Goal: Task Accomplishment & Management: Manage account settings

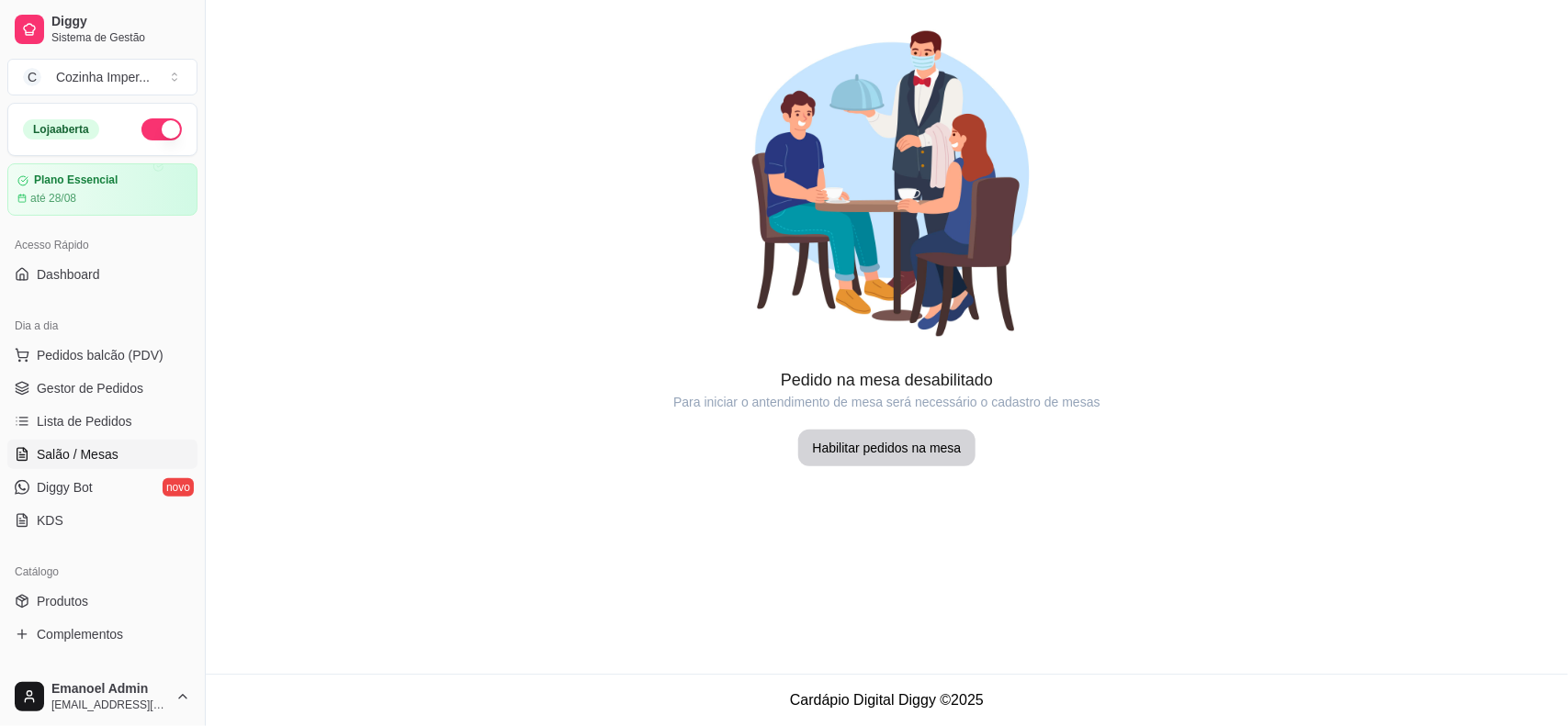
click at [142, 126] on button "button" at bounding box center [161, 129] width 40 height 22
click at [154, 124] on button "button" at bounding box center [161, 129] width 40 height 22
click at [90, 378] on link "Gestor de Pedidos" at bounding box center [101, 389] width 190 height 30
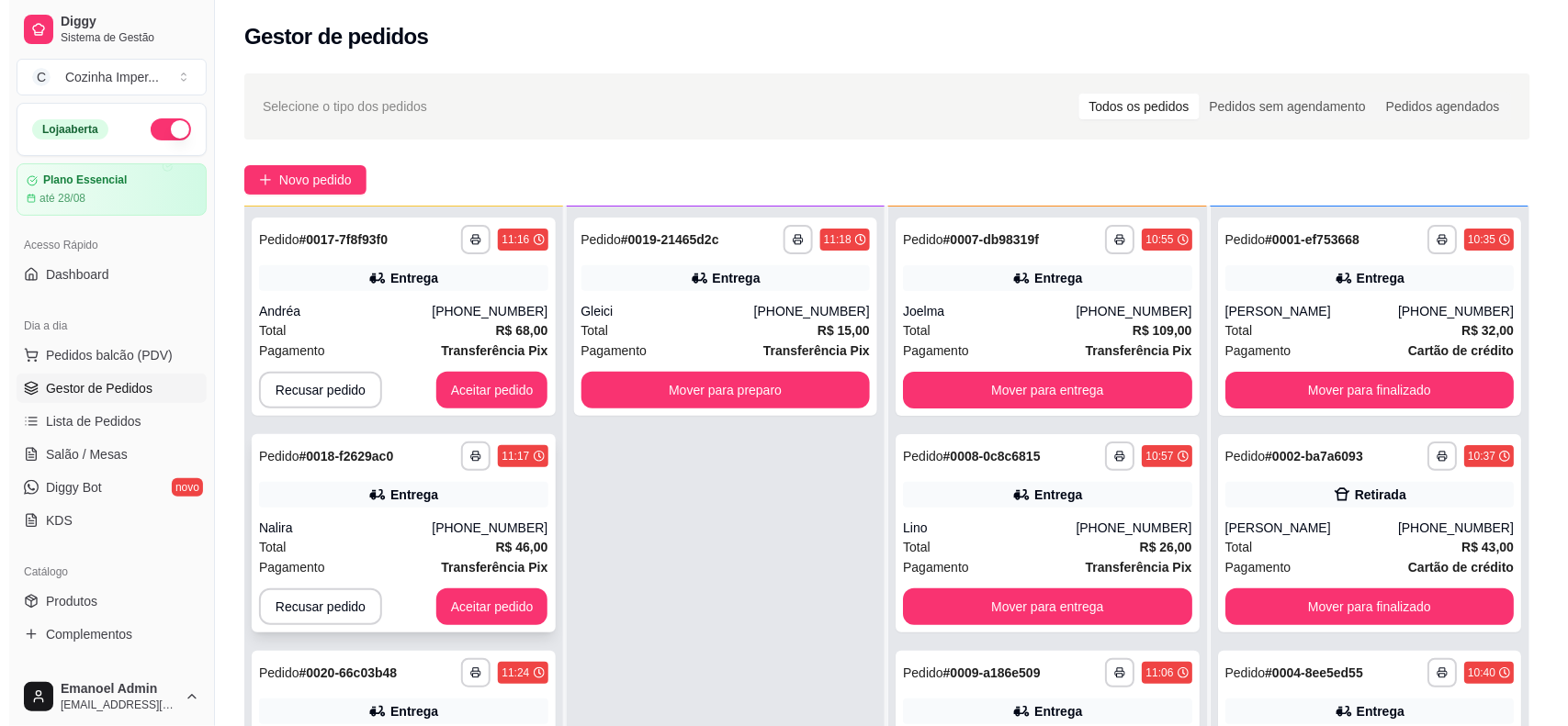
scroll to position [51, 0]
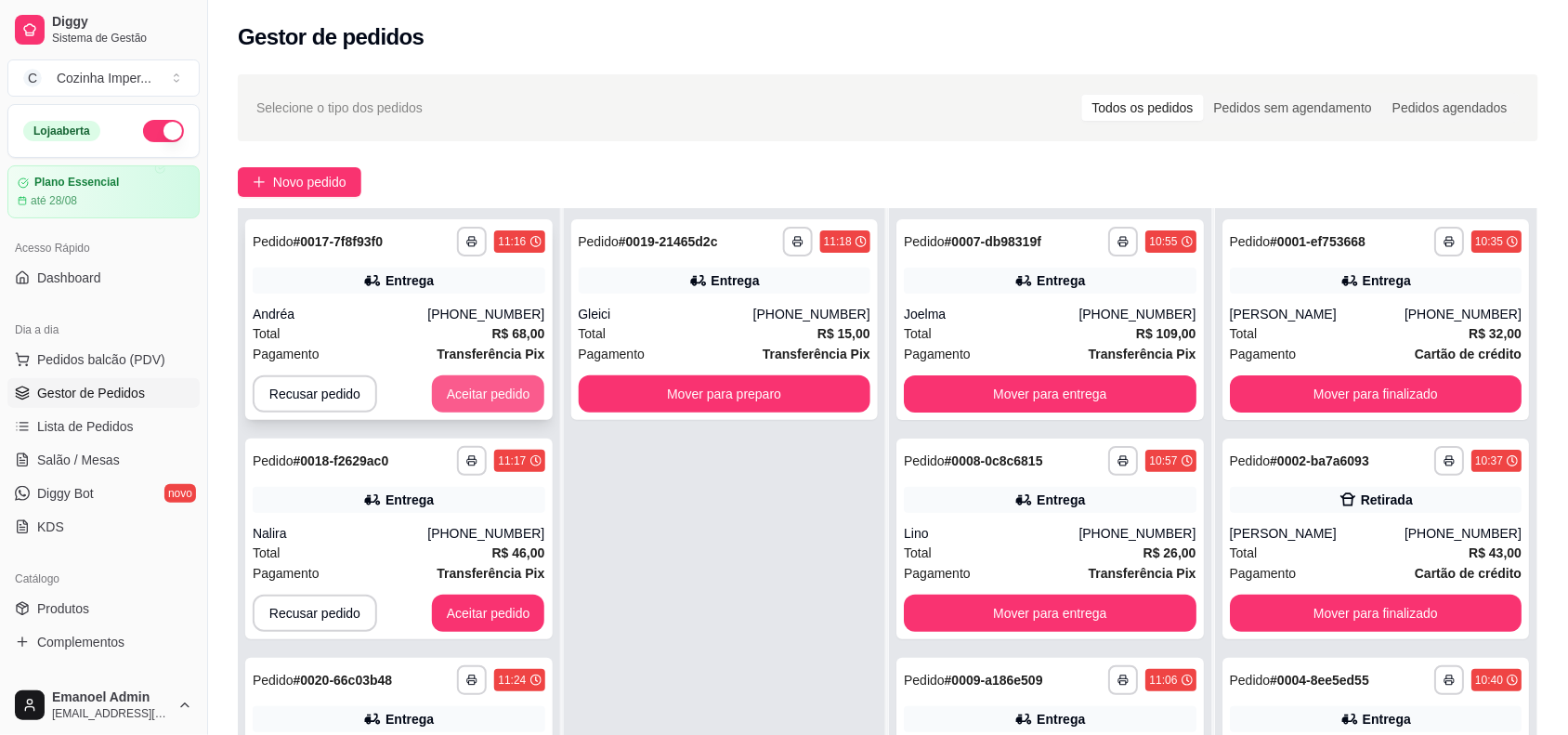
click at [509, 371] on div "**********" at bounding box center [398, 320] width 308 height 201
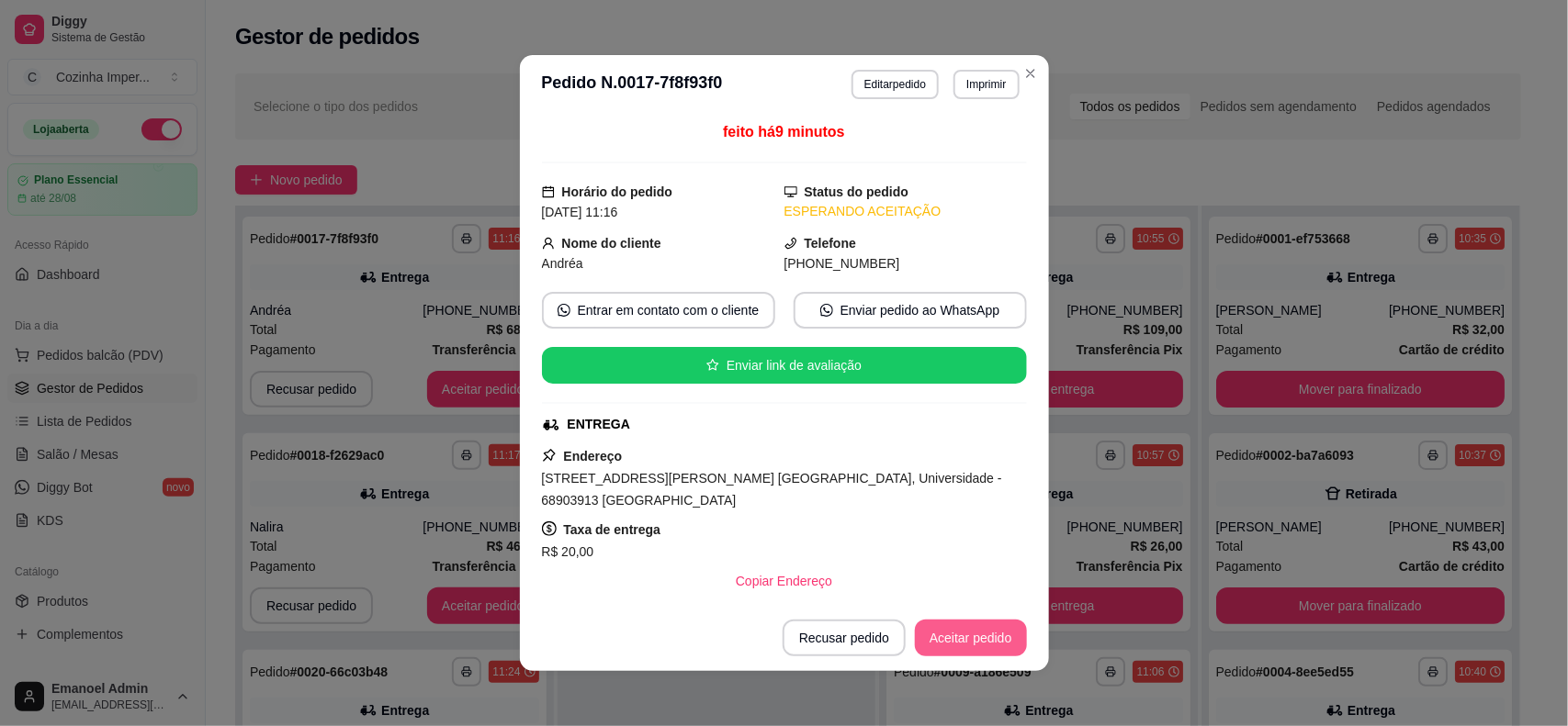
click at [976, 640] on button "Aceitar pedido" at bounding box center [971, 637] width 112 height 36
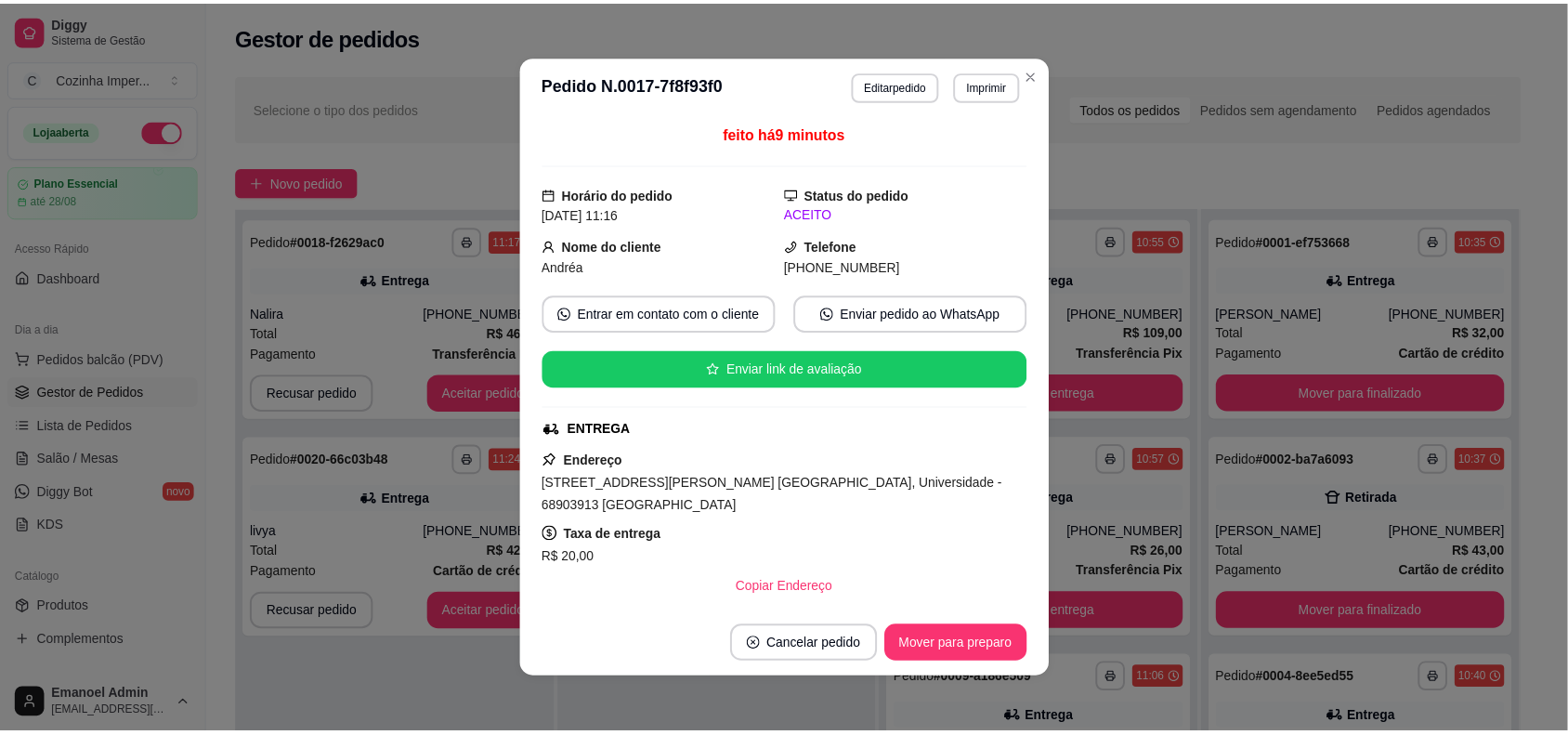
scroll to position [0, 0]
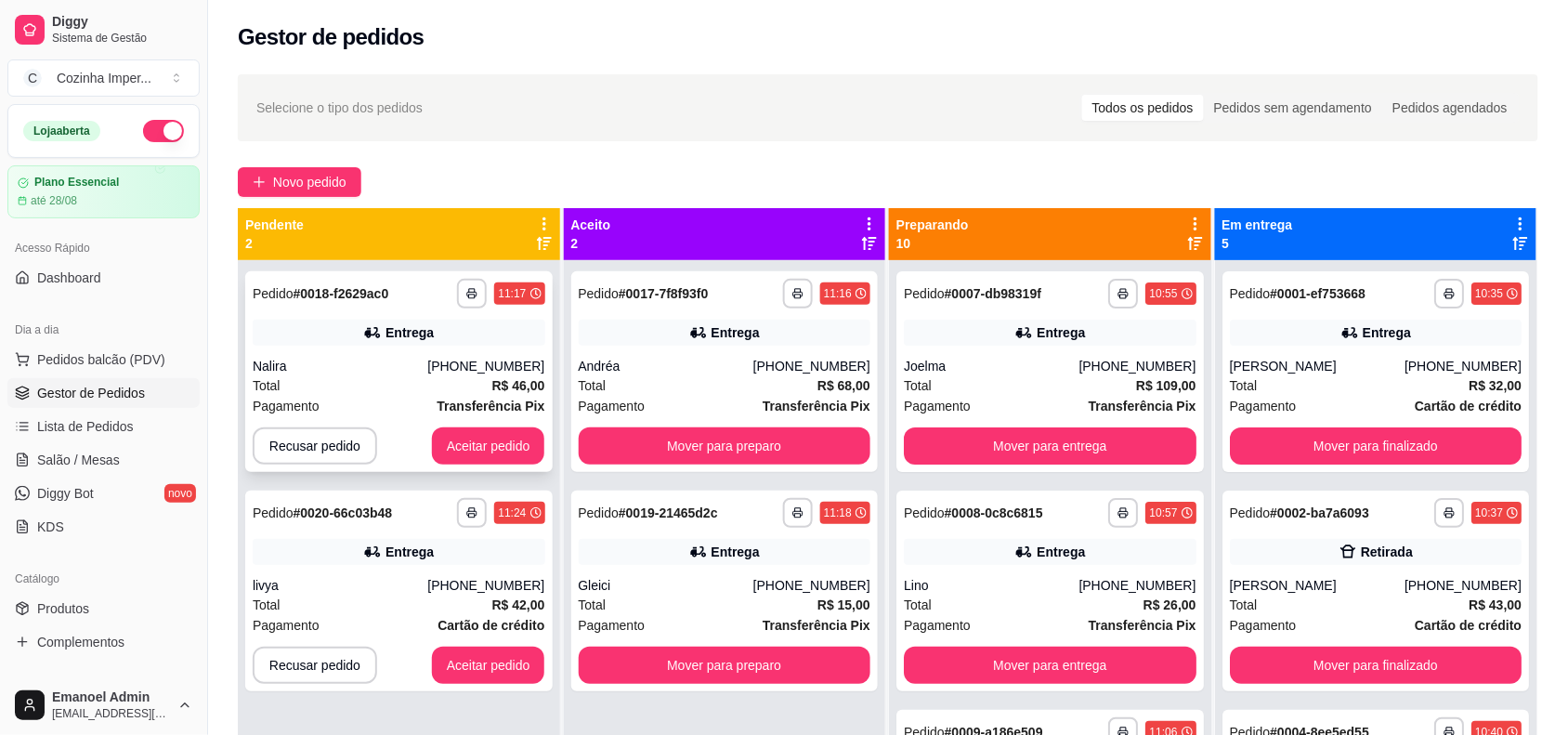
click at [475, 432] on button "Aceitar pedido" at bounding box center [489, 445] width 113 height 37
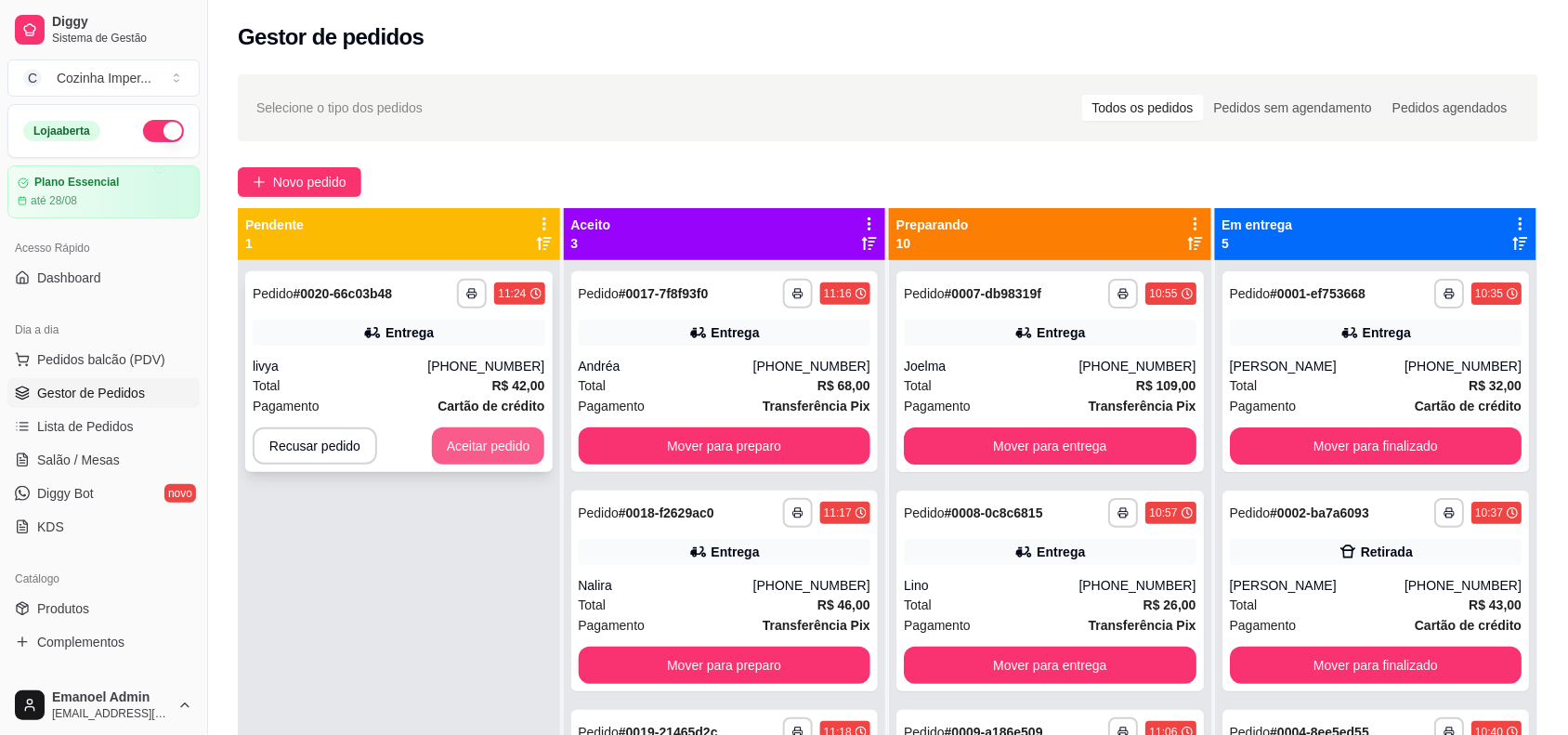
click at [497, 443] on button "Aceitar pedido" at bounding box center [489, 445] width 113 height 37
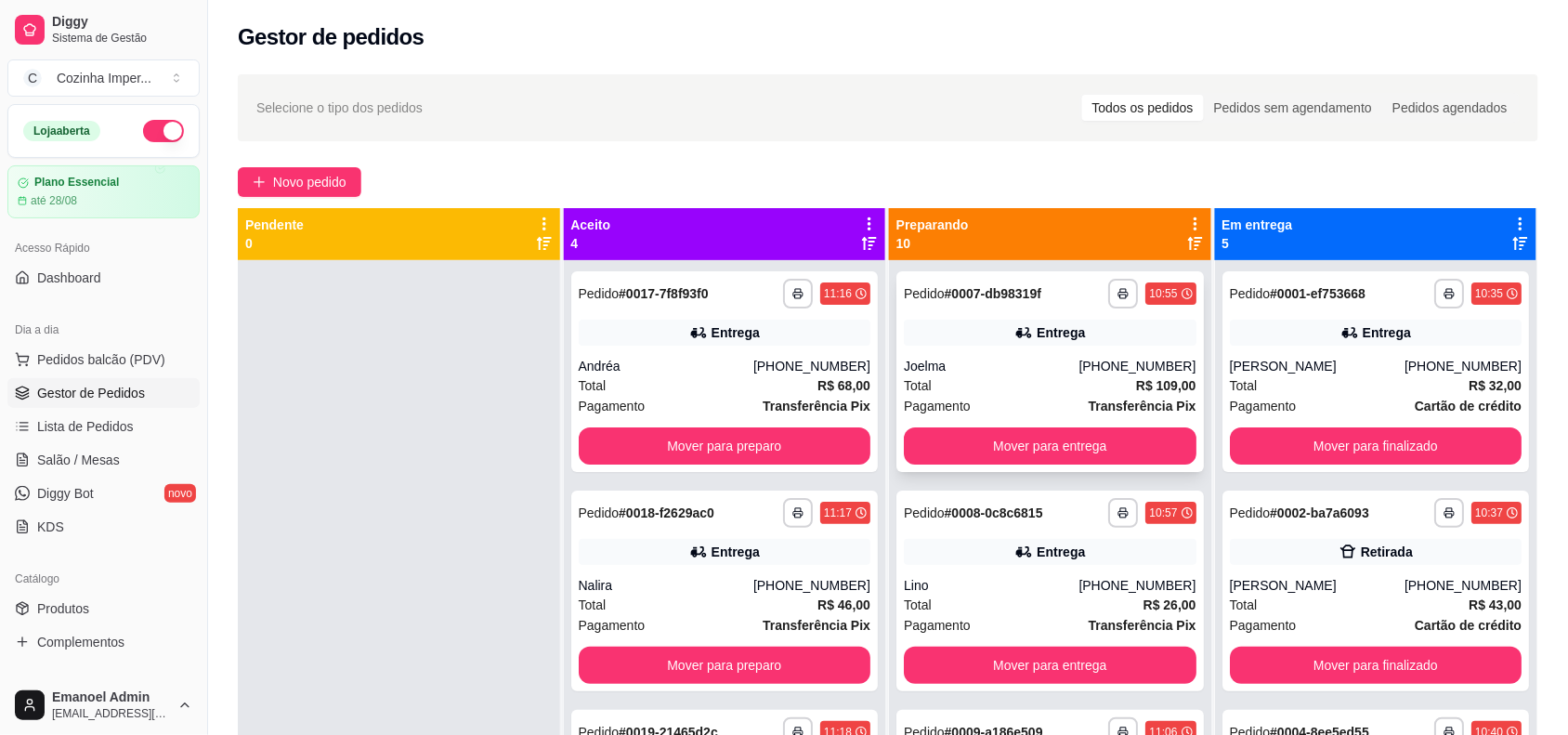
click at [1075, 441] on button "Mover para entrega" at bounding box center [1050, 445] width 293 height 37
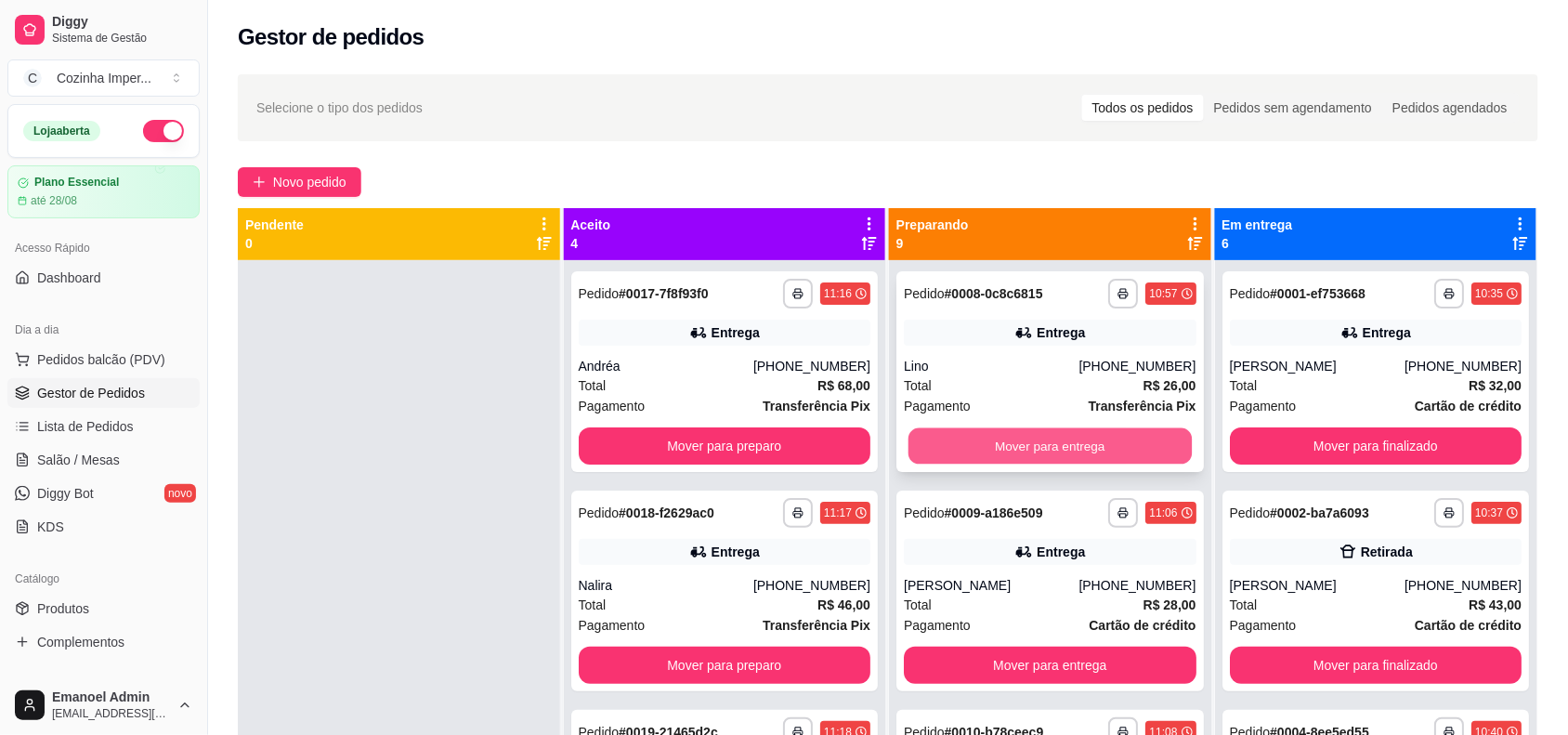
click at [1070, 444] on button "Mover para entrega" at bounding box center [1049, 446] width 284 height 36
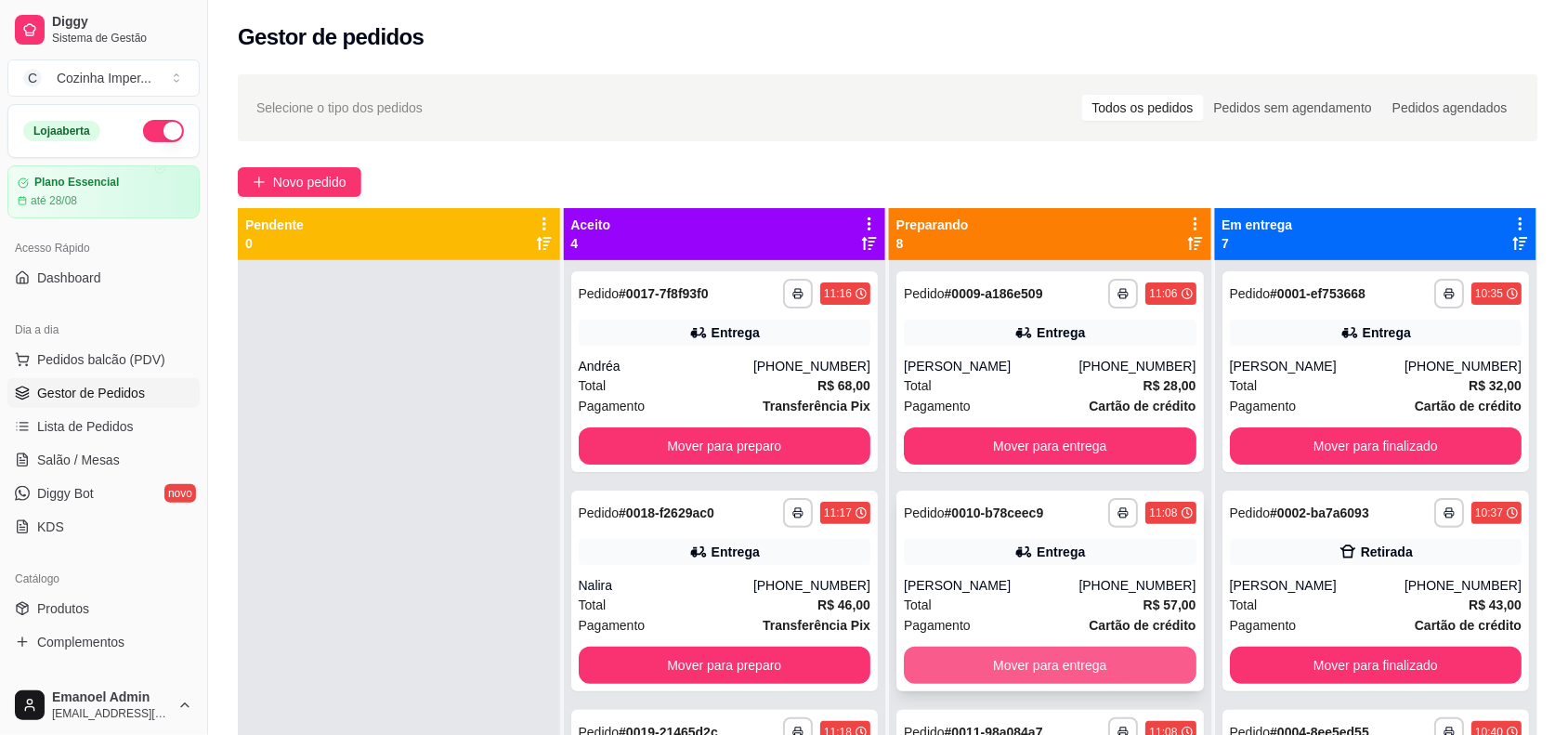
click at [1056, 662] on button "Mover para entrega" at bounding box center [1050, 664] width 293 height 37
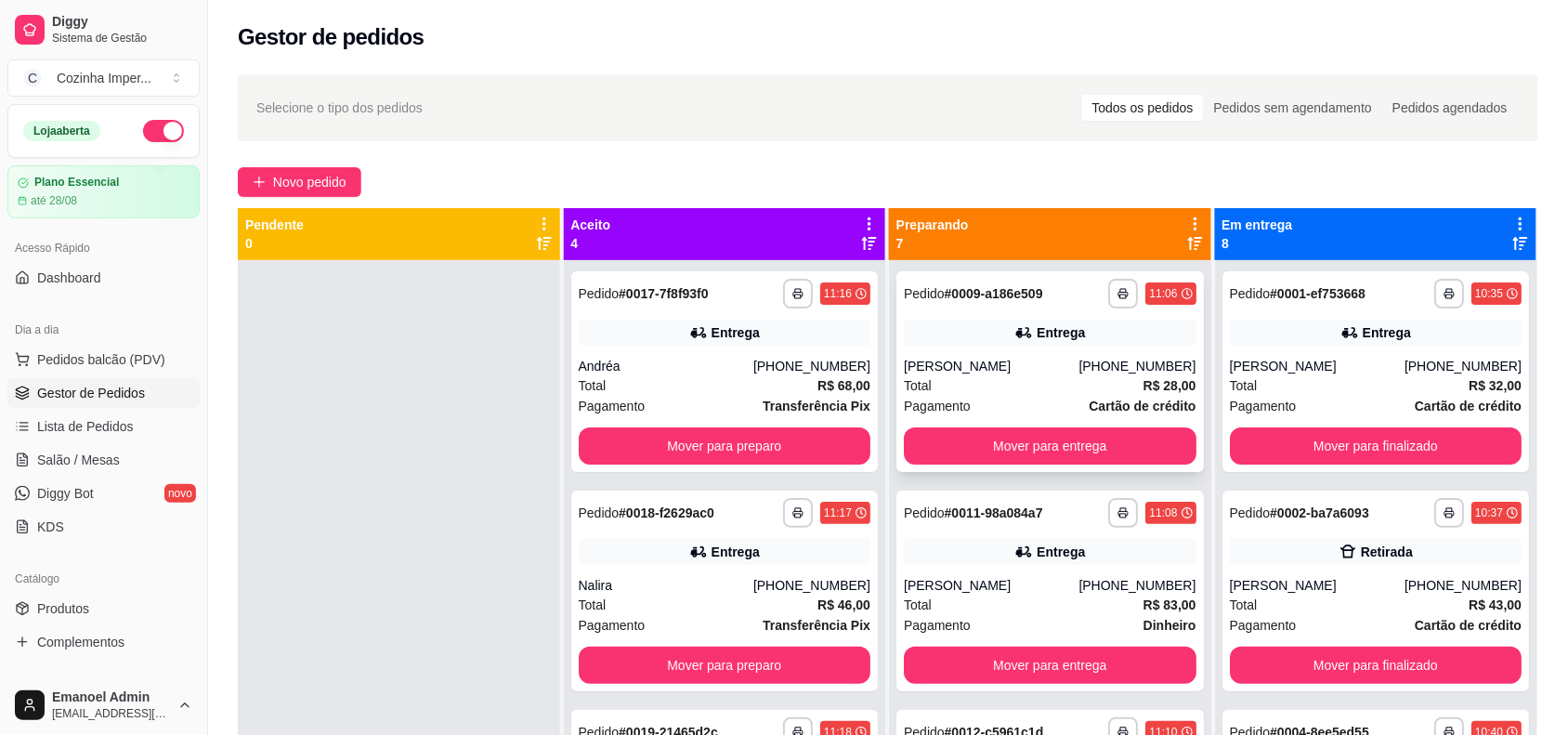
click at [991, 283] on div "Pedido # 0009-a186e509" at bounding box center [974, 294] width 139 height 22
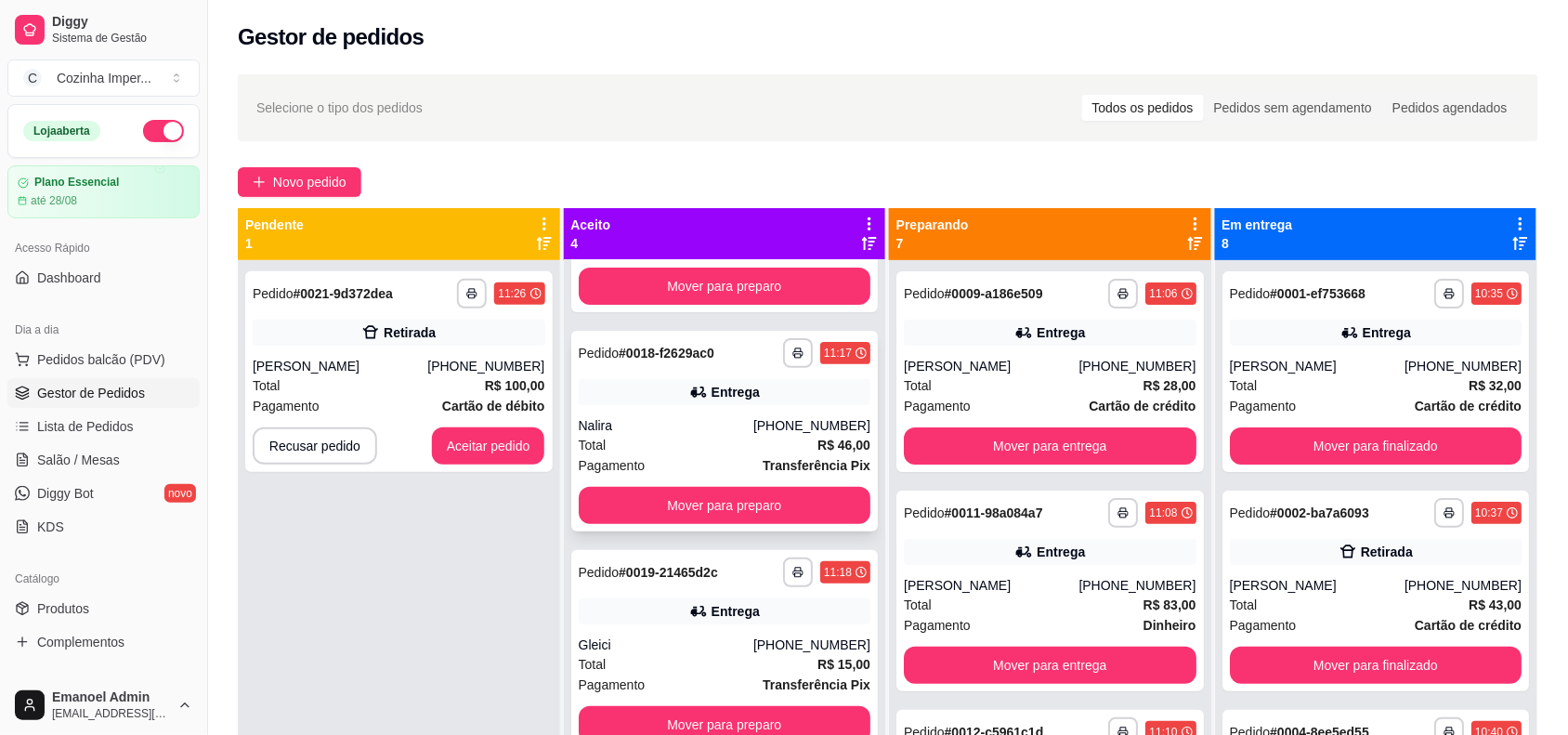
scroll to position [159, 0]
click at [508, 444] on button "Aceitar pedido" at bounding box center [489, 445] width 113 height 37
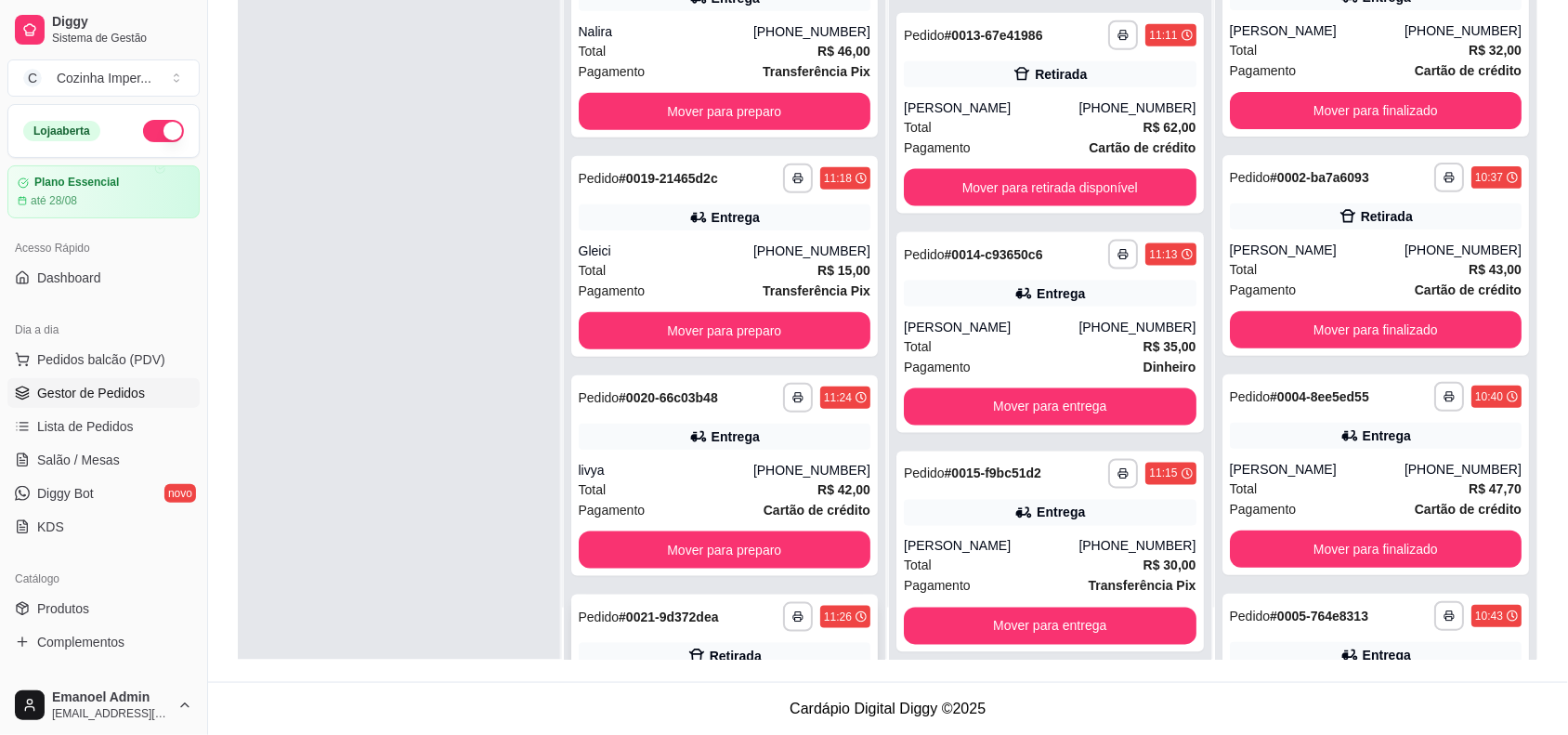
scroll to position [378, 0]
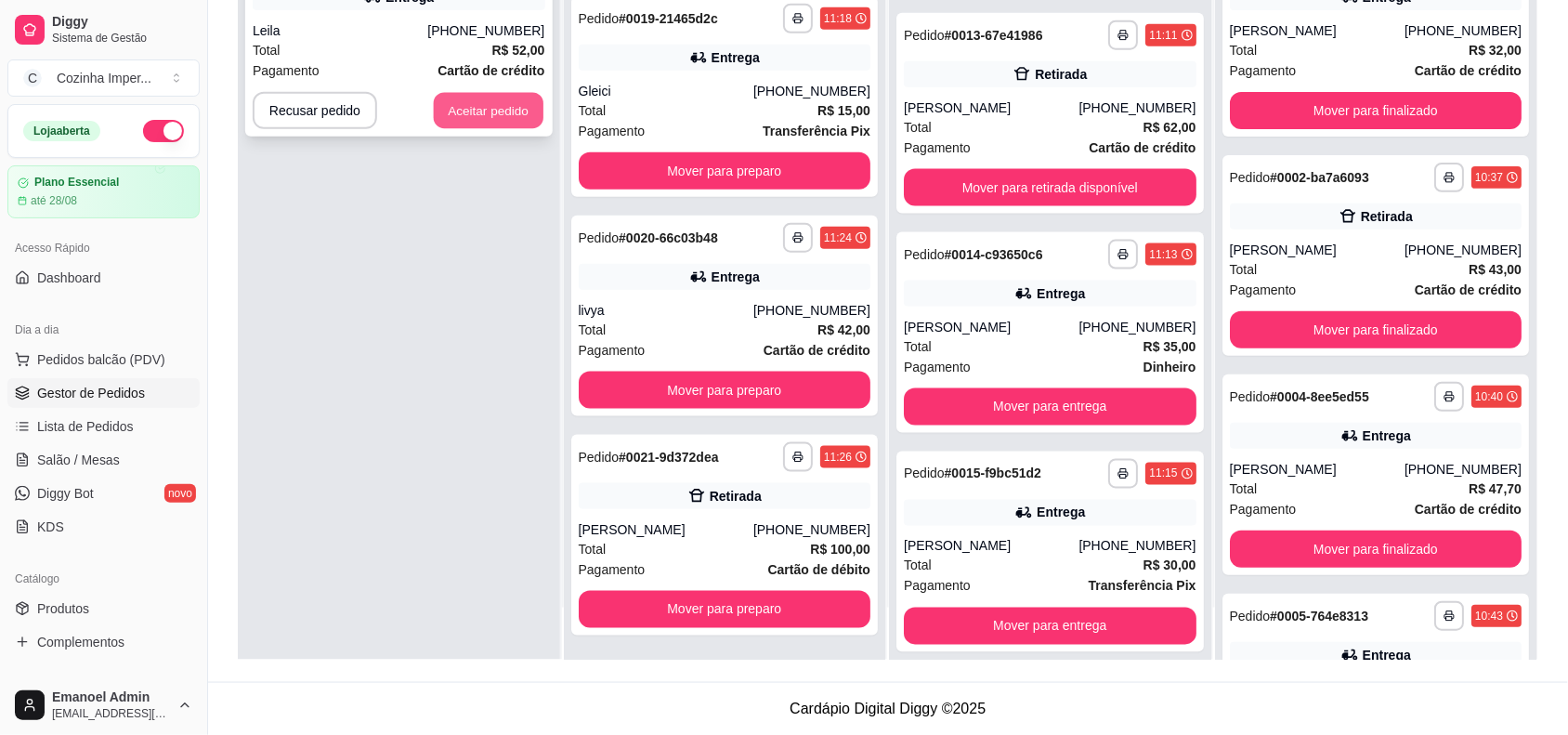
click at [503, 99] on button "Aceitar pedido" at bounding box center [489, 111] width 110 height 36
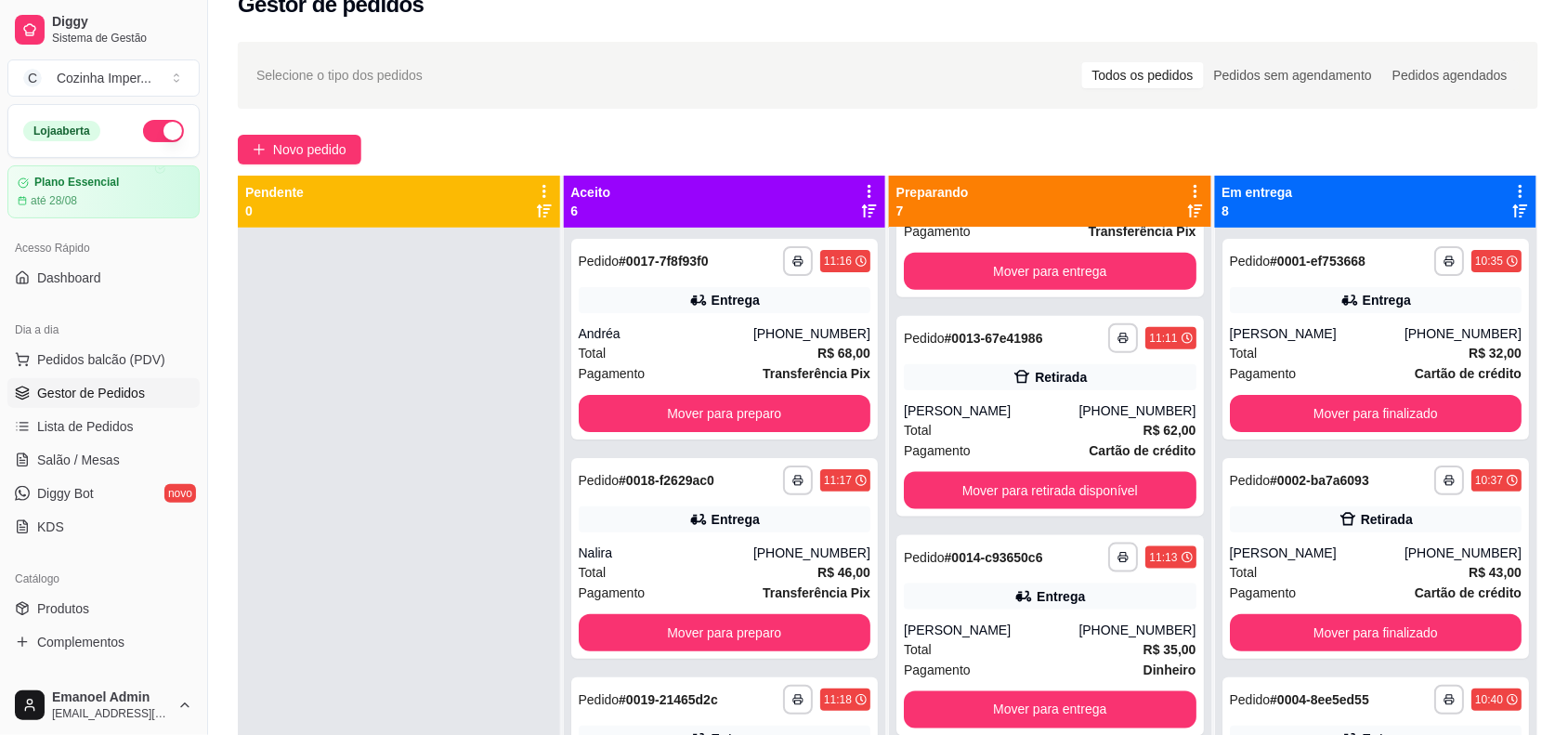
scroll to position [0, 0]
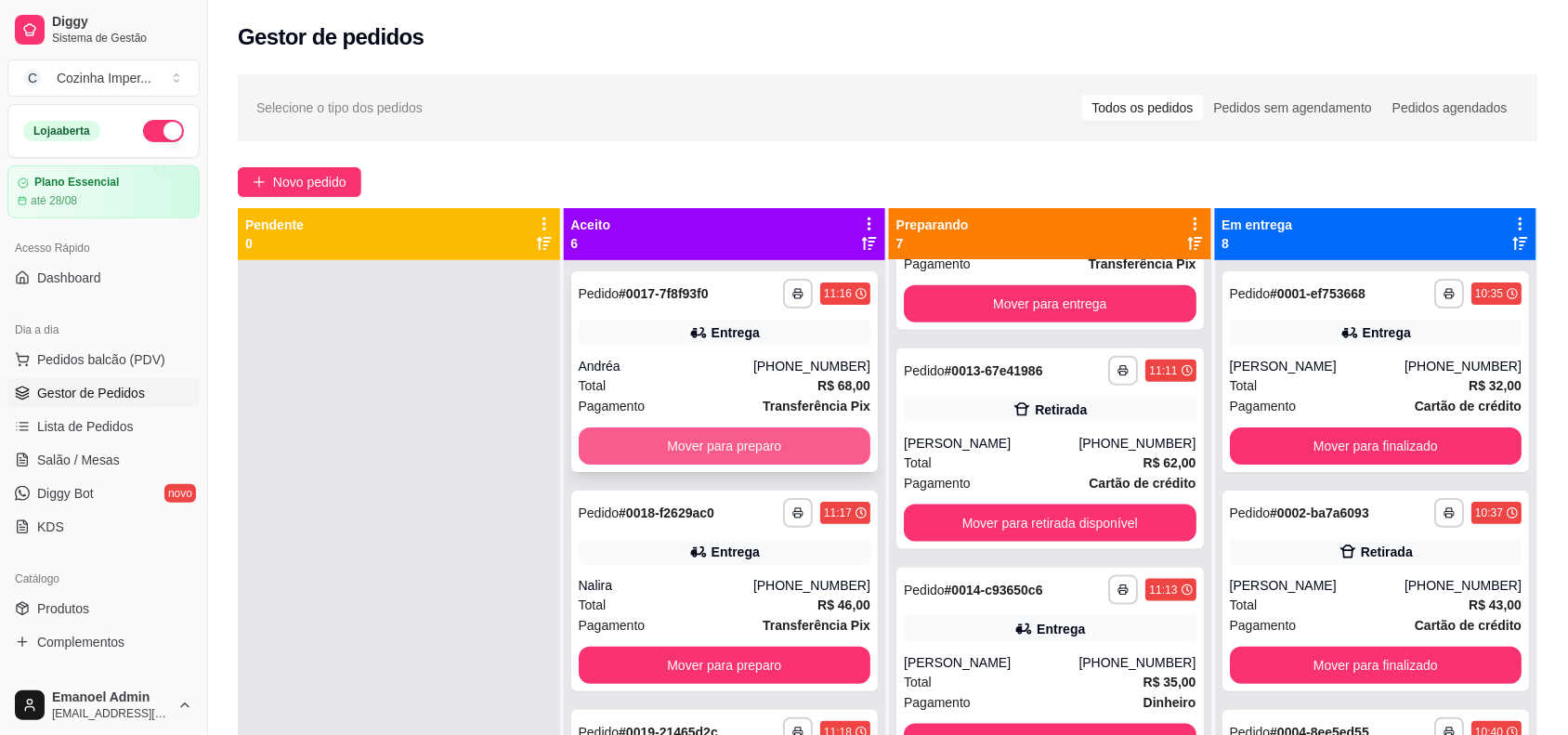
click at [718, 437] on button "Mover para preparo" at bounding box center [725, 445] width 293 height 37
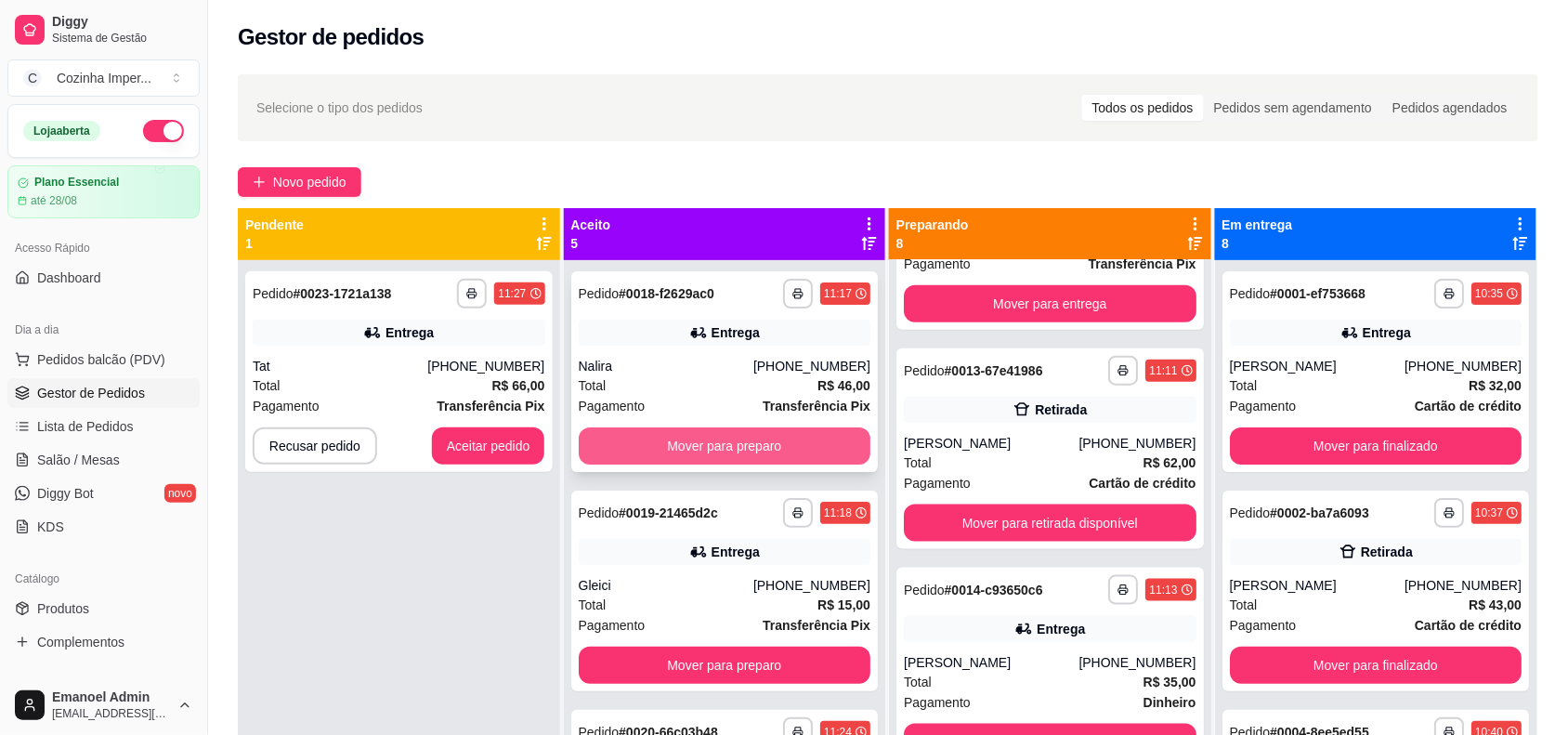
click at [718, 436] on button "Mover para preparo" at bounding box center [725, 445] width 293 height 37
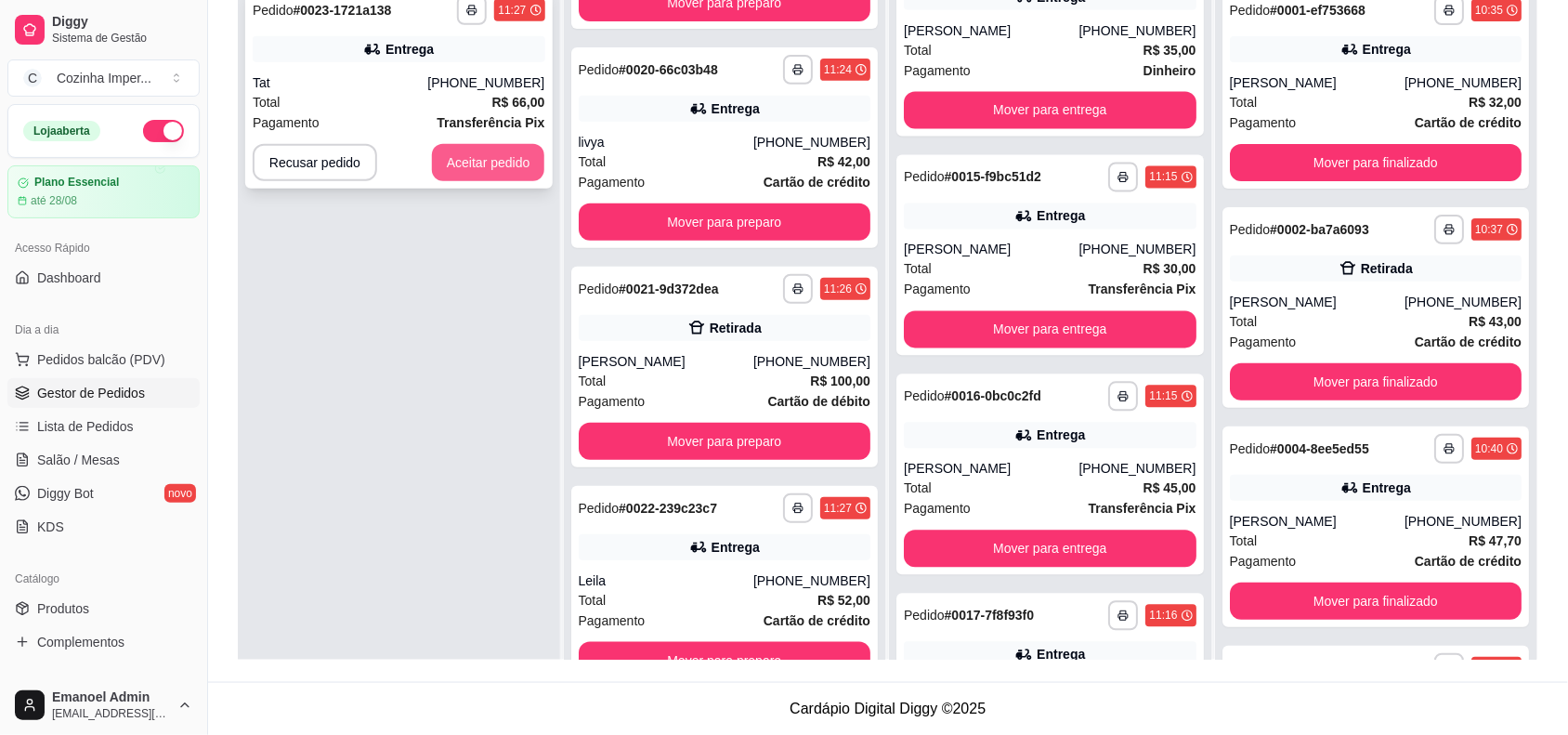
click at [509, 159] on button "Aceitar pedido" at bounding box center [489, 162] width 113 height 37
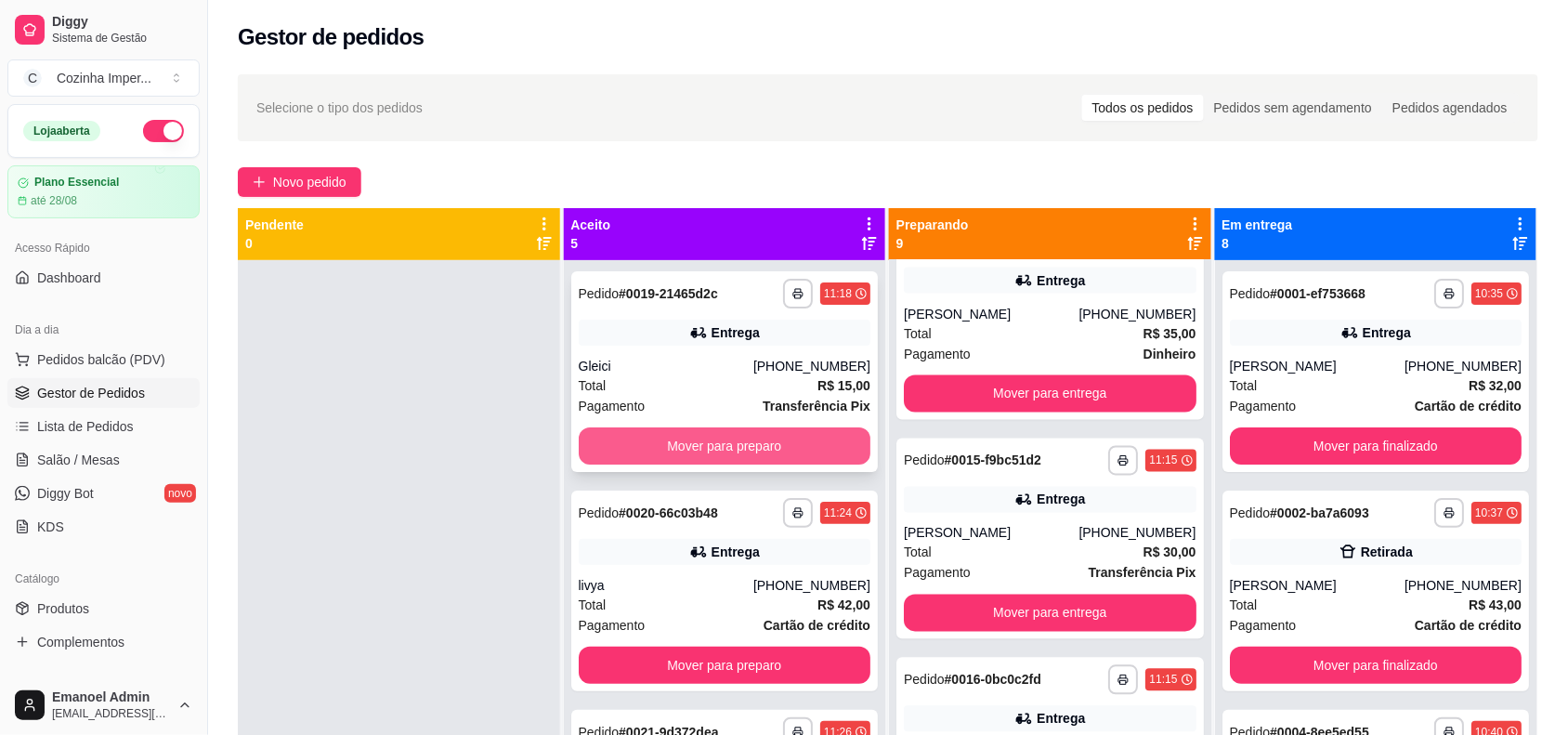
click at [744, 437] on button "Mover para preparo" at bounding box center [725, 445] width 293 height 37
click at [751, 437] on button "Mover para preparo" at bounding box center [724, 446] width 284 height 36
click at [754, 437] on button "Mover para preparo" at bounding box center [724, 446] width 284 height 36
click at [778, 446] on button "Mover para preparo" at bounding box center [724, 446] width 284 height 36
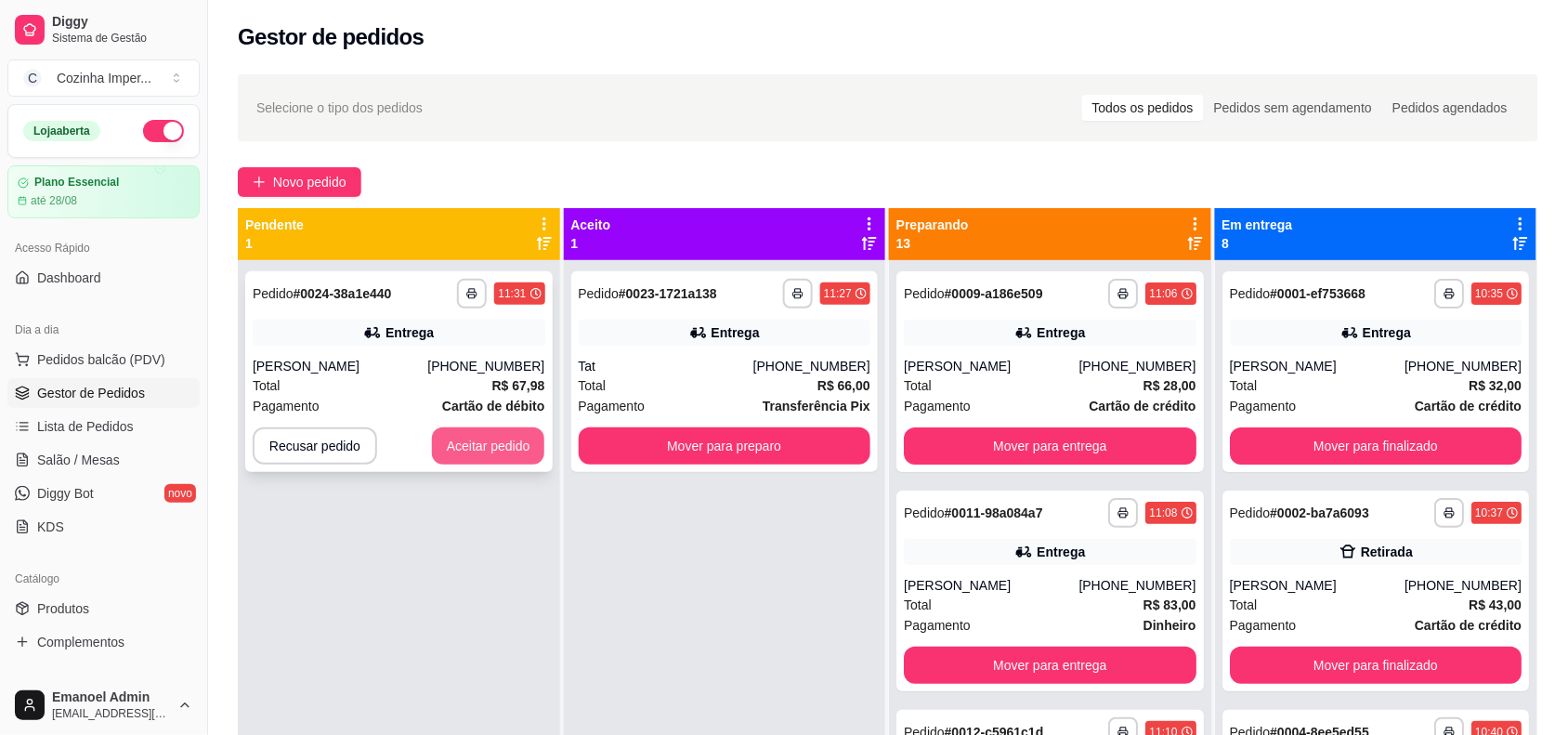
click at [525, 439] on button "Aceitar pedido" at bounding box center [489, 445] width 113 height 37
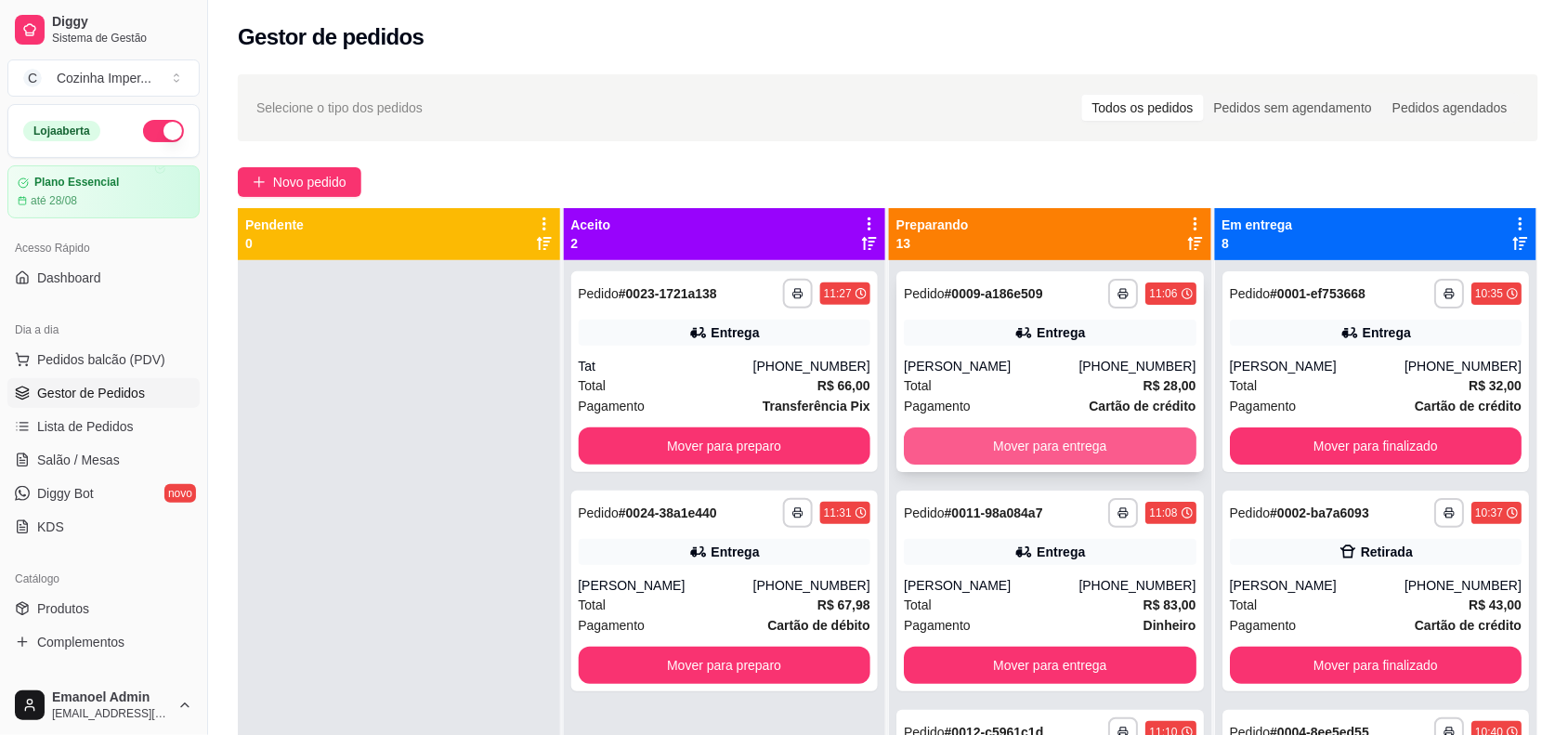
click at [1029, 447] on button "Mover para entrega" at bounding box center [1050, 445] width 293 height 37
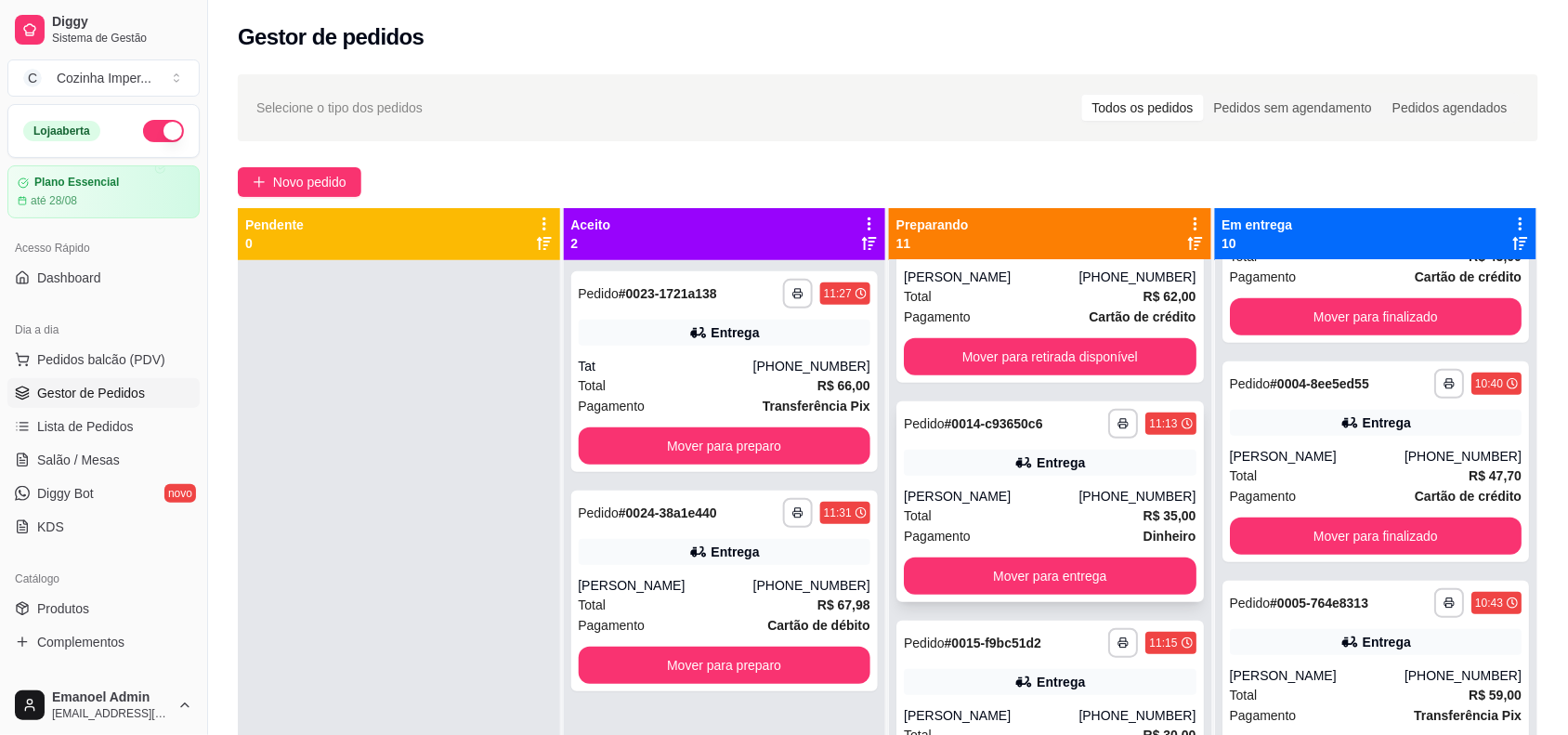
scroll to position [349, 0]
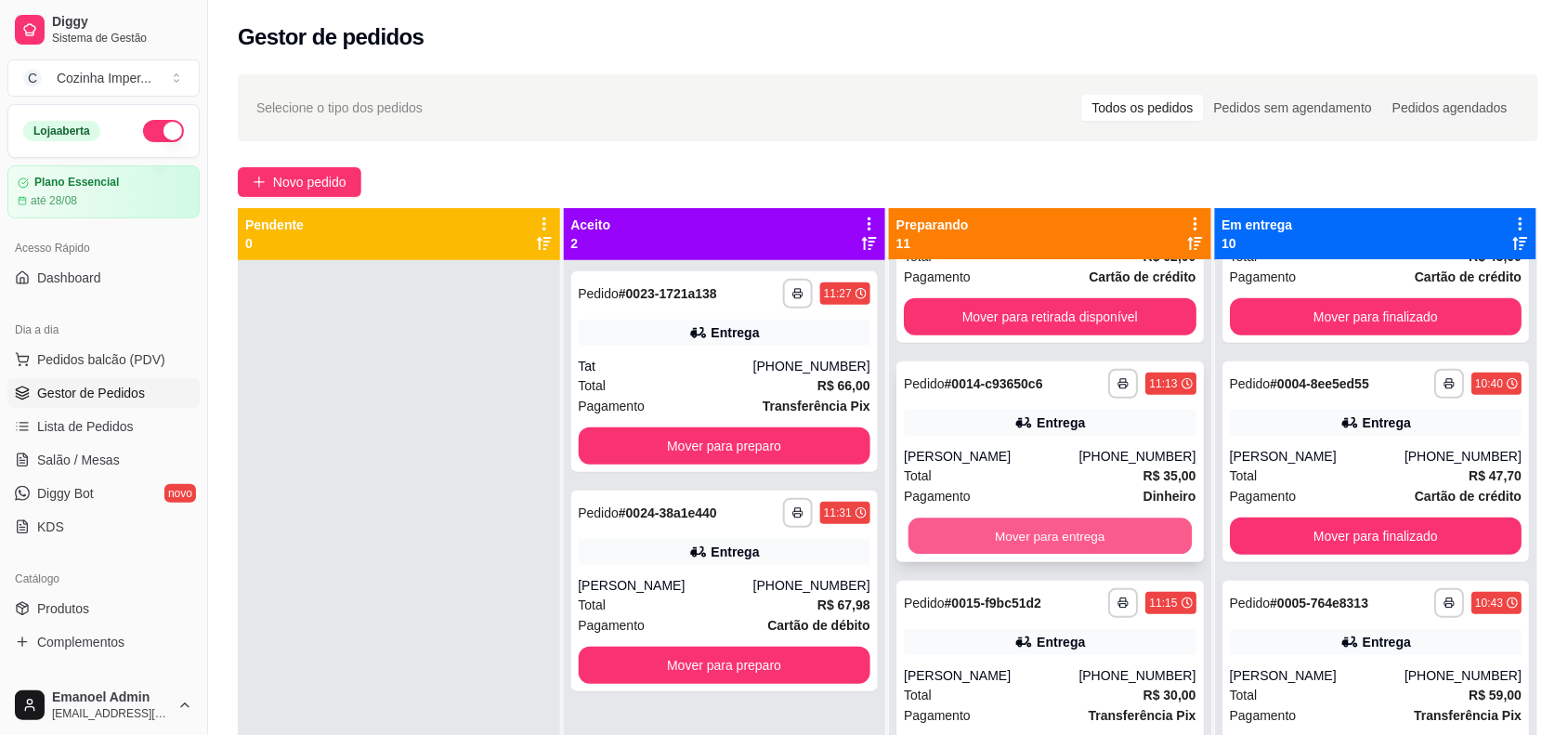
click at [1101, 528] on button "Mover para entrega" at bounding box center [1049, 537] width 284 height 36
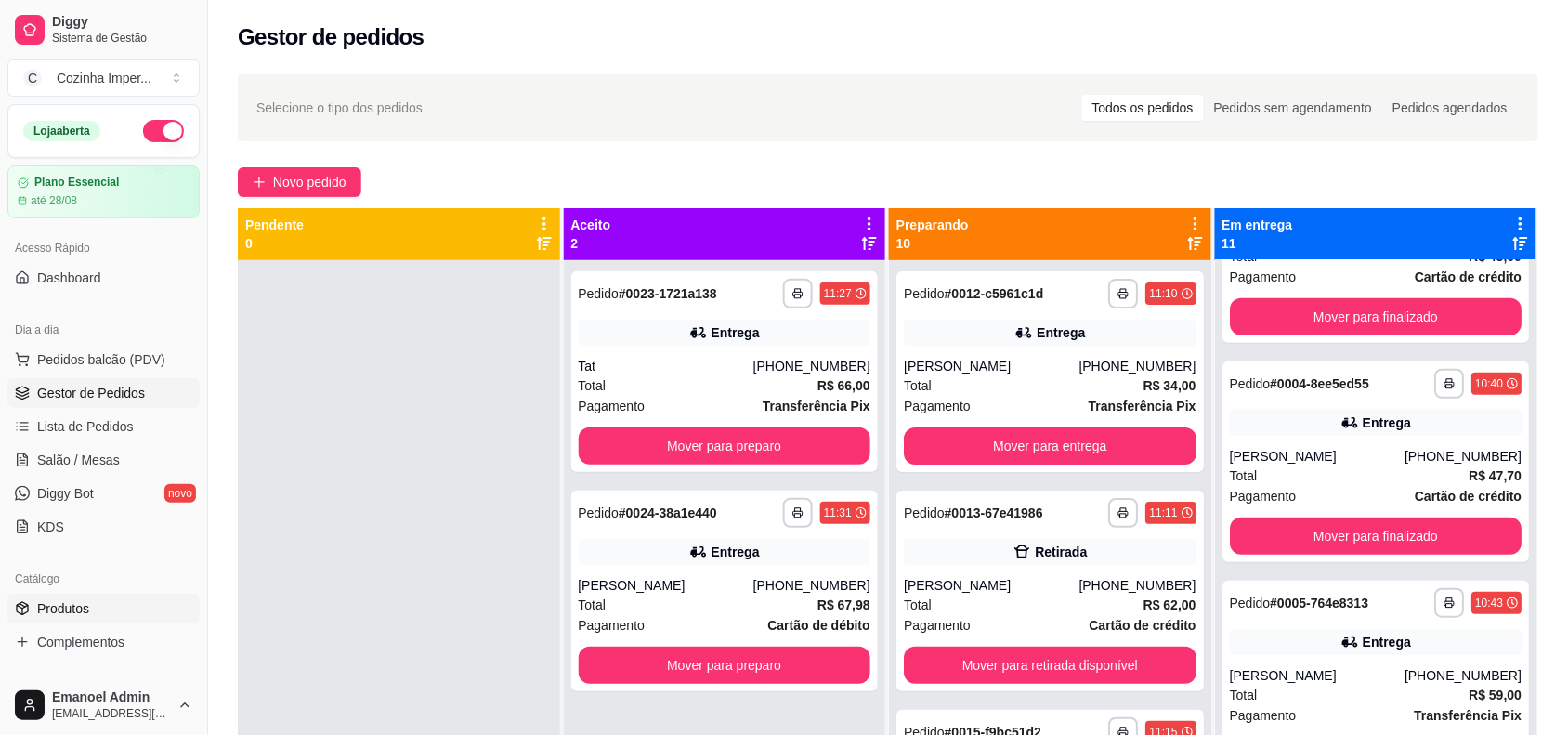
click at [109, 612] on link "Produtos" at bounding box center [103, 609] width 192 height 30
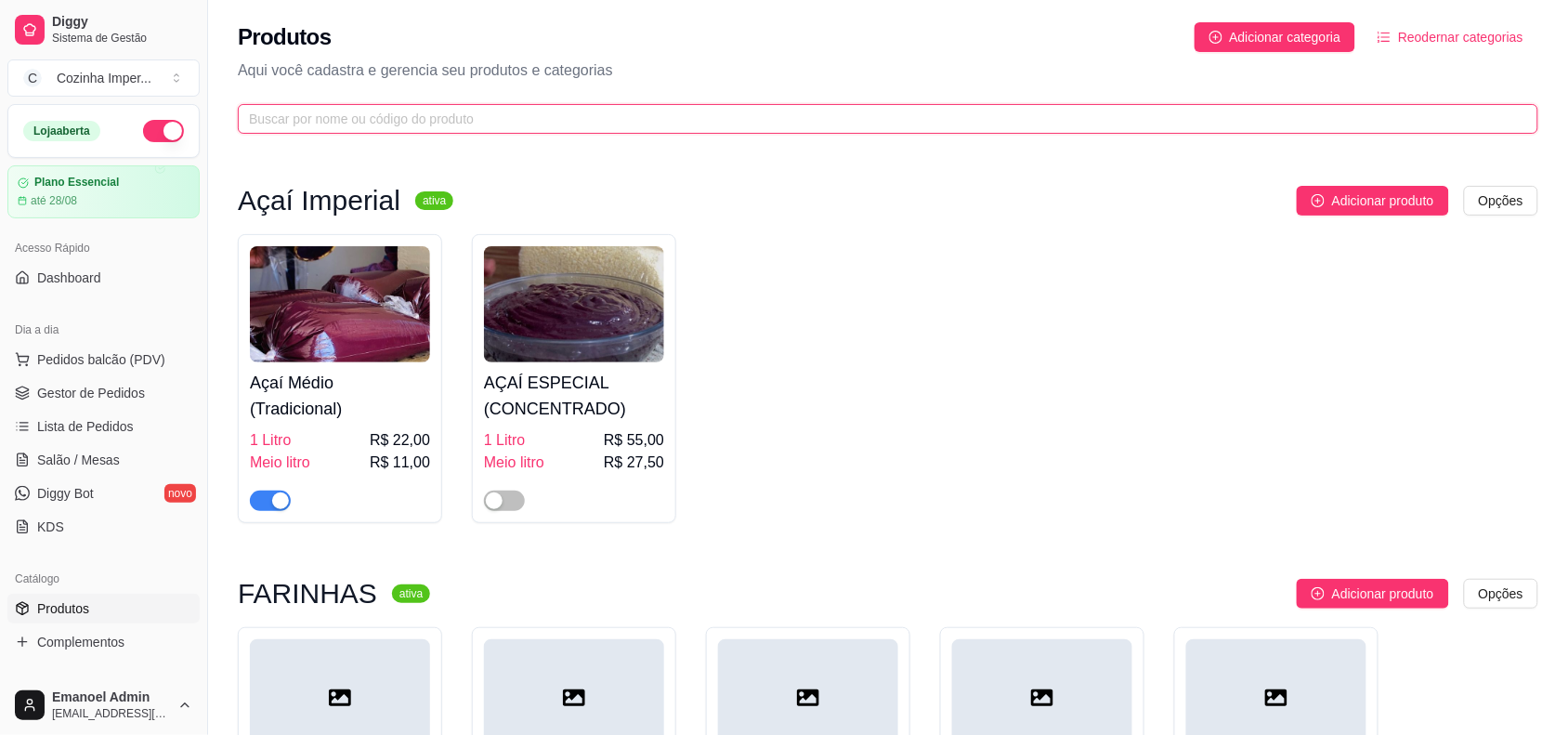
click at [547, 112] on input "text" at bounding box center [880, 119] width 1263 height 21
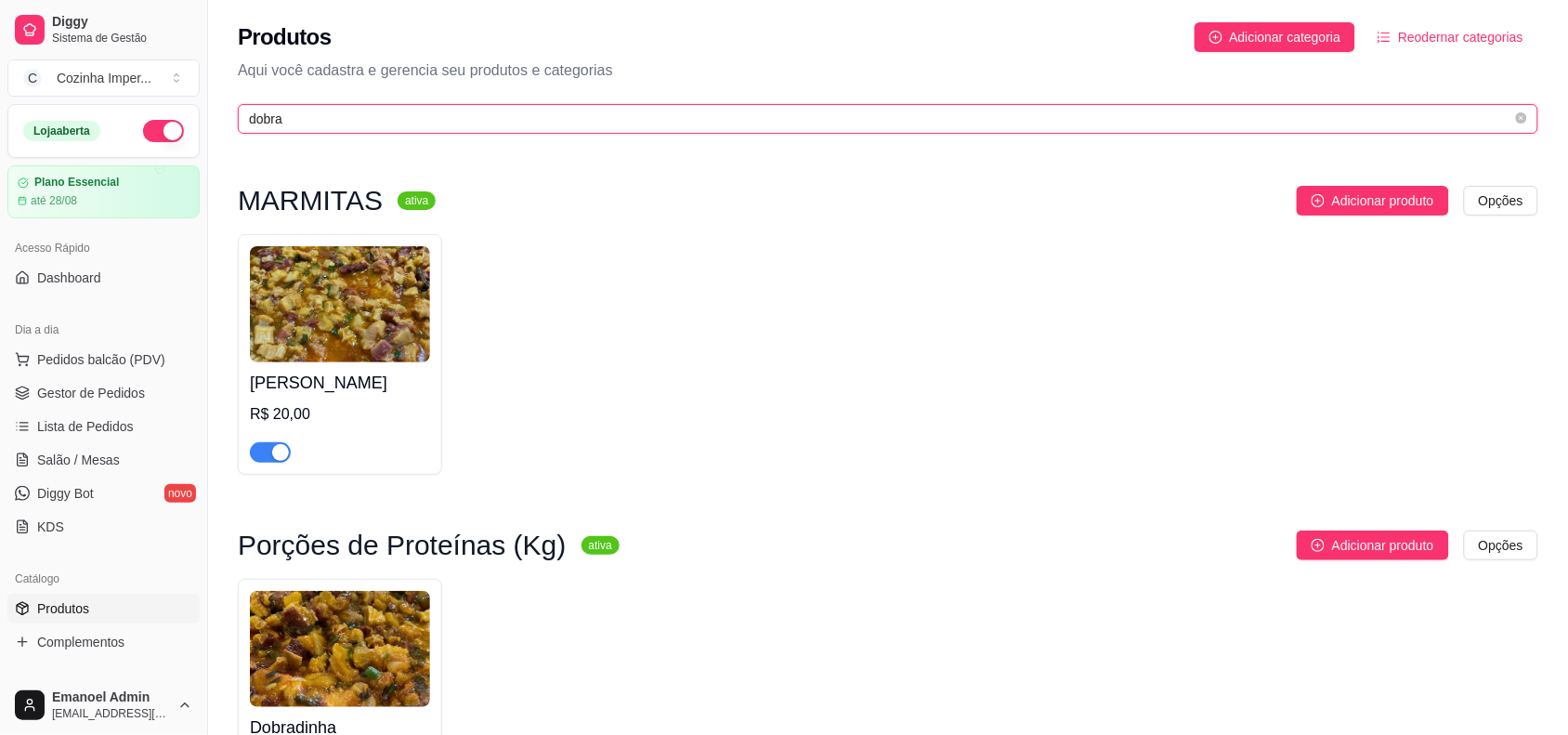
type input "dobra"
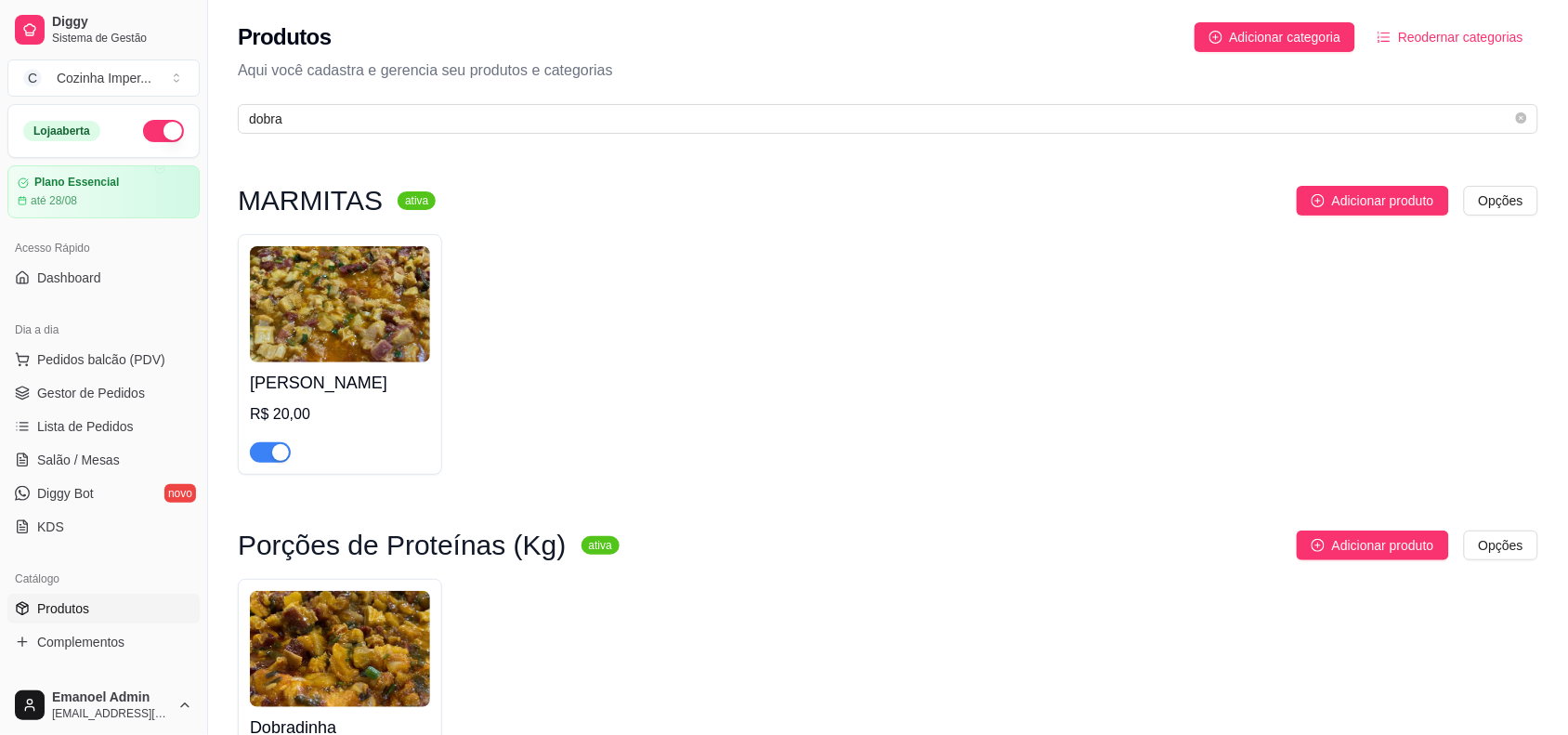
click at [276, 452] on div "button" at bounding box center [280, 452] width 17 height 17
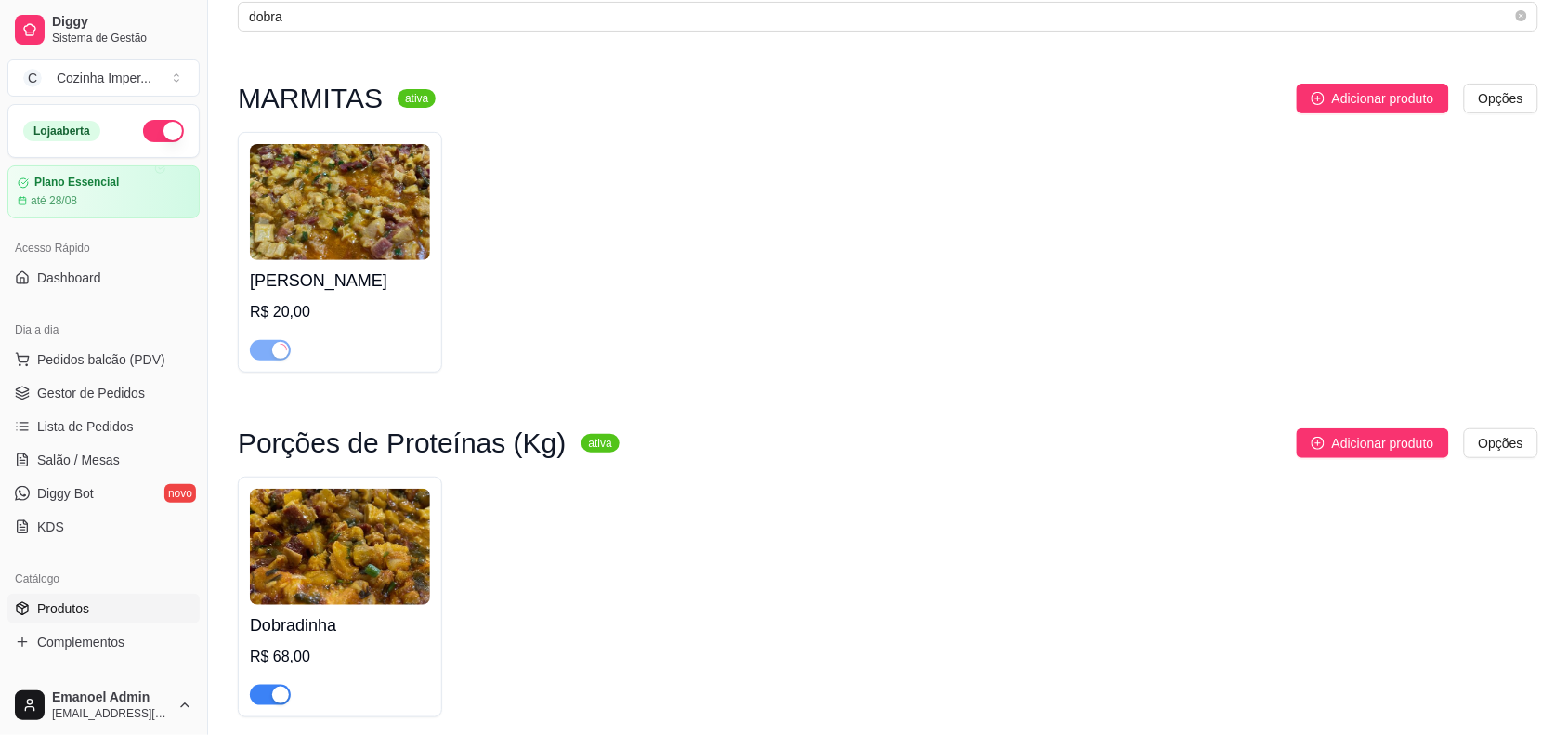
scroll to position [182, 0]
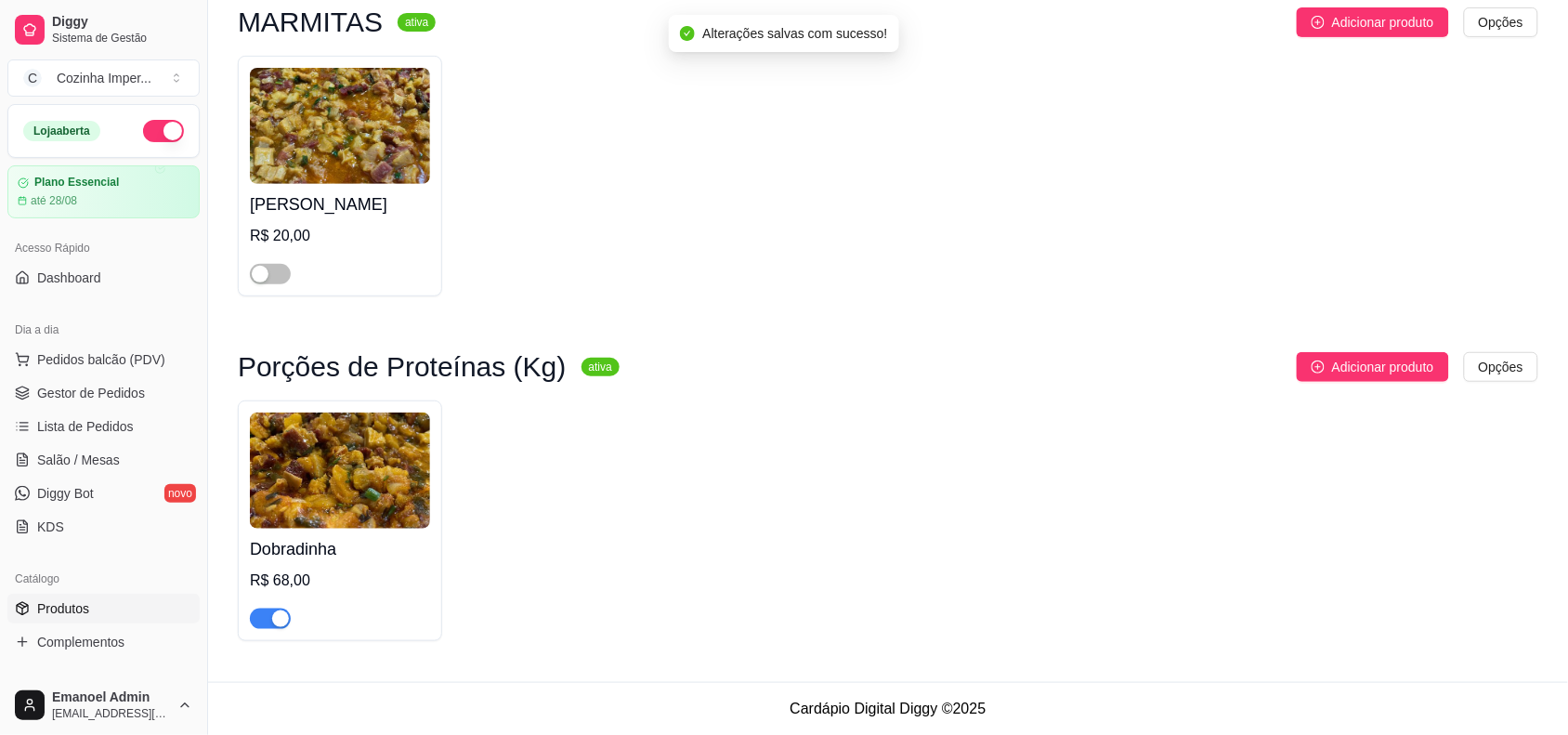
click at [268, 615] on span "button" at bounding box center [270, 618] width 41 height 21
click at [145, 642] on link "Complementos" at bounding box center [103, 642] width 192 height 30
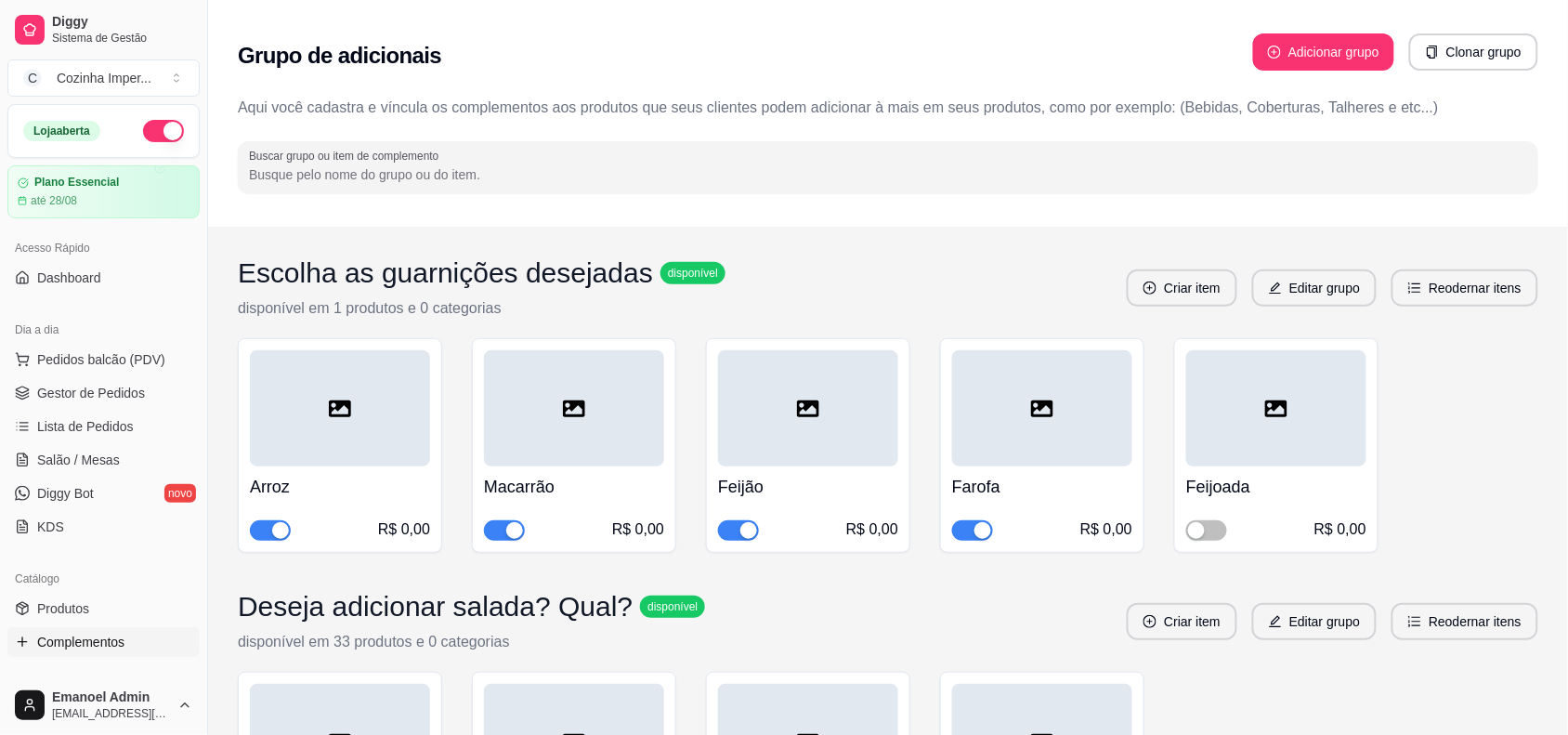
click at [566, 173] on input "Buscar grupo ou item de complemento" at bounding box center [888, 174] width 1278 height 19
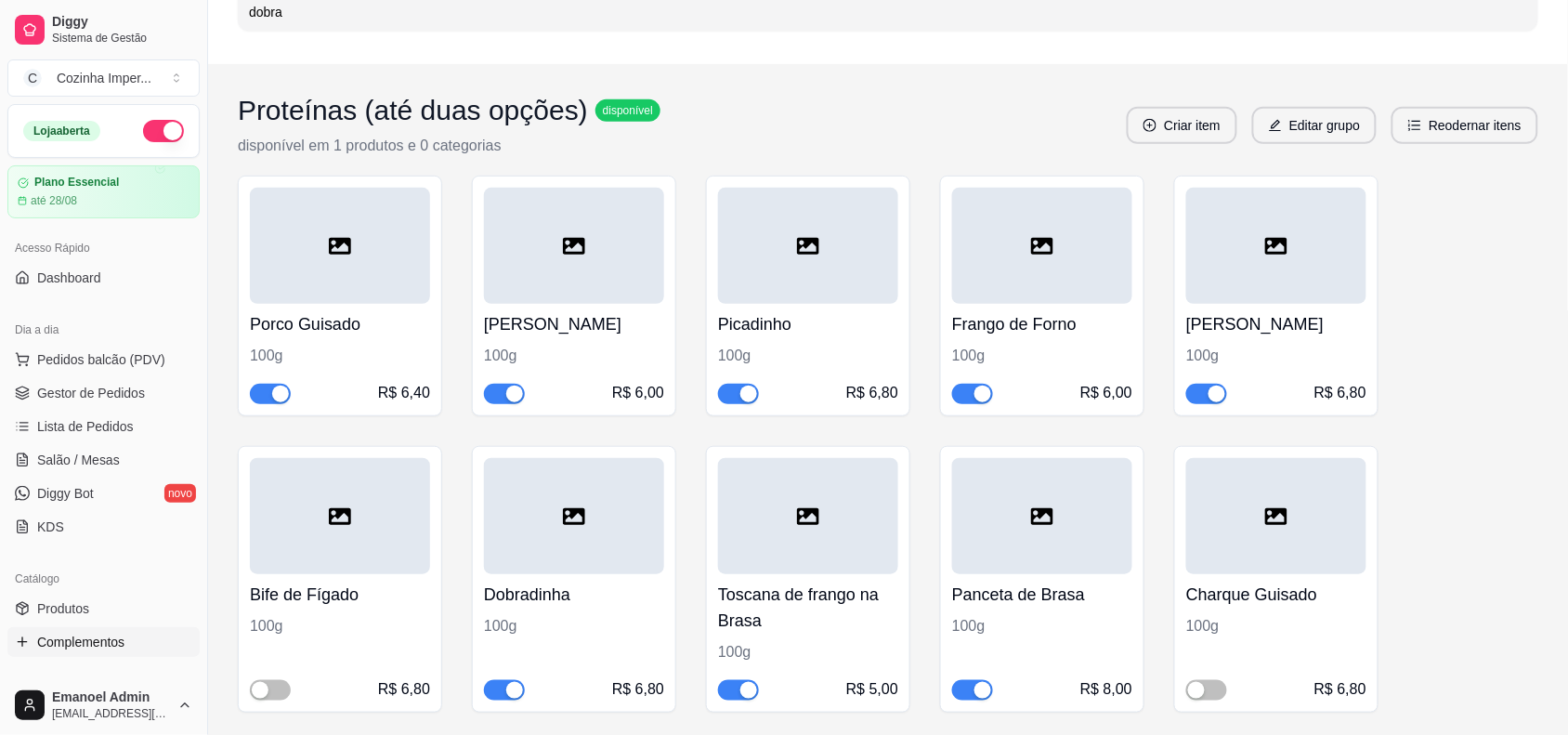
scroll to position [279, 0]
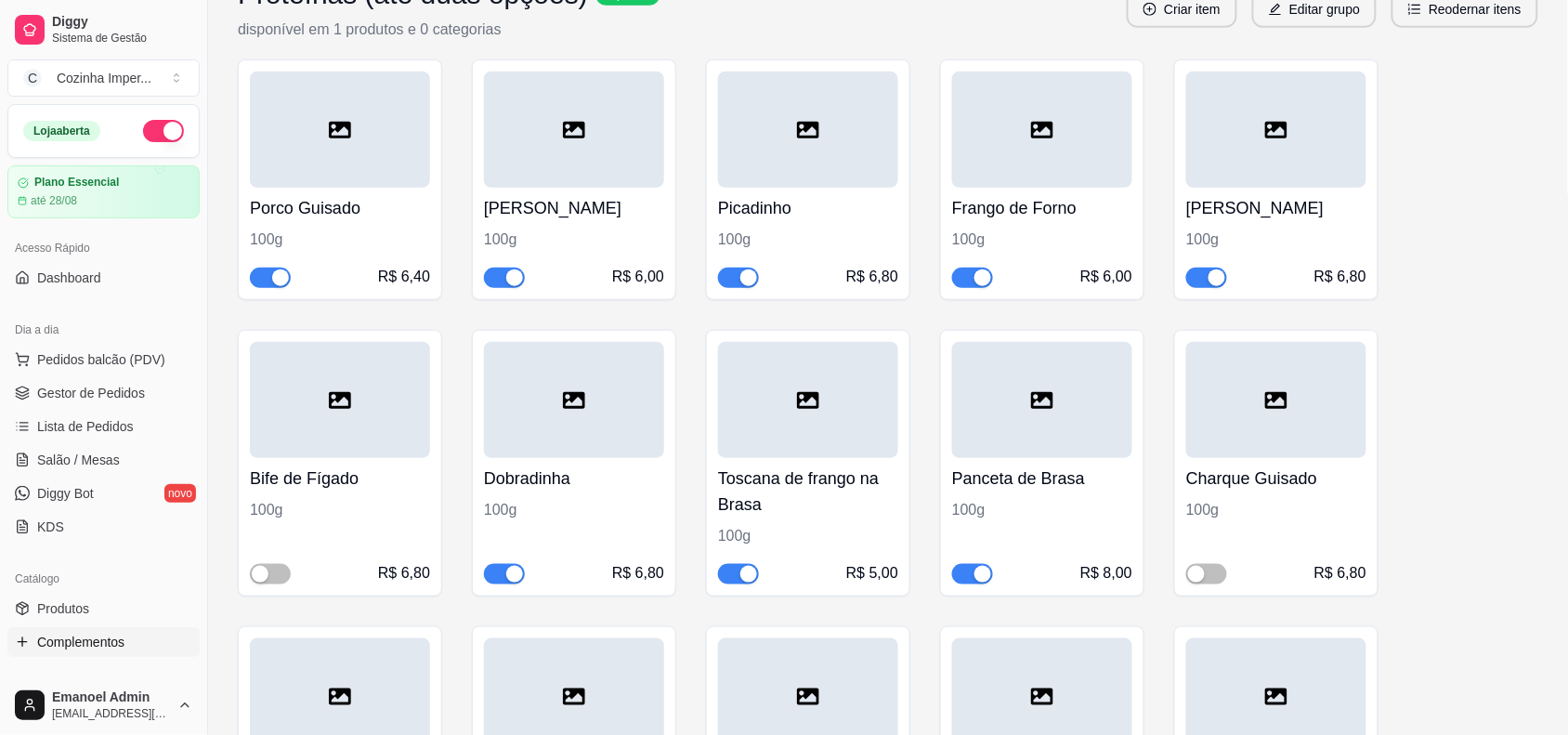
type input "dobra"
click at [509, 570] on div "button" at bounding box center [514, 574] width 17 height 17
click at [120, 399] on span "Gestor de Pedidos" at bounding box center [91, 392] width 108 height 19
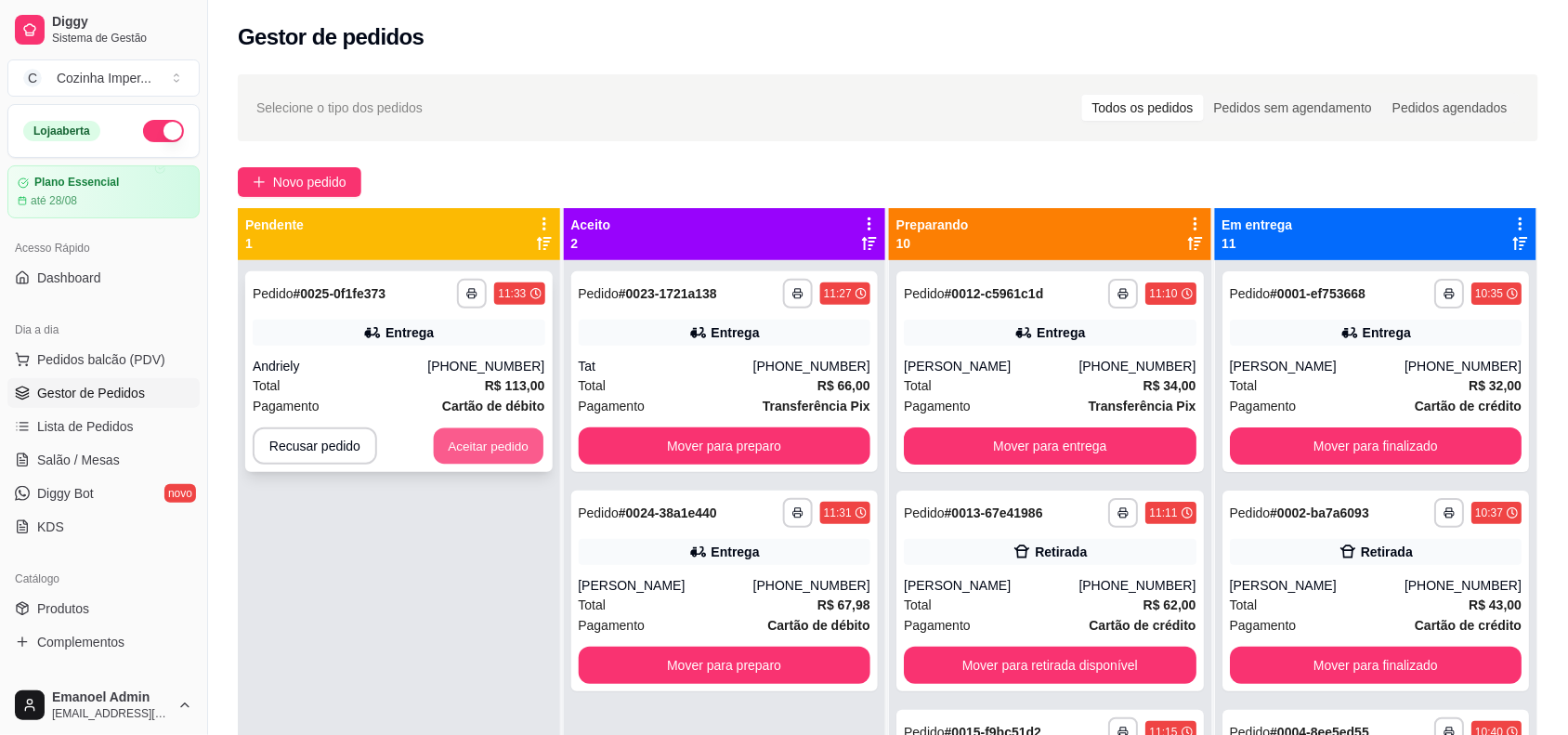
click at [493, 450] on button "Aceitar pedido" at bounding box center [489, 446] width 110 height 36
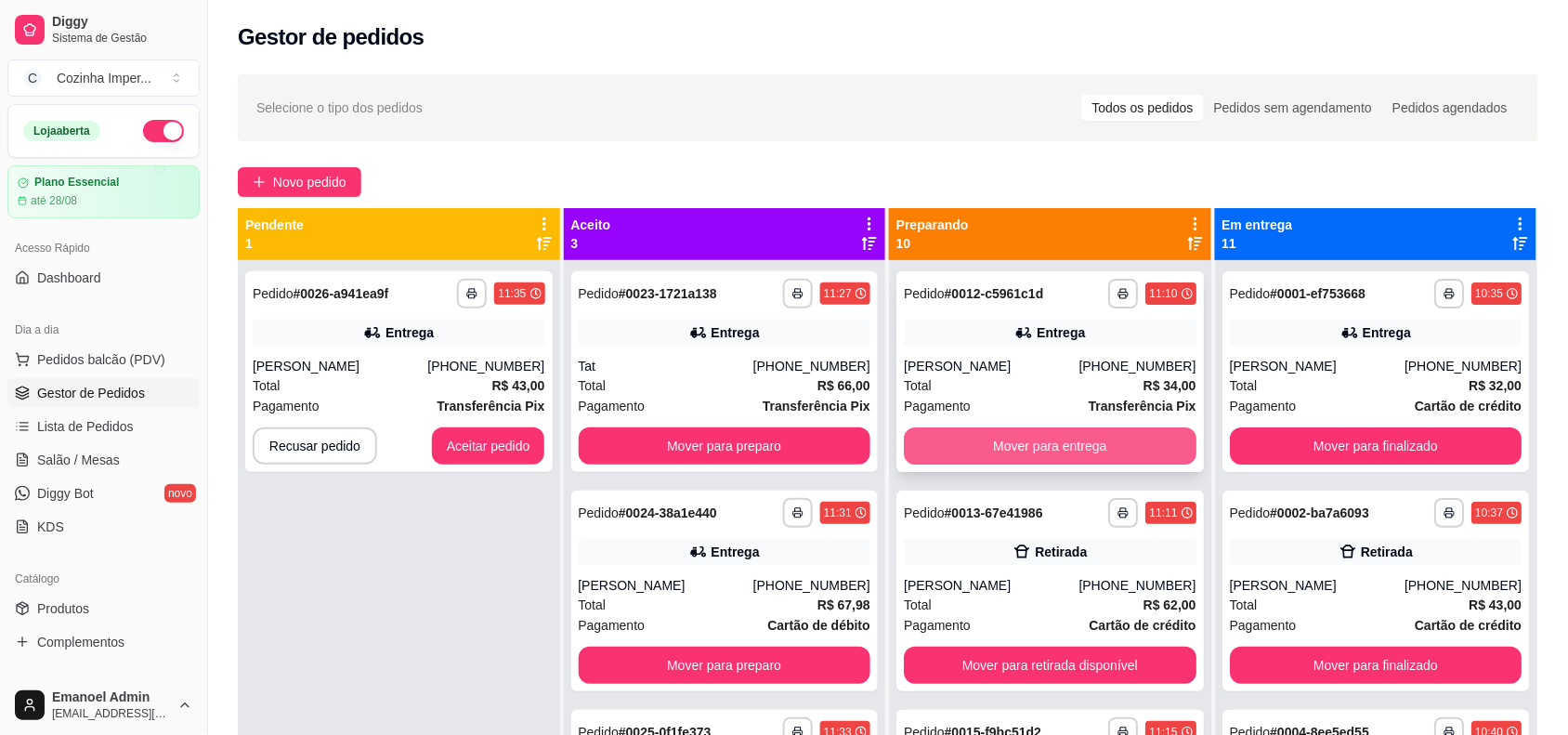
click at [1001, 457] on button "Mover para entrega" at bounding box center [1050, 445] width 293 height 37
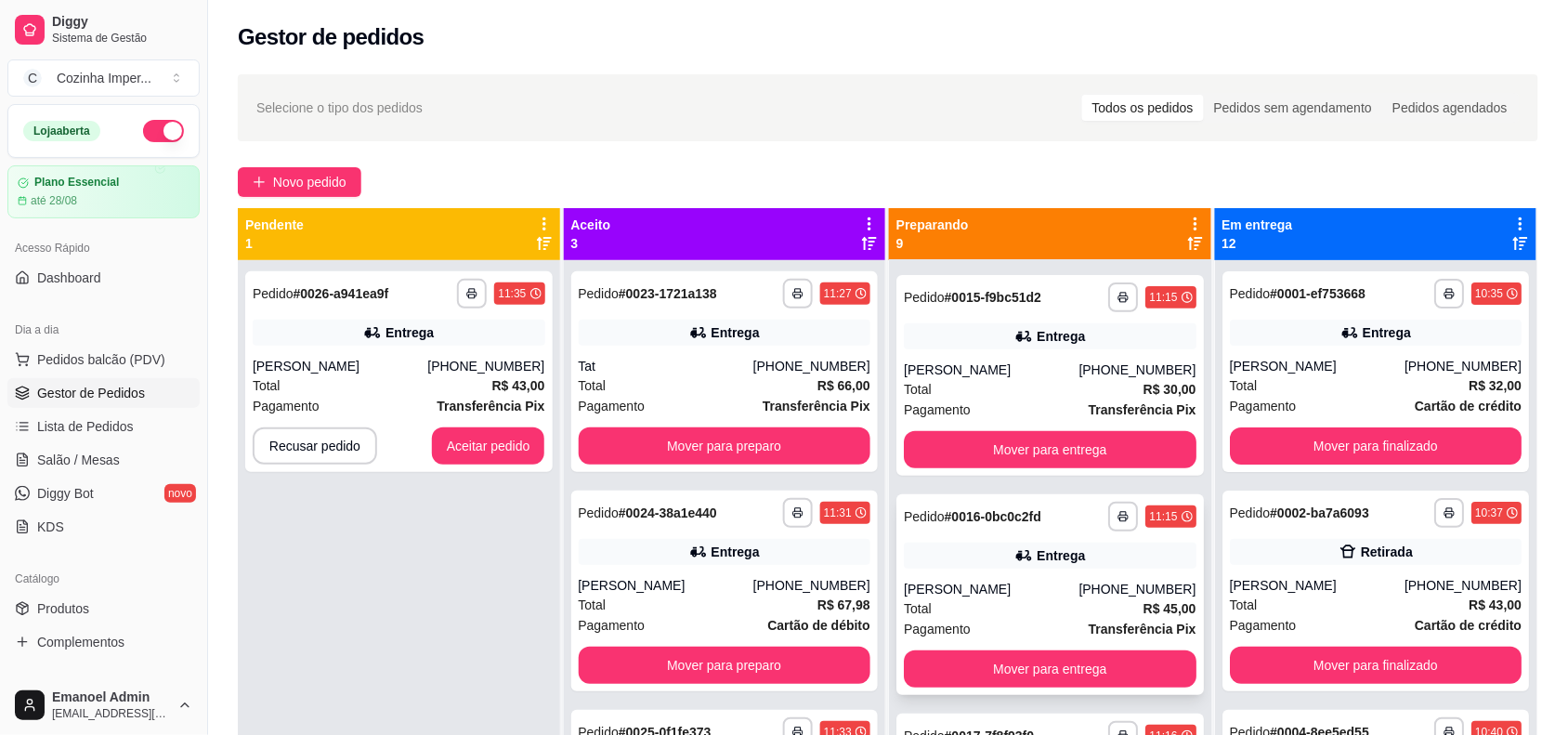
scroll to position [232, 0]
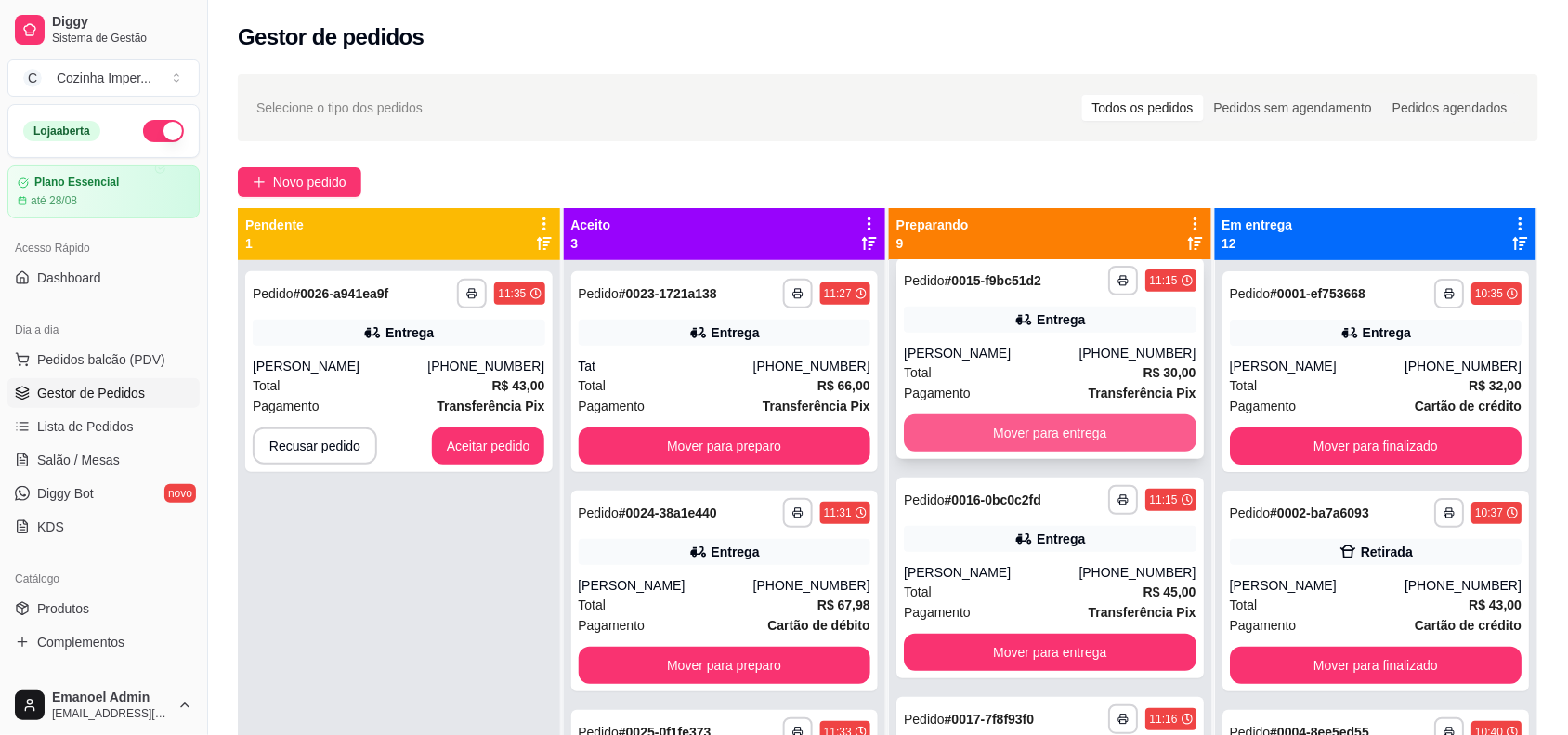
click at [1054, 442] on button "Mover para entrega" at bounding box center [1050, 432] width 293 height 37
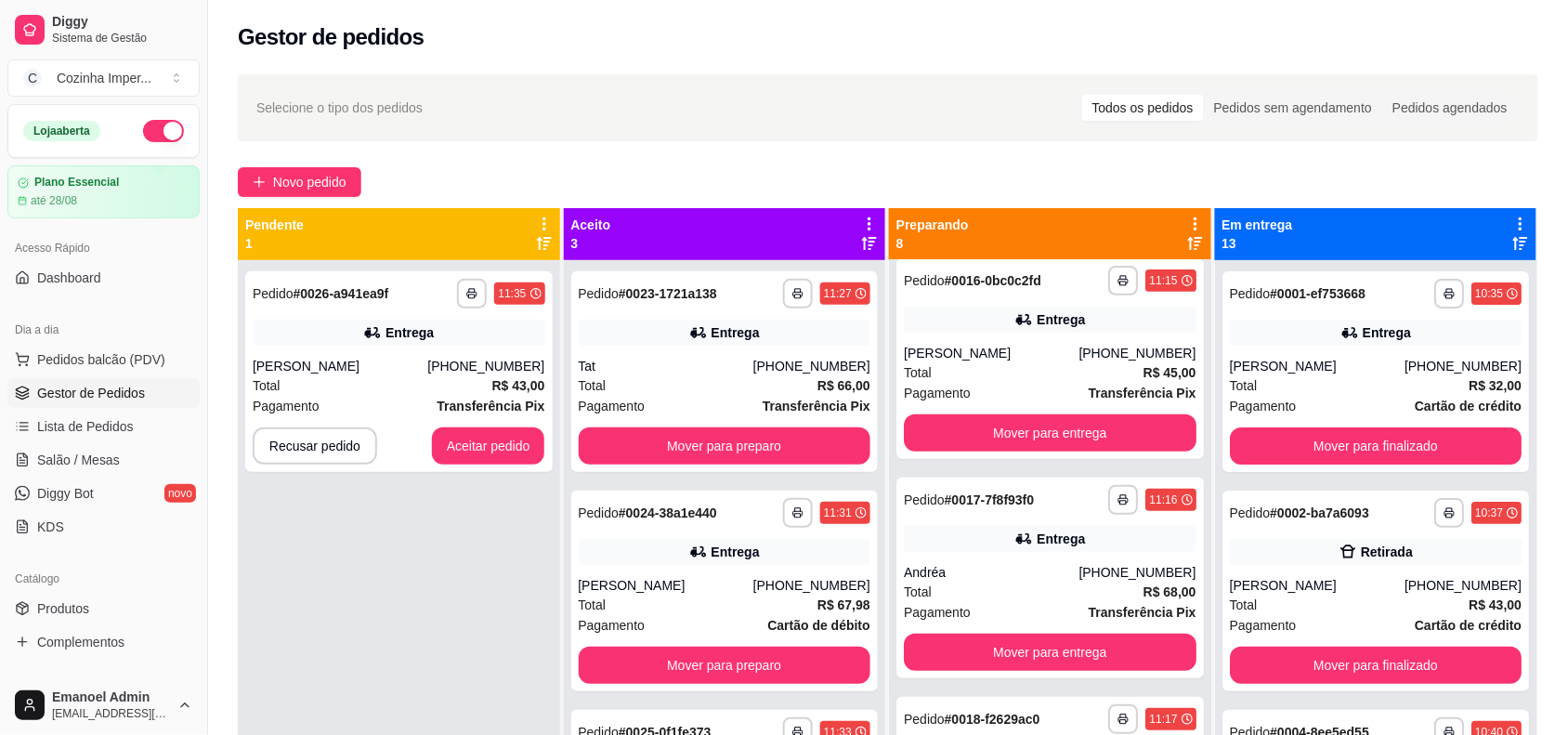
scroll to position [12, 0]
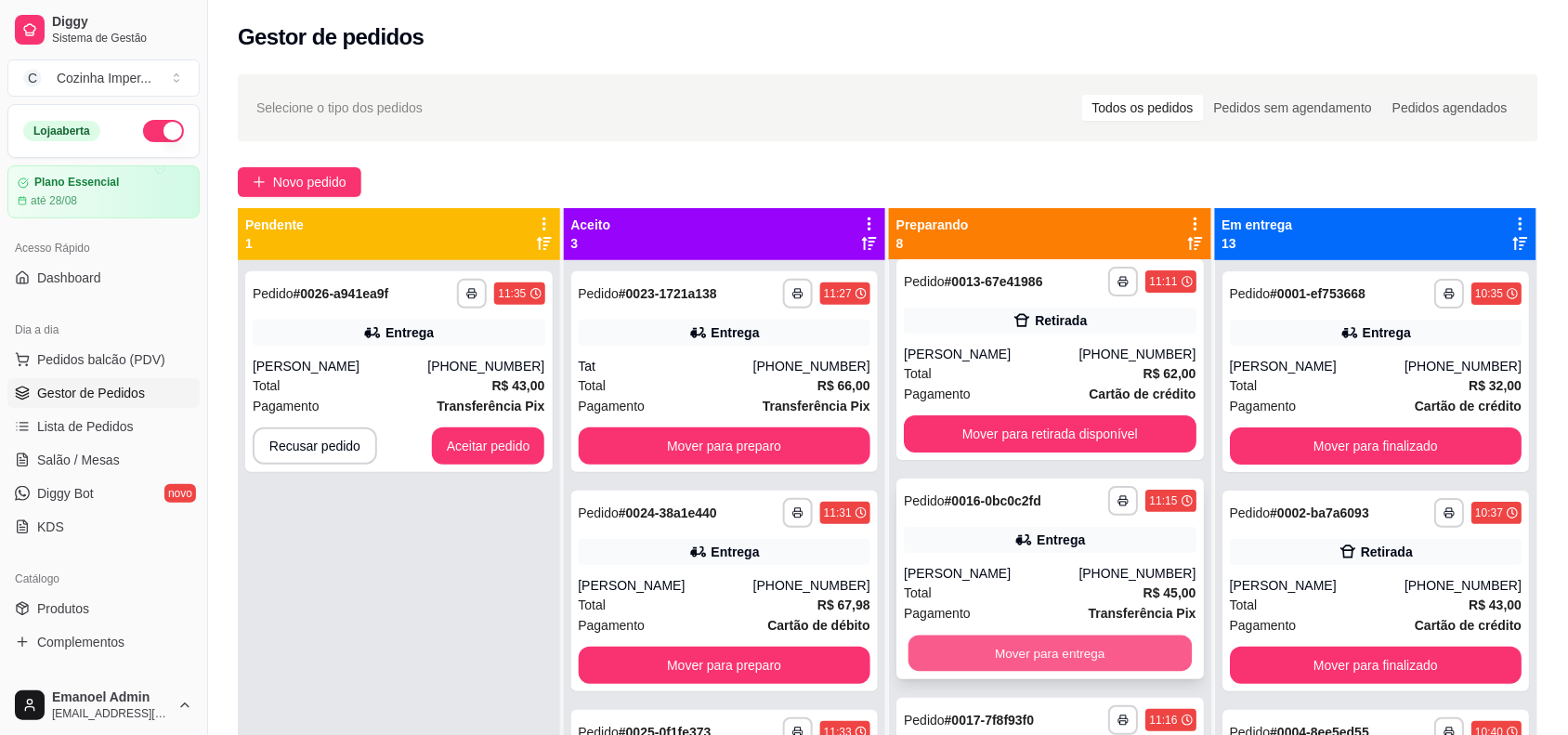
click at [999, 660] on button "Mover para entrega" at bounding box center [1049, 653] width 284 height 36
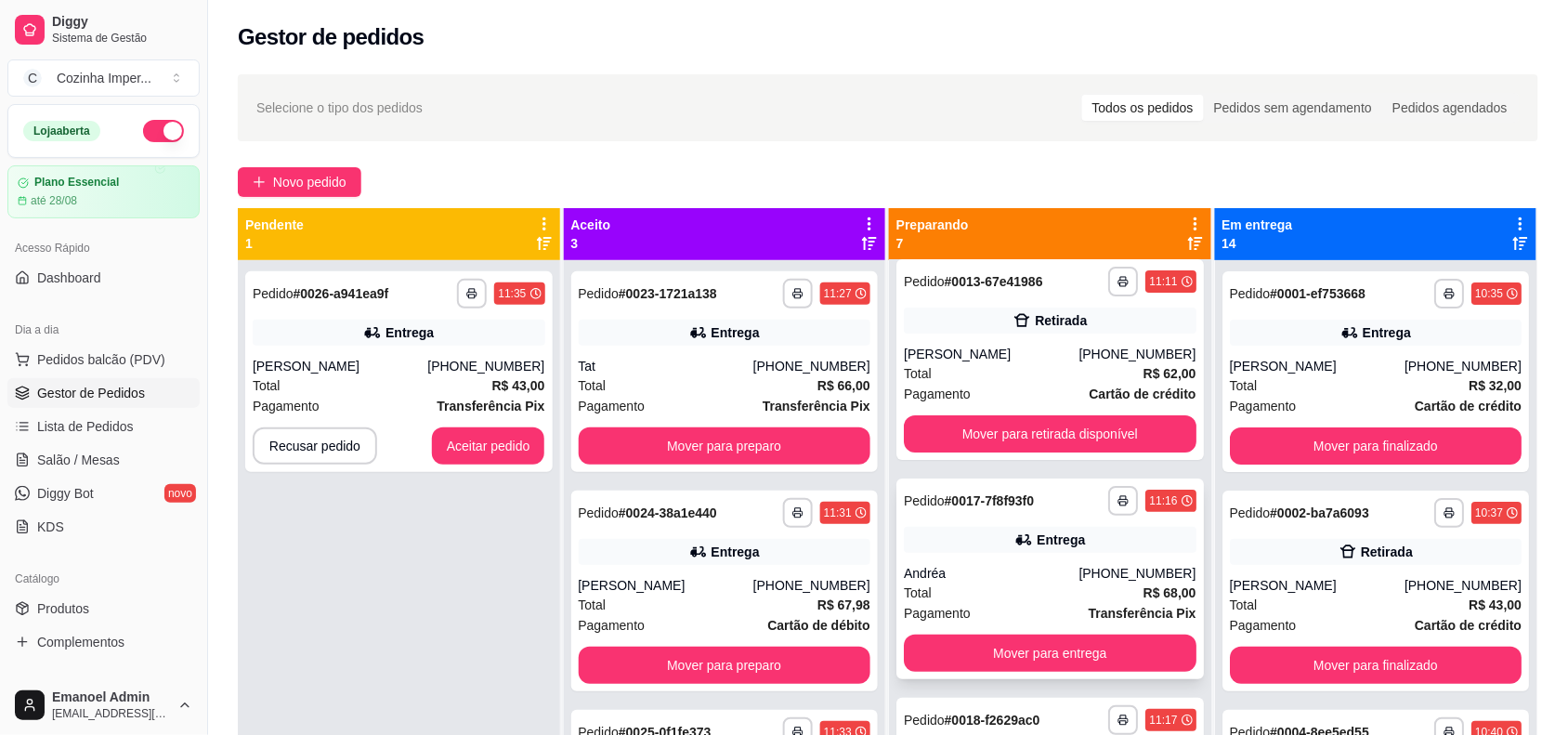
click at [1045, 523] on div "**********" at bounding box center [1049, 579] width 308 height 201
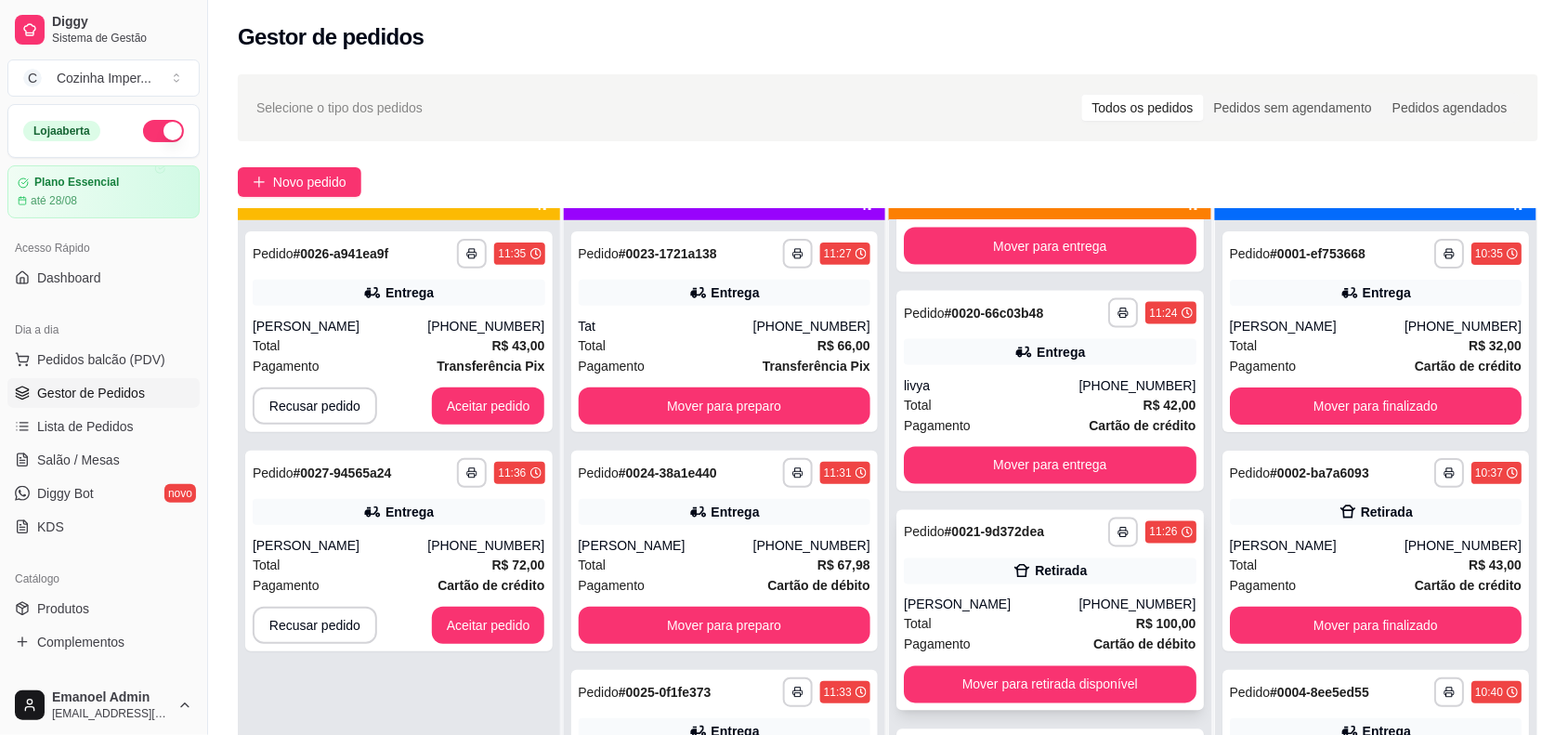
scroll to position [52, 0]
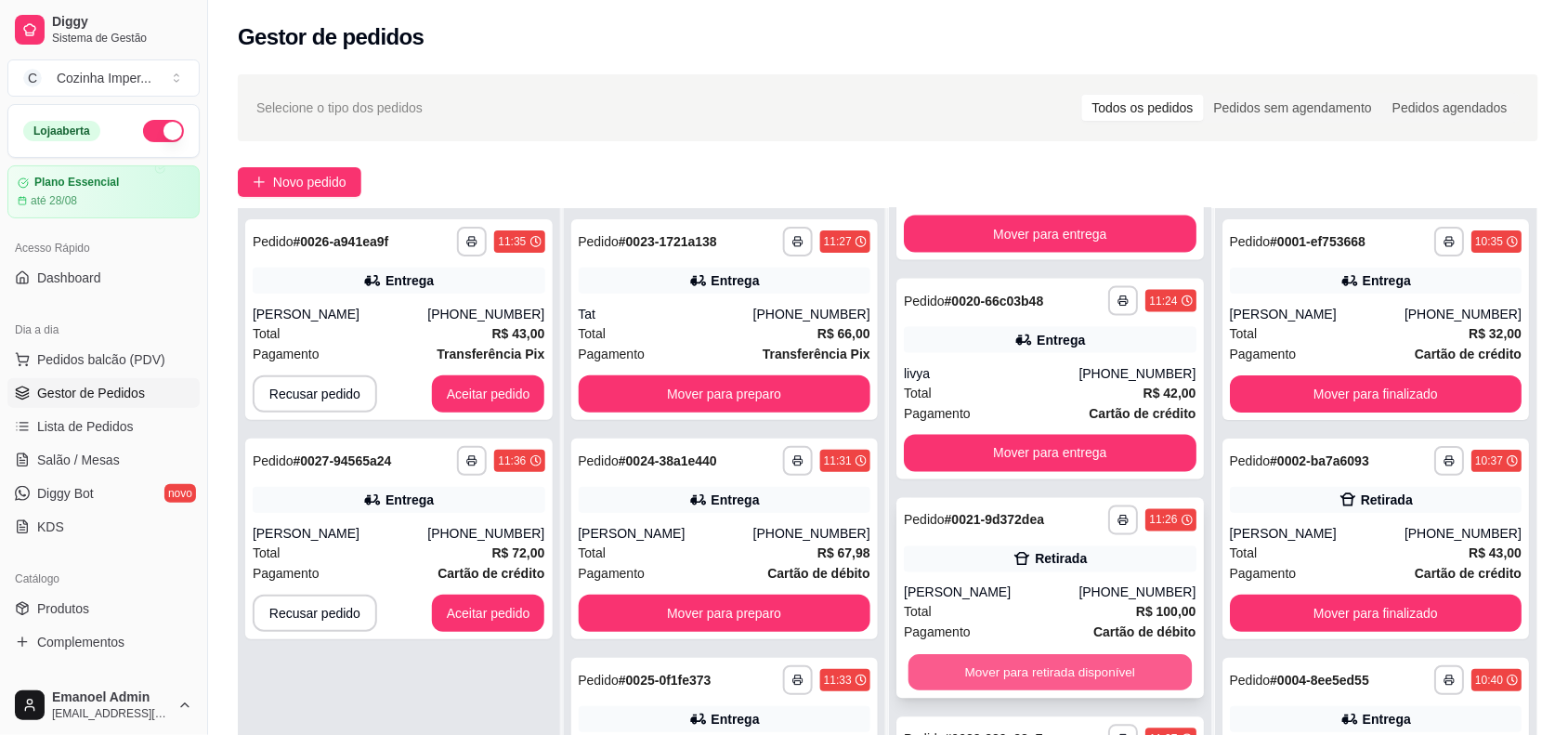
click at [1050, 659] on button "Mover para retirada disponível" at bounding box center [1049, 673] width 284 height 36
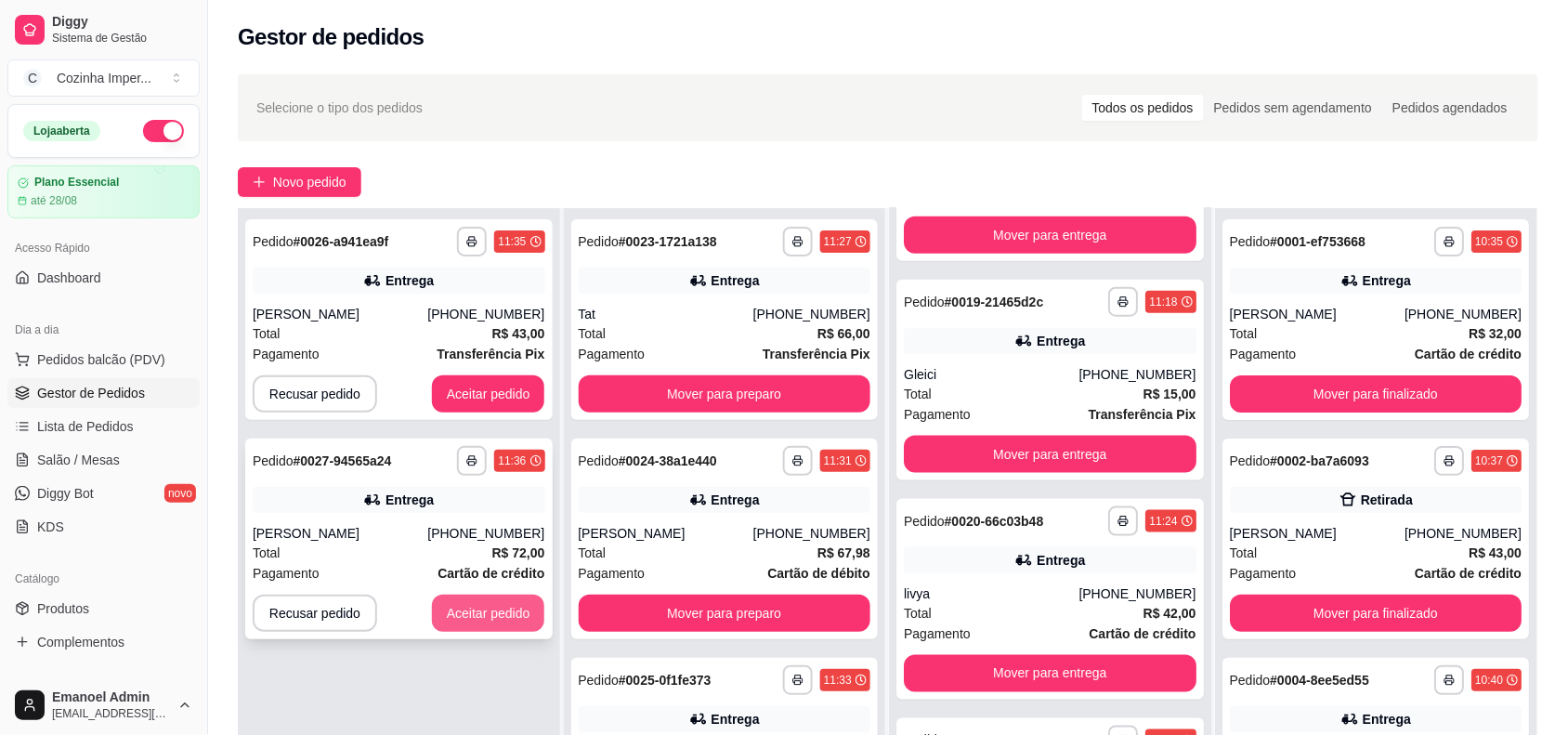
click at [503, 604] on button "Aceitar pedido" at bounding box center [489, 612] width 113 height 37
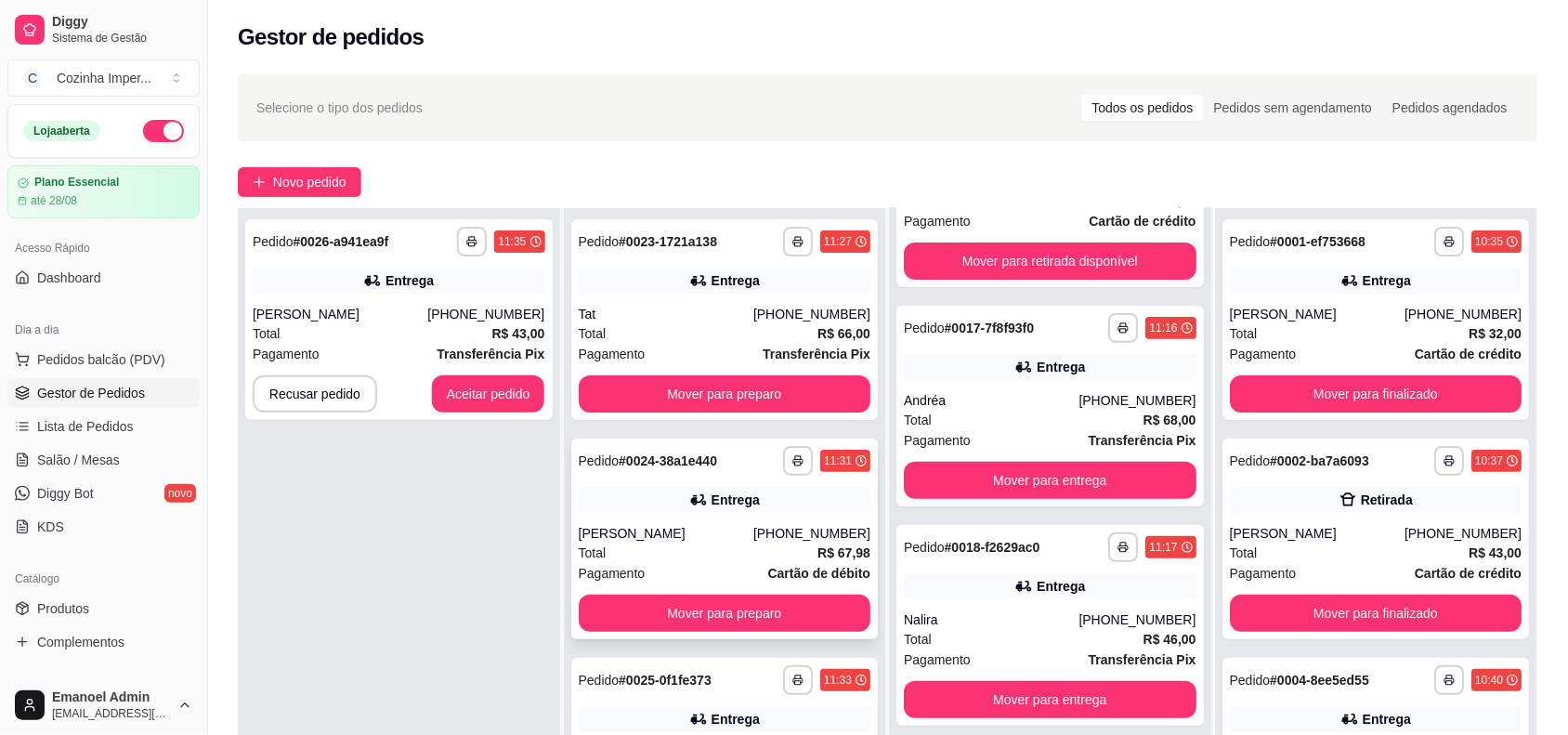
scroll to position [0, 0]
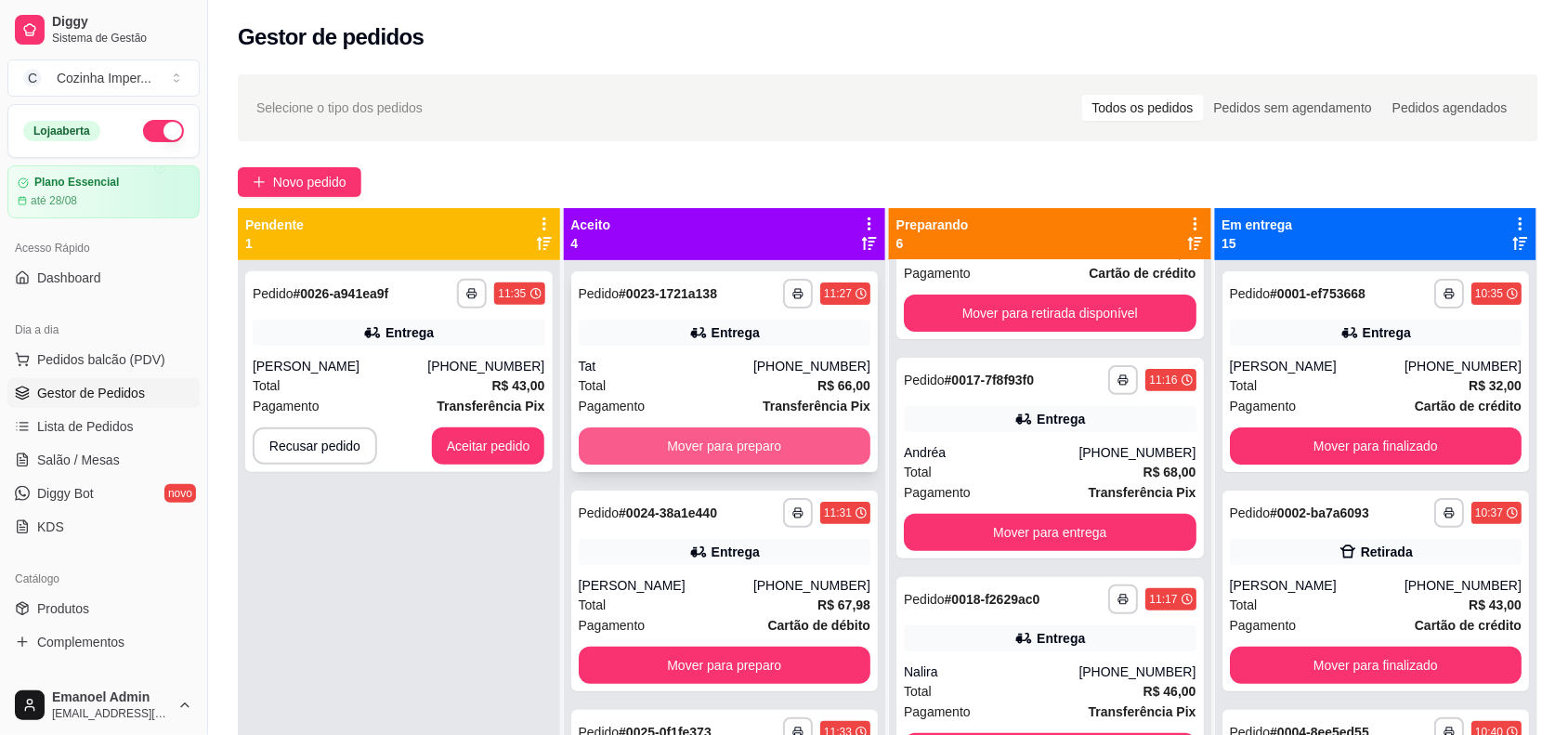
click at [730, 448] on button "Mover para preparo" at bounding box center [725, 445] width 293 height 37
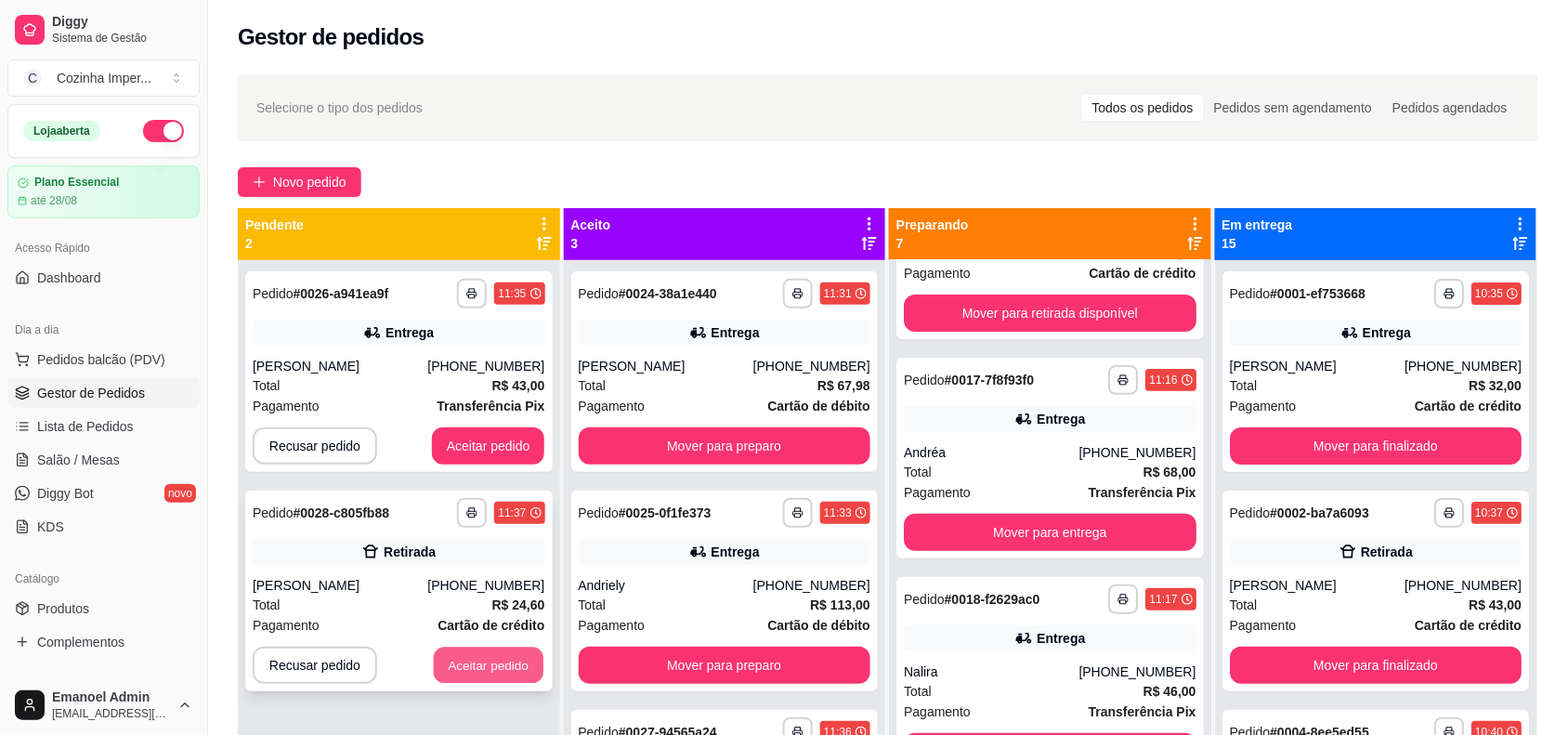
click at [513, 659] on button "Aceitar pedido" at bounding box center [489, 665] width 110 height 36
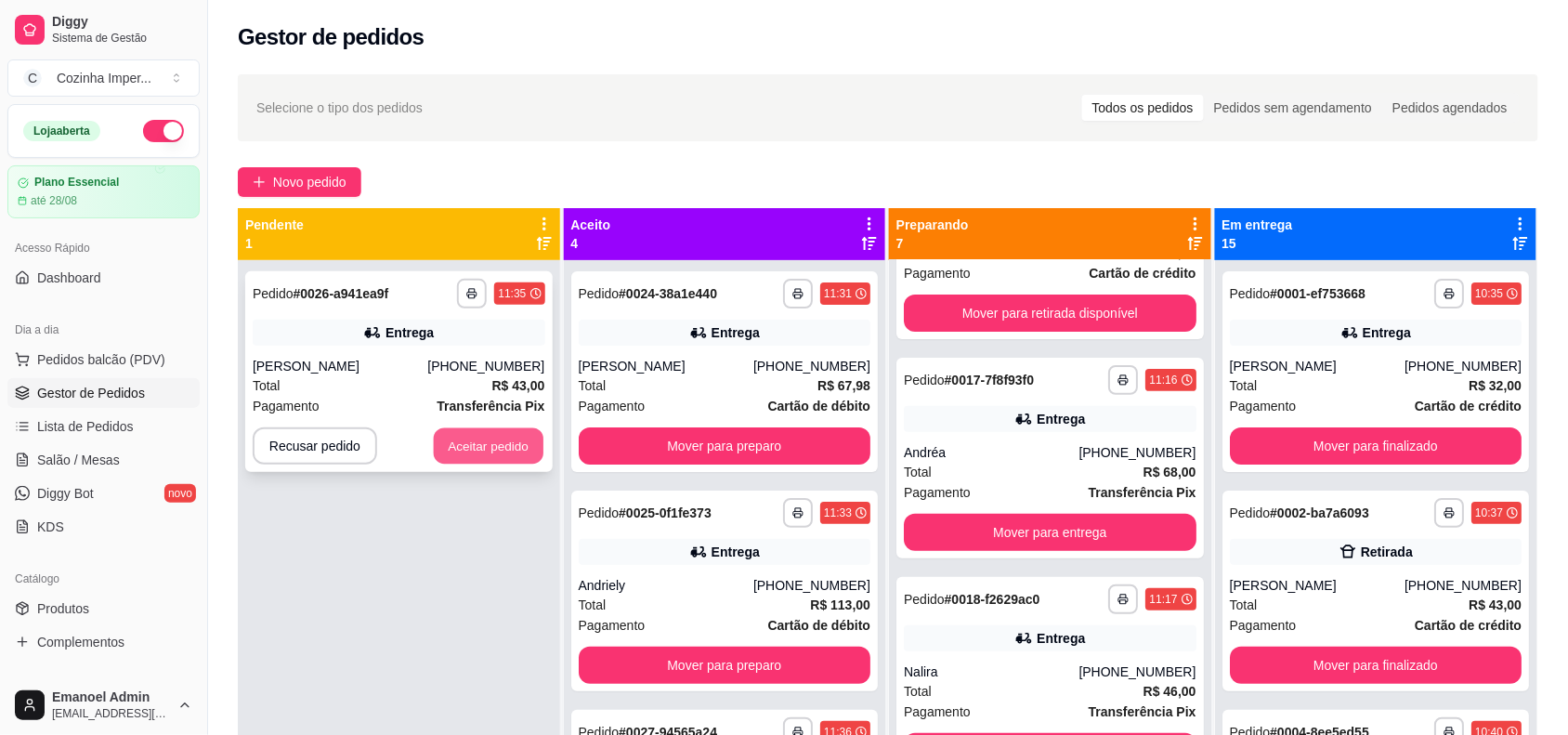
click at [490, 444] on button "Aceitar pedido" at bounding box center [489, 446] width 110 height 36
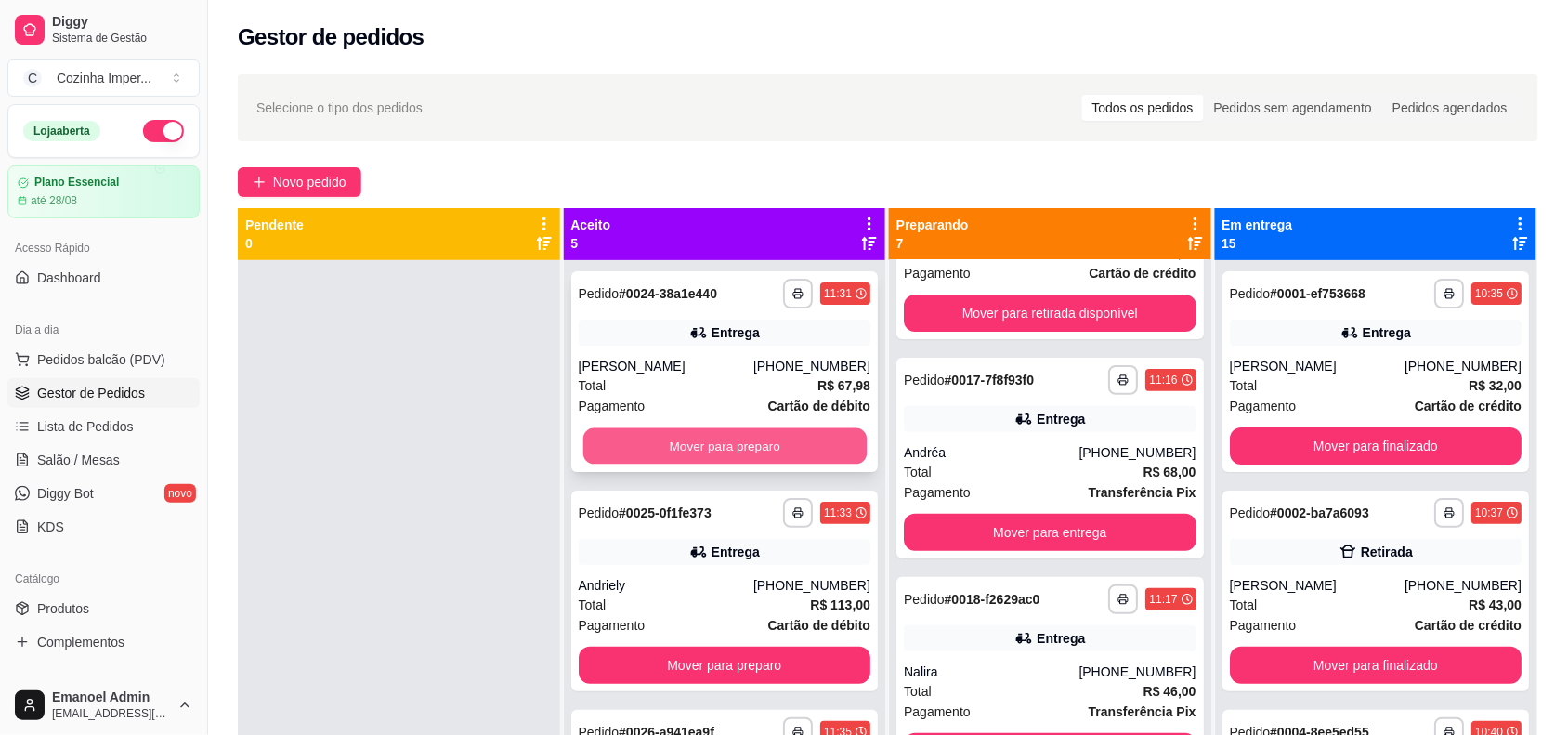
click at [666, 446] on button "Mover para preparo" at bounding box center [724, 446] width 284 height 36
click at [672, 446] on button "Mover para preparo" at bounding box center [724, 446] width 284 height 36
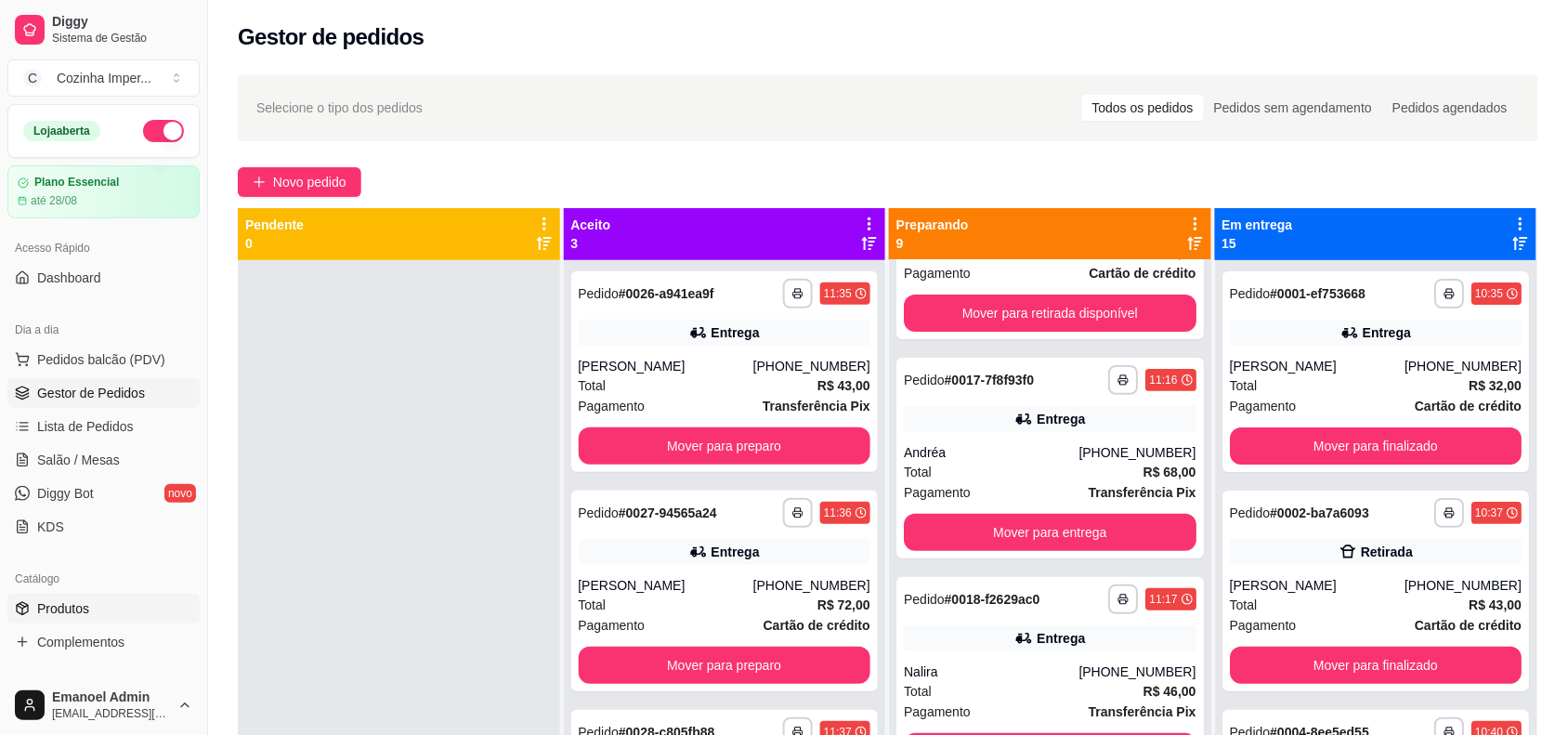
click at [100, 614] on link "Produtos" at bounding box center [103, 609] width 192 height 30
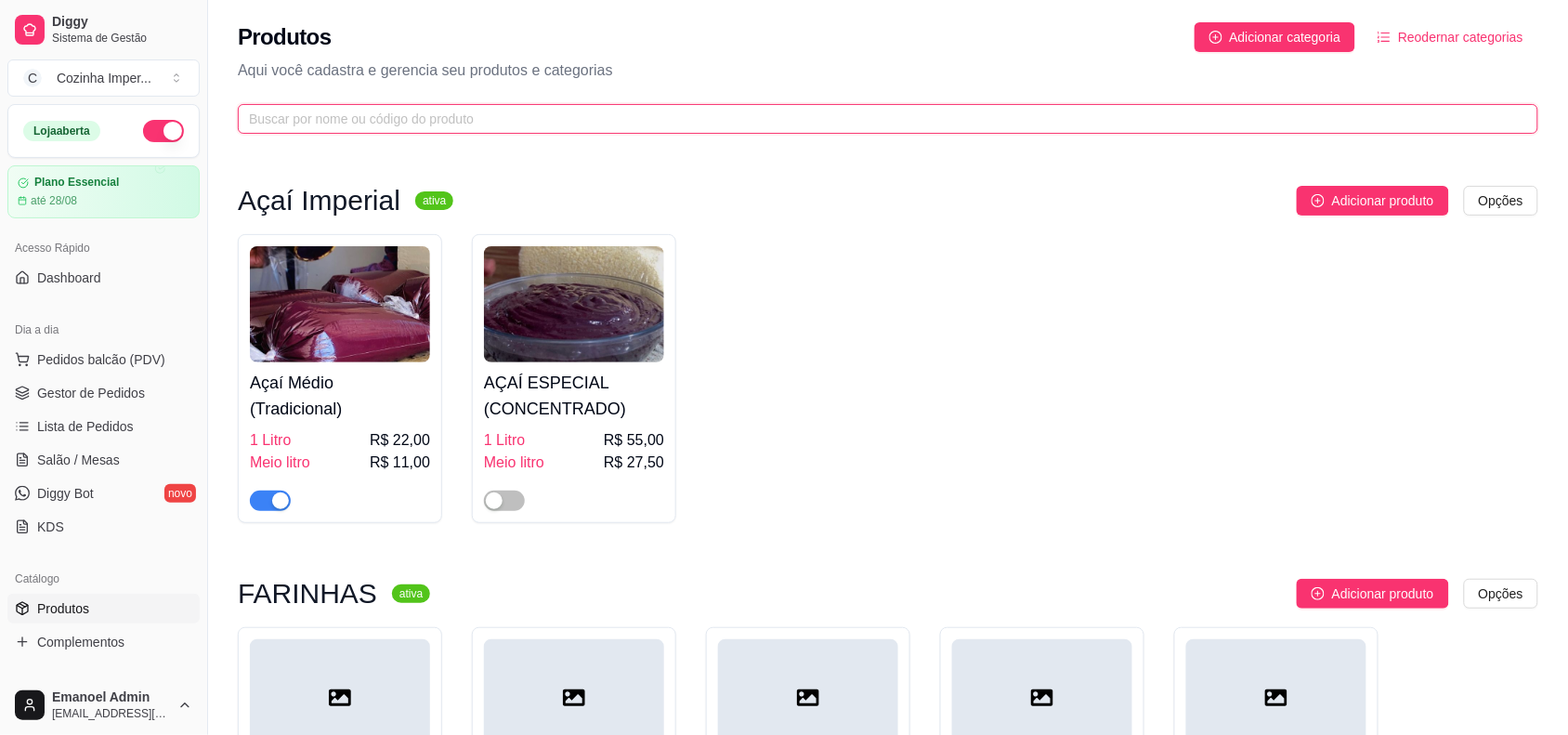
click at [602, 118] on input "text" at bounding box center [880, 119] width 1263 height 21
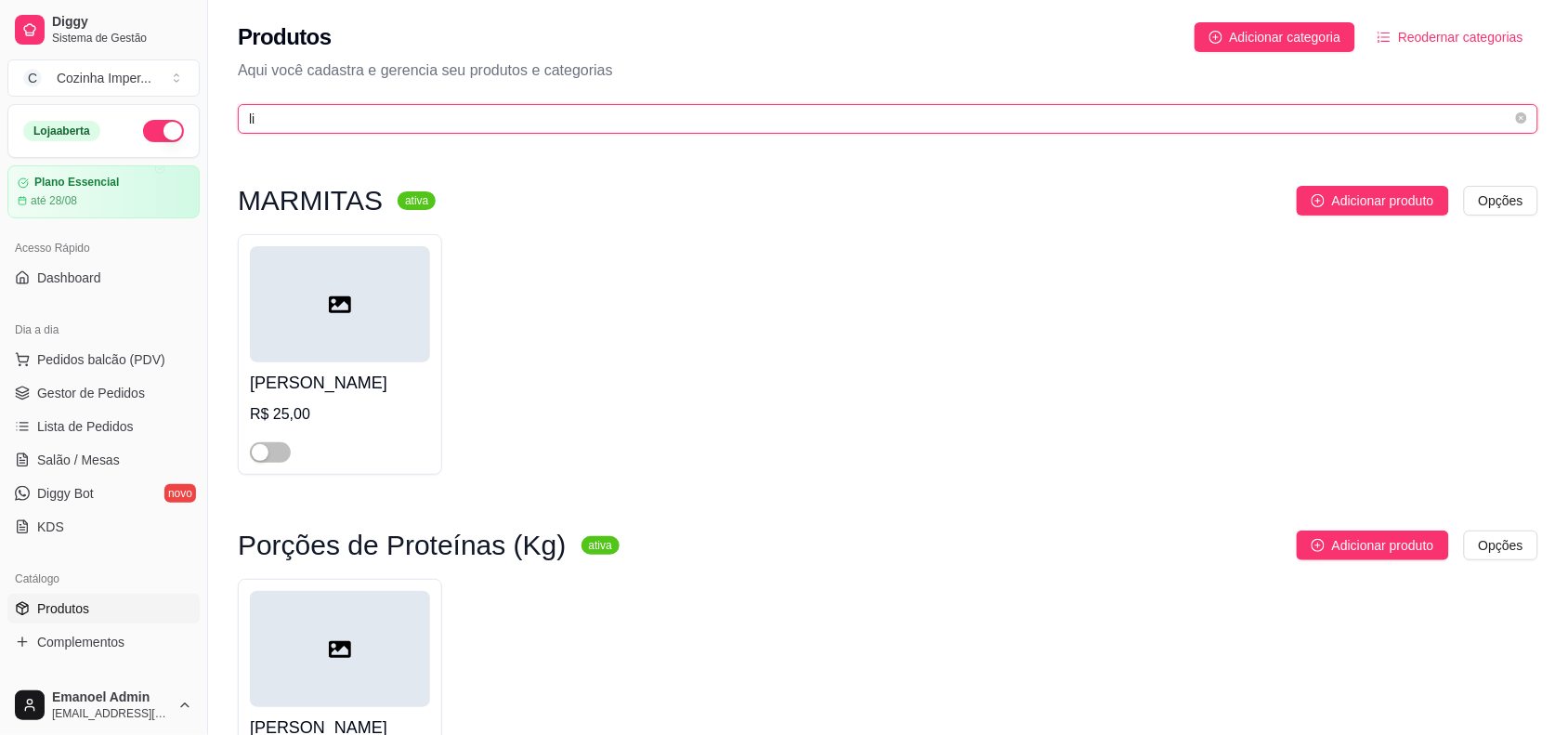
type input "l"
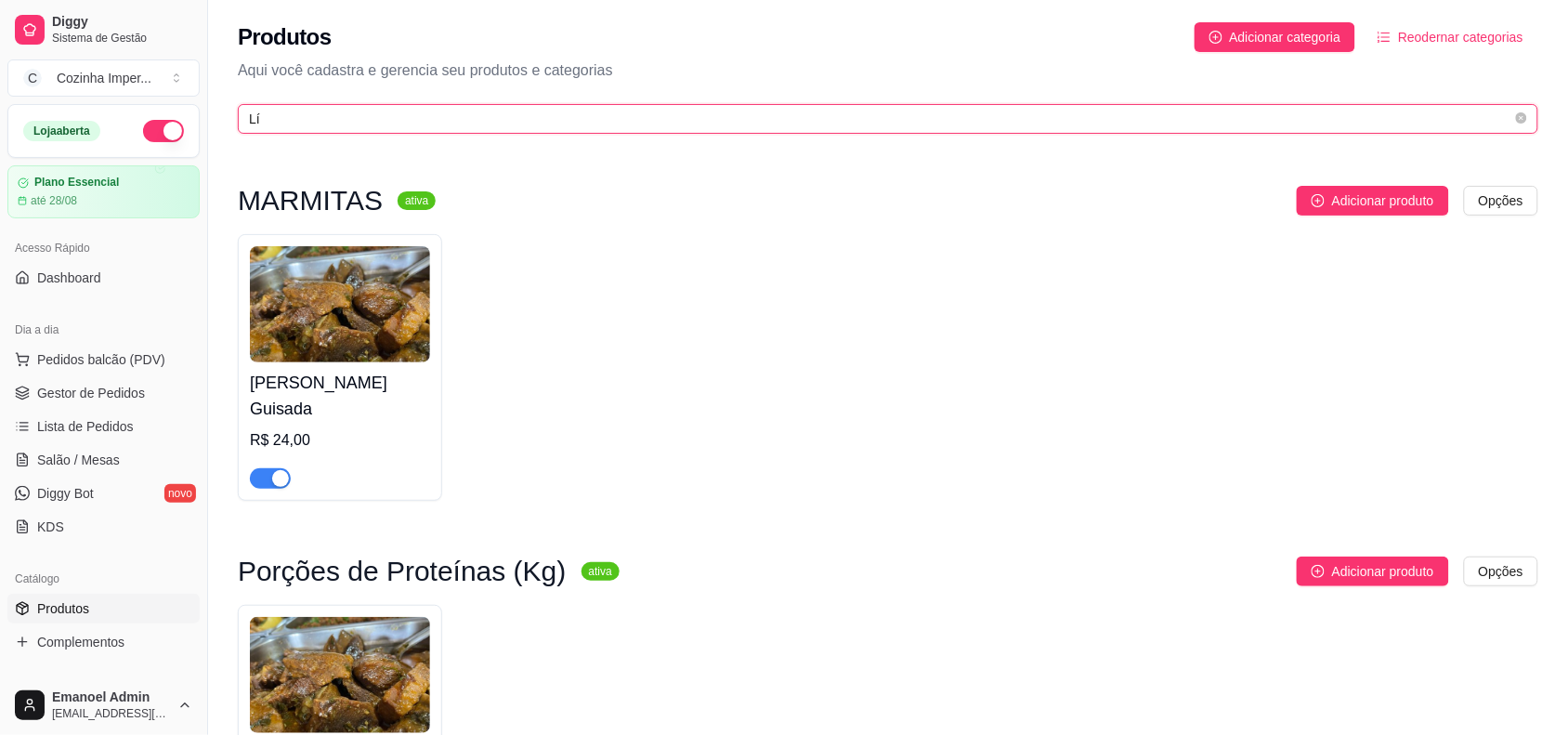
type input "Lí"
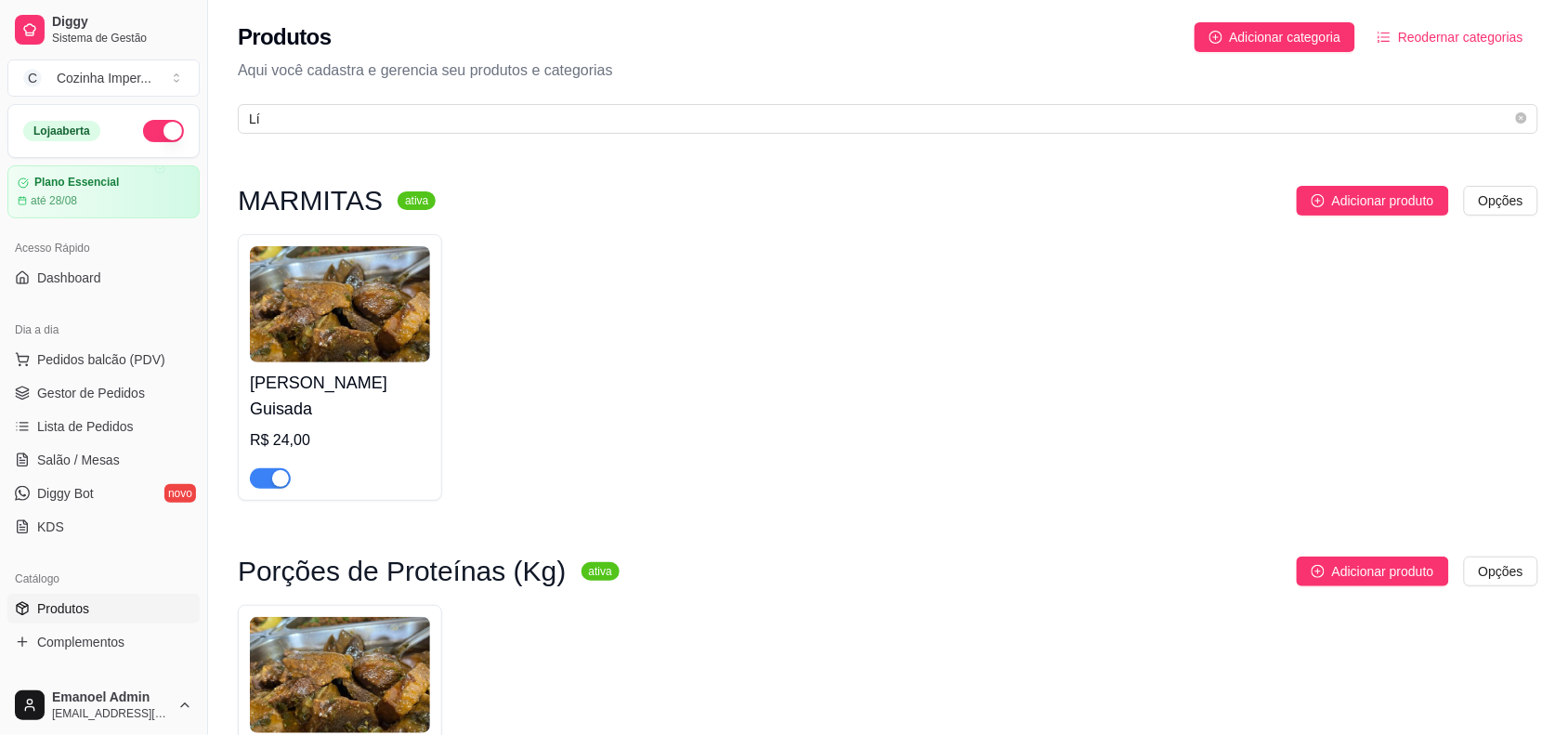
click at [280, 484] on div "button" at bounding box center [280, 478] width 17 height 17
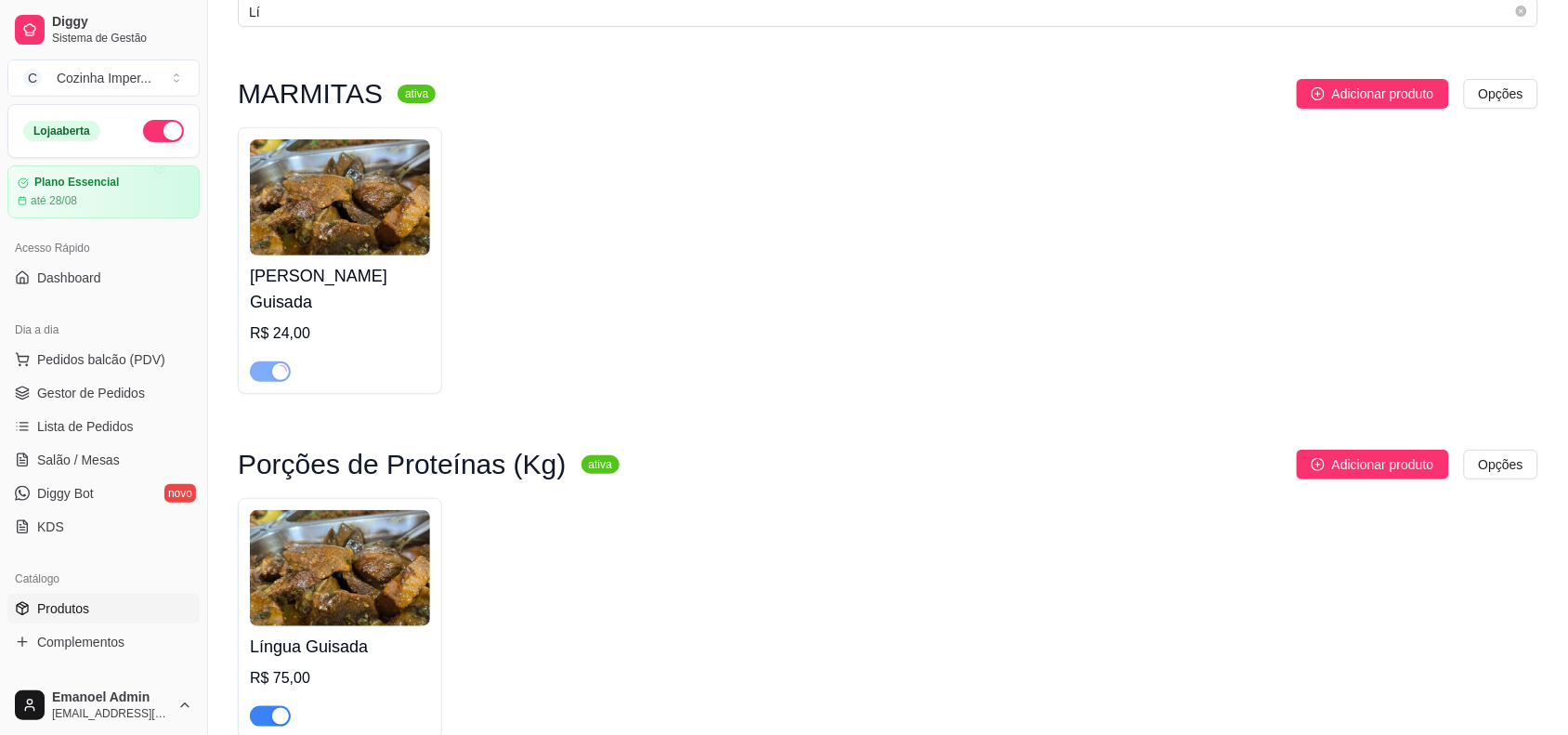
scroll to position [209, 0]
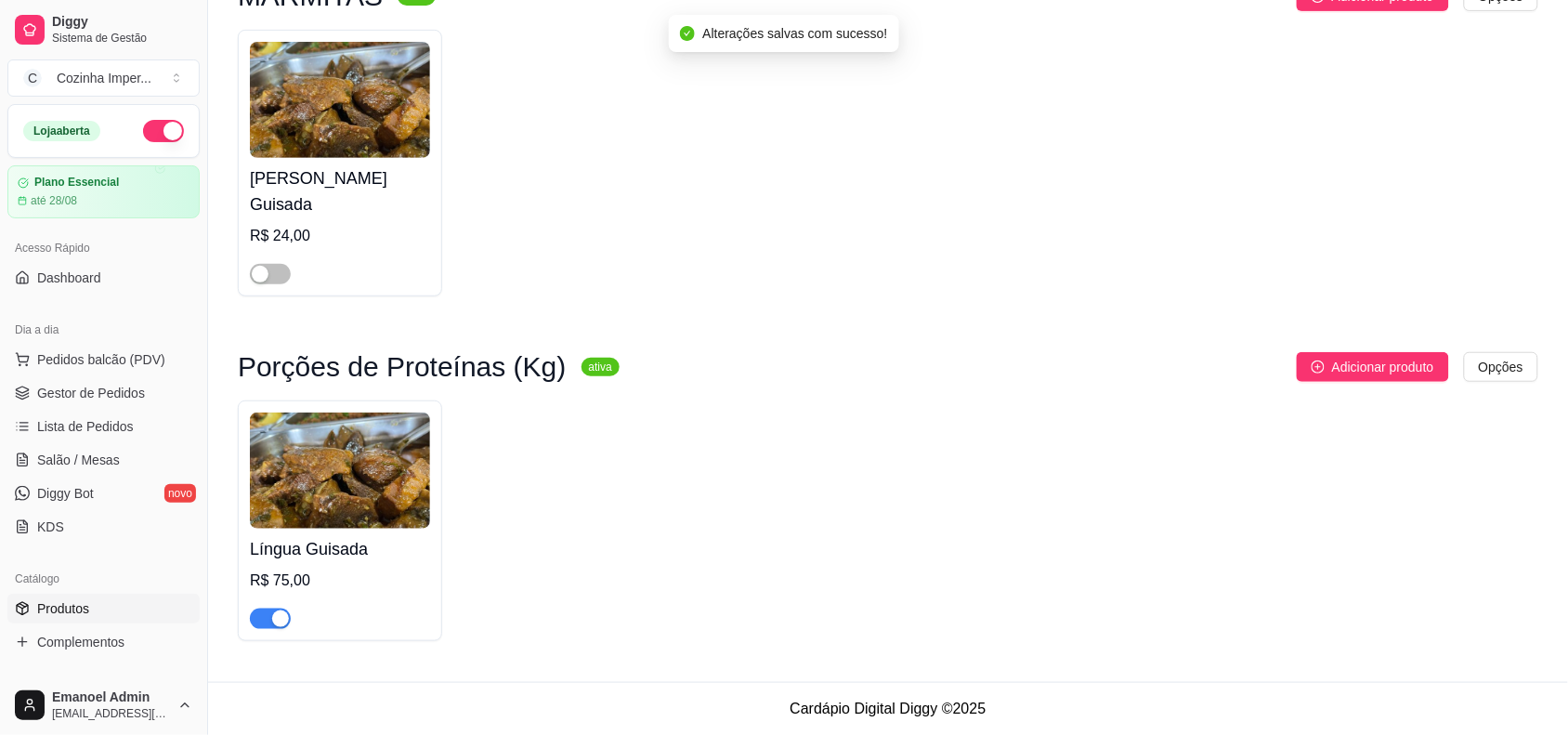
click at [277, 612] on div "button" at bounding box center [280, 618] width 17 height 17
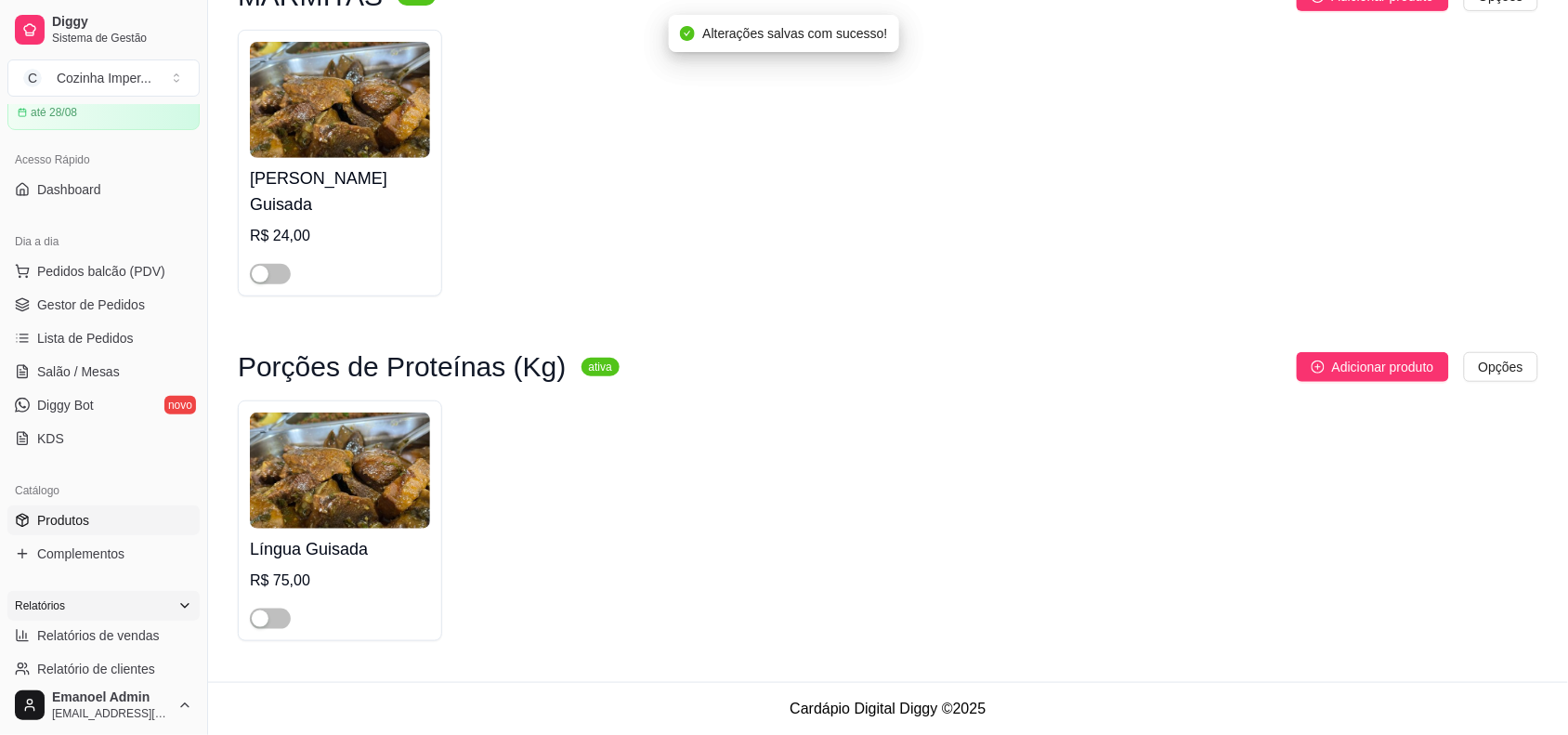
scroll to position [117, 0]
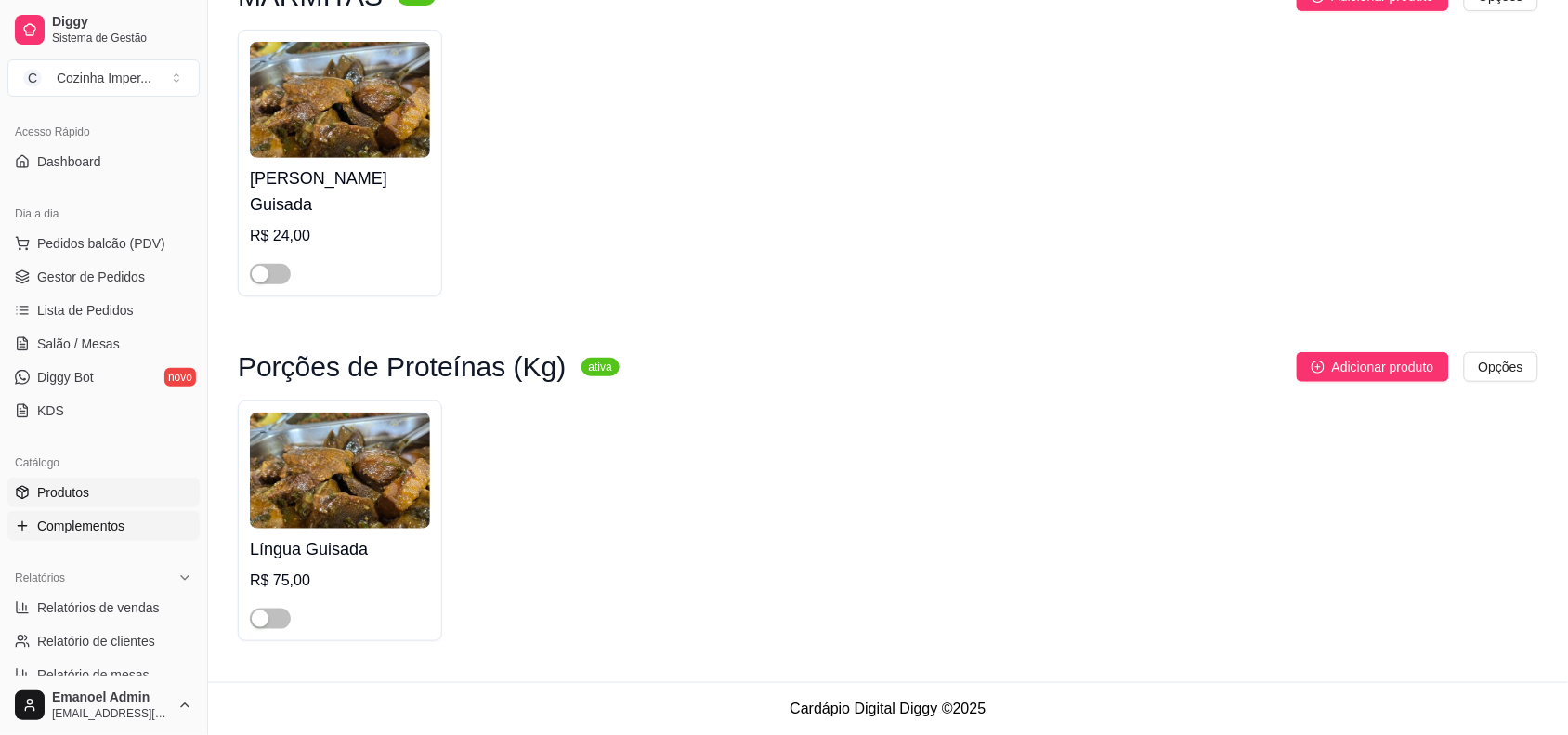
click at [90, 520] on span "Complementos" at bounding box center [81, 526] width 88 height 19
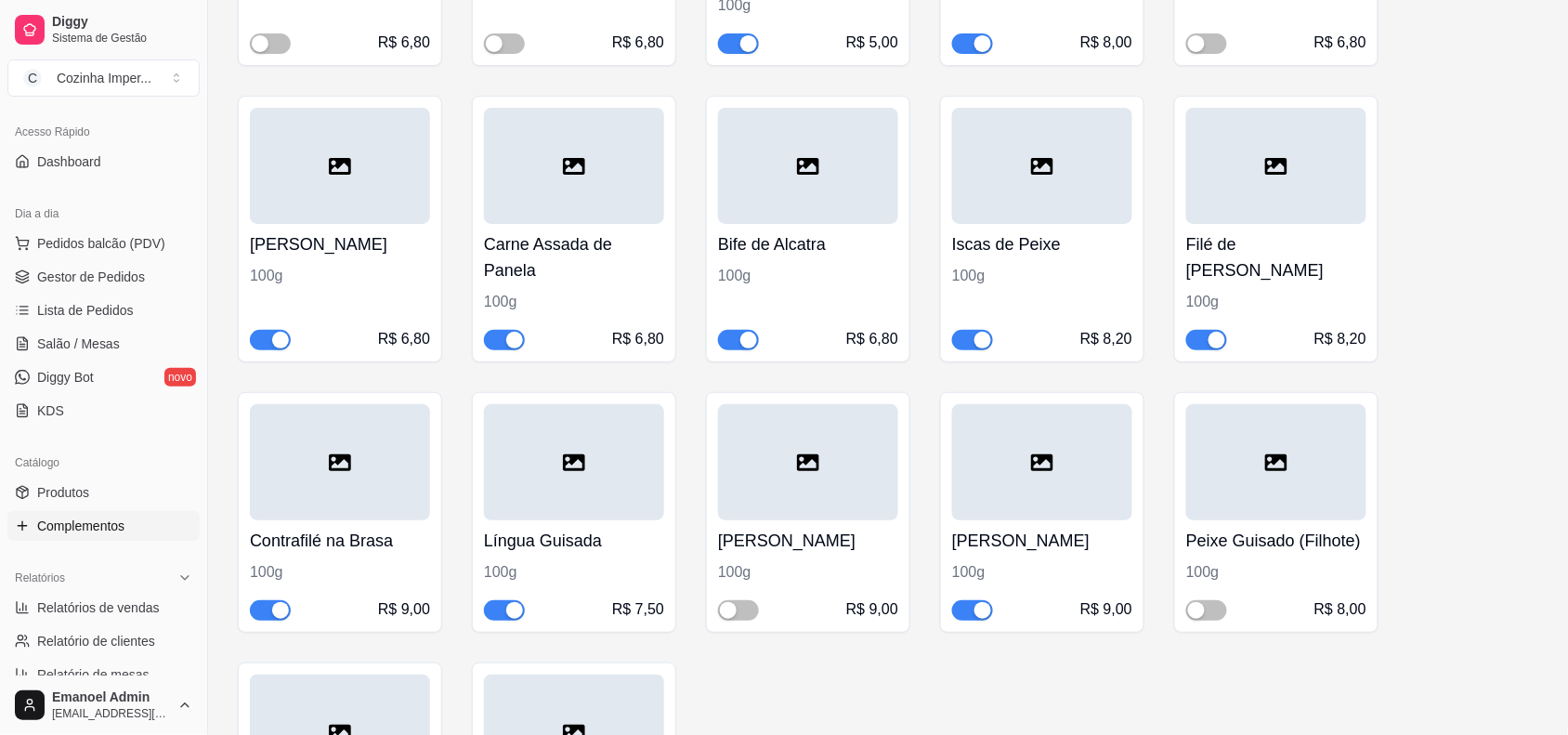
scroll to position [2207, 0]
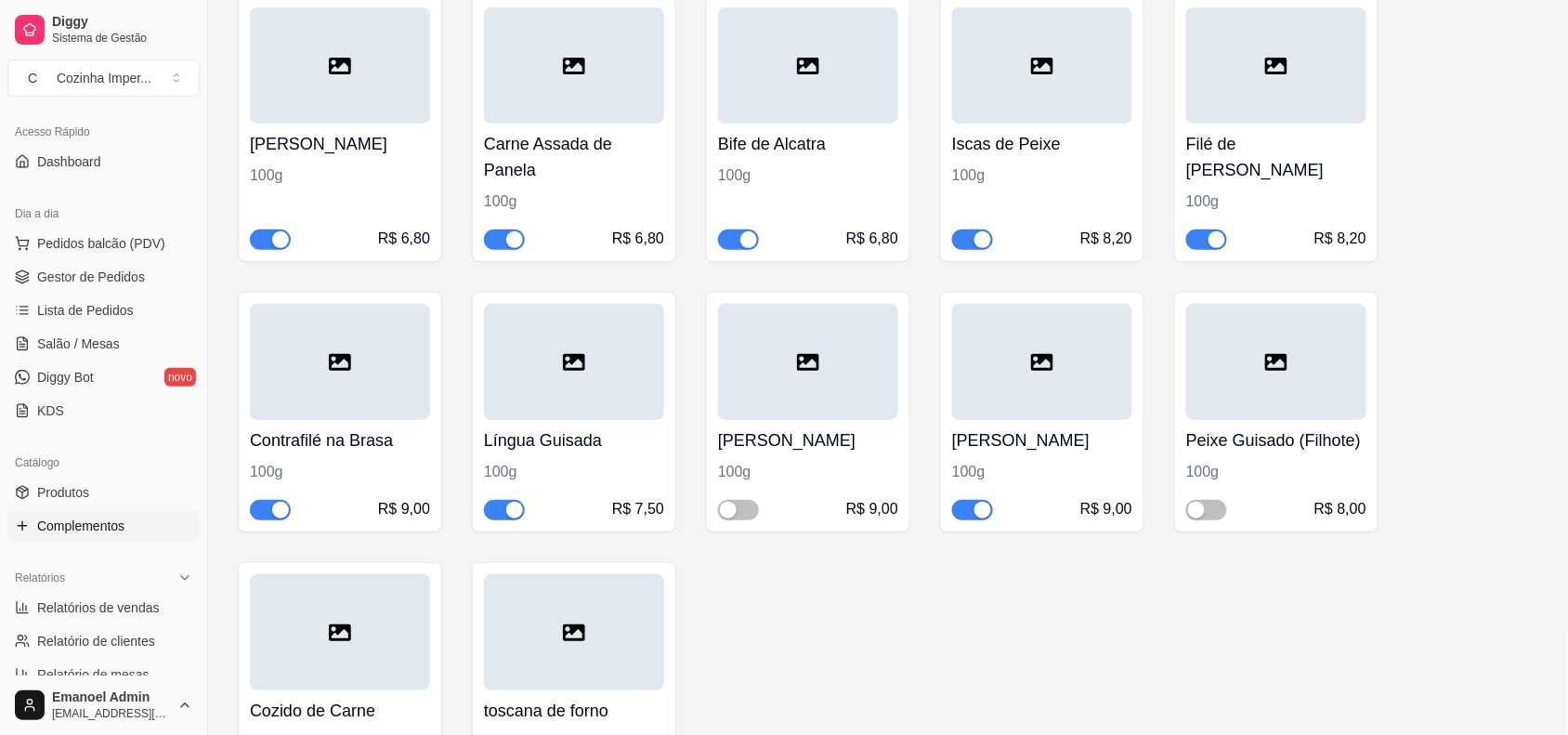
click at [506, 509] on div "button" at bounding box center [514, 510] width 17 height 17
click at [112, 270] on span "Gestor de Pedidos" at bounding box center [91, 277] width 108 height 19
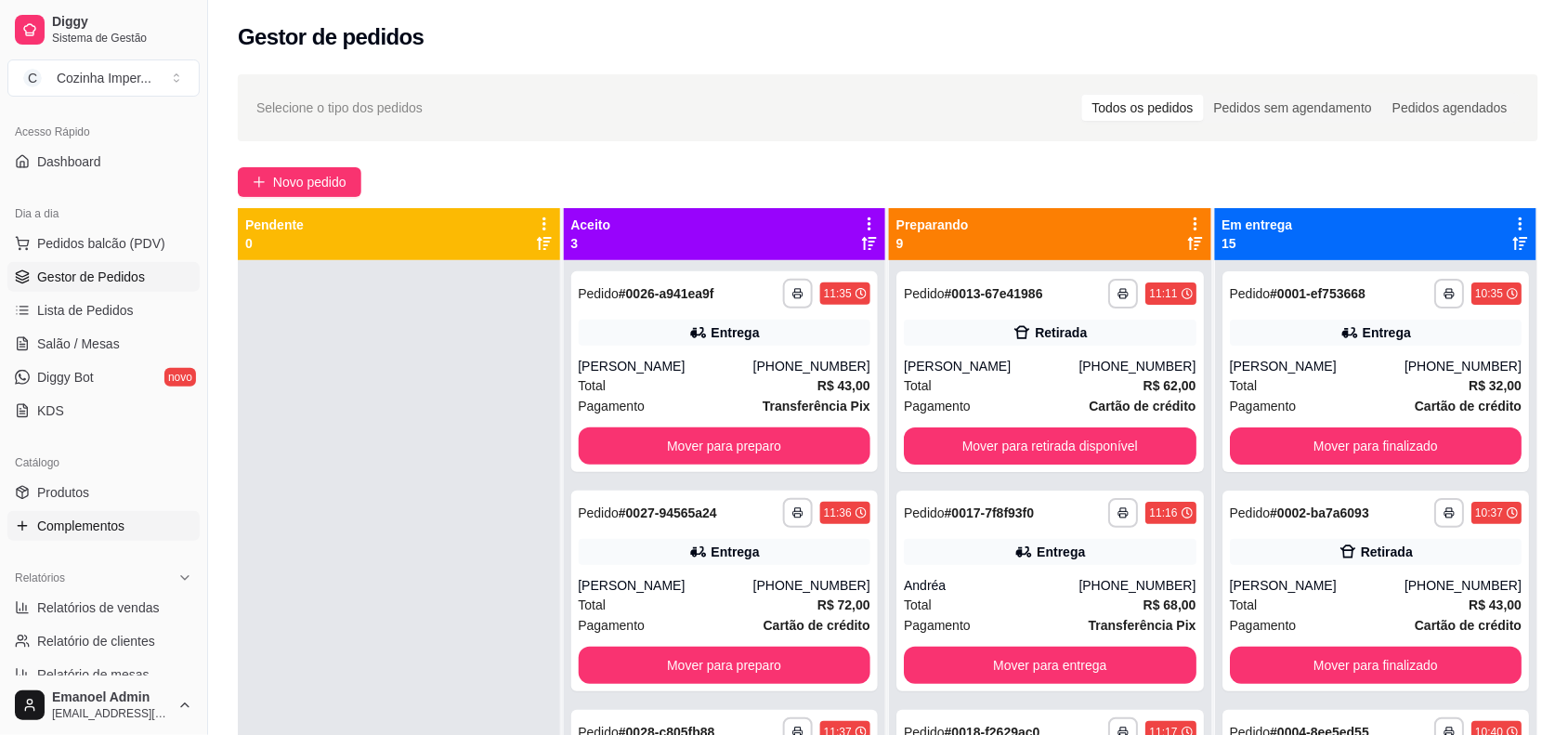
click at [87, 530] on span "Complementos" at bounding box center [81, 526] width 88 height 19
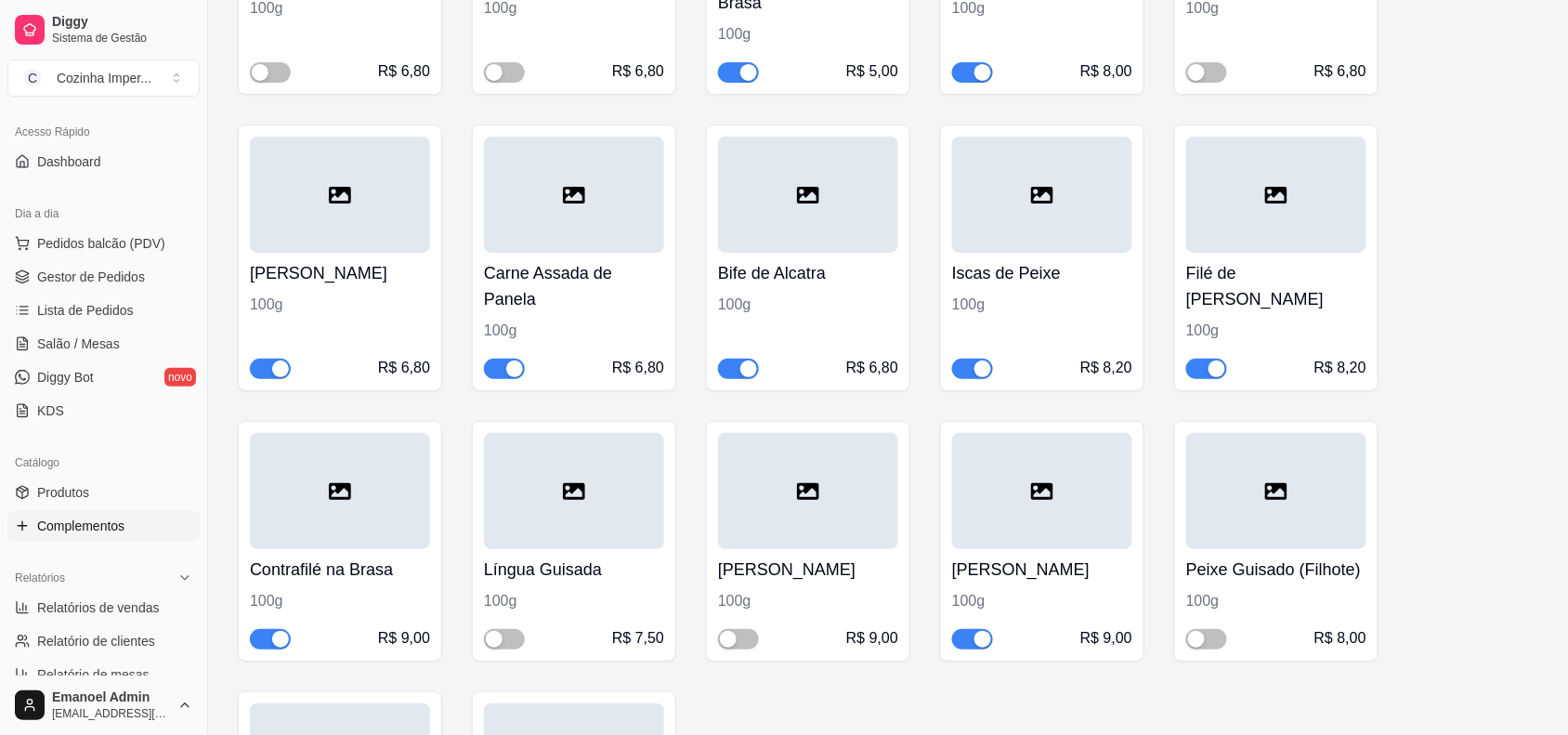
scroll to position [2090, 0]
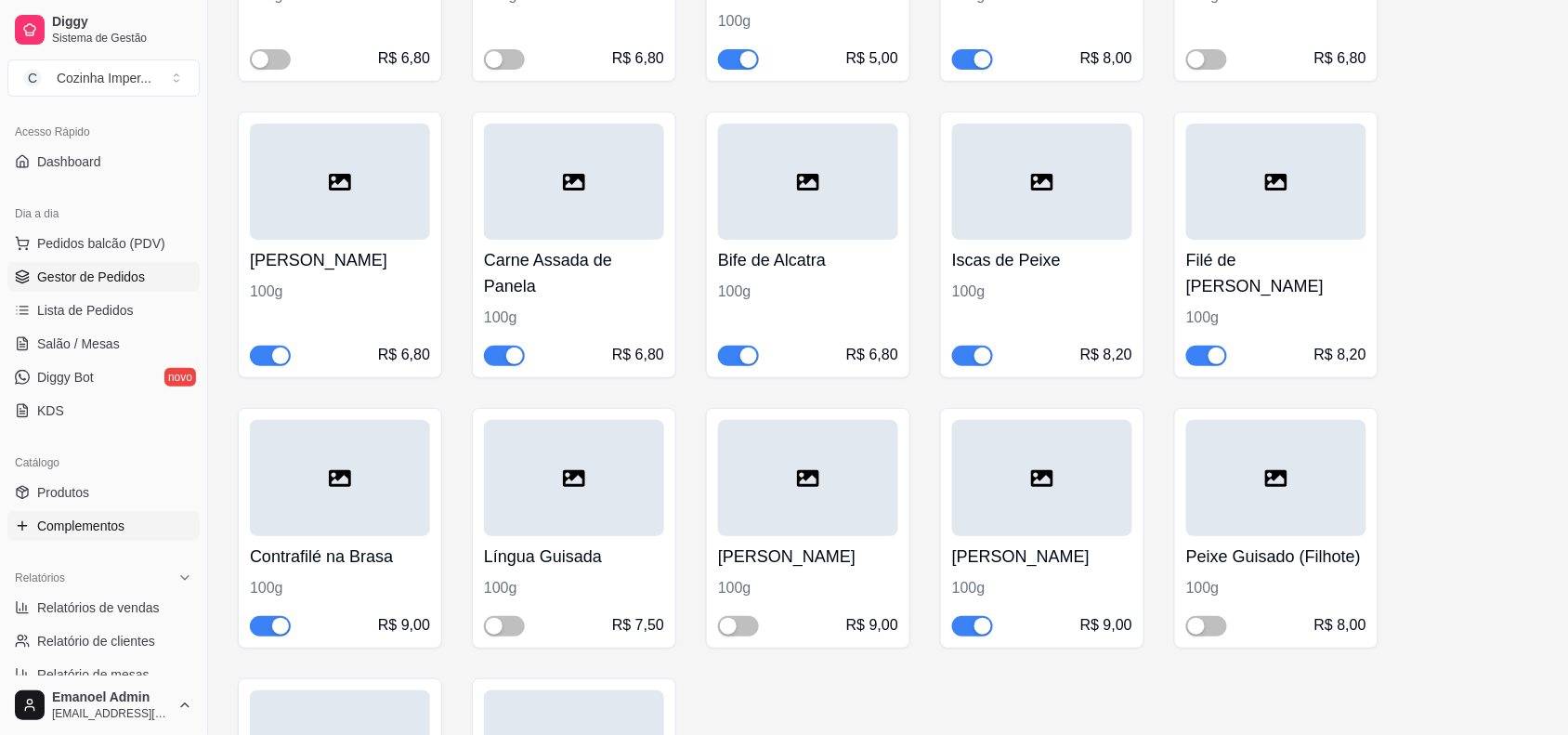
click at [130, 280] on span "Gestor de Pedidos" at bounding box center [91, 277] width 108 height 19
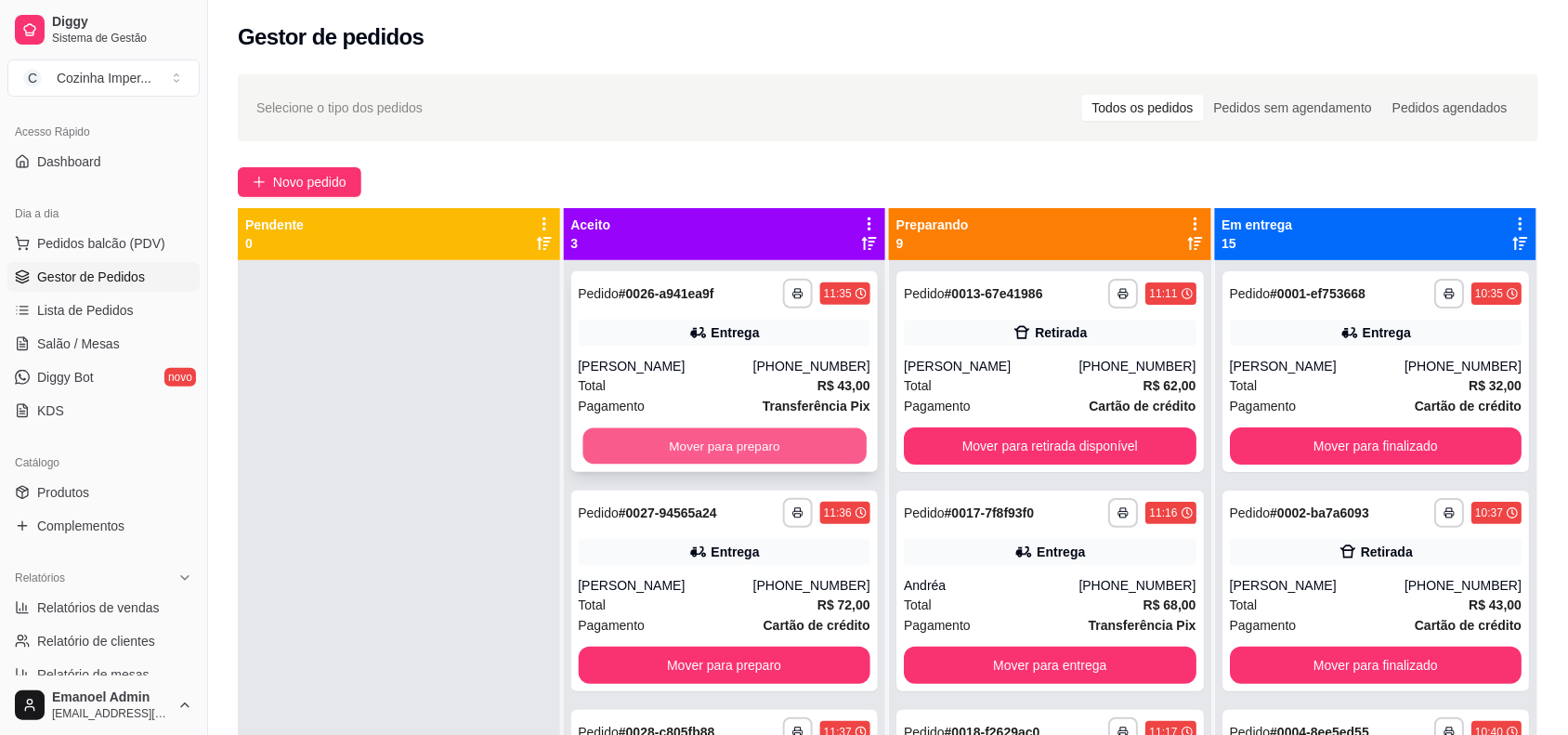
click at [762, 443] on button "Mover para preparo" at bounding box center [724, 446] width 284 height 36
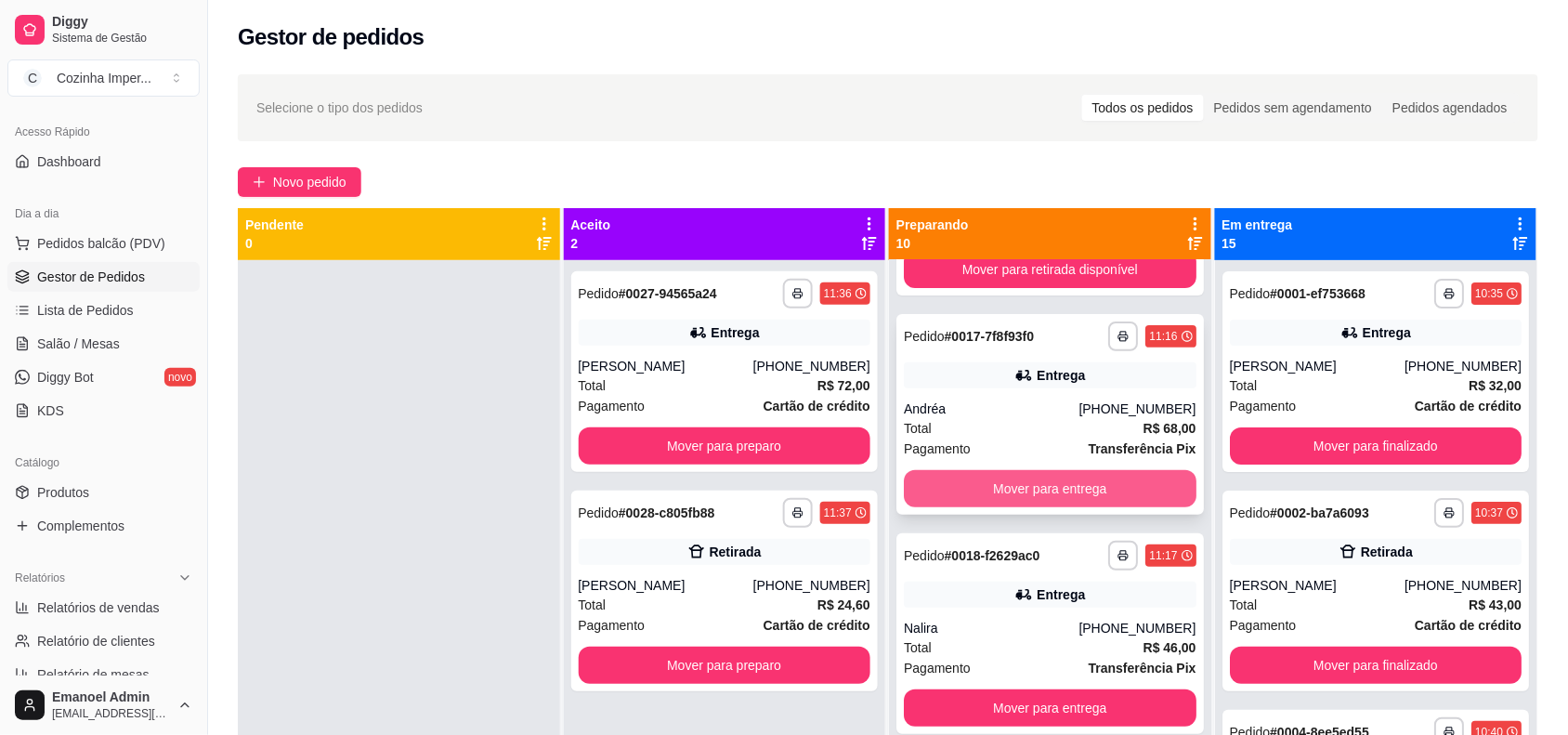
scroll to position [232, 0]
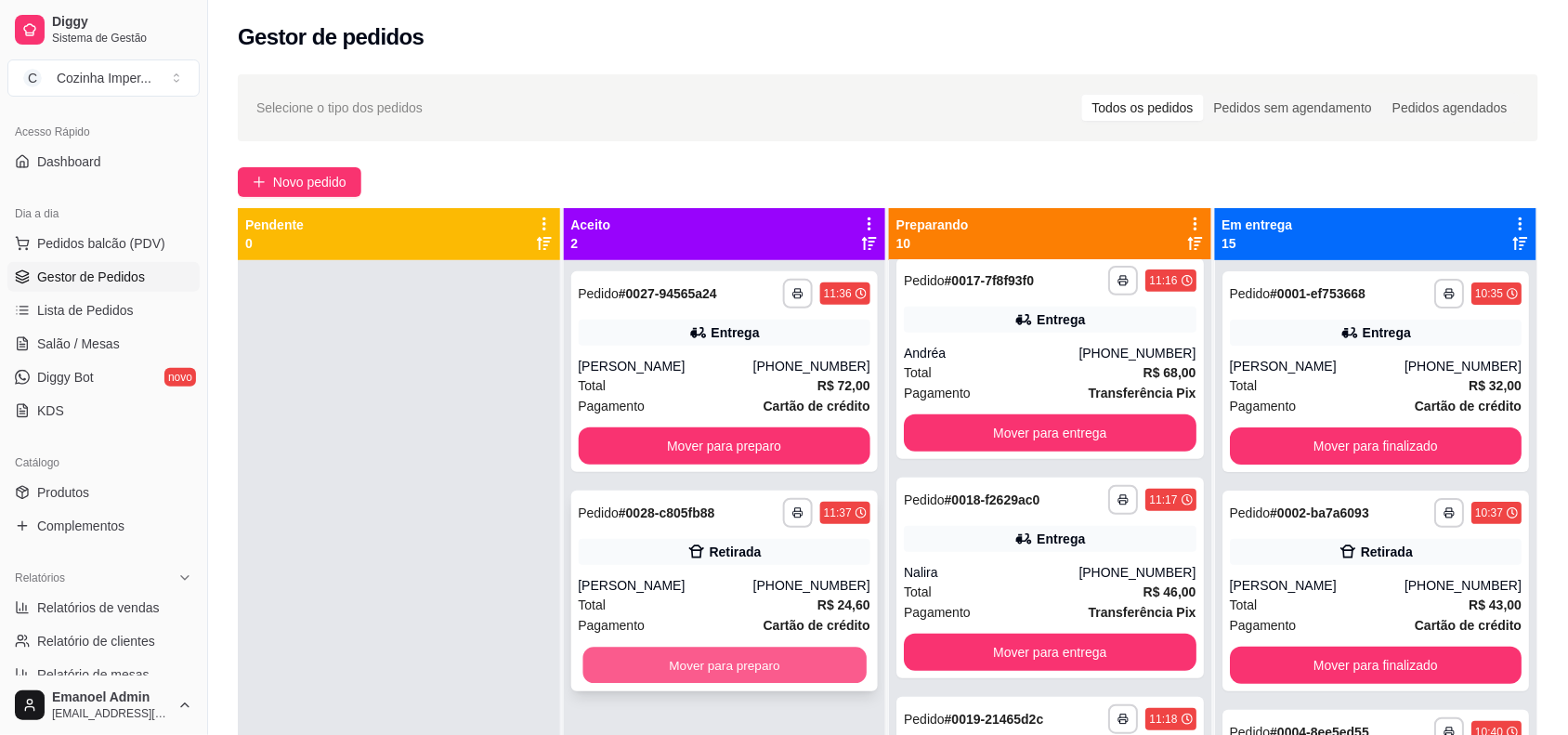
click at [783, 672] on button "Mover para preparo" at bounding box center [724, 665] width 284 height 36
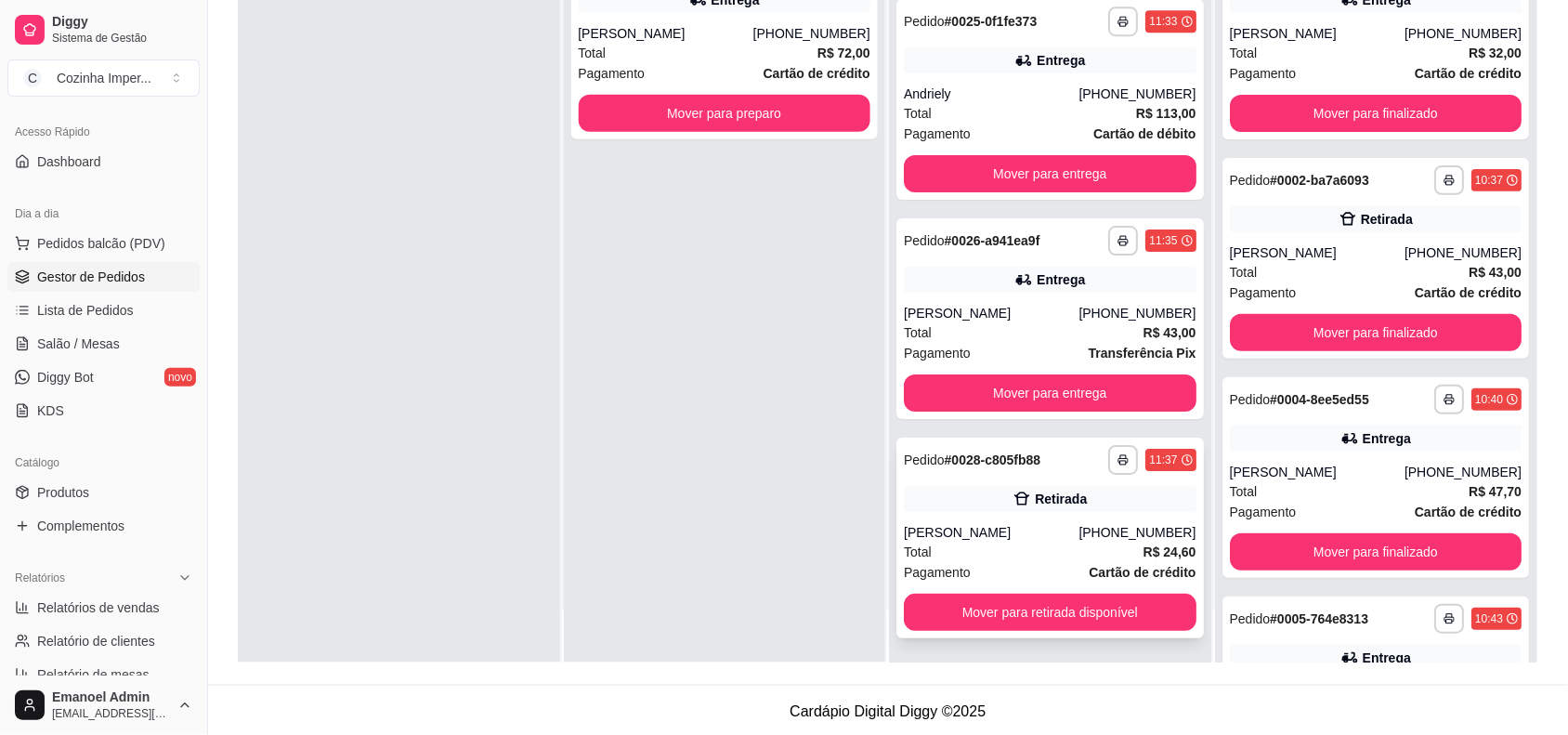
scroll to position [284, 0]
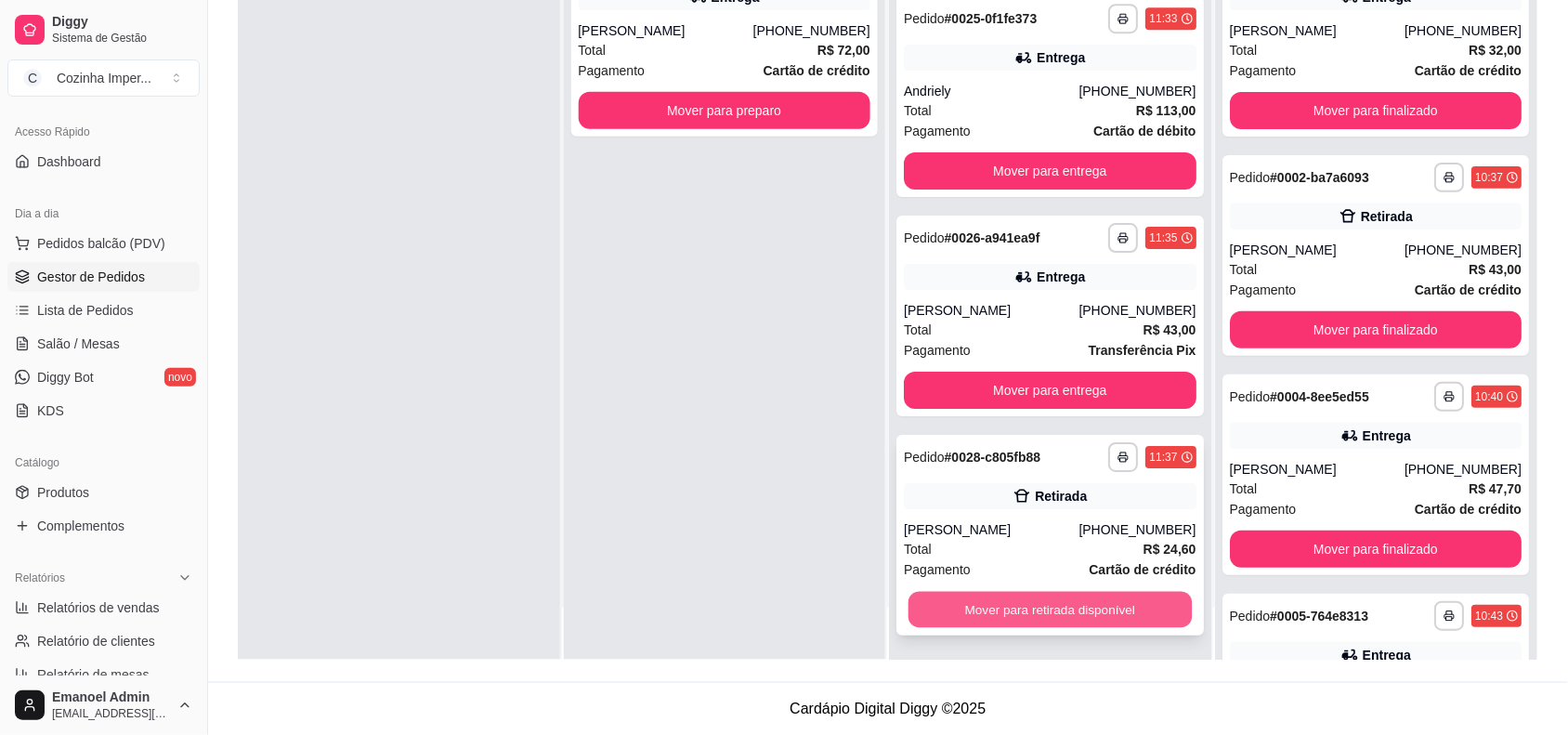
click at [1094, 610] on button "Mover para retirada disponível" at bounding box center [1049, 610] width 284 height 36
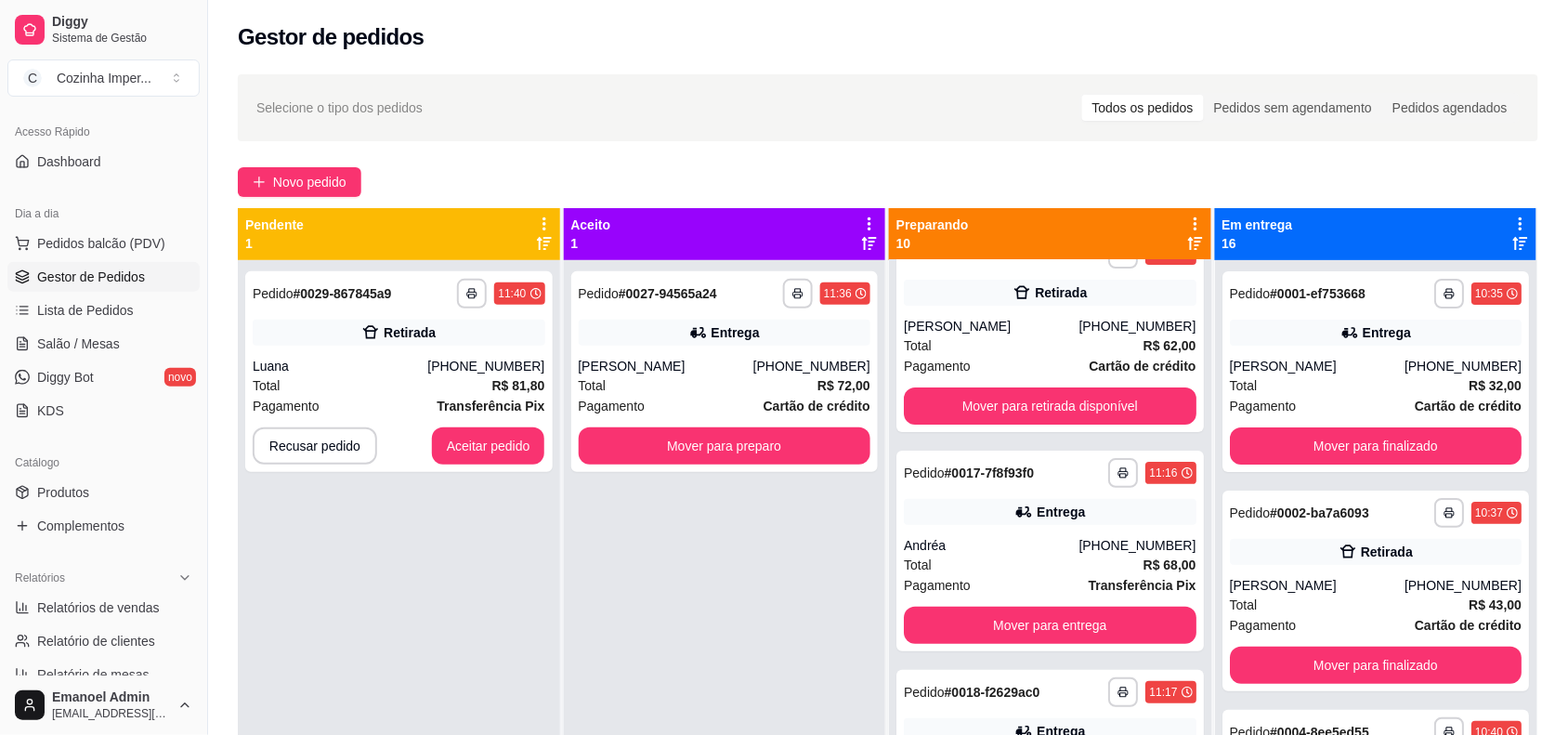
scroll to position [0, 0]
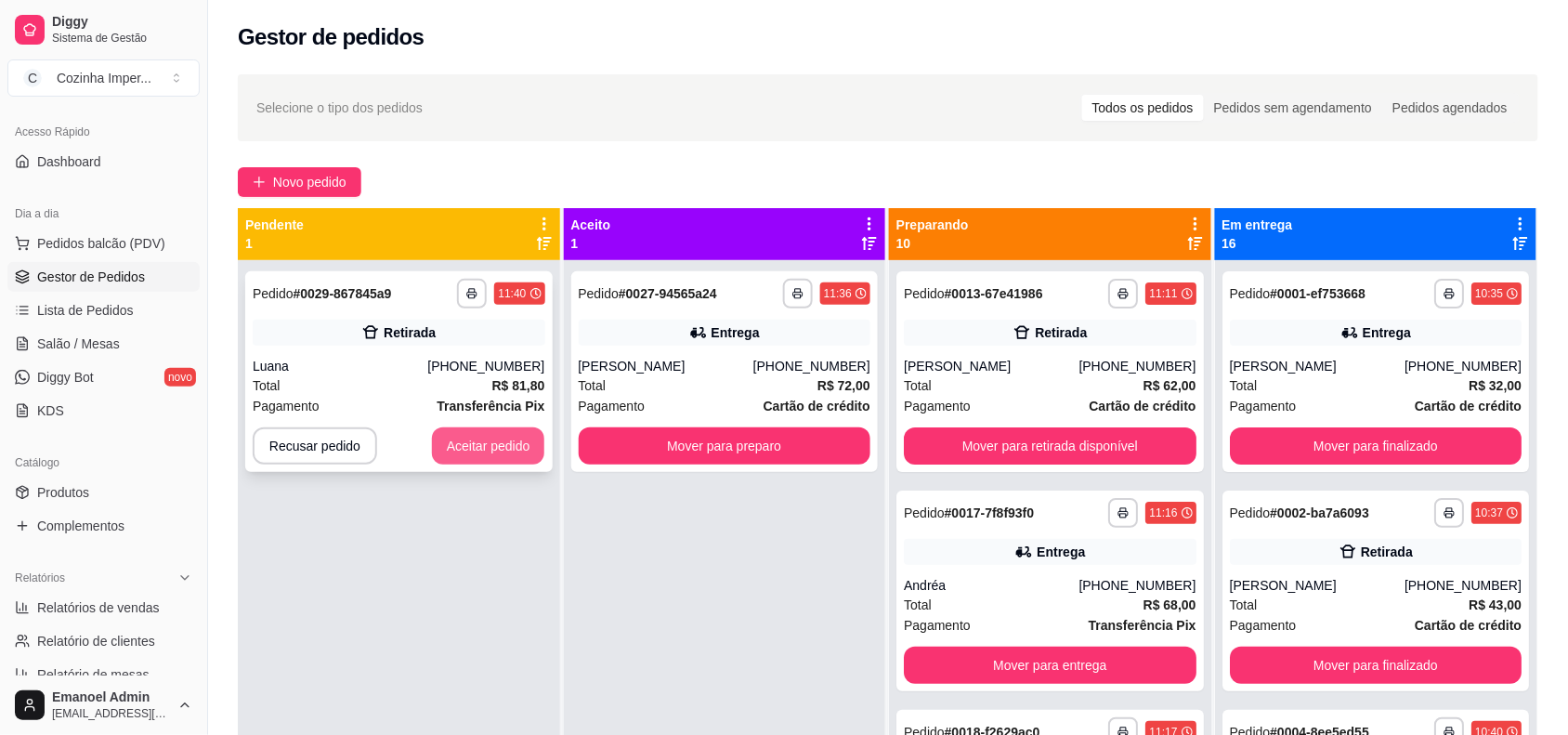
click at [503, 443] on button "Aceitar pedido" at bounding box center [489, 445] width 113 height 37
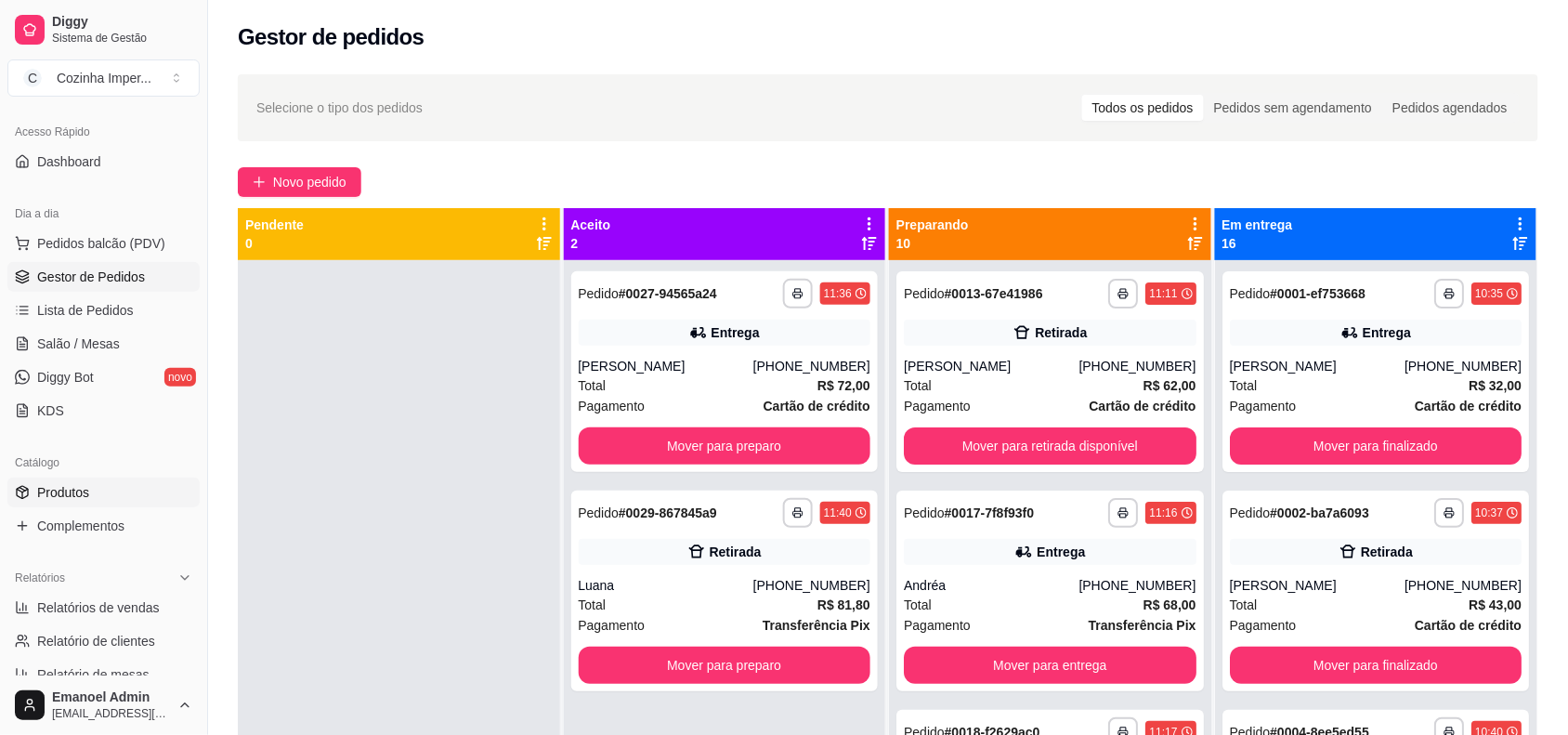
click at [121, 485] on link "Produtos" at bounding box center [103, 493] width 192 height 30
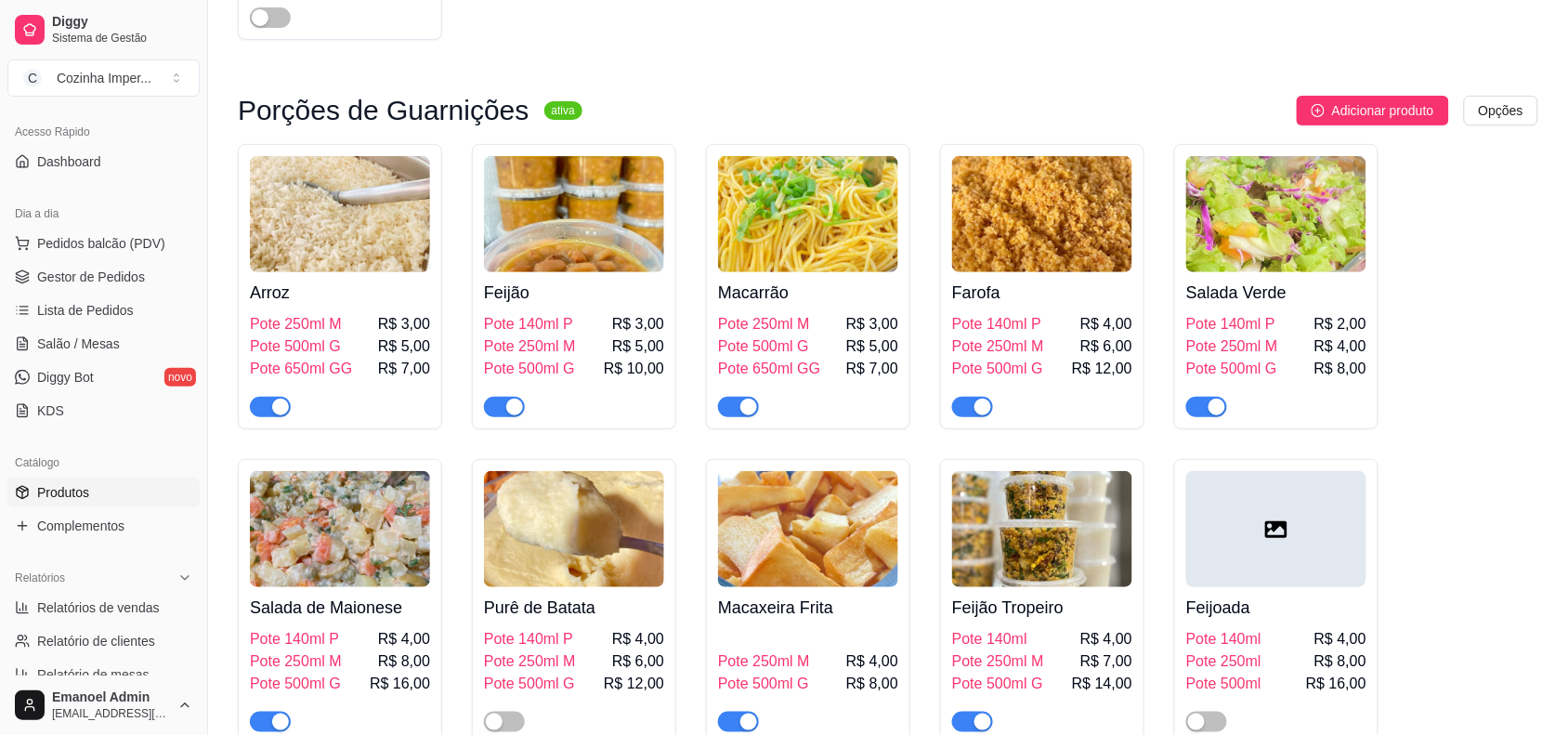
scroll to position [2556, 0]
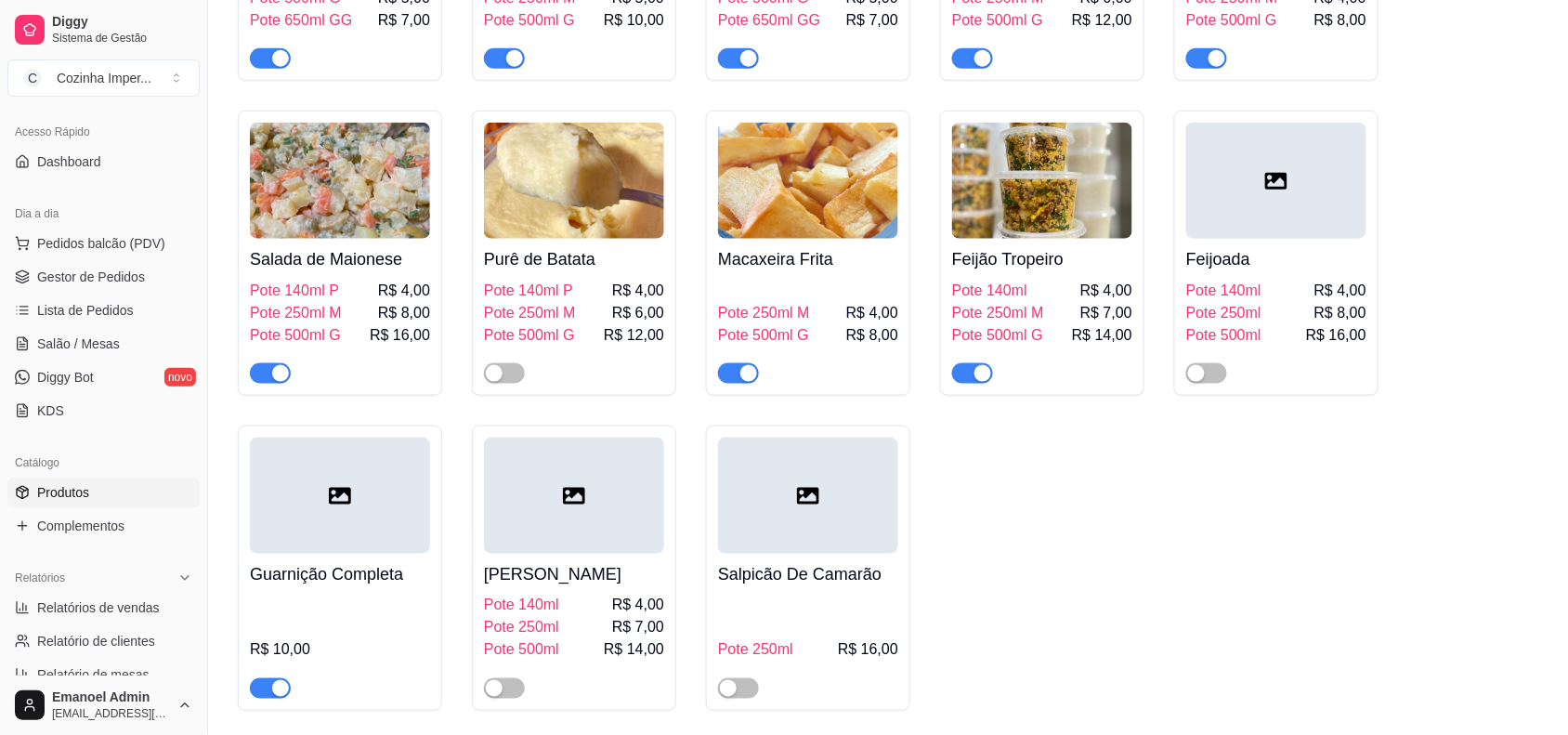
click at [275, 368] on div "button" at bounding box center [280, 373] width 17 height 17
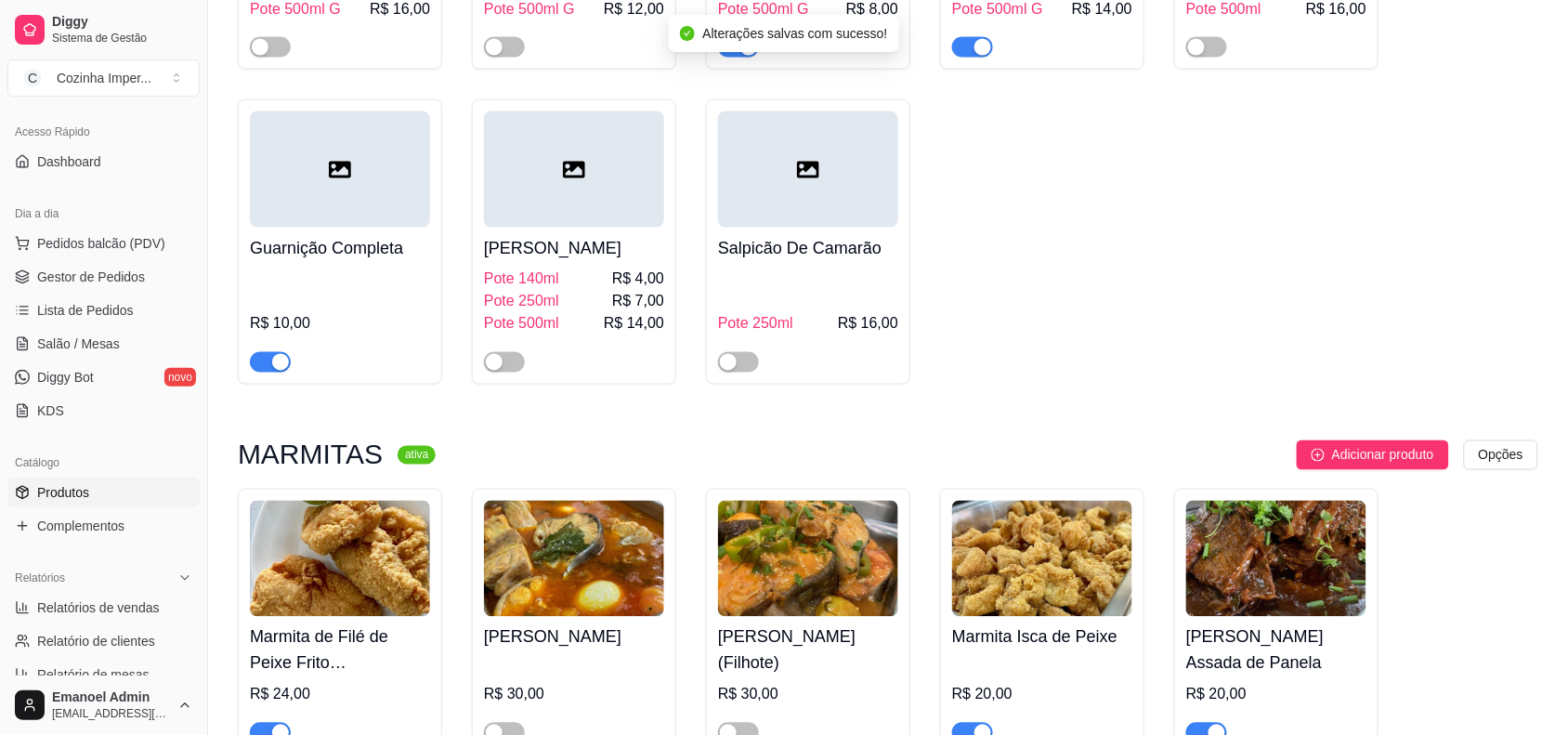
scroll to position [3252, 0]
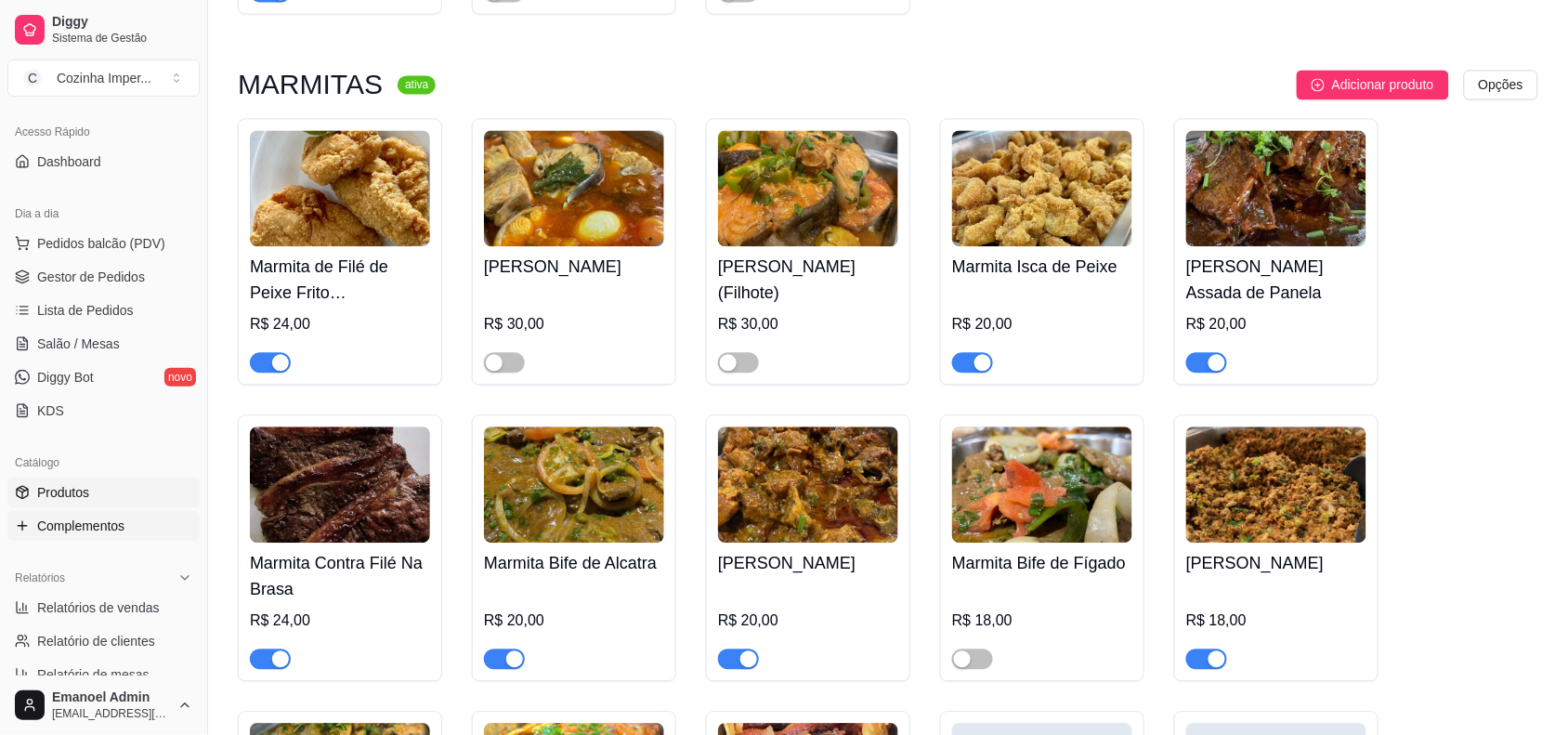
click at [126, 528] on link "Complementos" at bounding box center [103, 526] width 192 height 30
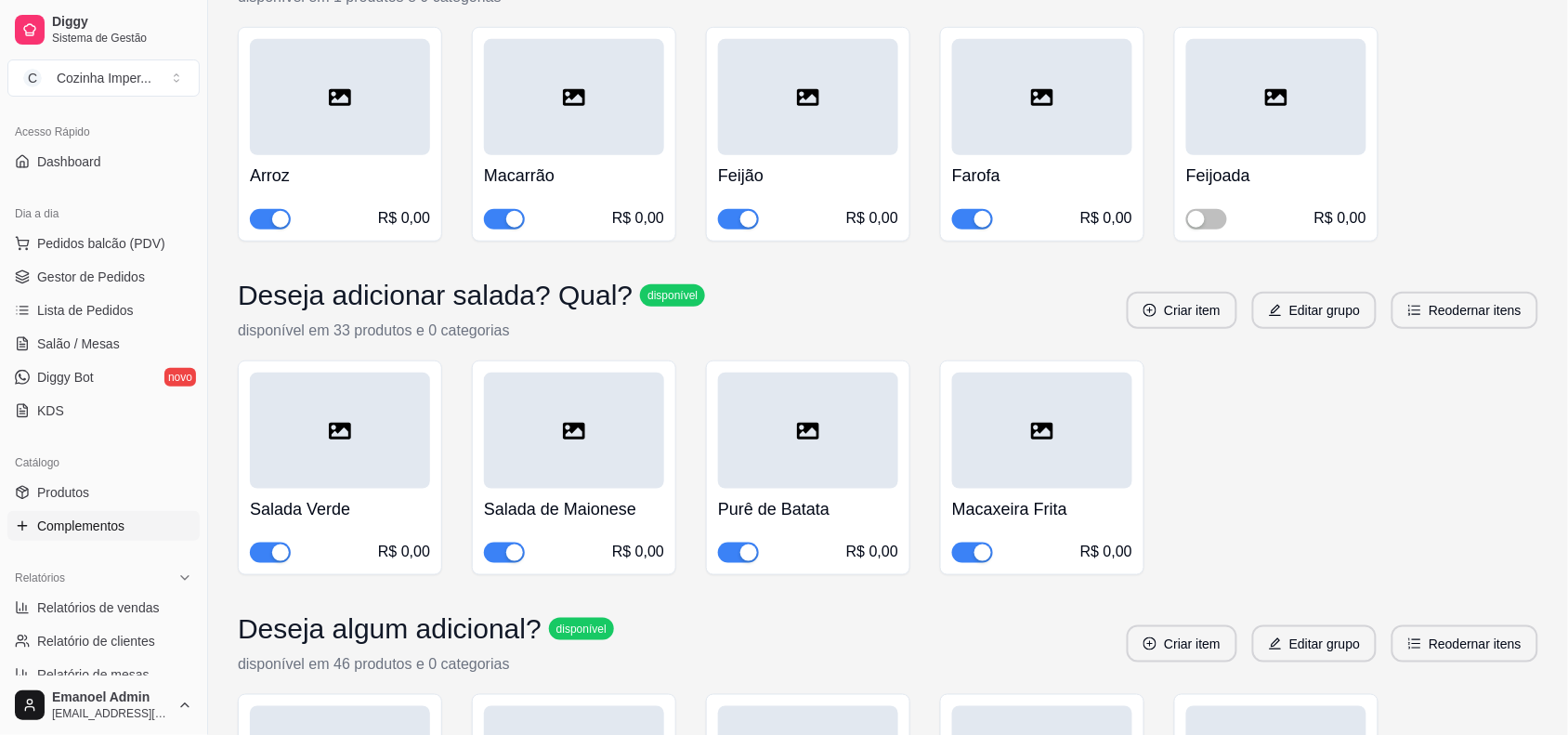
scroll to position [464, 0]
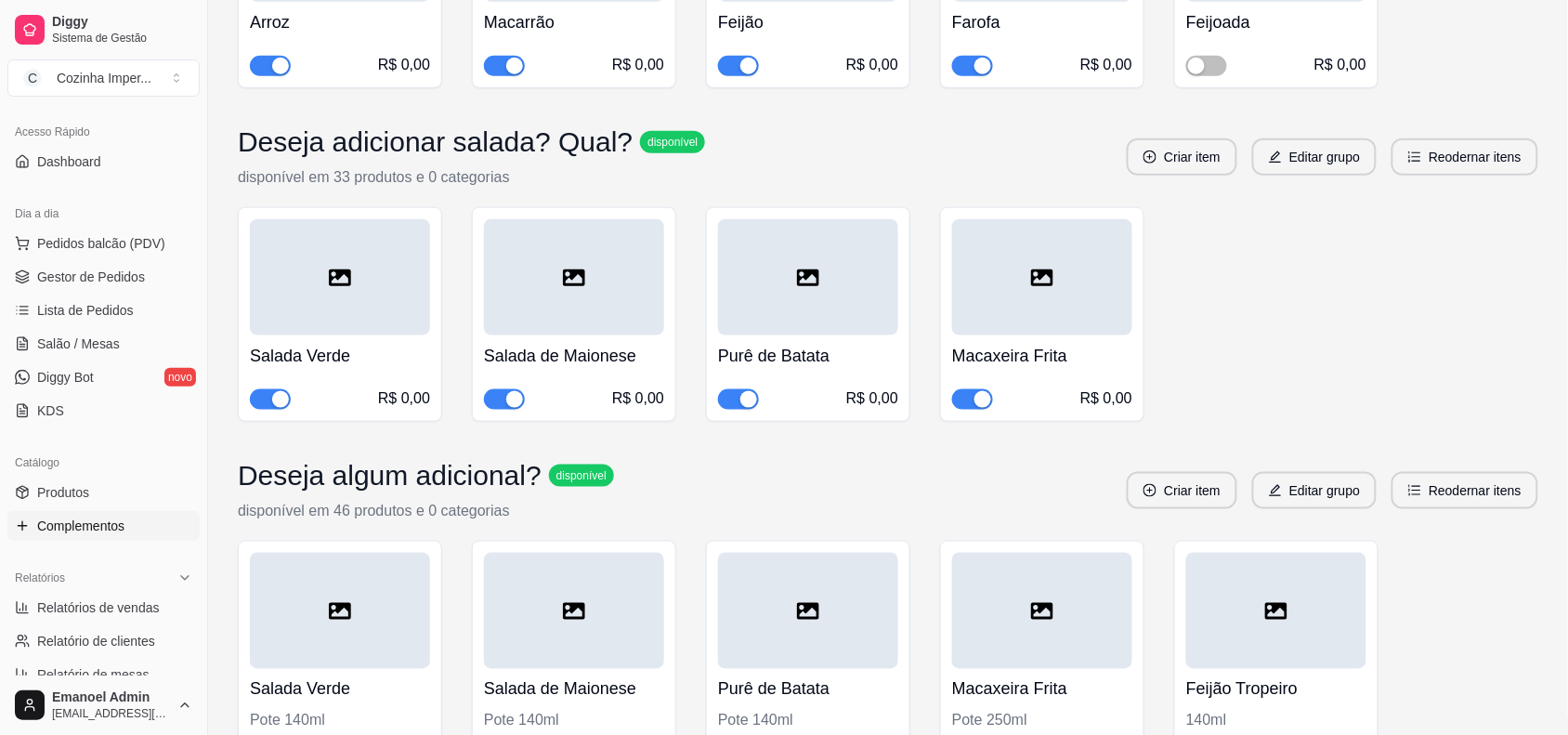
click at [494, 392] on span "button" at bounding box center [504, 399] width 41 height 21
click at [741, 400] on div "button" at bounding box center [749, 399] width 17 height 17
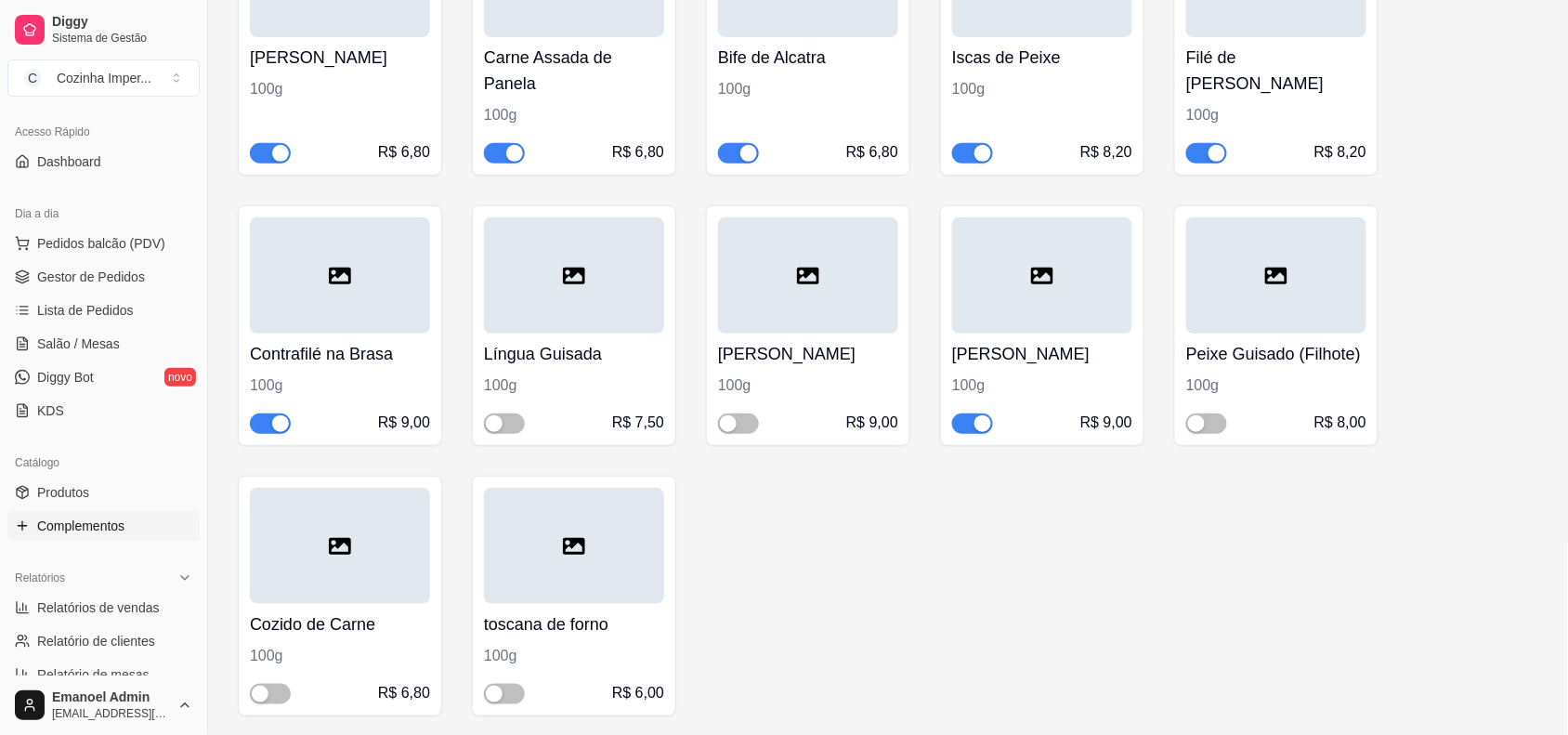
scroll to position [2323, 0]
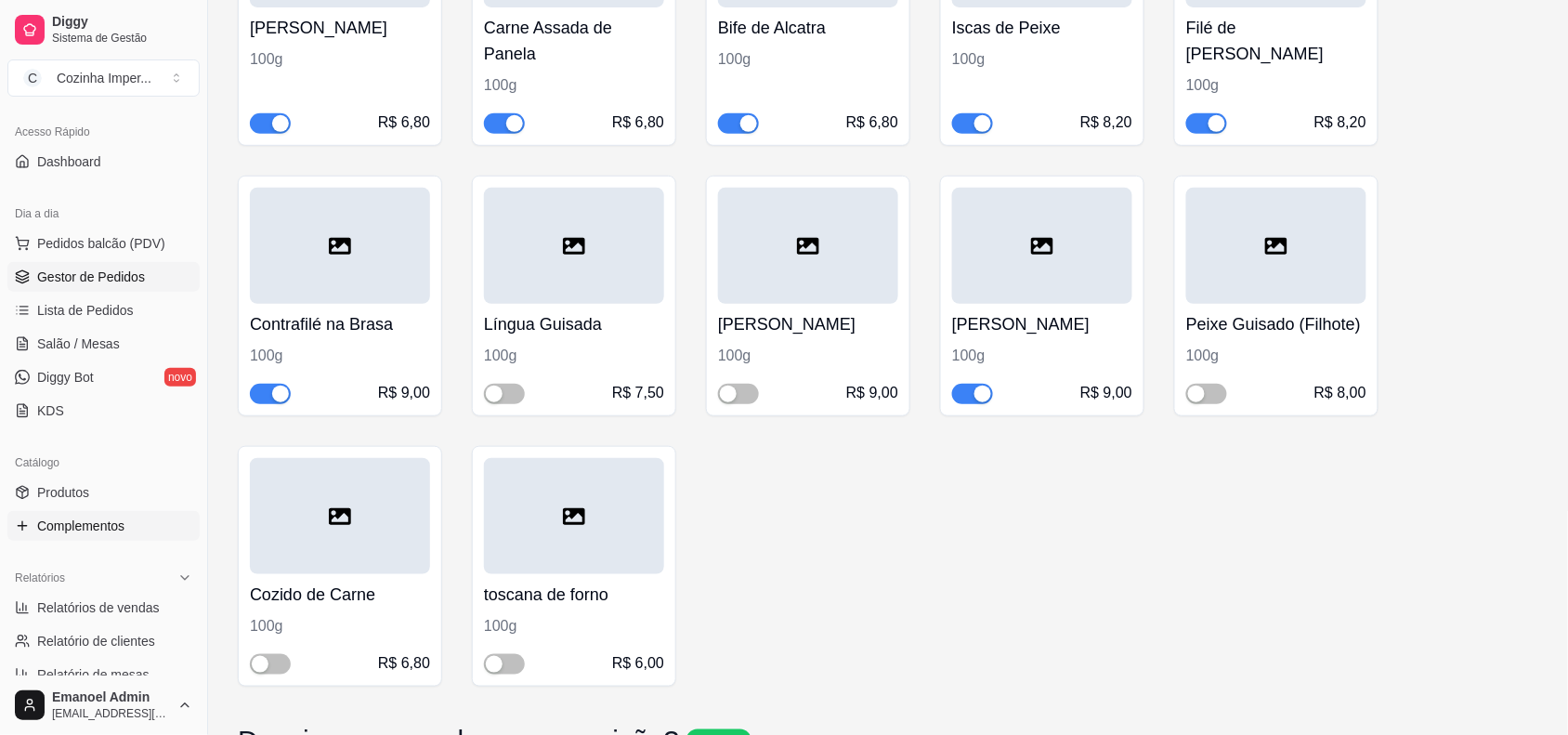
click at [82, 268] on span "Gestor de Pedidos" at bounding box center [91, 277] width 108 height 19
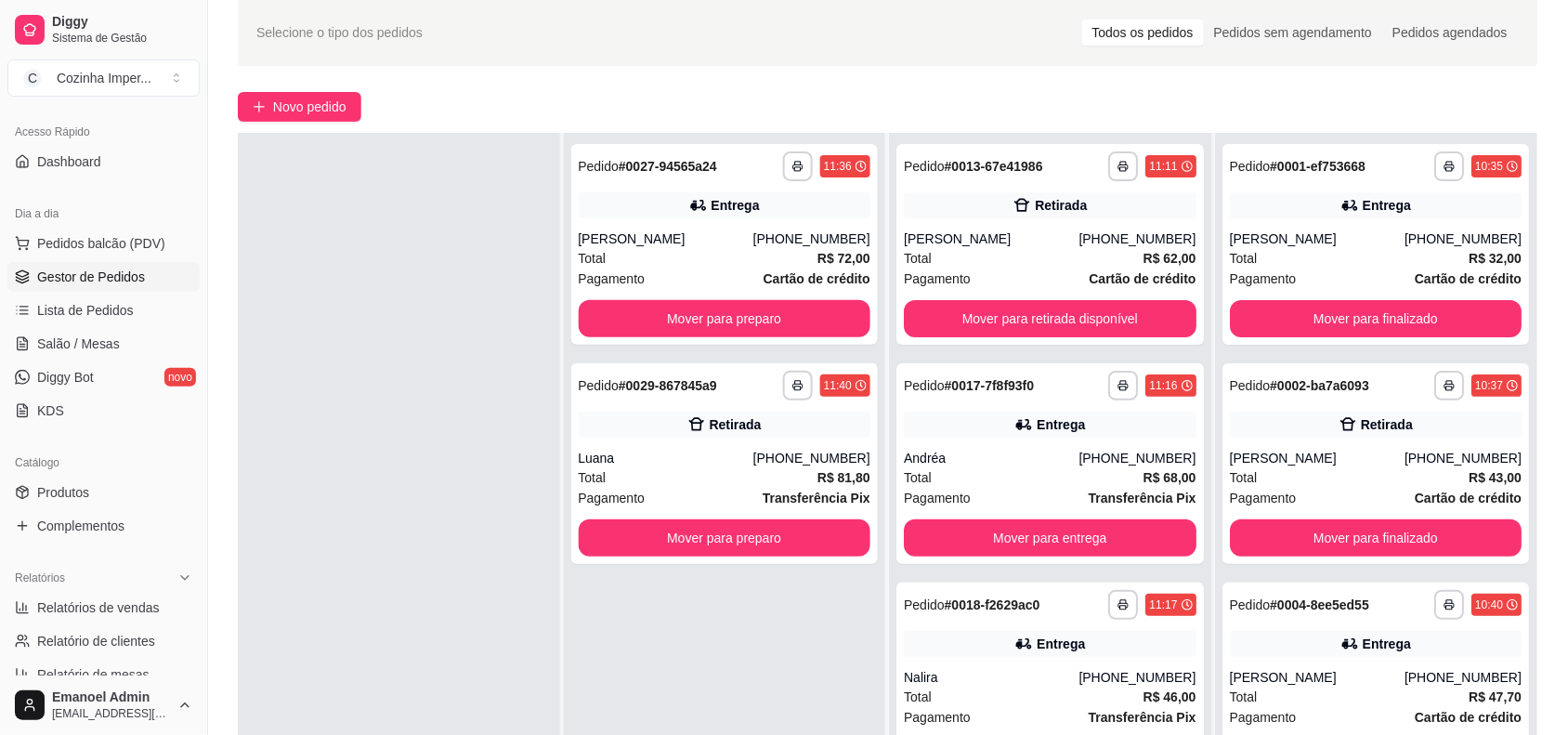
scroll to position [117, 0]
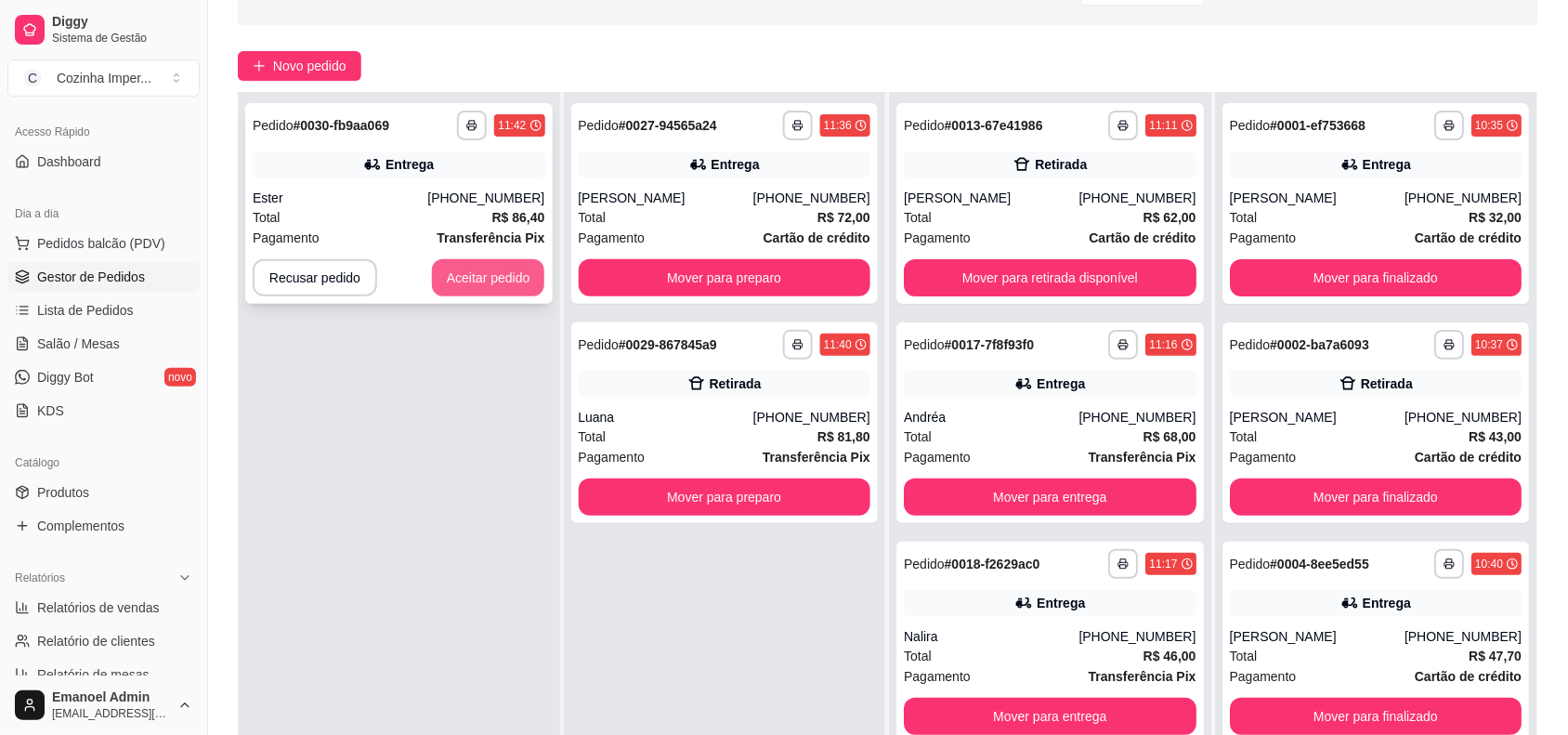
click at [517, 267] on button "Aceitar pedido" at bounding box center [489, 277] width 113 height 37
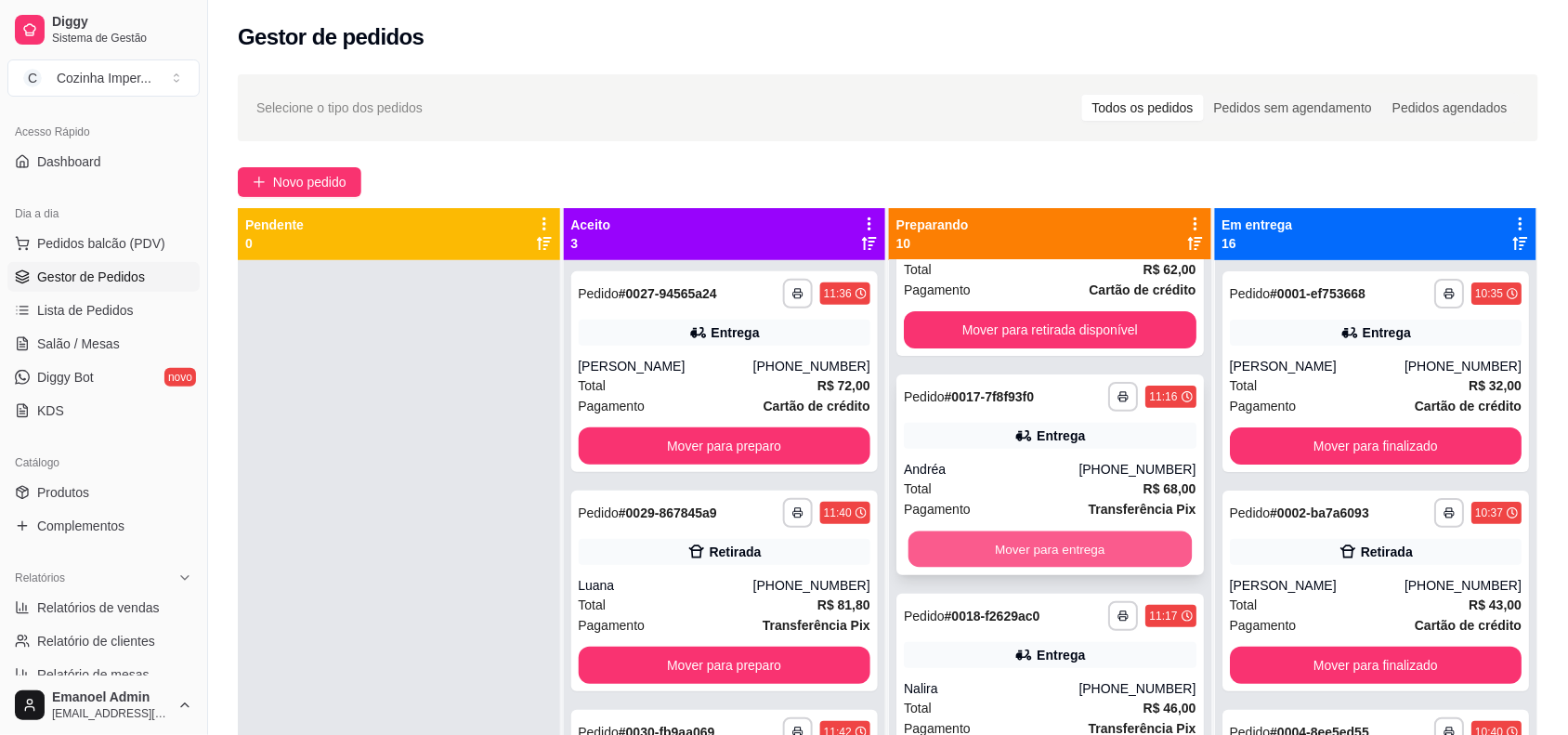
click at [1059, 542] on button "Mover para entrega" at bounding box center [1049, 550] width 284 height 36
click at [1059, 542] on button "Mover para entrega" at bounding box center [1050, 549] width 293 height 37
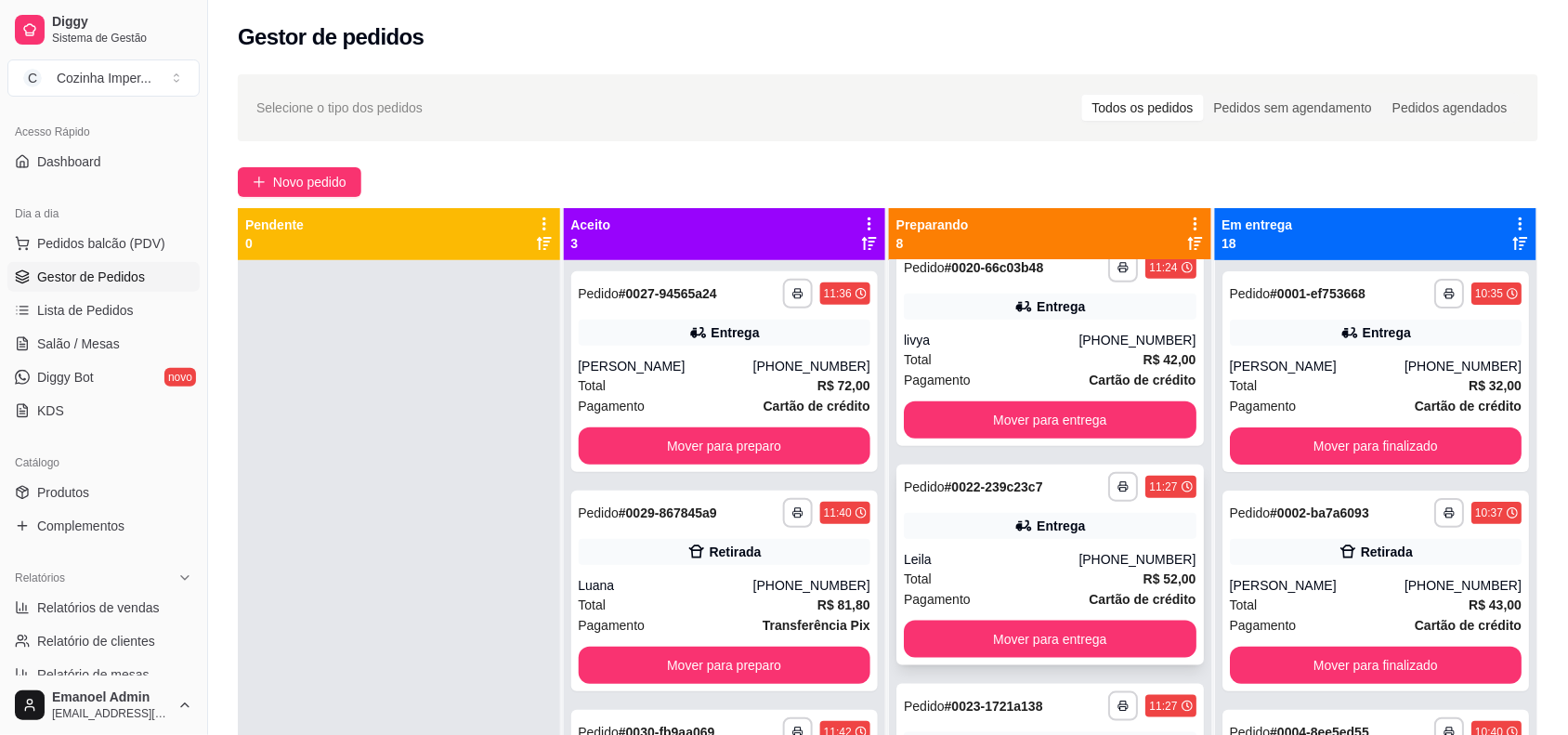
scroll to position [349, 0]
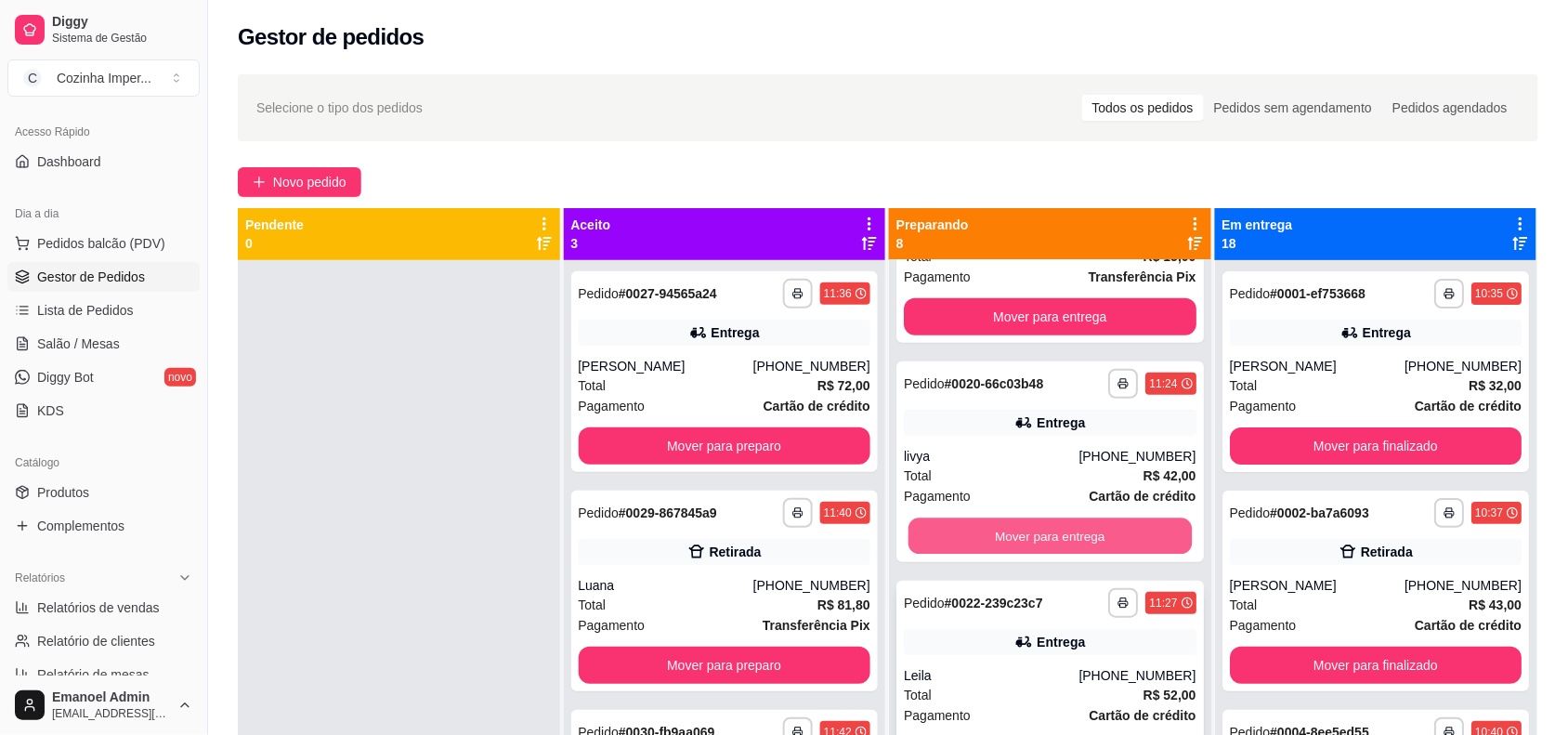
click at [1055, 544] on button "Mover para entrega" at bounding box center [1049, 537] width 284 height 36
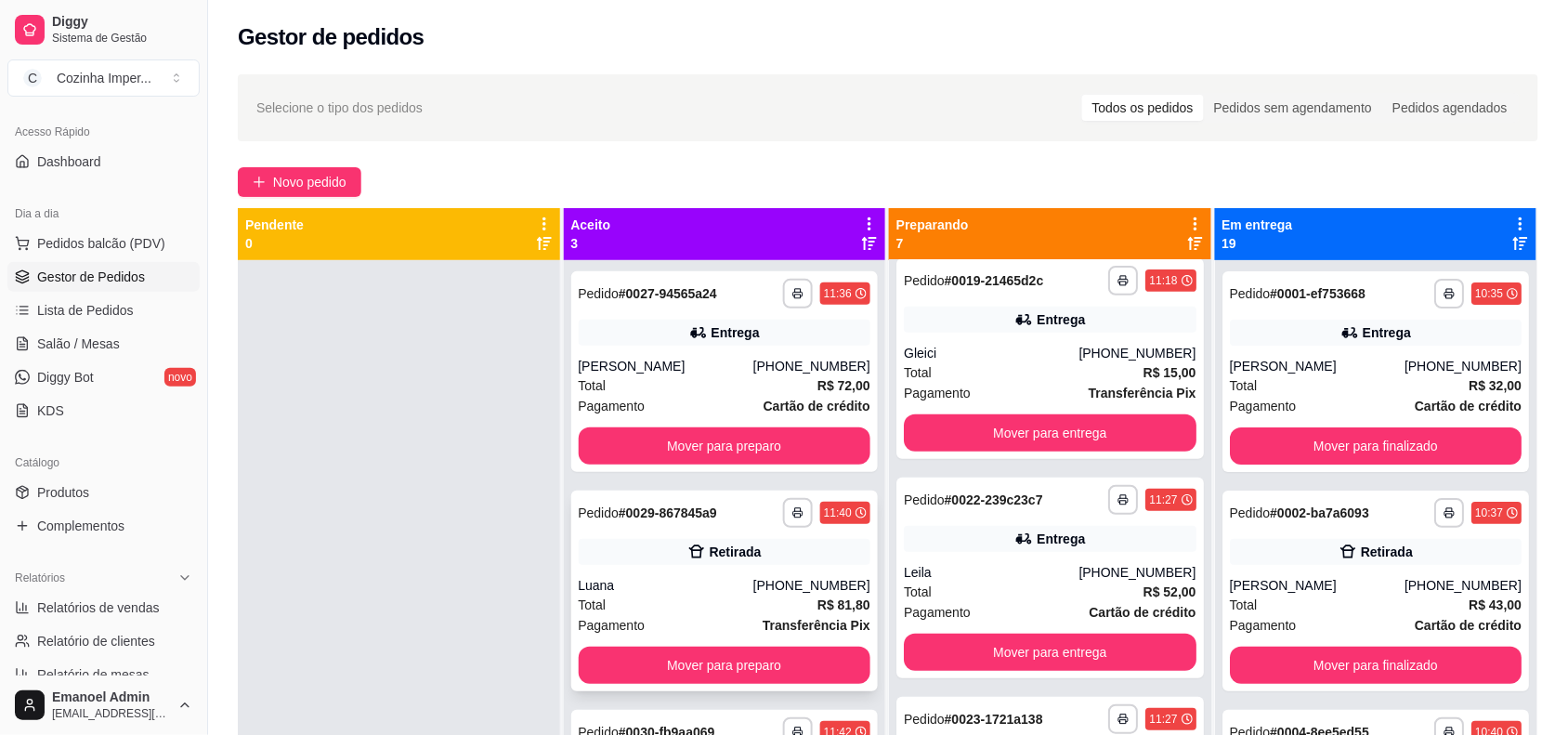
scroll to position [52, 0]
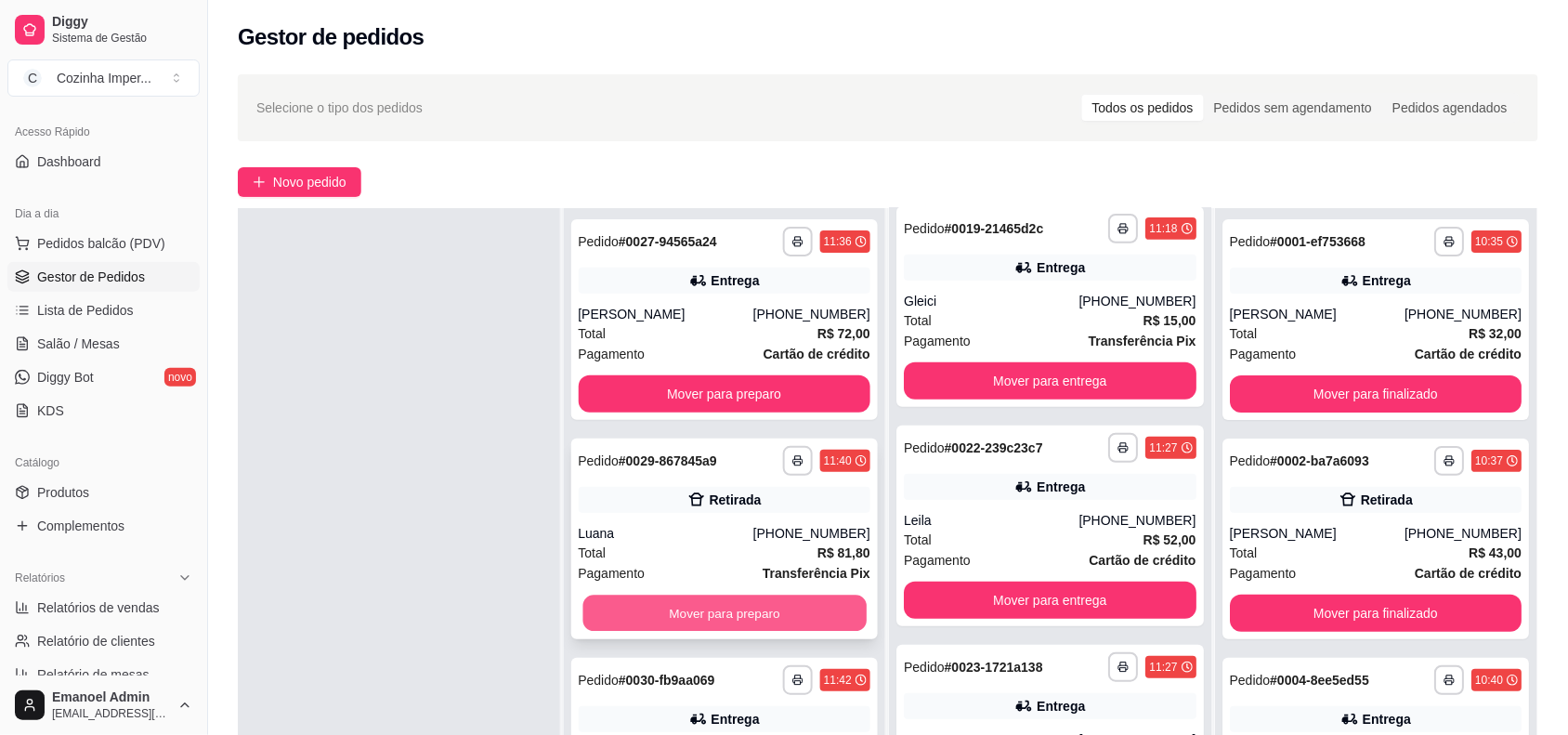
click at [754, 614] on button "Mover para preparo" at bounding box center [724, 613] width 284 height 36
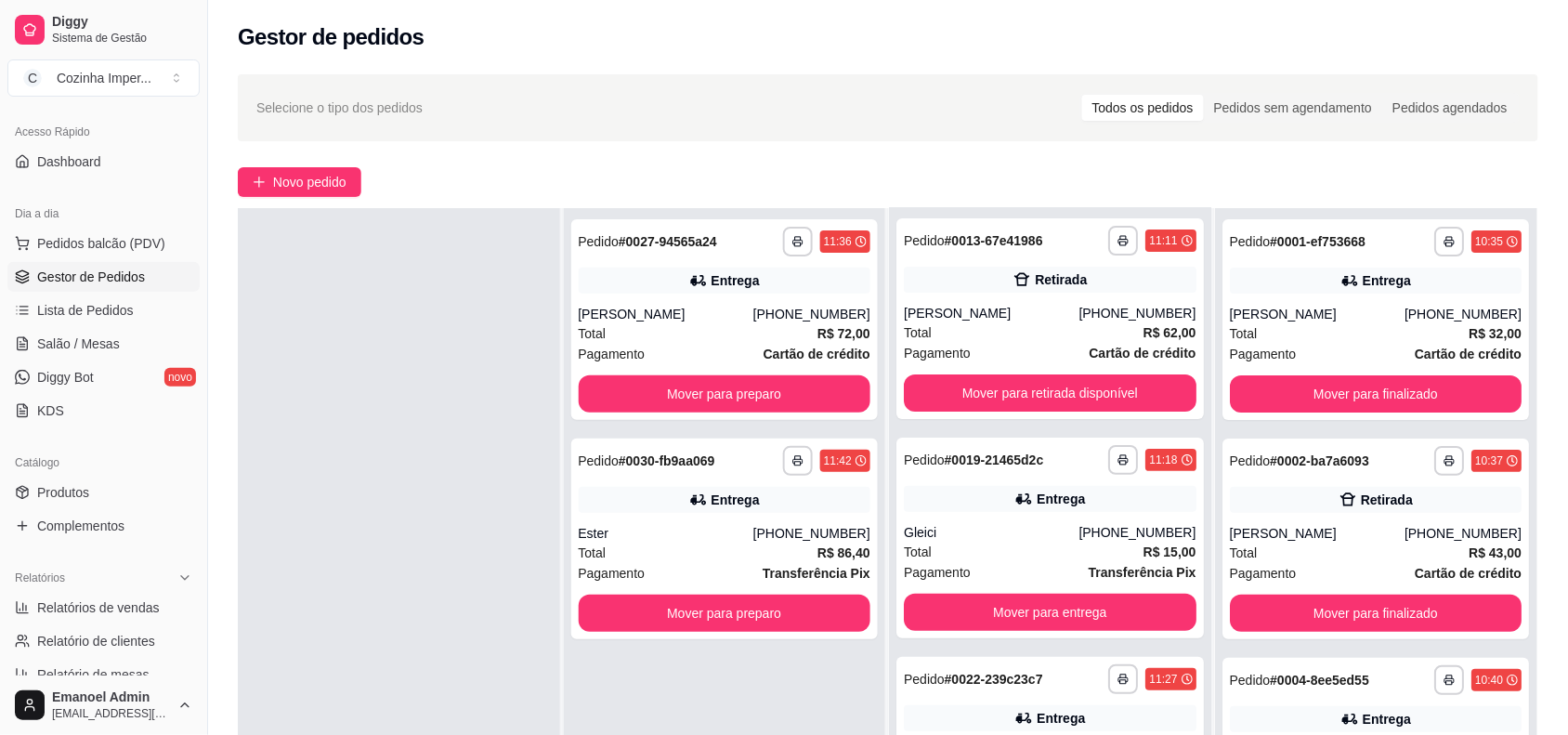
scroll to position [0, 0]
click at [1047, 447] on div "**********" at bounding box center [1050, 461] width 293 height 30
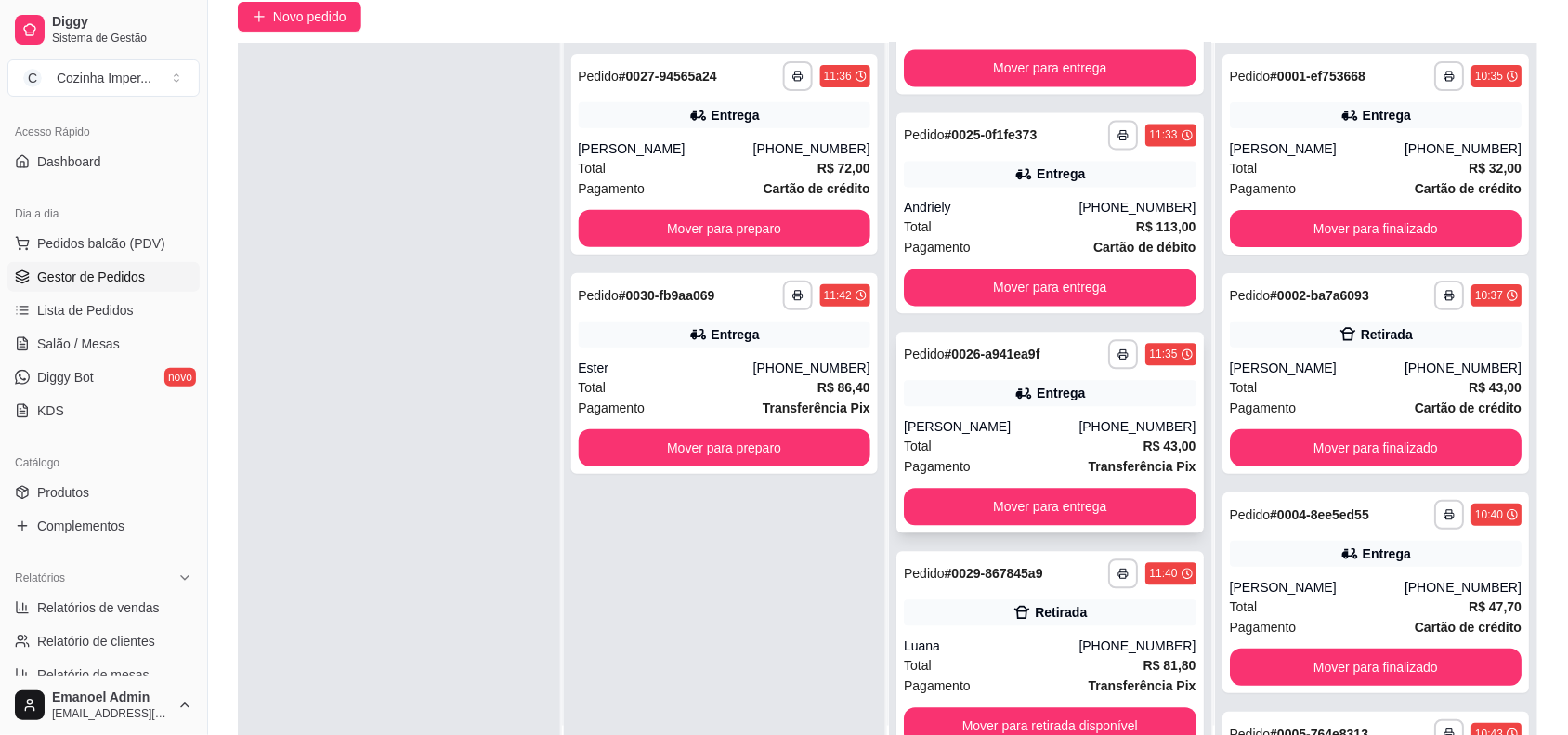
scroll to position [284, 0]
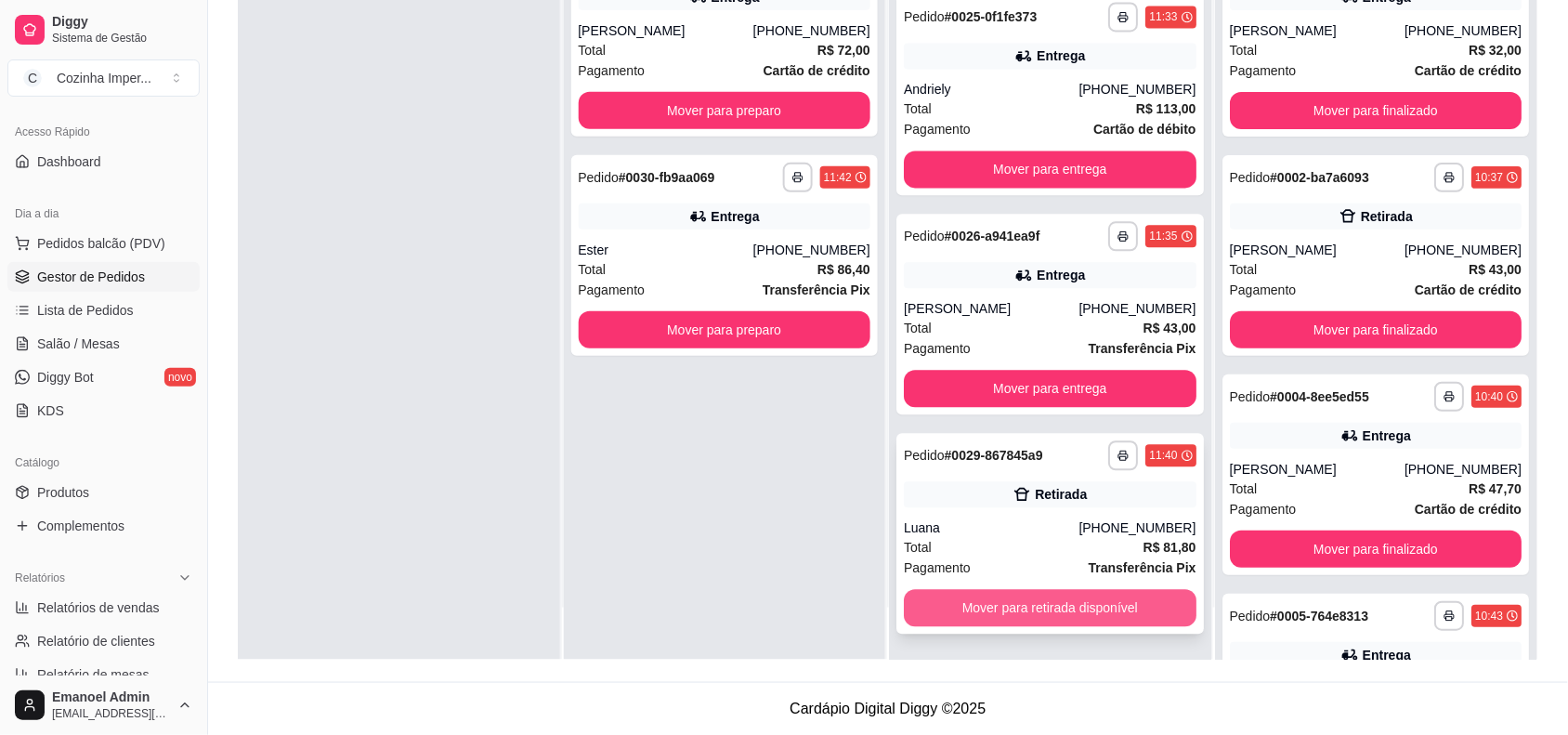
click at [1080, 593] on button "Mover para retirada disponível" at bounding box center [1050, 608] width 293 height 37
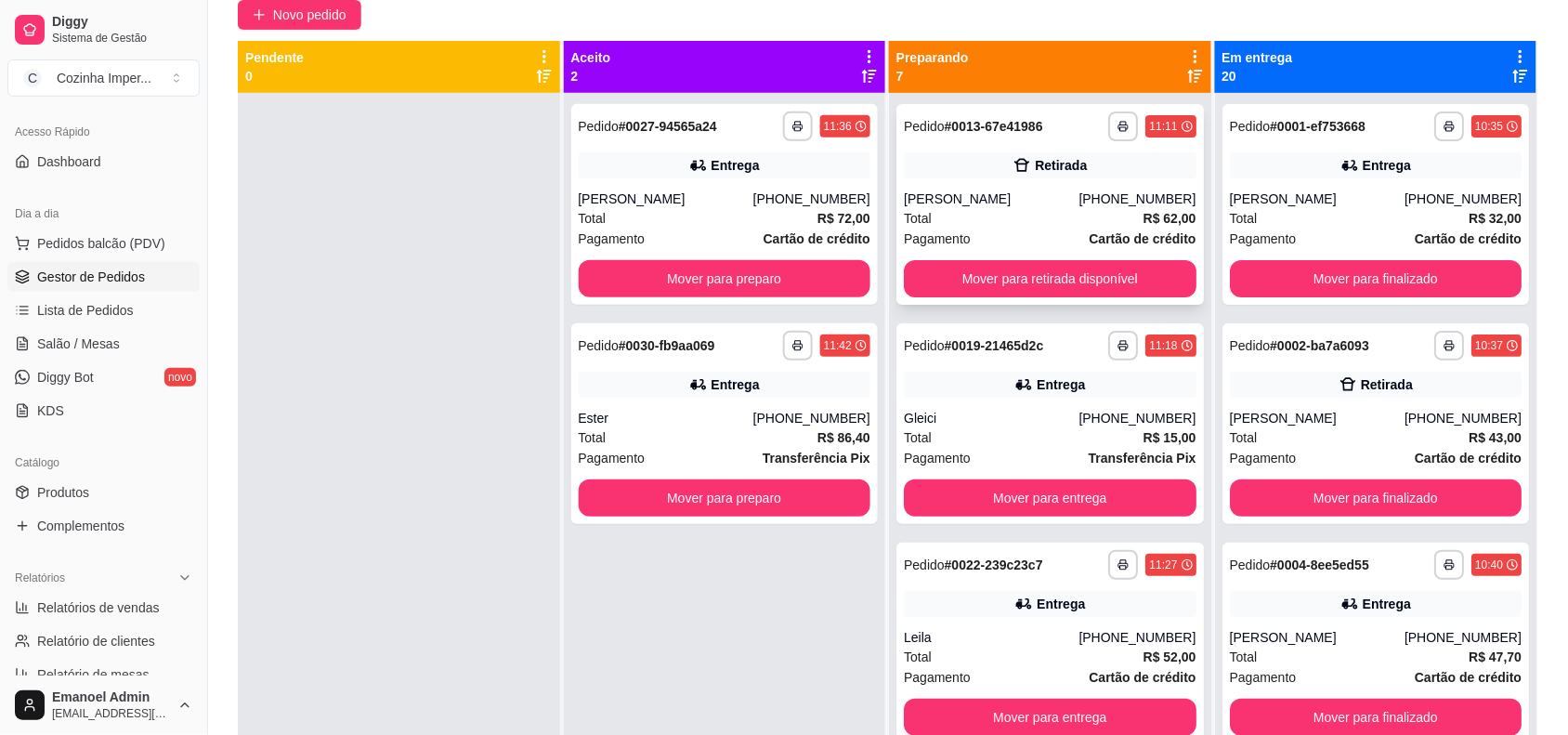
scroll to position [0, 0]
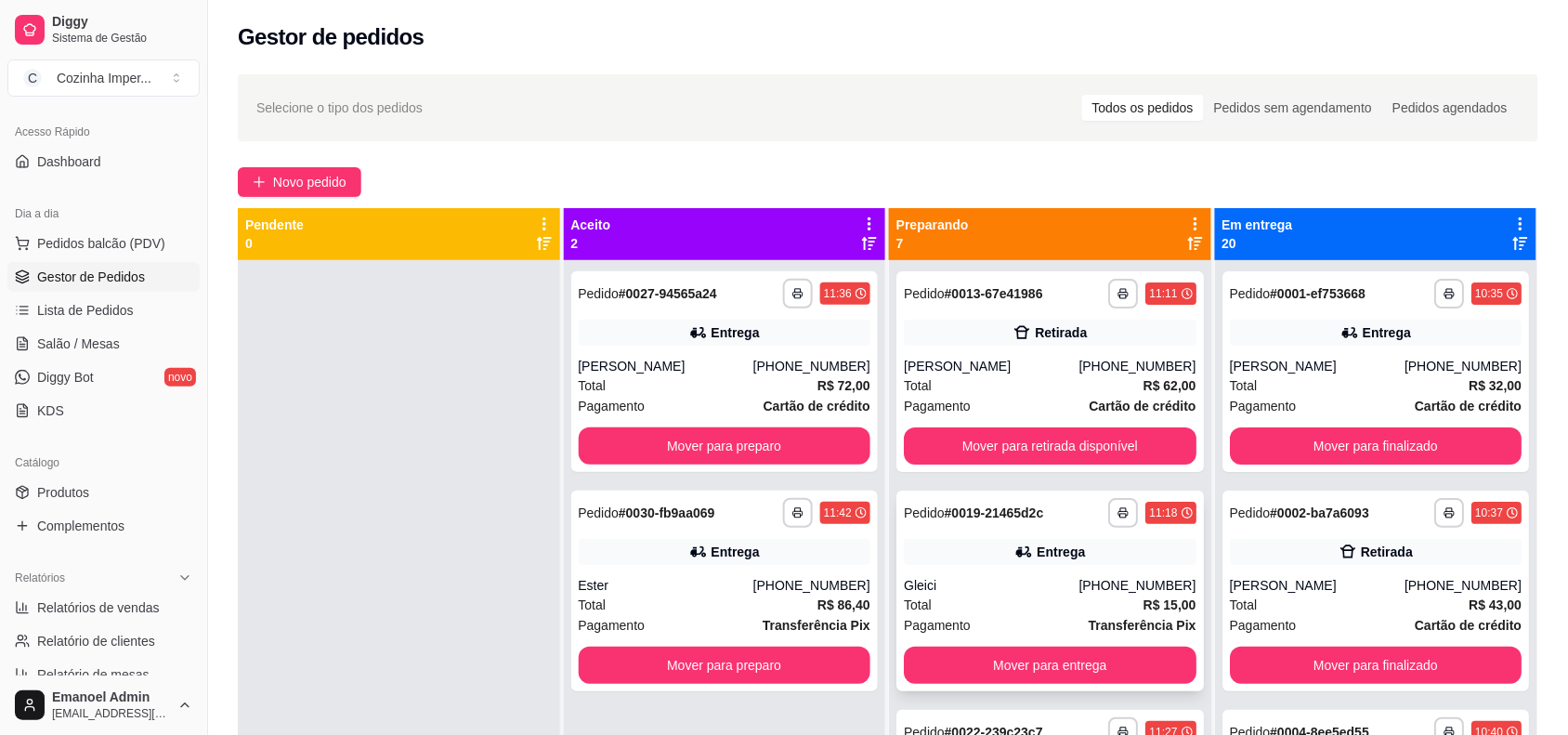
click at [997, 519] on strong "# 0019-21465d2c" at bounding box center [995, 513] width 100 height 15
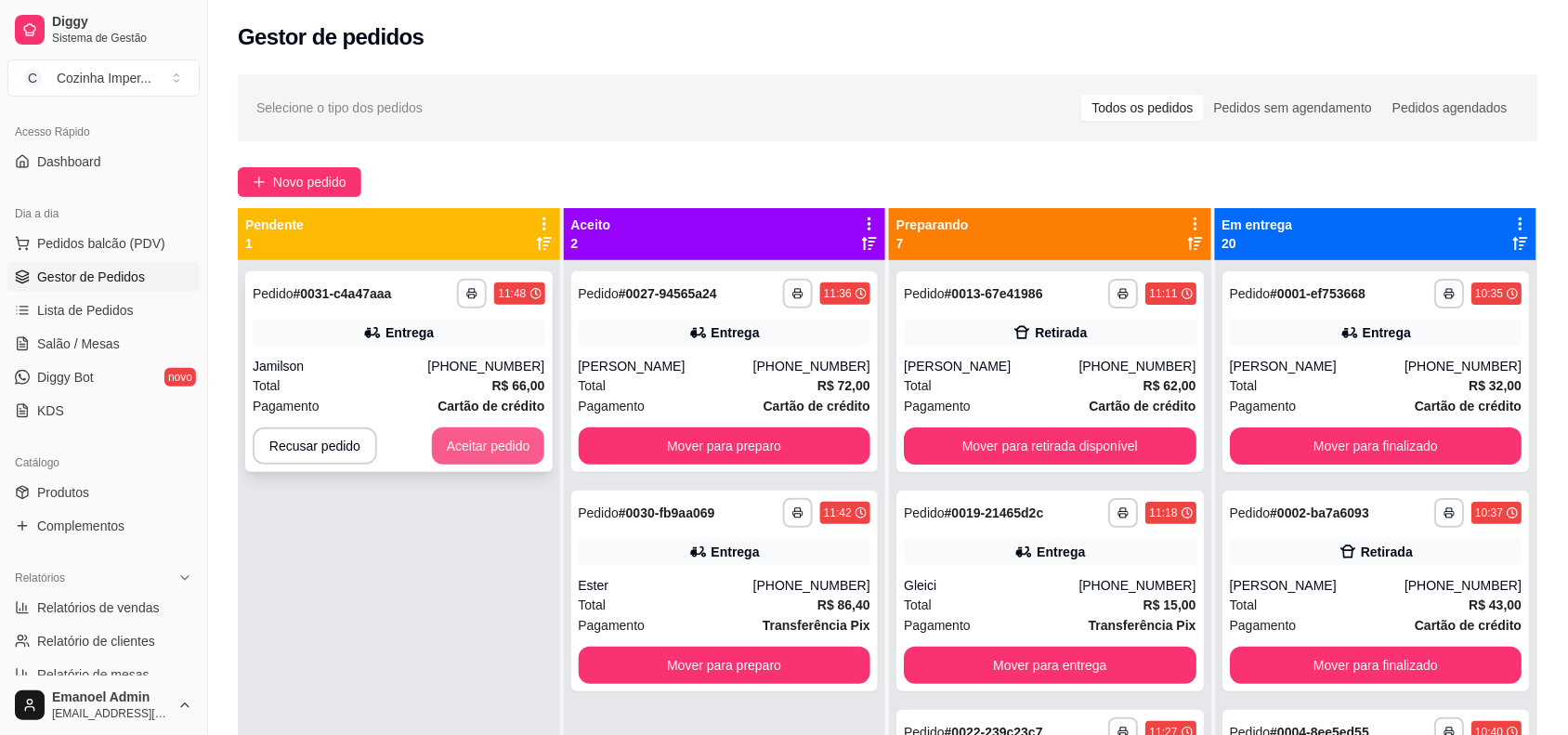
click at [511, 433] on button "Aceitar pedido" at bounding box center [489, 445] width 113 height 37
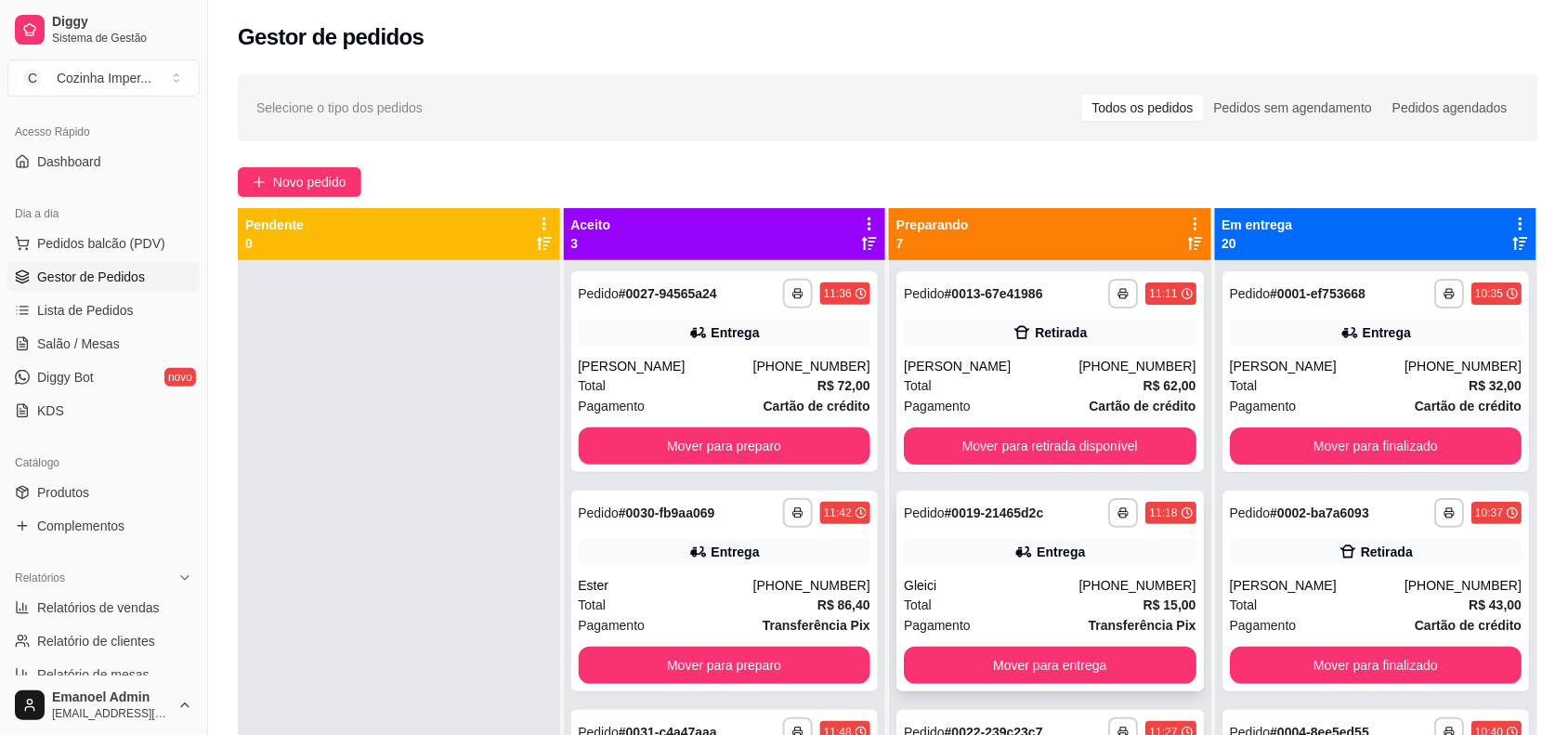
scroll to position [117, 0]
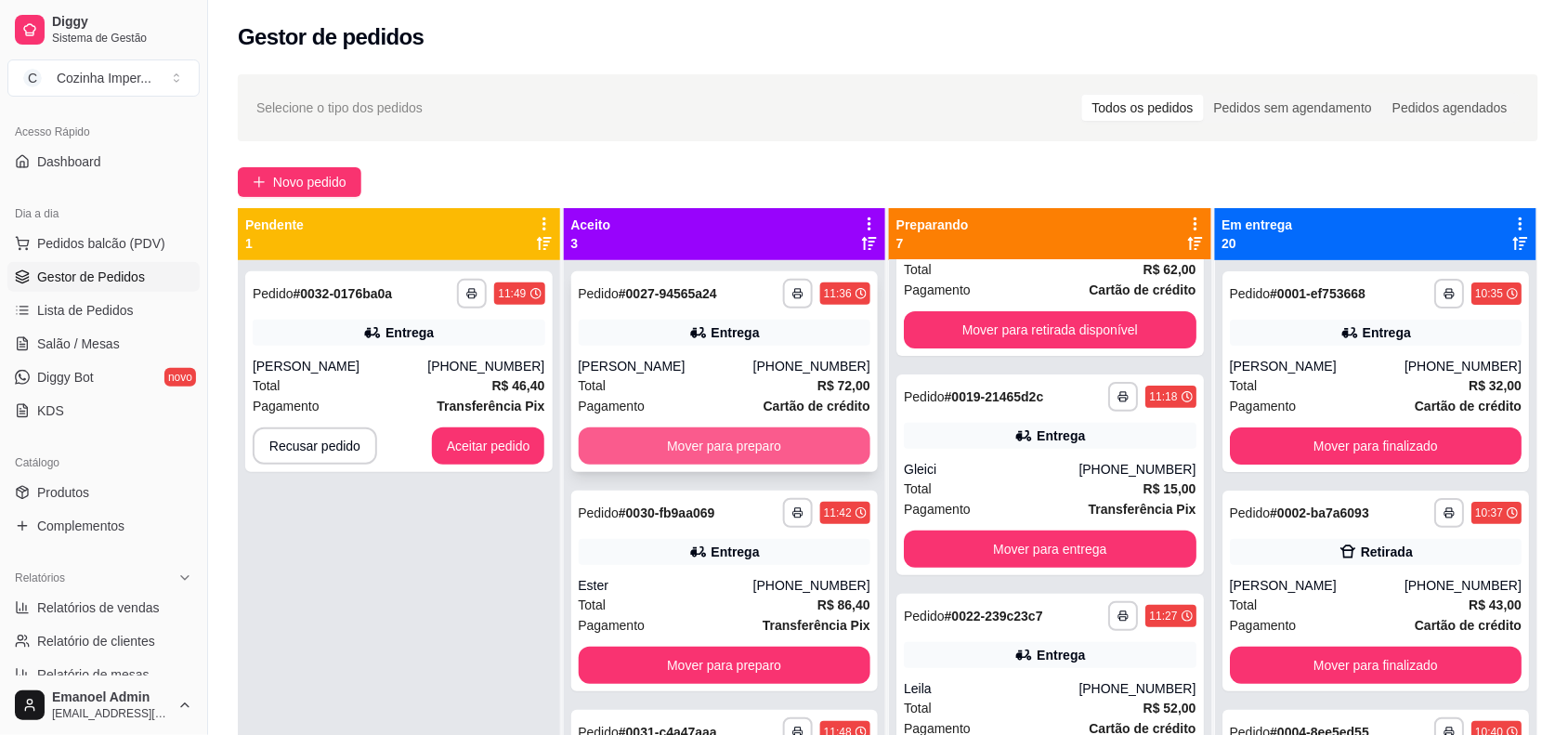
click at [751, 444] on button "Mover para preparo" at bounding box center [725, 445] width 293 height 37
click at [755, 443] on button "Mover para preparo" at bounding box center [725, 445] width 293 height 37
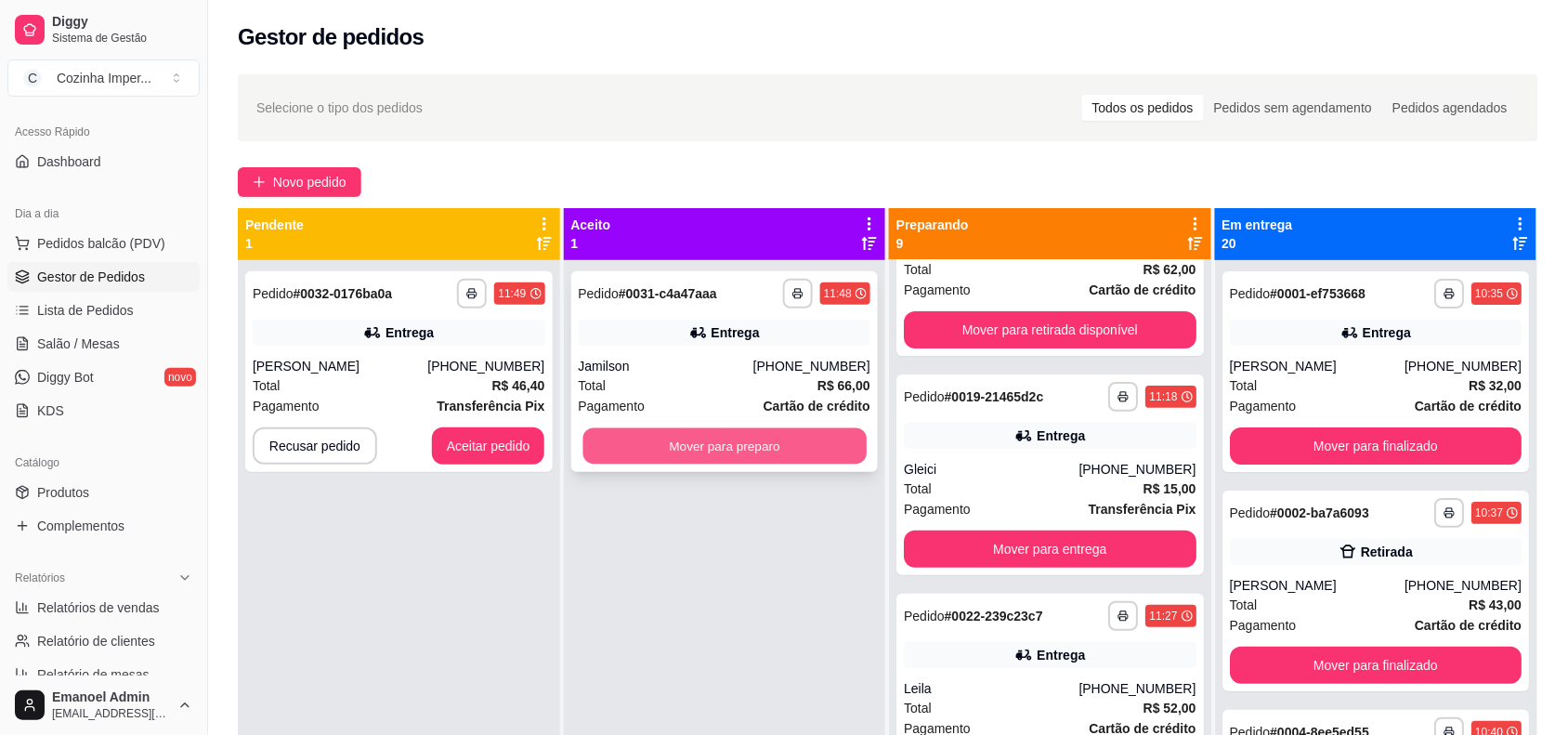
click at [739, 438] on button "Mover para preparo" at bounding box center [724, 446] width 284 height 36
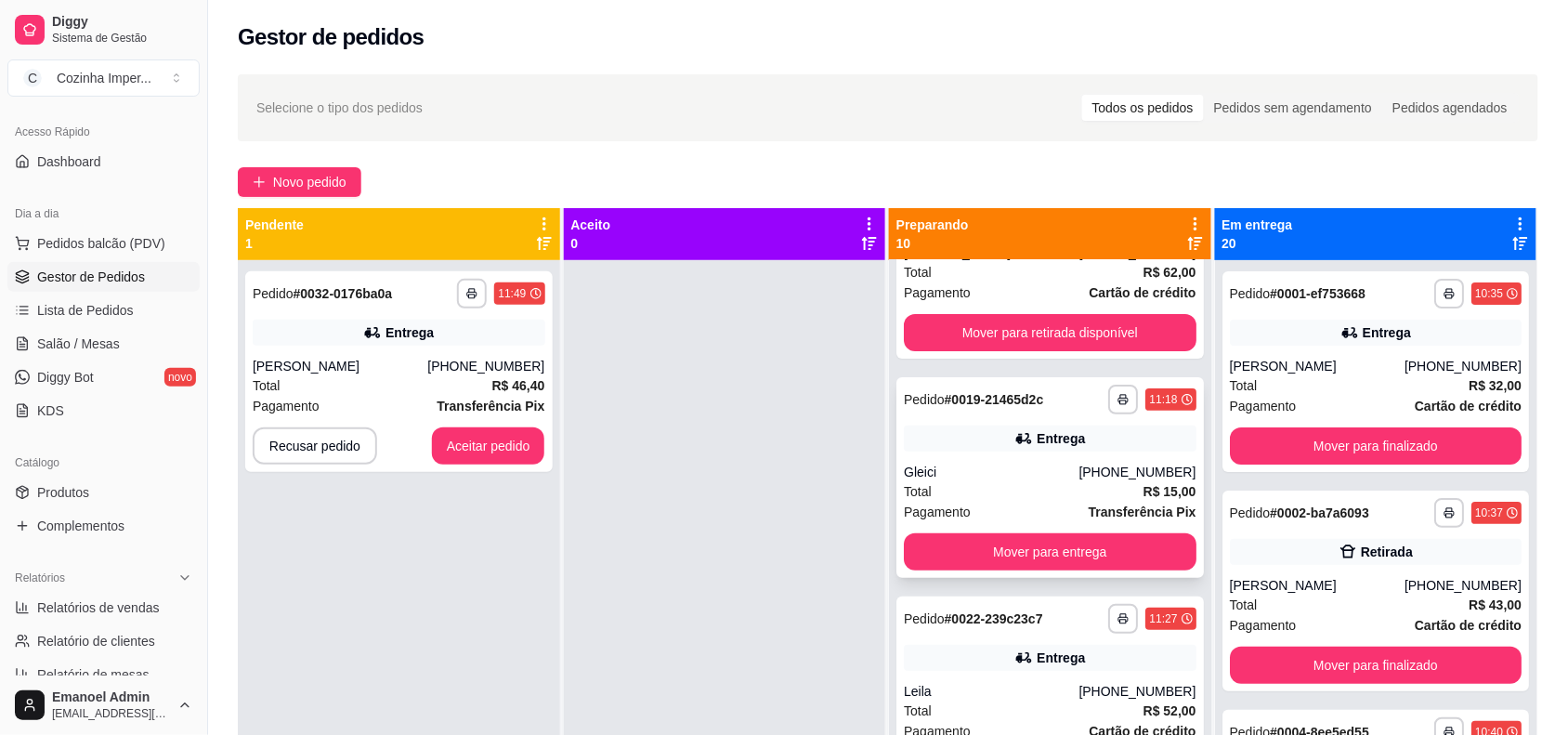
scroll to position [0, 0]
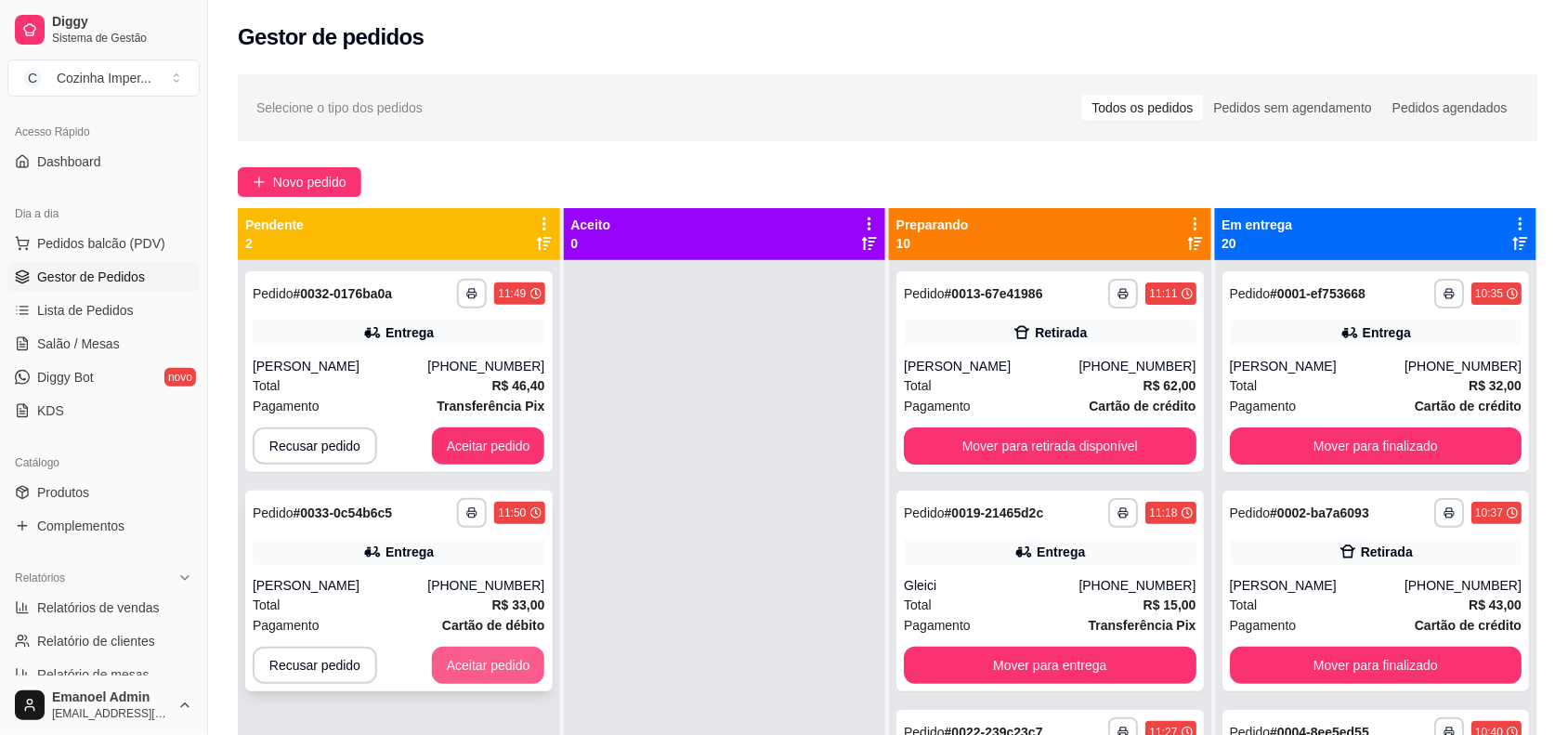
click at [508, 664] on button "Aceitar pedido" at bounding box center [489, 664] width 113 height 37
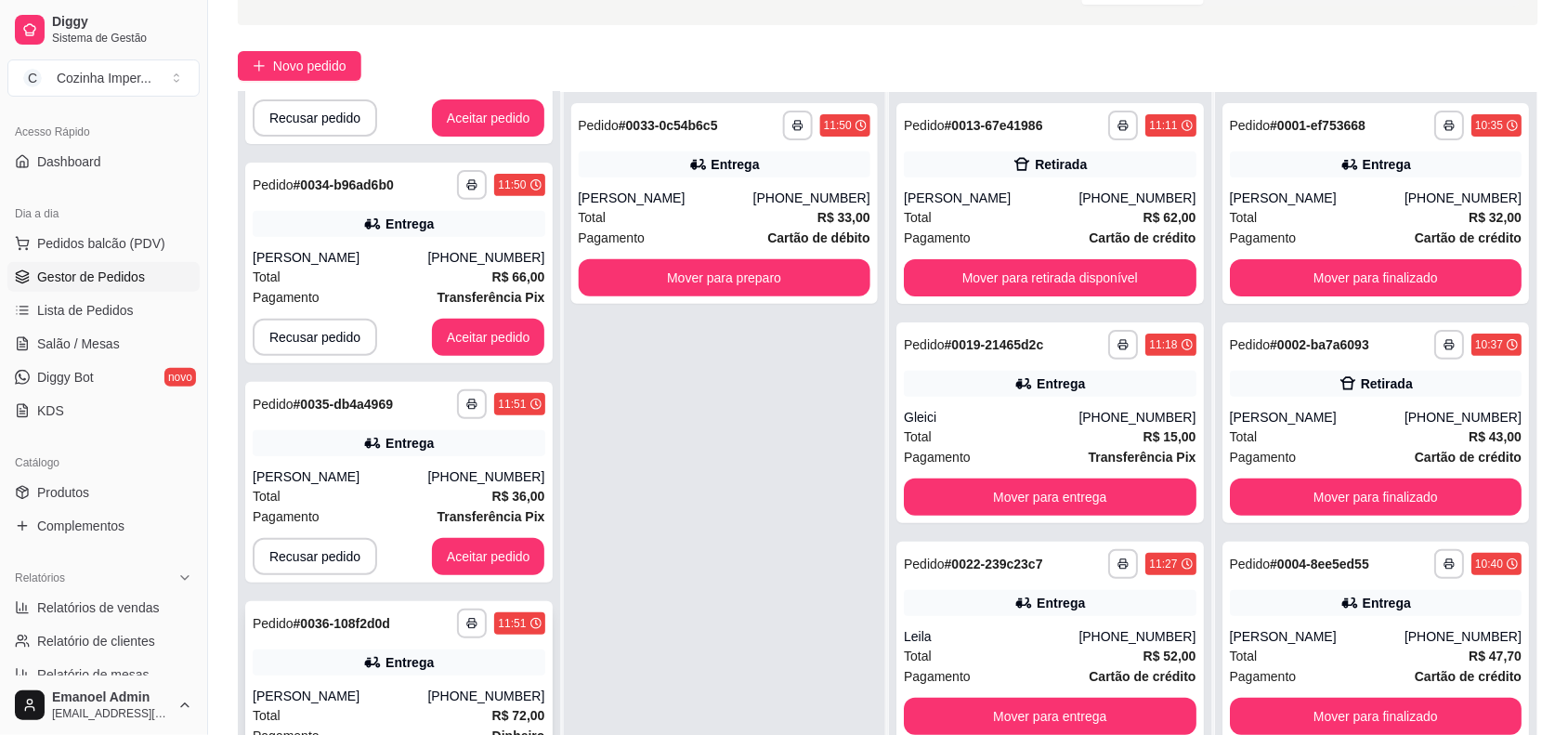
scroll to position [284, 0]
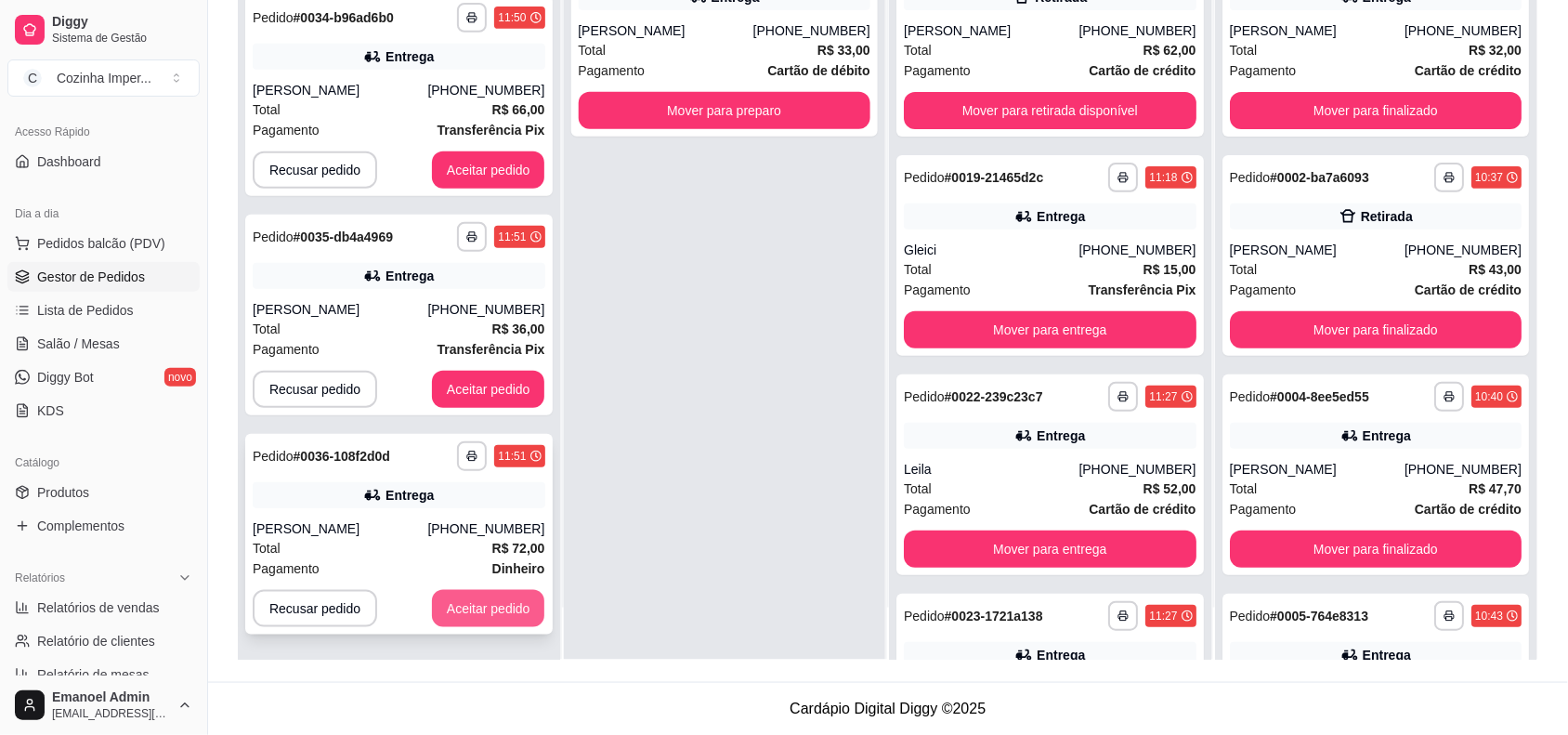
click at [477, 611] on button "Aceitar pedido" at bounding box center [489, 608] width 113 height 37
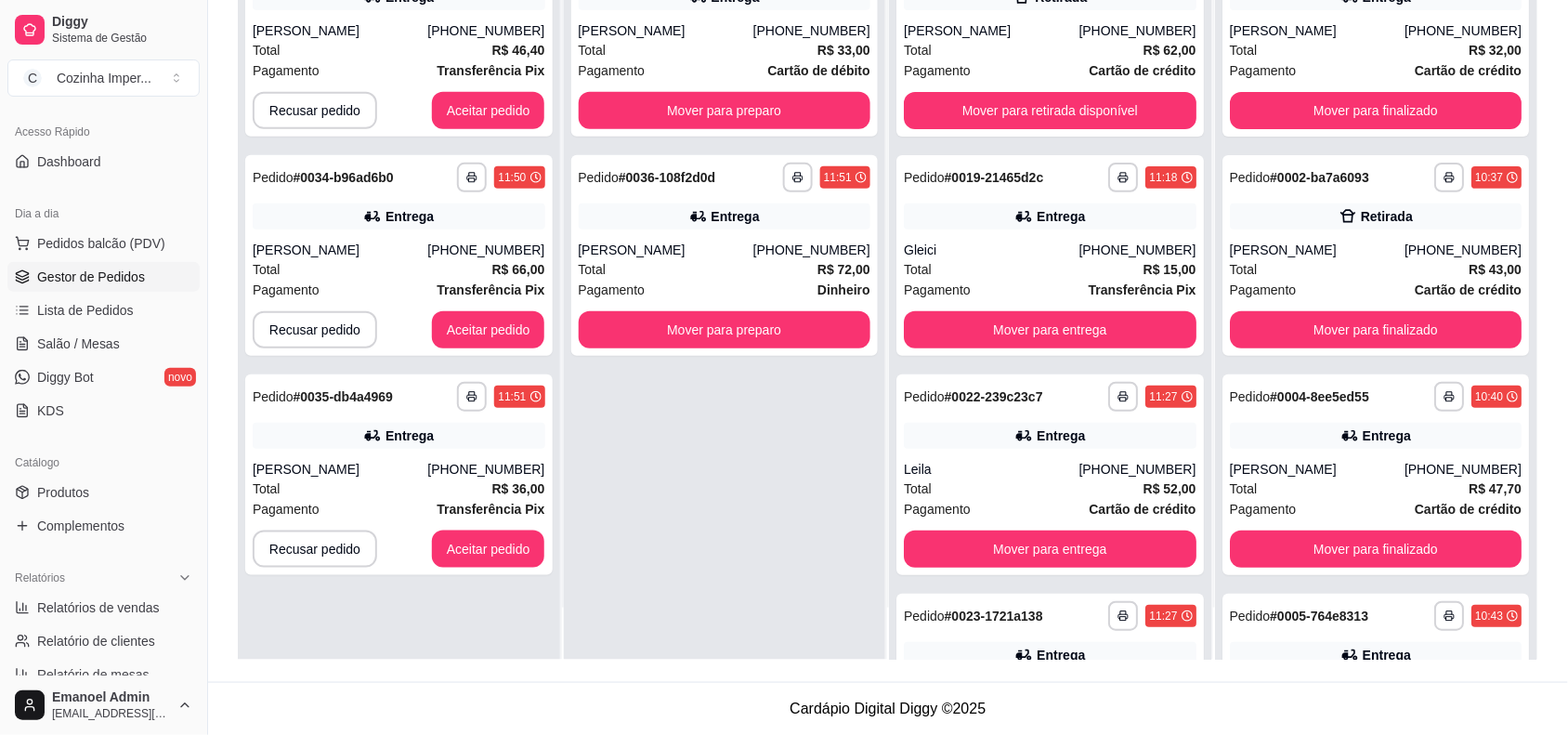
scroll to position [0, 0]
click at [492, 95] on button "Aceitar pedido" at bounding box center [489, 111] width 110 height 36
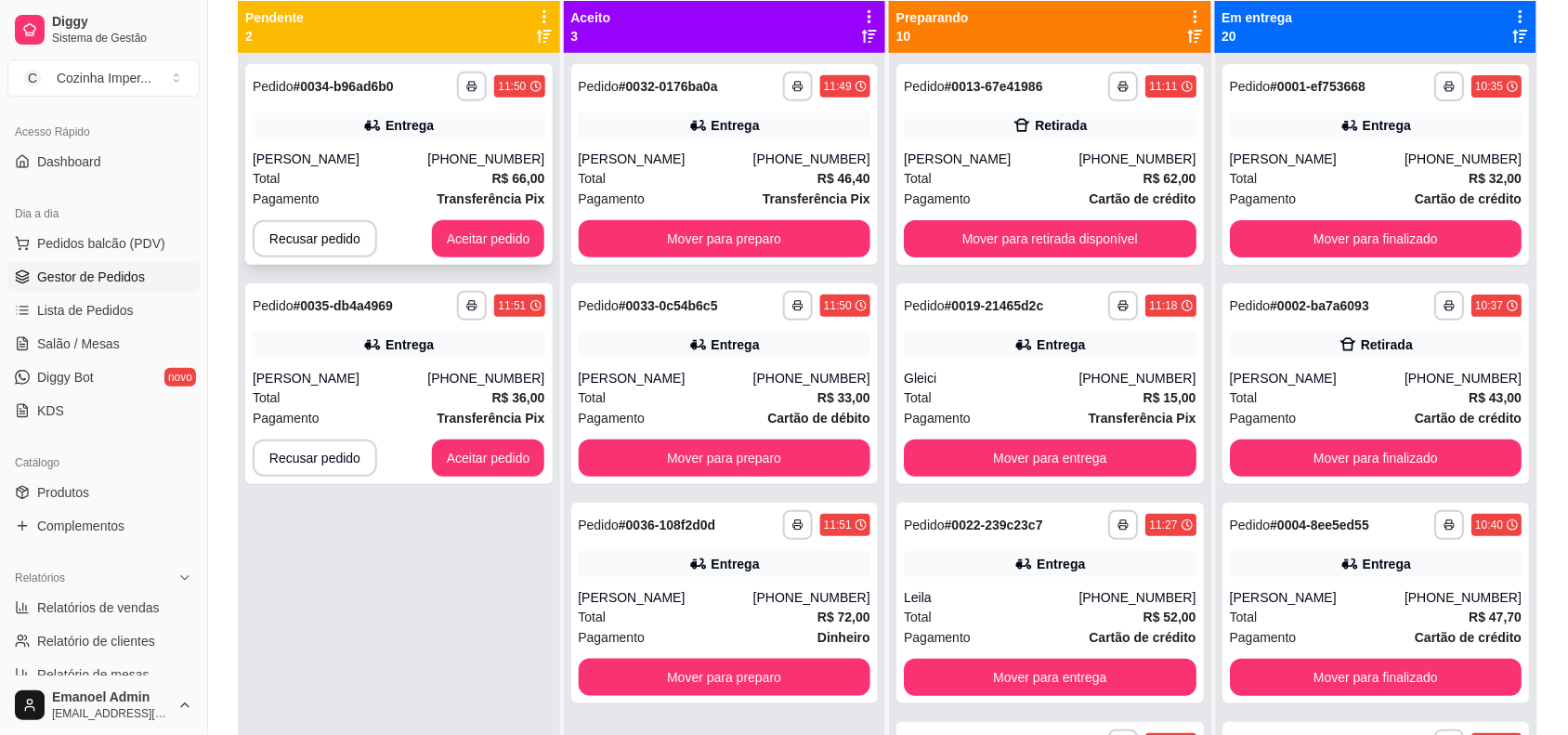
scroll to position [167, 0]
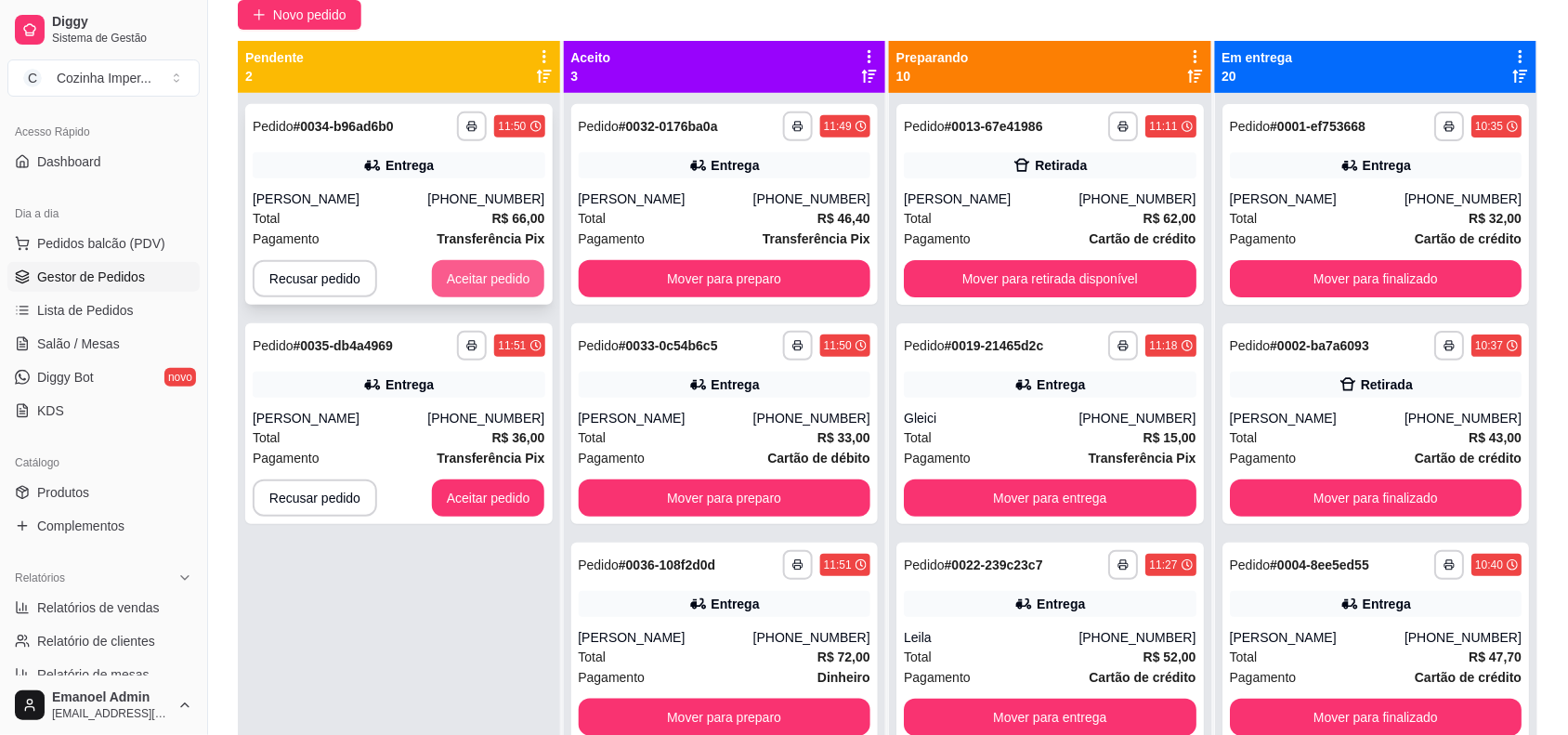
click at [505, 279] on button "Aceitar pedido" at bounding box center [489, 278] width 113 height 37
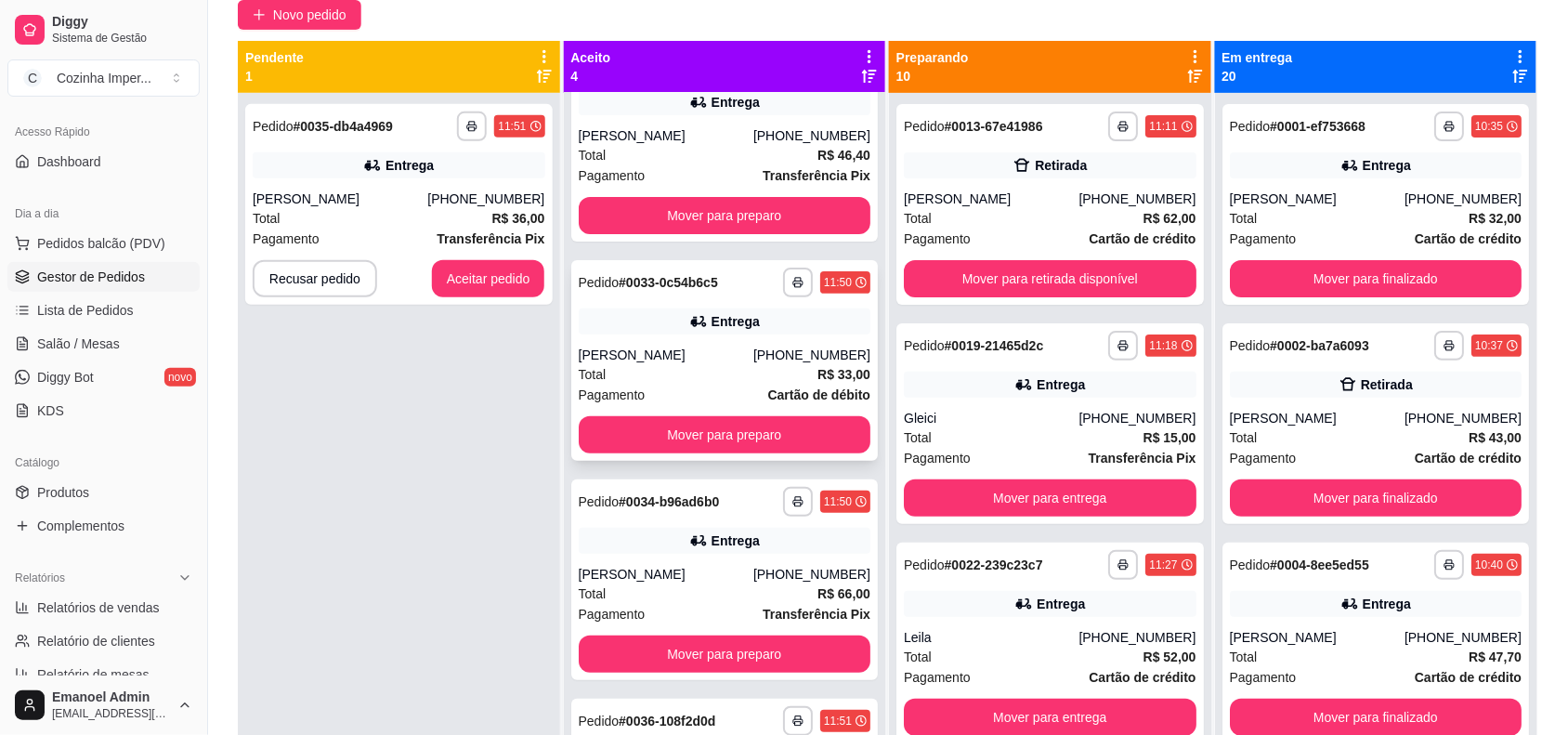
scroll to position [117, 0]
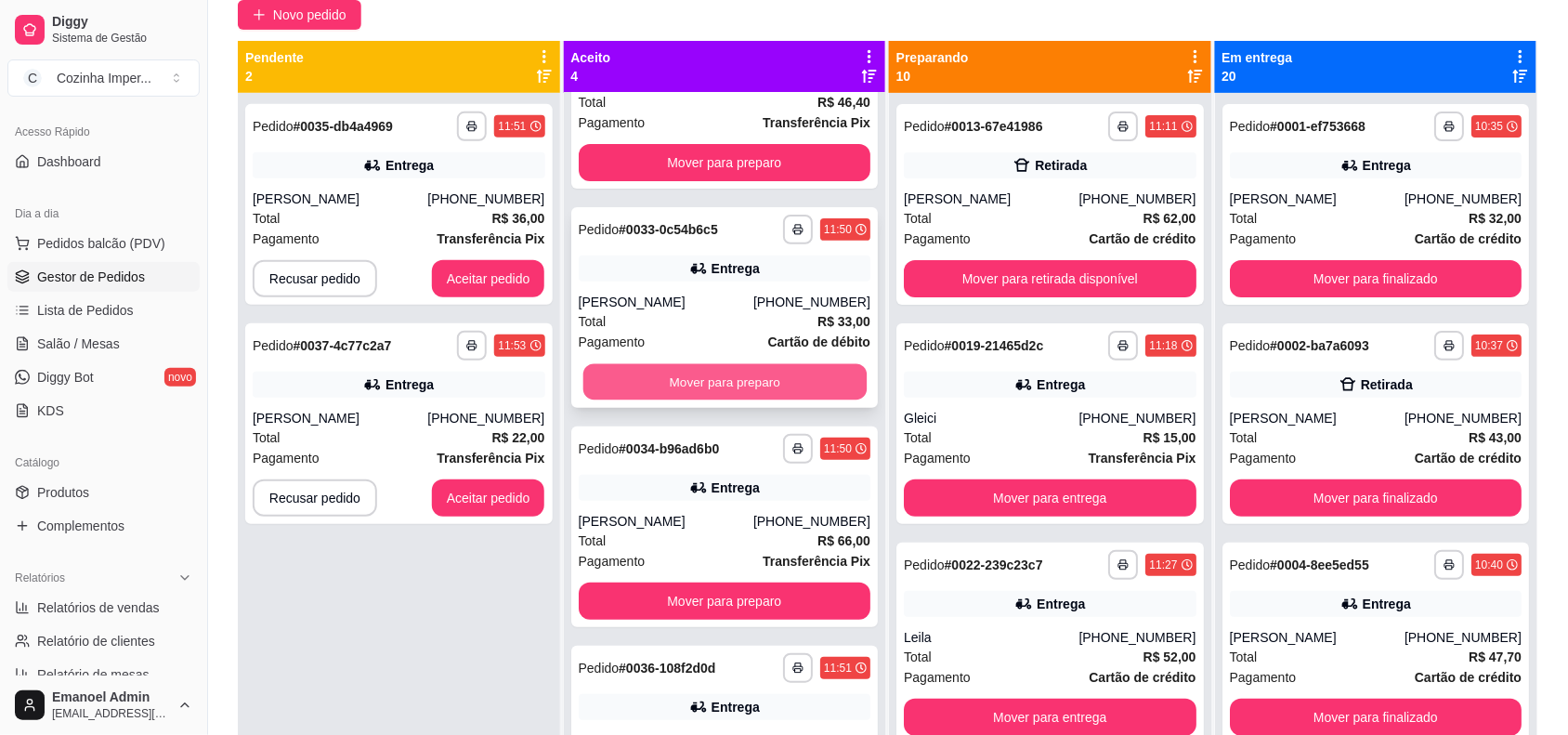
click at [776, 376] on button "Mover para preparo" at bounding box center [724, 382] width 284 height 36
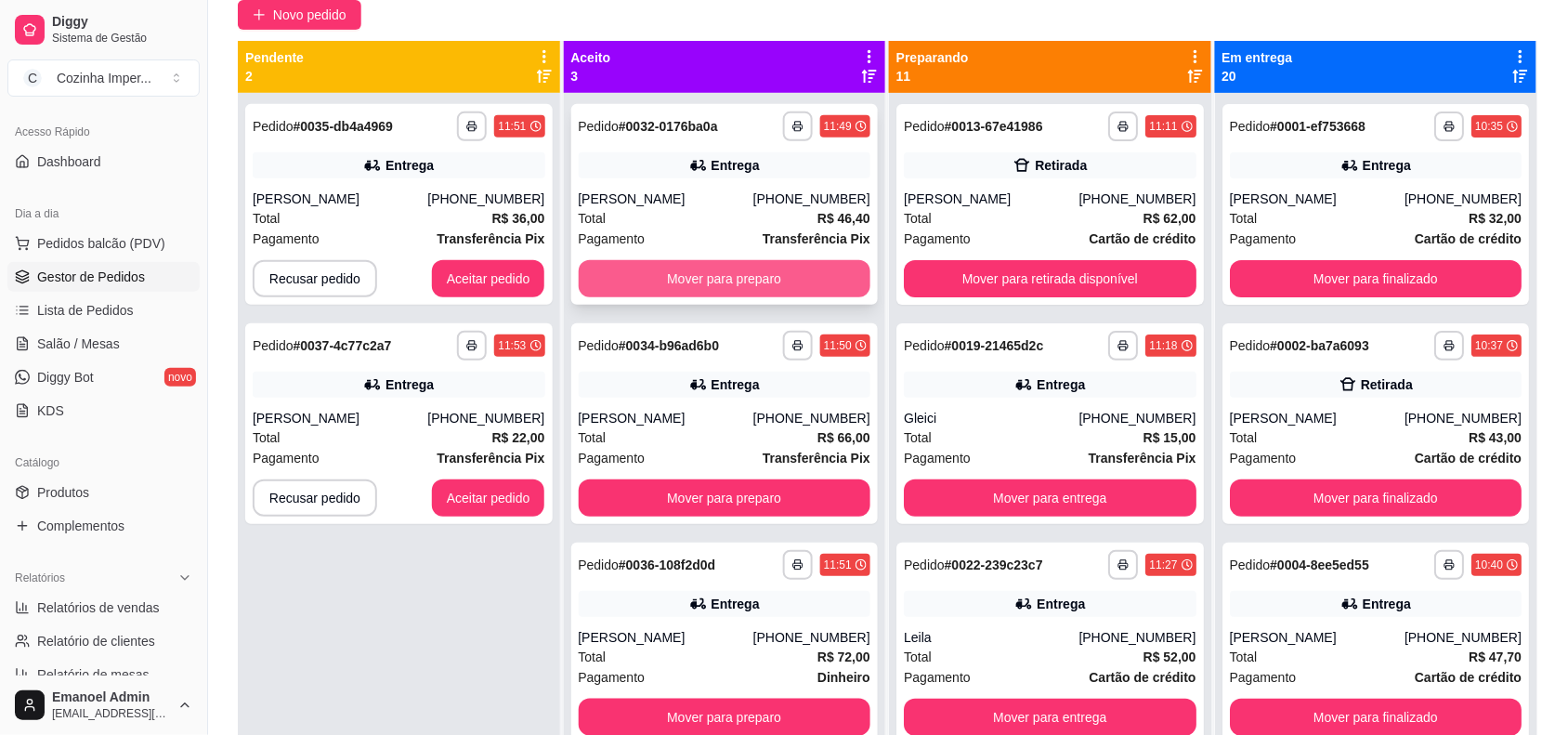
scroll to position [0, 0]
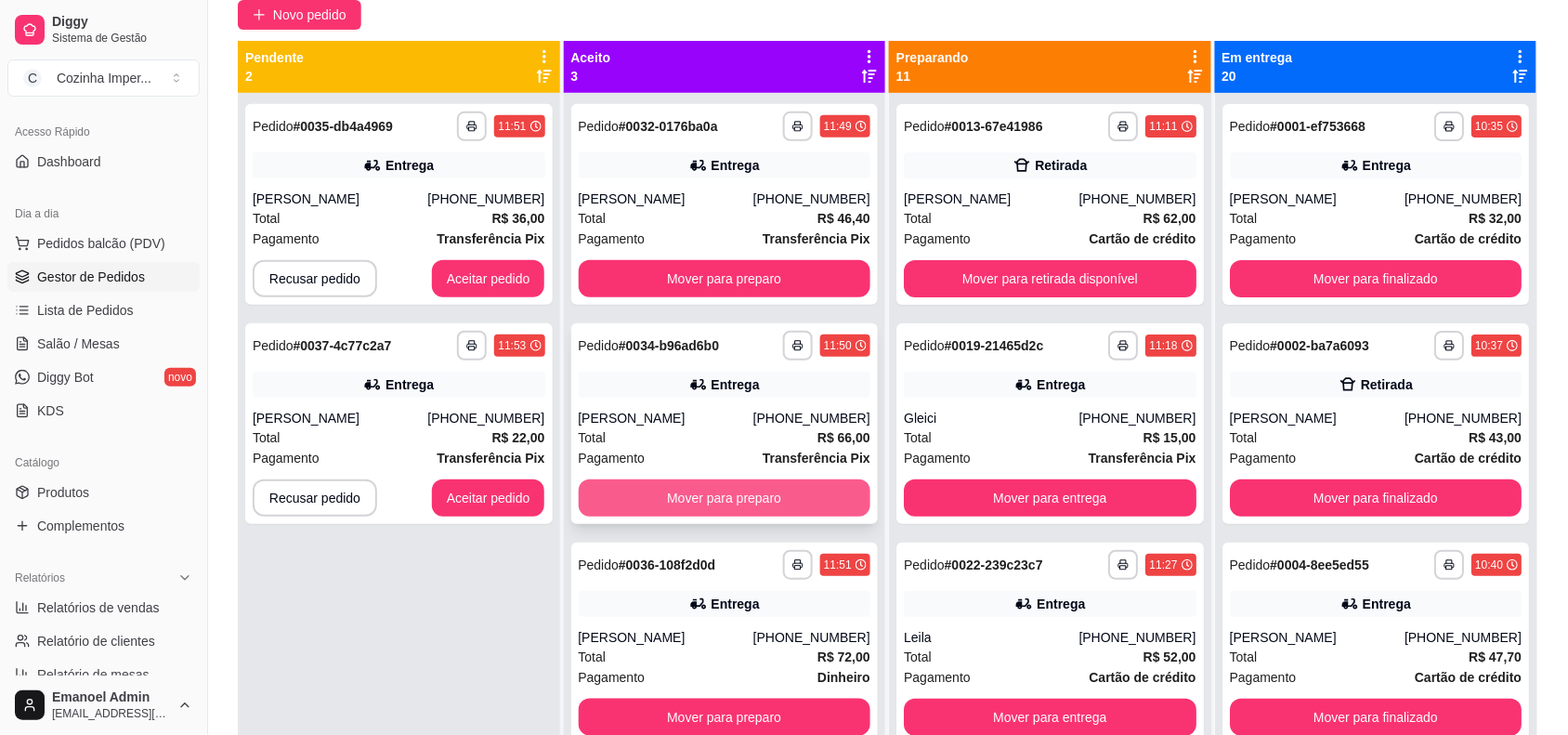
click at [794, 502] on button "Mover para preparo" at bounding box center [725, 497] width 293 height 37
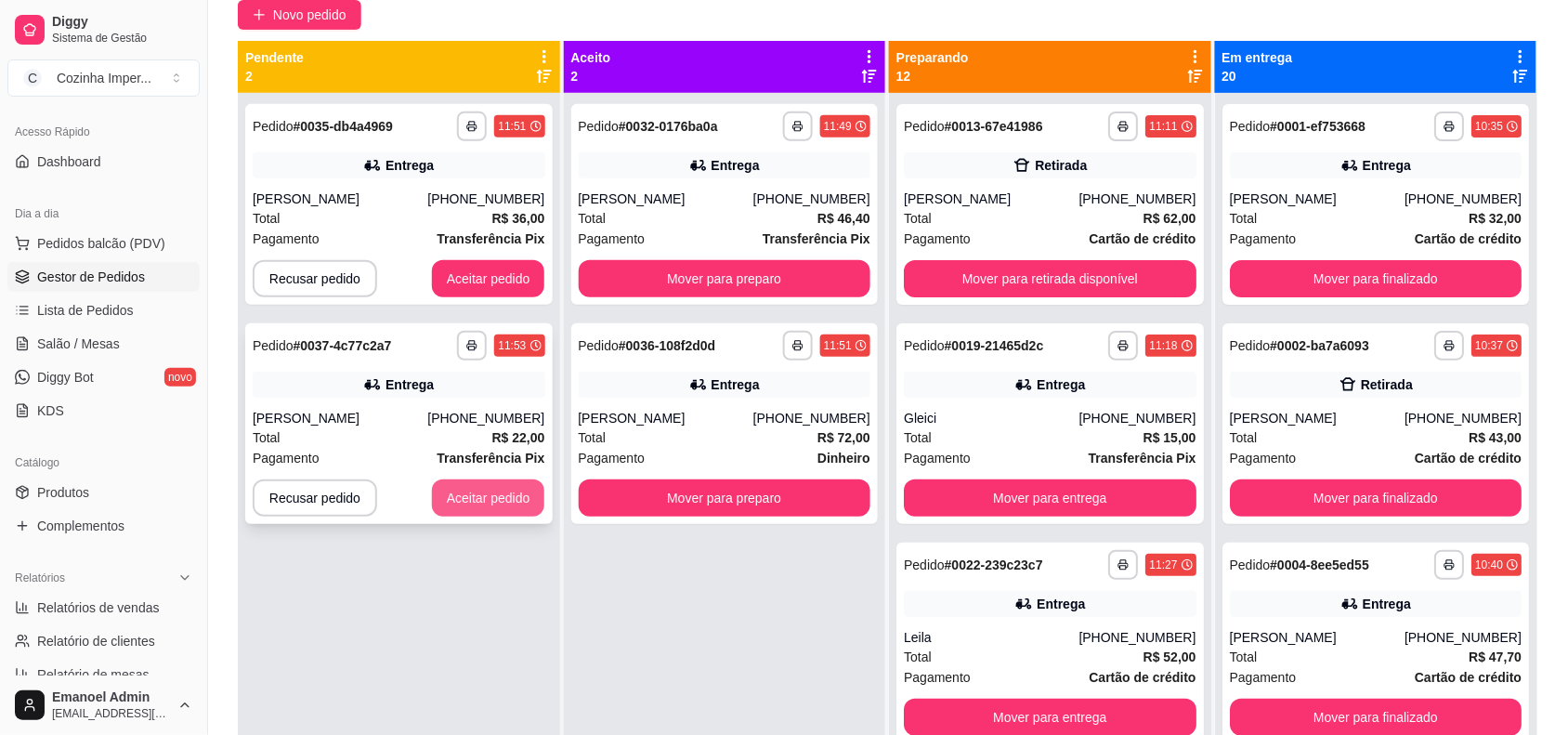
click at [504, 533] on div "**********" at bounding box center [399, 460] width 323 height 735
click at [507, 489] on button "Aceitar pedido" at bounding box center [489, 498] width 110 height 36
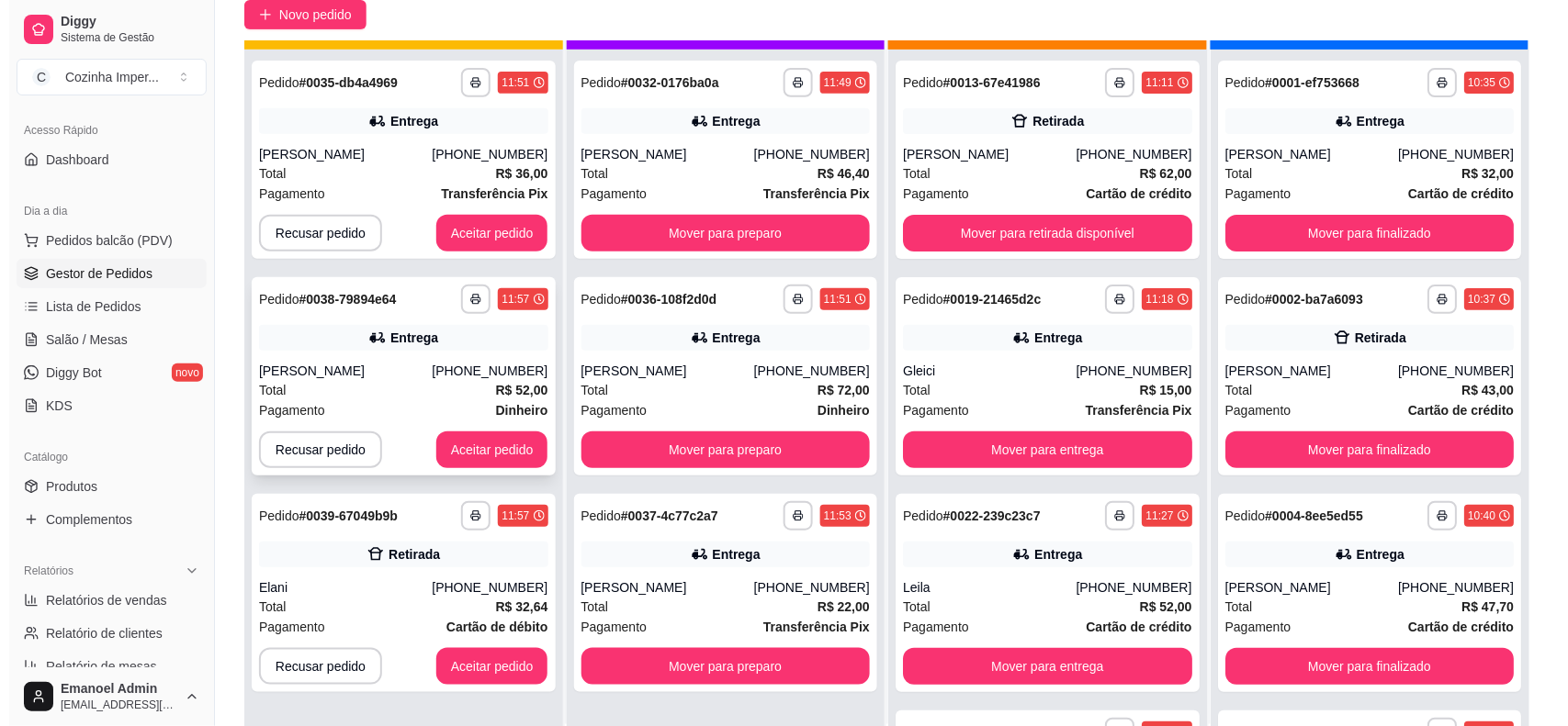
scroll to position [51, 0]
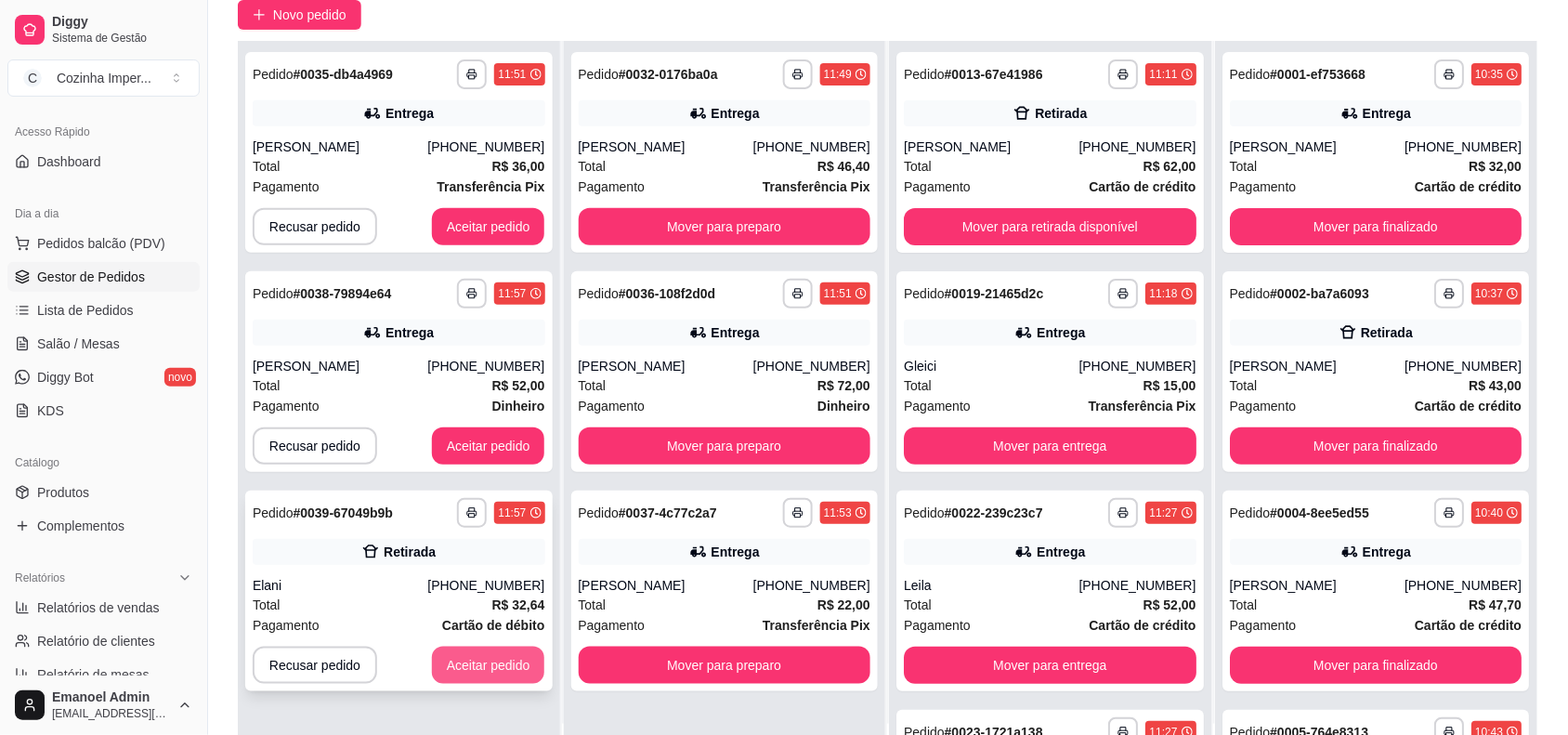
click at [484, 667] on button "Aceitar pedido" at bounding box center [489, 664] width 113 height 37
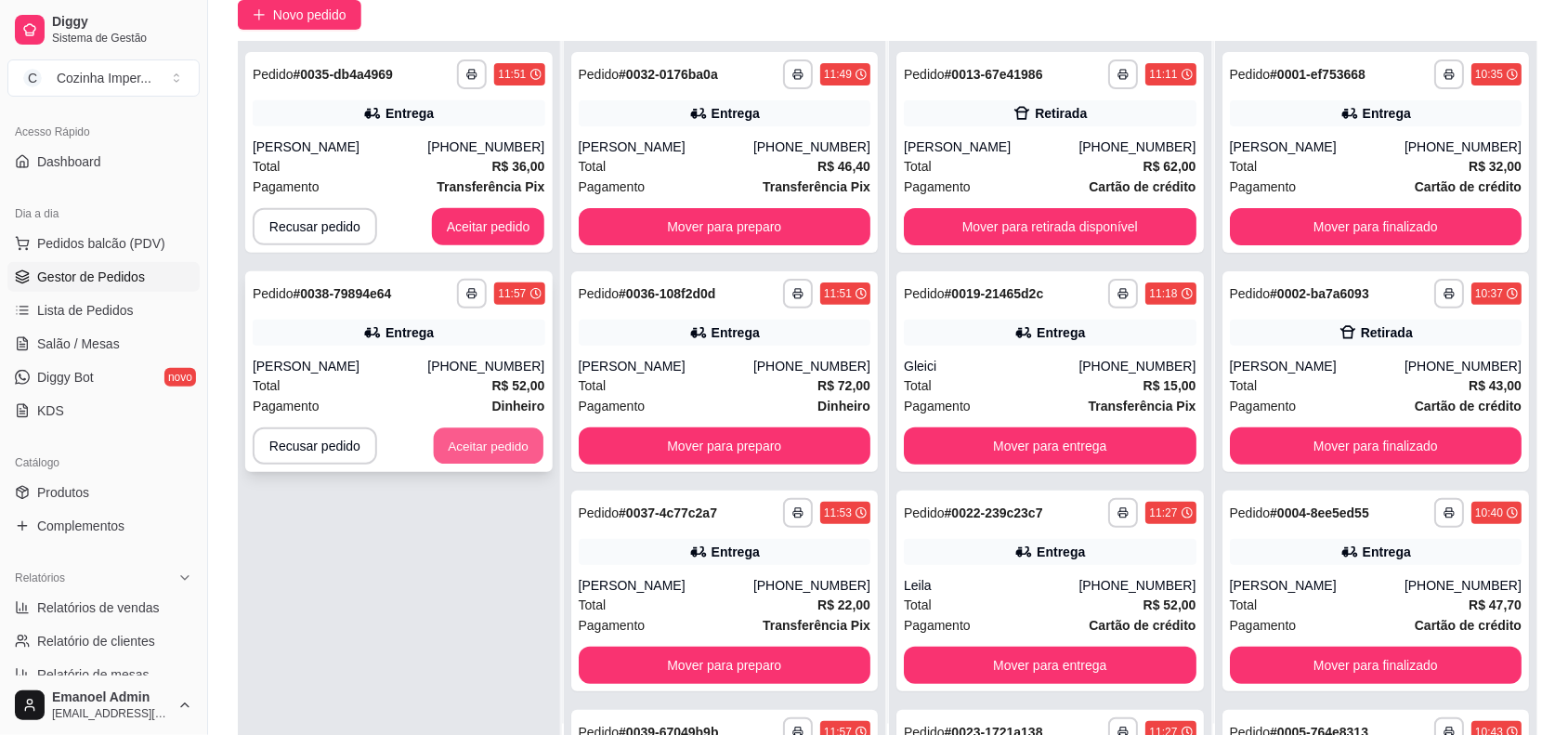
click at [519, 448] on button "Aceitar pedido" at bounding box center [489, 446] width 110 height 36
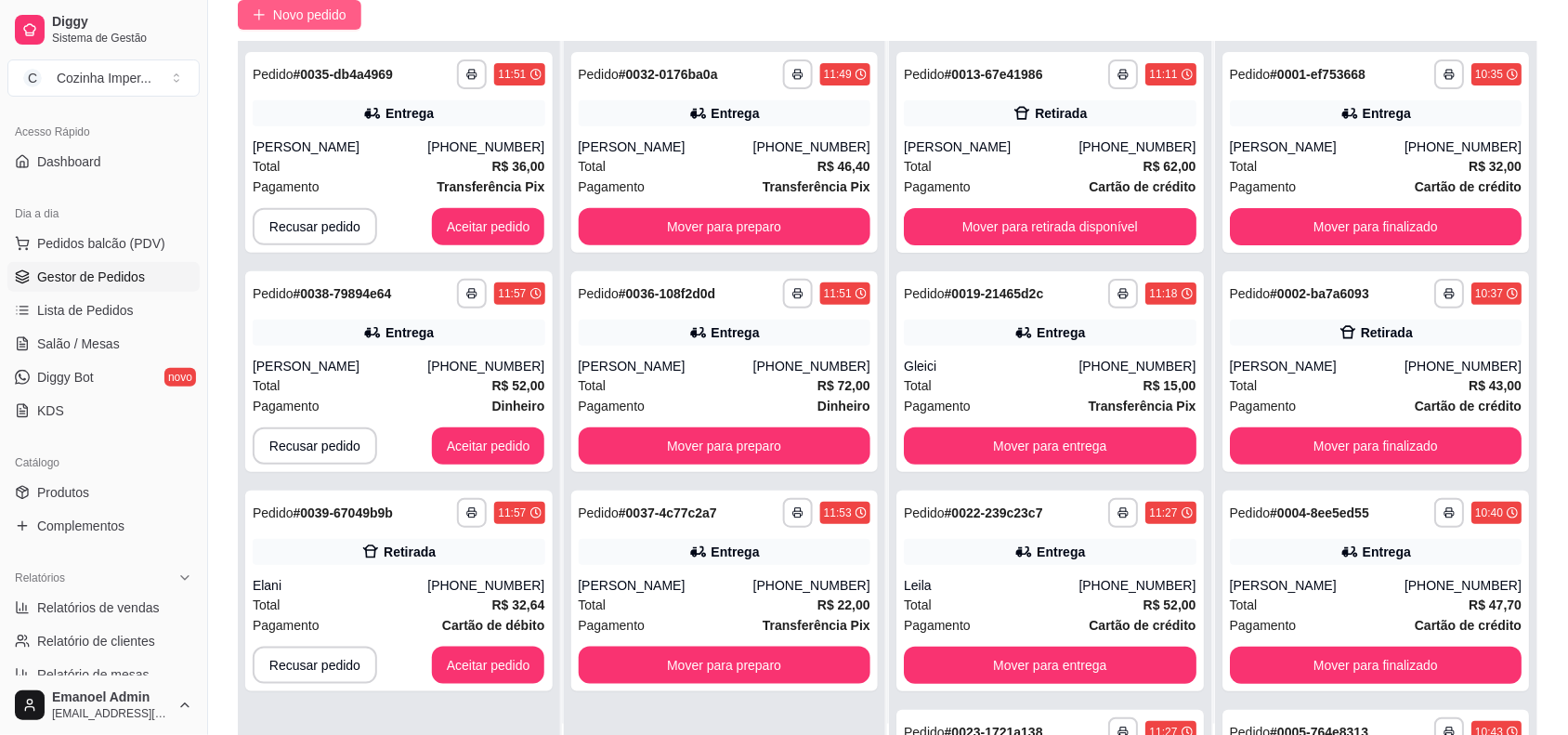
click at [343, 16] on span "Novo pedido" at bounding box center [310, 15] width 74 height 21
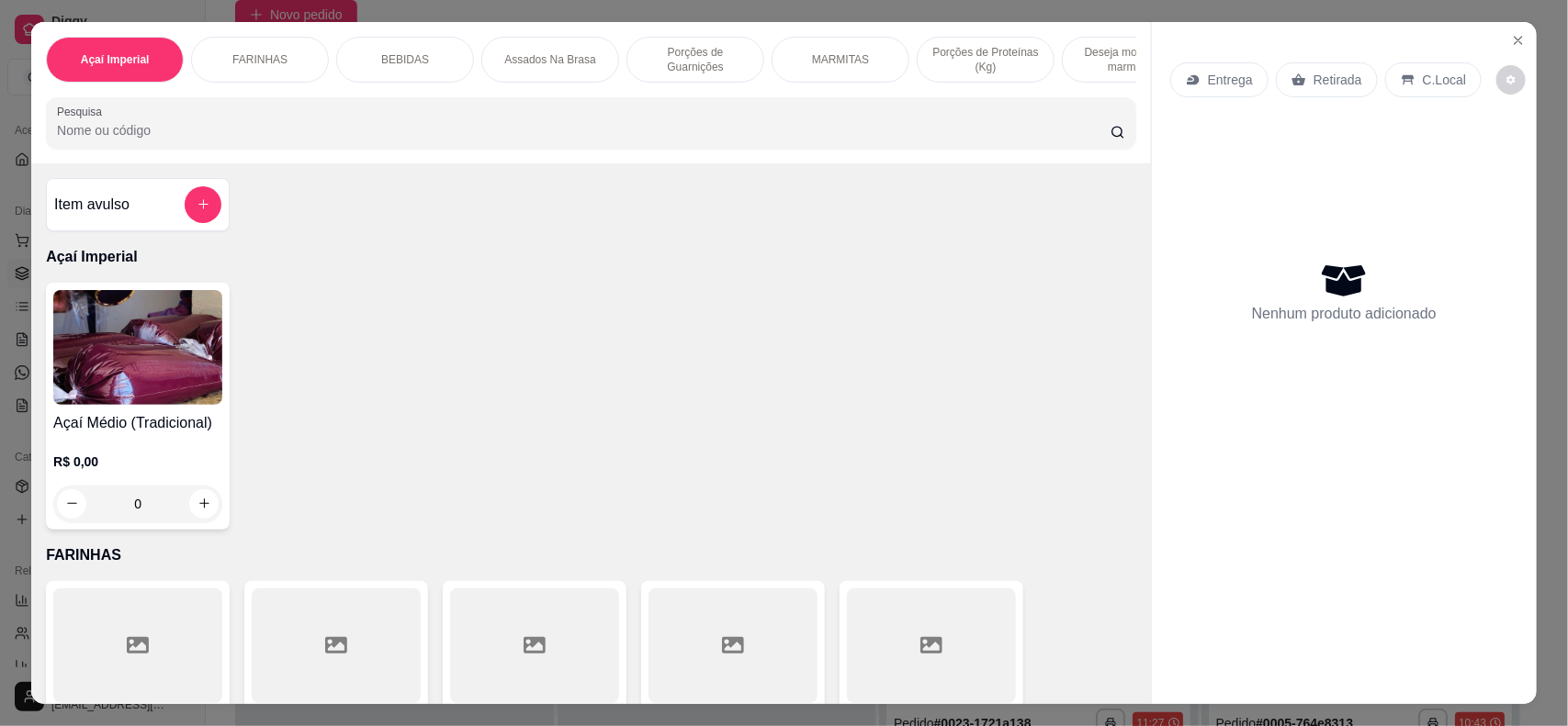
click at [196, 522] on div "0" at bounding box center [138, 504] width 169 height 36
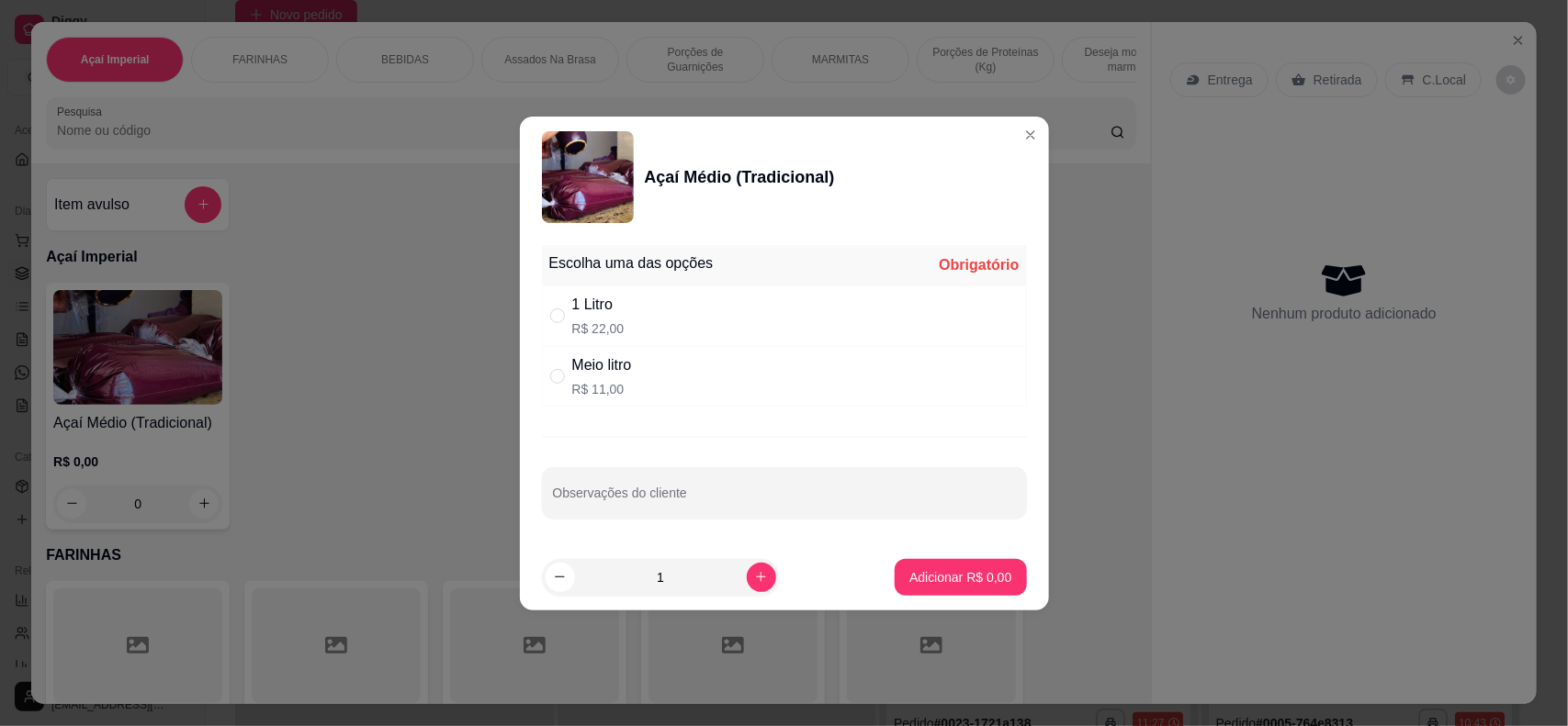
click at [604, 309] on div "1 Litro" at bounding box center [597, 305] width 52 height 22
radio input "true"
click at [756, 578] on icon "increase-product-quantity" at bounding box center [761, 576] width 10 height 10
type input "2"
click at [910, 575] on p "Adicionar R$ 44,00" at bounding box center [956, 576] width 109 height 19
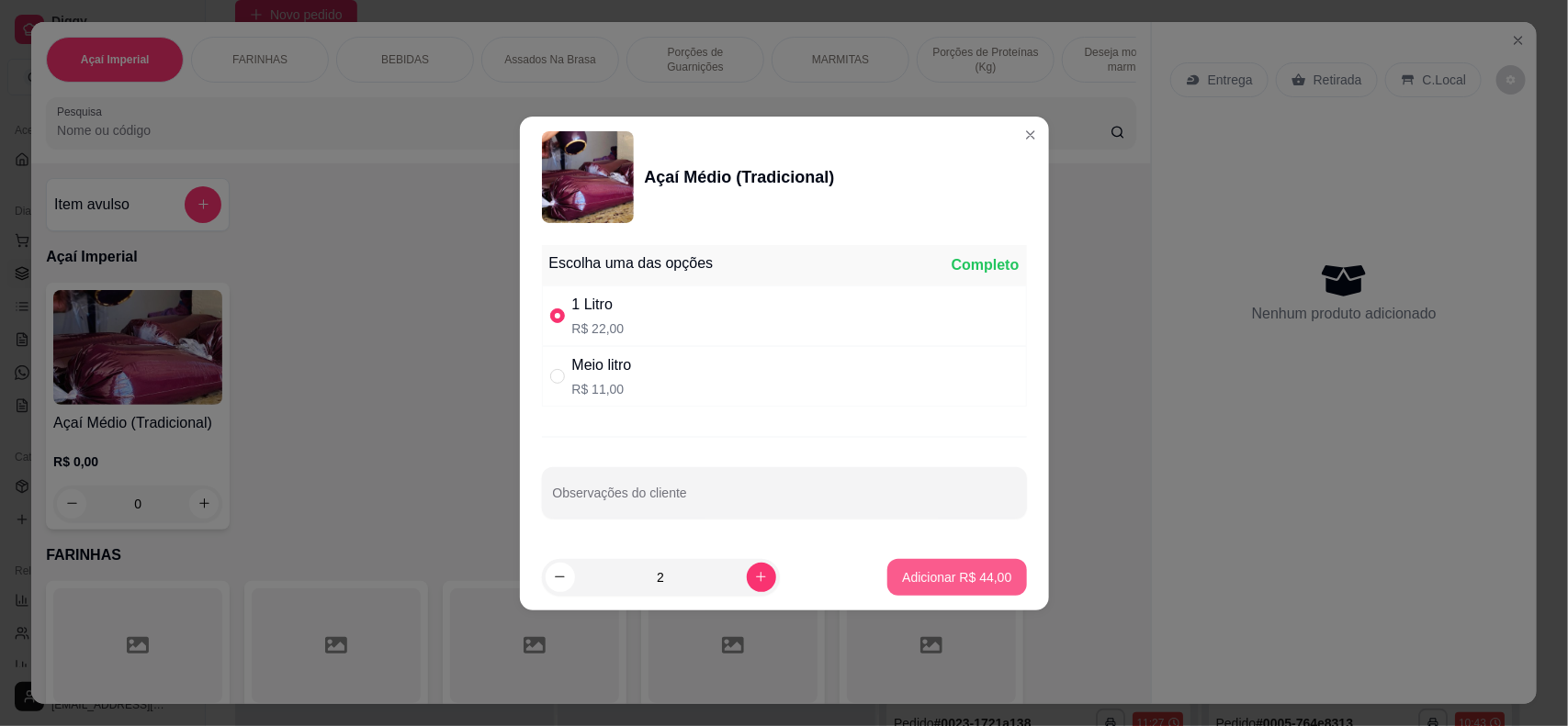
type input "2"
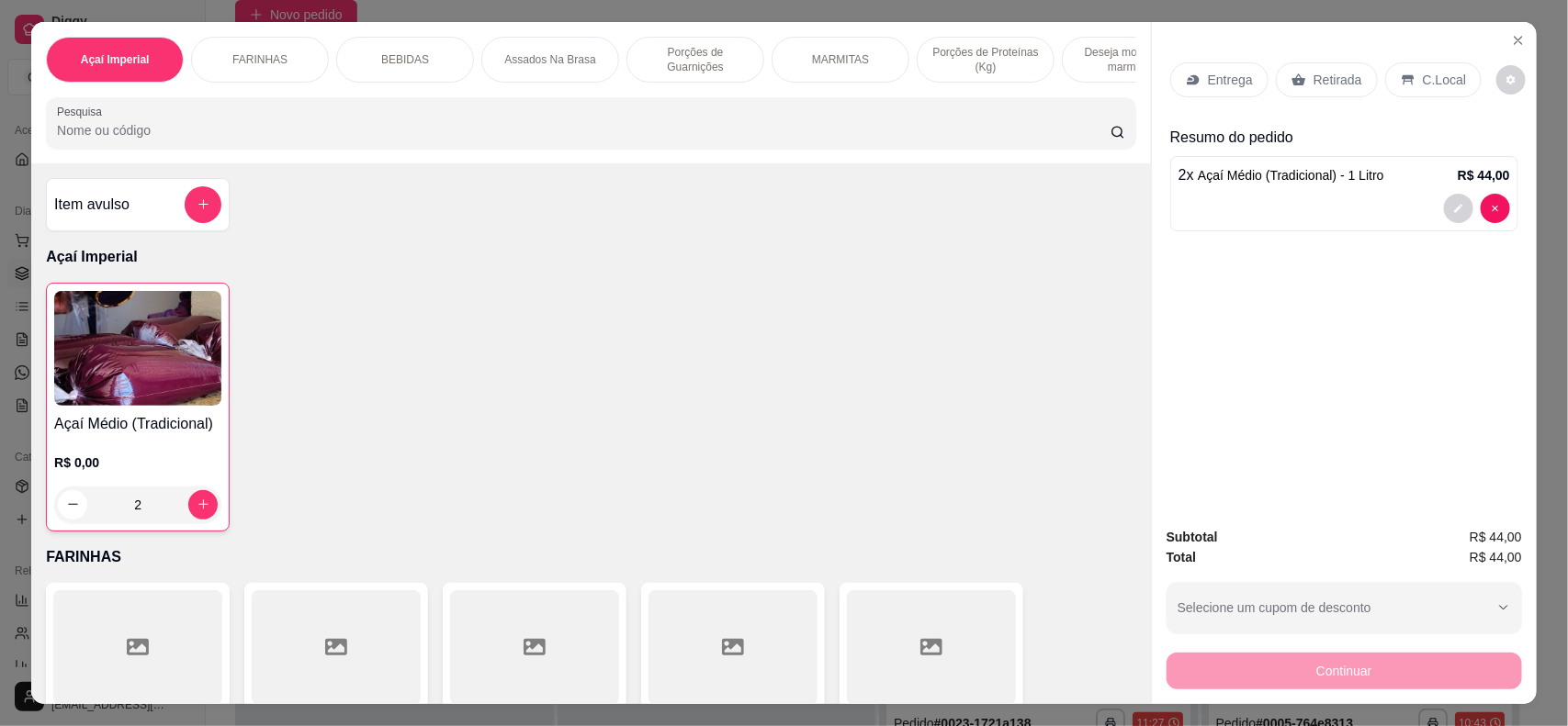
click at [698, 52] on p "Porções de Guarnições" at bounding box center [695, 60] width 106 height 30
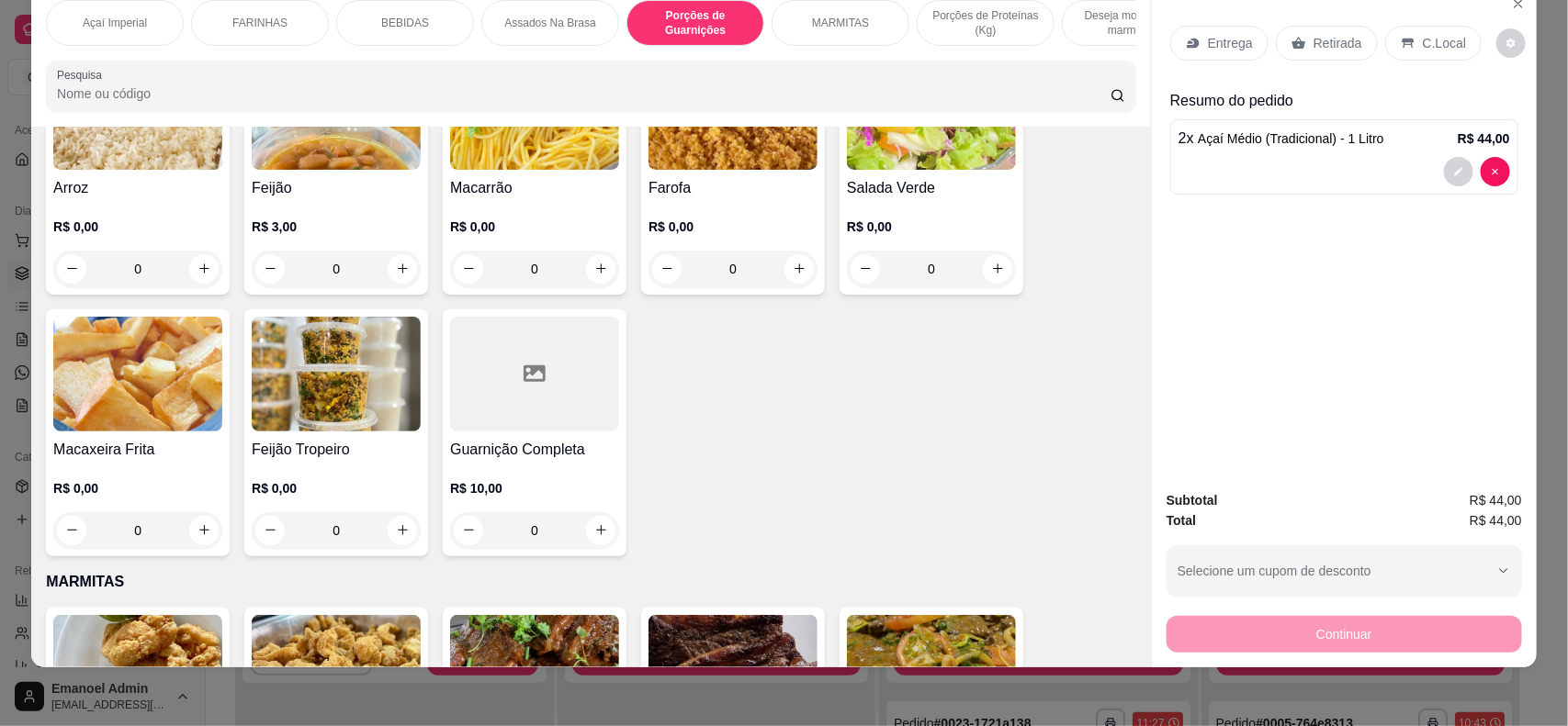
scroll to position [1584, 0]
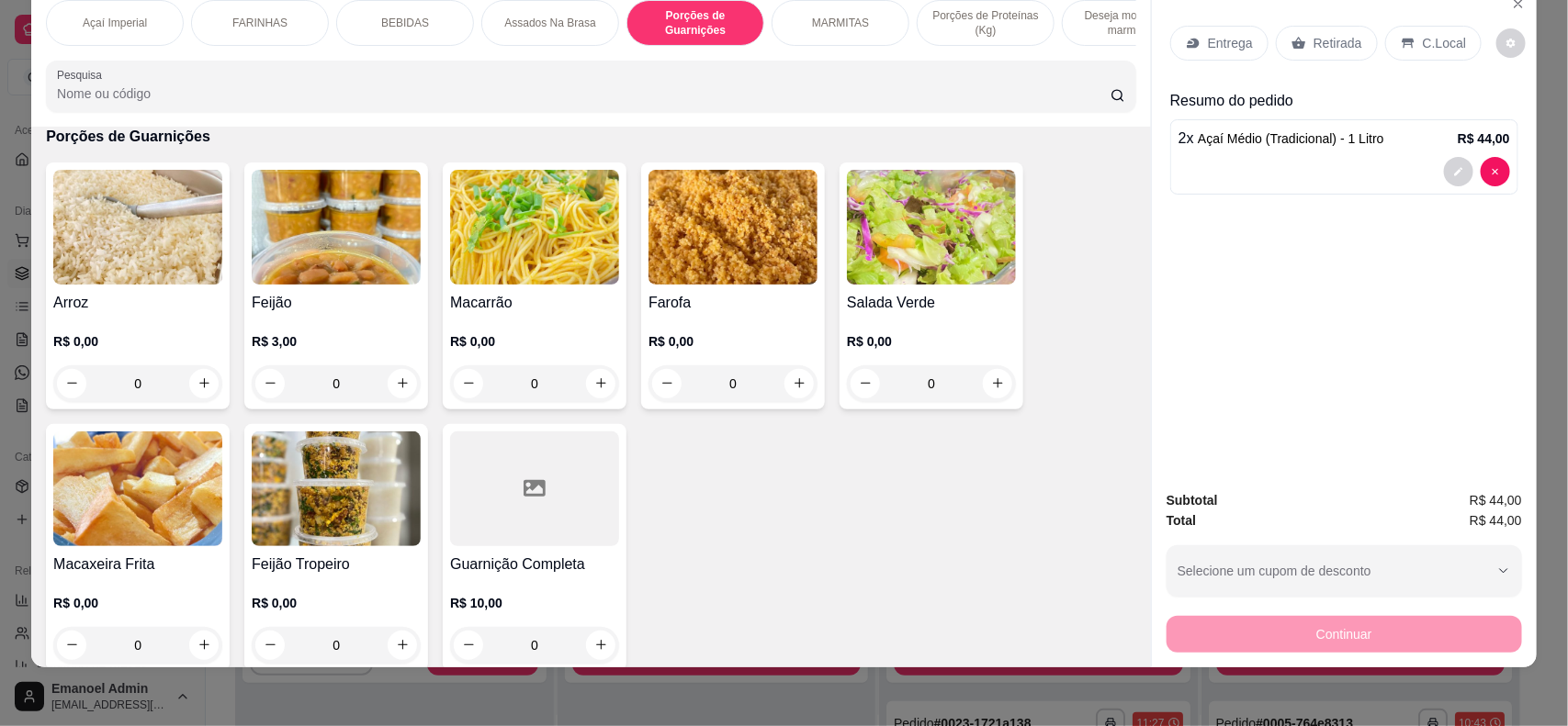
click at [395, 396] on div "0" at bounding box center [337, 383] width 169 height 36
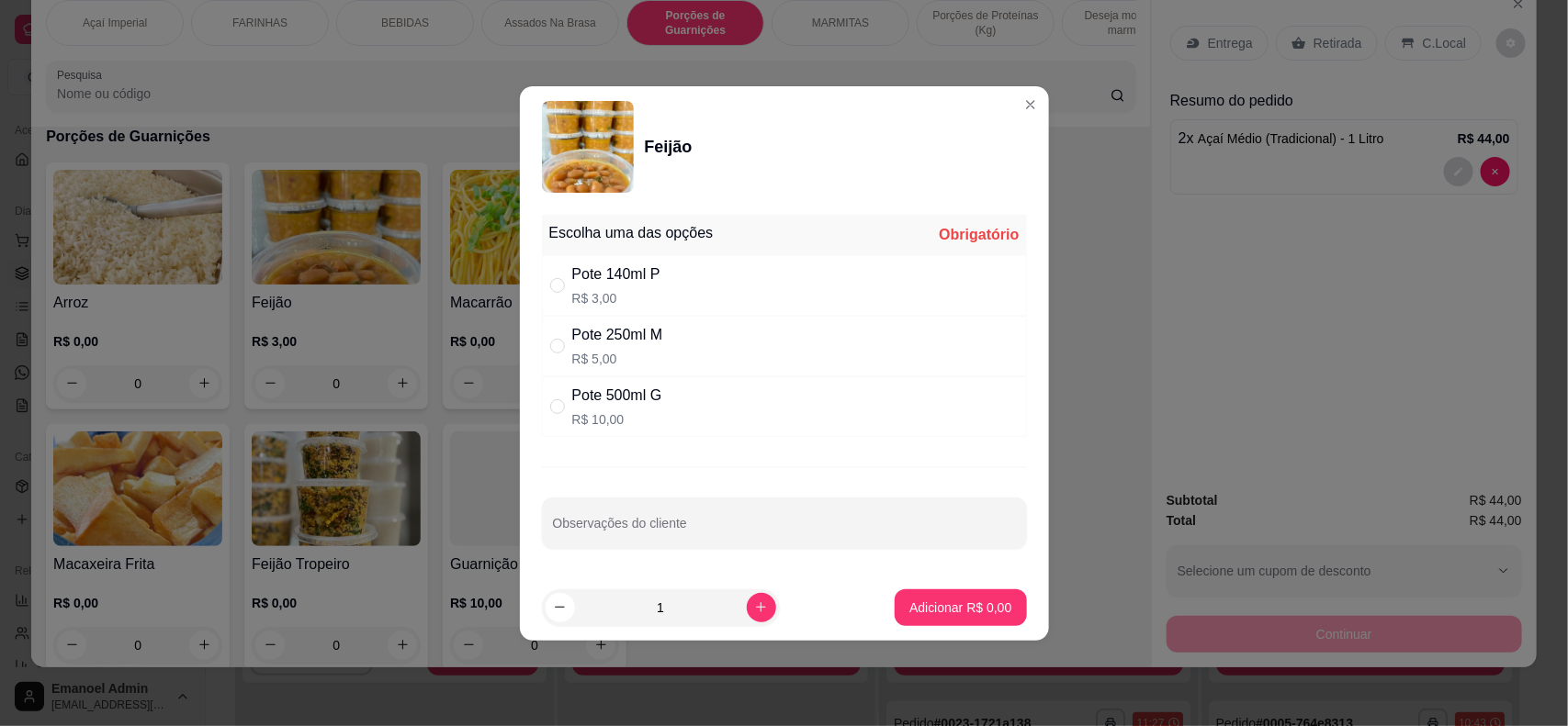
click at [652, 402] on div "Pote 500ml G" at bounding box center [616, 395] width 90 height 22
radio input "true"
click at [935, 607] on p "Adicionar R$ 10,00" at bounding box center [956, 607] width 109 height 19
type input "1"
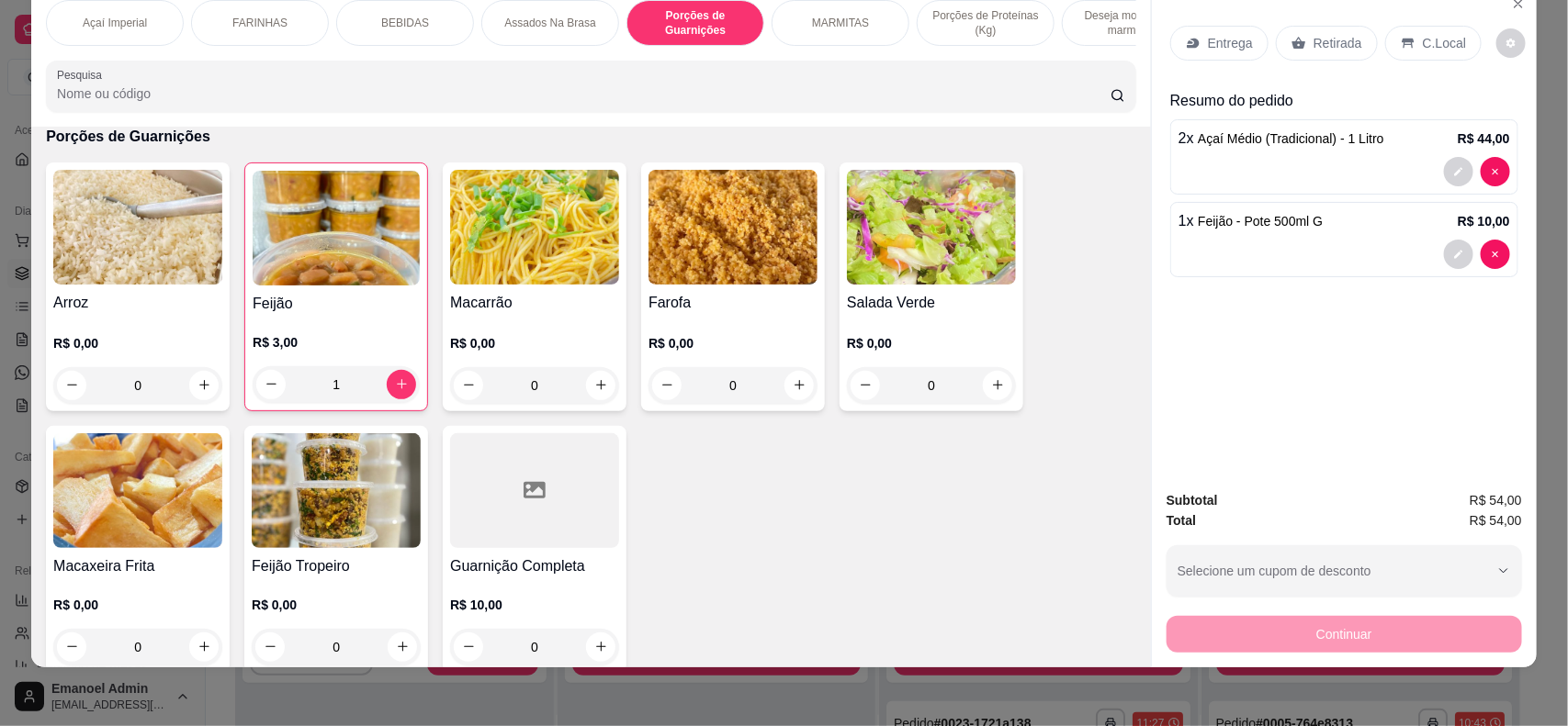
click at [1231, 44] on p "Entrega" at bounding box center [1230, 43] width 45 height 19
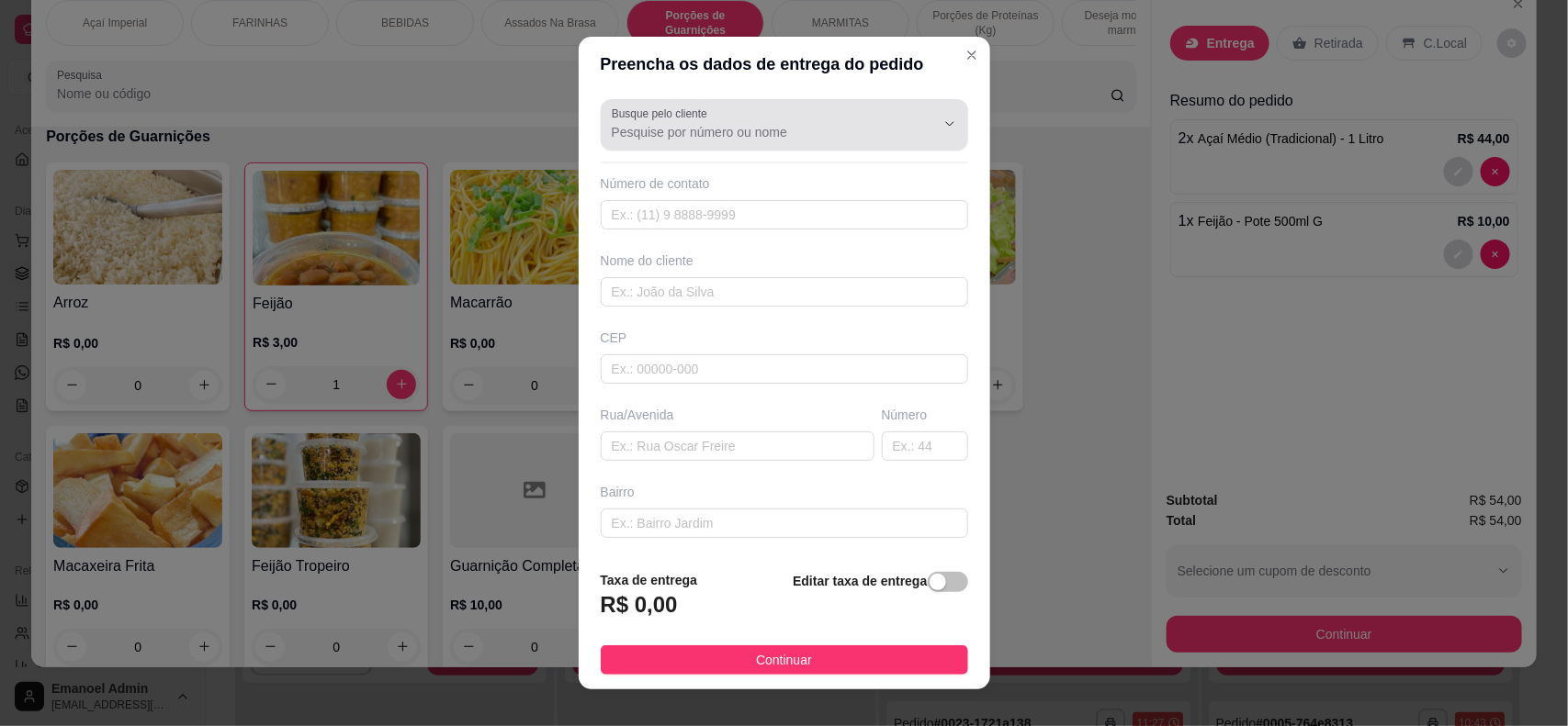
drag, startPoint x: 886, startPoint y: 124, endPoint x: 903, endPoint y: 122, distance: 17.1
click at [906, 121] on div at bounding box center [935, 123] width 59 height 34
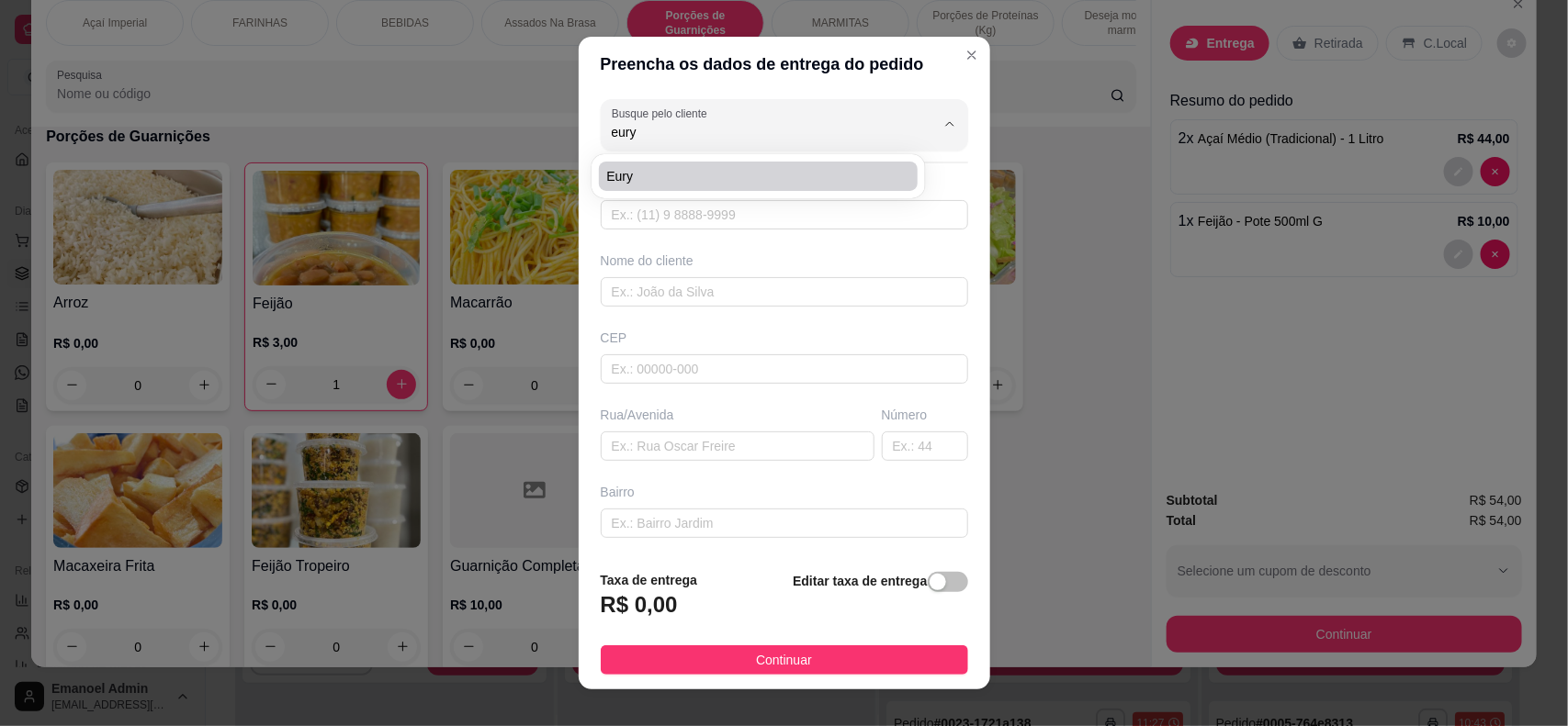
click at [825, 179] on span "Eury" at bounding box center [749, 176] width 285 height 19
type input "Eury"
type input "96984206302"
type input "Eury"
type input "68904-044"
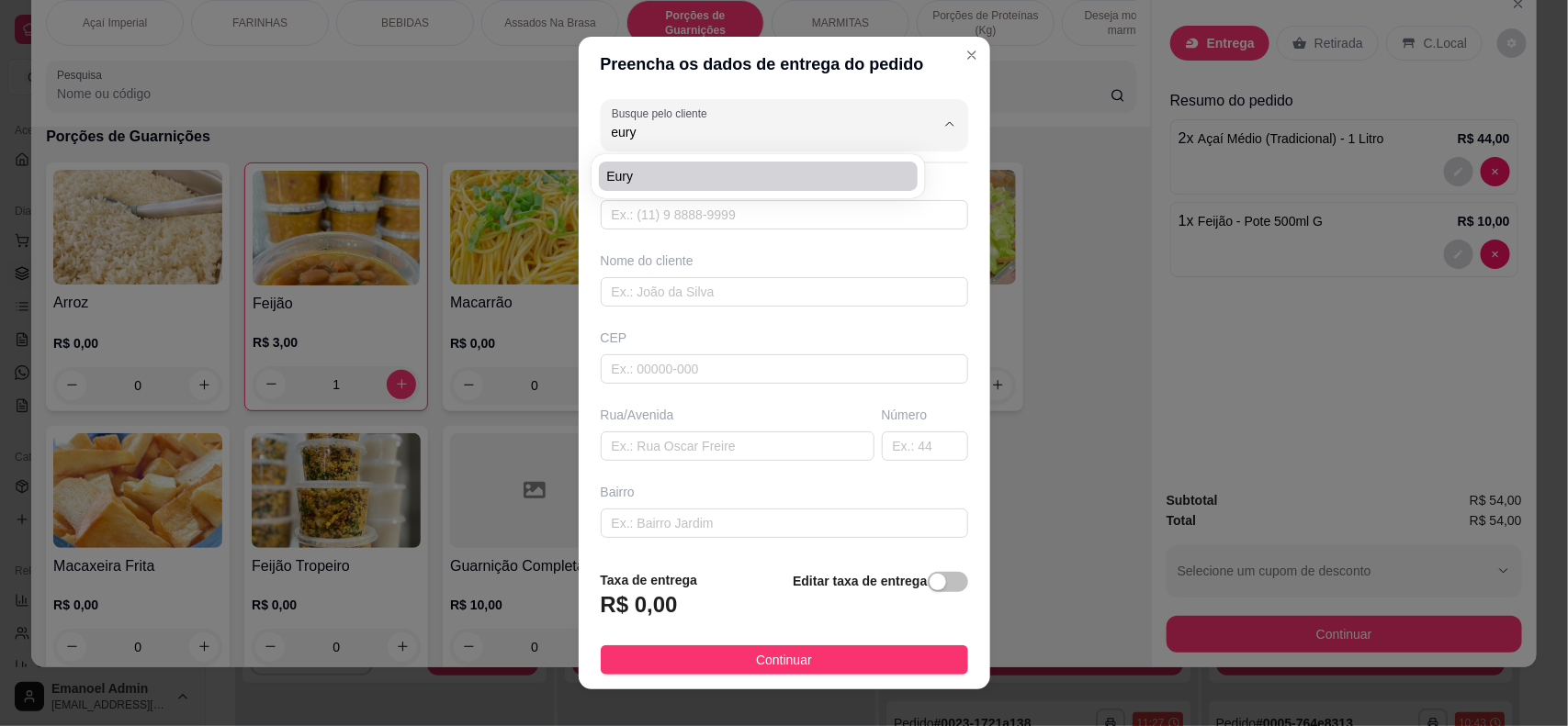
type input "[GEOGRAPHIC_DATA][PERSON_NAME]"
type input "1195"
type input "Novo Buritizal"
type input "Macapá"
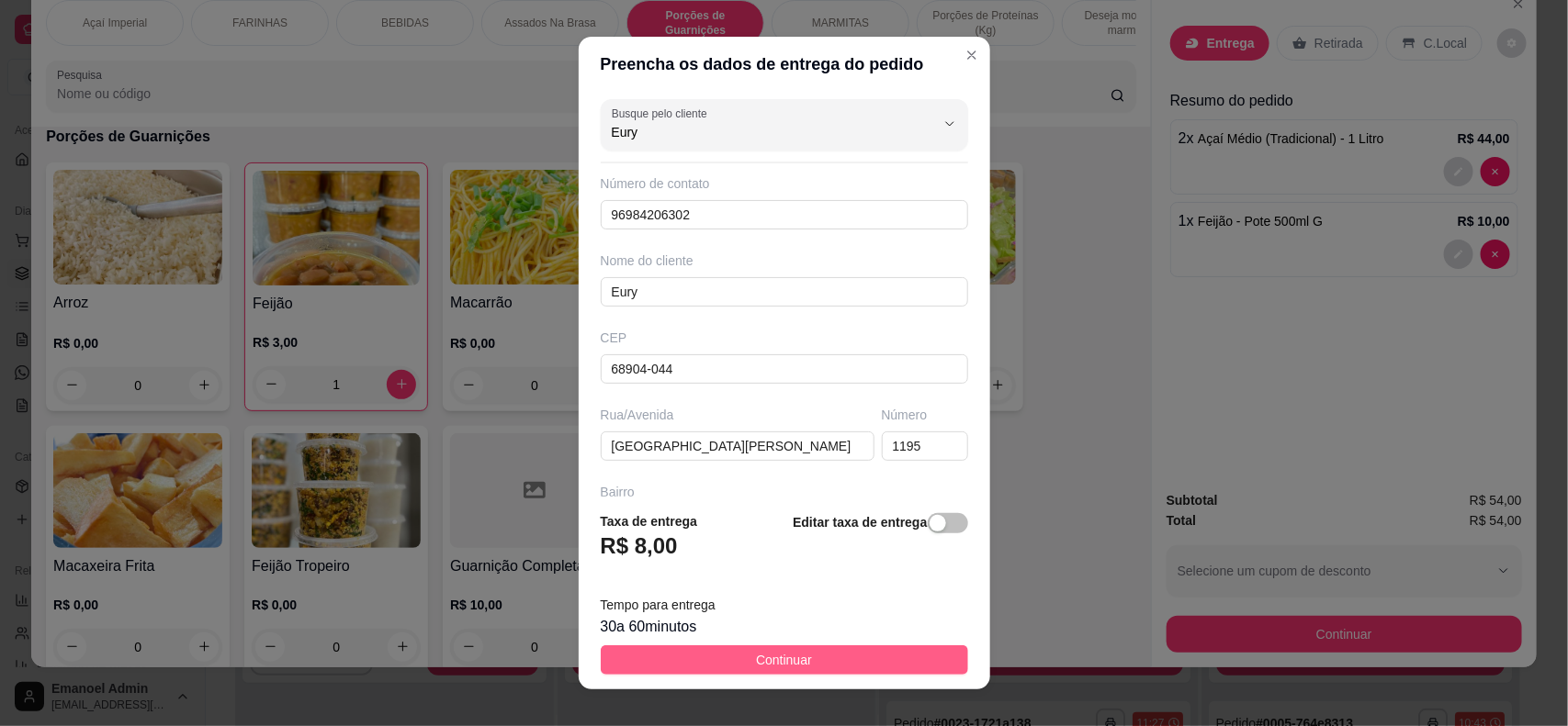
type input "Eury"
drag, startPoint x: 870, startPoint y: 654, endPoint x: 872, endPoint y: 644, distance: 10.2
click at [870, 652] on button "Continuar" at bounding box center [784, 660] width 367 height 30
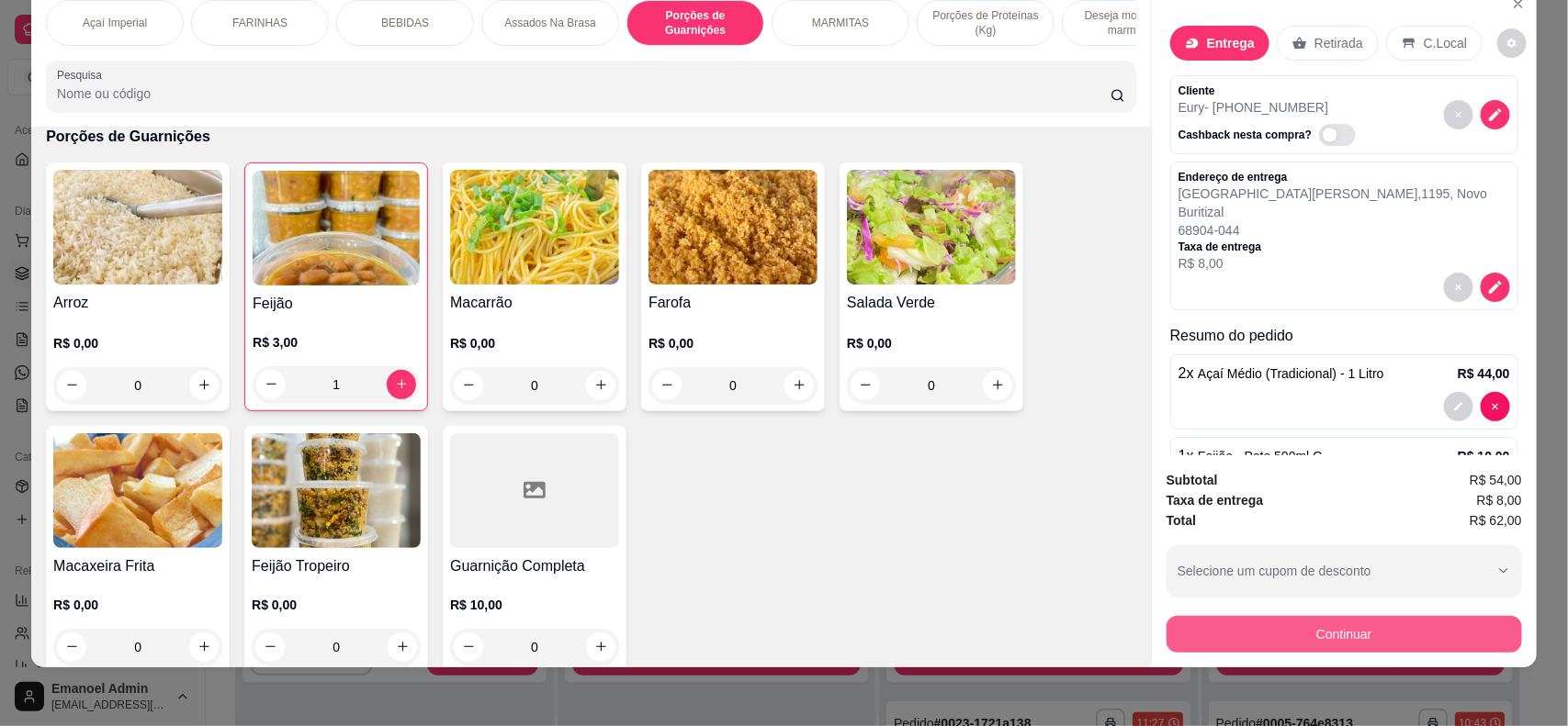
click at [1320, 626] on button "Continuar" at bounding box center [1344, 634] width 355 height 36
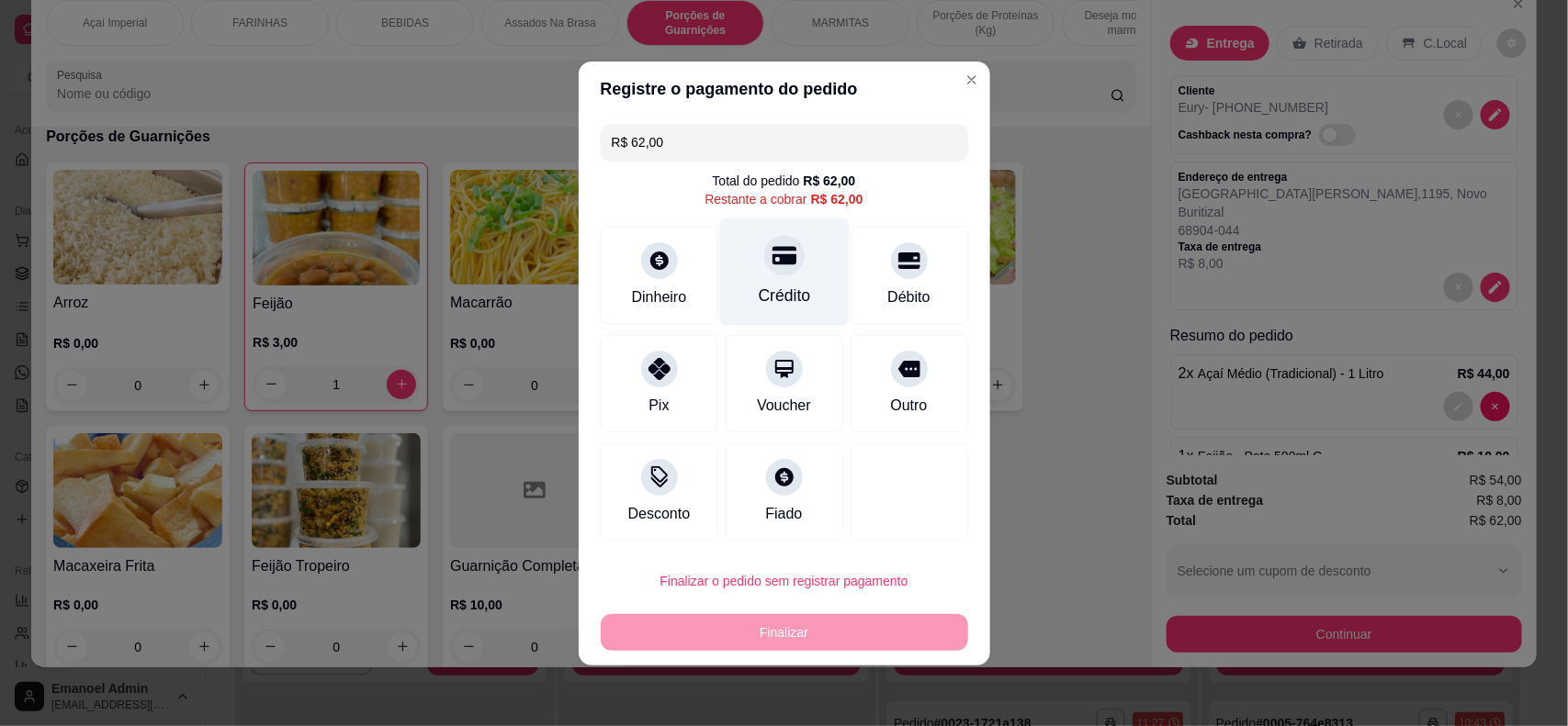
click at [779, 262] on icon at bounding box center [784, 255] width 24 height 19
type input "R$ 0,00"
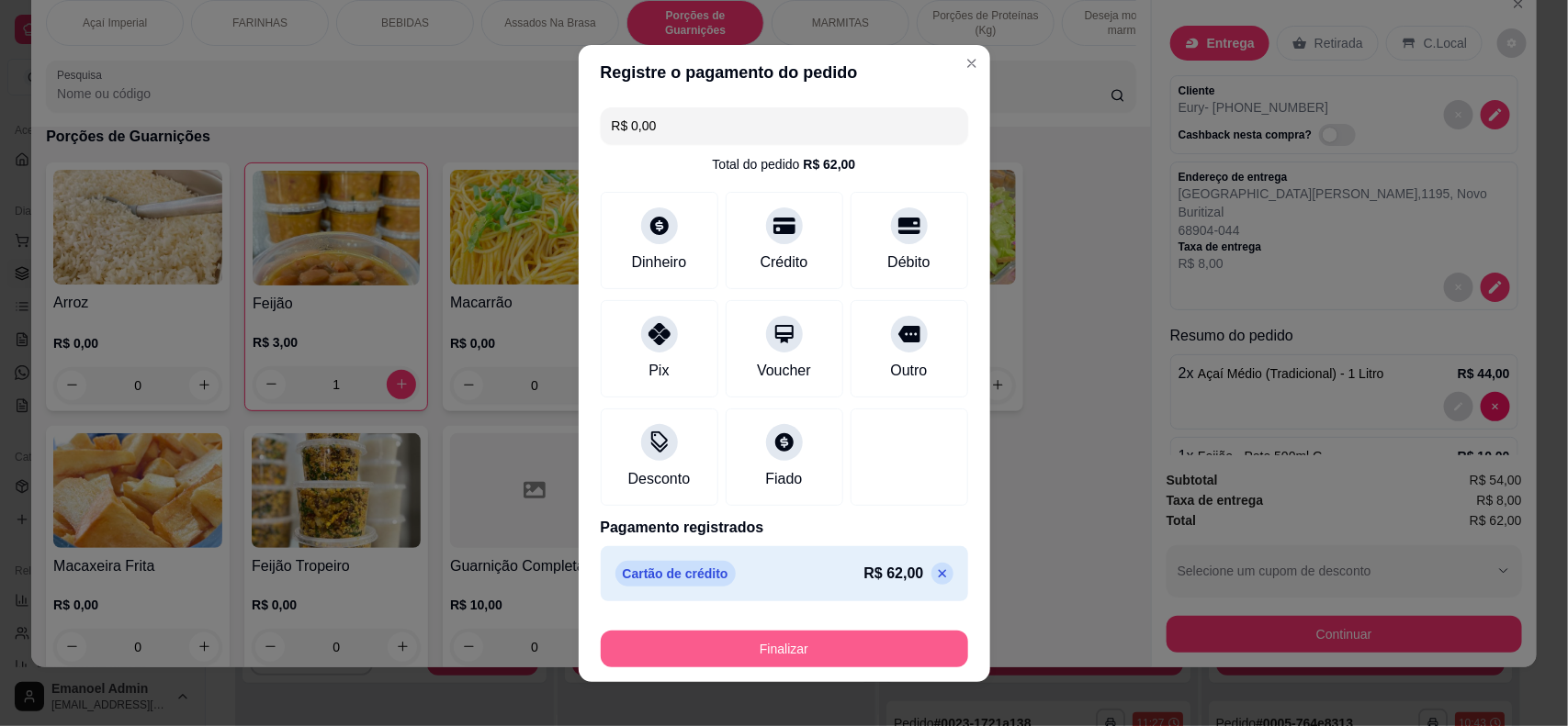
click at [836, 643] on button "Finalizar" at bounding box center [784, 648] width 367 height 36
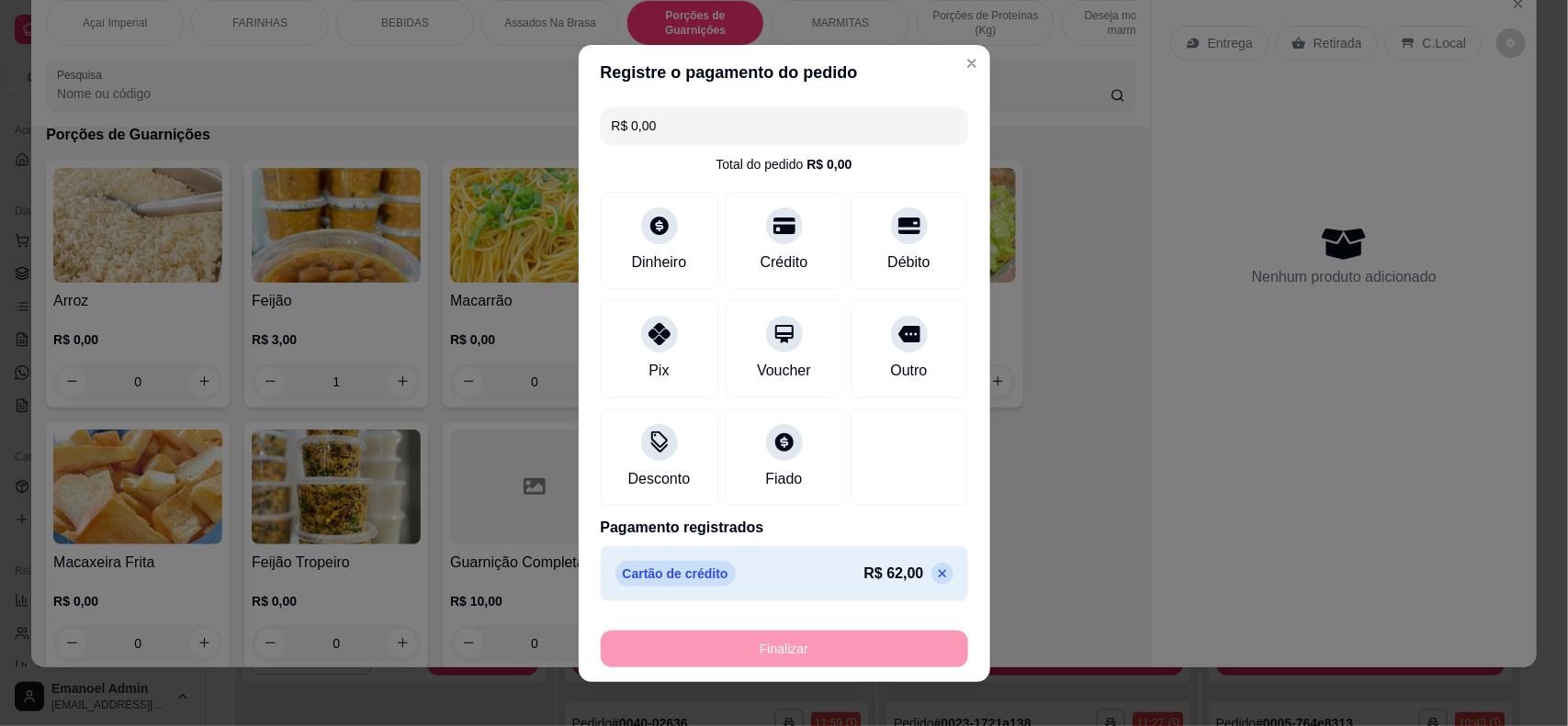
type input "0"
type input "-R$ 62,00"
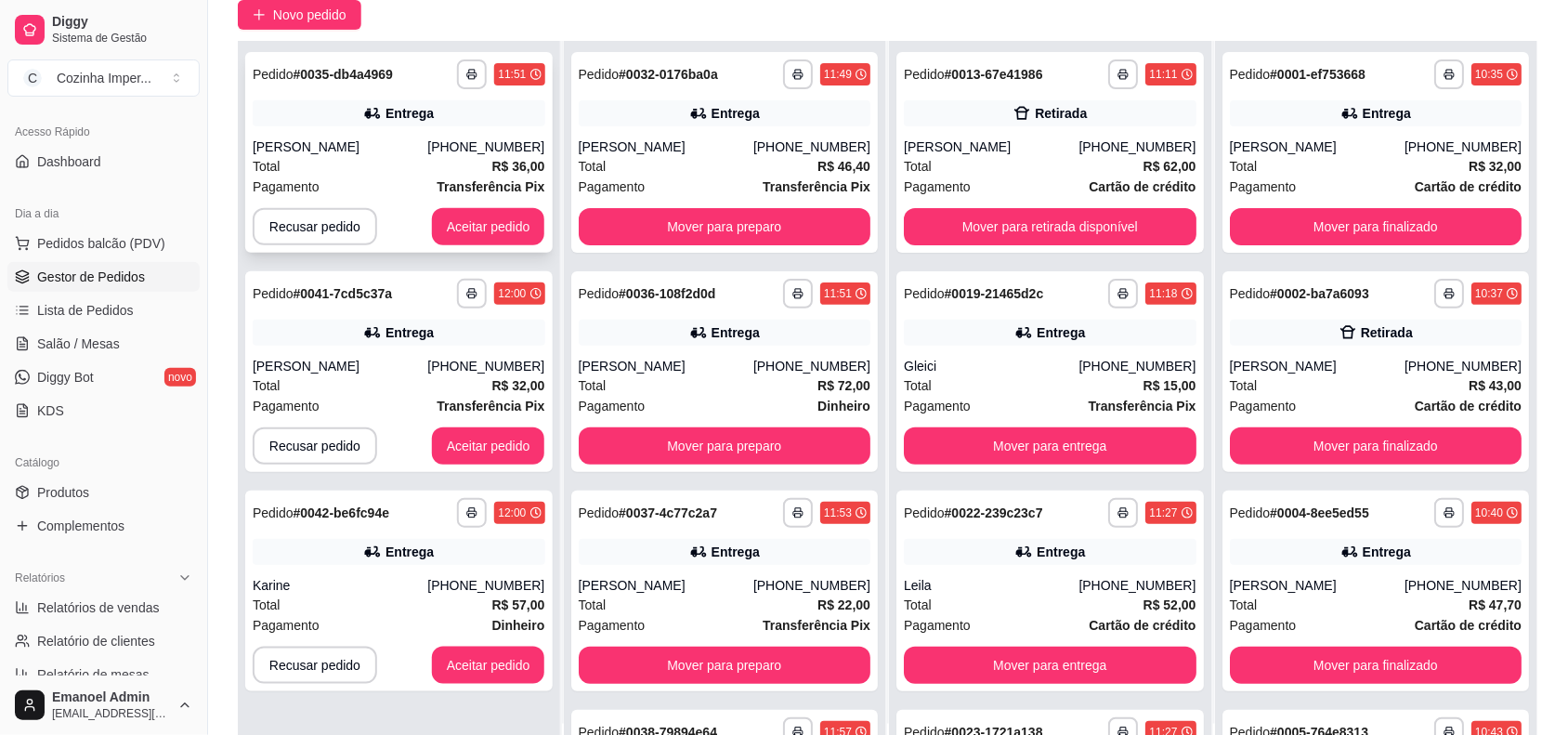
click at [444, 72] on div "**********" at bounding box center [399, 75] width 293 height 30
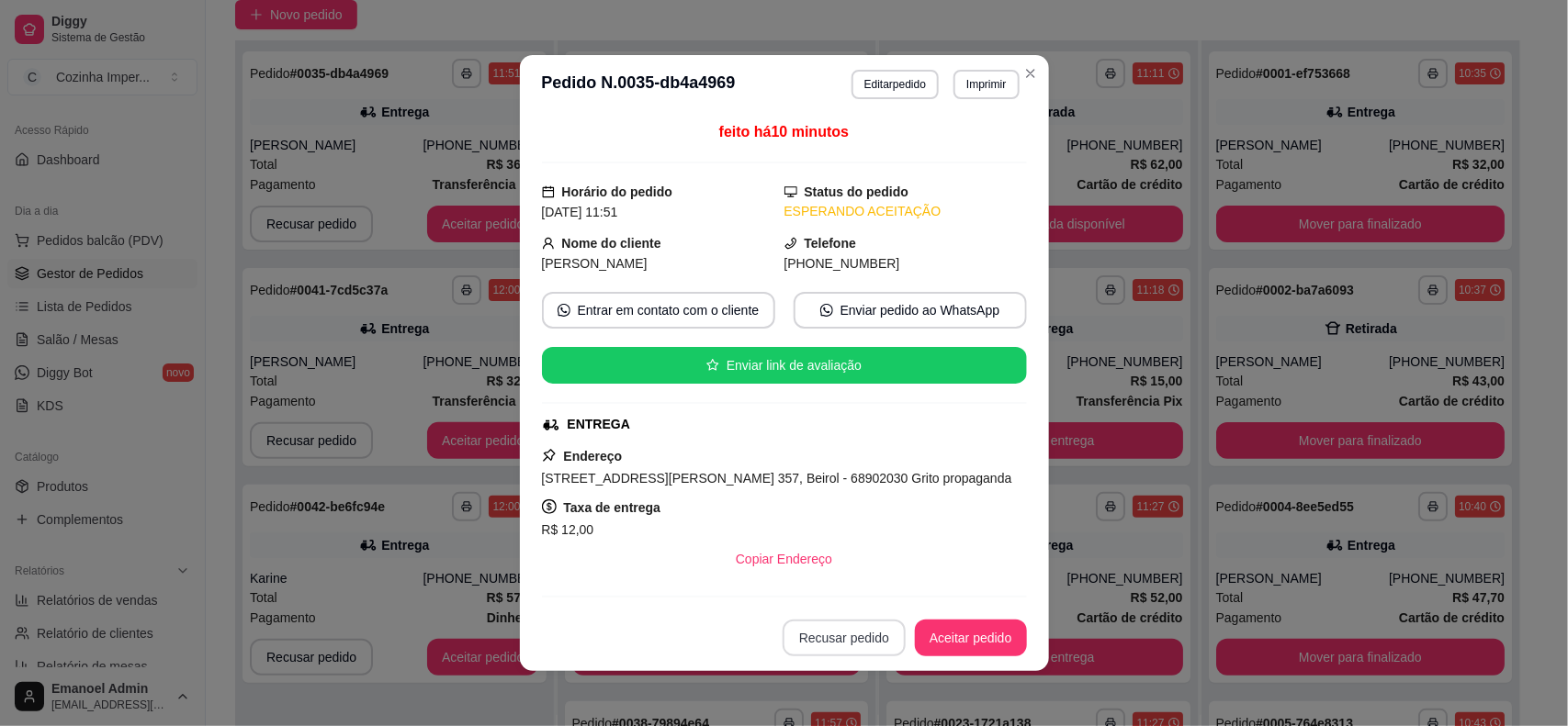
click at [873, 634] on button "Recusar pedido" at bounding box center [844, 637] width 123 height 36
click at [887, 590] on button "Sim" at bounding box center [887, 591] width 74 height 36
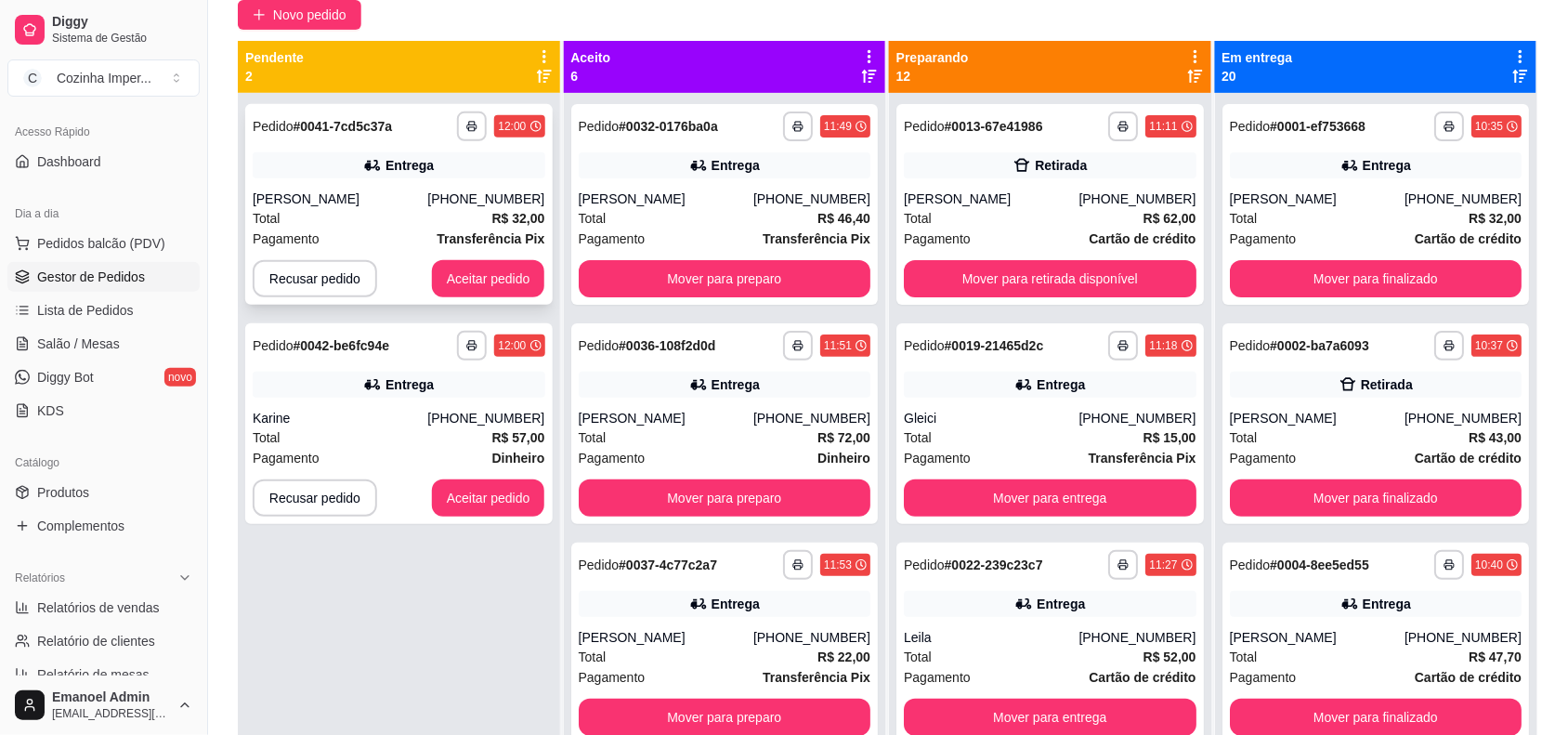
click at [386, 119] on strong "# 0041-7cd5c37a" at bounding box center [343, 125] width 100 height 15
click at [505, 489] on button "Aceitar pedido" at bounding box center [489, 497] width 113 height 37
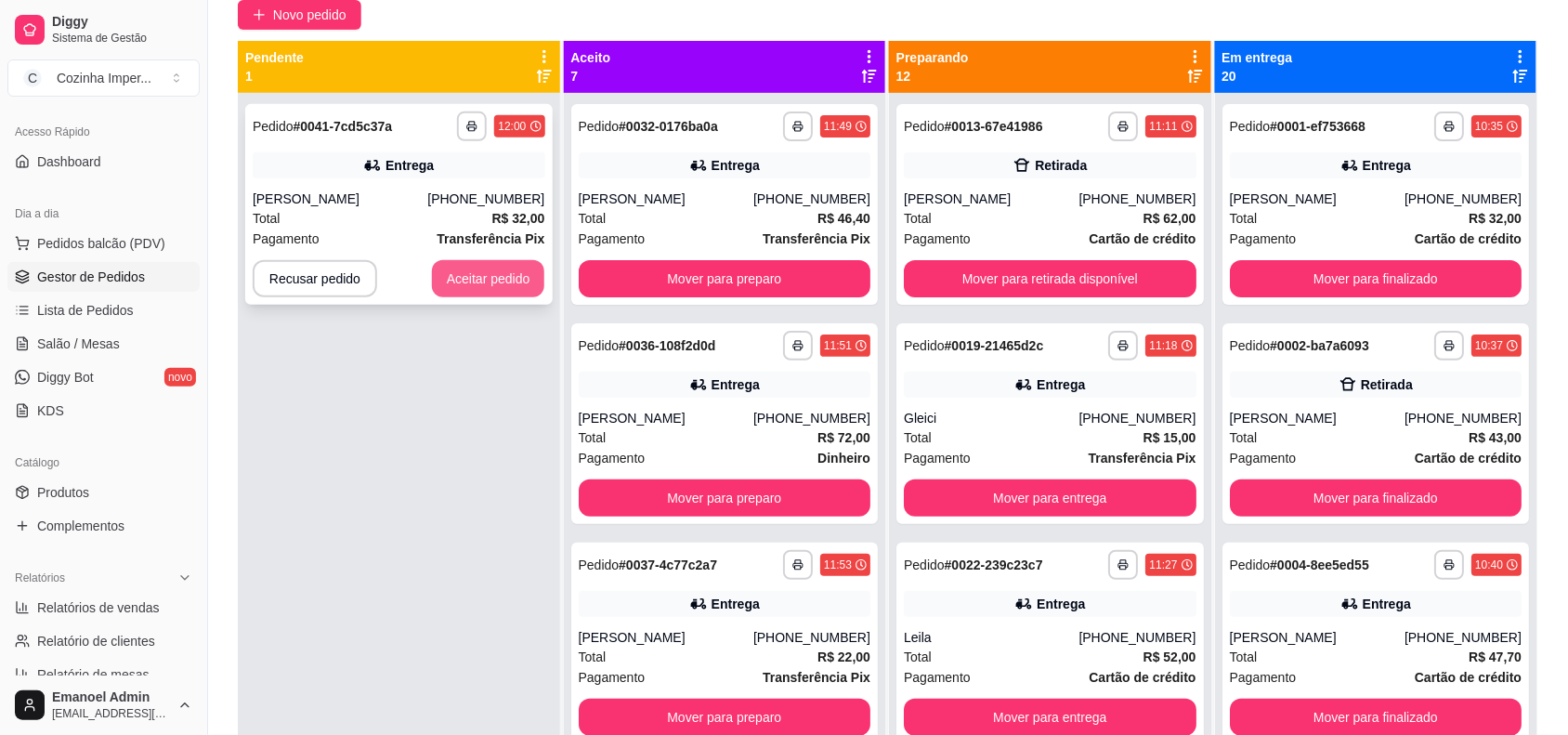
click at [522, 279] on button "Aceitar pedido" at bounding box center [489, 278] width 113 height 37
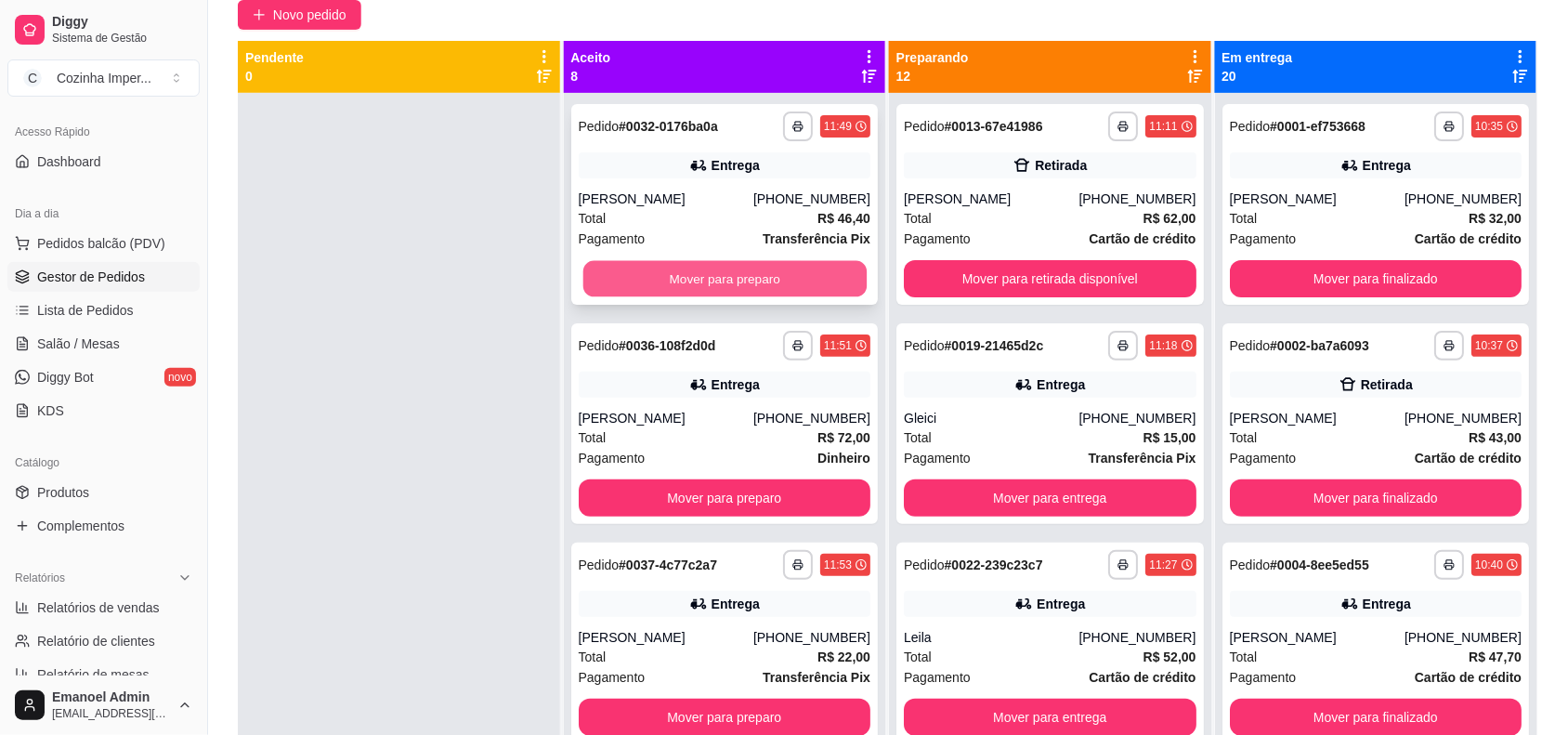
click at [736, 284] on button "Mover para preparo" at bounding box center [724, 279] width 284 height 36
click at [736, 284] on button "Mover para preparo" at bounding box center [725, 278] width 293 height 37
click at [741, 298] on button "Mover para preparo" at bounding box center [724, 279] width 284 height 36
click at [745, 275] on button "Mover para preparo" at bounding box center [725, 278] width 293 height 37
click at [745, 275] on button "Mover para preparo" at bounding box center [724, 279] width 284 height 36
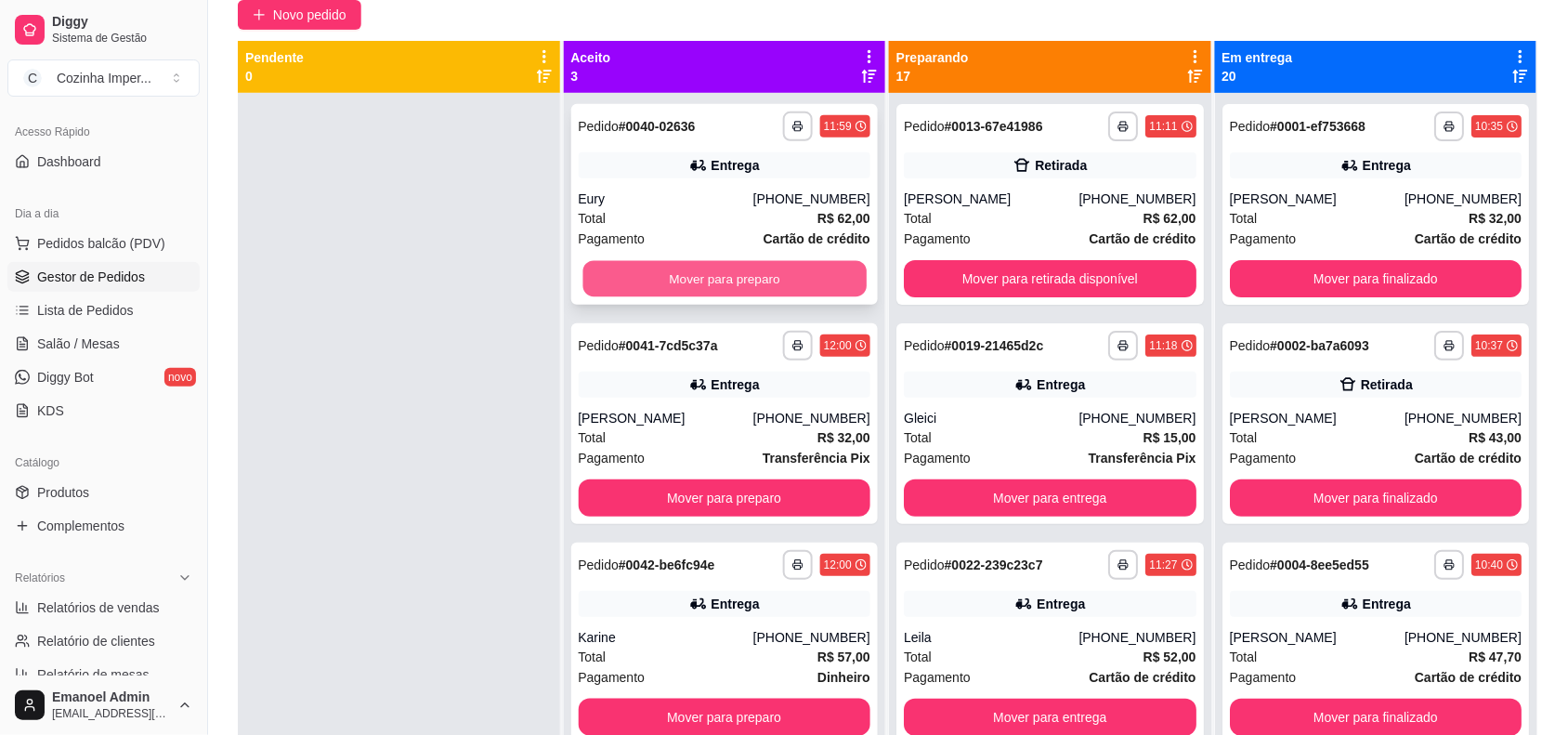
click at [739, 275] on button "Mover para preparo" at bounding box center [724, 279] width 284 height 36
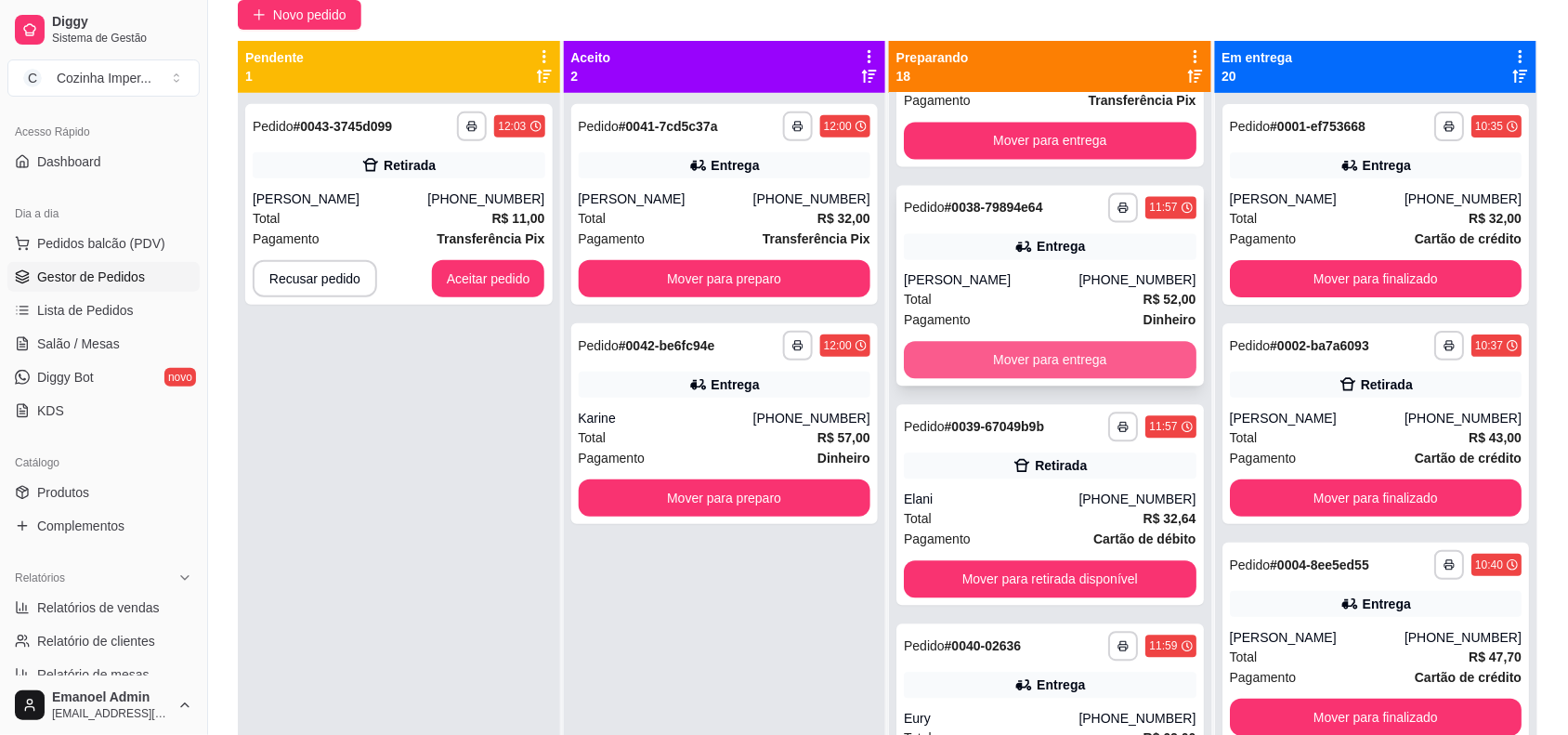
scroll to position [3248, 0]
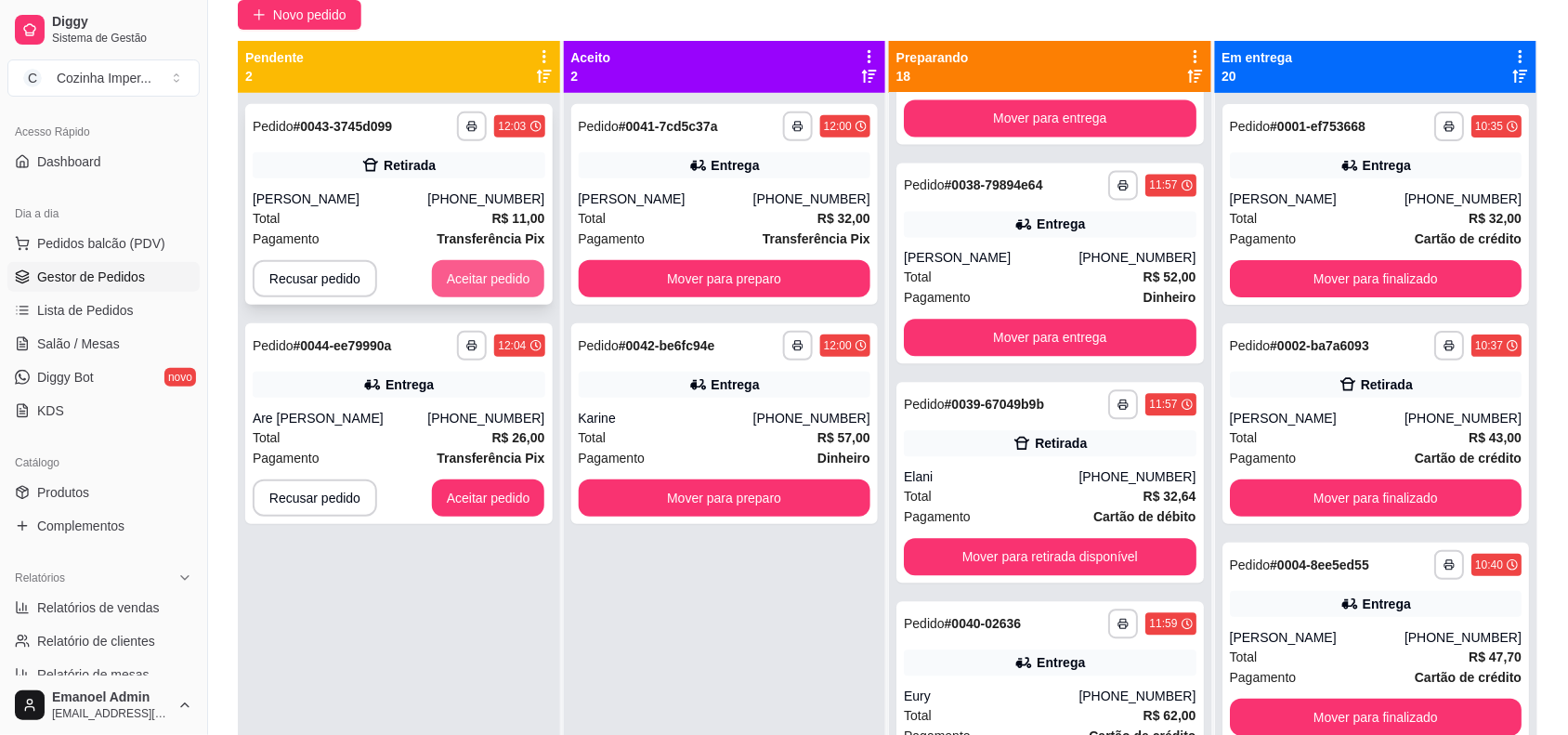
click at [523, 282] on button "Aceitar pedido" at bounding box center [489, 278] width 113 height 37
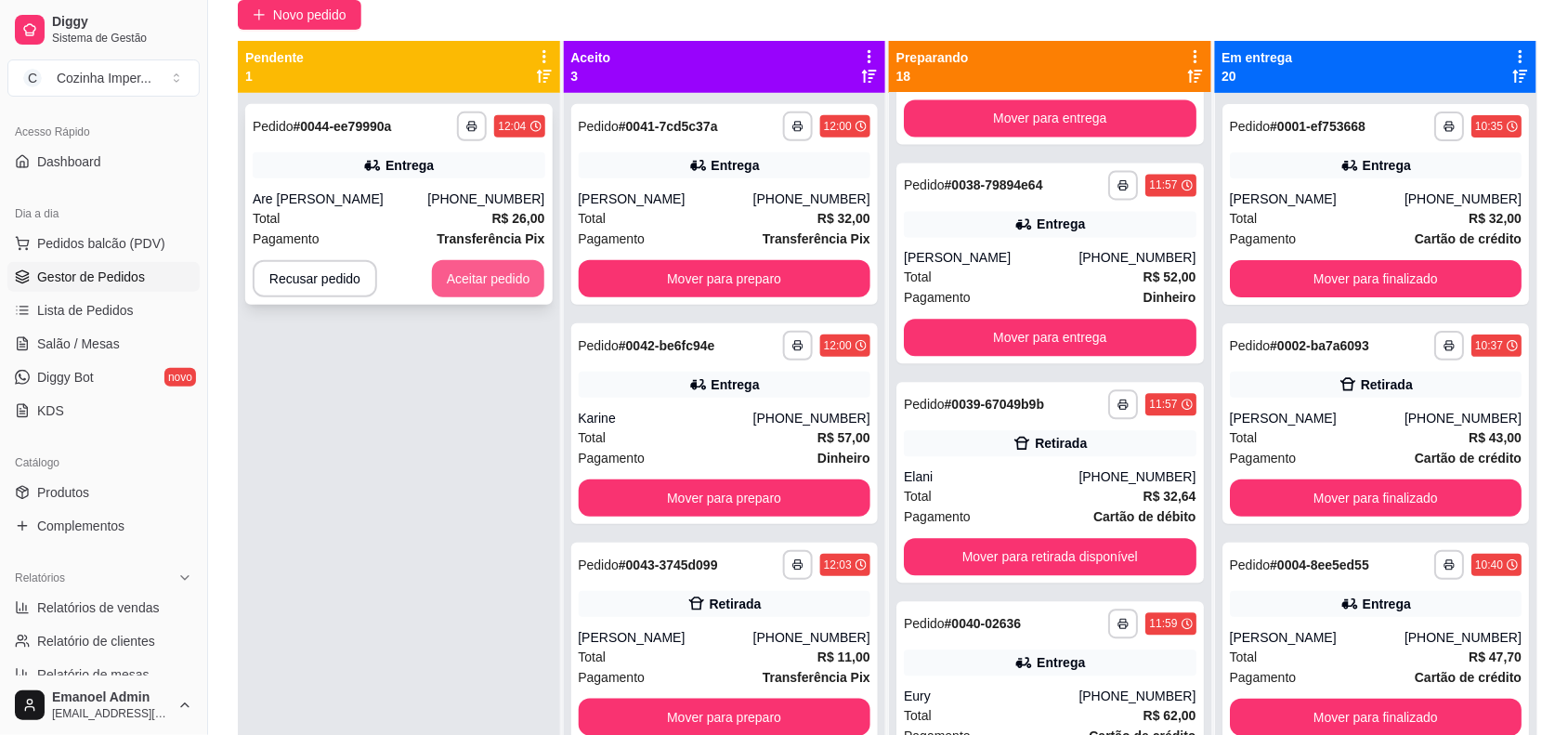
click at [520, 267] on button "Aceitar pedido" at bounding box center [489, 278] width 113 height 37
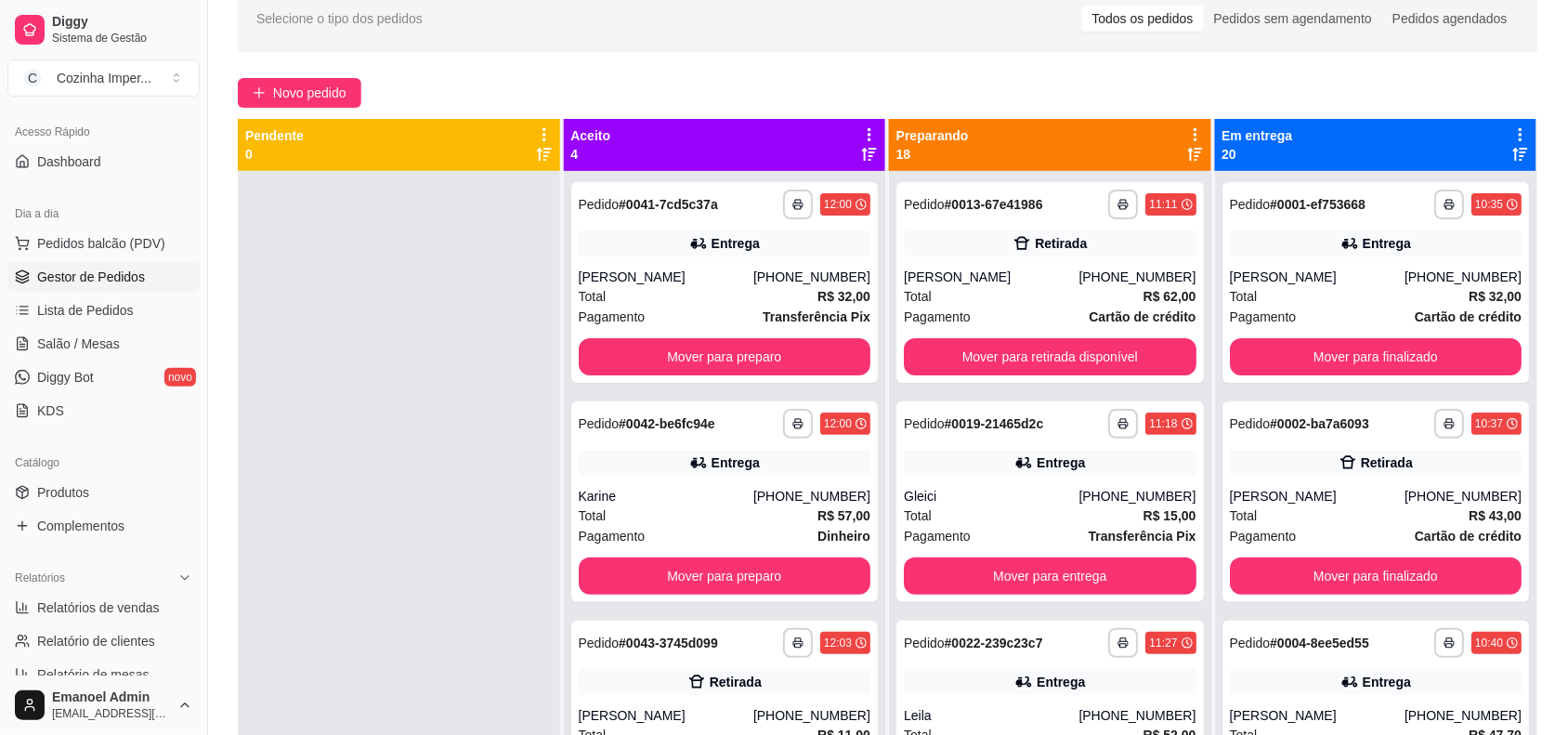
scroll to position [51, 0]
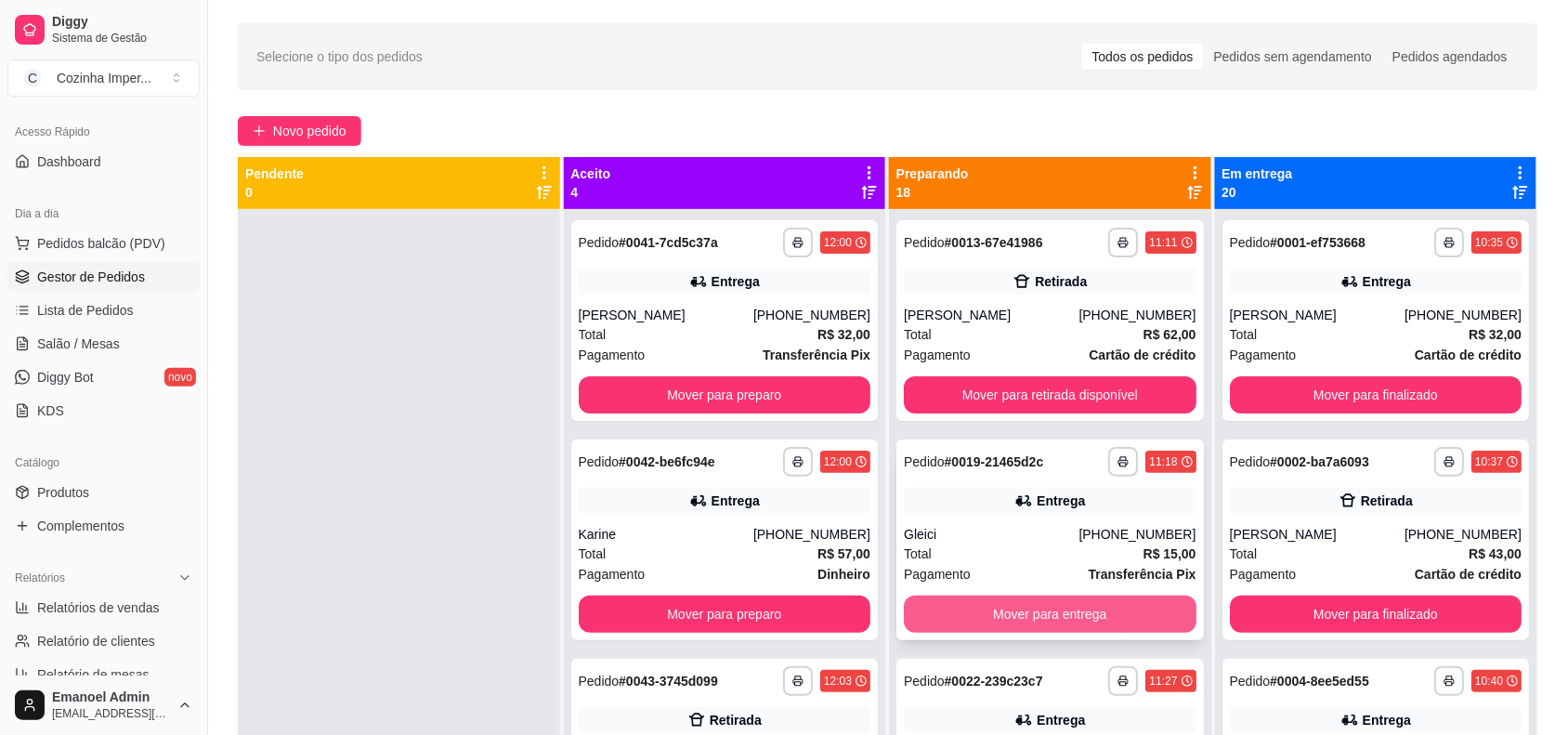
click at [1097, 605] on button "Mover para entrega" at bounding box center [1050, 613] width 293 height 37
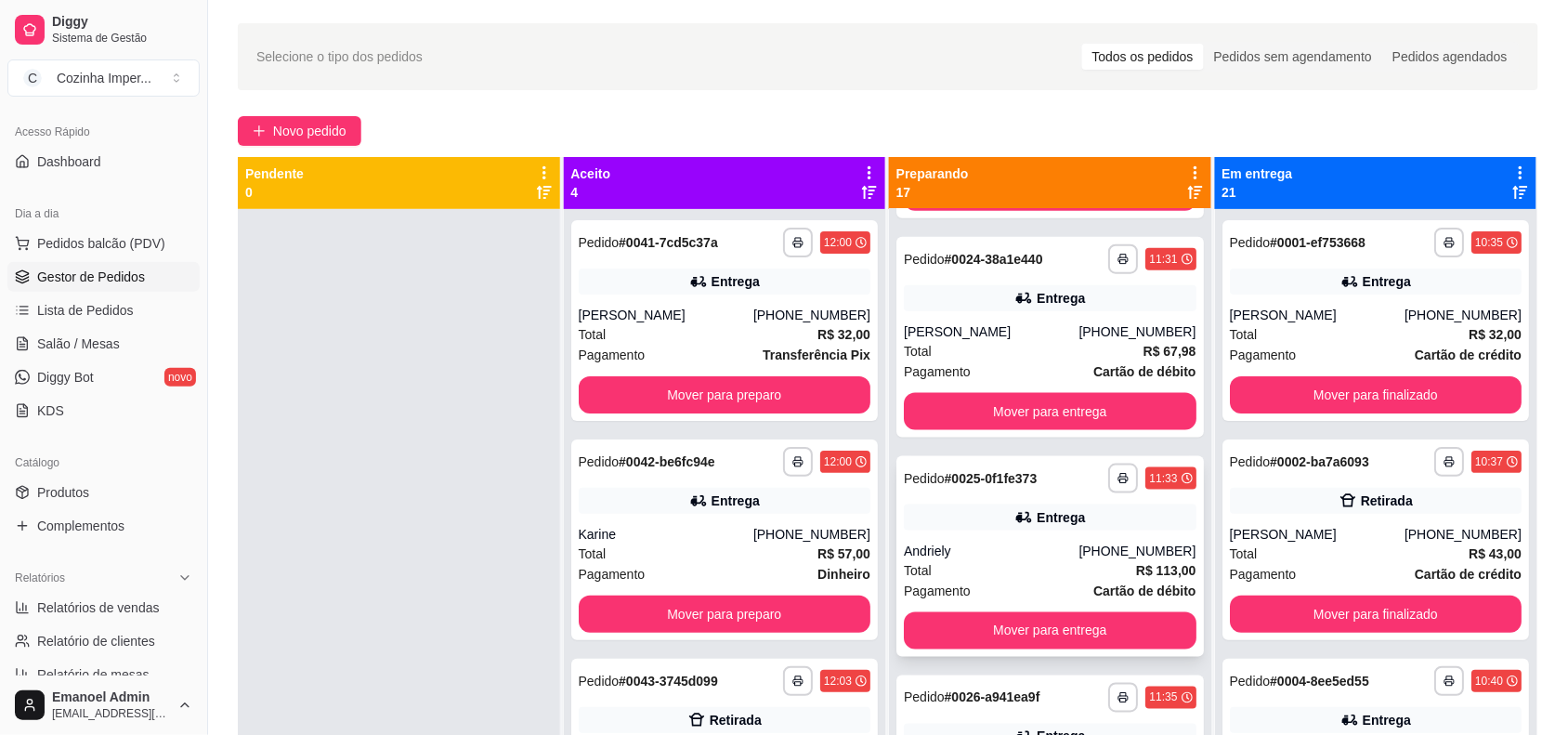
scroll to position [697, 0]
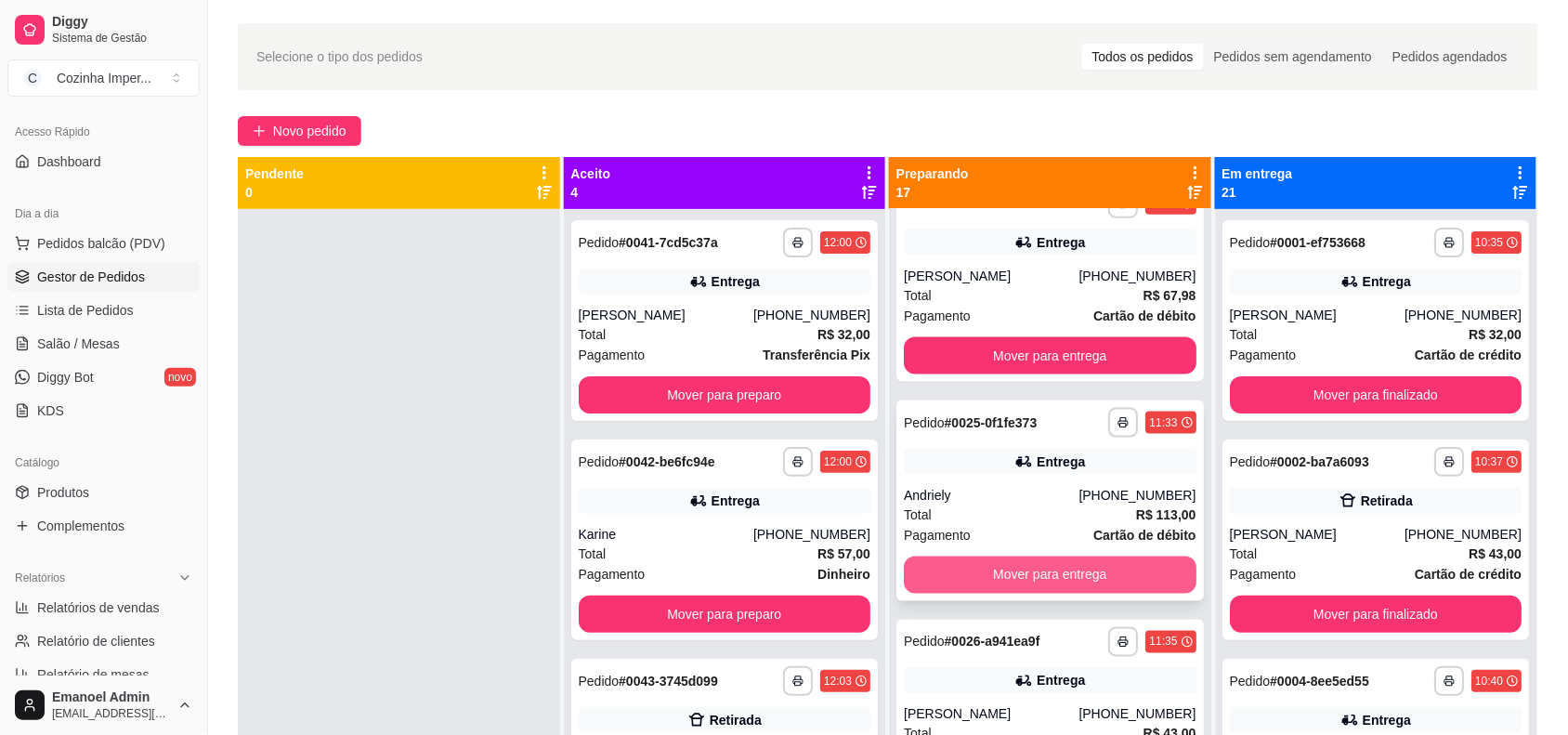
click at [1065, 578] on button "Mover para entrega" at bounding box center [1050, 575] width 293 height 37
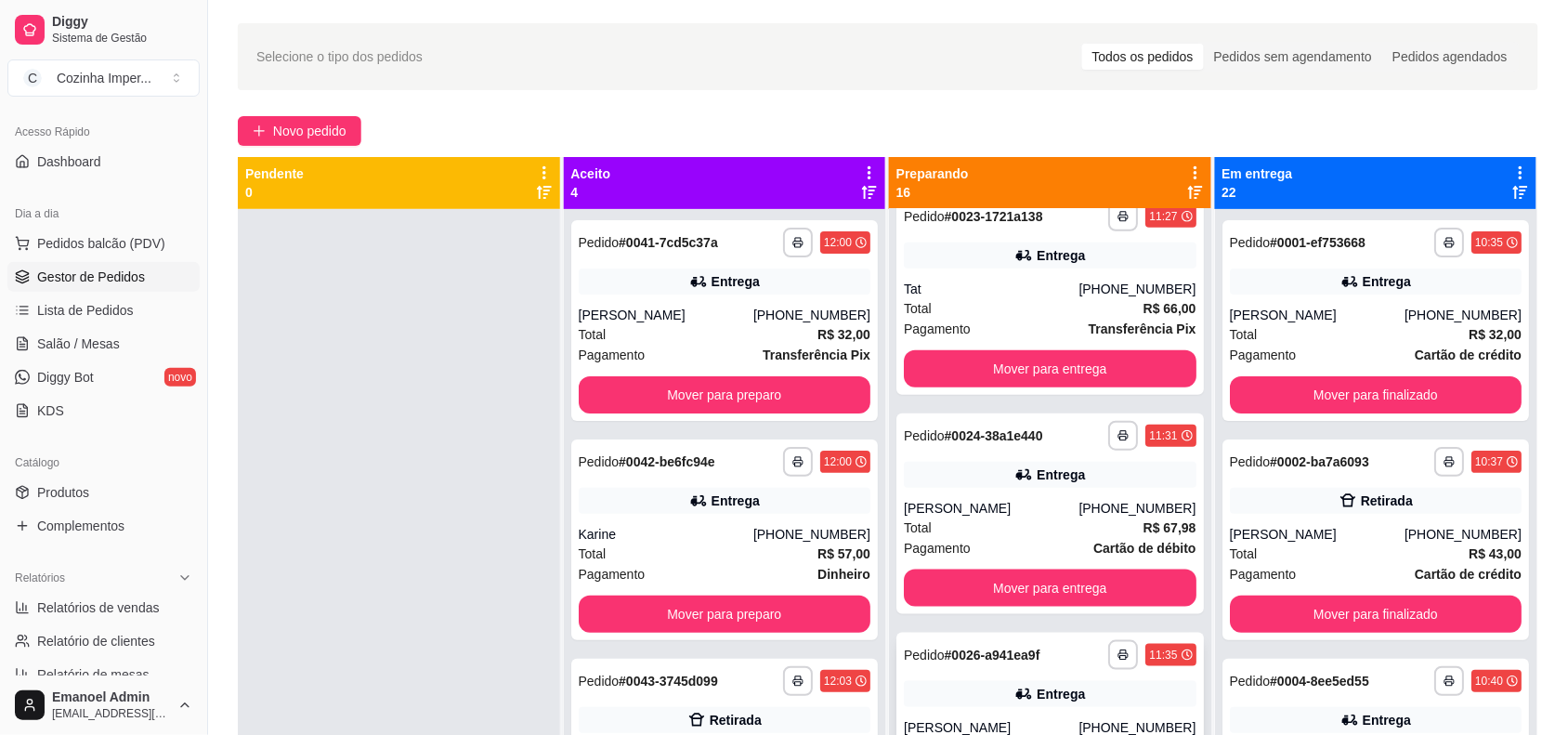
scroll to position [349, 0]
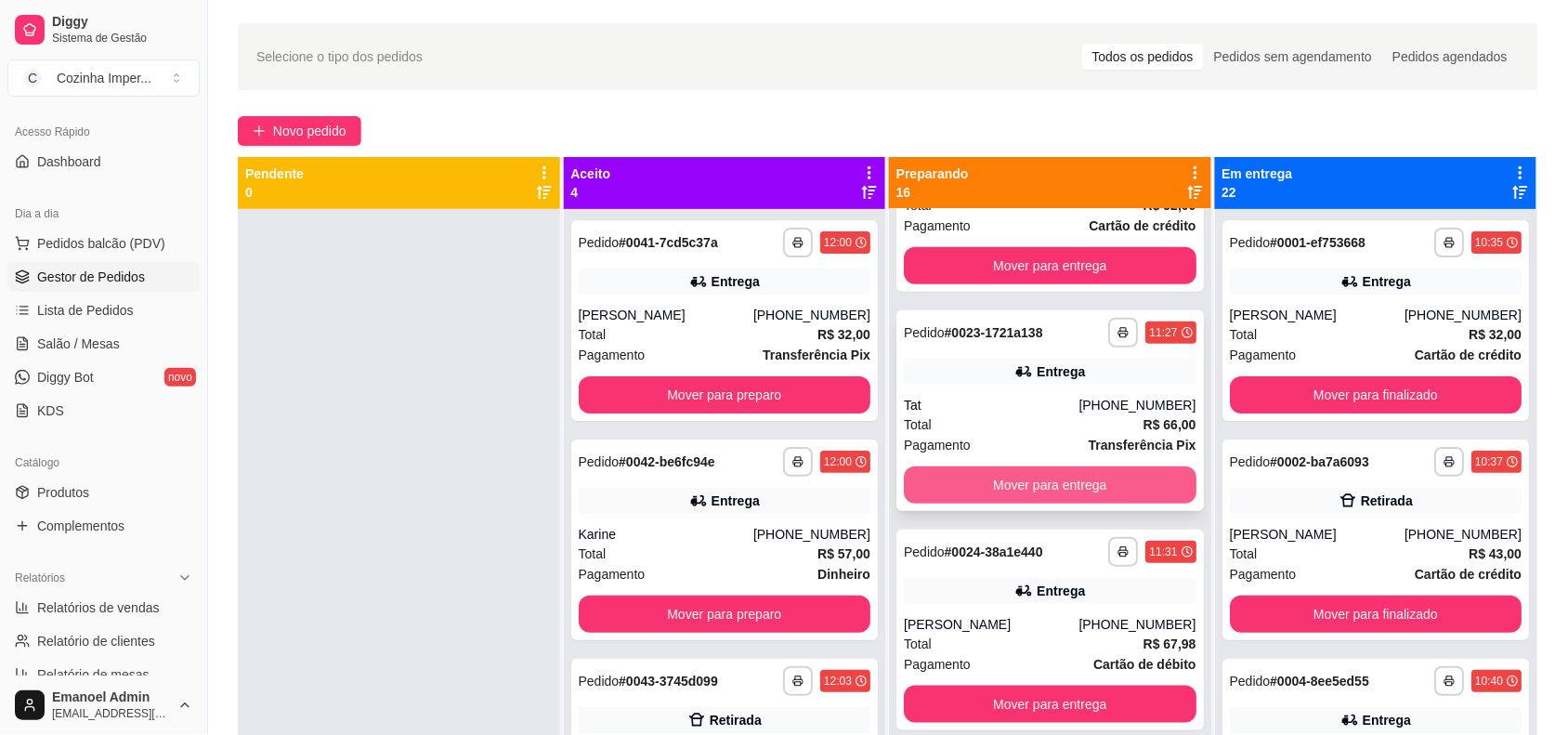
click at [1041, 476] on button "Mover para entrega" at bounding box center [1050, 484] width 293 height 37
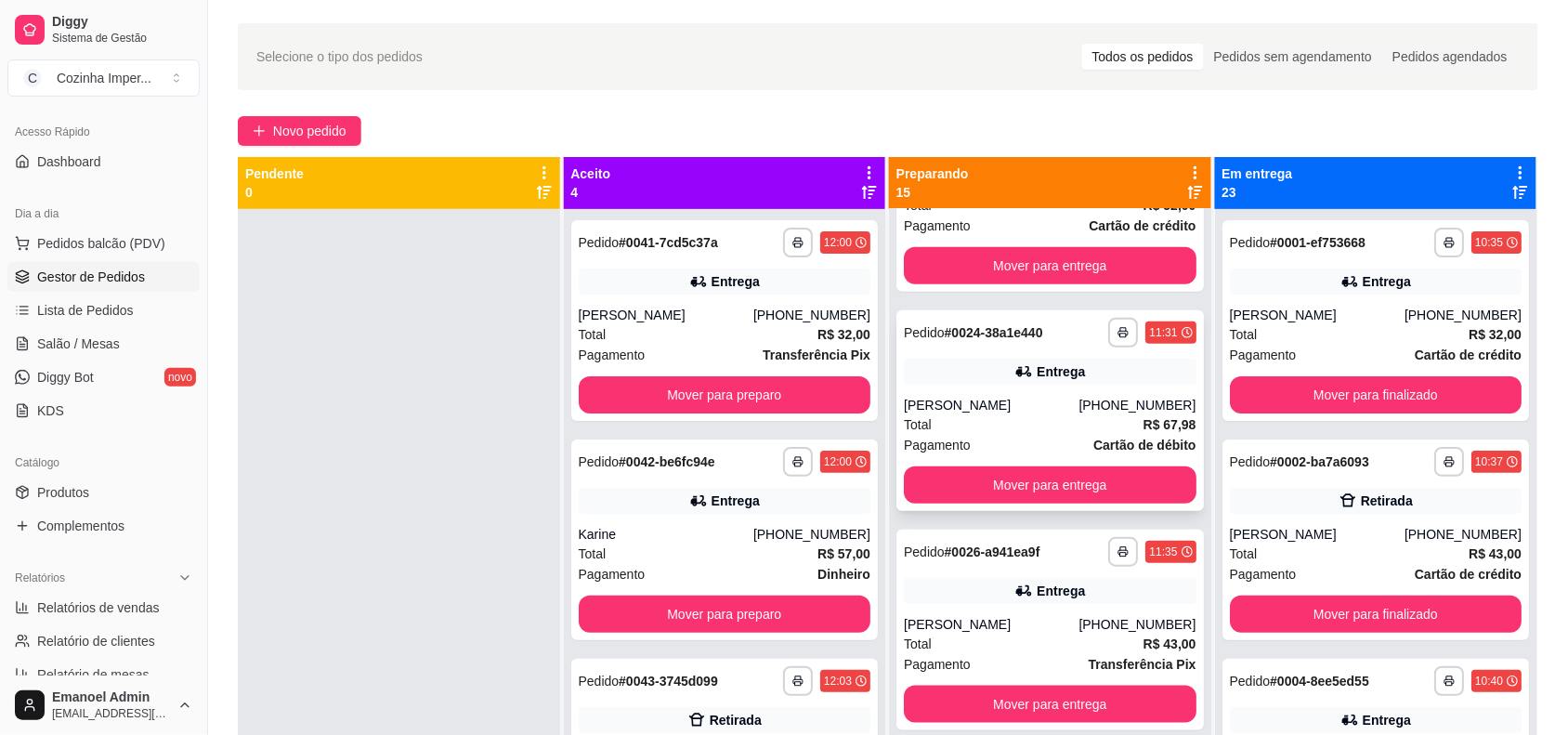
click at [1008, 322] on div "Pedido # 0024-38a1e440" at bounding box center [974, 333] width 139 height 22
click at [1035, 541] on div "**********" at bounding box center [1050, 552] width 293 height 30
click at [103, 486] on link "Produtos" at bounding box center [103, 493] width 192 height 30
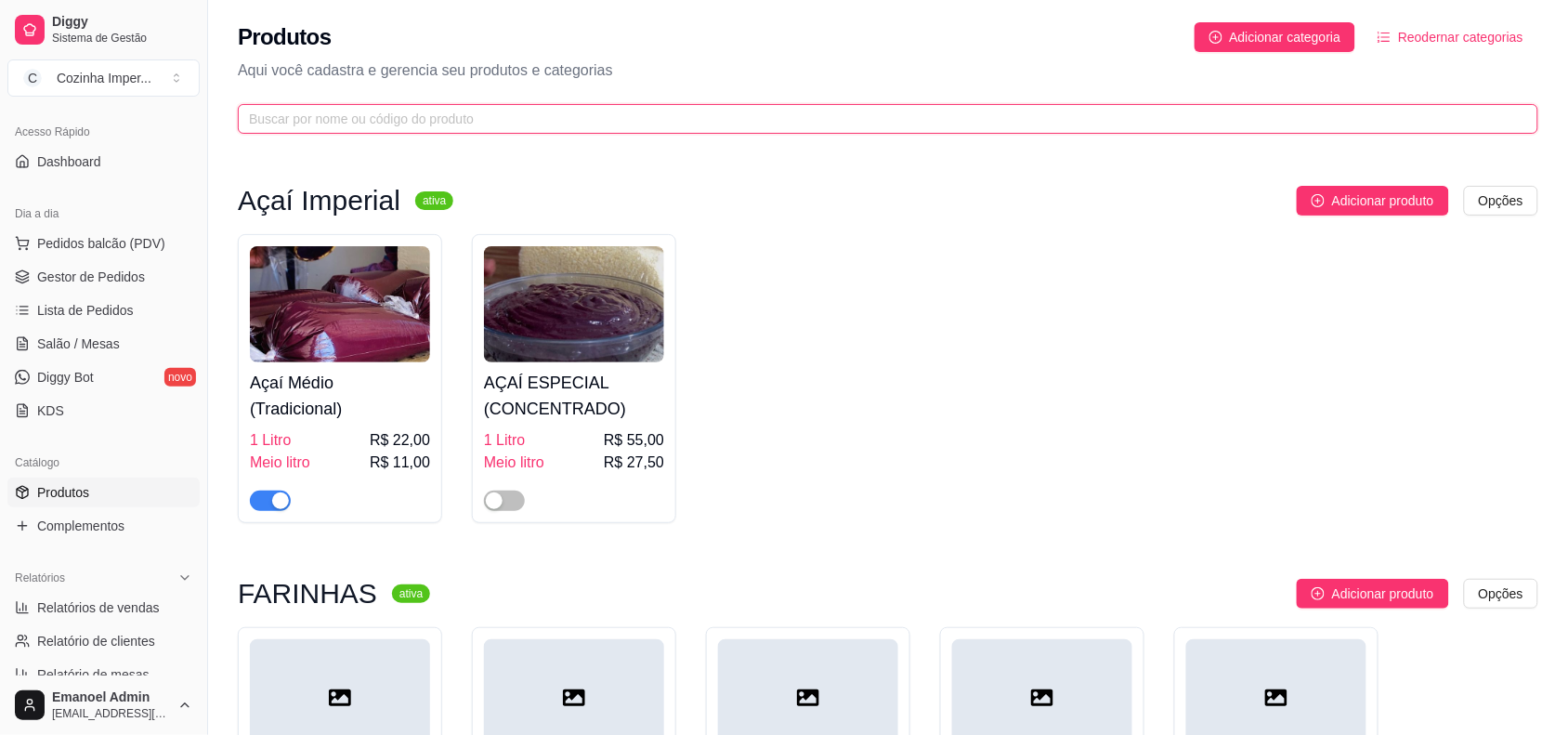
click at [494, 118] on input "text" at bounding box center [880, 119] width 1263 height 21
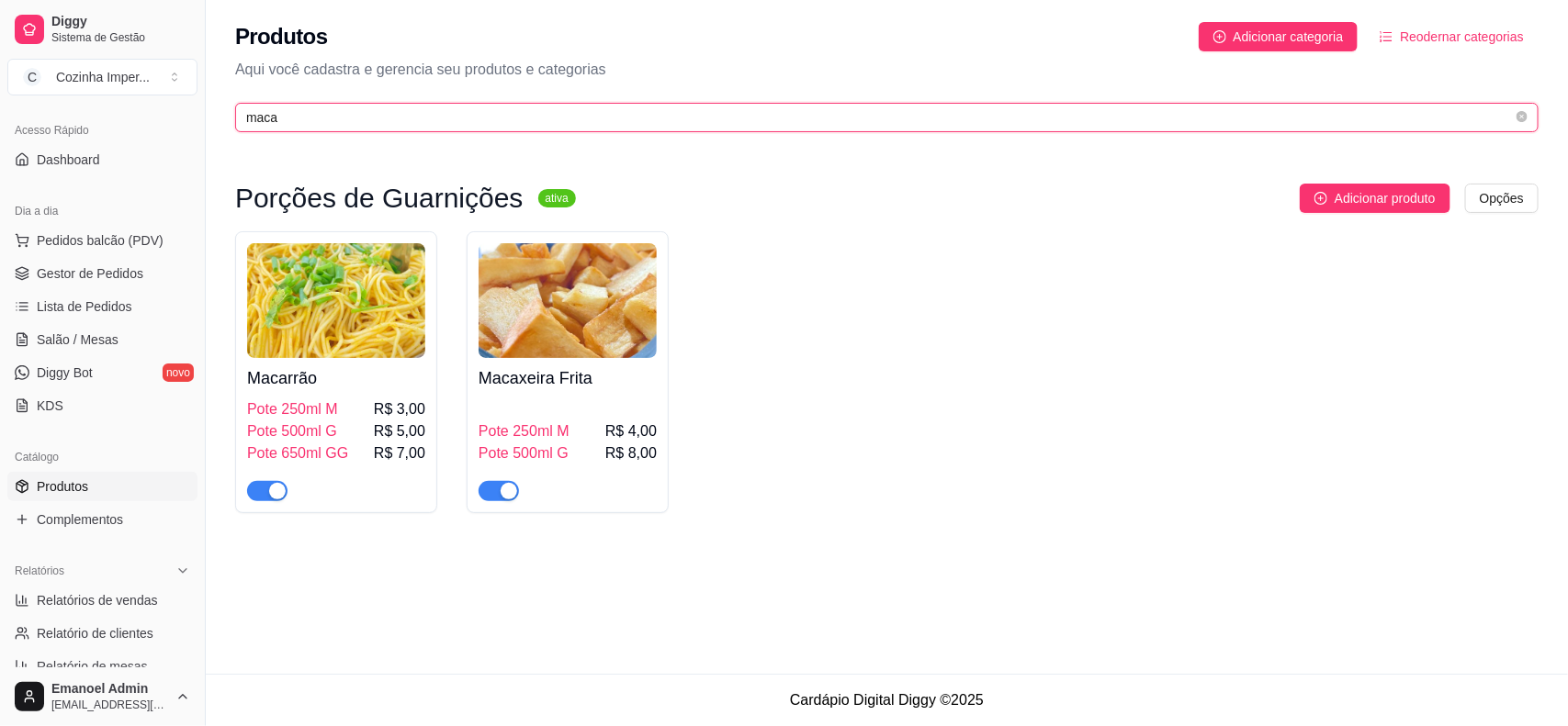
type input "maca"
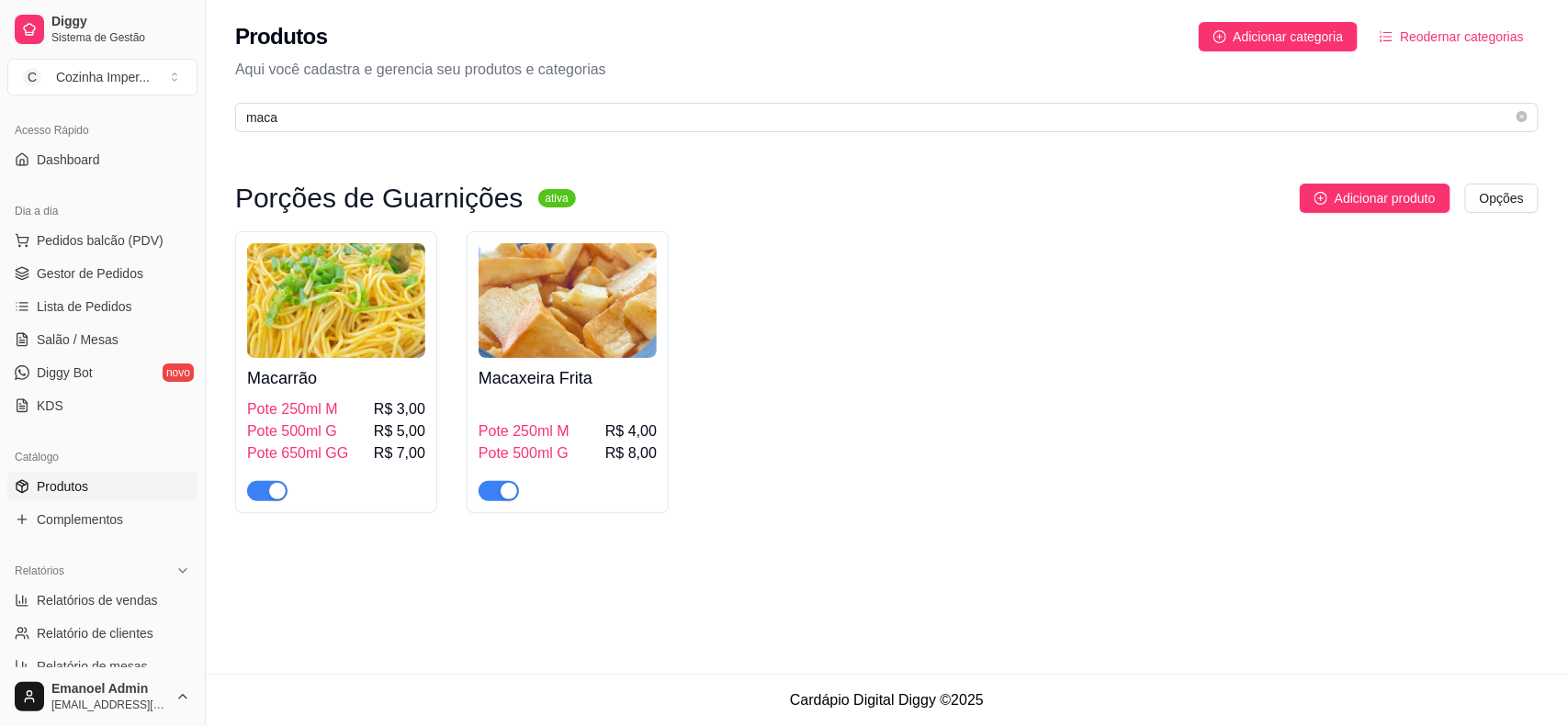
click at [508, 487] on div "button" at bounding box center [508, 491] width 17 height 17
click at [110, 510] on link "Complementos" at bounding box center [101, 519] width 190 height 30
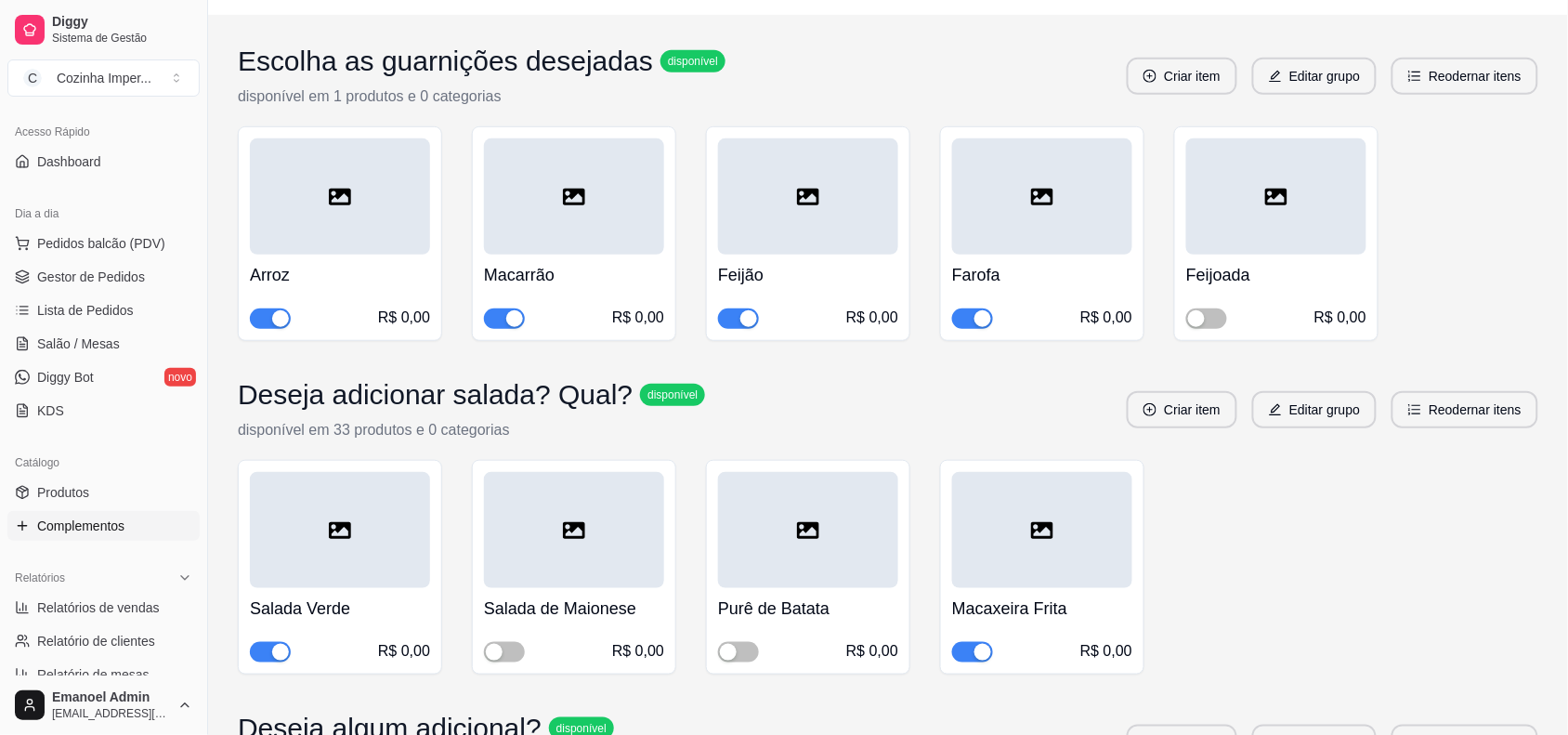
scroll to position [349, 0]
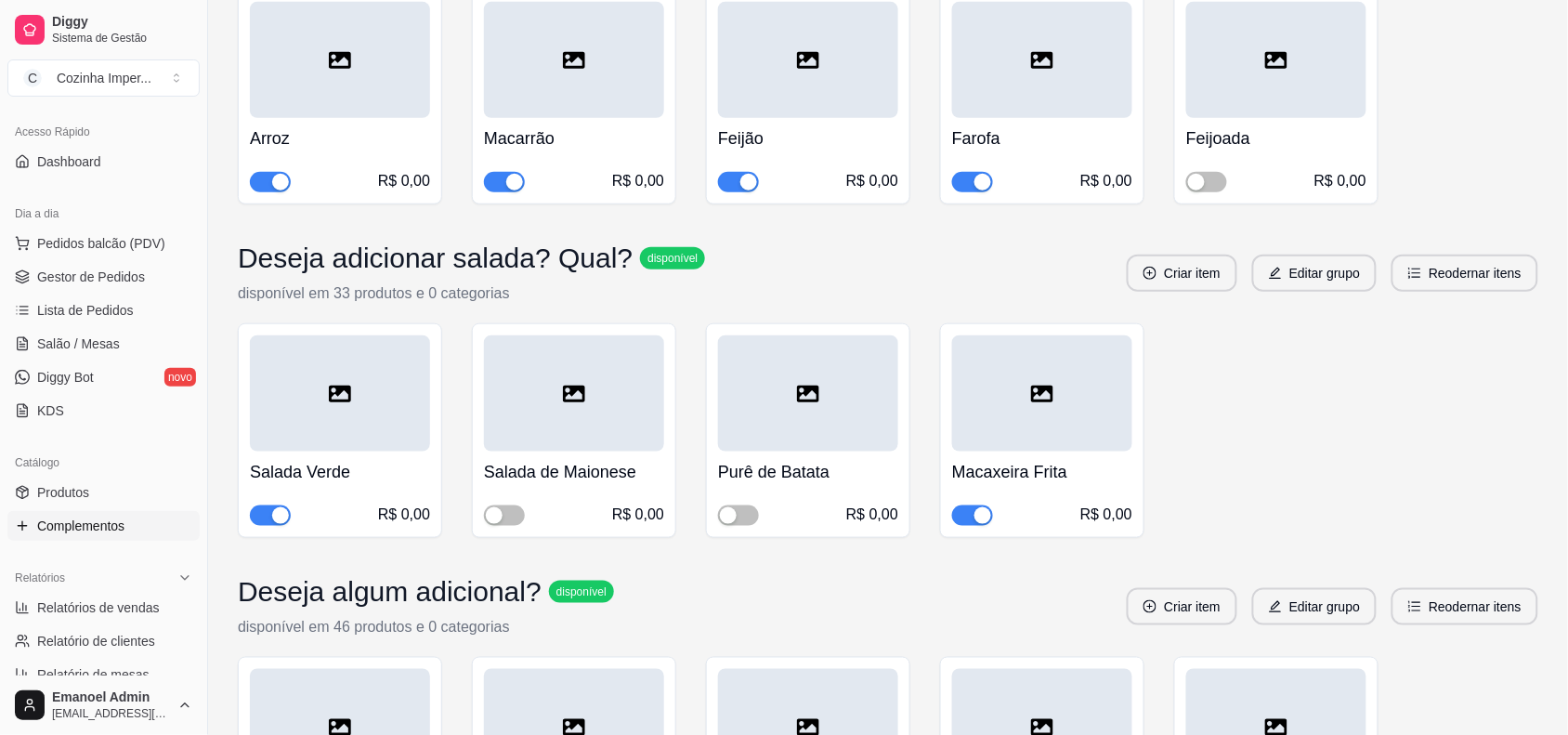
click at [978, 519] on div "button" at bounding box center [983, 515] width 17 height 17
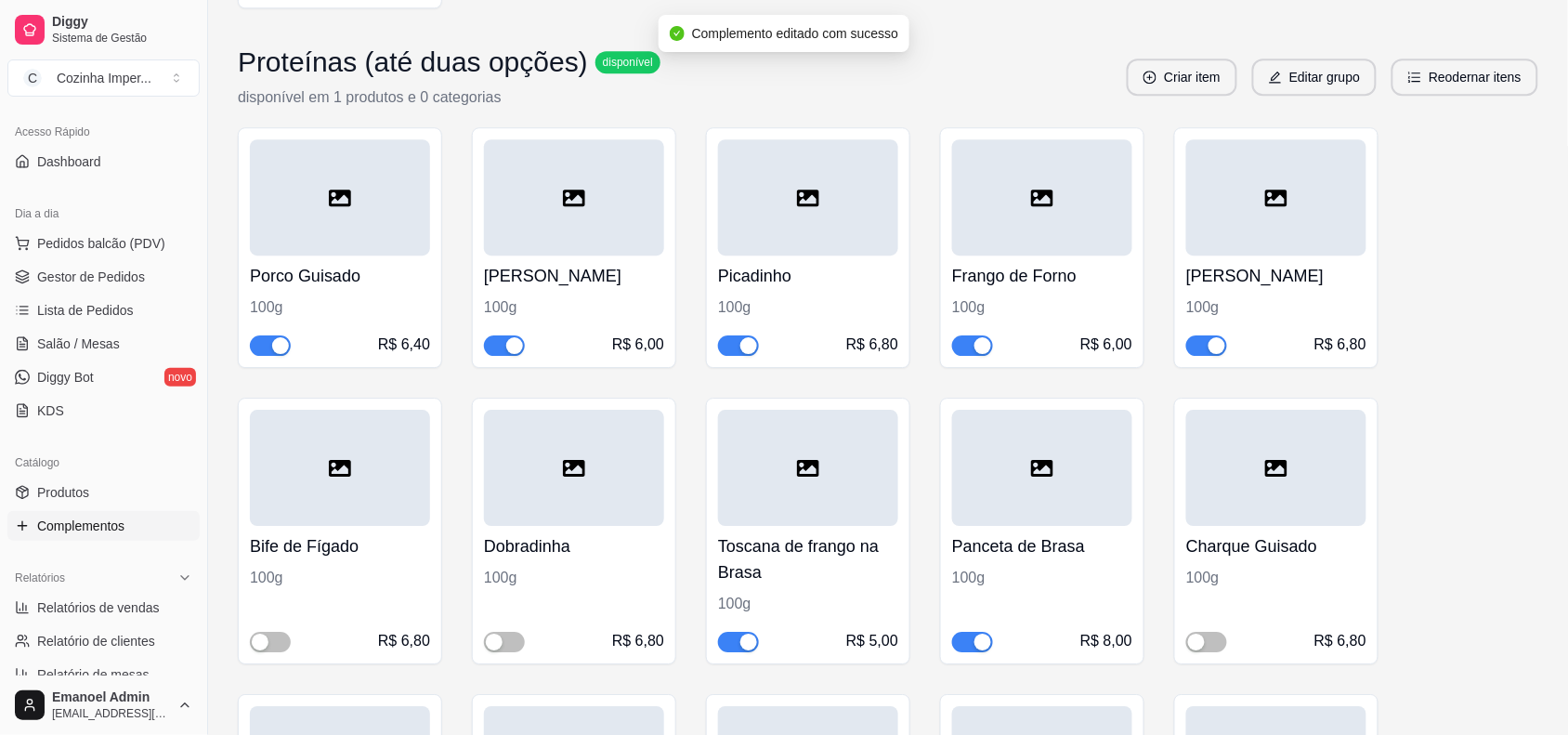
scroll to position [1510, 0]
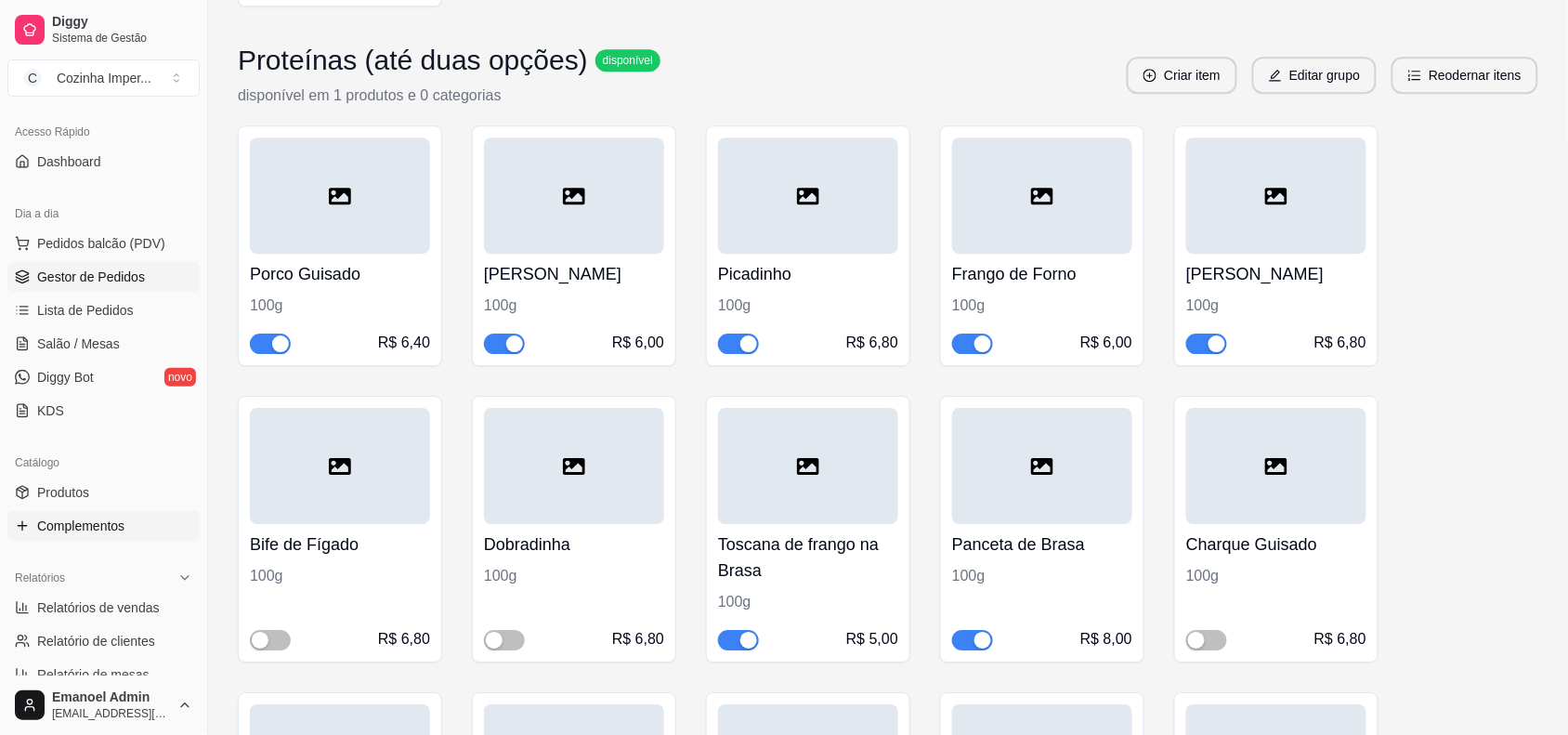
click at [93, 284] on span "Gestor de Pedidos" at bounding box center [91, 277] width 108 height 19
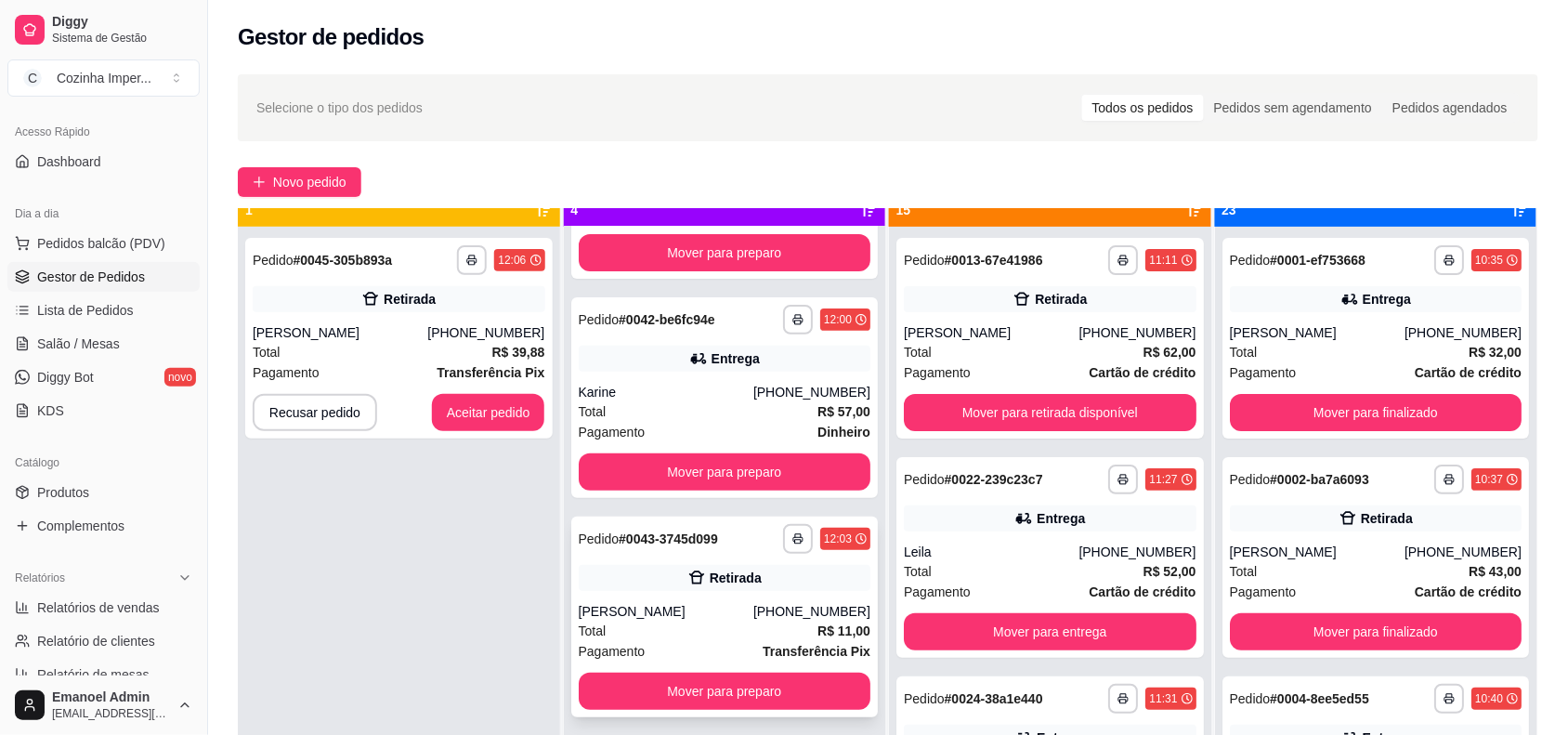
scroll to position [52, 0]
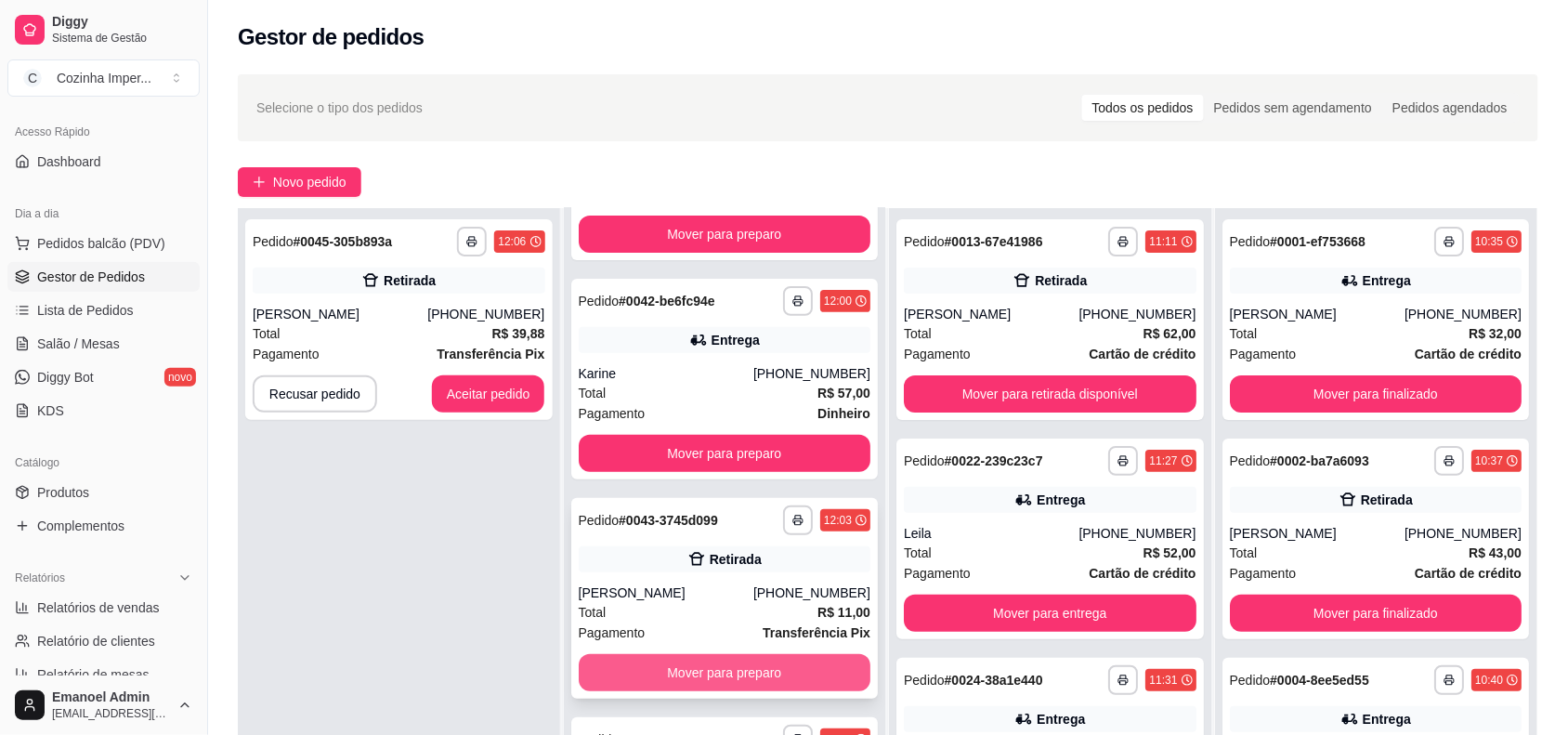
click at [773, 665] on button "Mover para preparo" at bounding box center [725, 672] width 293 height 37
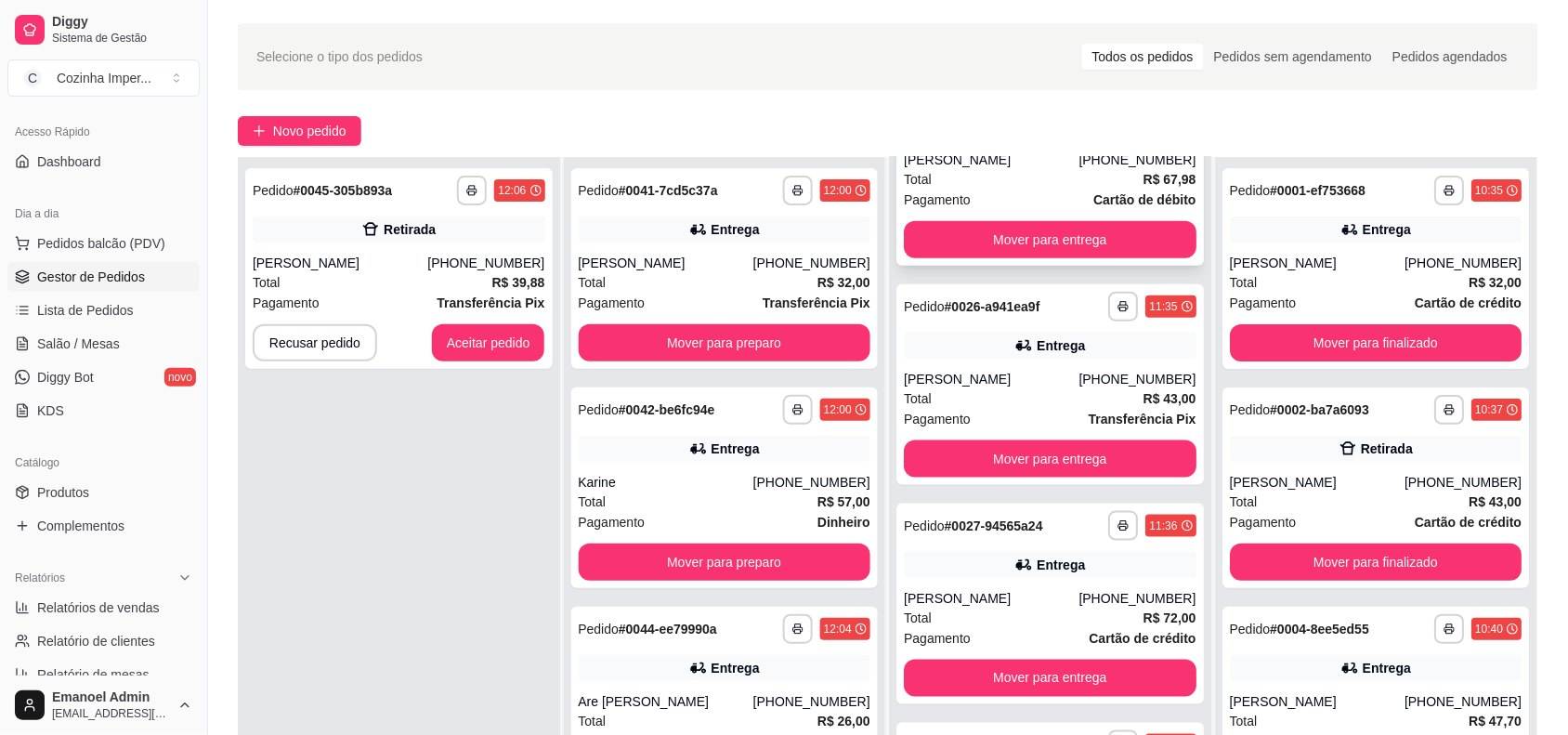
scroll to position [581, 0]
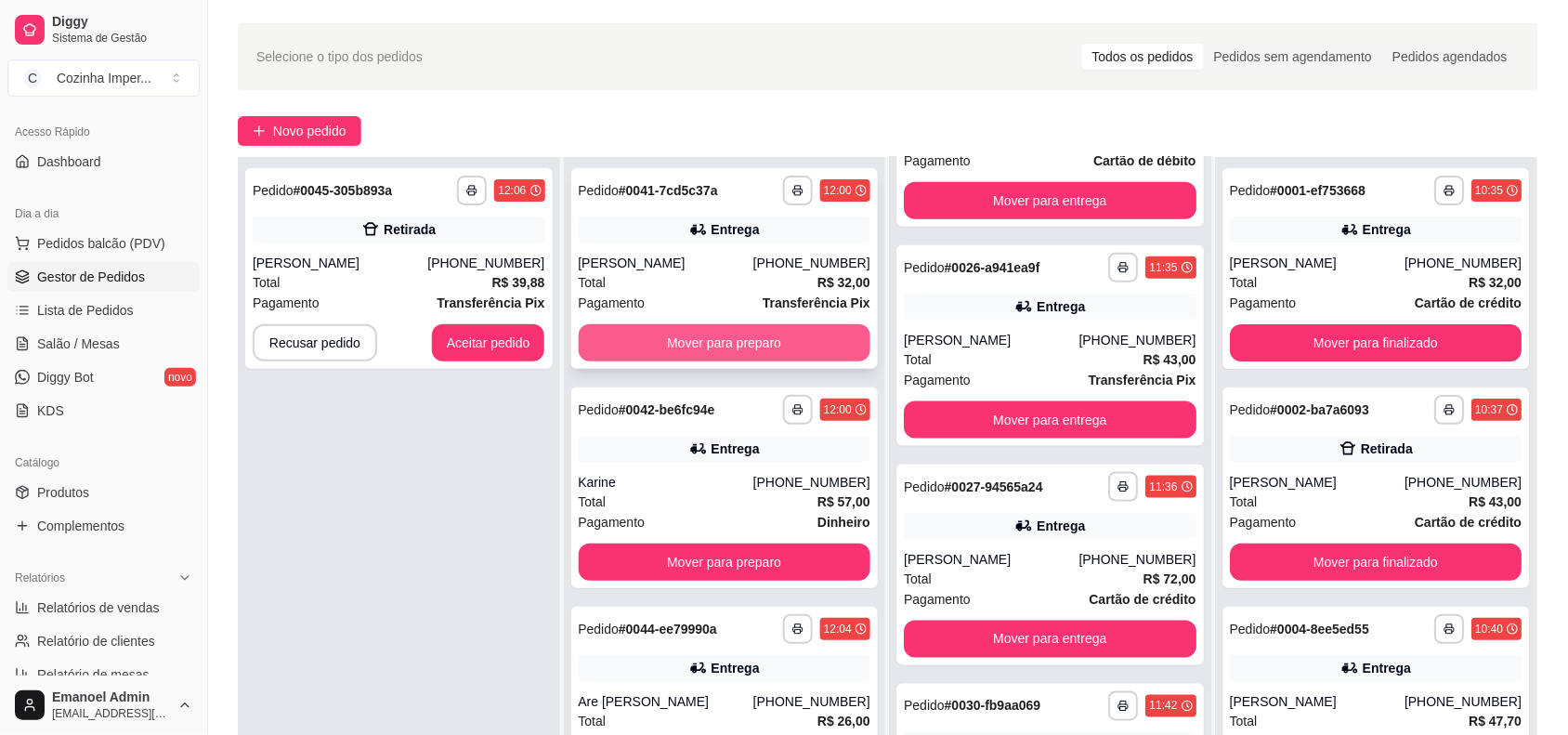
click at [751, 335] on button "Mover para preparo" at bounding box center [725, 343] width 293 height 37
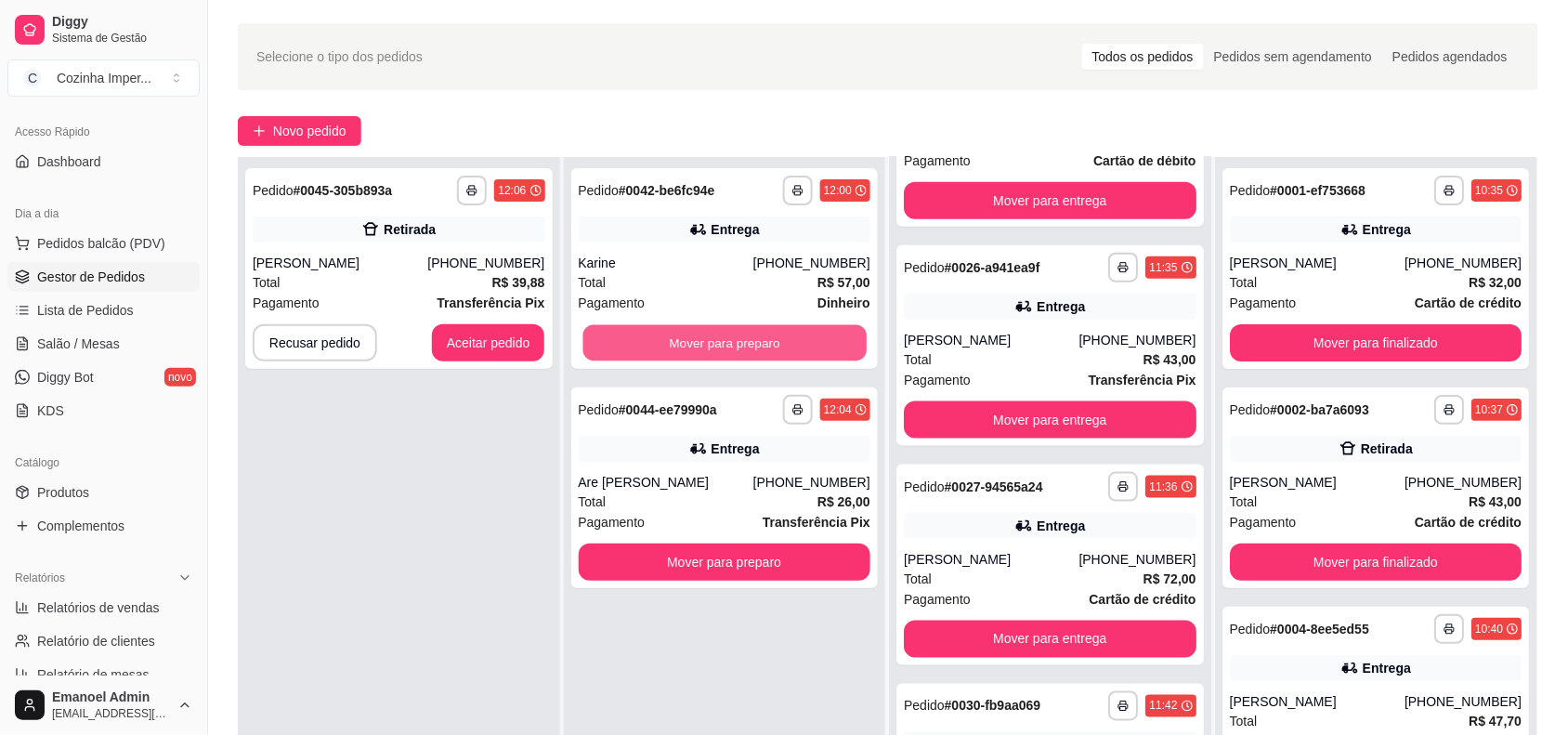
click at [751, 335] on button "Mover para preparo" at bounding box center [724, 344] width 284 height 36
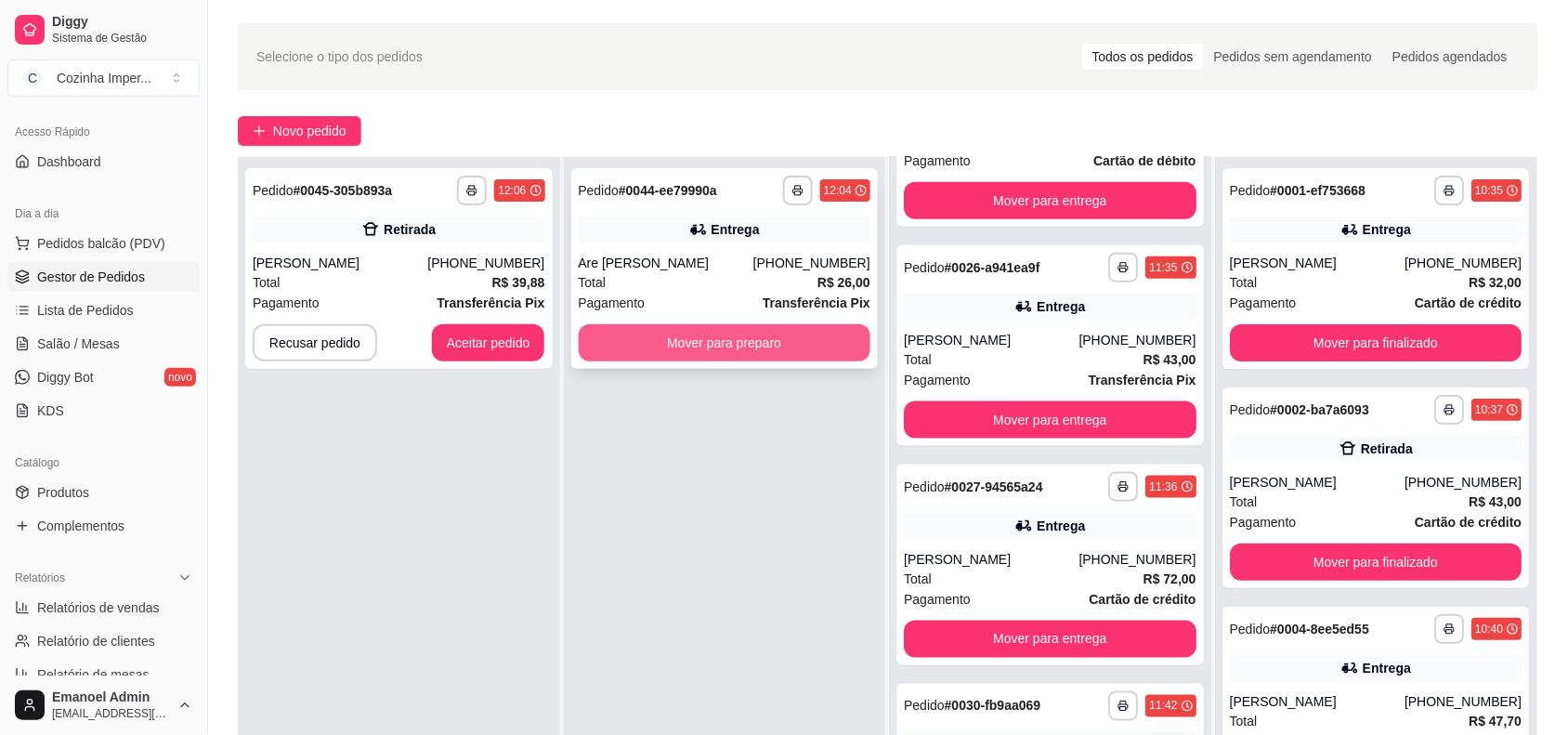
click at [755, 332] on button "Mover para preparo" at bounding box center [725, 343] width 293 height 37
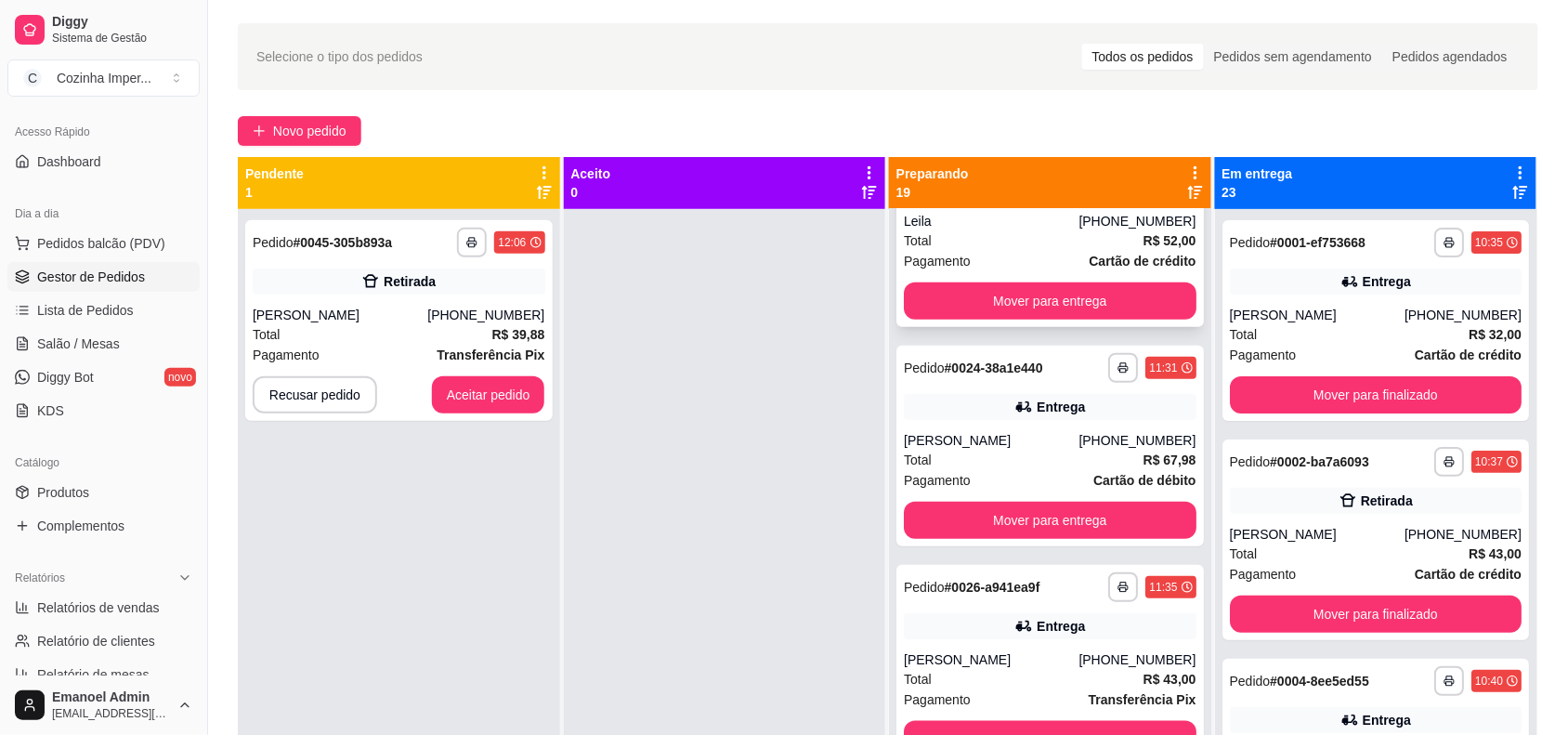
scroll to position [349, 0]
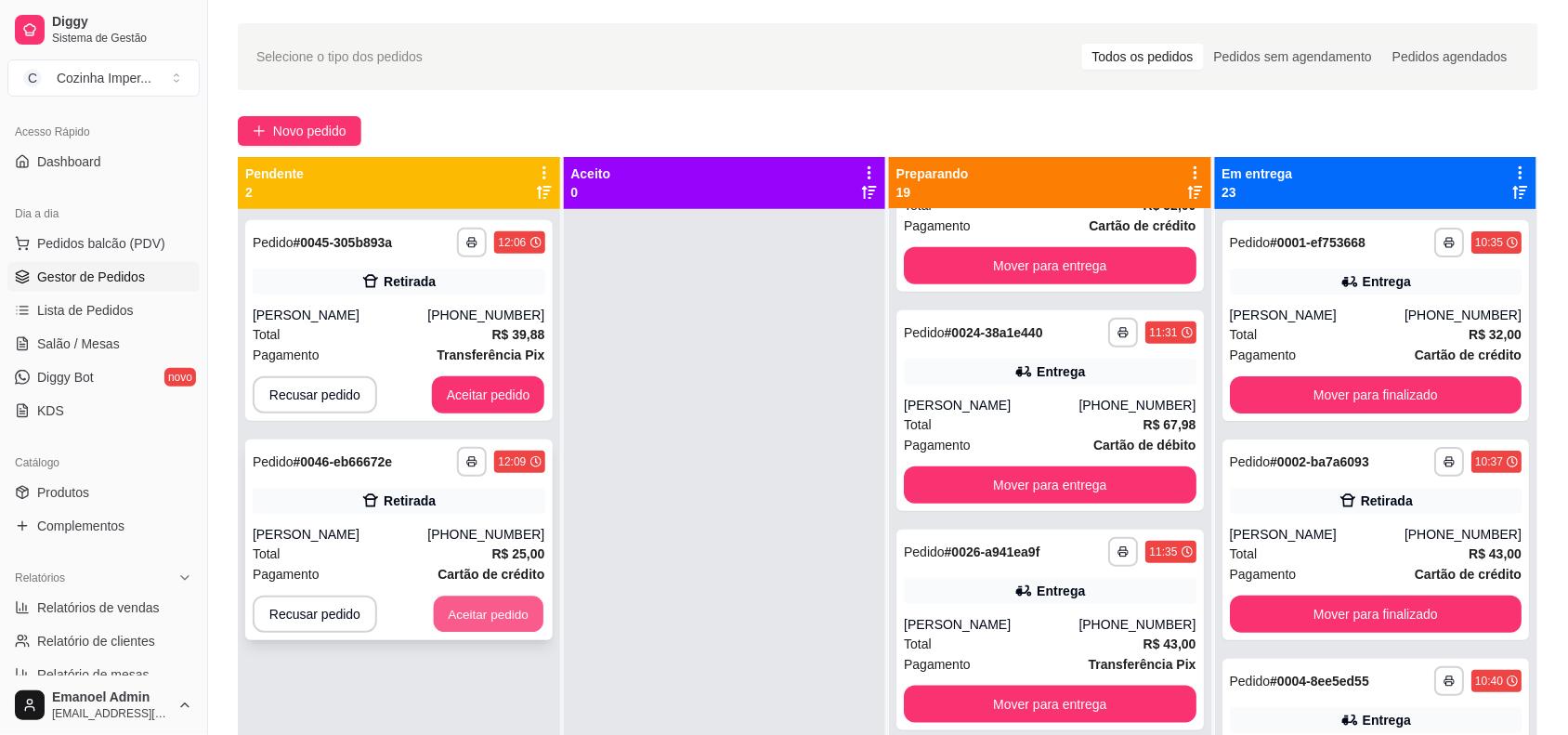
click at [526, 610] on button "Aceitar pedido" at bounding box center [489, 614] width 110 height 36
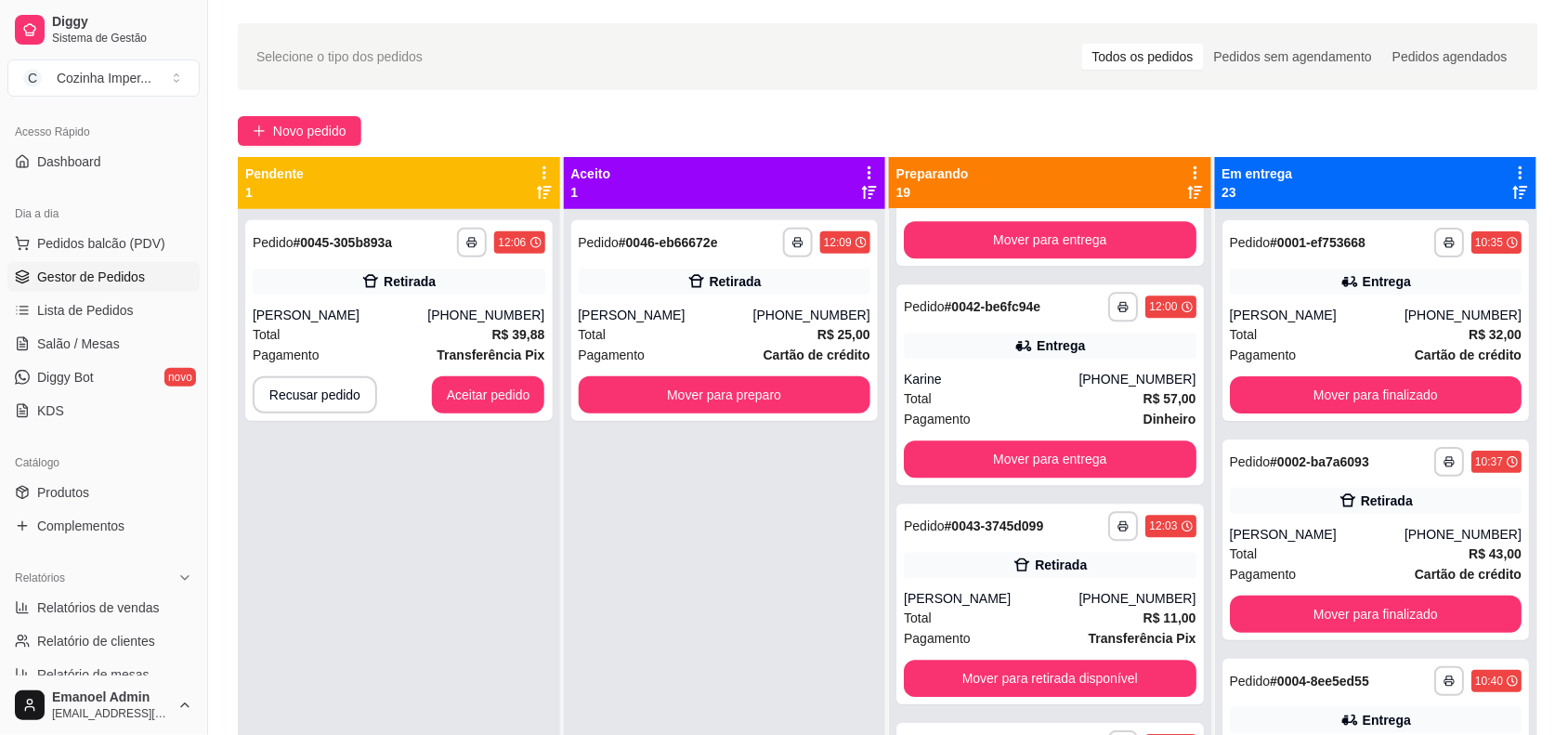
scroll to position [3467, 0]
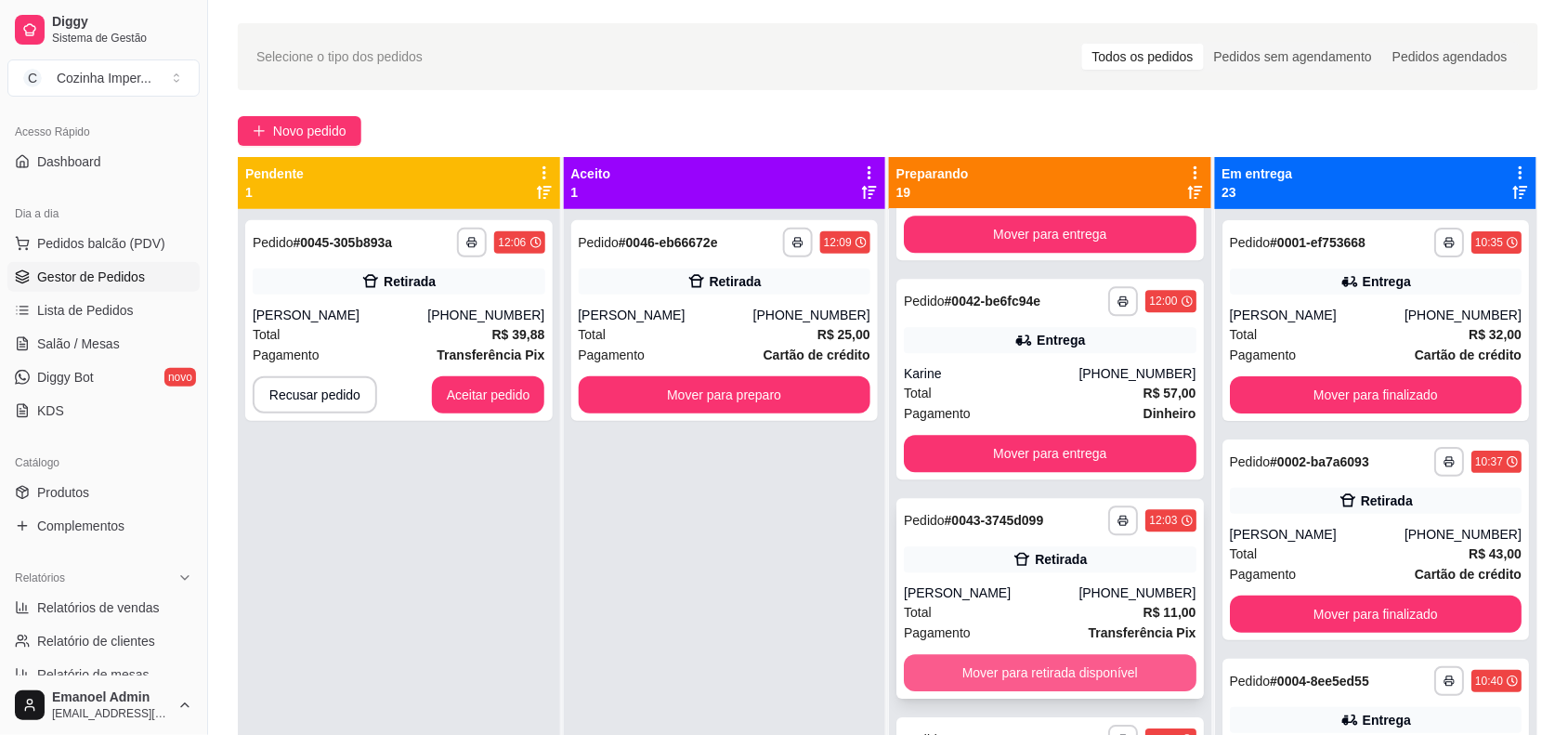
click at [1066, 675] on button "Mover para retirada disponível" at bounding box center [1050, 672] width 293 height 37
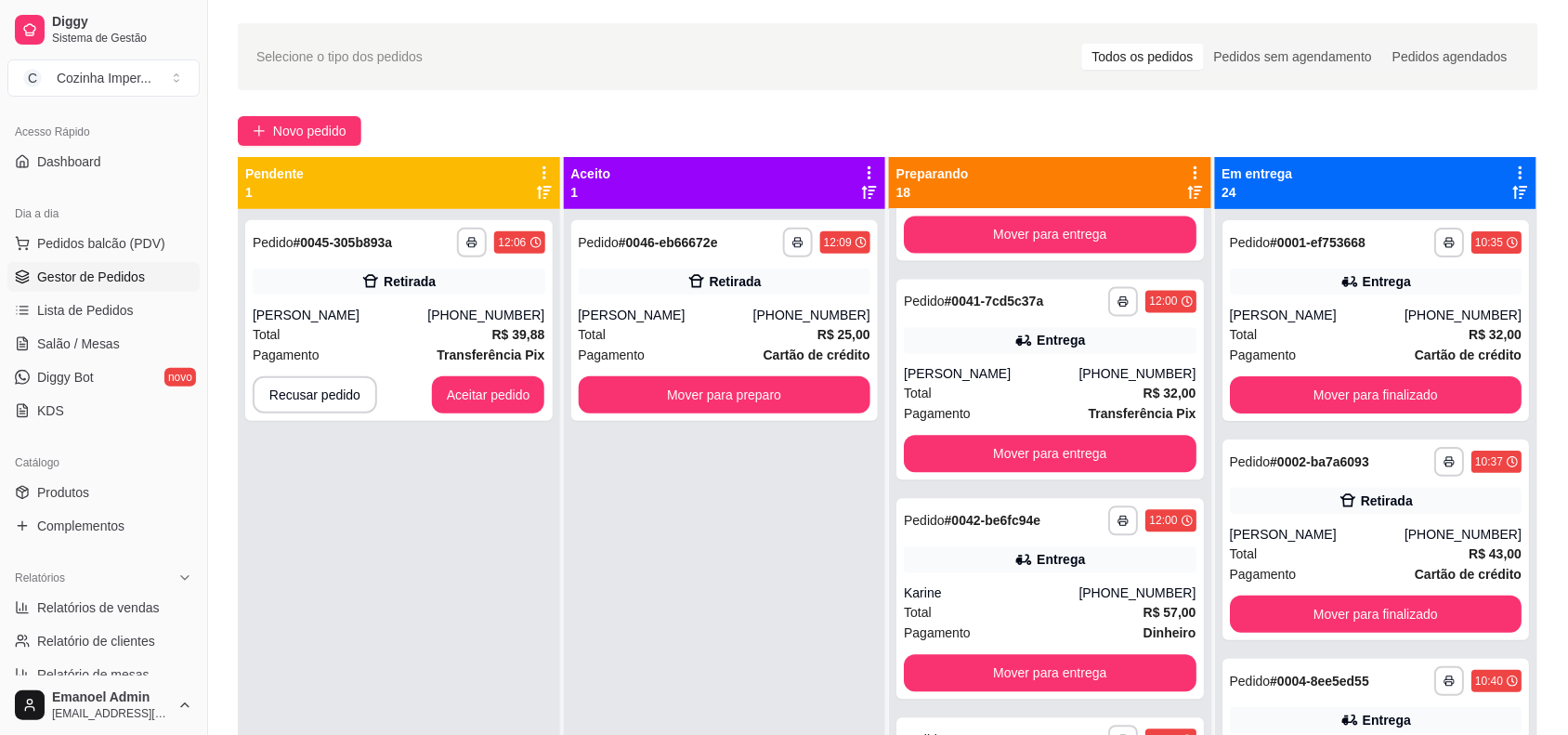
scroll to position [3248, 0]
click at [489, 392] on button "Aceitar pedido" at bounding box center [489, 394] width 113 height 37
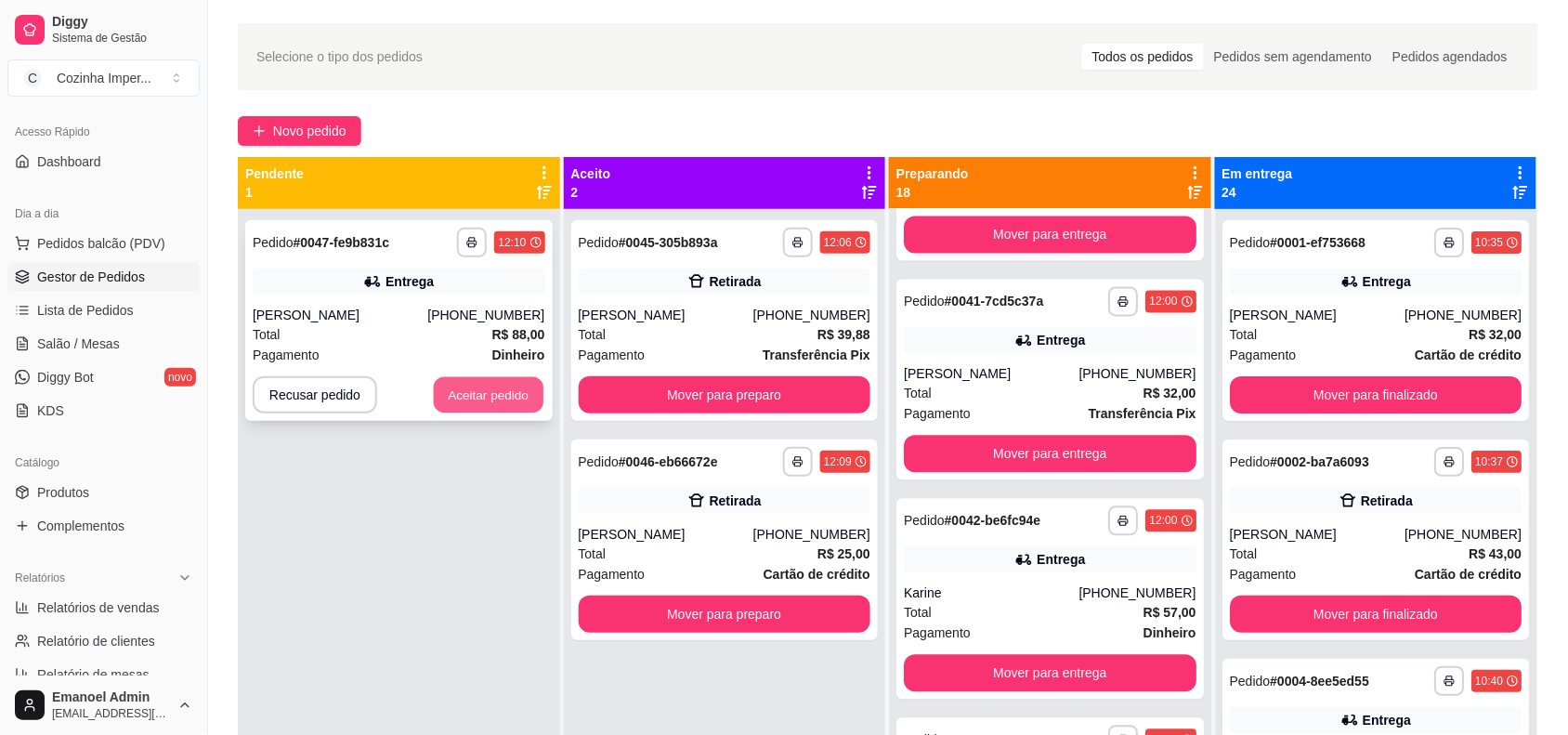
click at [488, 393] on button "Aceitar pedido" at bounding box center [489, 395] width 110 height 36
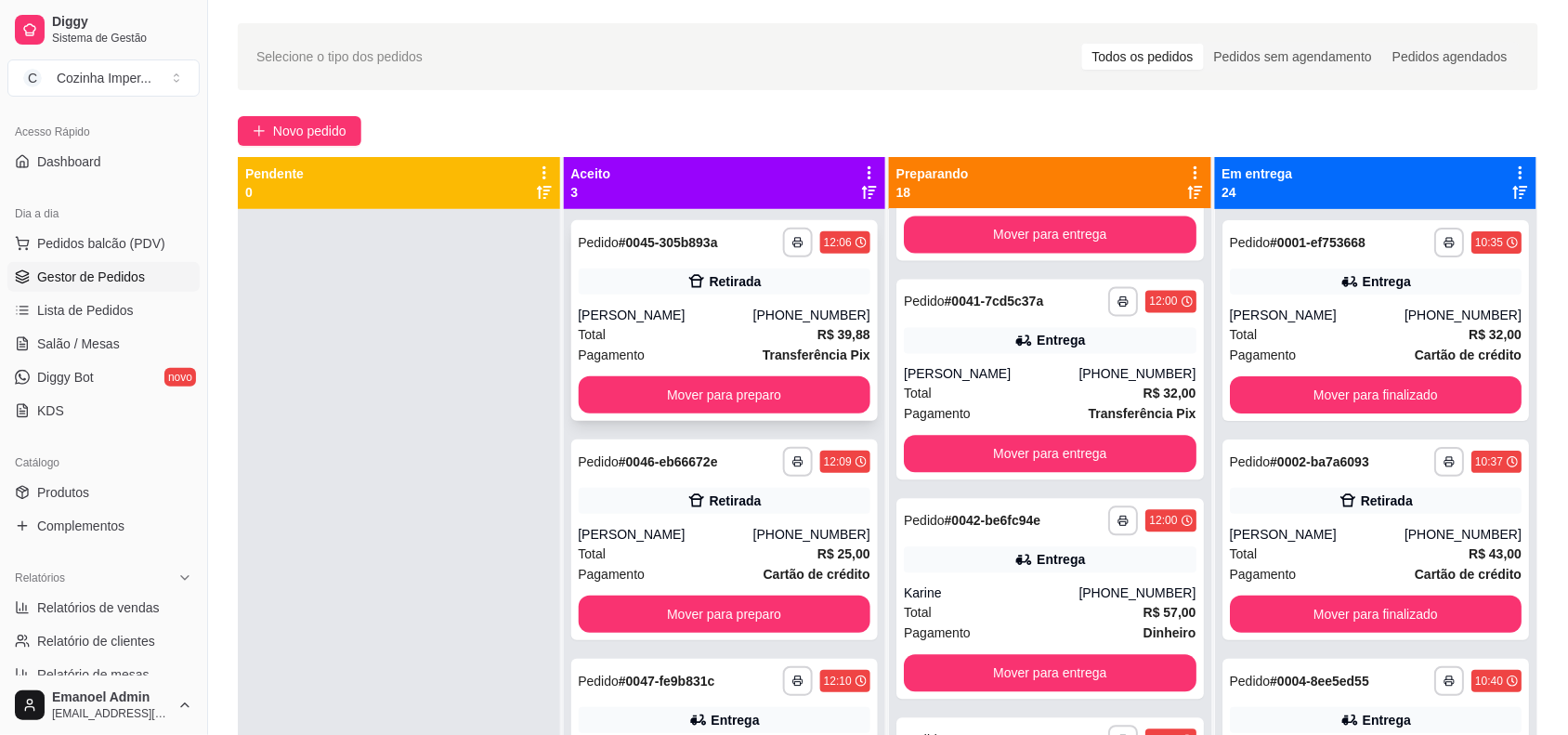
scroll to position [52, 0]
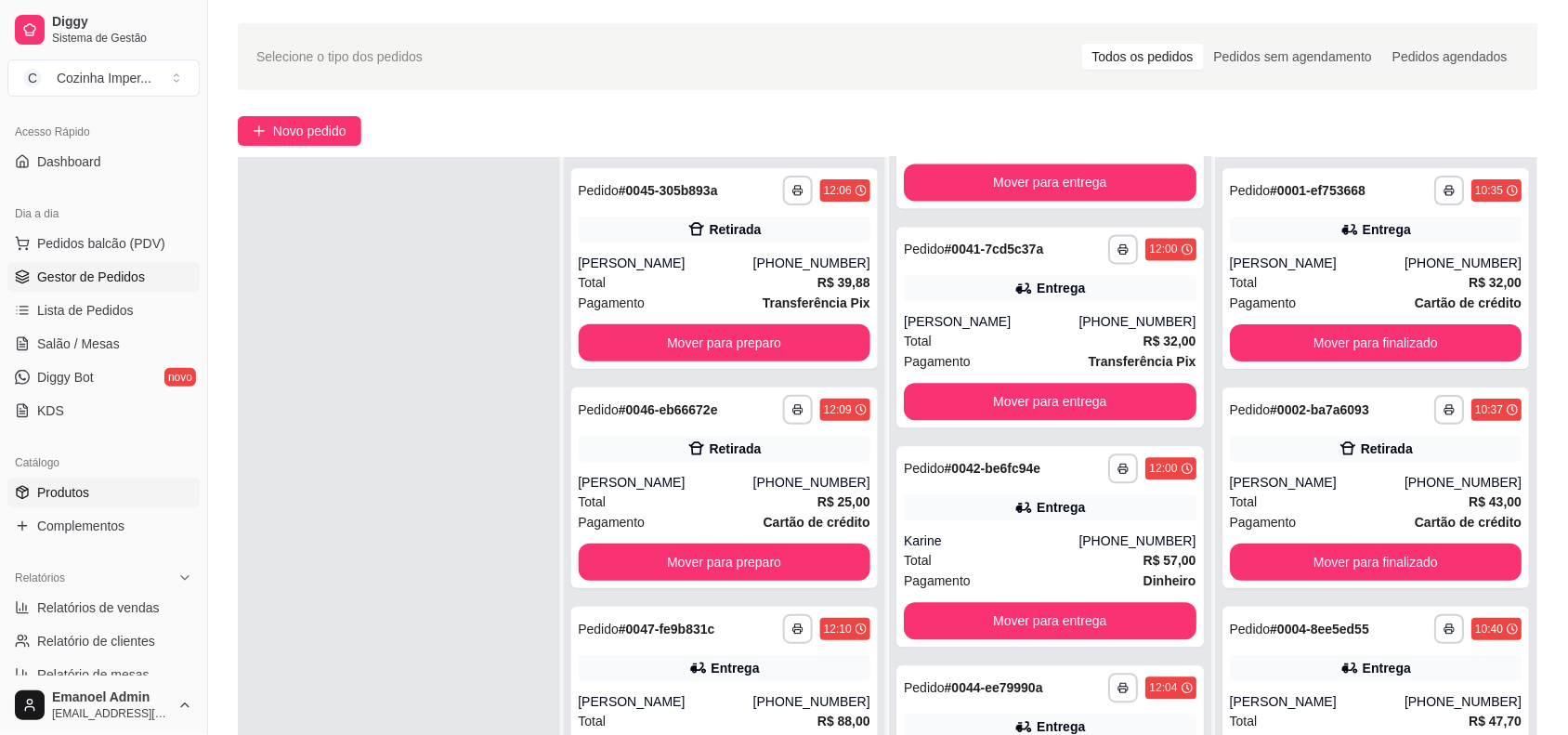
click at [137, 499] on link "Produtos" at bounding box center [103, 493] width 192 height 30
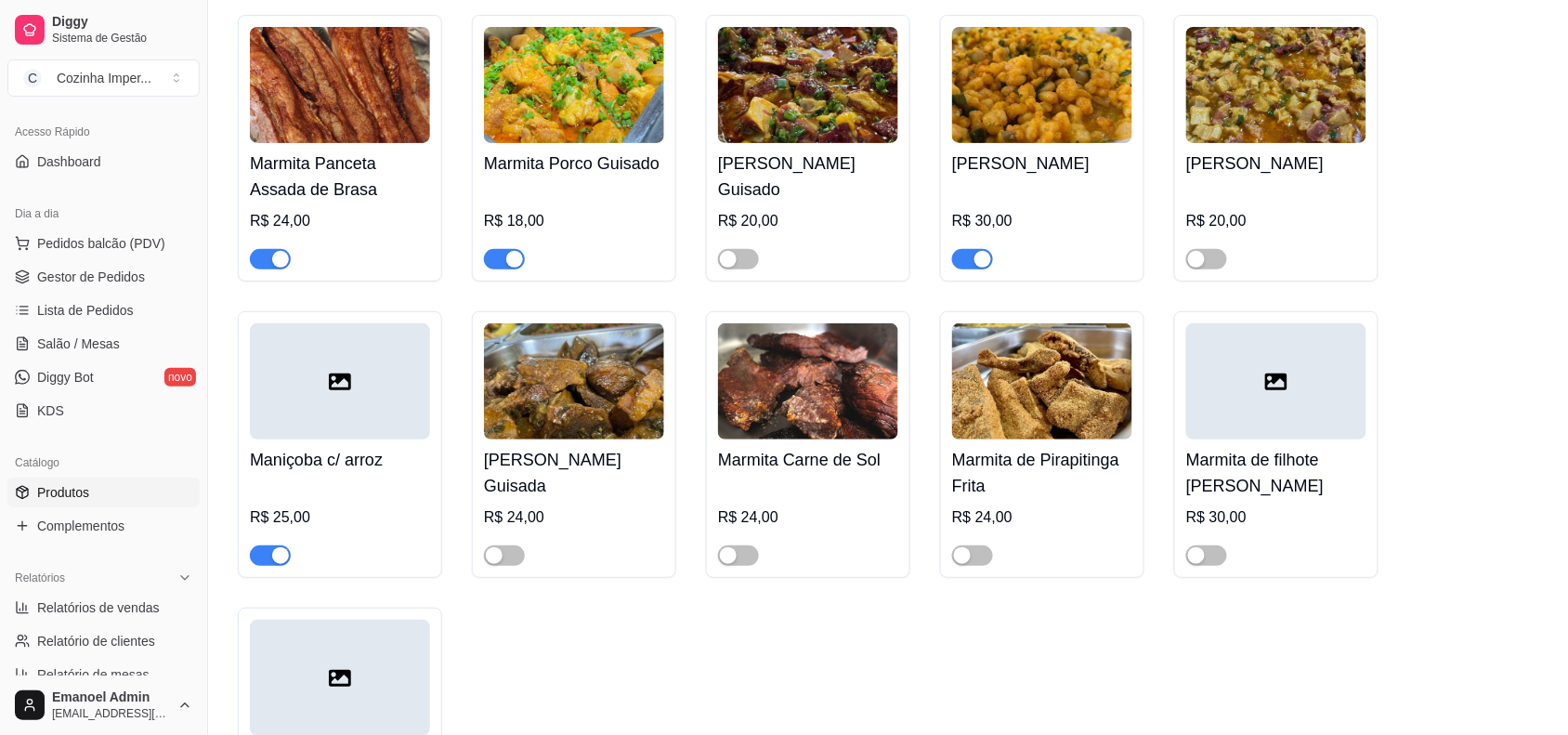
scroll to position [4413, 0]
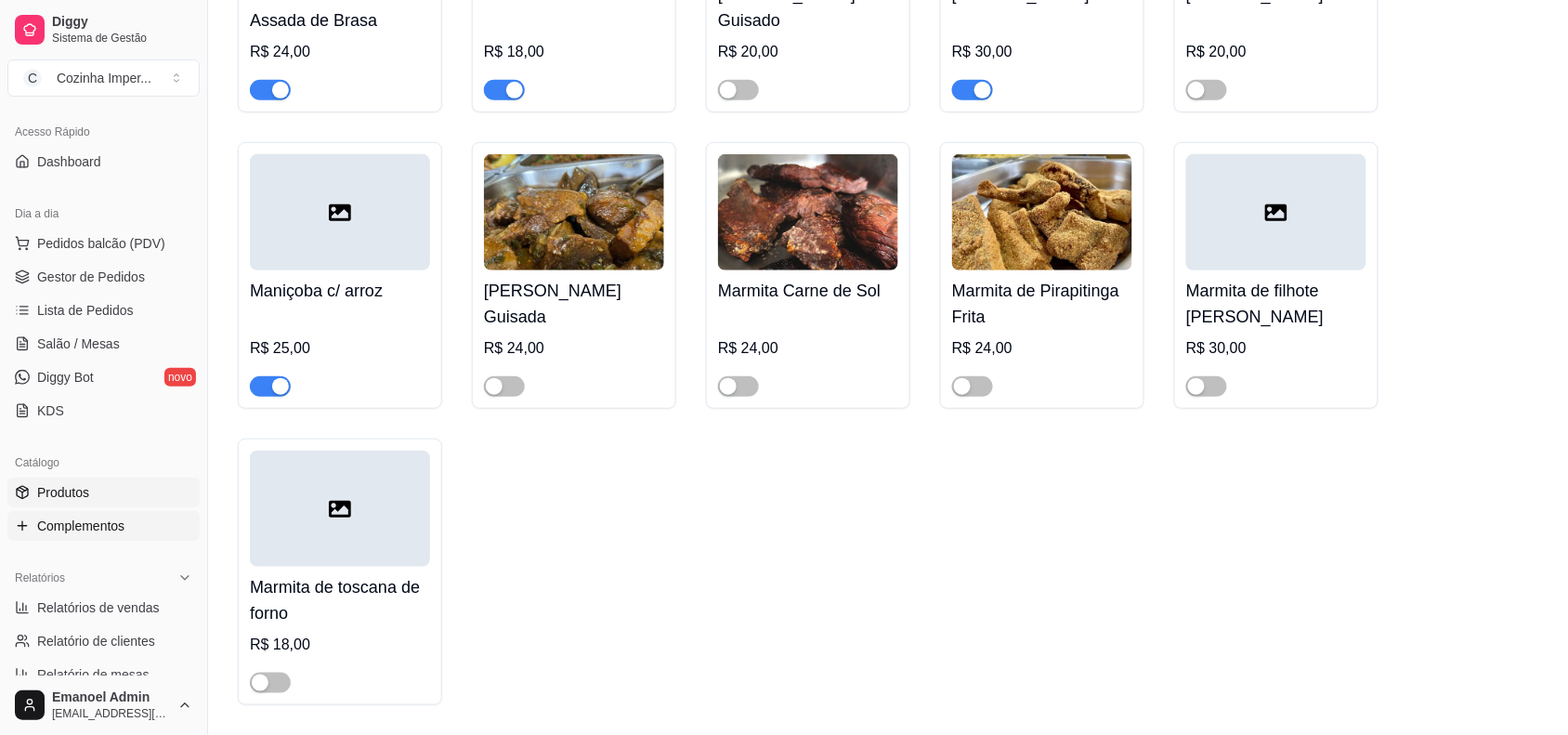
click at [118, 518] on span "Complementos" at bounding box center [81, 526] width 88 height 19
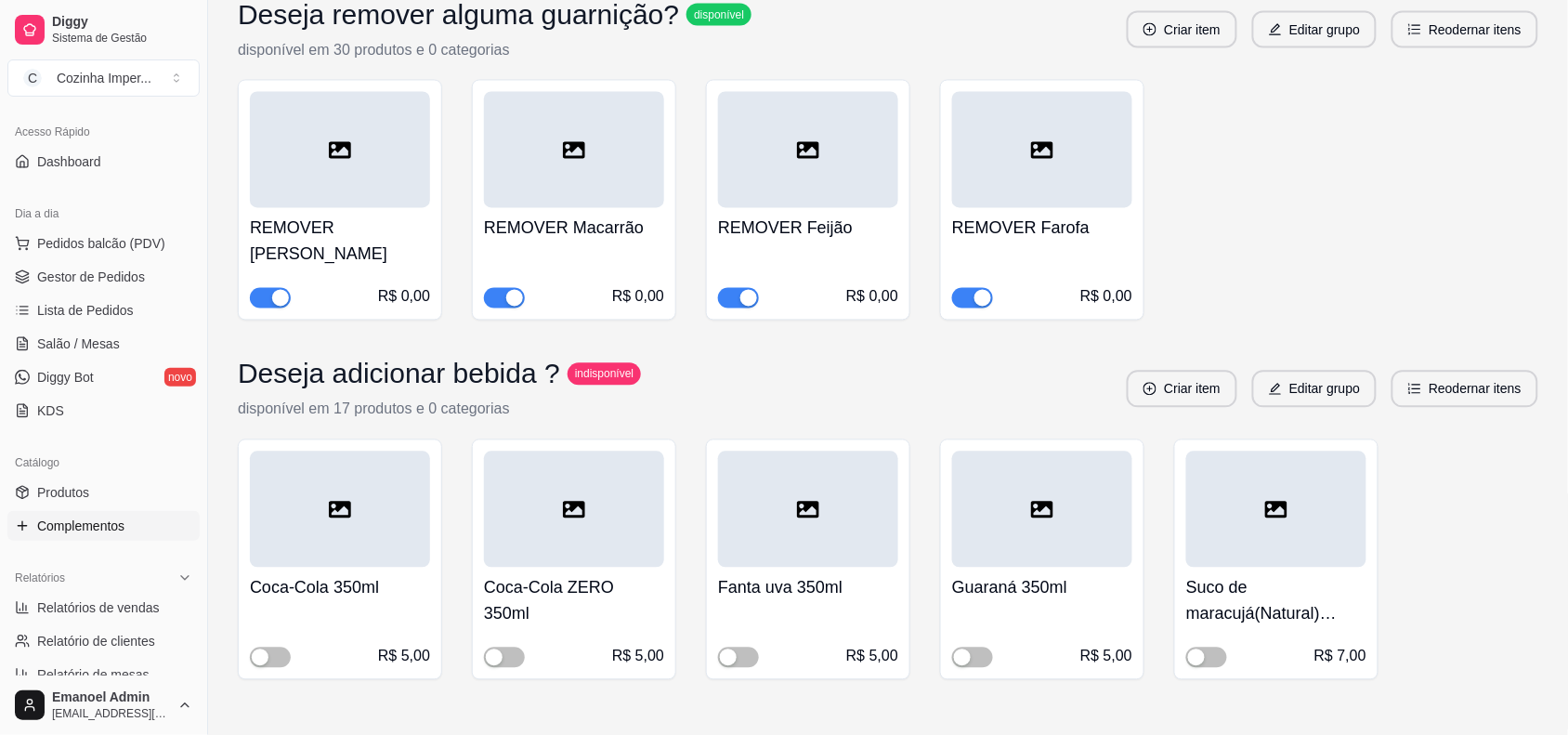
scroll to position [3082, 0]
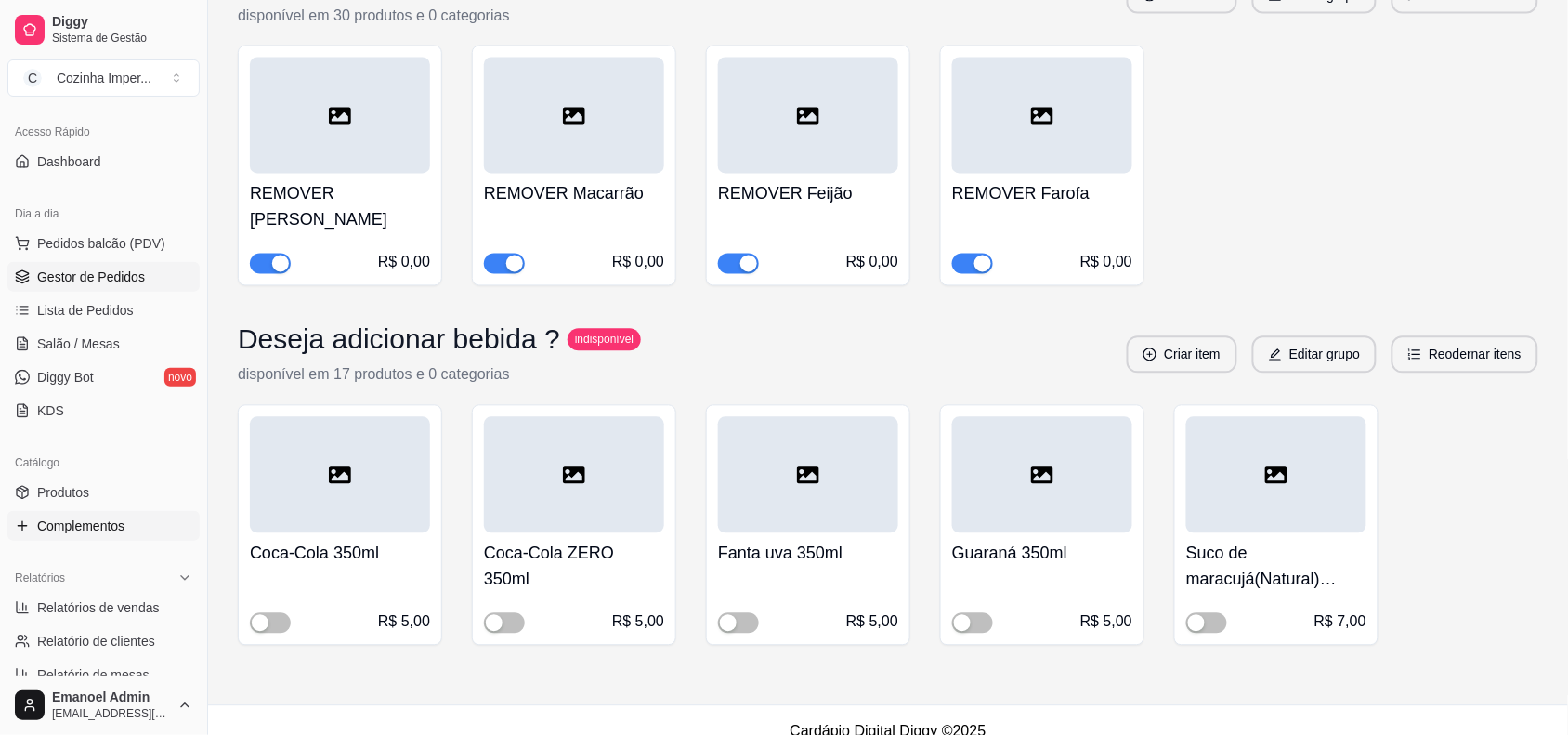
click at [104, 274] on span "Gestor de Pedidos" at bounding box center [91, 277] width 108 height 19
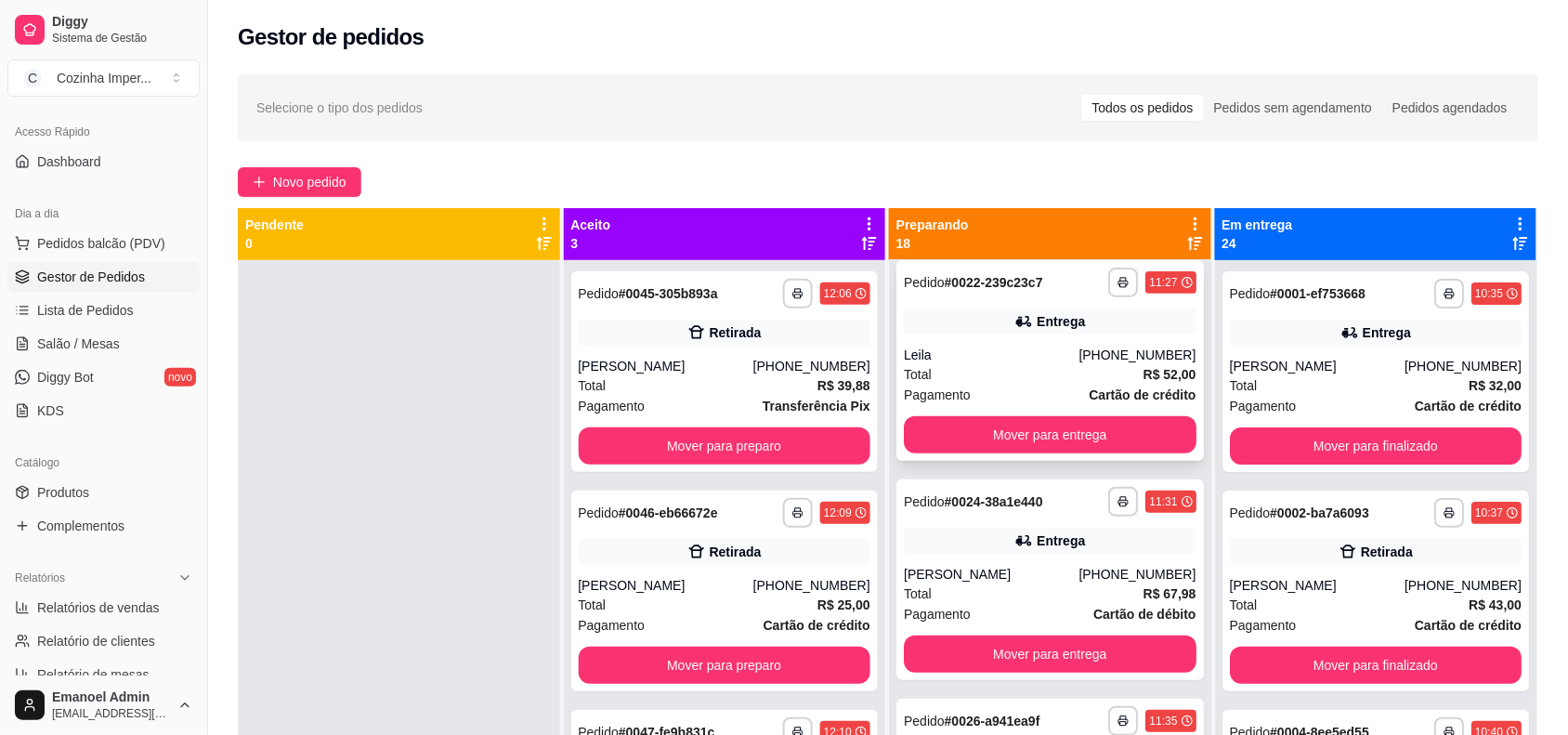
scroll to position [232, 0]
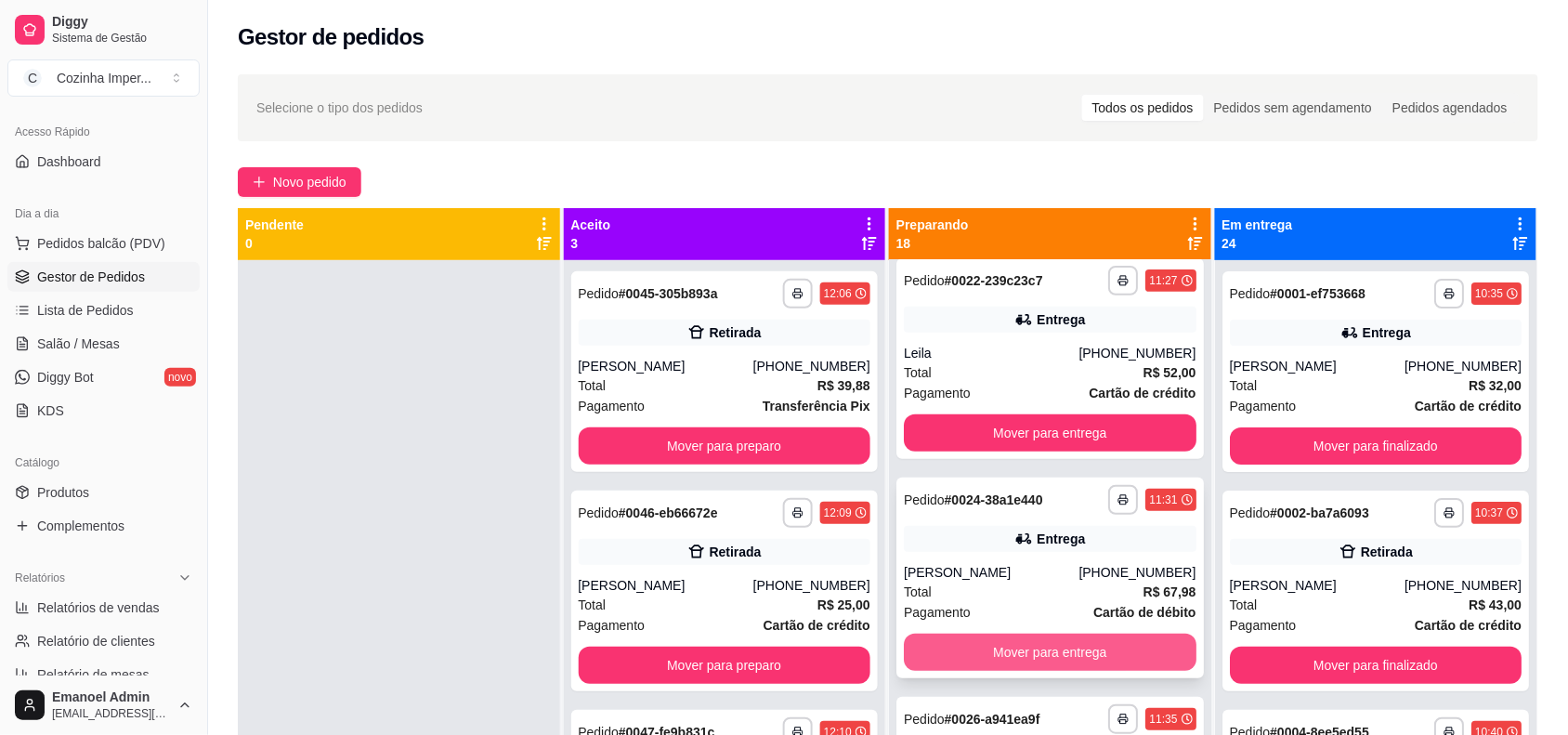
click at [1065, 638] on button "Mover para entrega" at bounding box center [1050, 651] width 293 height 37
click at [1070, 645] on button "Mover para entrega" at bounding box center [1050, 651] width 293 height 37
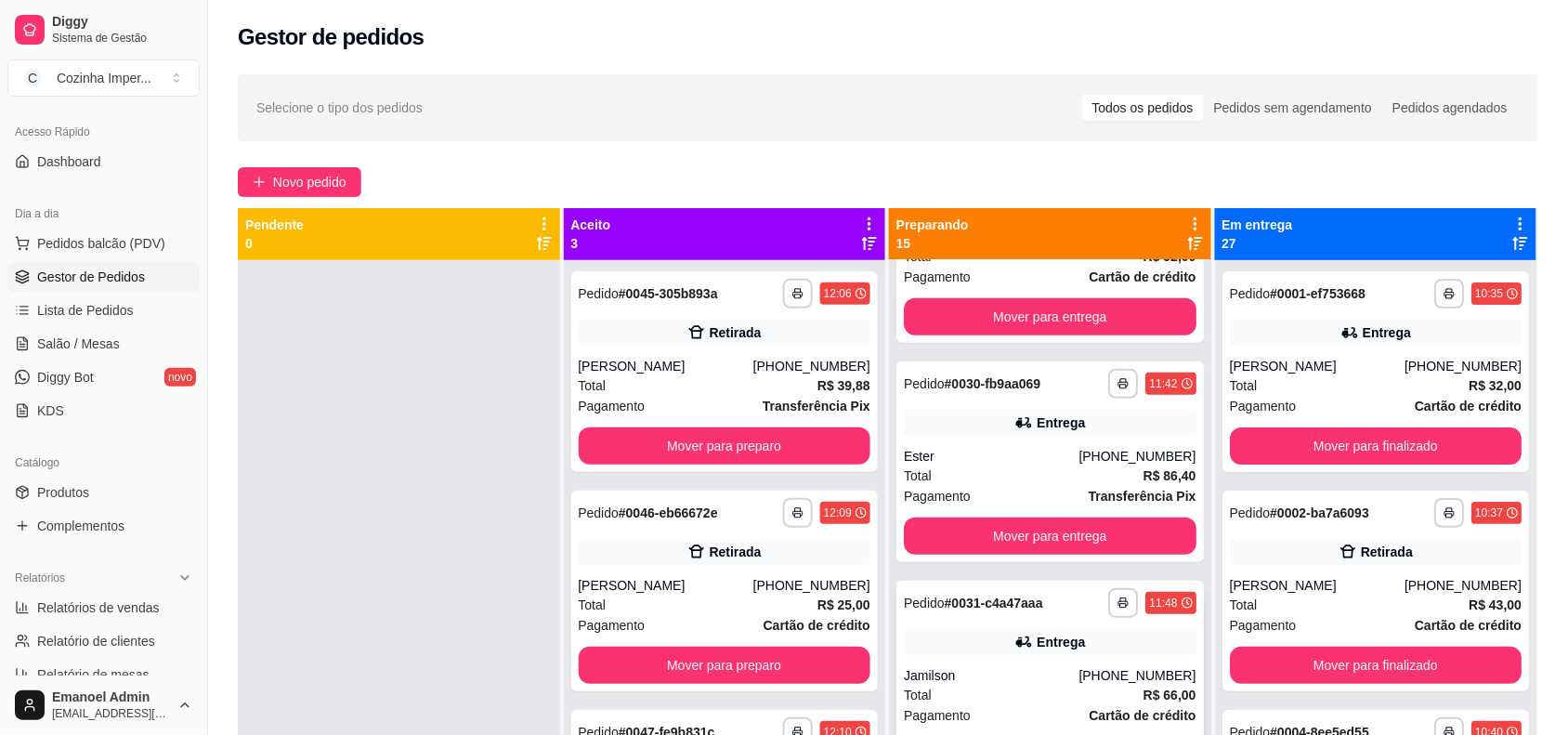
scroll to position [464, 0]
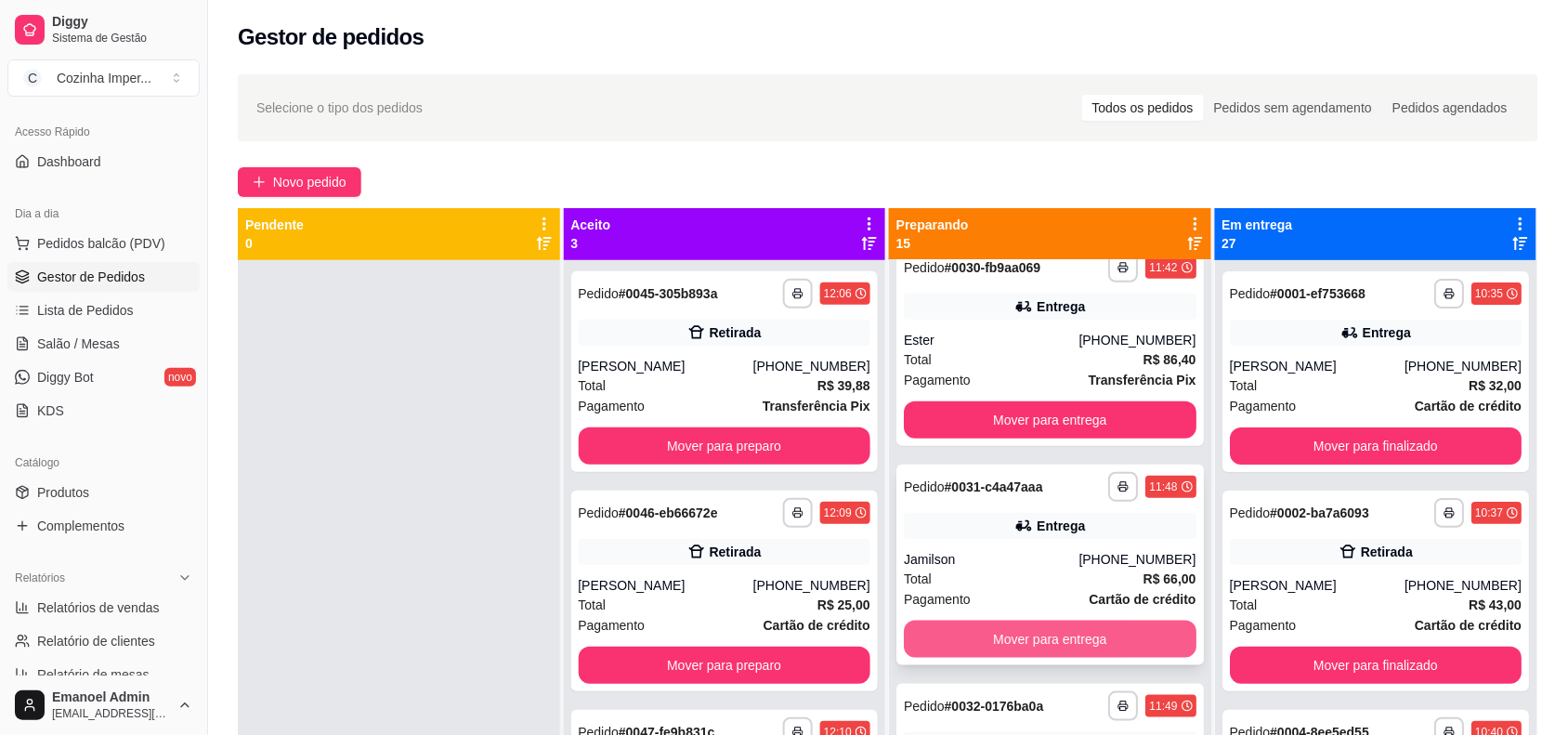
click at [1059, 625] on button "Mover para entrega" at bounding box center [1050, 638] width 293 height 37
click at [109, 490] on link "Produtos" at bounding box center [103, 493] width 192 height 30
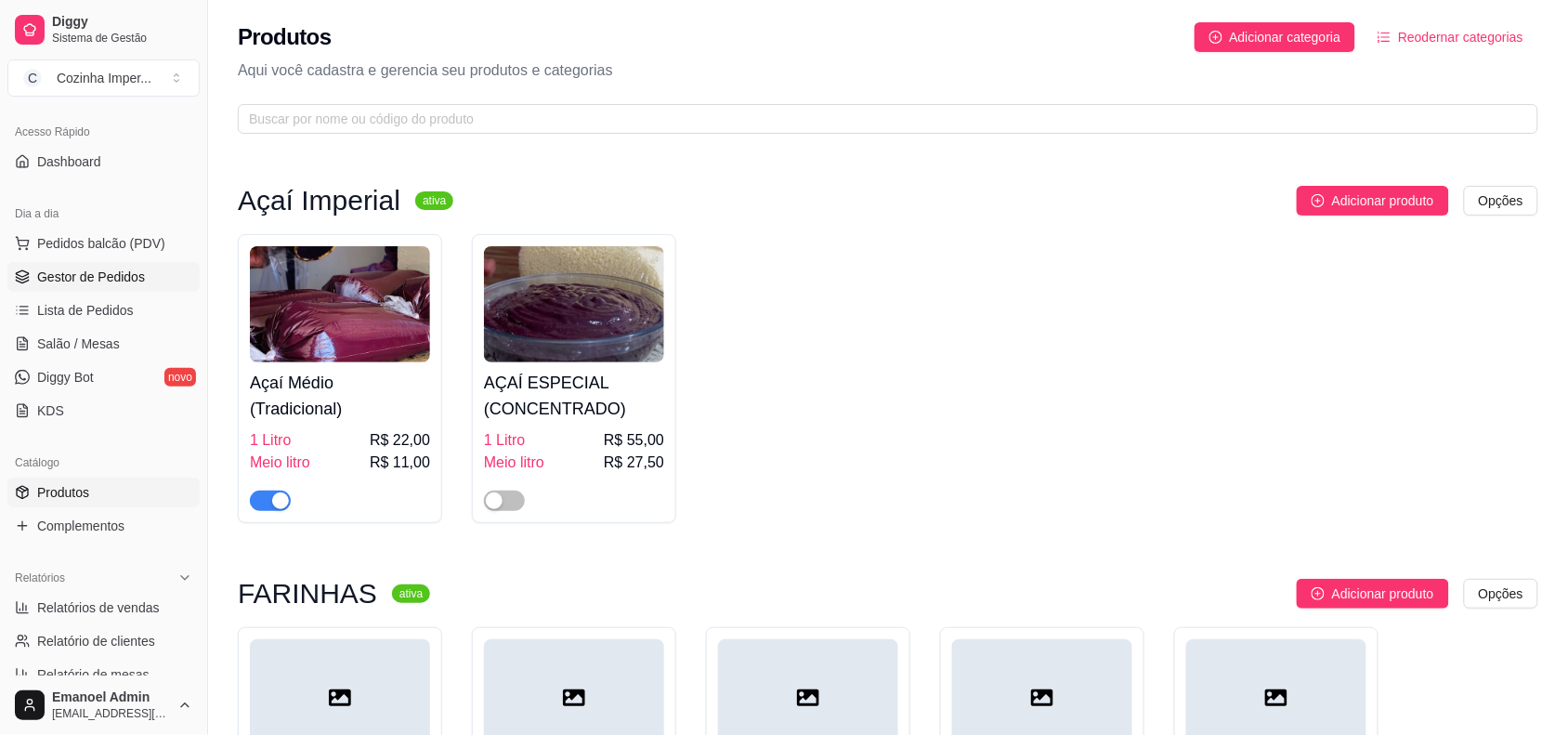
click at [128, 284] on span "Gestor de Pedidos" at bounding box center [91, 277] width 108 height 19
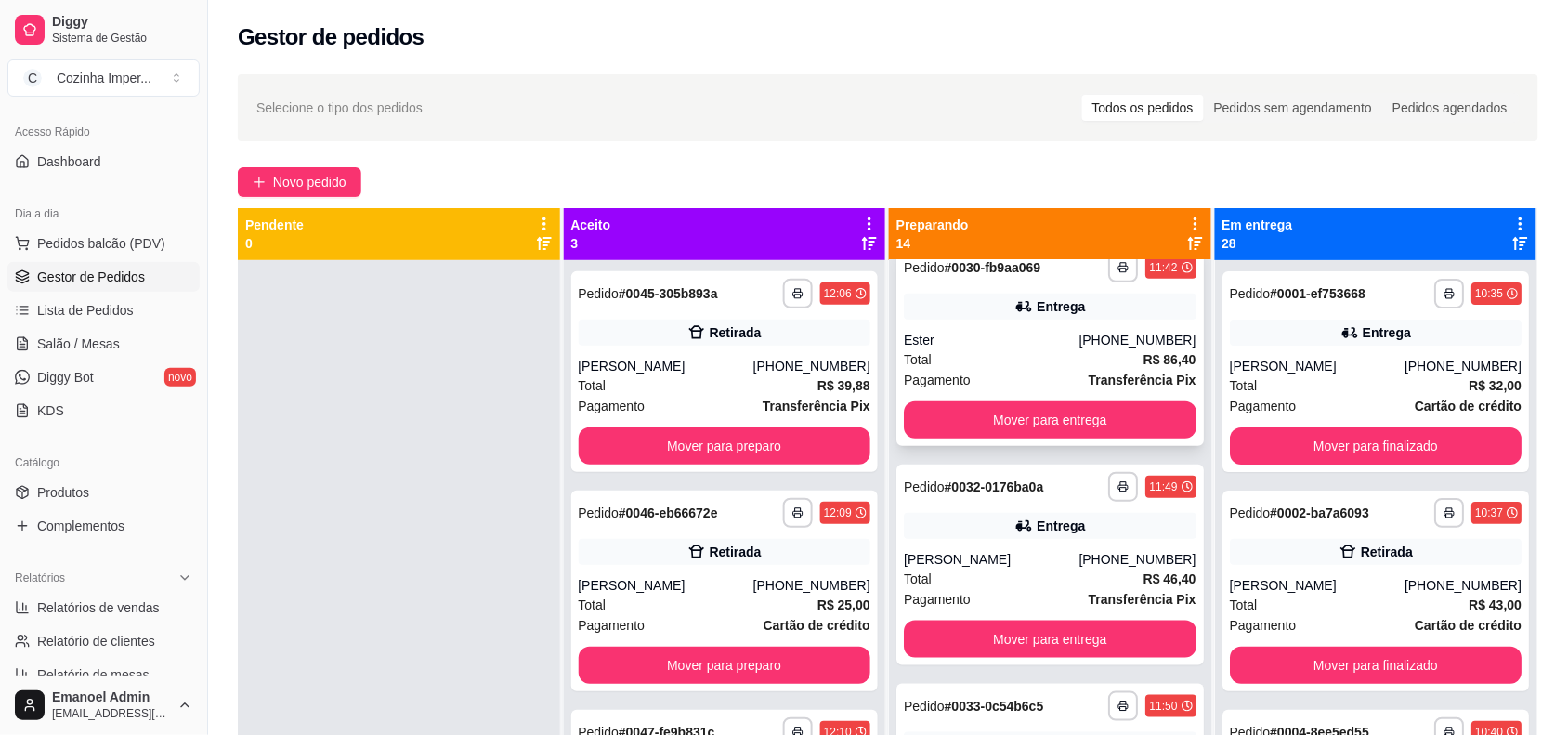
scroll to position [581, 0]
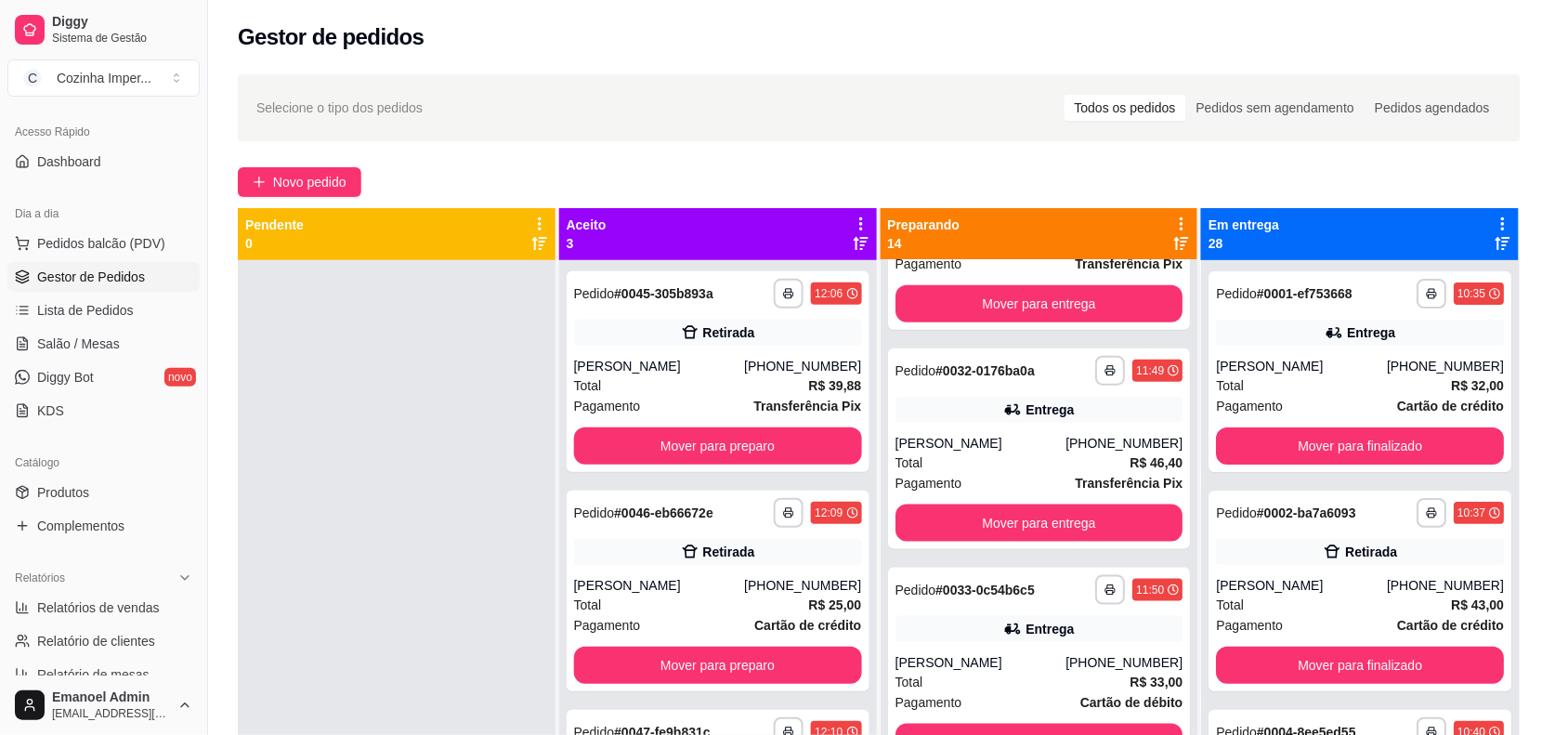
scroll to position [1974, 0]
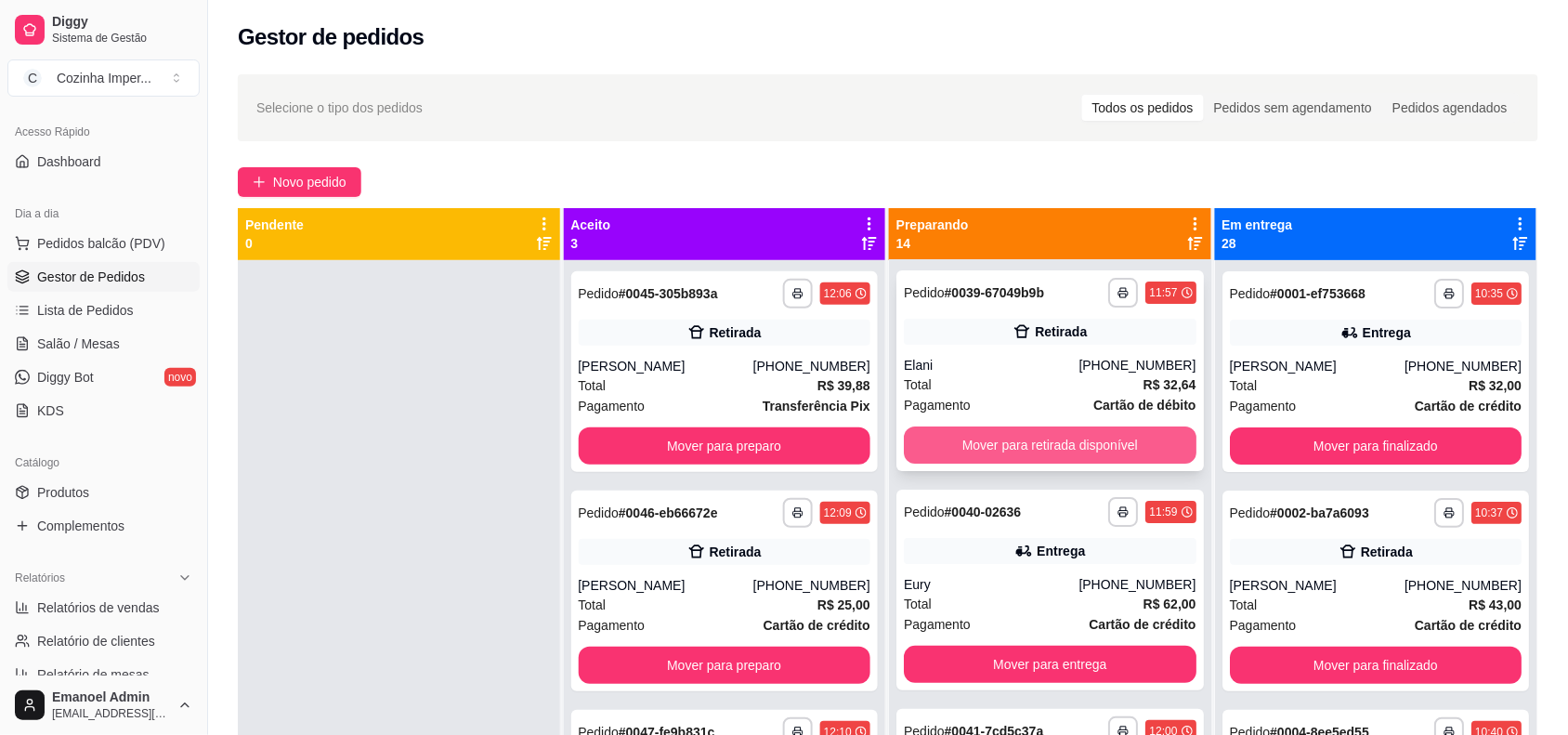
click at [1089, 457] on button "Mover para retirada disponível" at bounding box center [1050, 444] width 293 height 37
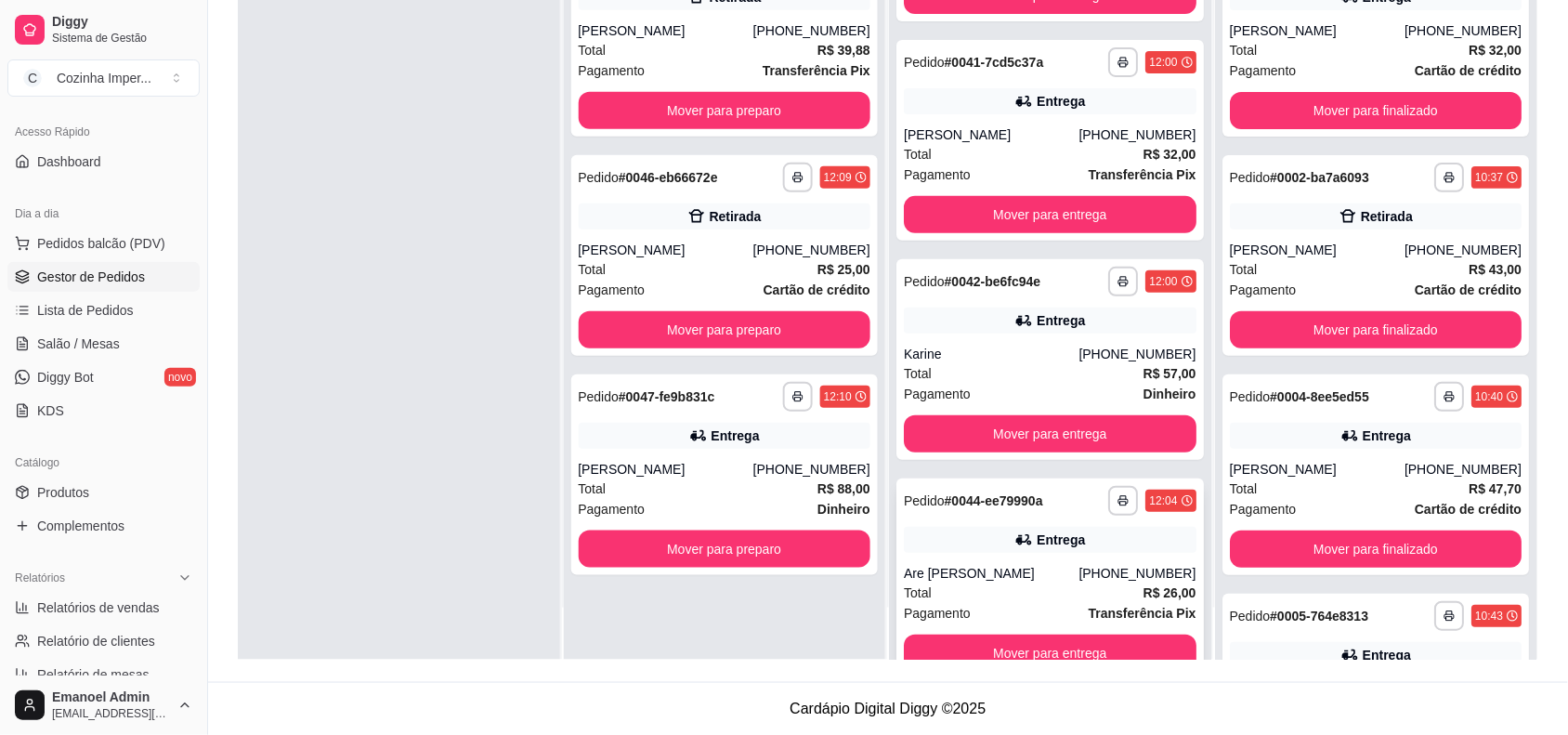
scroll to position [2151, 0]
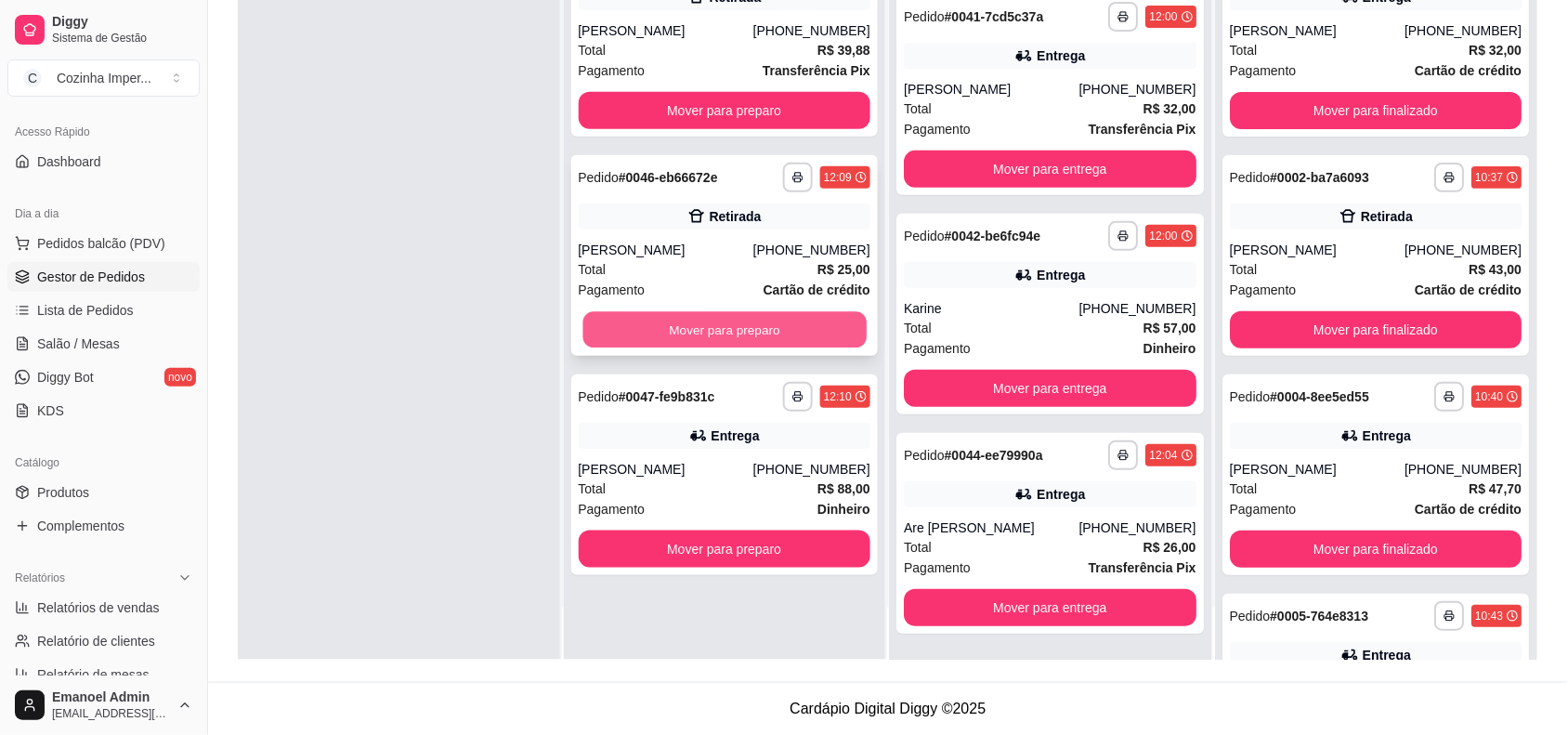
click at [777, 312] on button "Mover para preparo" at bounding box center [724, 330] width 284 height 36
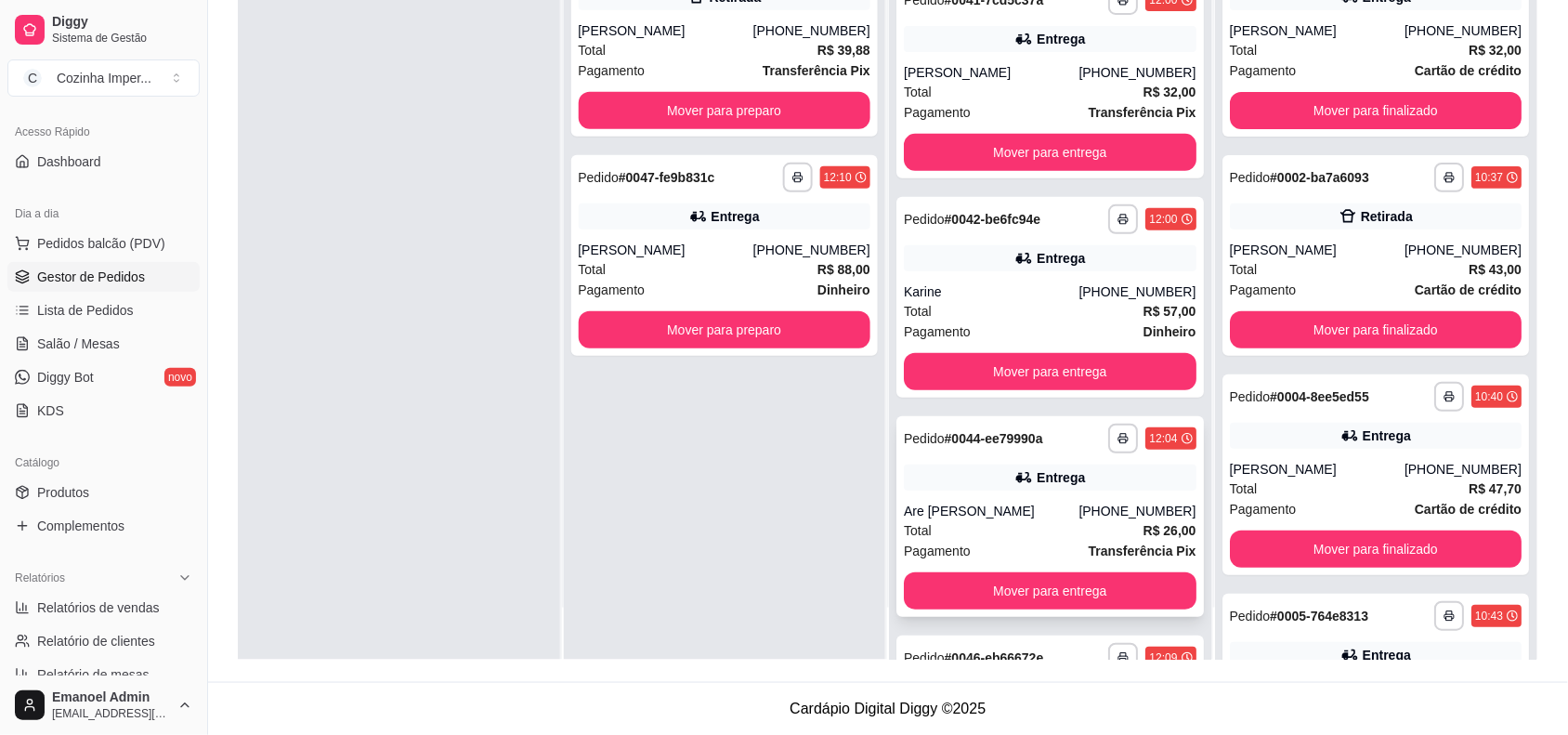
scroll to position [2370, 0]
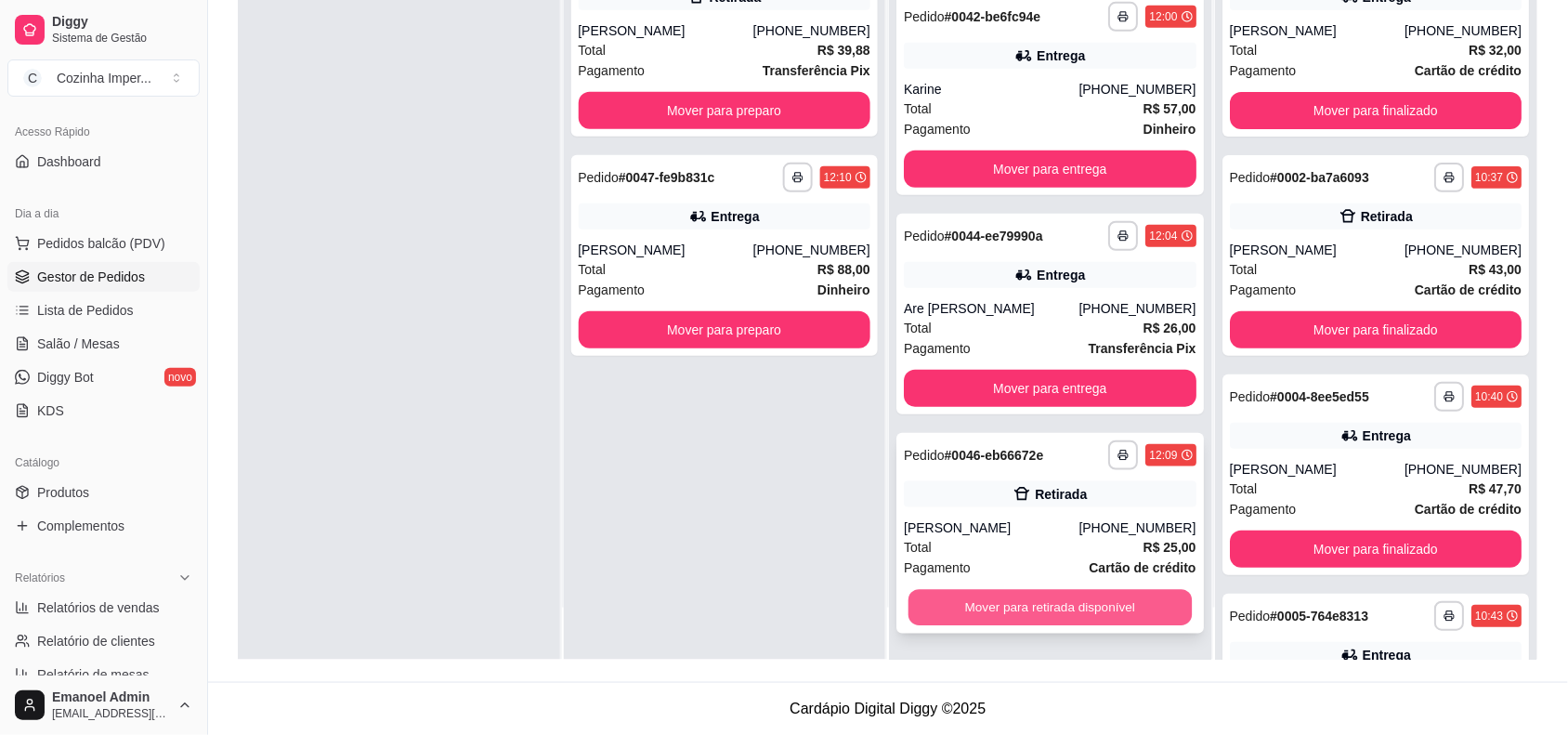
click at [1060, 596] on button "Mover para retirada disponível" at bounding box center [1049, 608] width 284 height 36
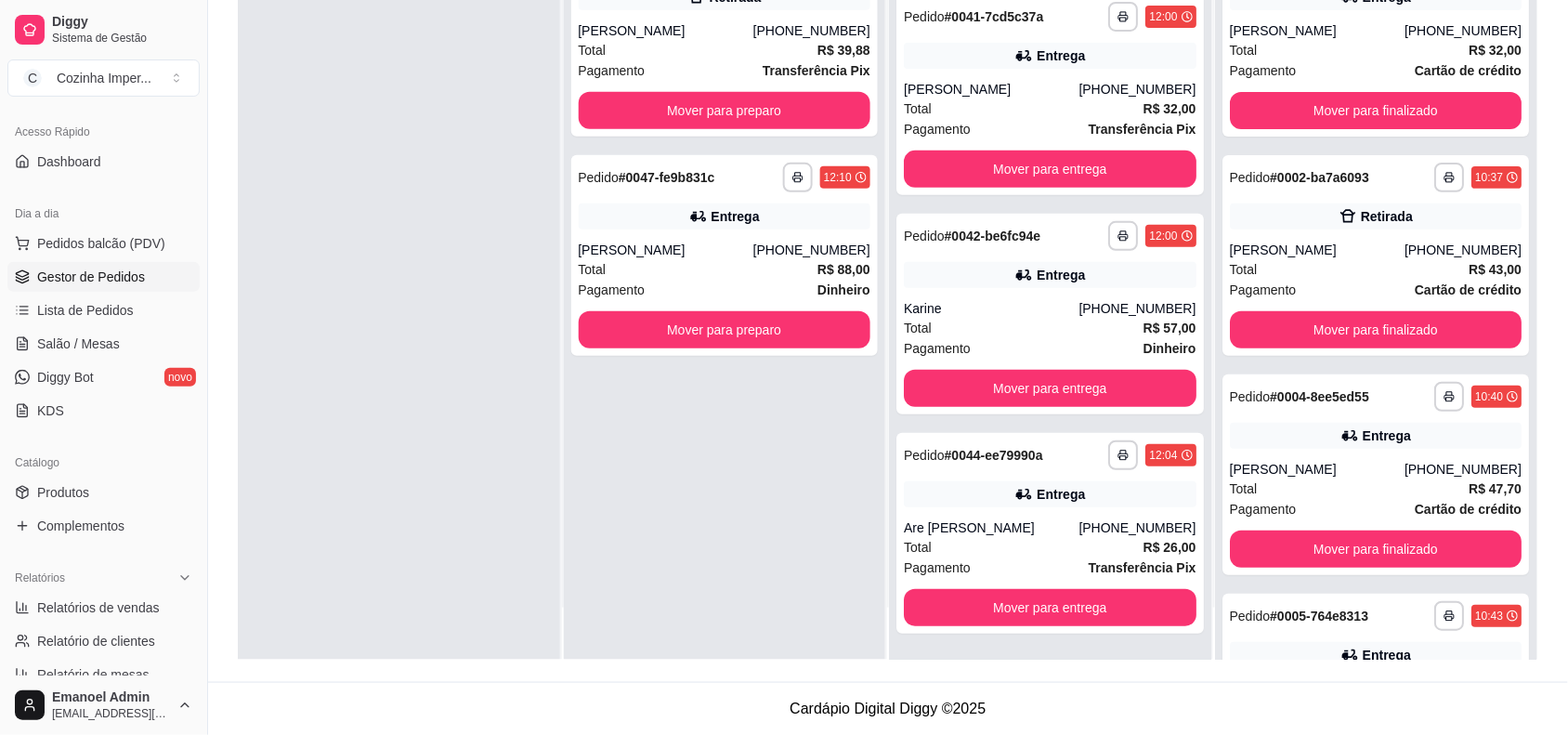
scroll to position [2151, 0]
click at [98, 485] on link "Produtos" at bounding box center [103, 493] width 192 height 30
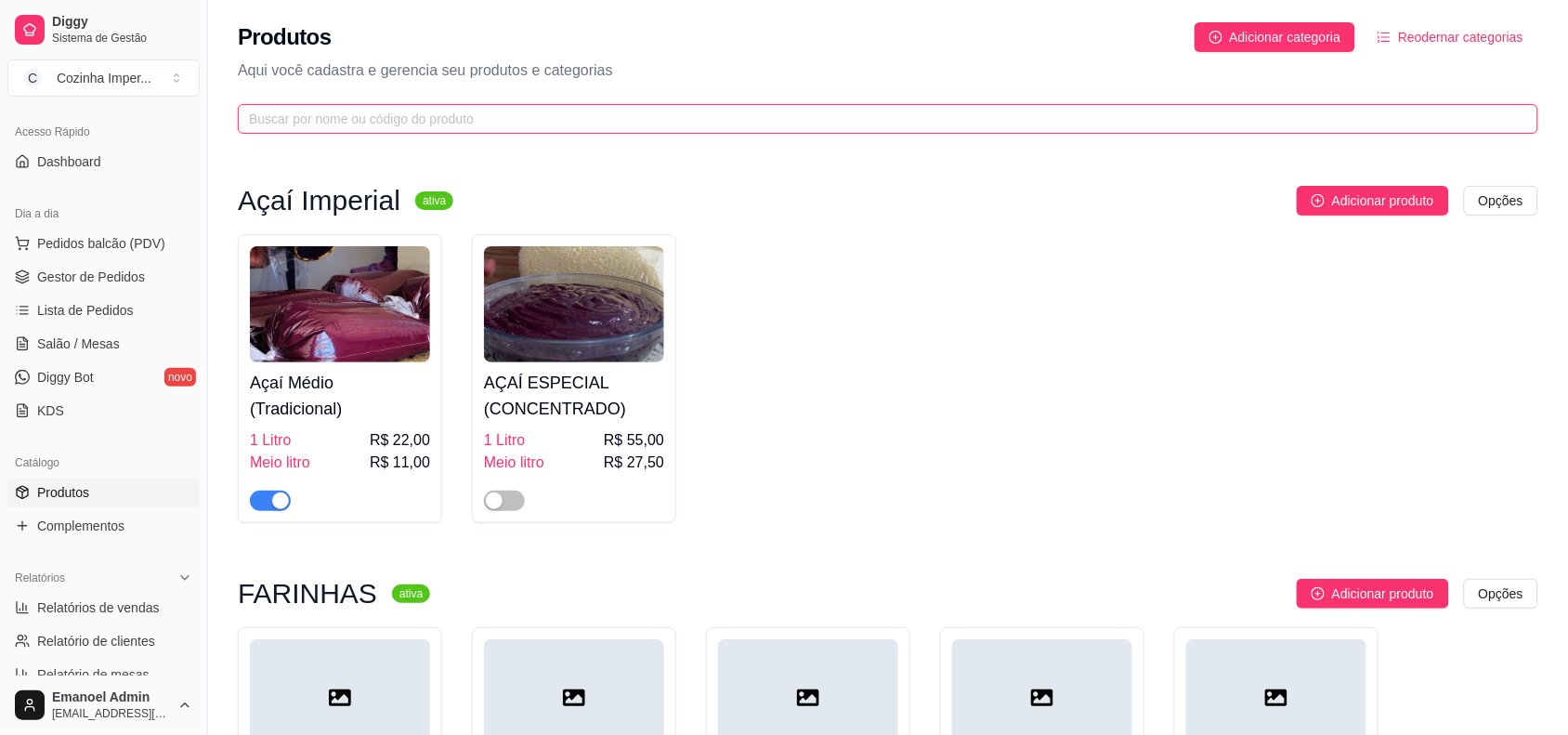
click at [600, 125] on input "text" at bounding box center [880, 119] width 1263 height 21
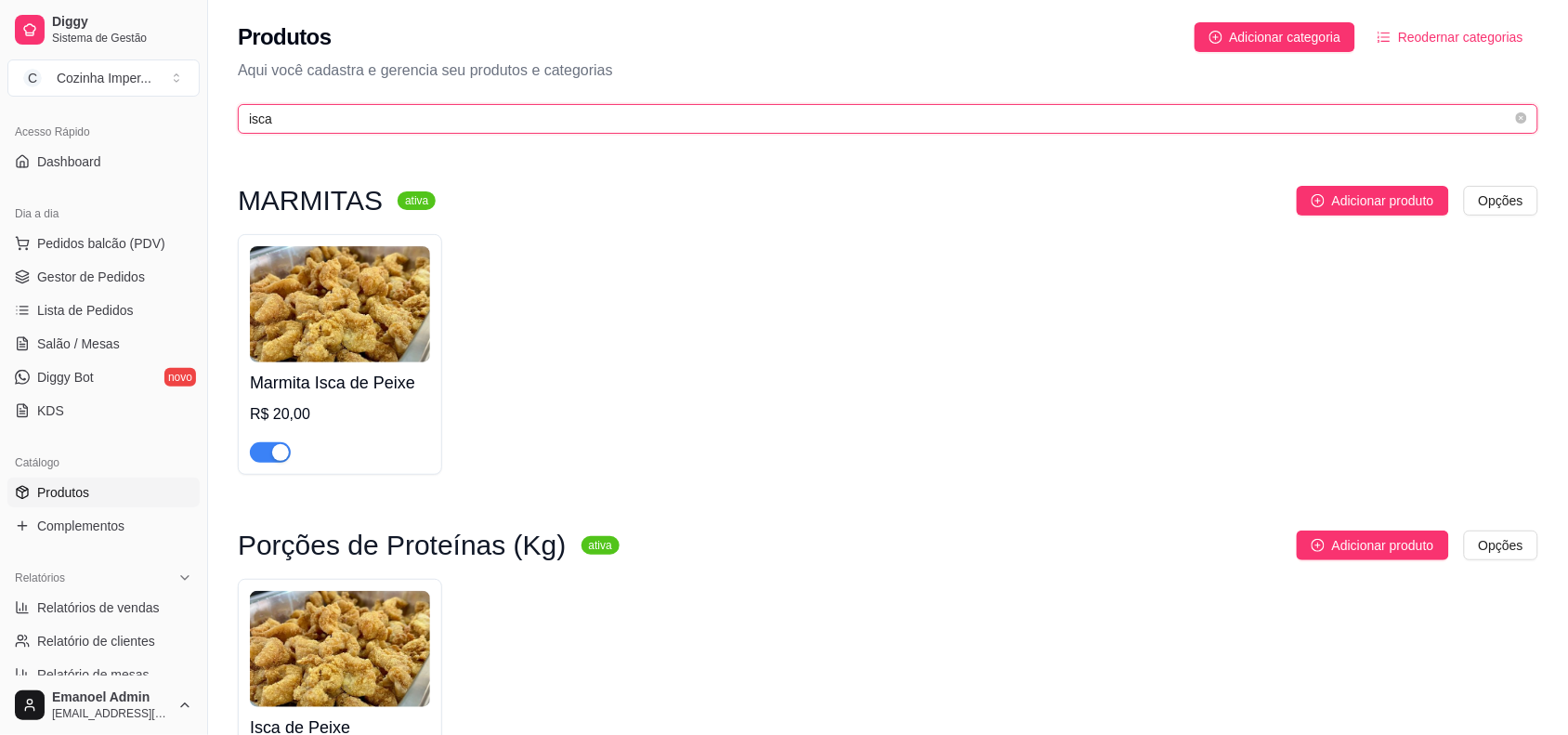
type input "isca"
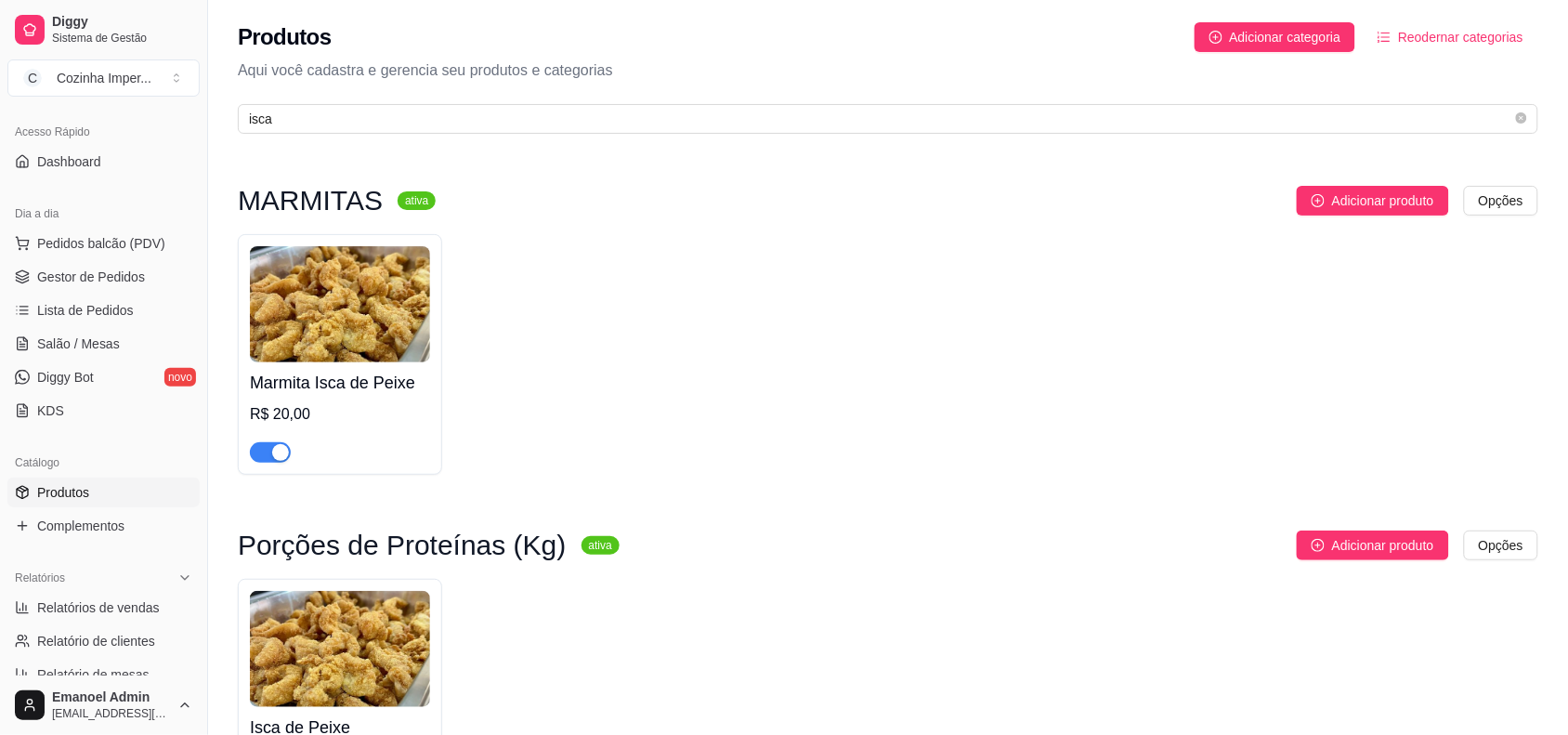
click at [265, 447] on span "button" at bounding box center [270, 452] width 41 height 21
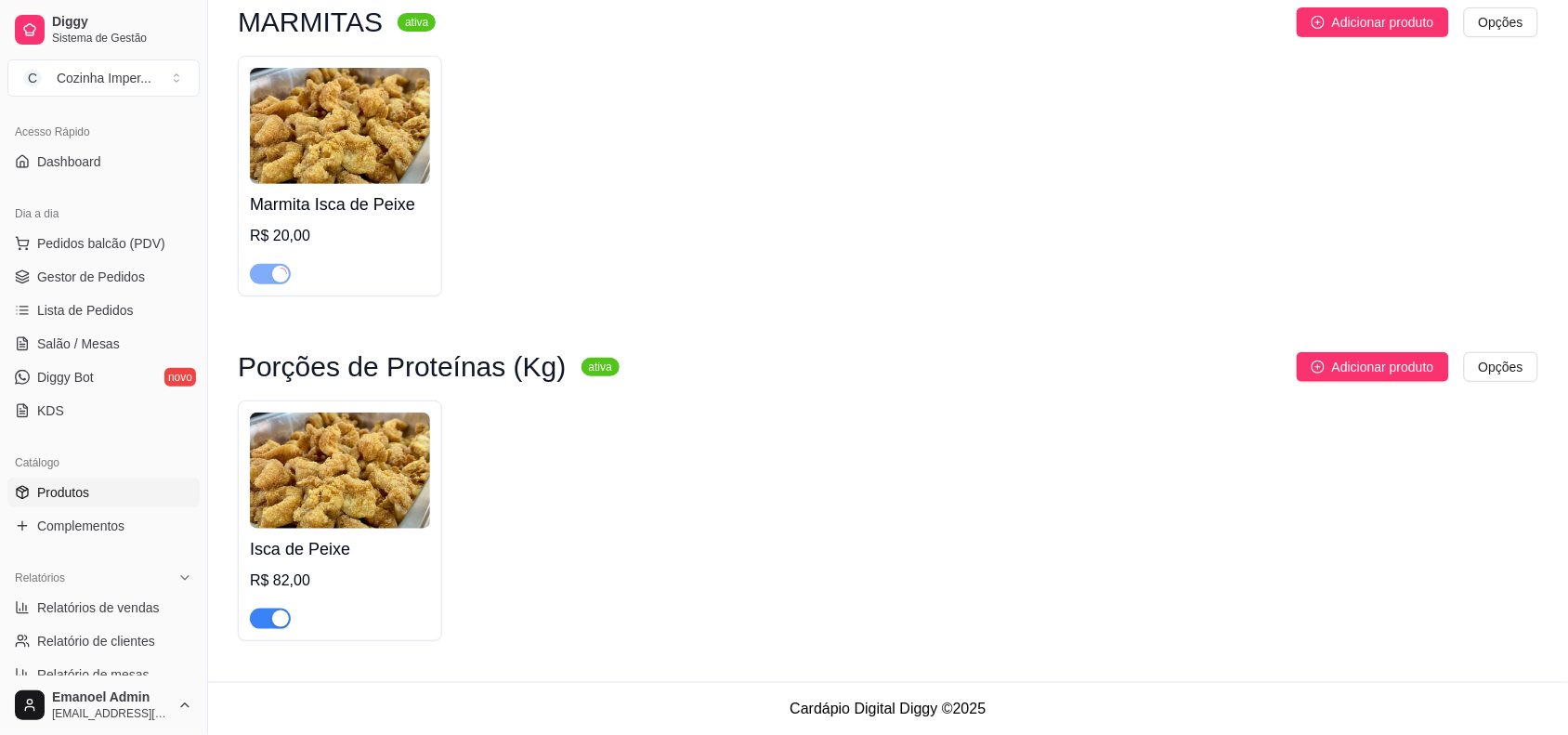
click at [279, 622] on div "button" at bounding box center [280, 618] width 17 height 17
click at [96, 525] on span "Complementos" at bounding box center [81, 526] width 88 height 19
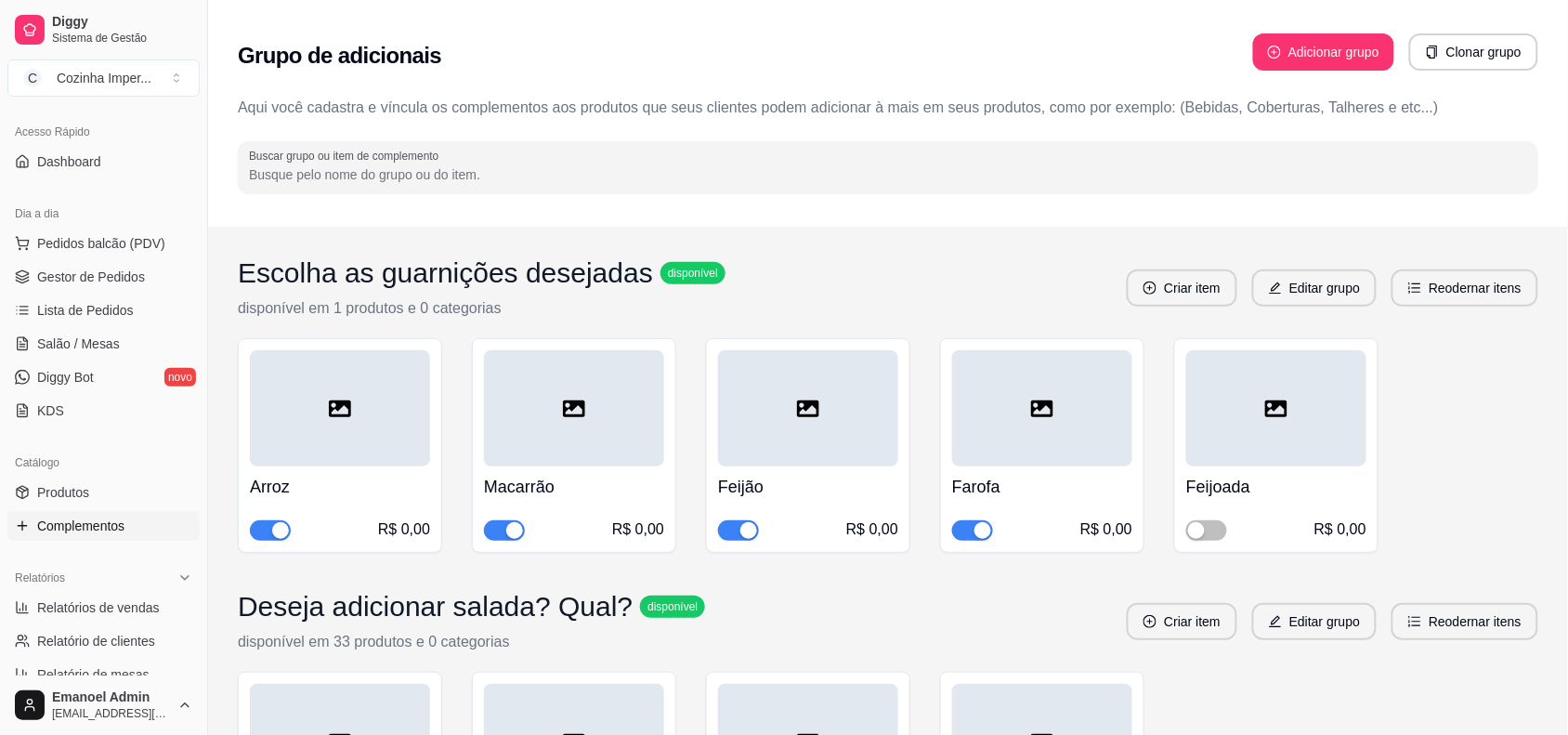
click at [481, 176] on input "Buscar grupo ou item de complemento" at bounding box center [888, 174] width 1278 height 19
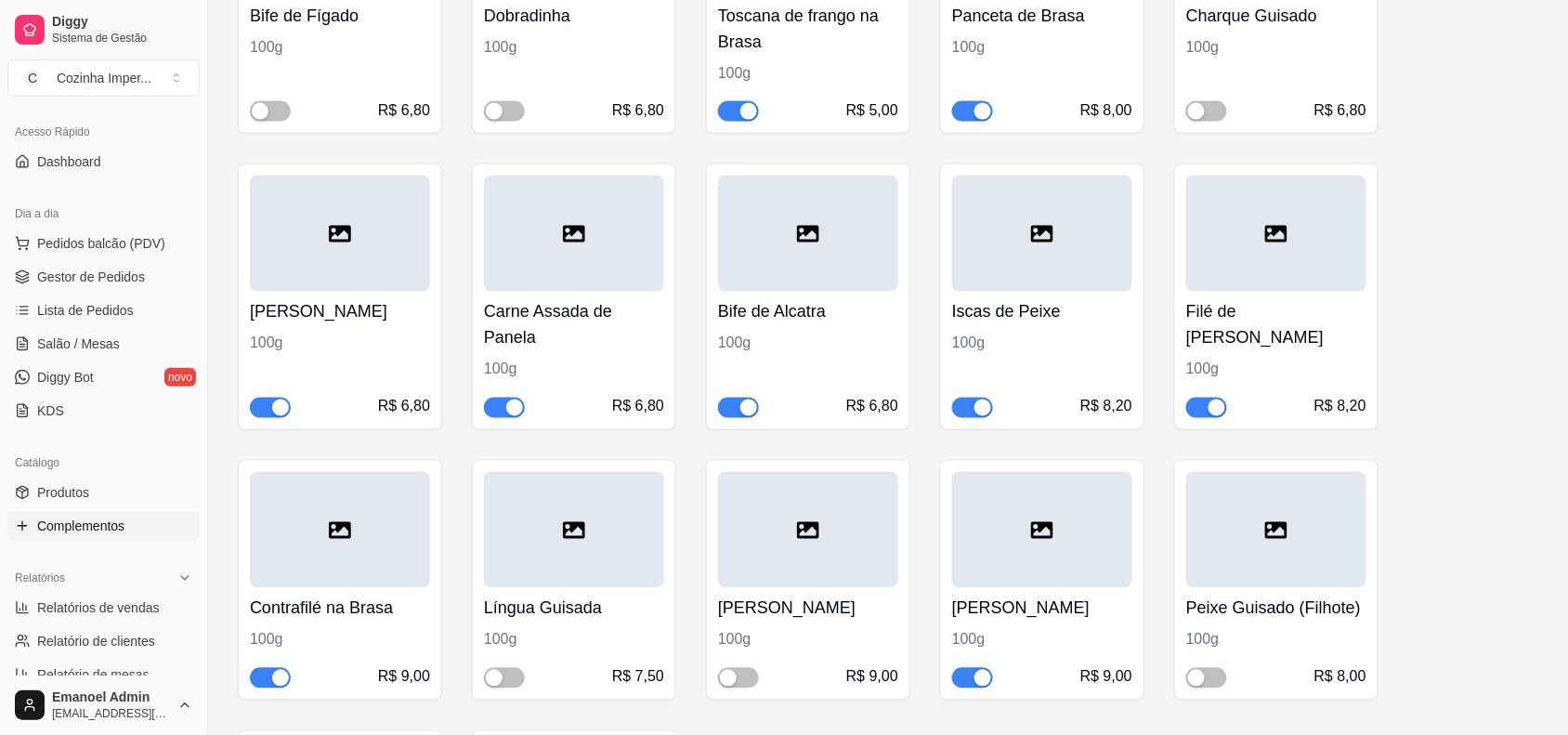
scroll to position [743, 0]
type input "isca"
click at [978, 408] on div "button" at bounding box center [983, 405] width 17 height 17
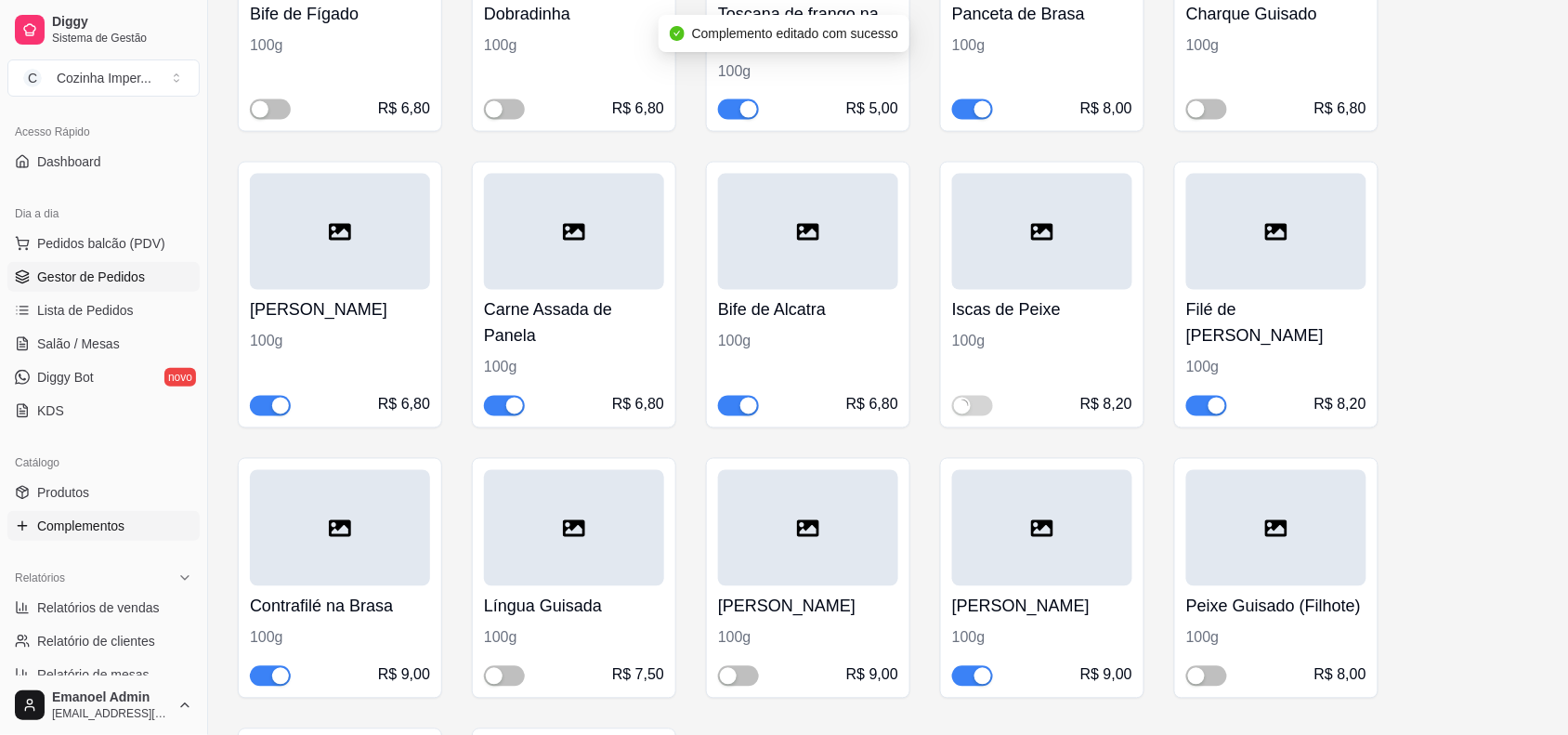
click at [120, 279] on span "Gestor de Pedidos" at bounding box center [91, 277] width 108 height 19
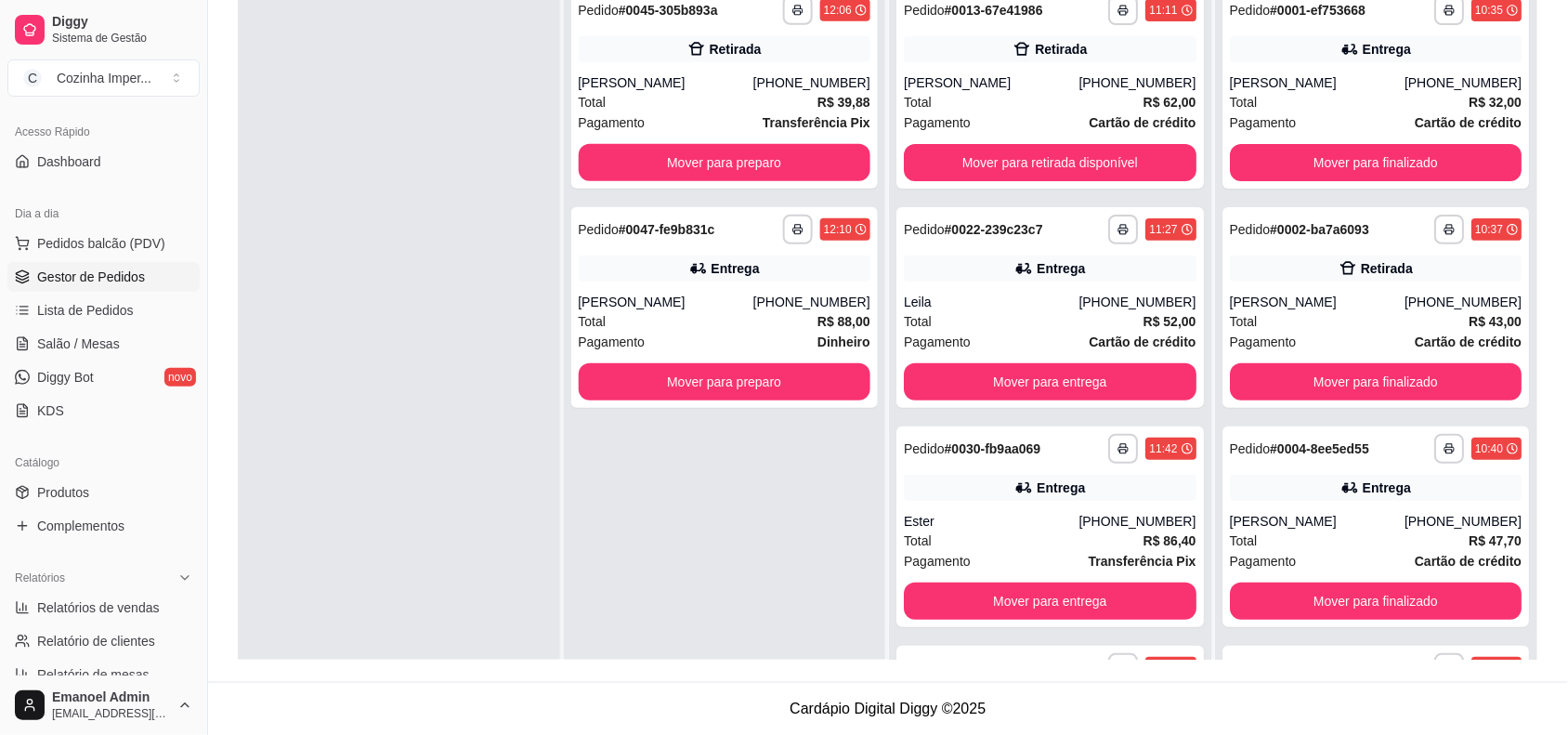
click at [142, 286] on span "Gestor de Pedidos" at bounding box center [91, 277] width 108 height 19
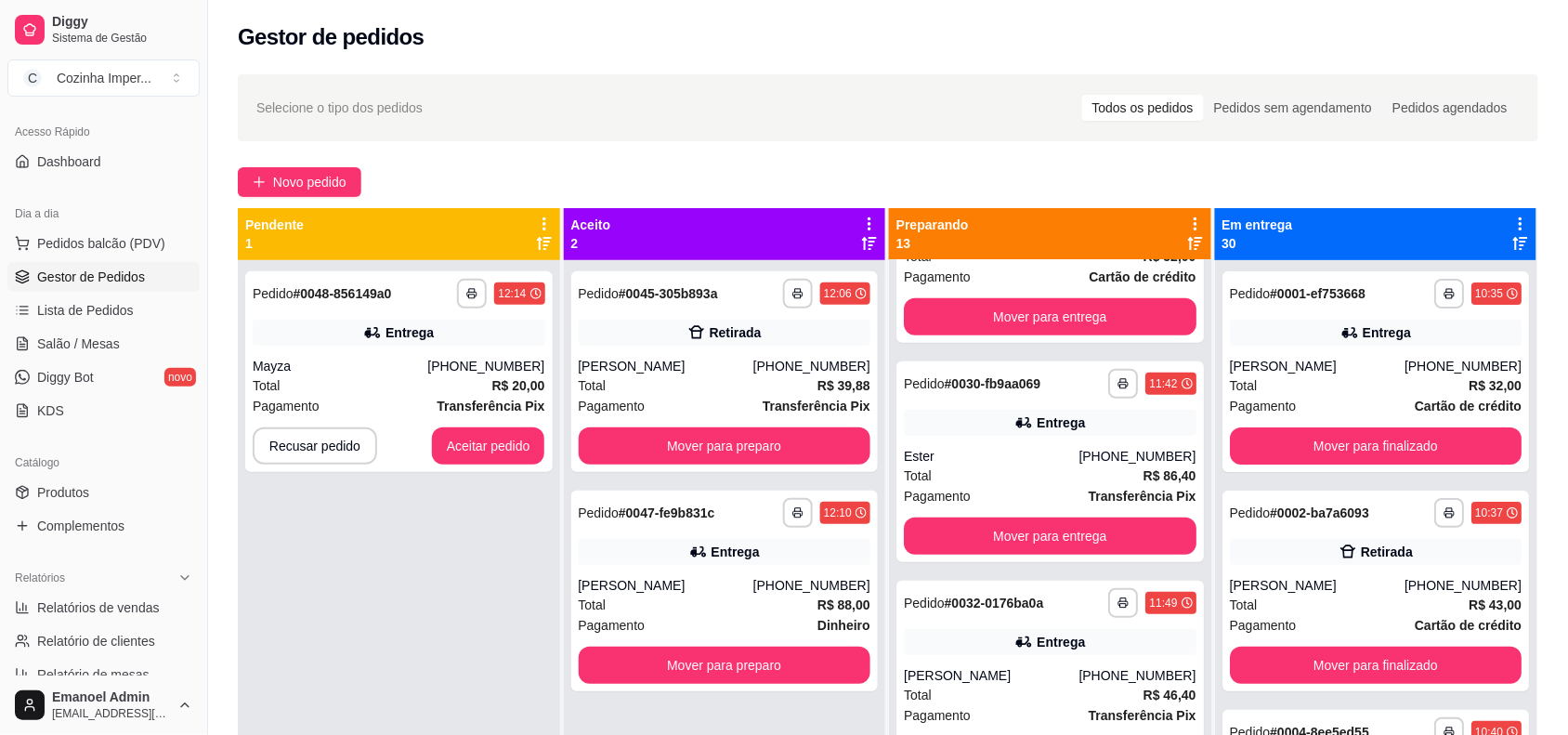
scroll to position [349, 0]
click at [517, 447] on button "Aceitar pedido" at bounding box center [489, 445] width 113 height 37
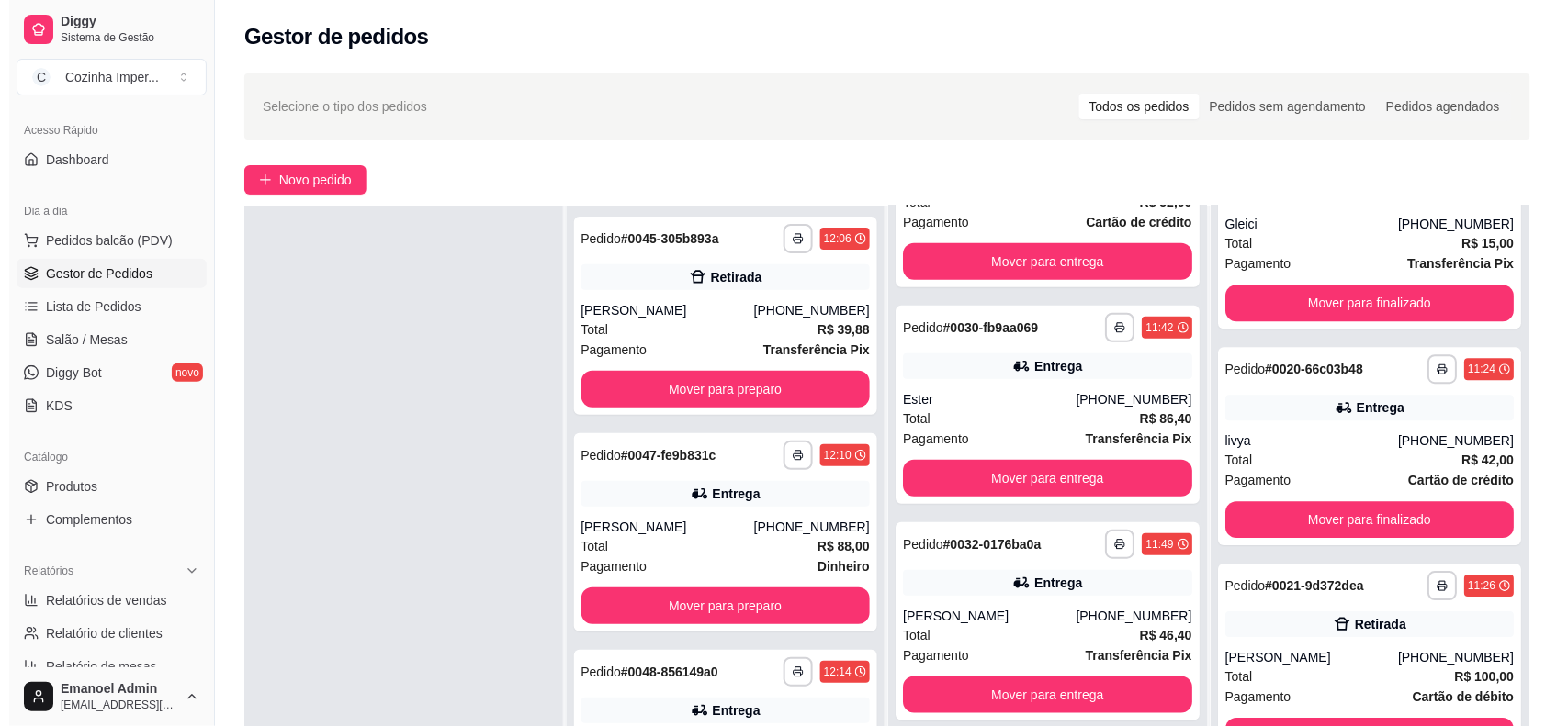
scroll to position [3556, 0]
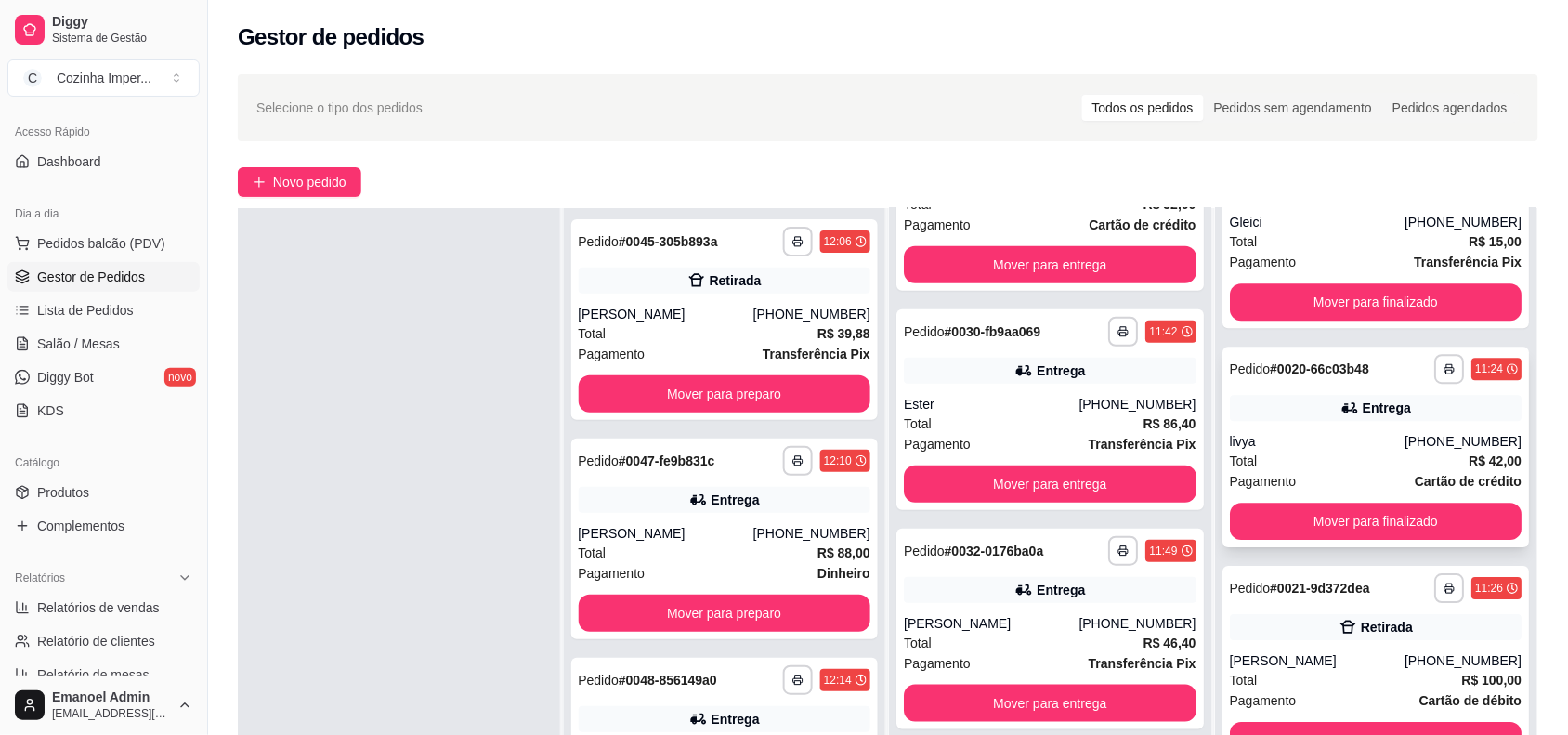
click at [1302, 347] on div "**********" at bounding box center [1376, 447] width 308 height 201
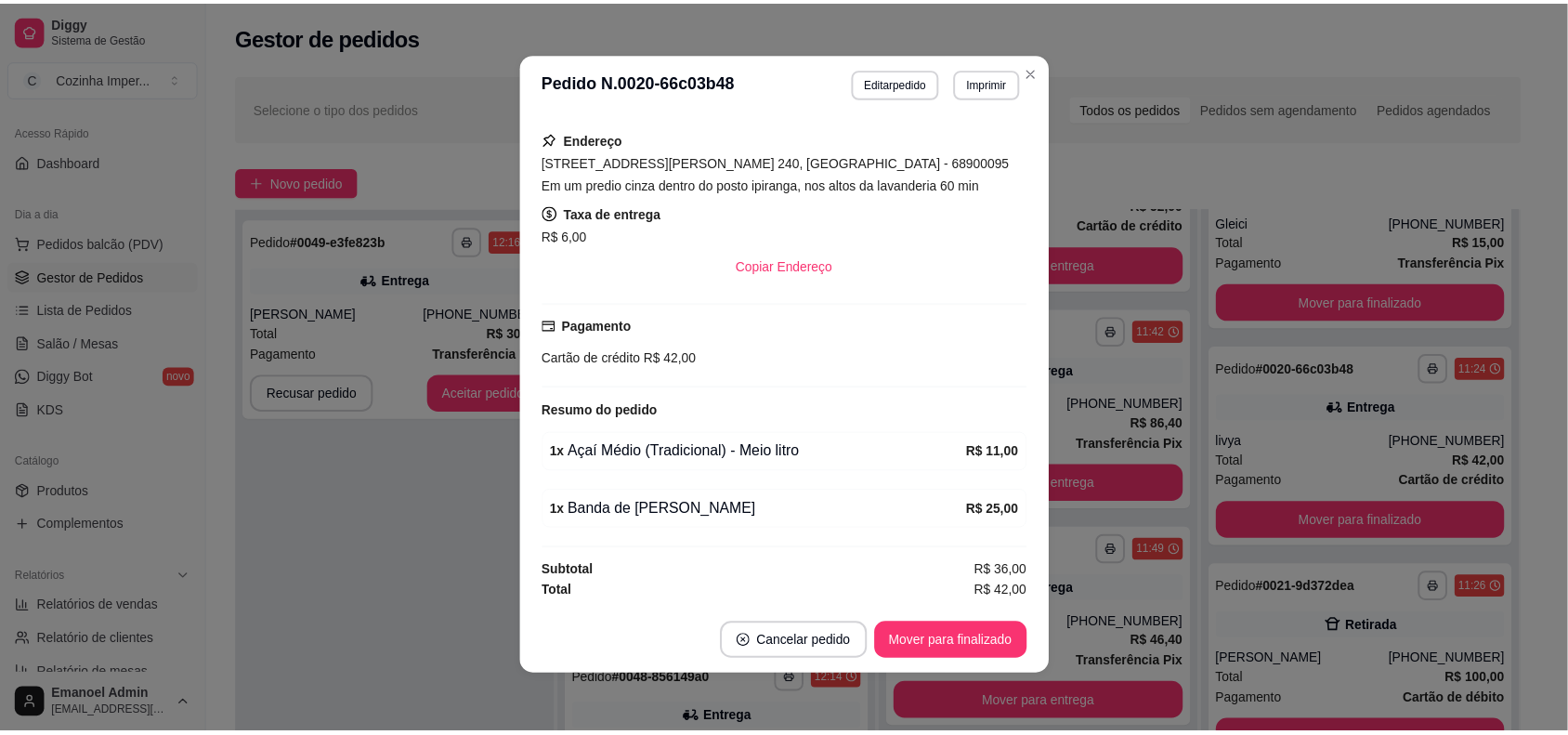
scroll to position [0, 0]
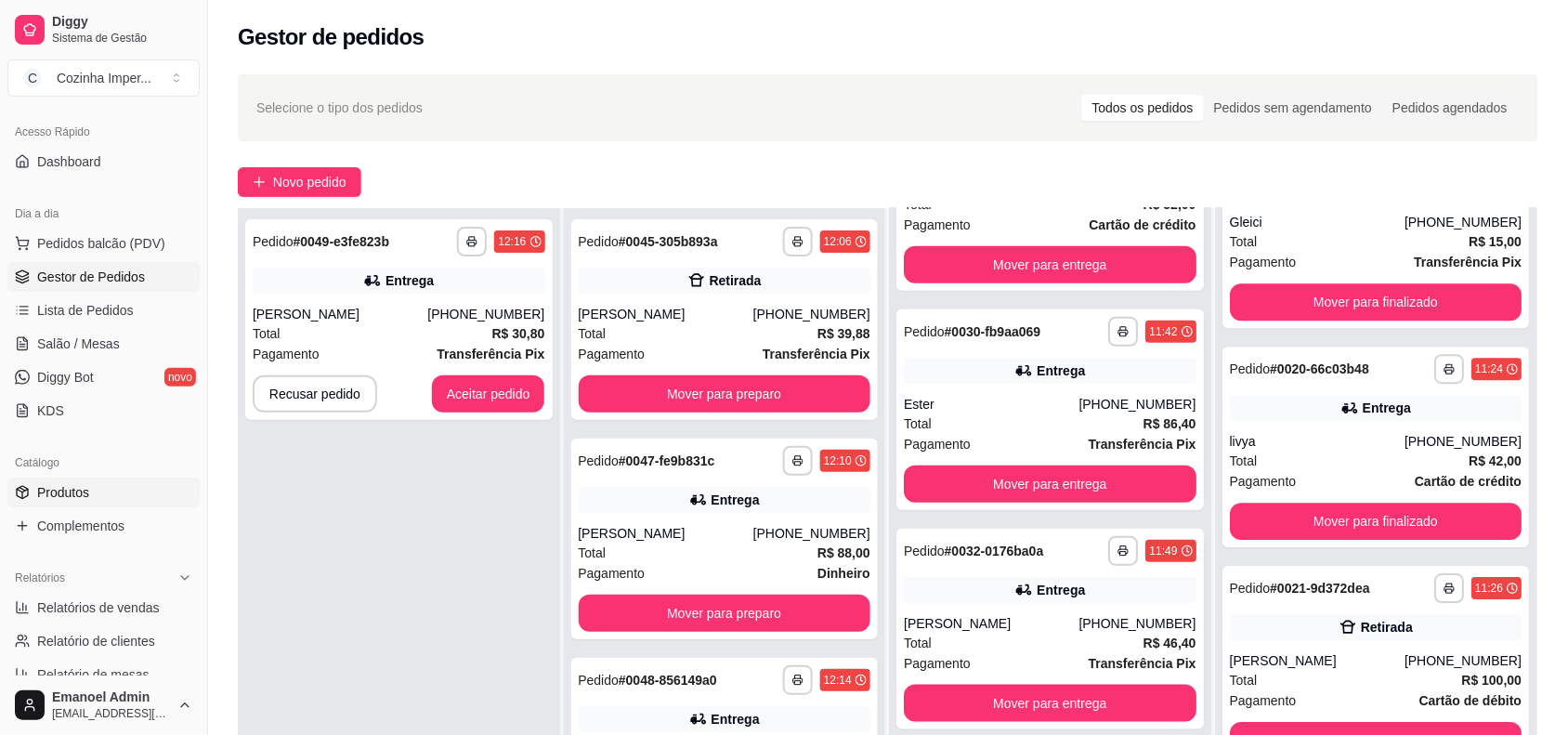
click at [107, 486] on link "Produtos" at bounding box center [103, 493] width 192 height 30
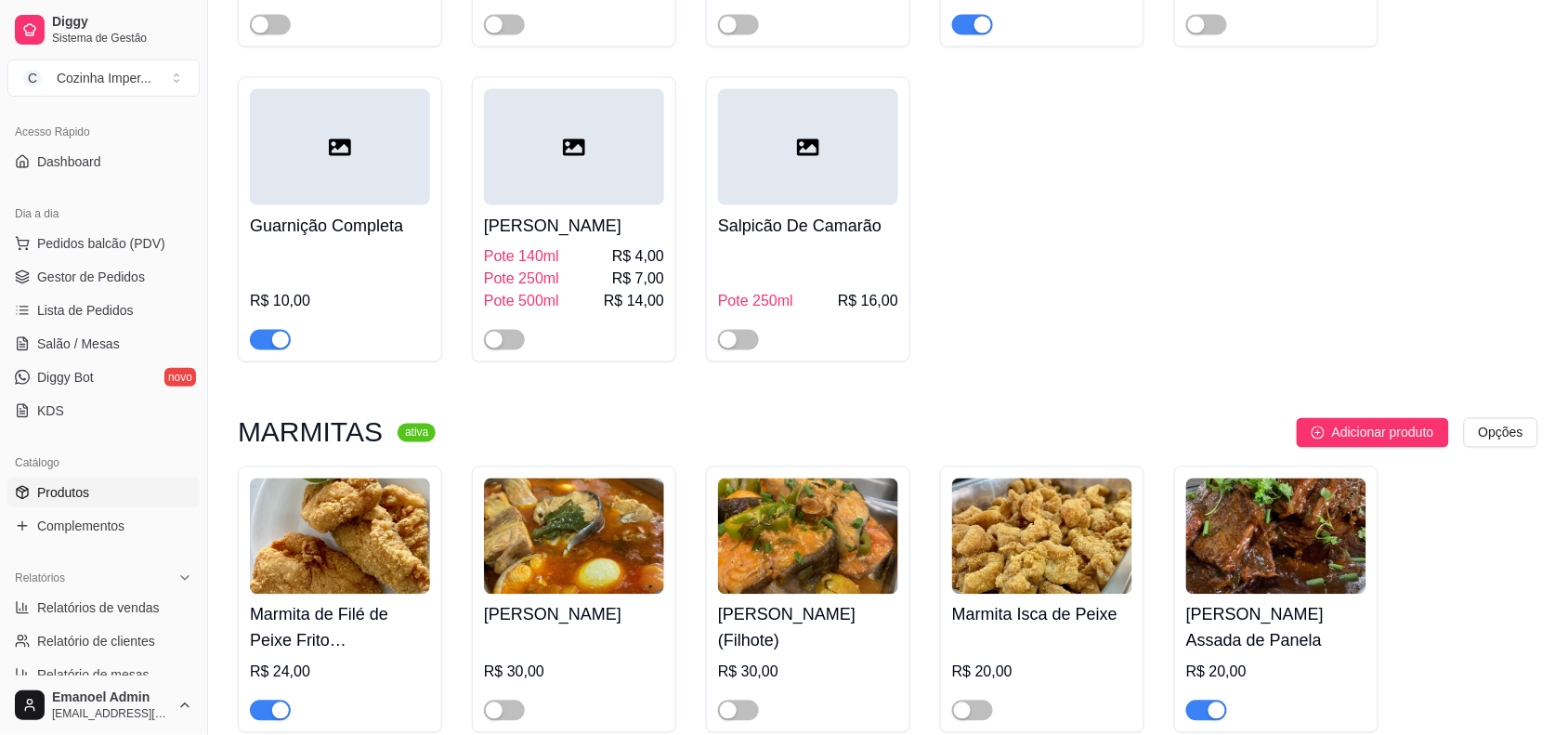
scroll to position [2671, 0]
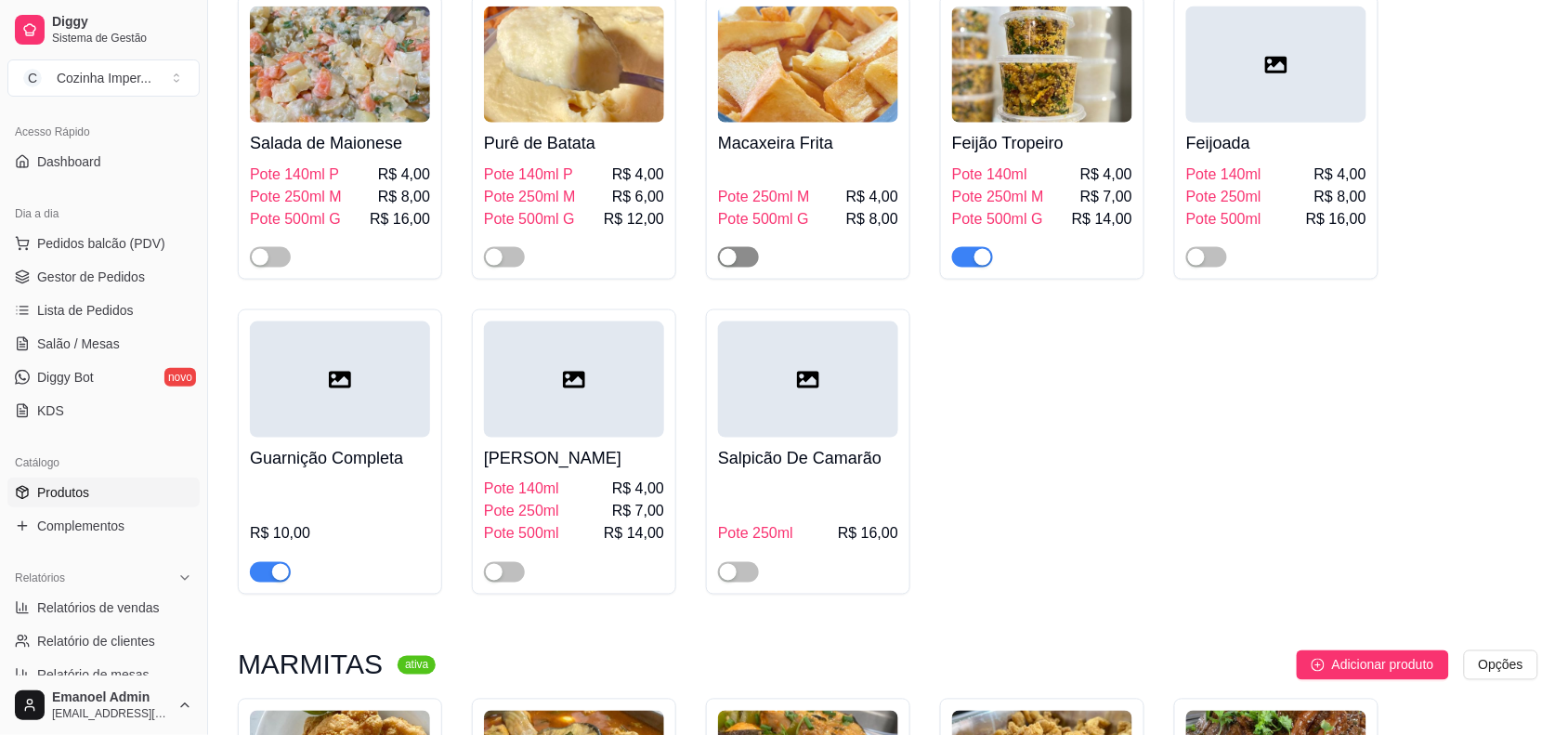
click at [750, 248] on span "button" at bounding box center [738, 257] width 41 height 21
click at [748, 249] on div "button" at bounding box center [749, 257] width 17 height 17
click at [103, 526] on span "Complementos" at bounding box center [81, 526] width 88 height 19
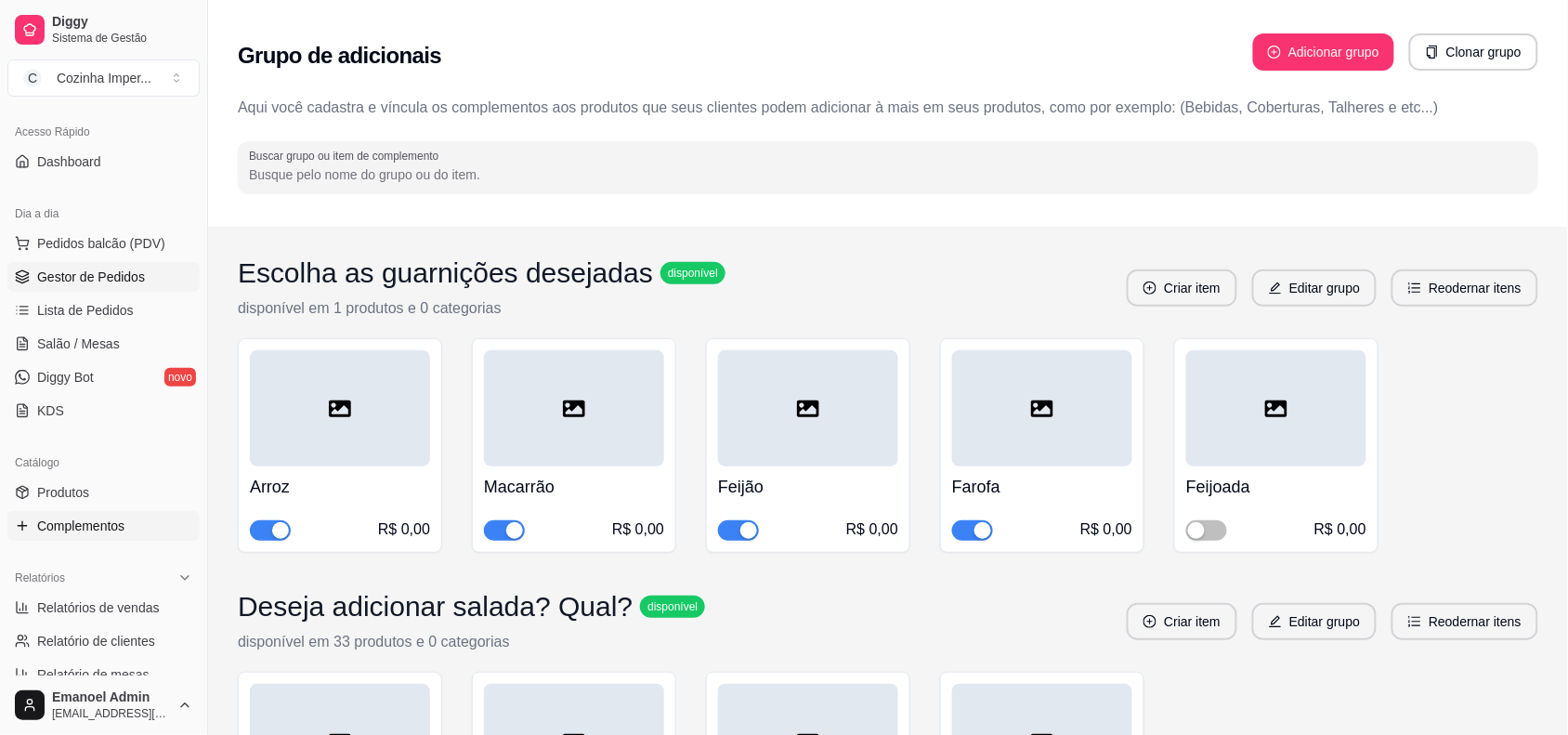
click at [117, 275] on span "Gestor de Pedidos" at bounding box center [91, 277] width 108 height 19
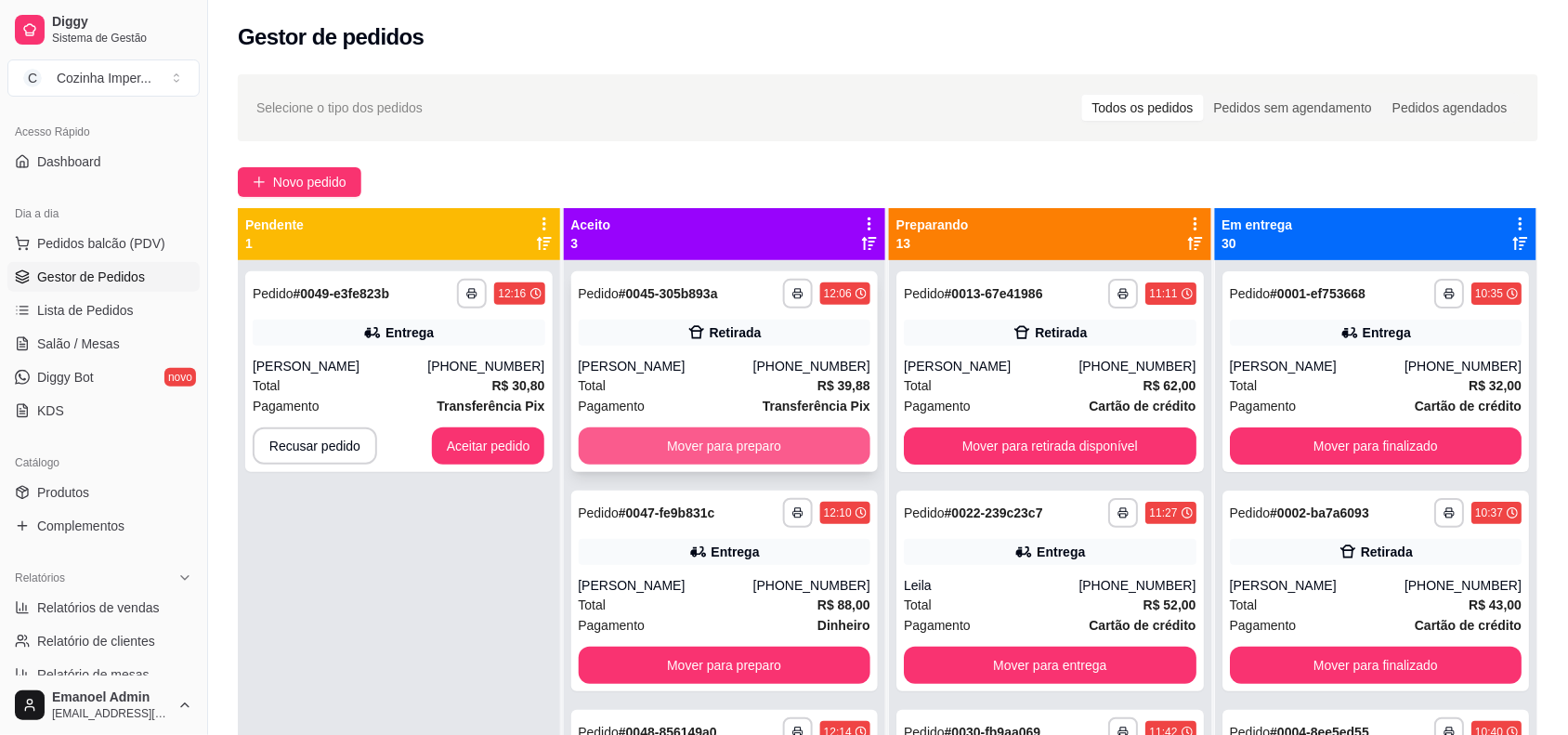
click at [757, 452] on button "Mover para preparo" at bounding box center [725, 445] width 293 height 37
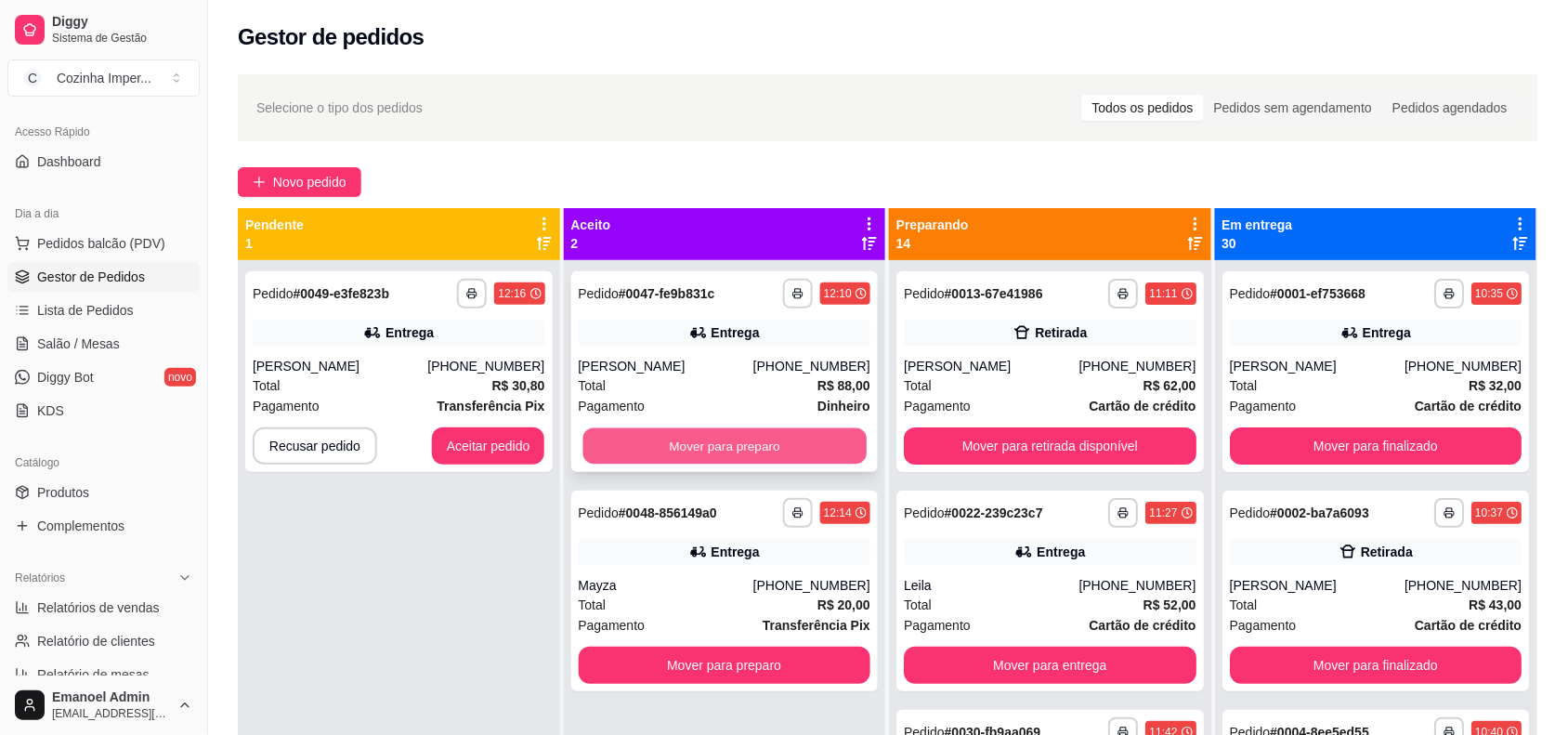
click at [769, 441] on button "Mover para preparo" at bounding box center [724, 446] width 284 height 36
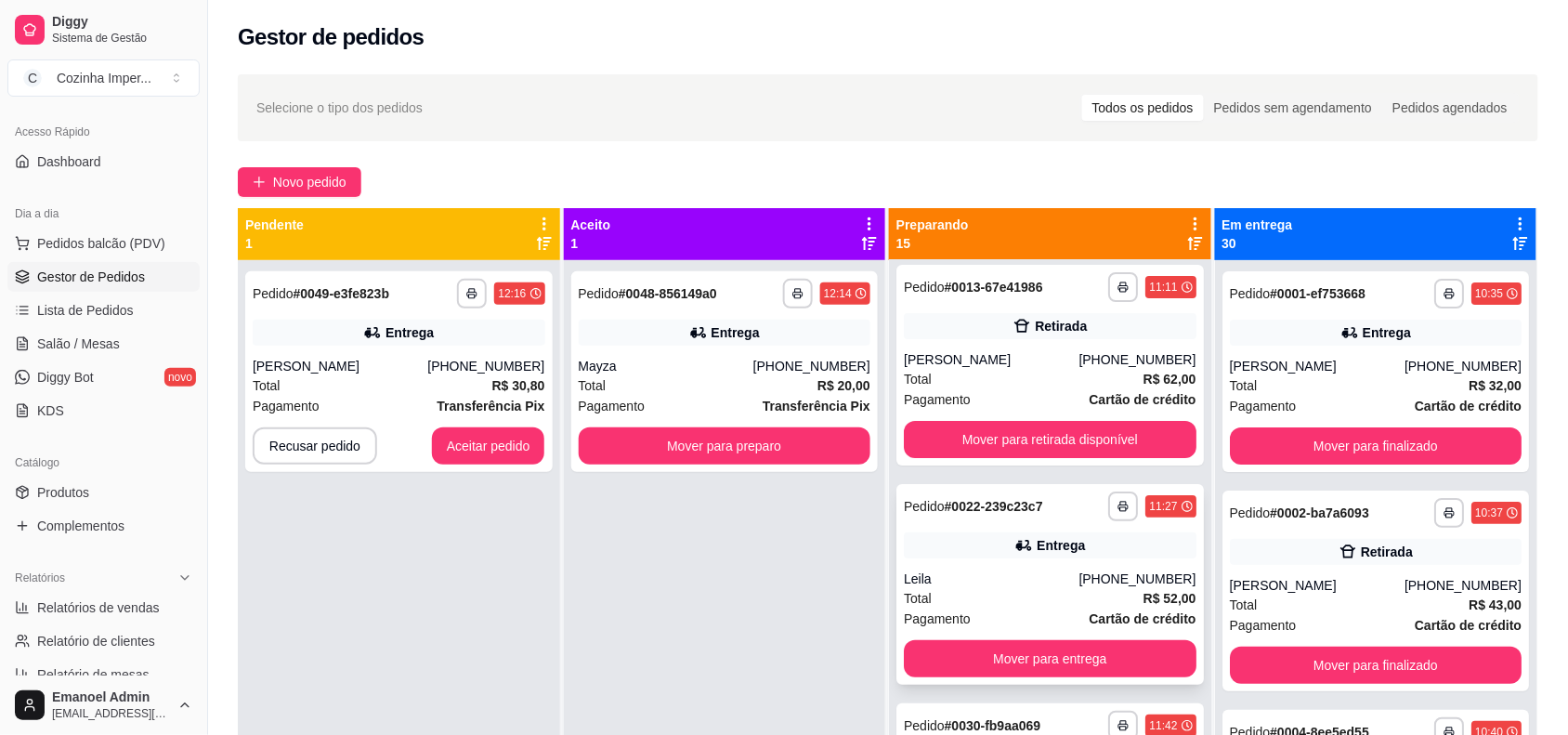
scroll to position [117, 0]
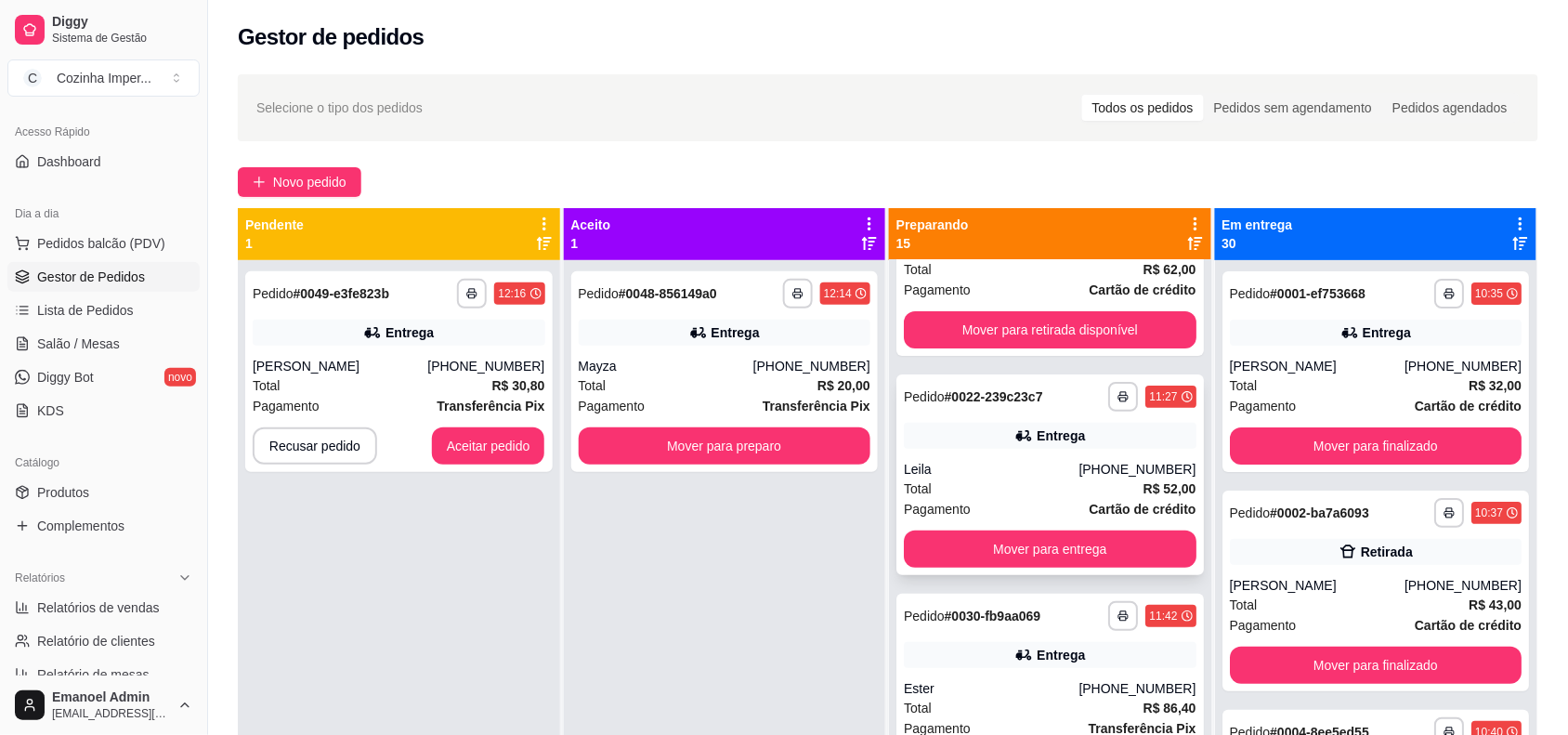
click at [1059, 392] on div "**********" at bounding box center [1050, 396] width 293 height 30
click at [505, 438] on button "Aceitar pedido" at bounding box center [489, 446] width 110 height 36
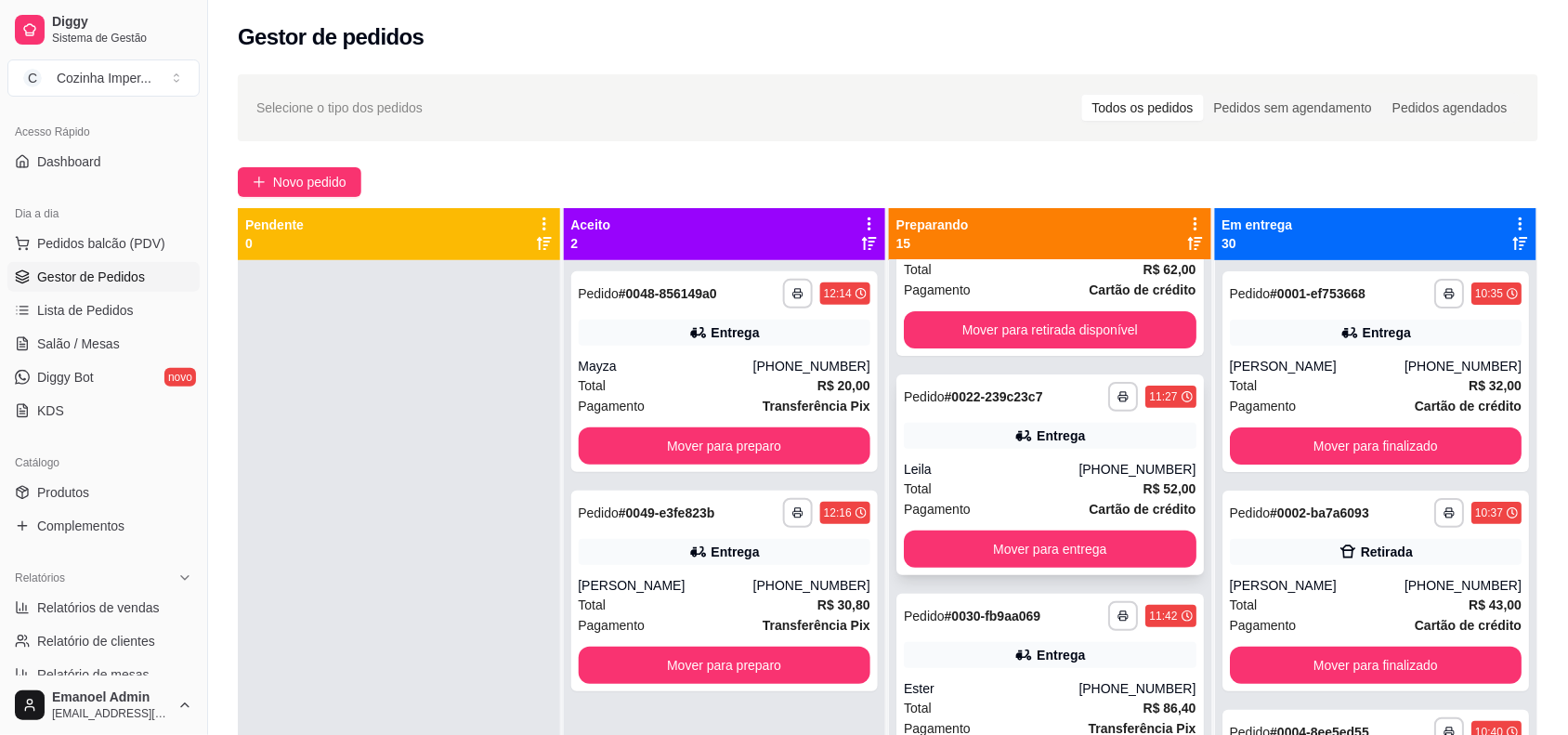
scroll to position [232, 0]
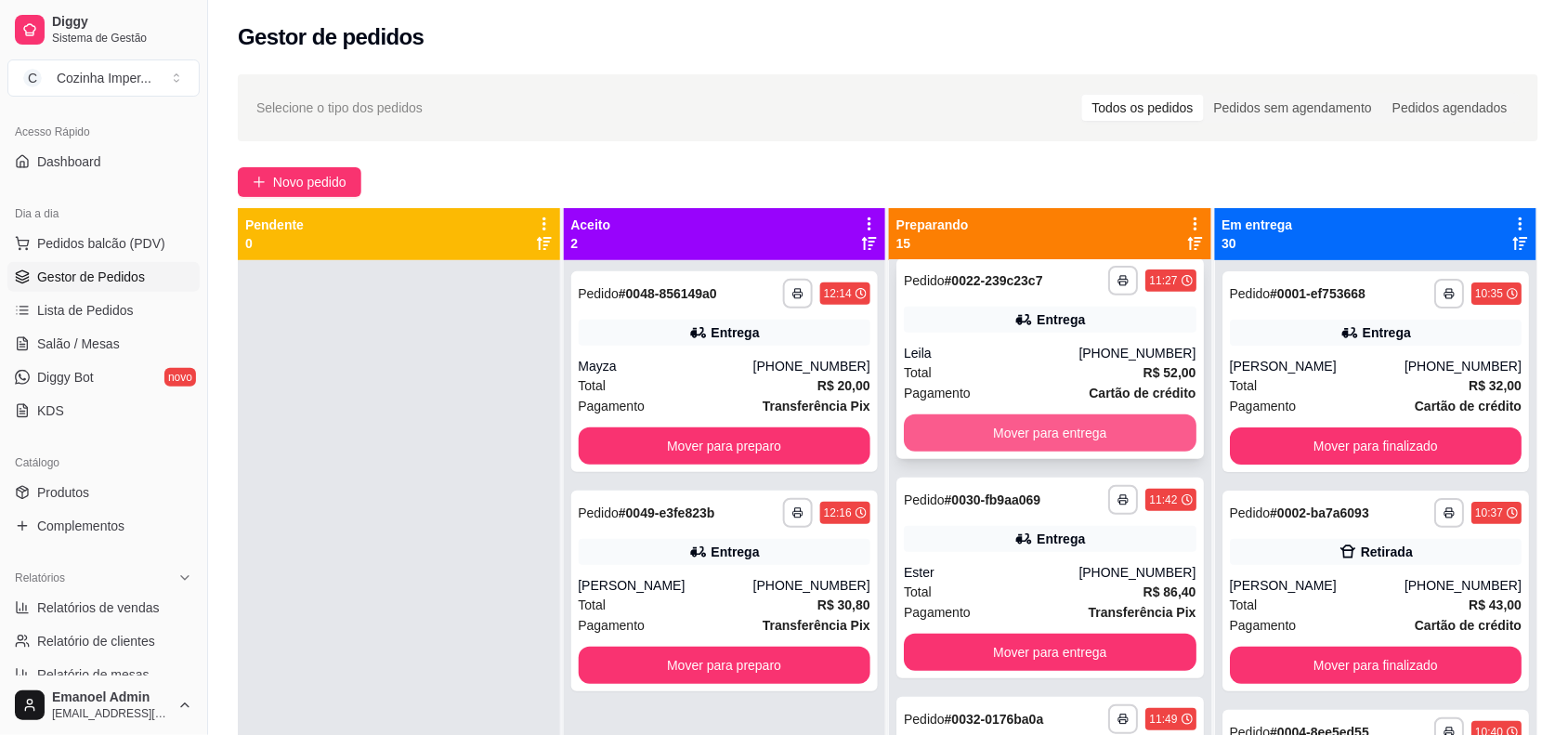
click at [1065, 425] on button "Mover para entrega" at bounding box center [1050, 432] width 293 height 37
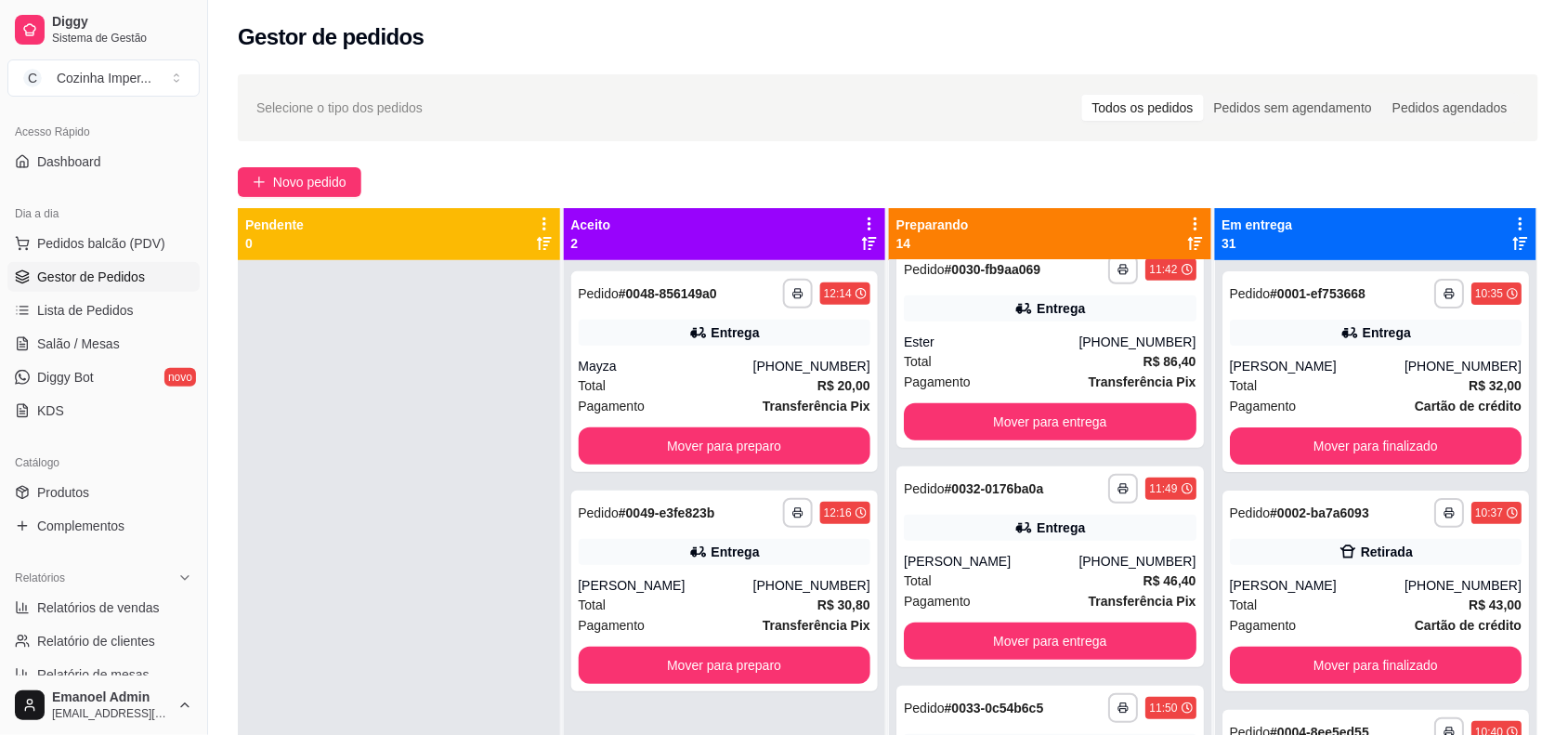
scroll to position [244, 0]
click at [1106, 420] on button "Mover para entrega" at bounding box center [1050, 420] width 293 height 37
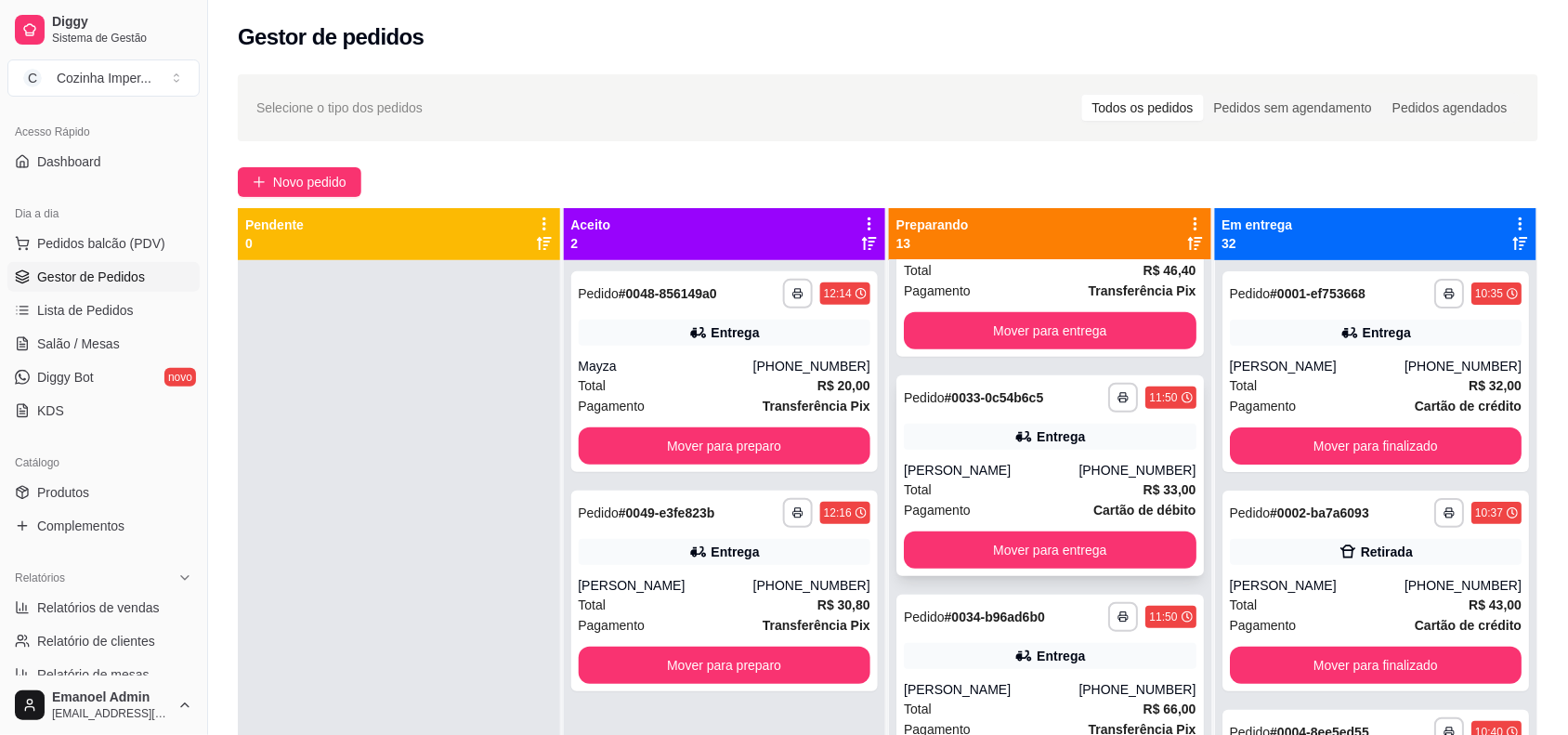
scroll to position [373, 0]
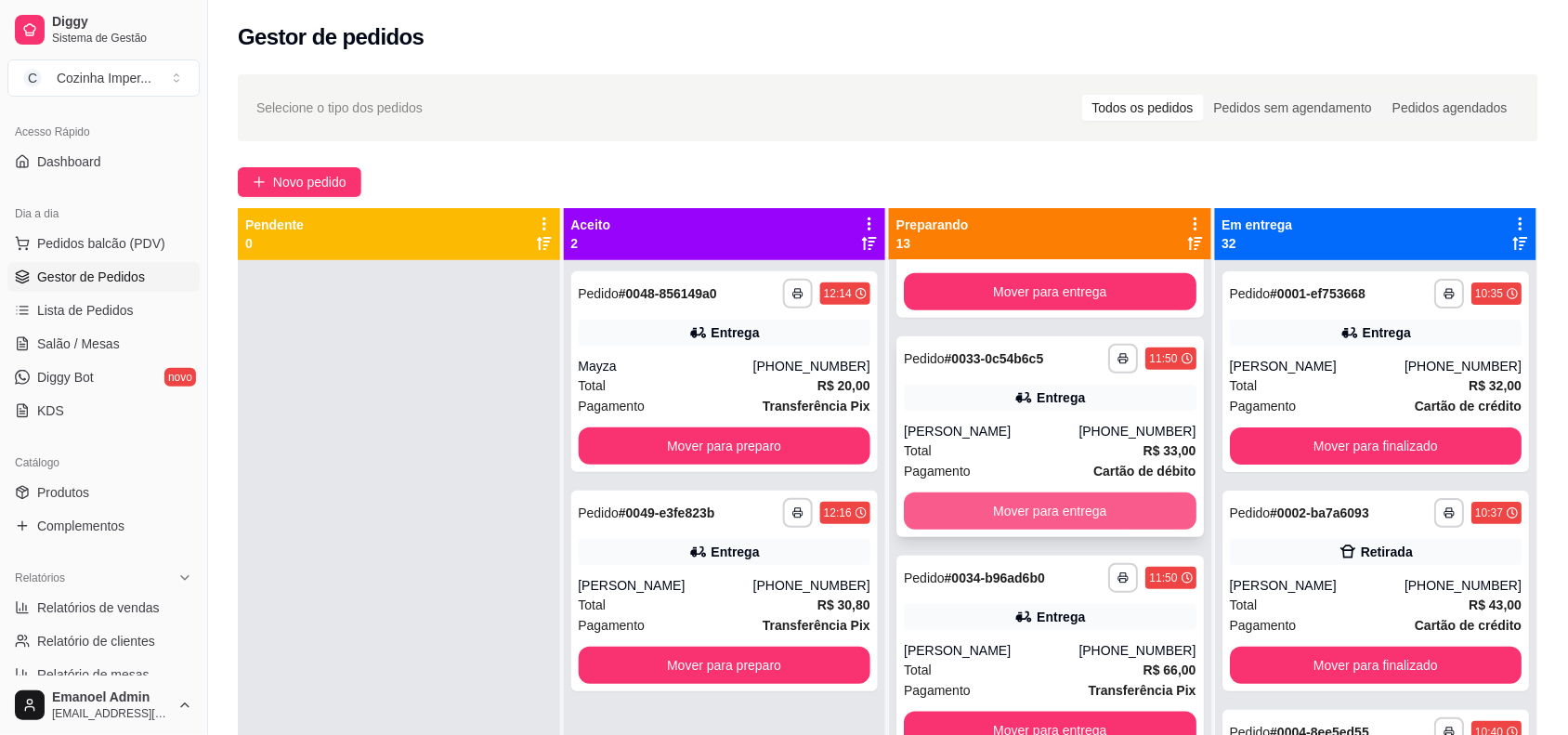
click at [1091, 498] on button "Mover para entrega" at bounding box center [1050, 510] width 293 height 37
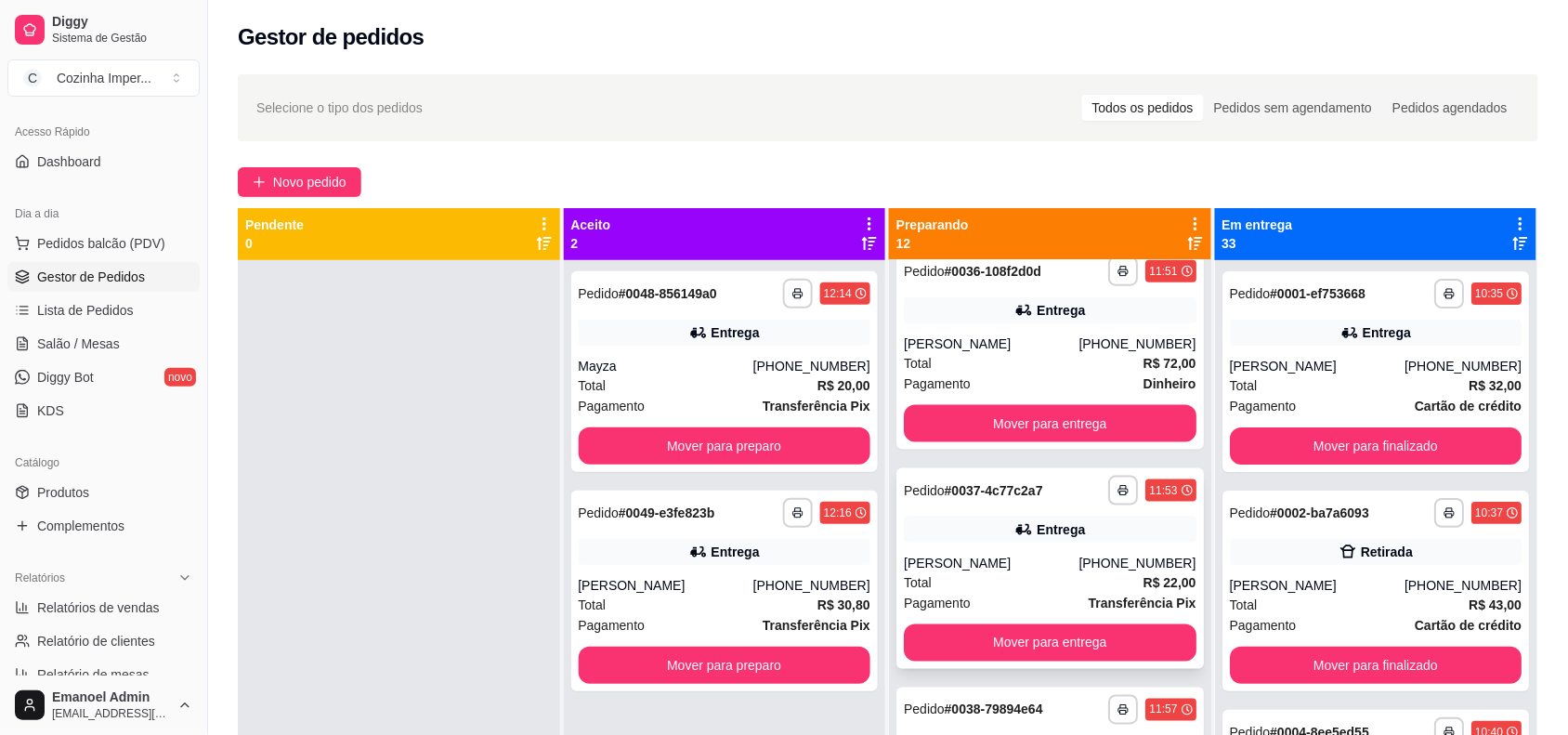
scroll to position [722, 0]
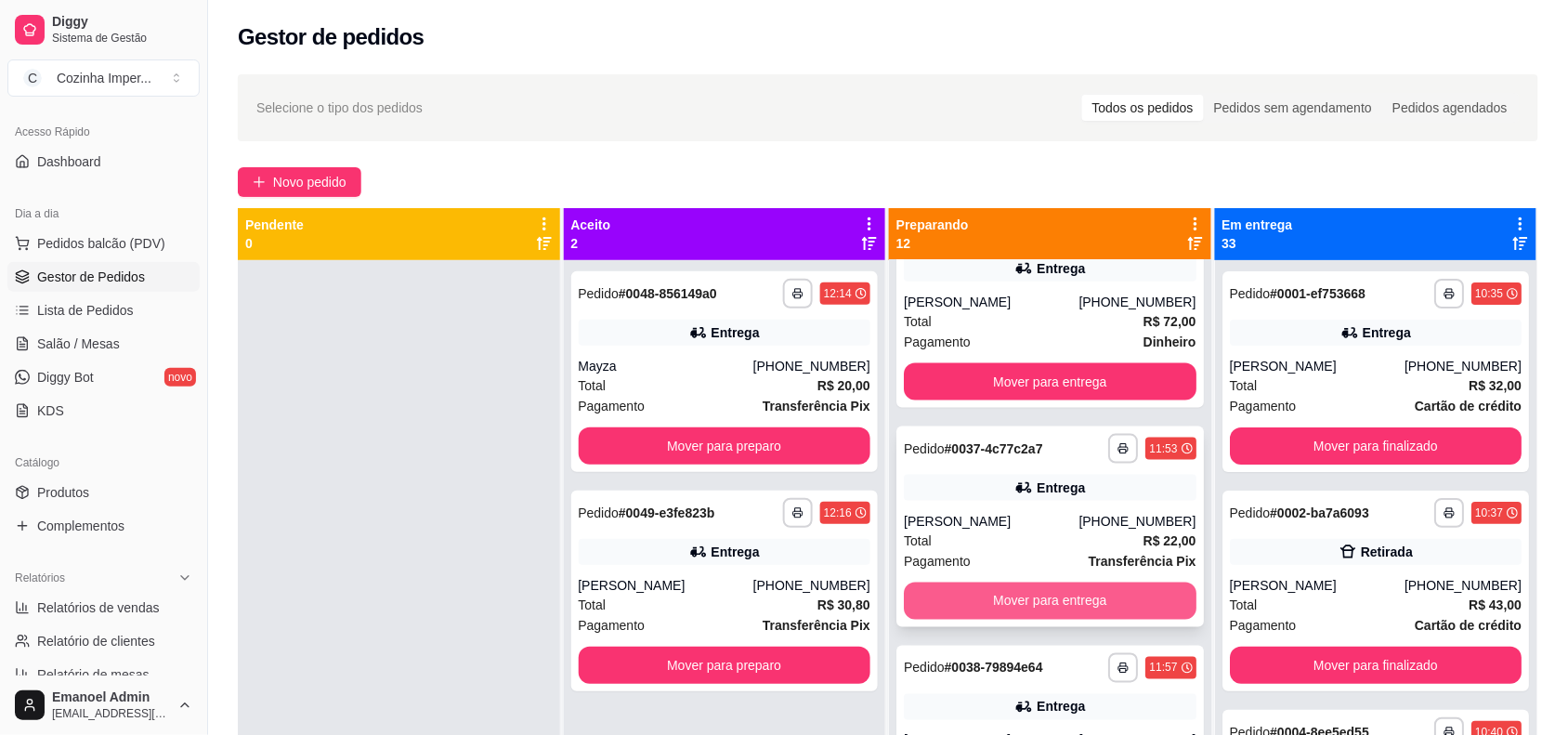
click at [1070, 615] on button "Mover para entrega" at bounding box center [1050, 601] width 293 height 37
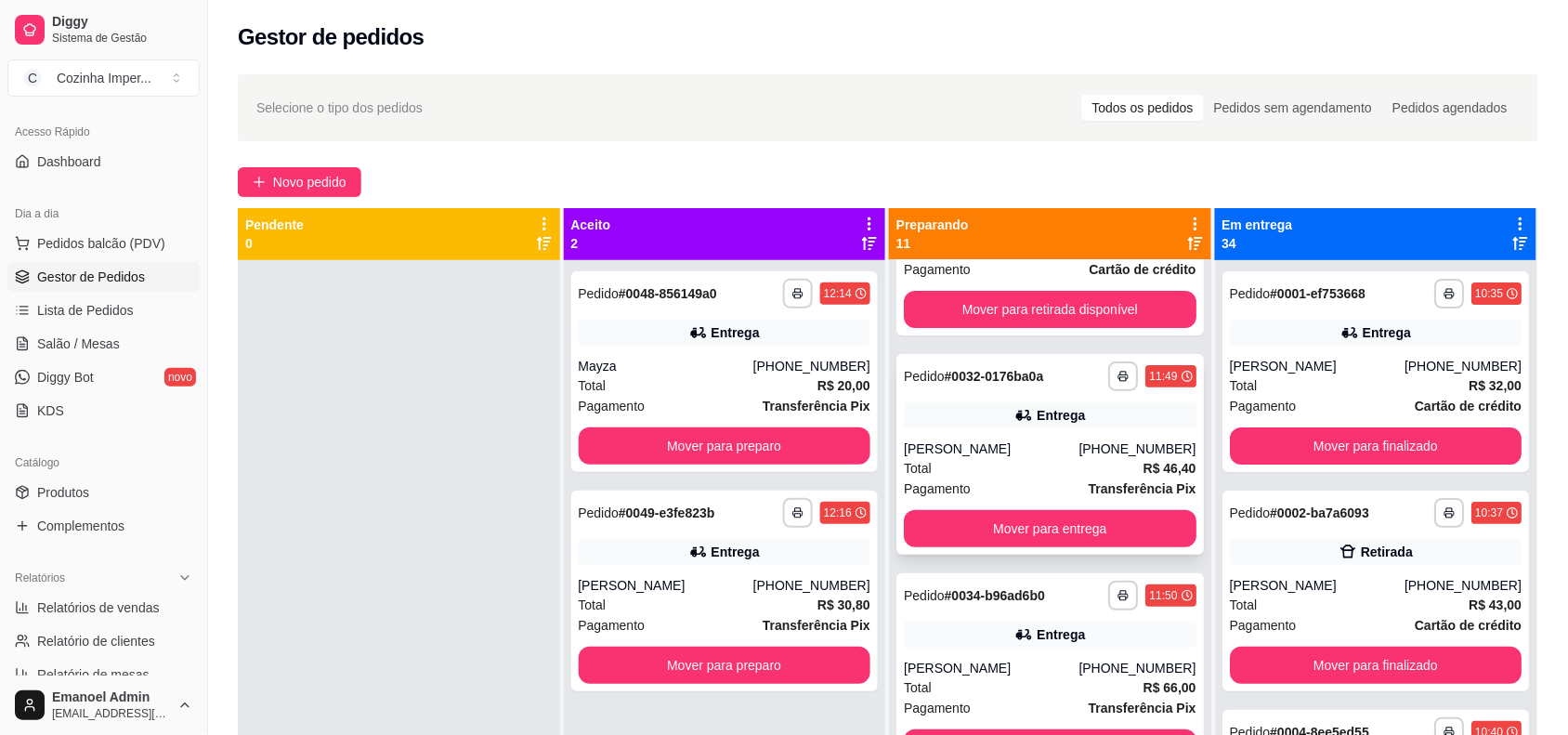
scroll to position [0, 0]
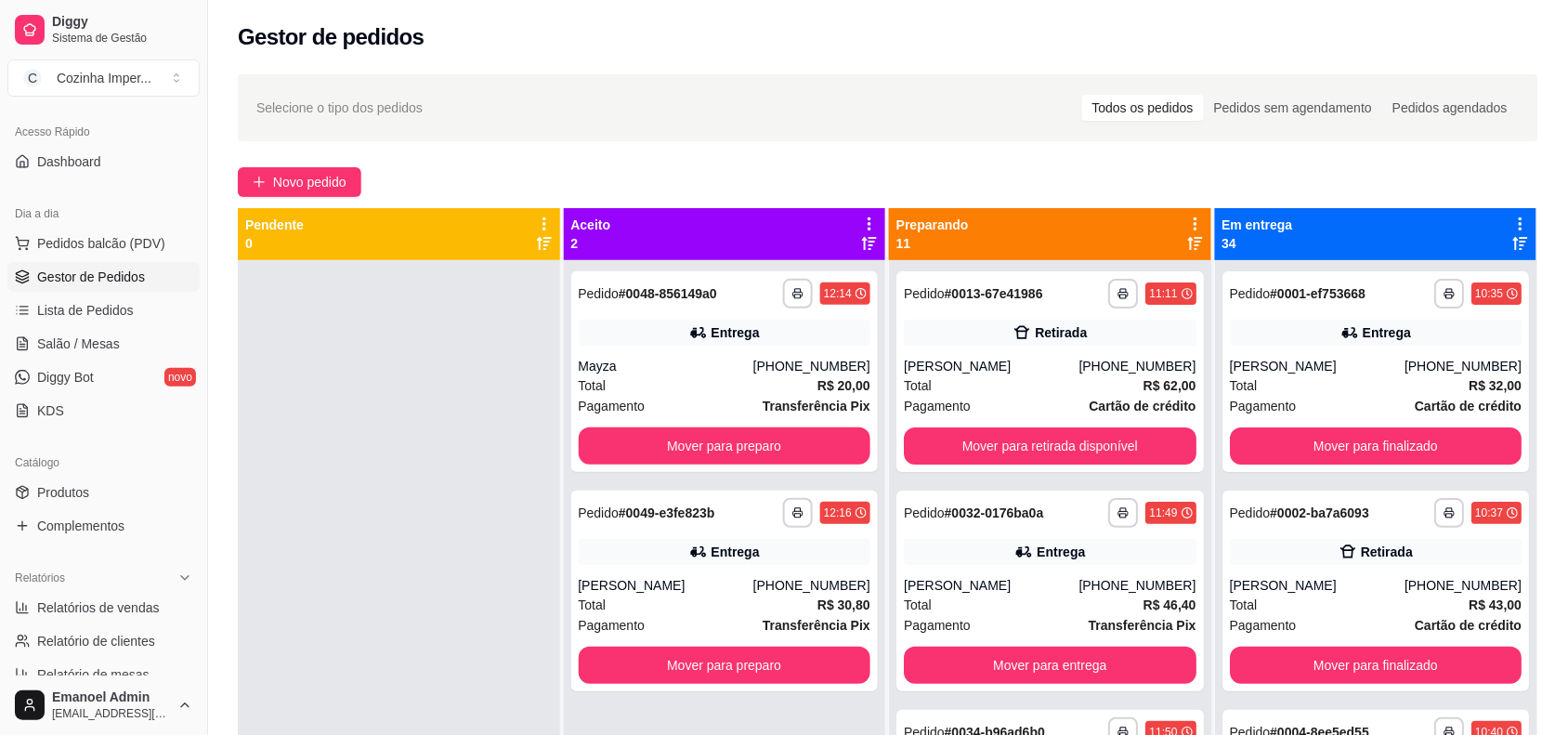
click at [120, 472] on div "Catálogo" at bounding box center [103, 463] width 192 height 30
click at [117, 492] on link "Produtos" at bounding box center [103, 493] width 192 height 30
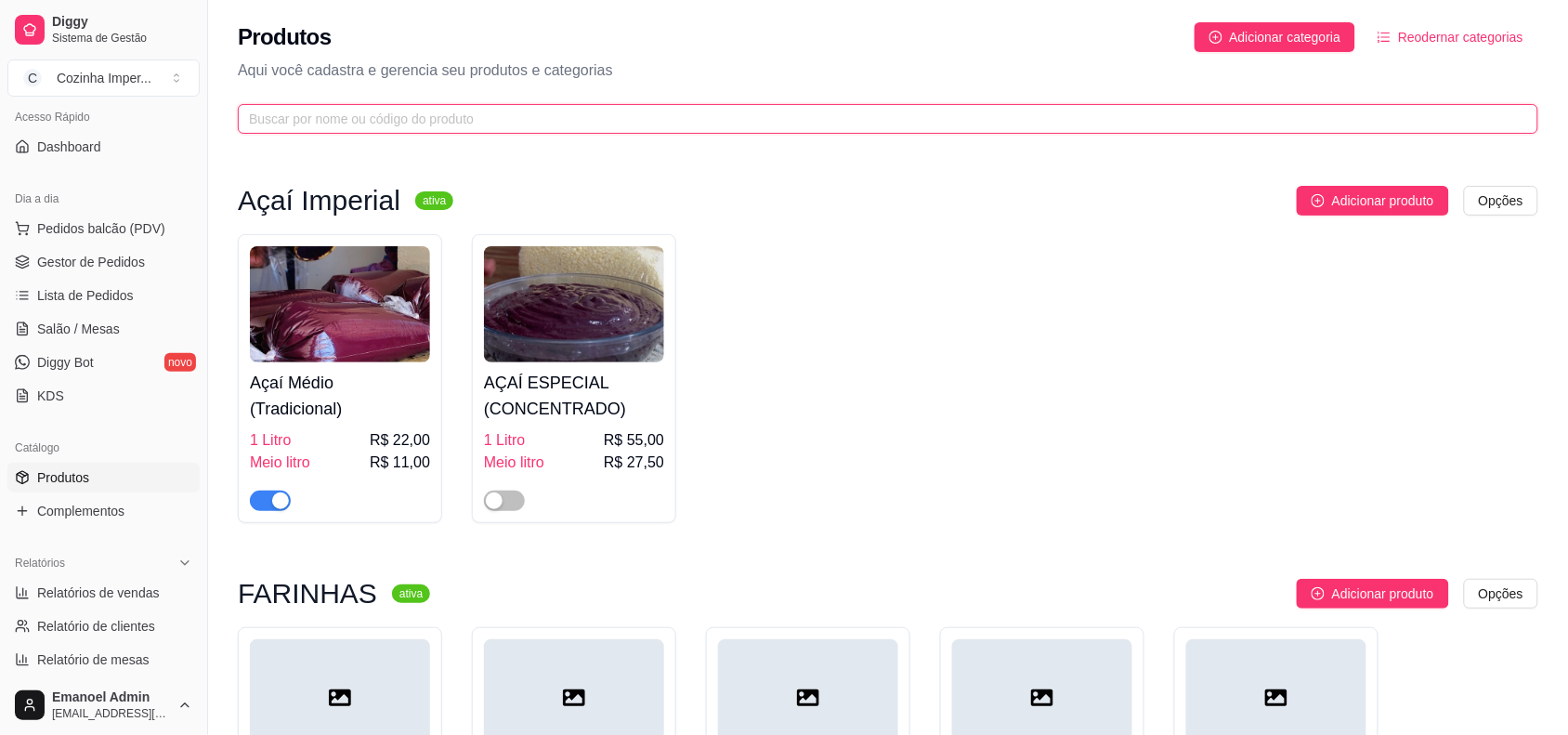
click at [544, 121] on input "text" at bounding box center [880, 119] width 1263 height 21
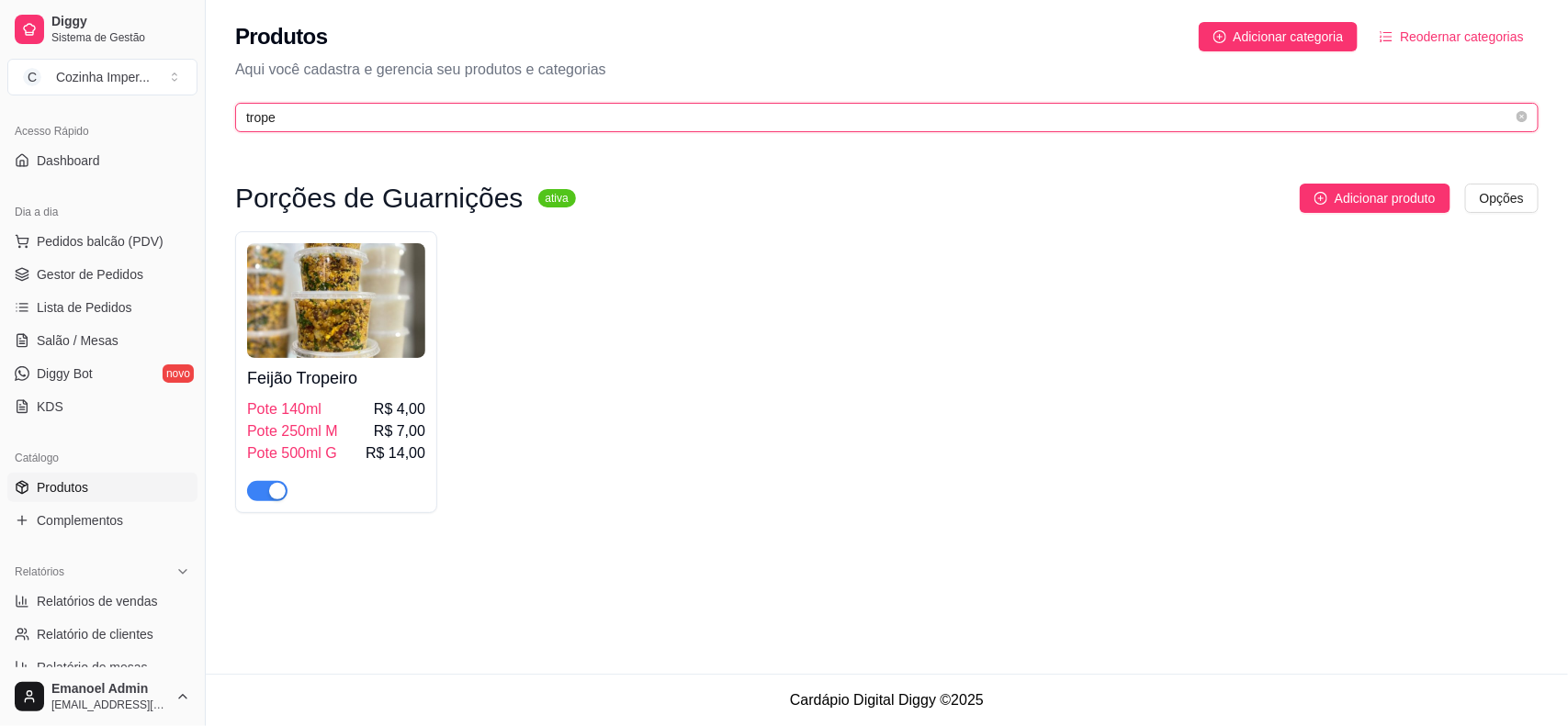
type input "trope"
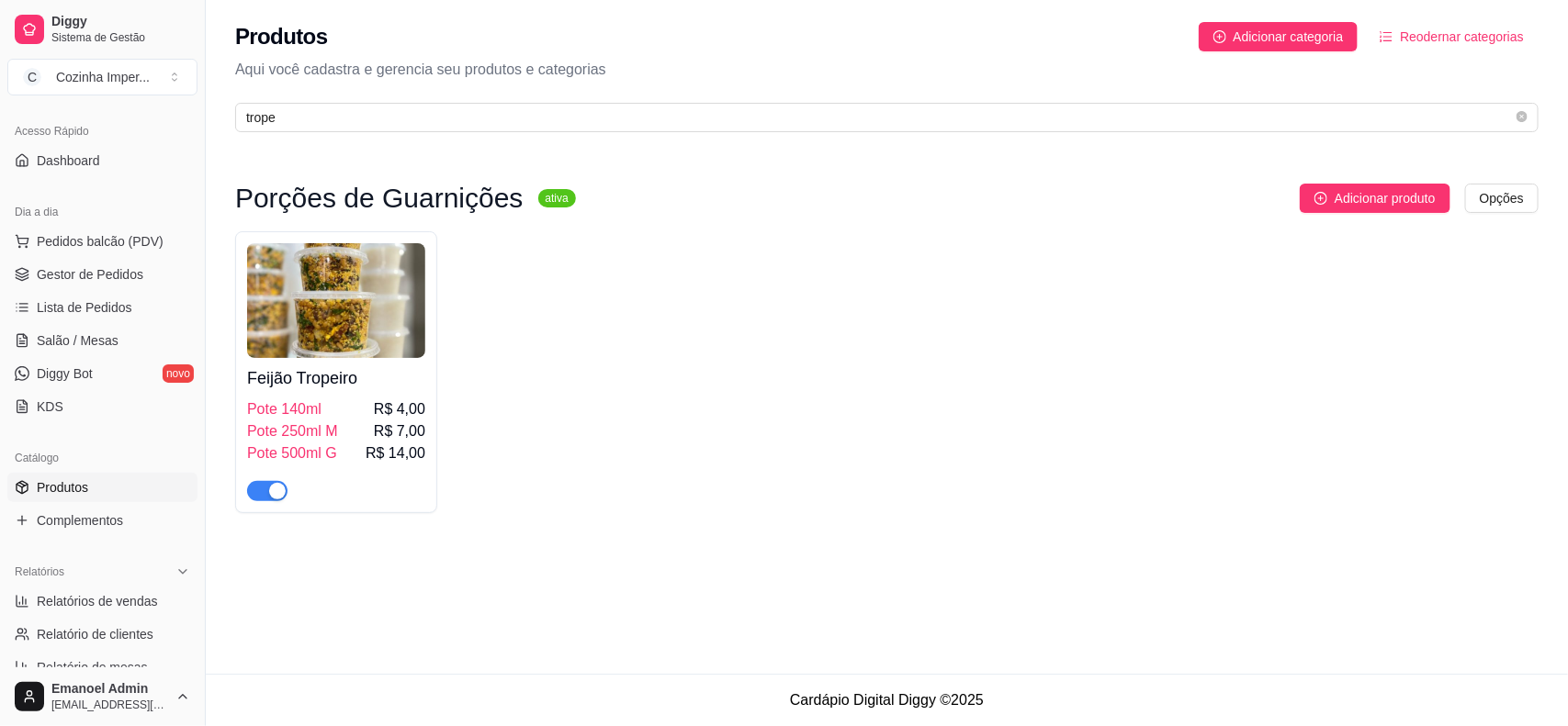
click at [272, 488] on div "button" at bounding box center [277, 491] width 17 height 17
click at [113, 514] on span "Complementos" at bounding box center [80, 520] width 87 height 19
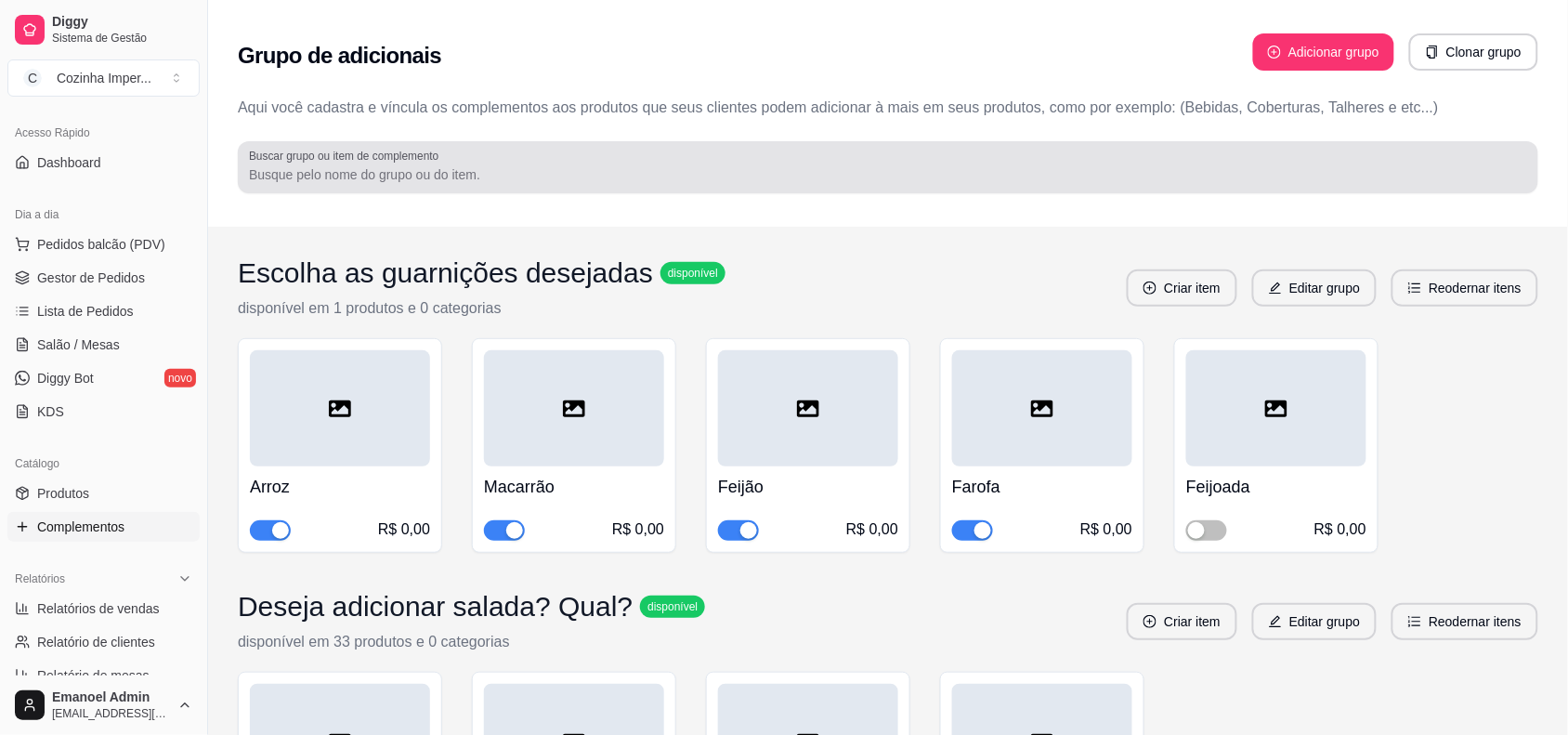
click at [500, 149] on div at bounding box center [888, 166] width 1278 height 37
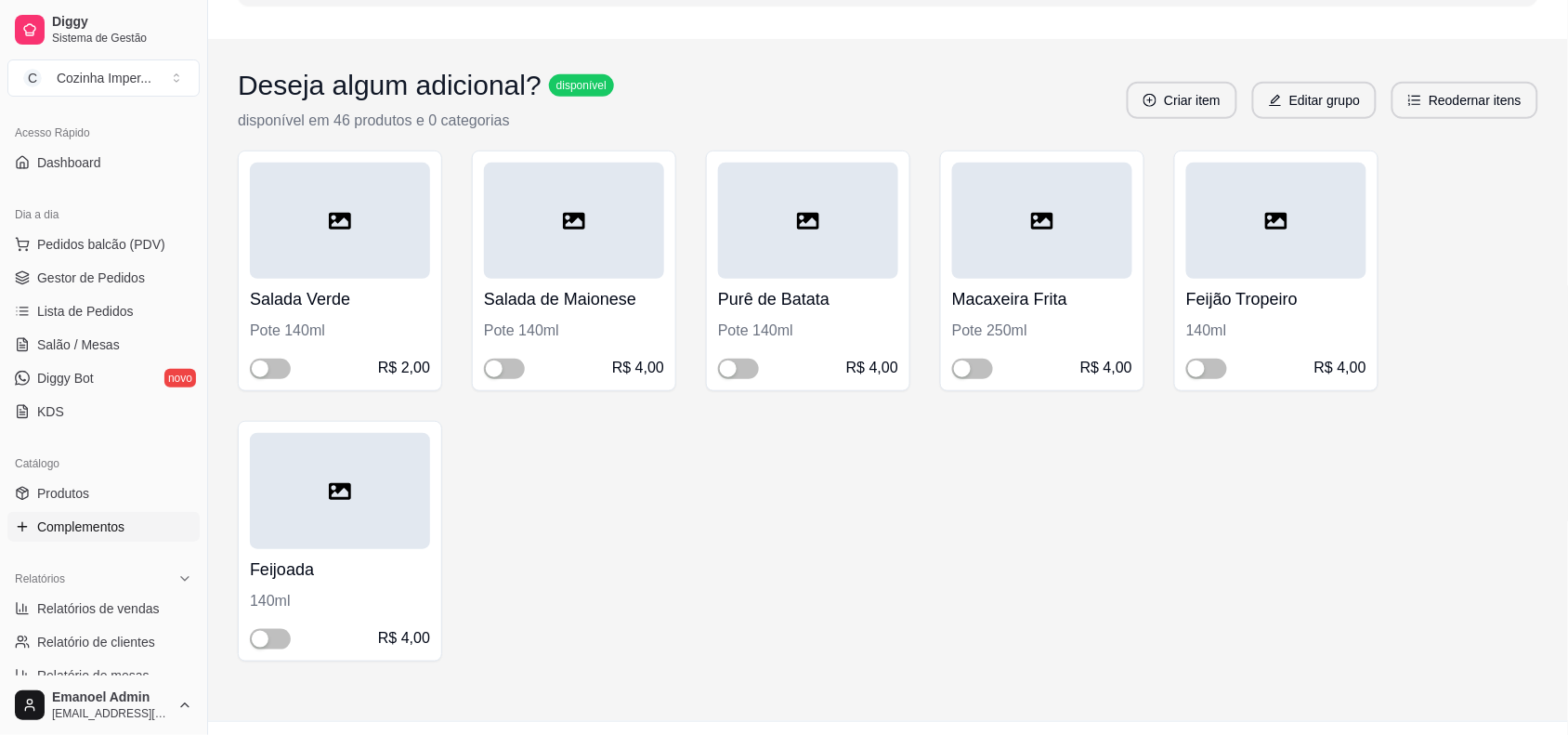
scroll to position [228, 0]
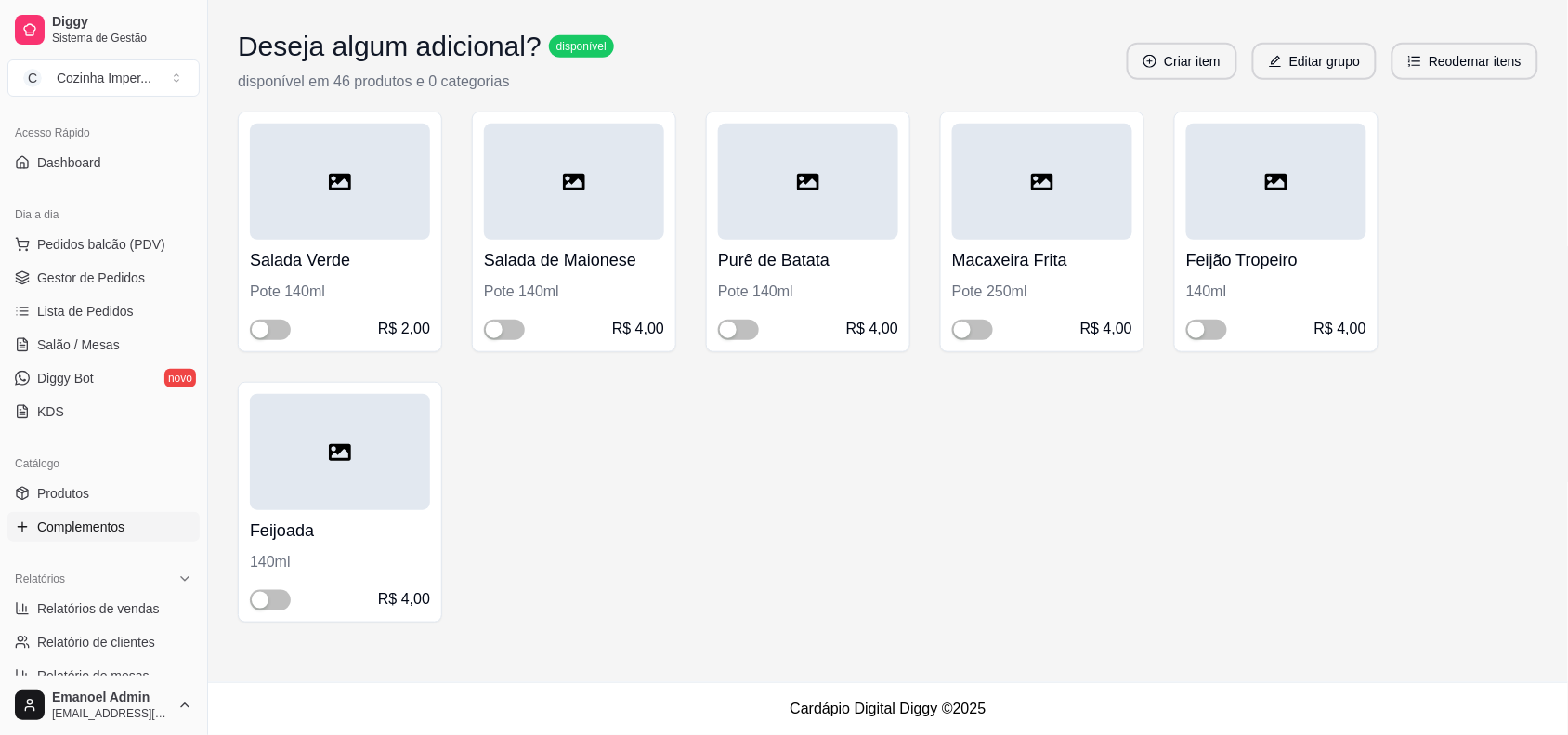
type input "t"
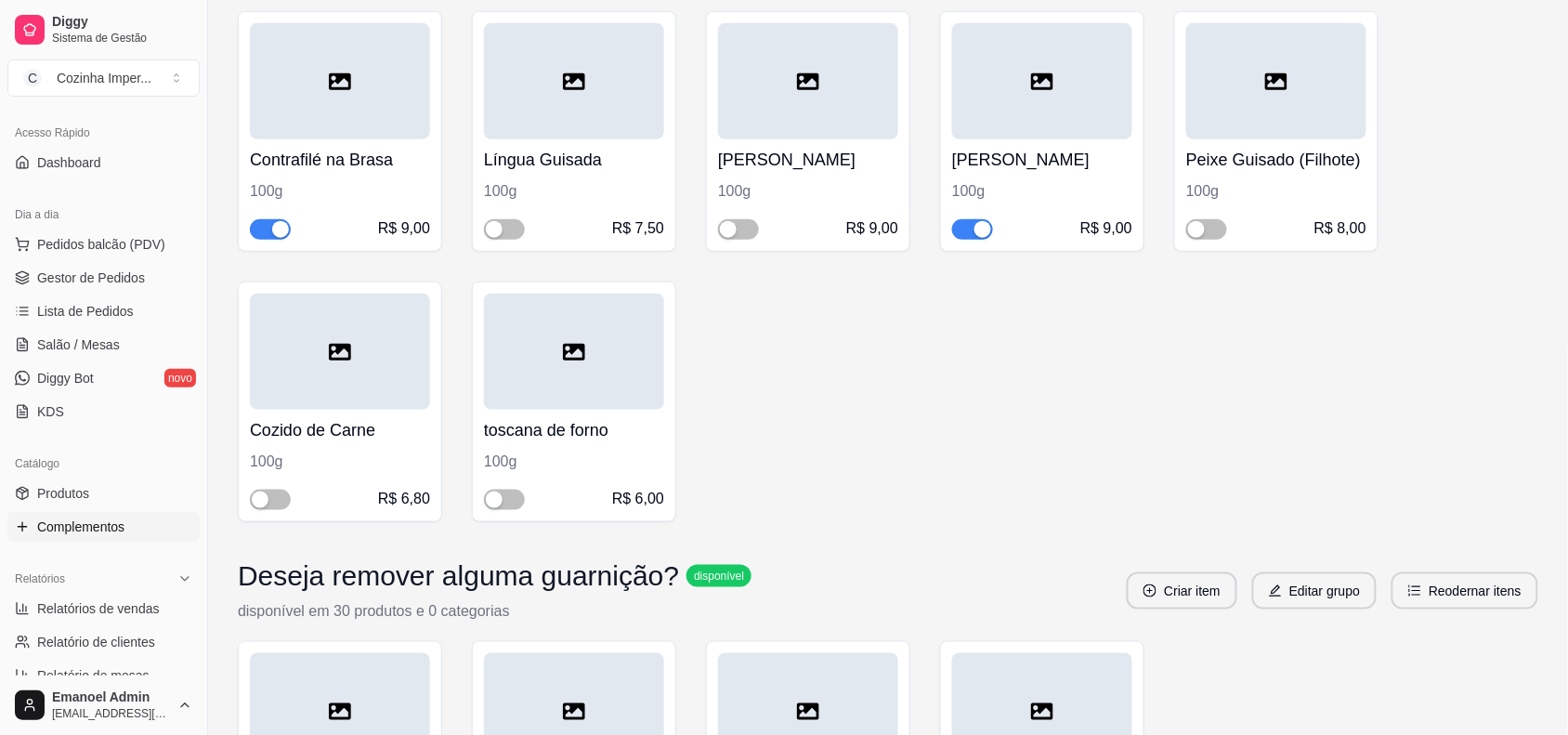
scroll to position [2835, 0]
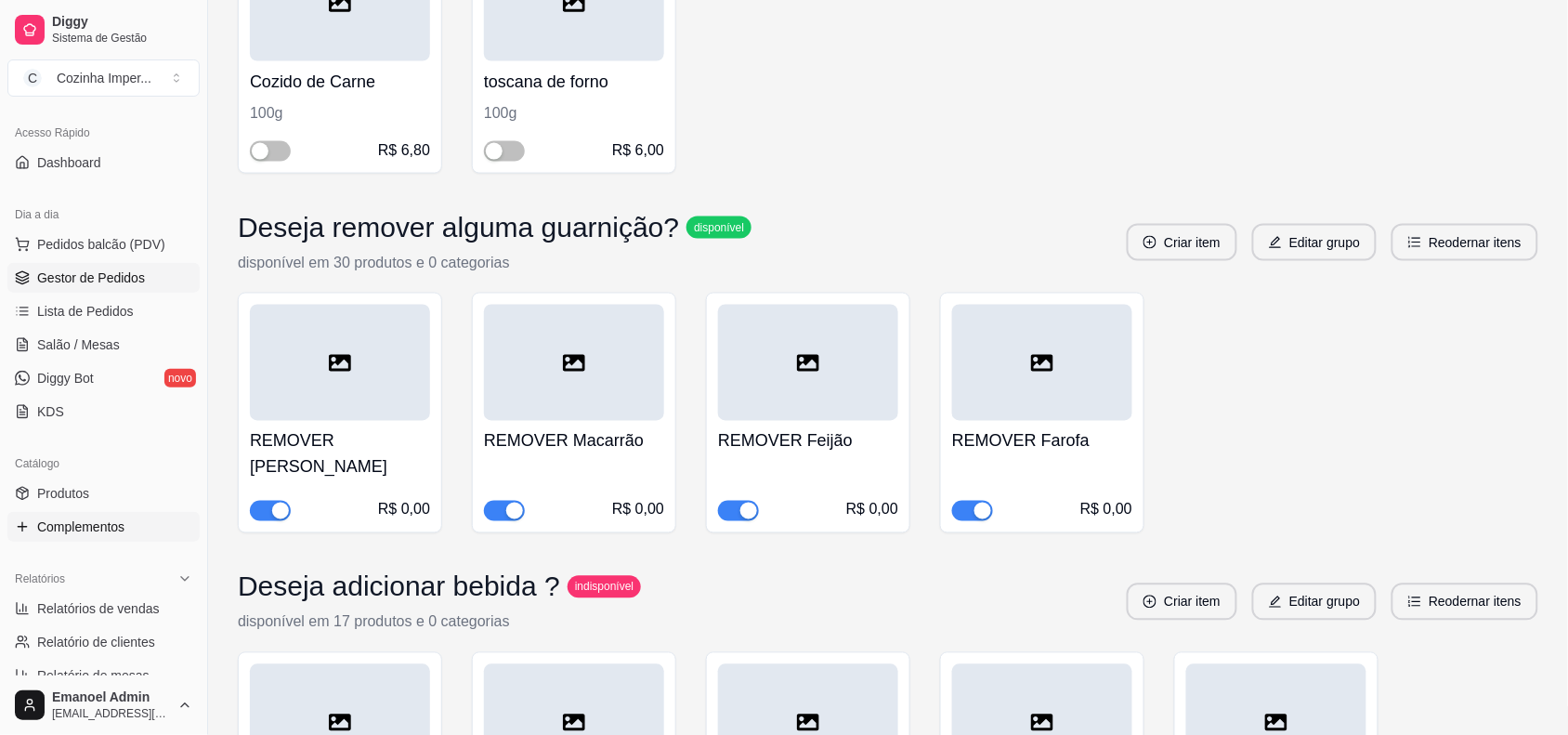
click at [114, 282] on span "Gestor de Pedidos" at bounding box center [91, 278] width 108 height 19
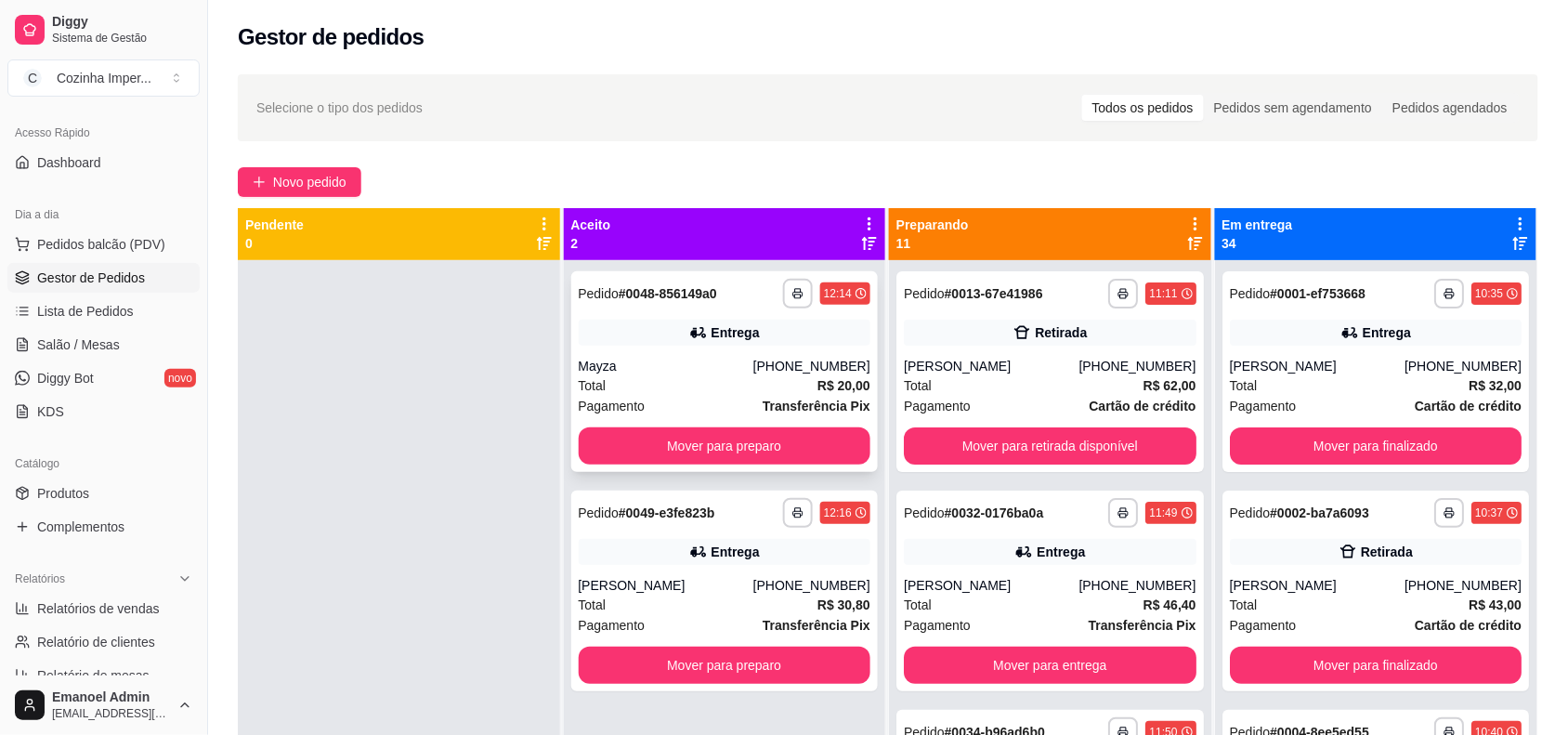
scroll to position [52, 0]
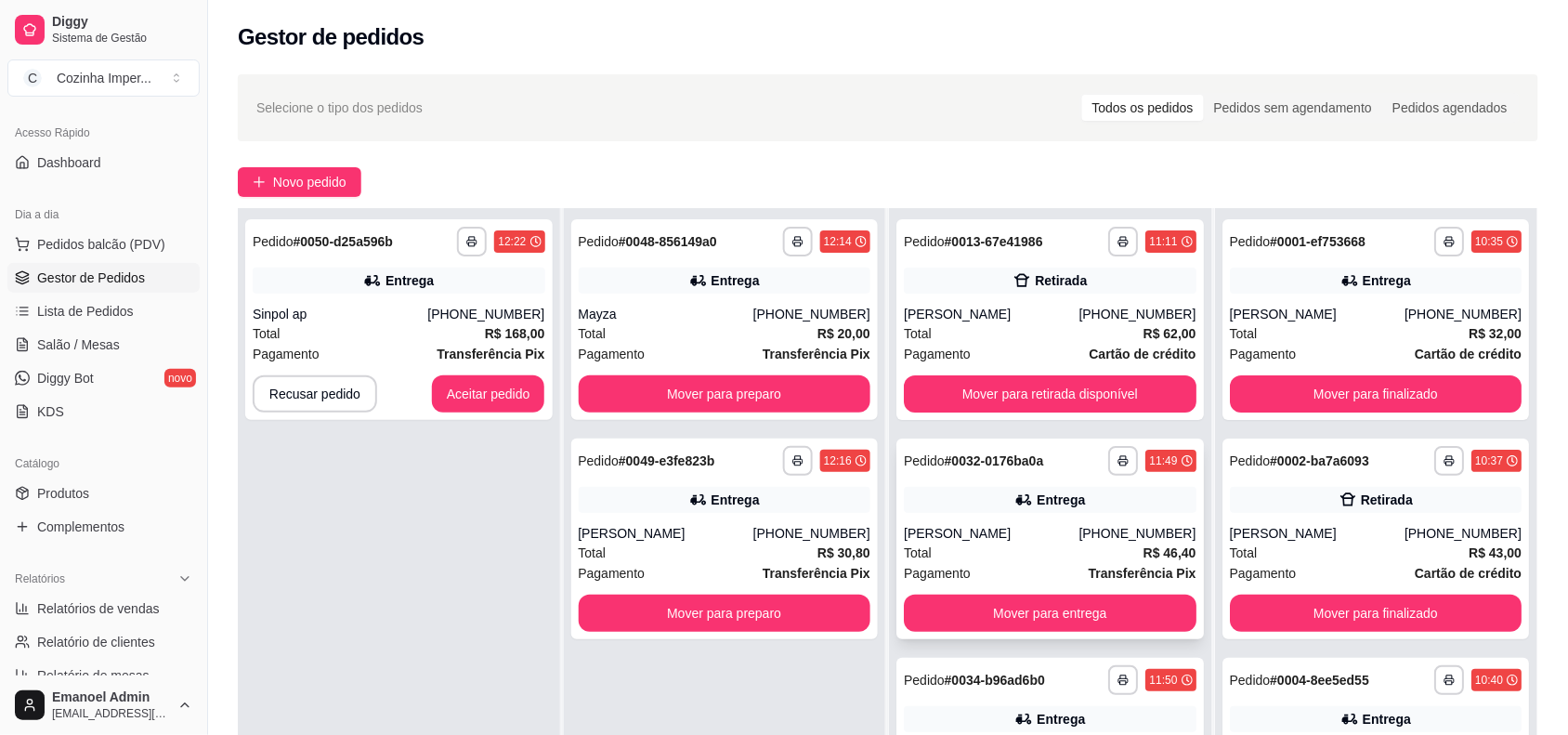
click at [983, 462] on strong "# 0032-0176ba0a" at bounding box center [995, 460] width 100 height 15
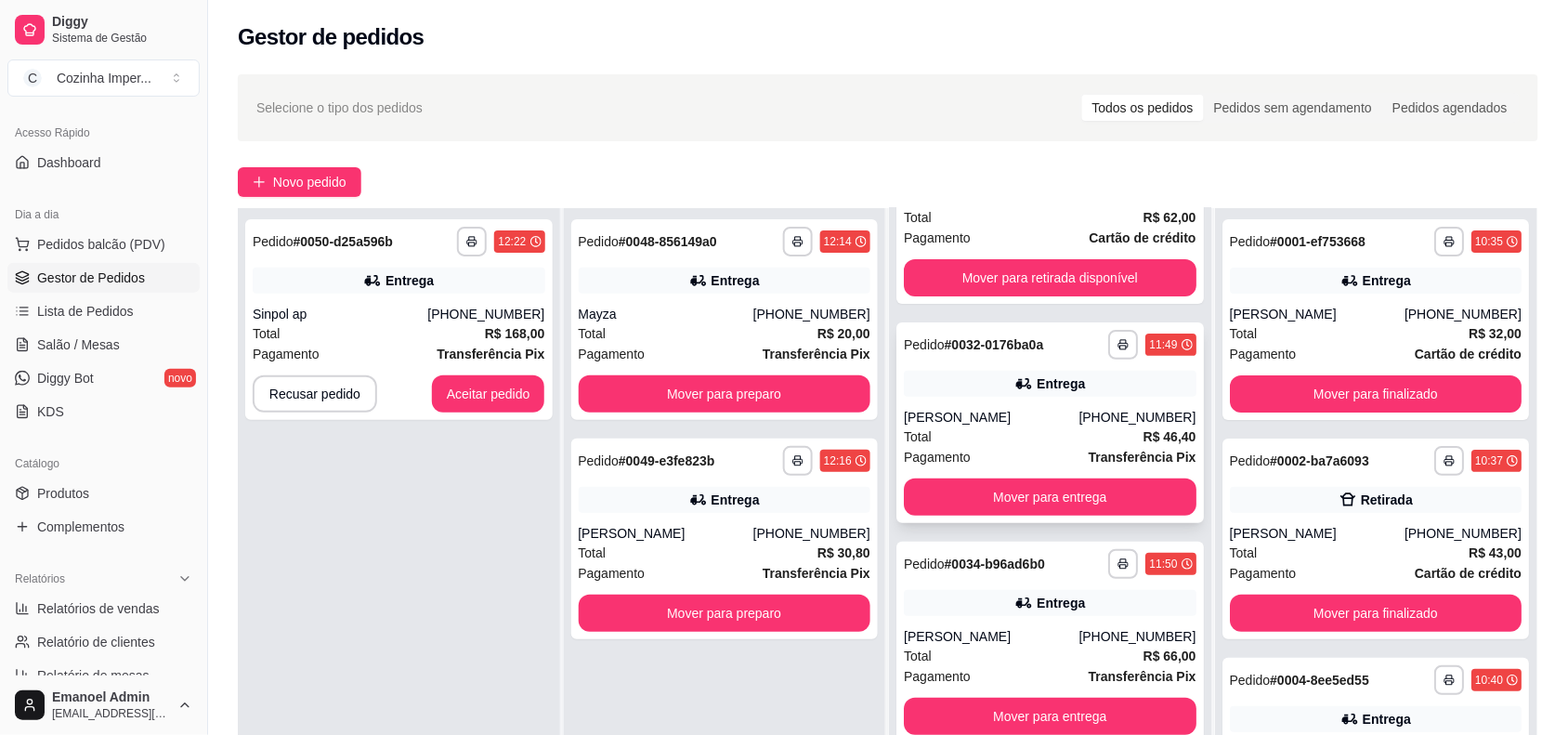
scroll to position [232, 0]
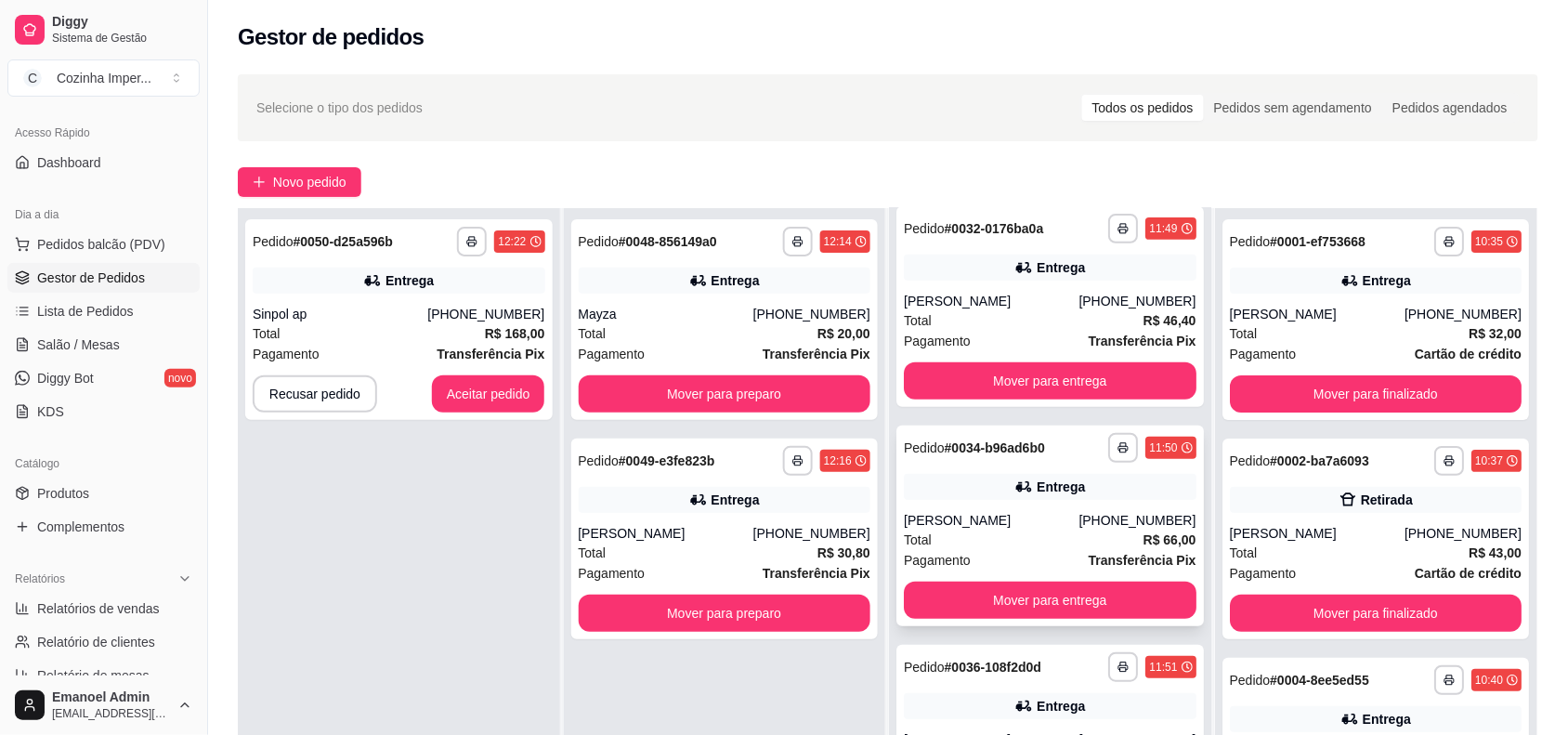
click at [1006, 444] on strong "# 0034-b96ad6b0" at bounding box center [995, 447] width 101 height 15
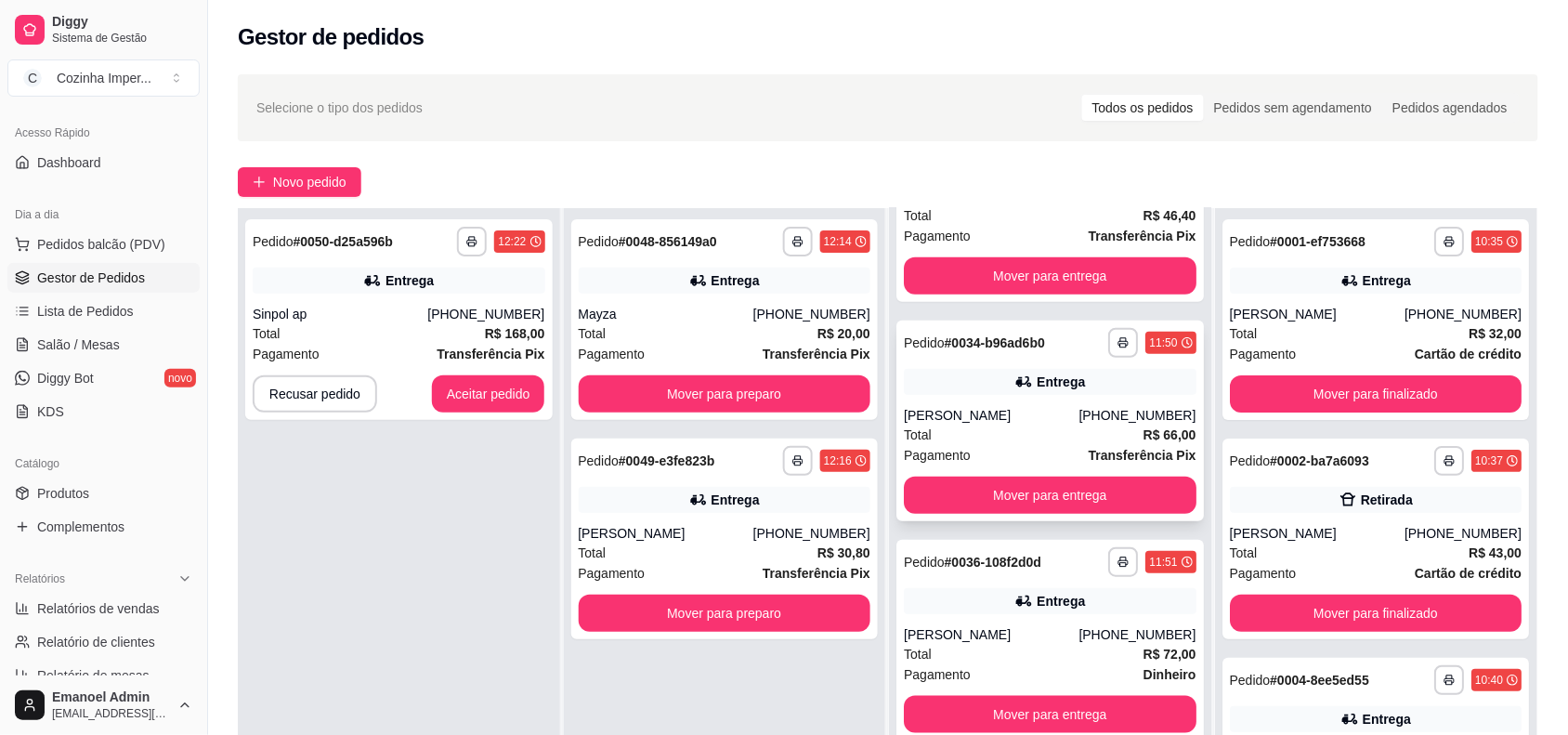
scroll to position [464, 0]
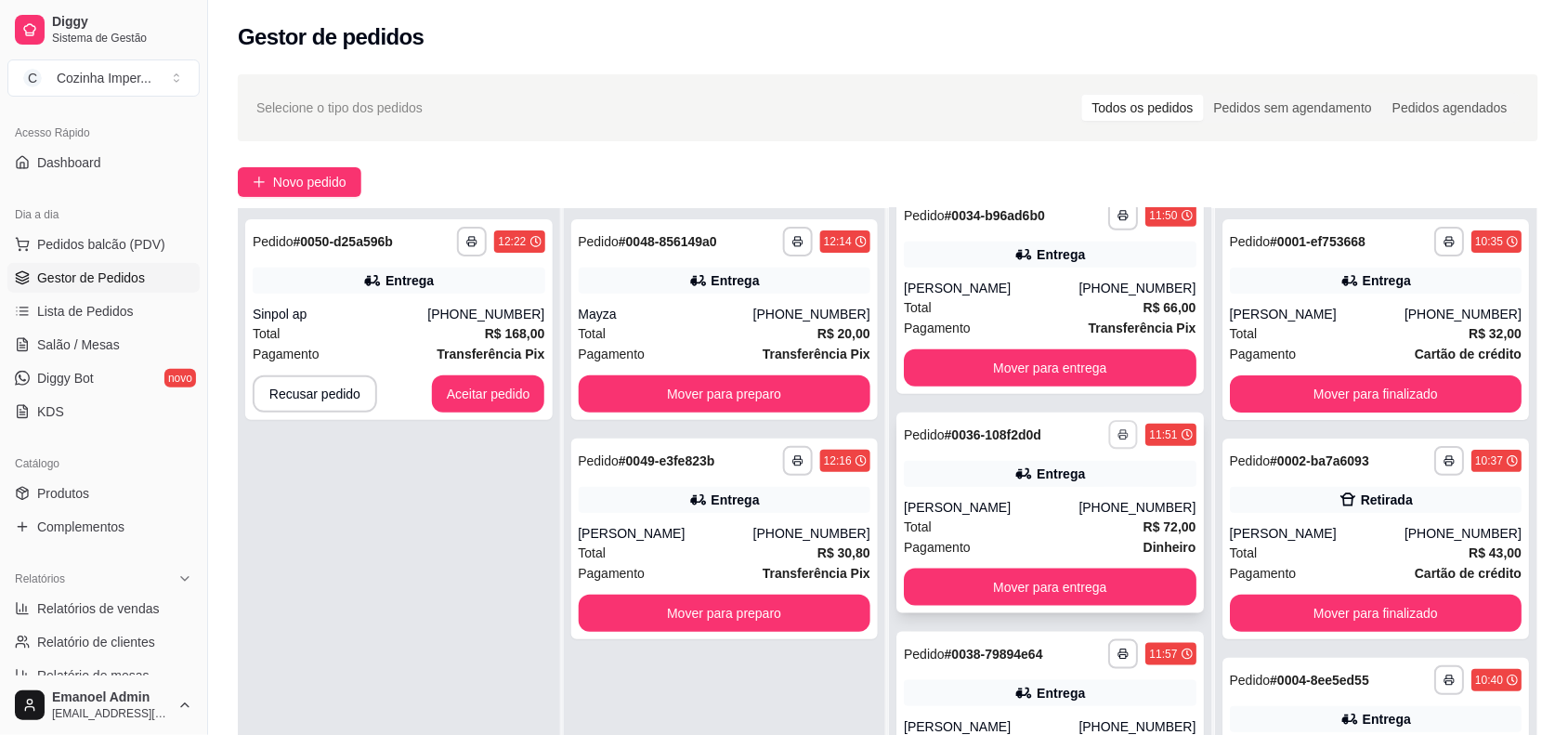
click at [1109, 423] on button "button" at bounding box center [1123, 434] width 29 height 29
click at [1052, 428] on div "**********" at bounding box center [1050, 435] width 293 height 30
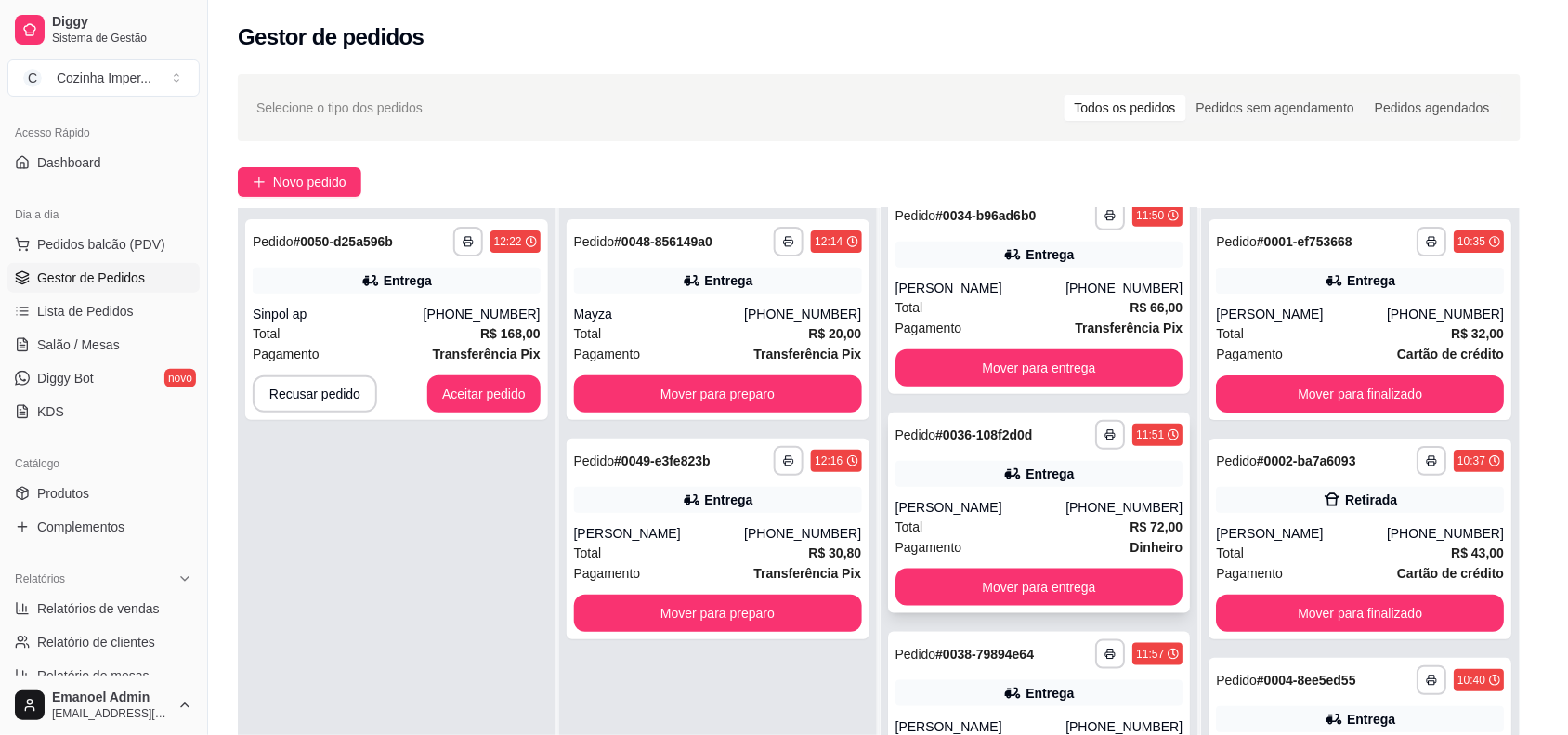
click at [1052, 428] on div "feito há 31 minutos Horário do pedido [DATE] 11:51 Status do pedido PREPARANDO …" at bounding box center [783, 364] width 547 height 508
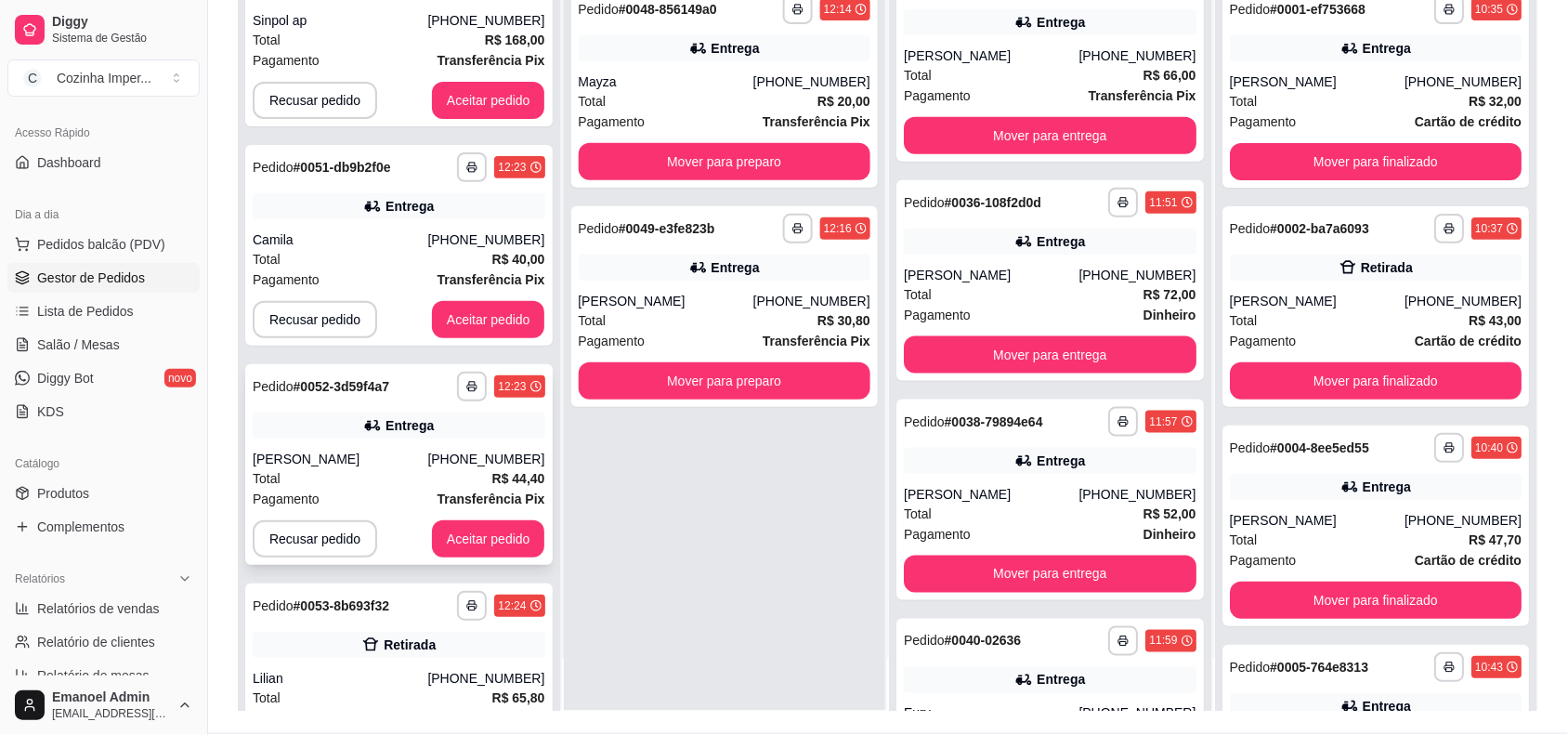
scroll to position [159, 0]
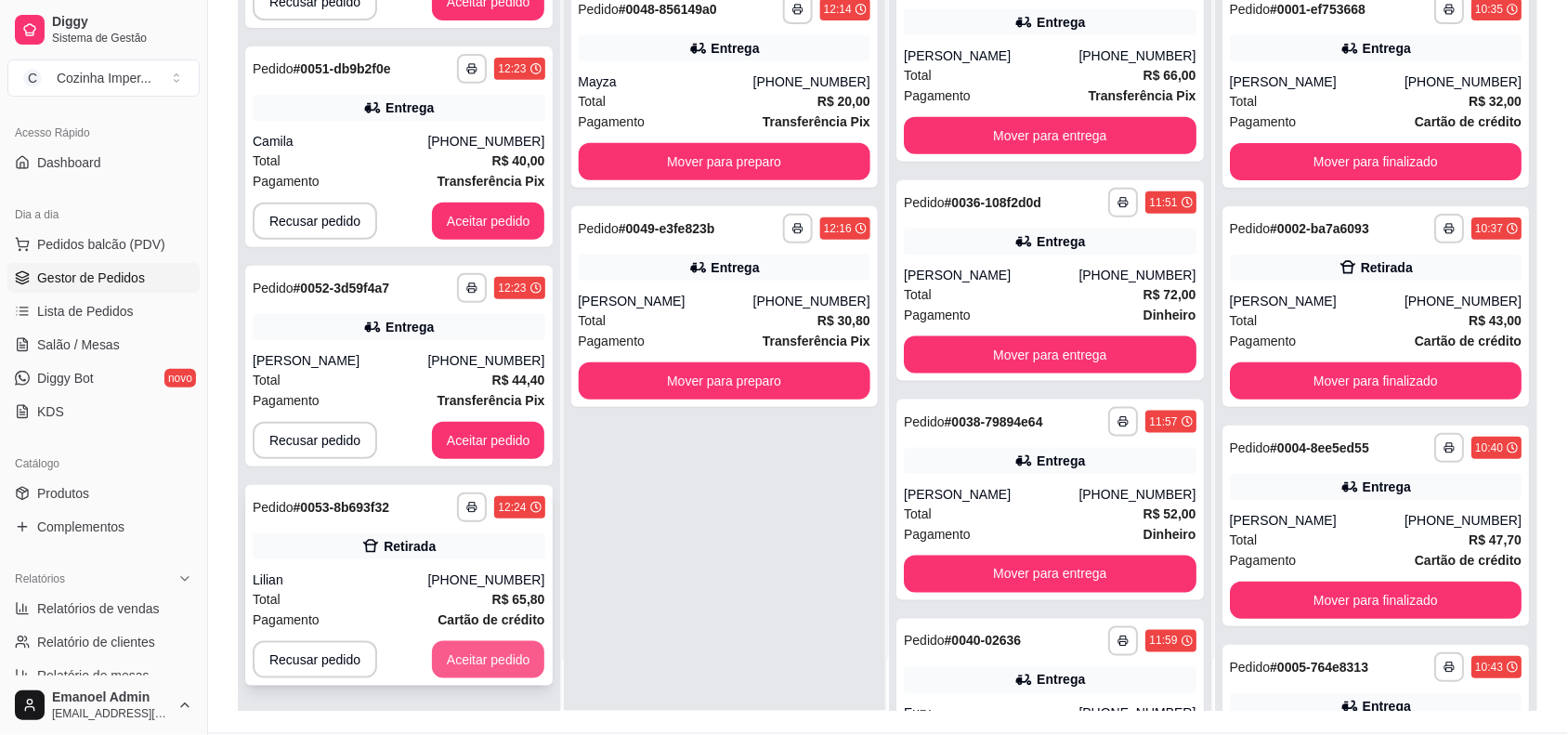
click at [478, 659] on button "Aceitar pedido" at bounding box center [489, 659] width 113 height 37
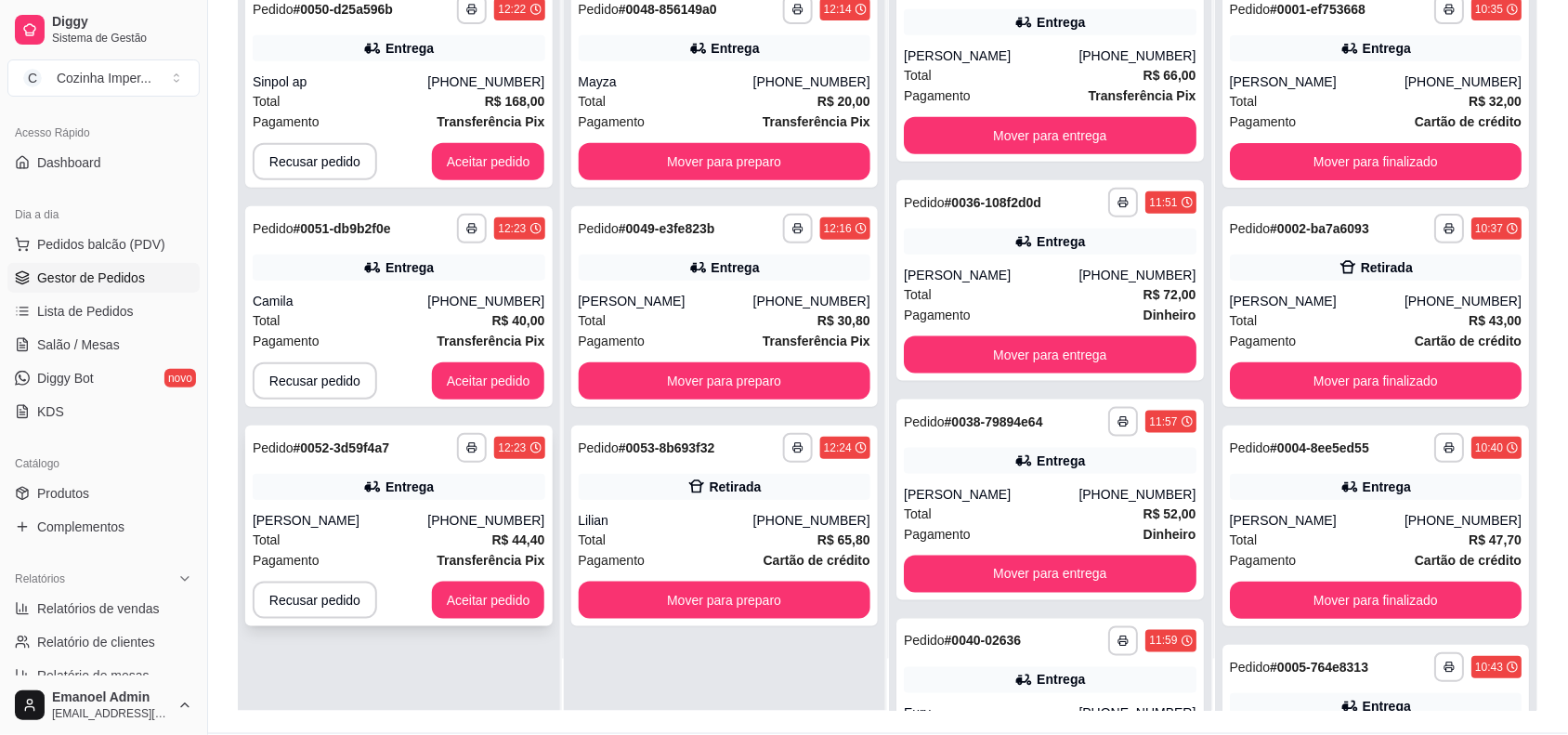
scroll to position [0, 0]
click at [492, 373] on button "Aceitar pedido" at bounding box center [489, 380] width 113 height 37
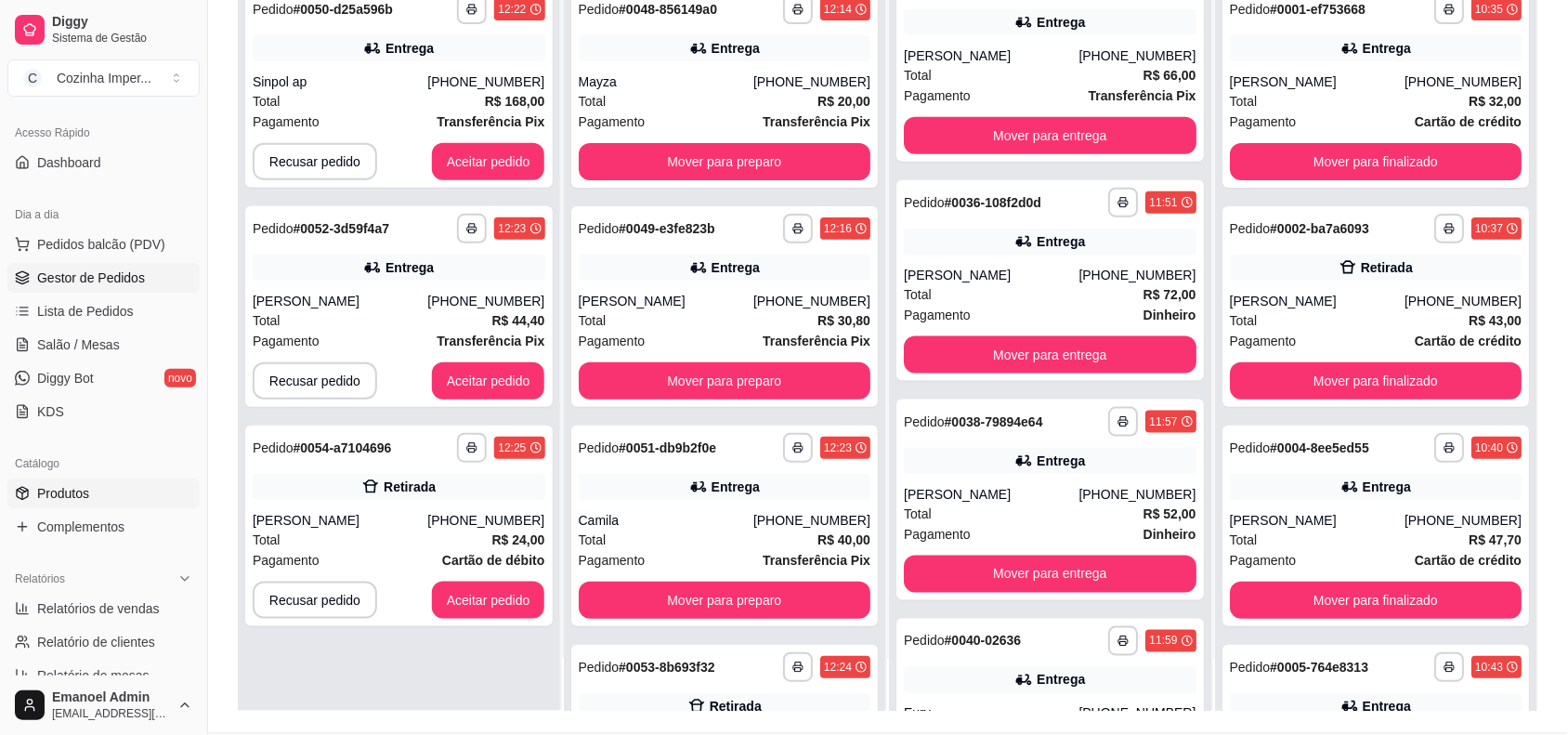
click at [105, 489] on link "Produtos" at bounding box center [103, 493] width 192 height 30
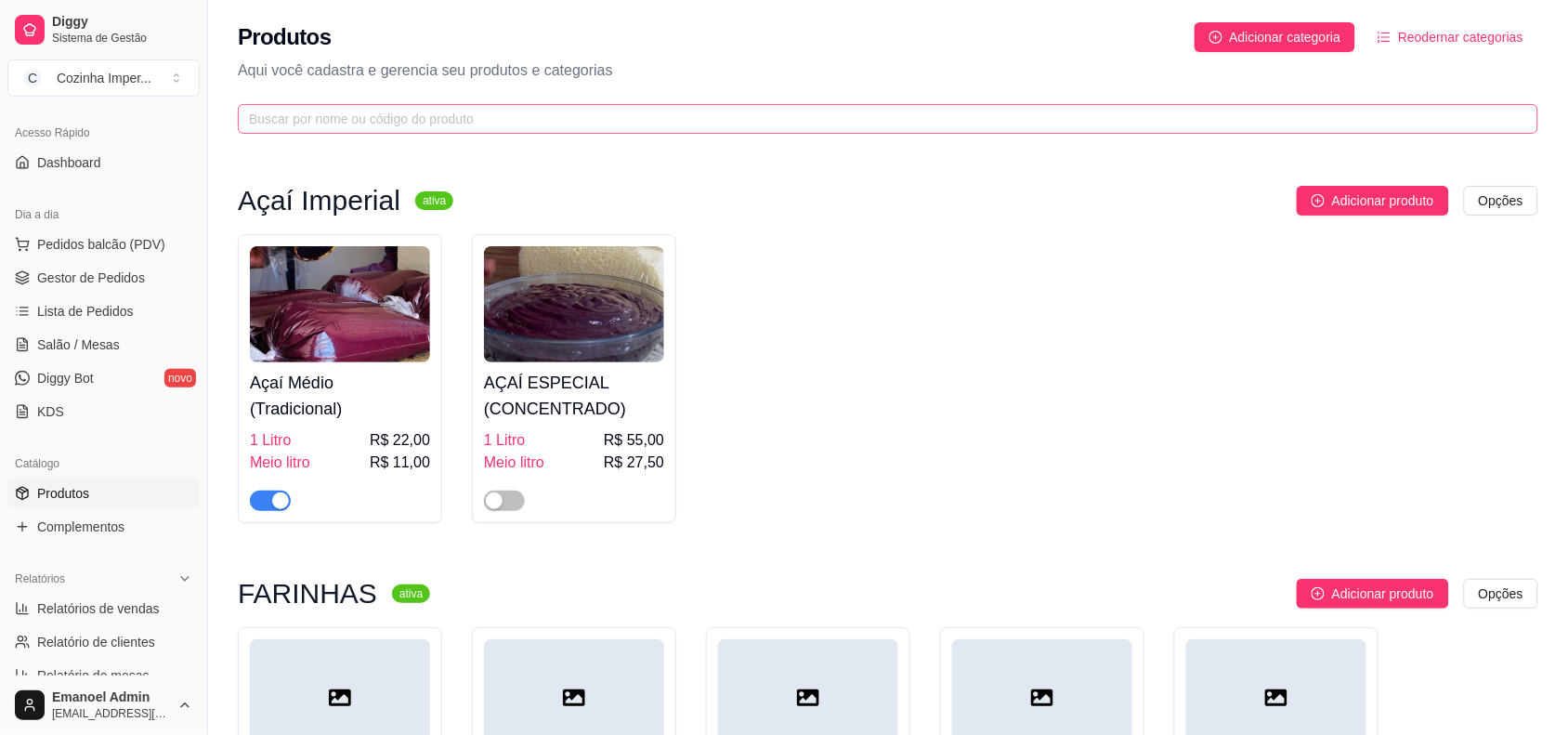
click at [665, 104] on span at bounding box center [888, 119] width 1300 height 30
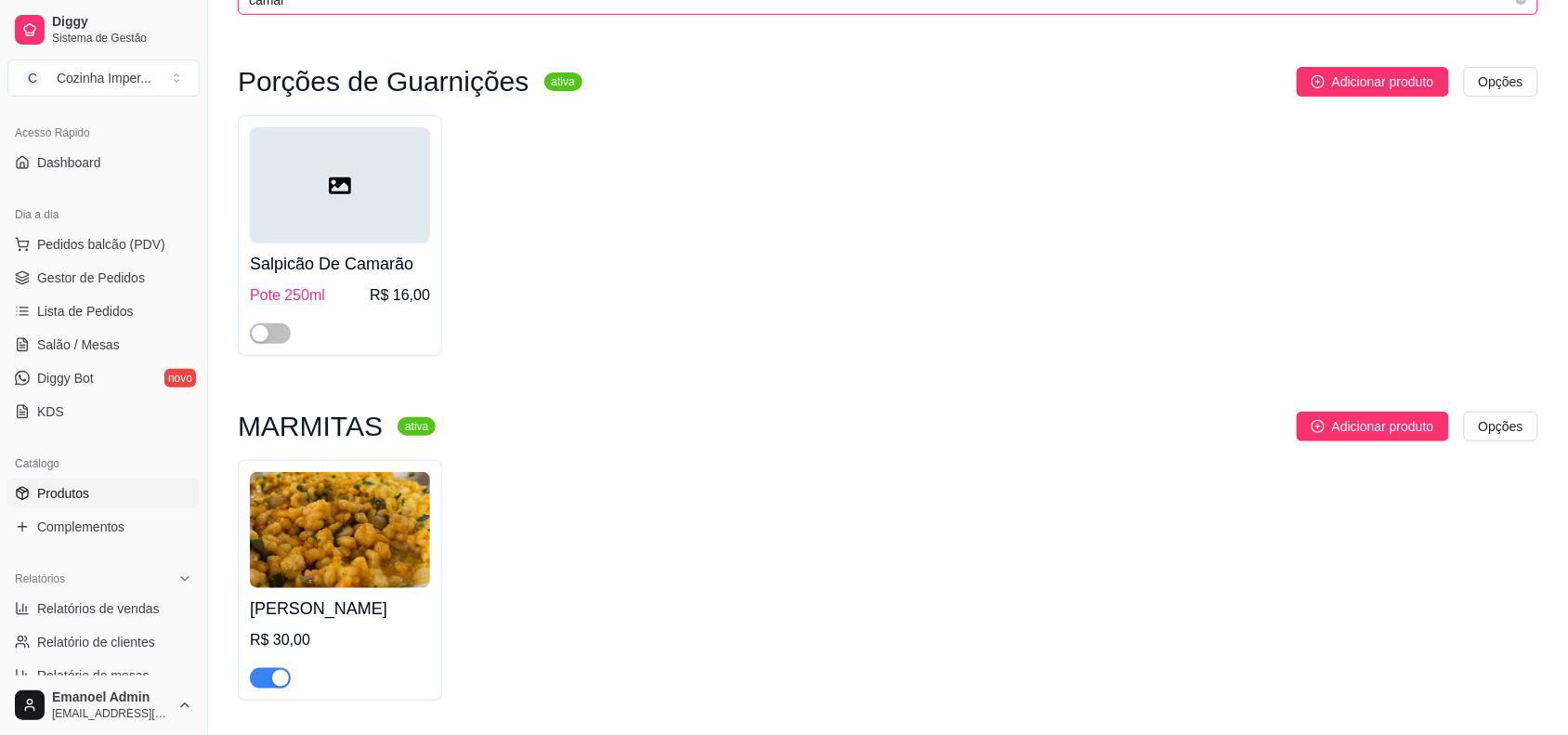
scroll to position [232, 0]
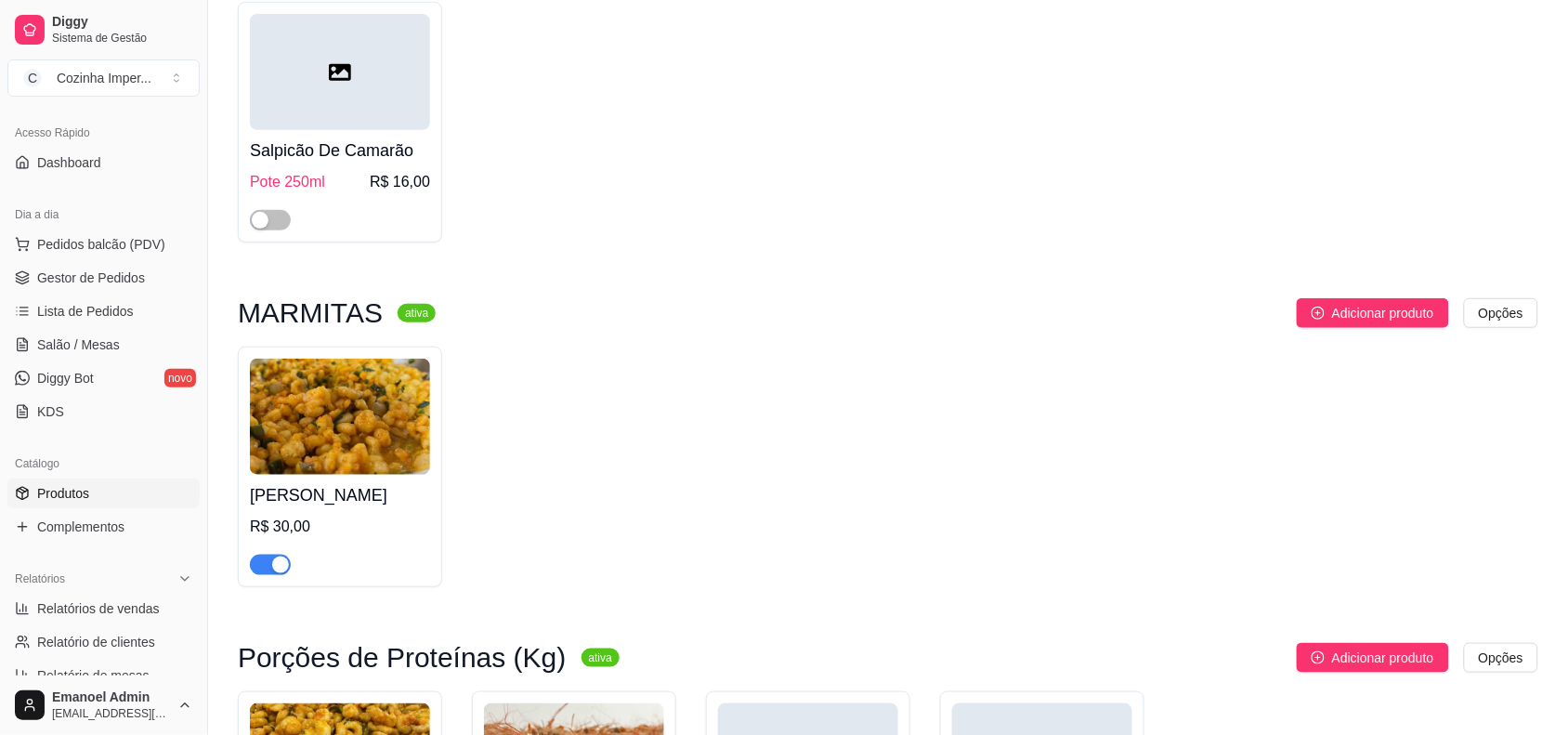
type input "camar"
click at [275, 575] on span "button" at bounding box center [270, 565] width 41 height 21
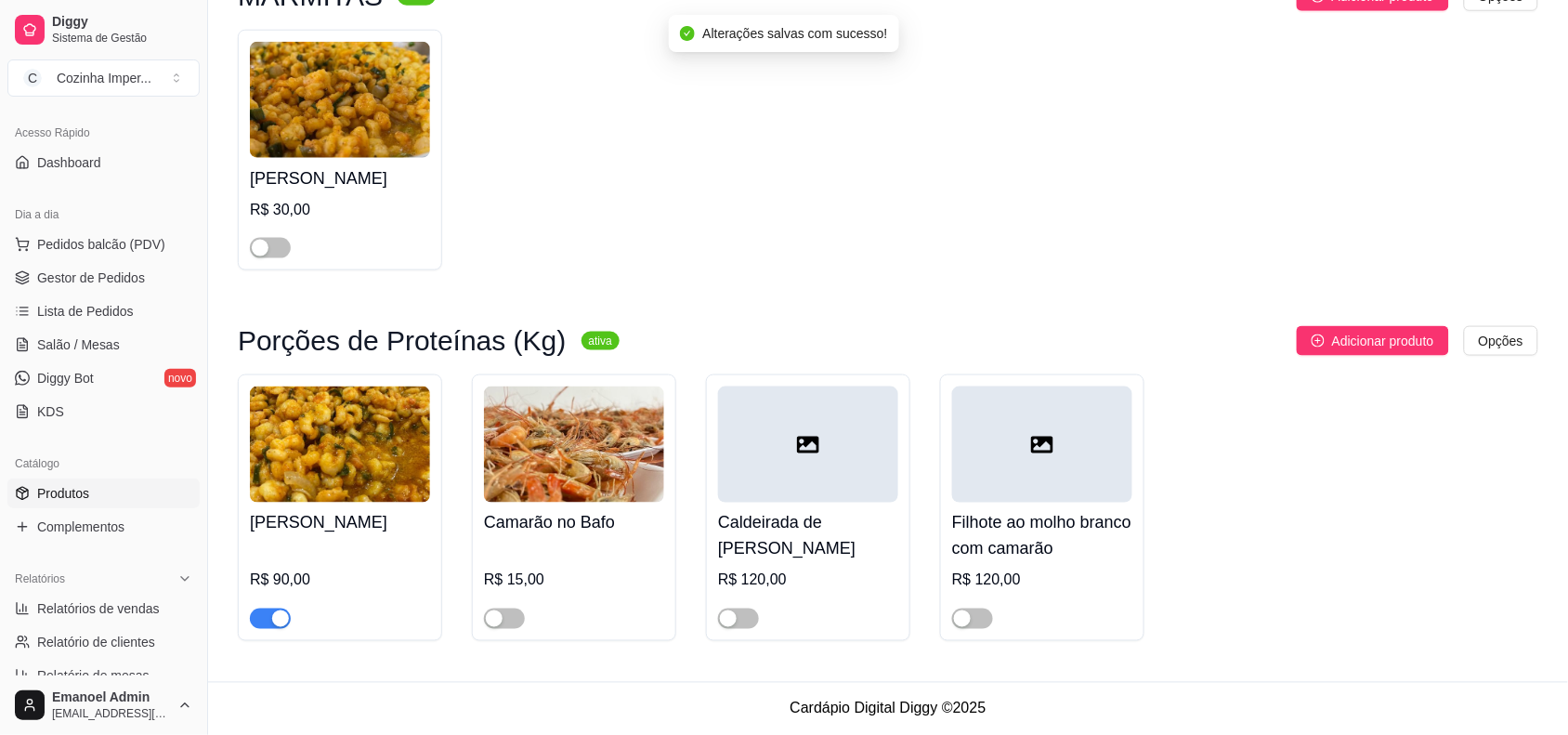
scroll to position [581, 0]
click at [275, 614] on div "button" at bounding box center [280, 618] width 17 height 17
click at [101, 509] on ul "Produtos Complementos" at bounding box center [103, 509] width 192 height 63
click at [140, 522] on link "Complementos" at bounding box center [103, 527] width 192 height 30
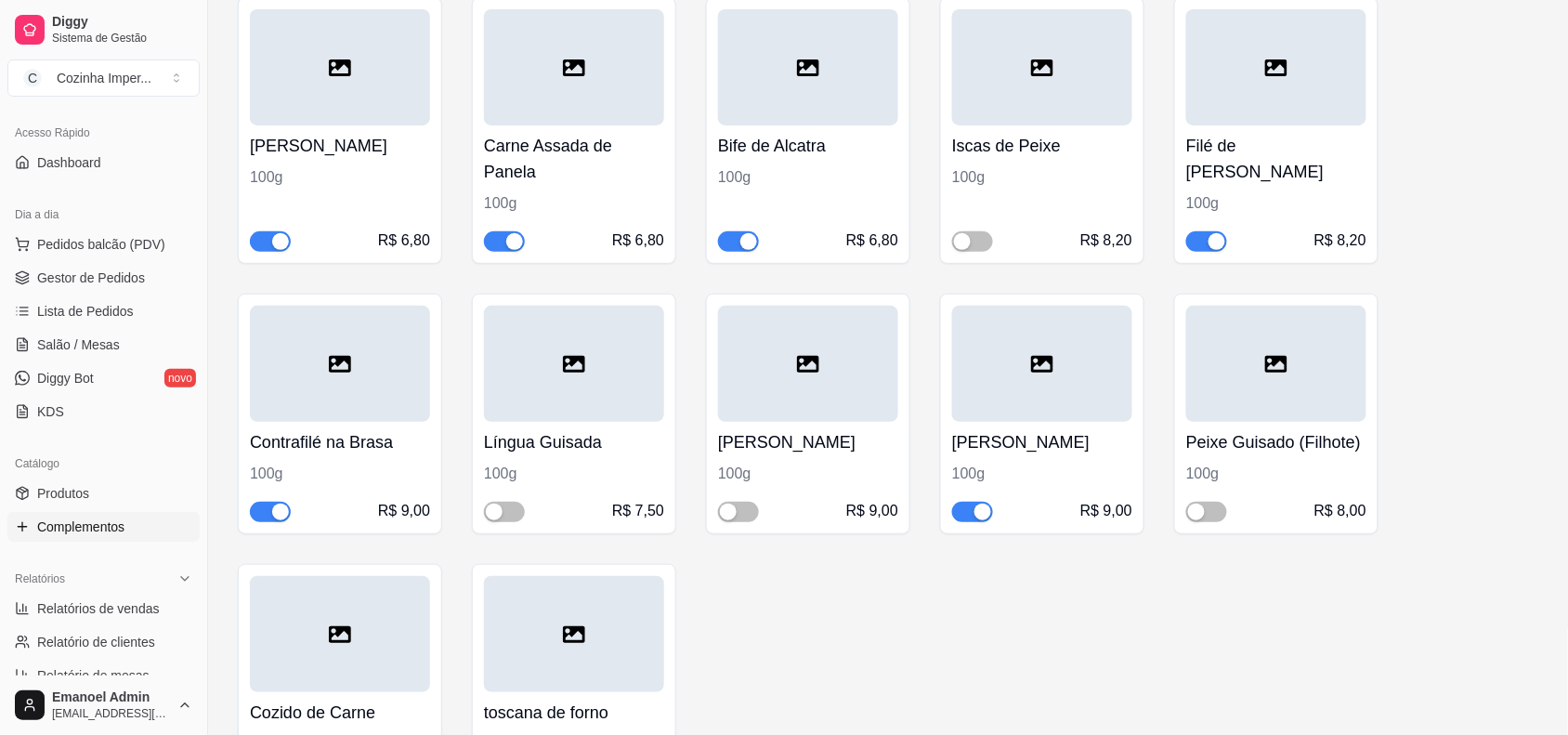
scroll to position [2207, 0]
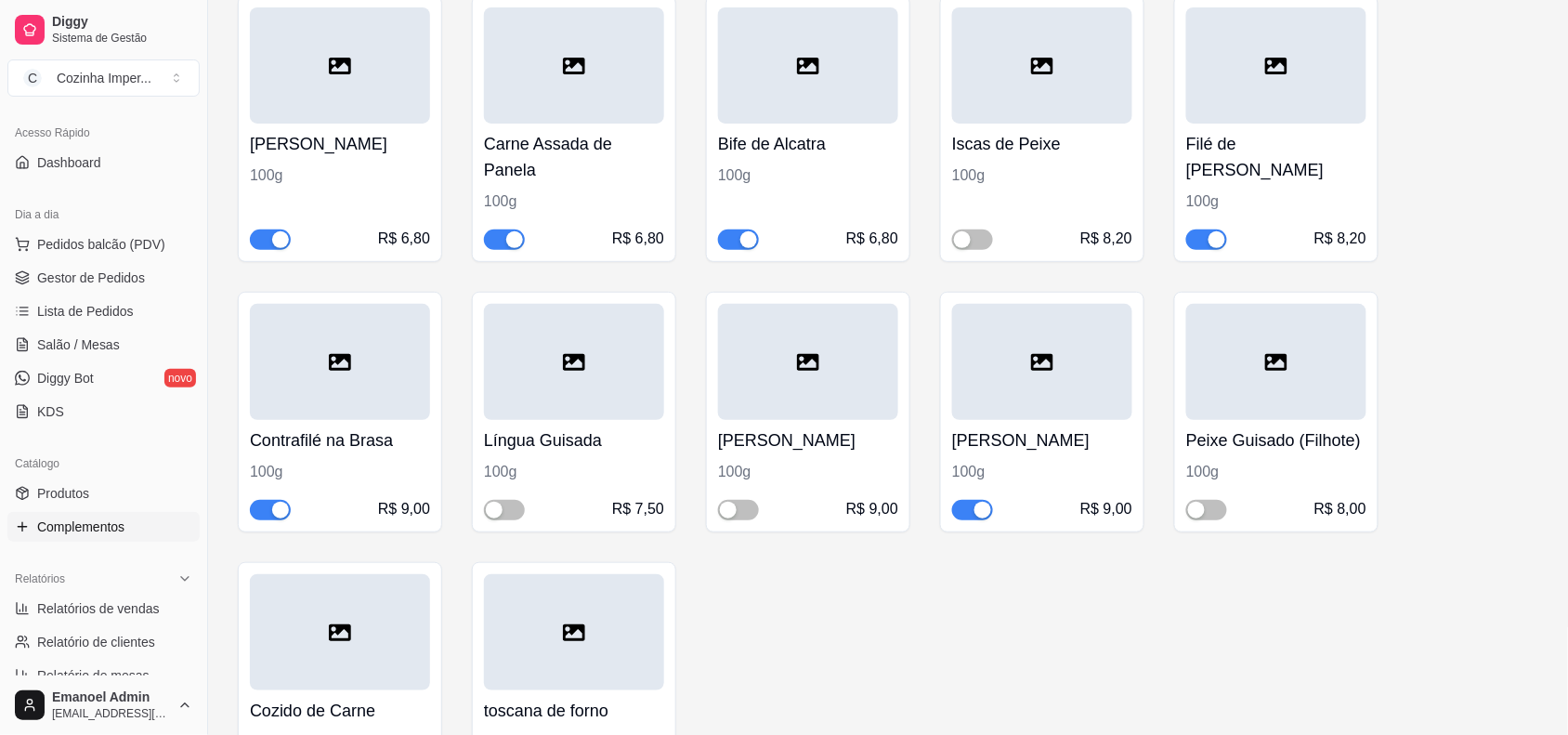
click at [976, 513] on div "button" at bounding box center [983, 510] width 17 height 17
click at [96, 269] on span "Gestor de Pedidos" at bounding box center [91, 278] width 108 height 19
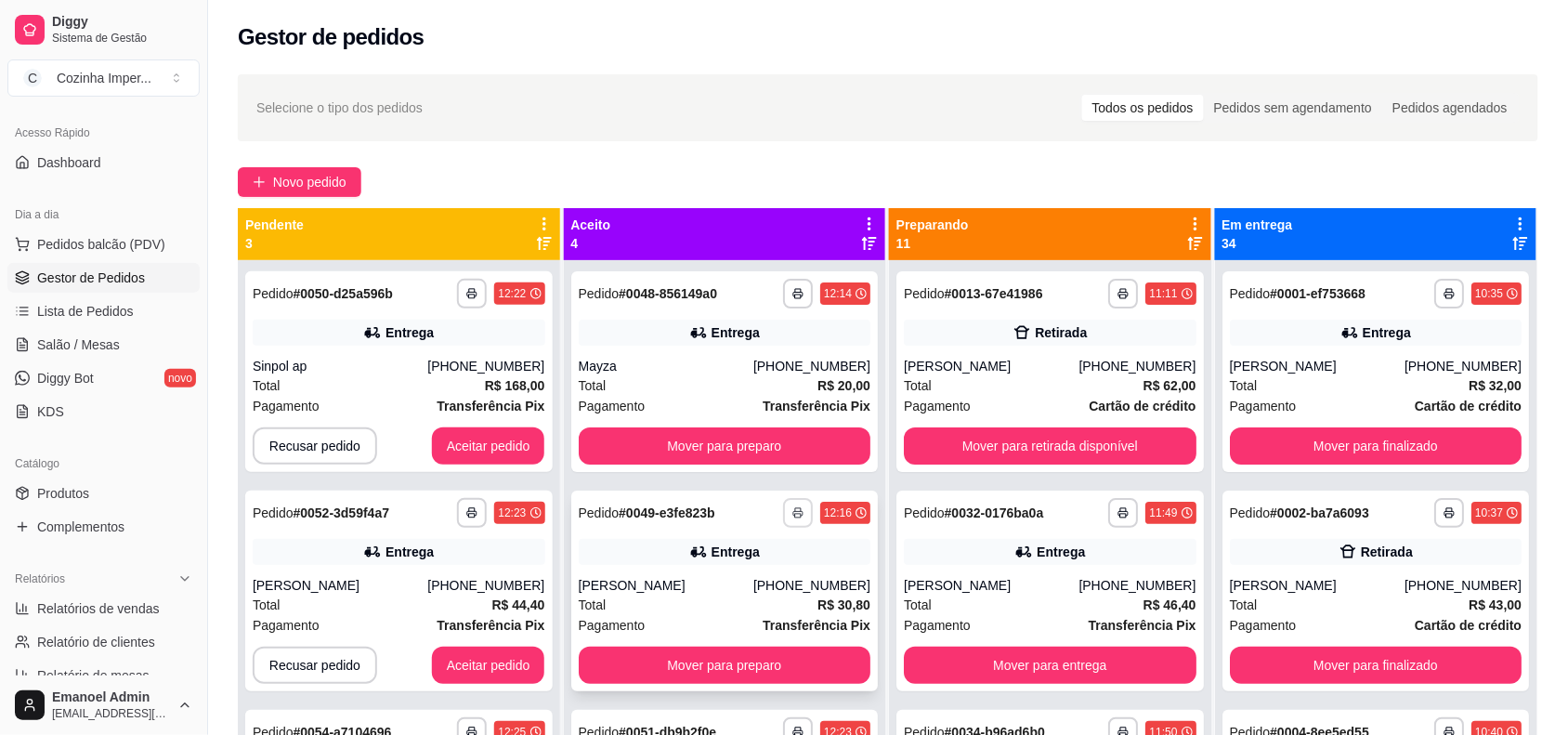
click at [783, 516] on button "button" at bounding box center [797, 513] width 30 height 30
click at [741, 577] on button "cozinhaa" at bounding box center [724, 578] width 134 height 30
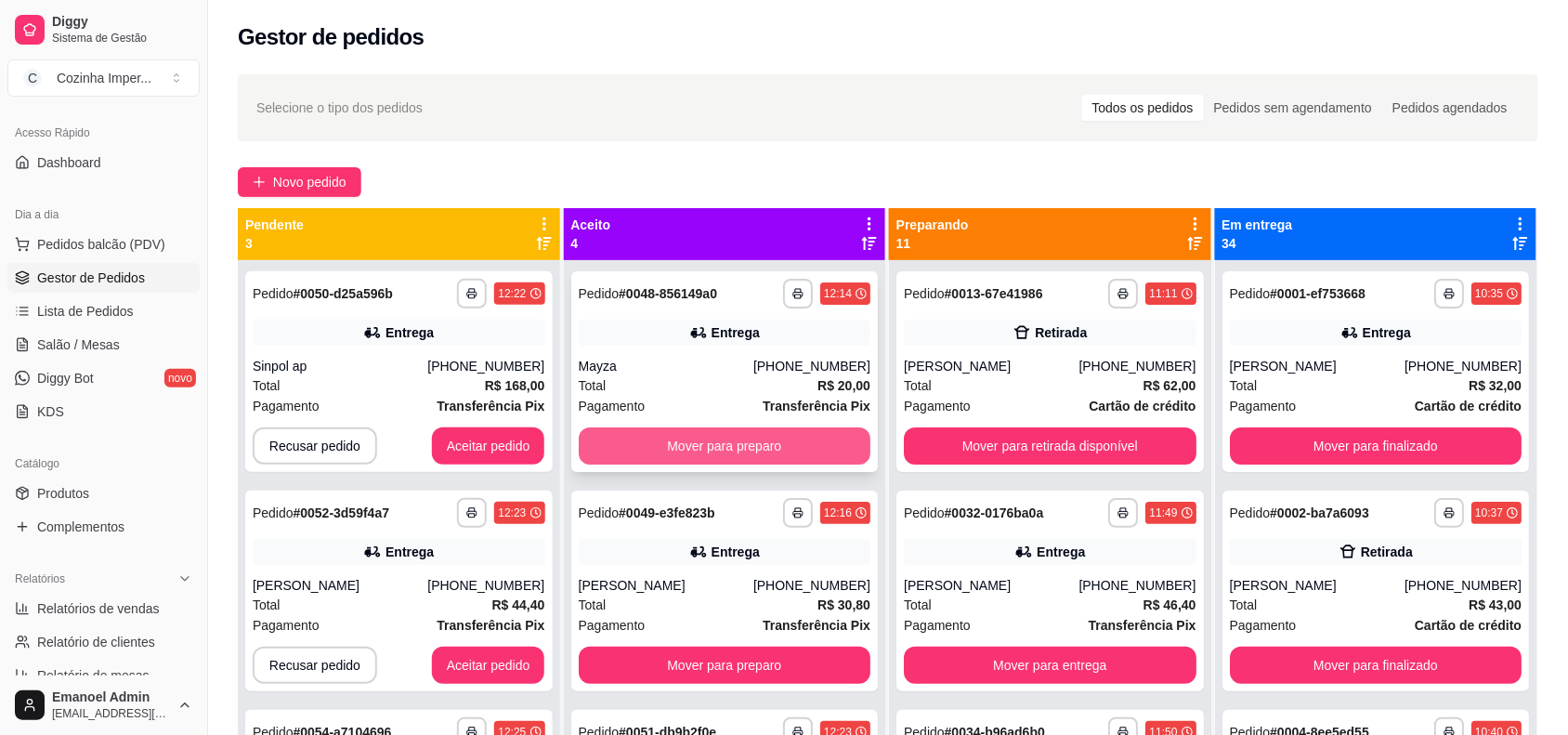
click at [764, 438] on button "Mover para preparo" at bounding box center [725, 445] width 293 height 37
click at [751, 438] on button "Mover para preparo" at bounding box center [725, 445] width 293 height 37
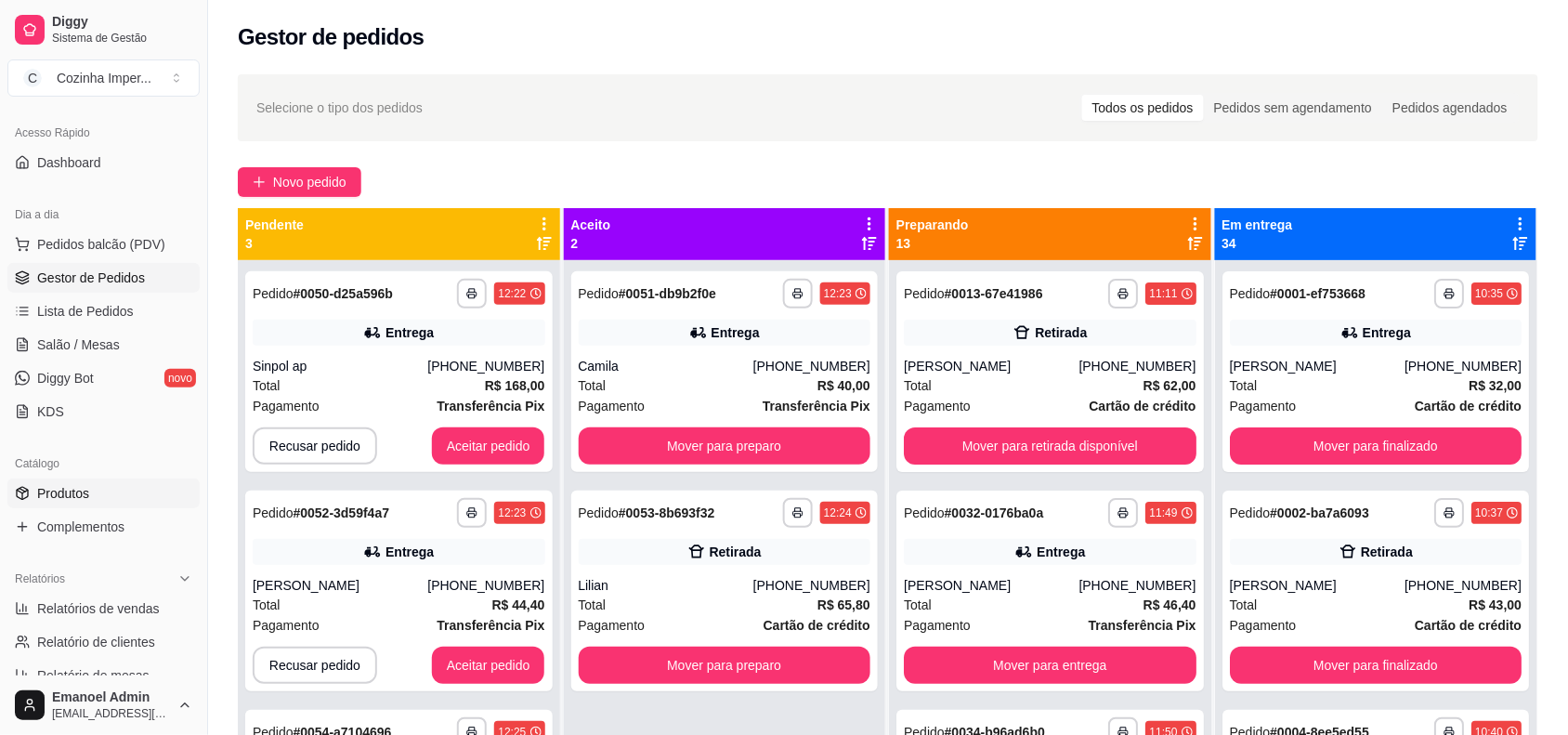
click at [70, 499] on span "Produtos" at bounding box center [63, 493] width 52 height 19
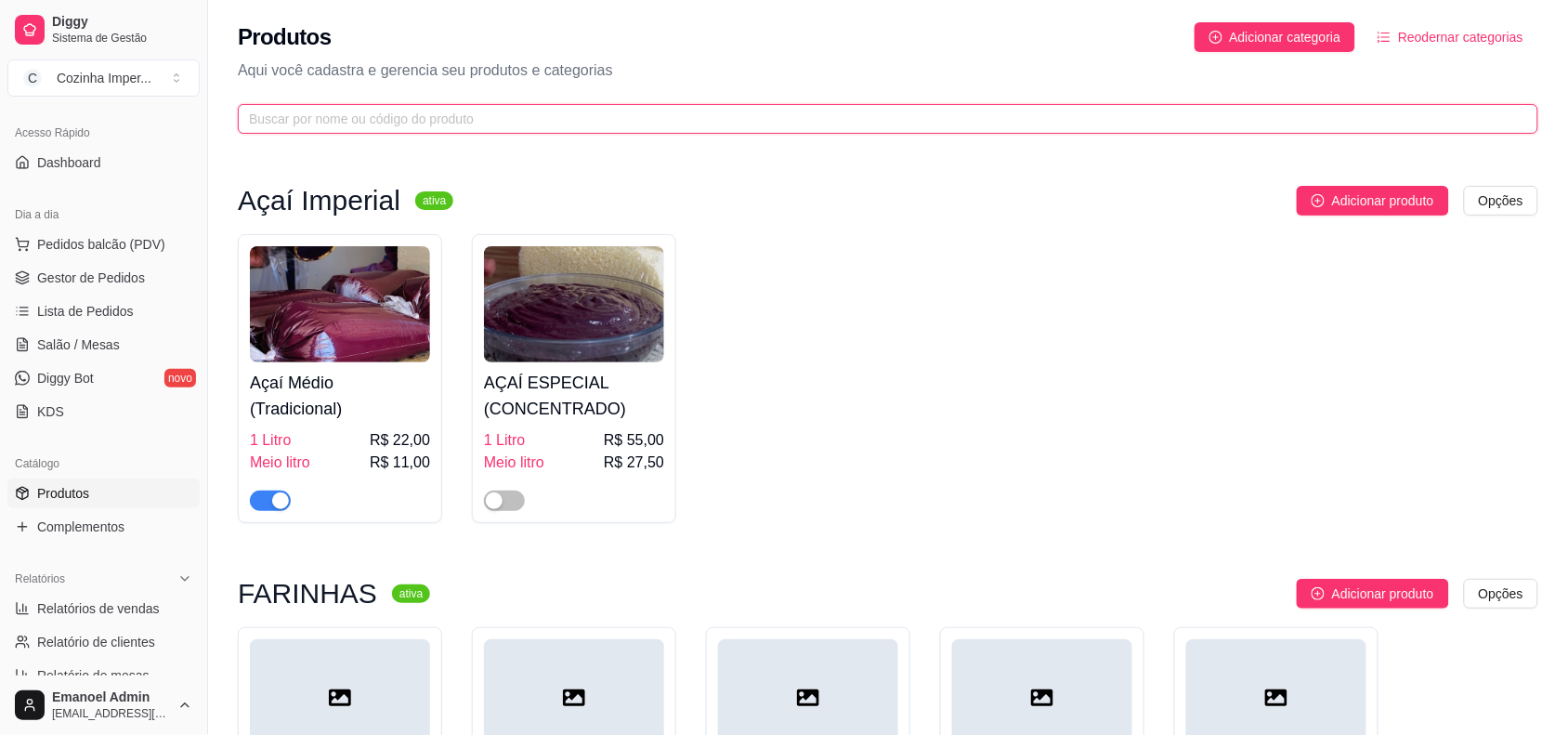
click at [732, 117] on input "text" at bounding box center [880, 119] width 1263 height 21
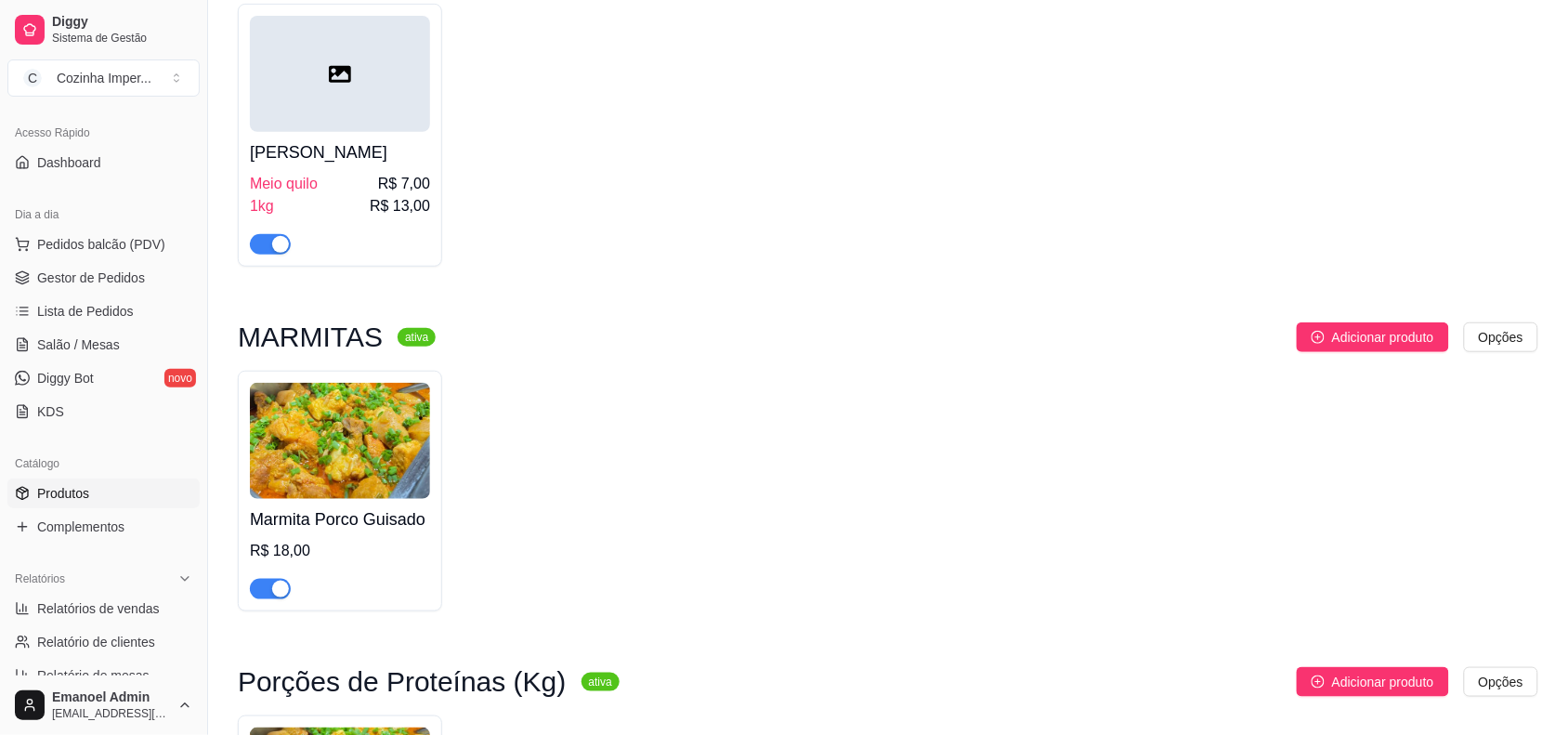
scroll to position [232, 0]
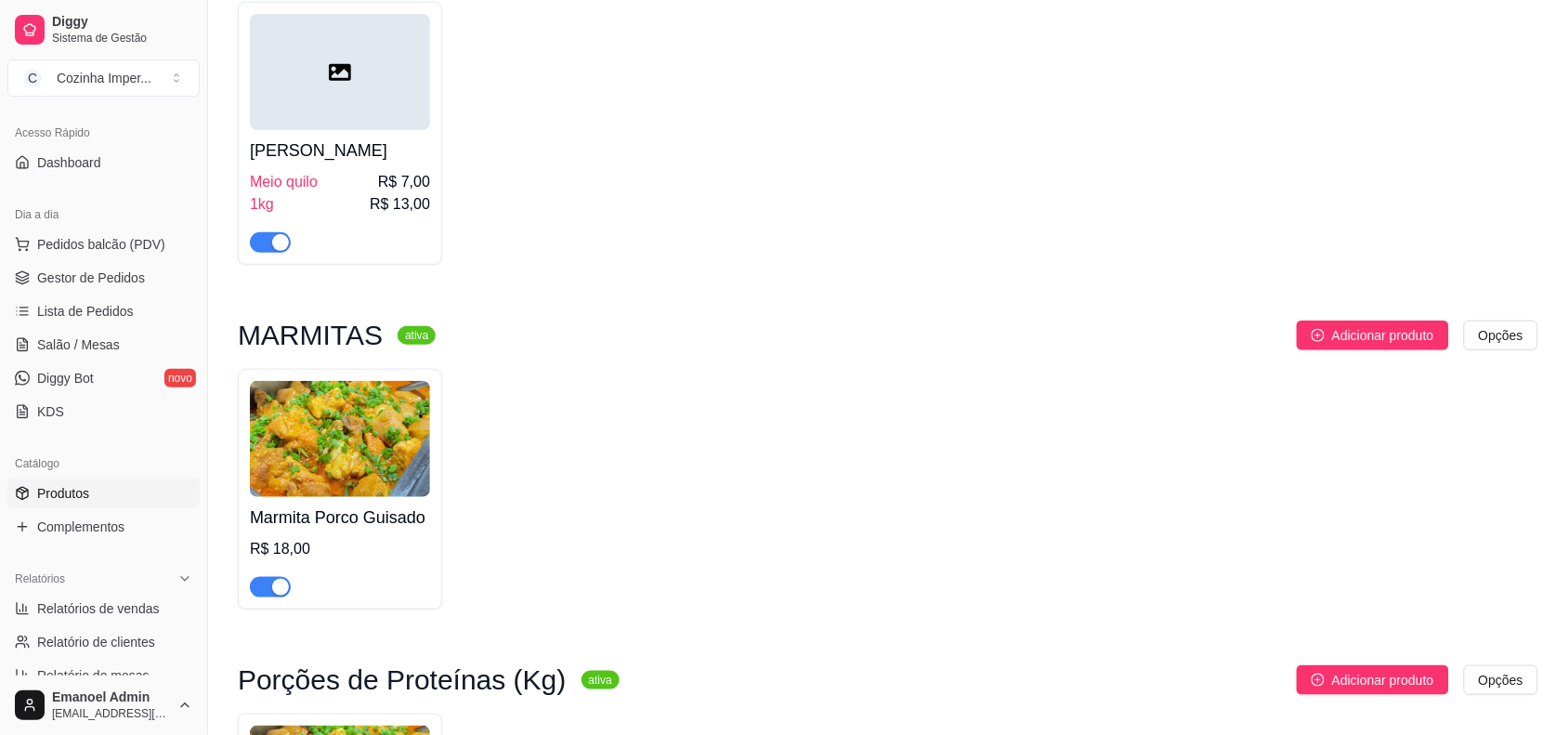
type input "por"
click at [276, 589] on div "button" at bounding box center [280, 587] width 17 height 17
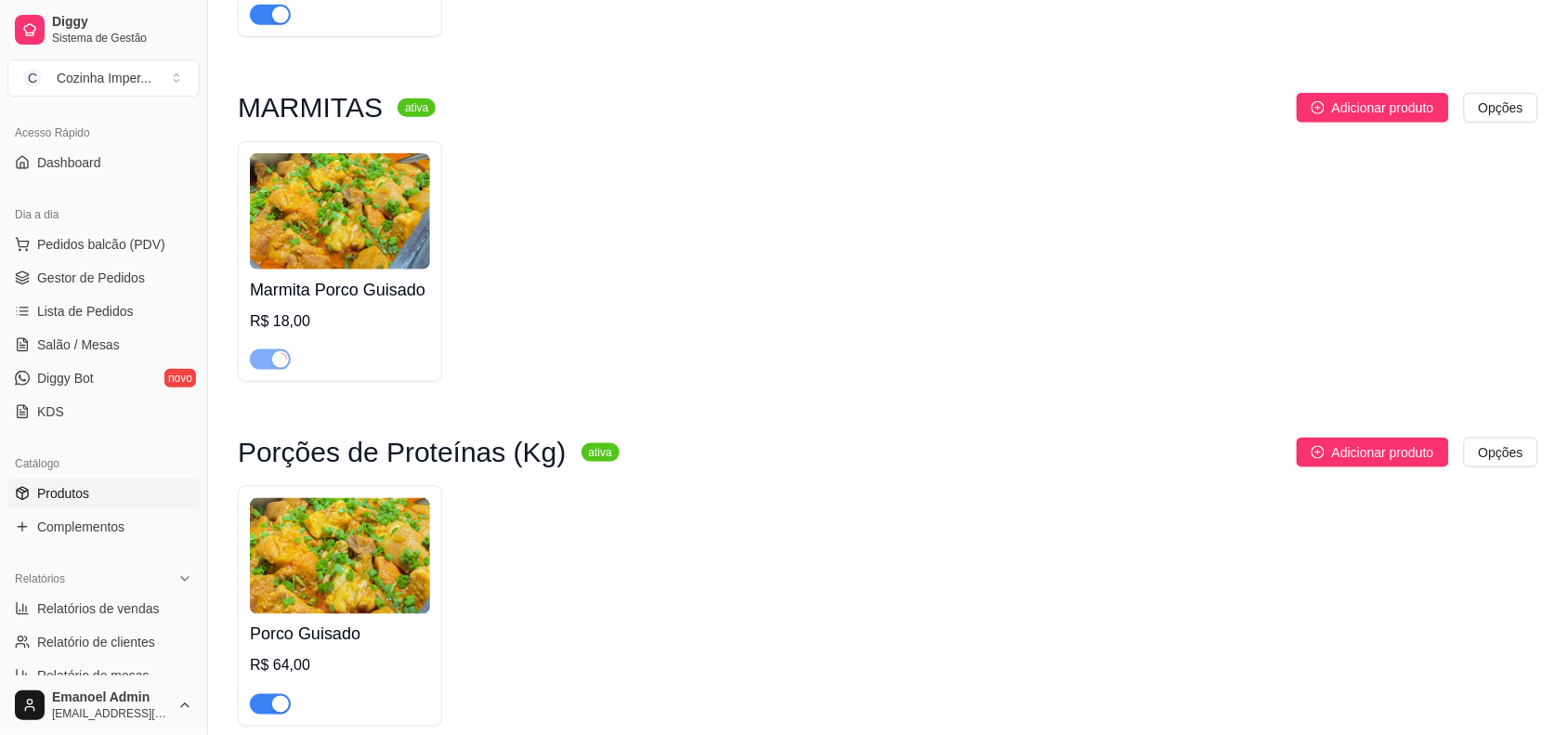
scroll to position [464, 0]
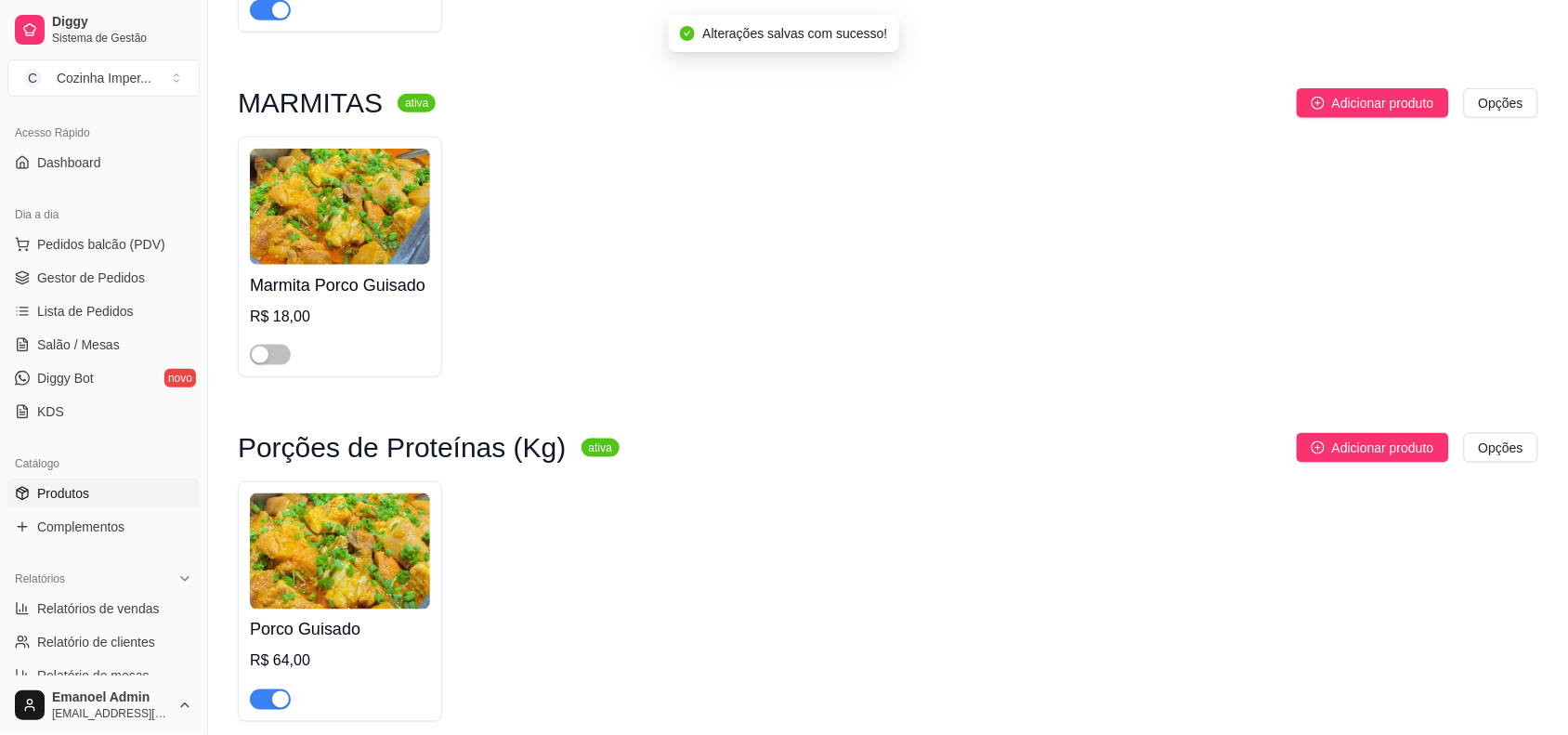
click at [279, 704] on div "button" at bounding box center [280, 699] width 17 height 17
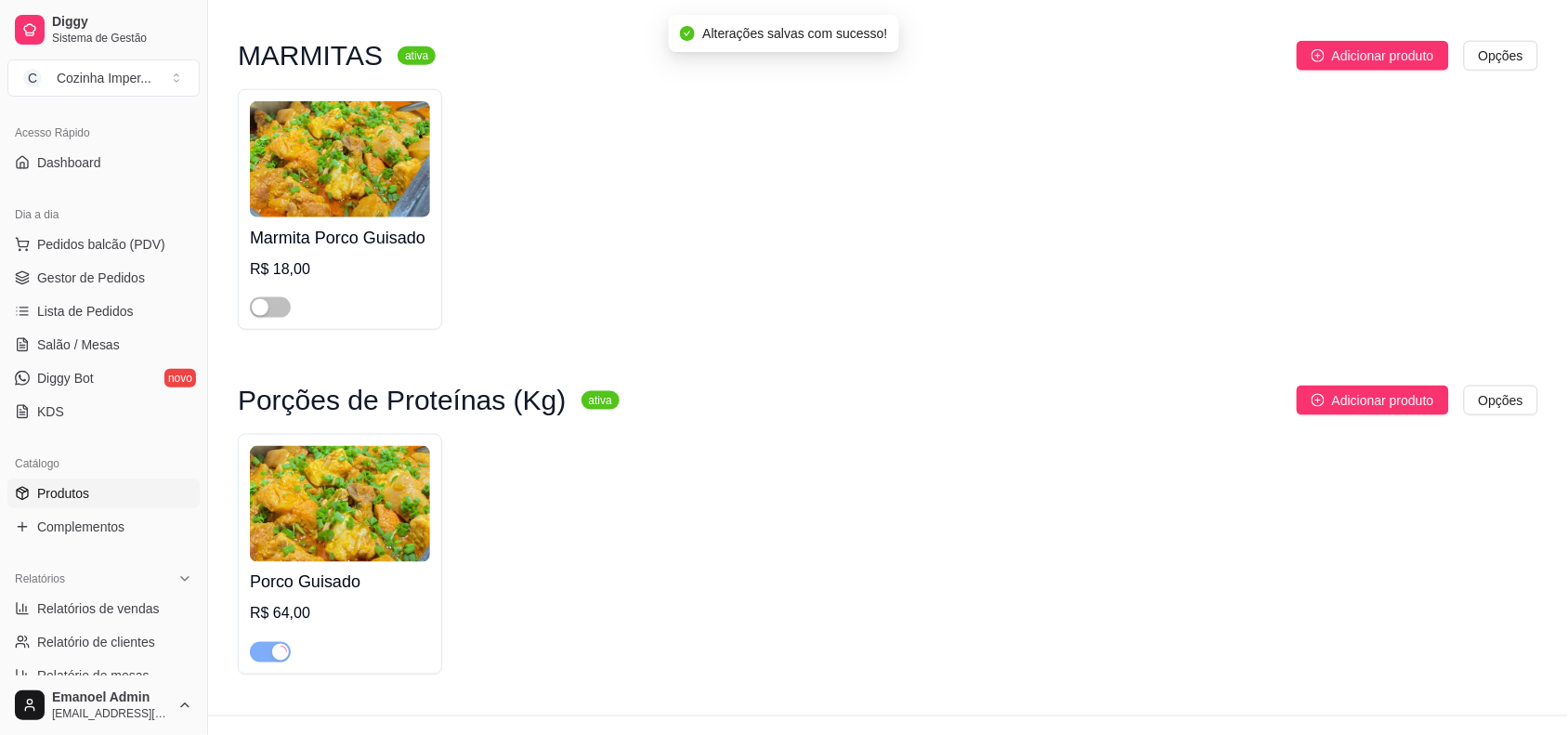
scroll to position [551, 0]
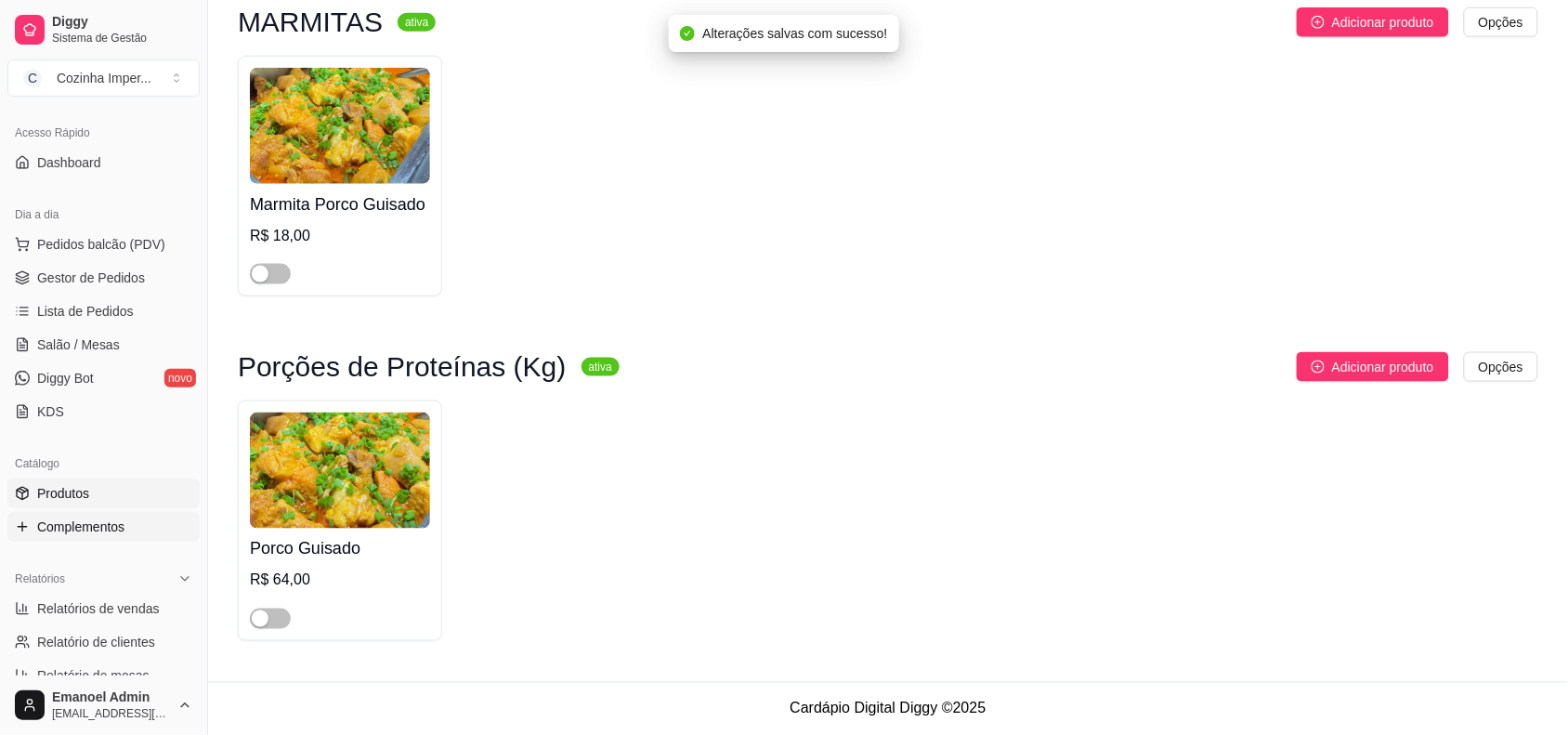
click at [84, 527] on span "Complementos" at bounding box center [81, 527] width 88 height 19
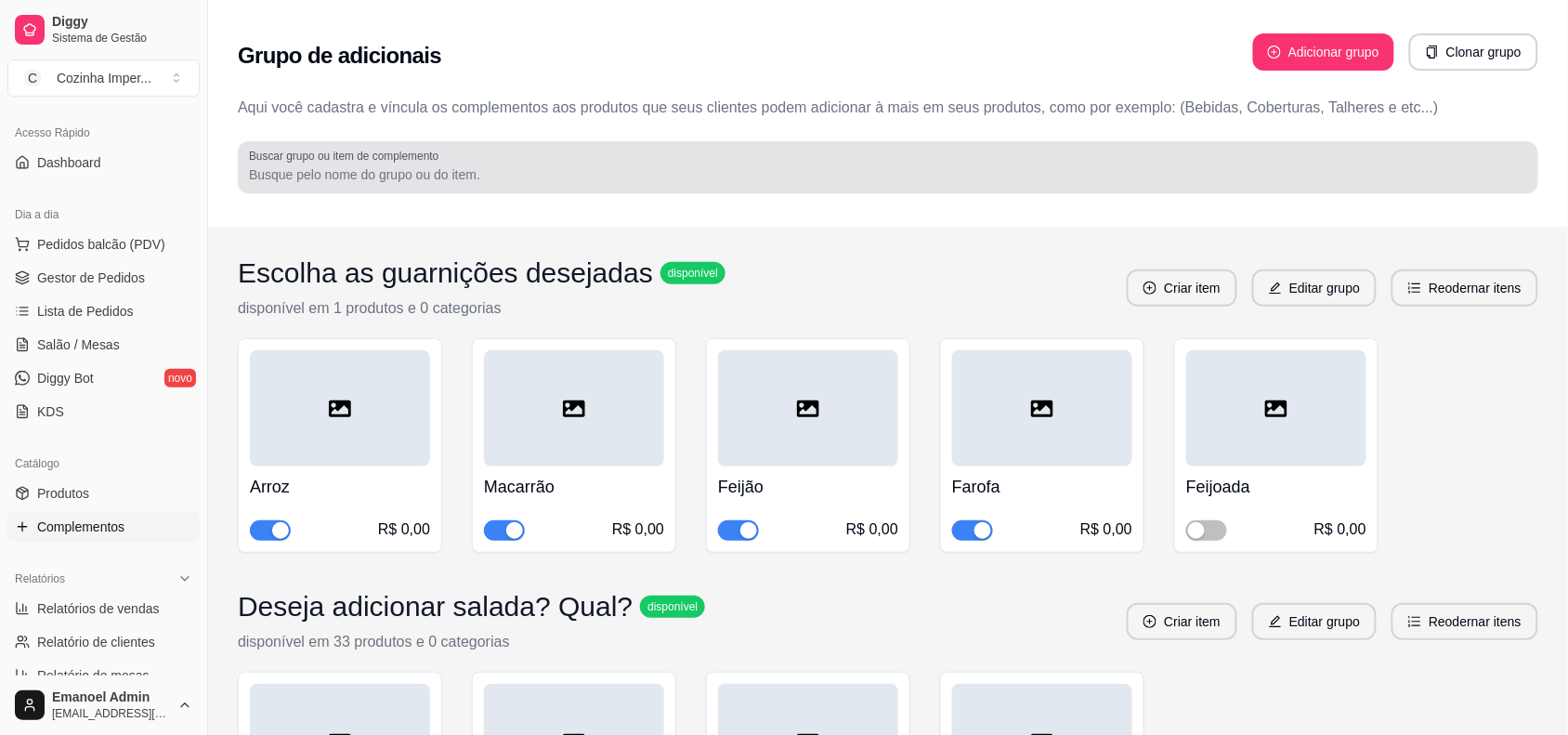
click at [837, 163] on div at bounding box center [888, 166] width 1278 height 37
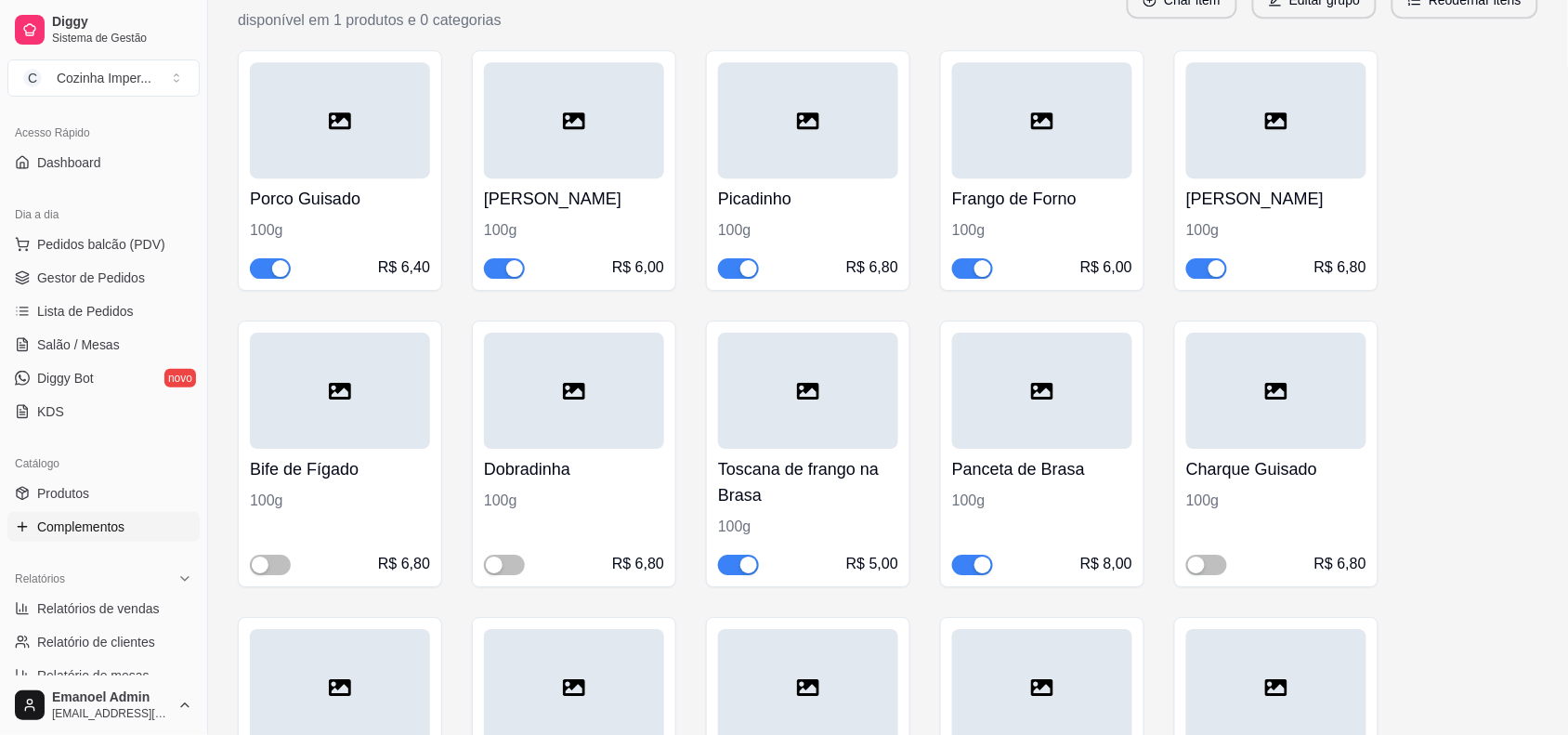
scroll to position [1626, 0]
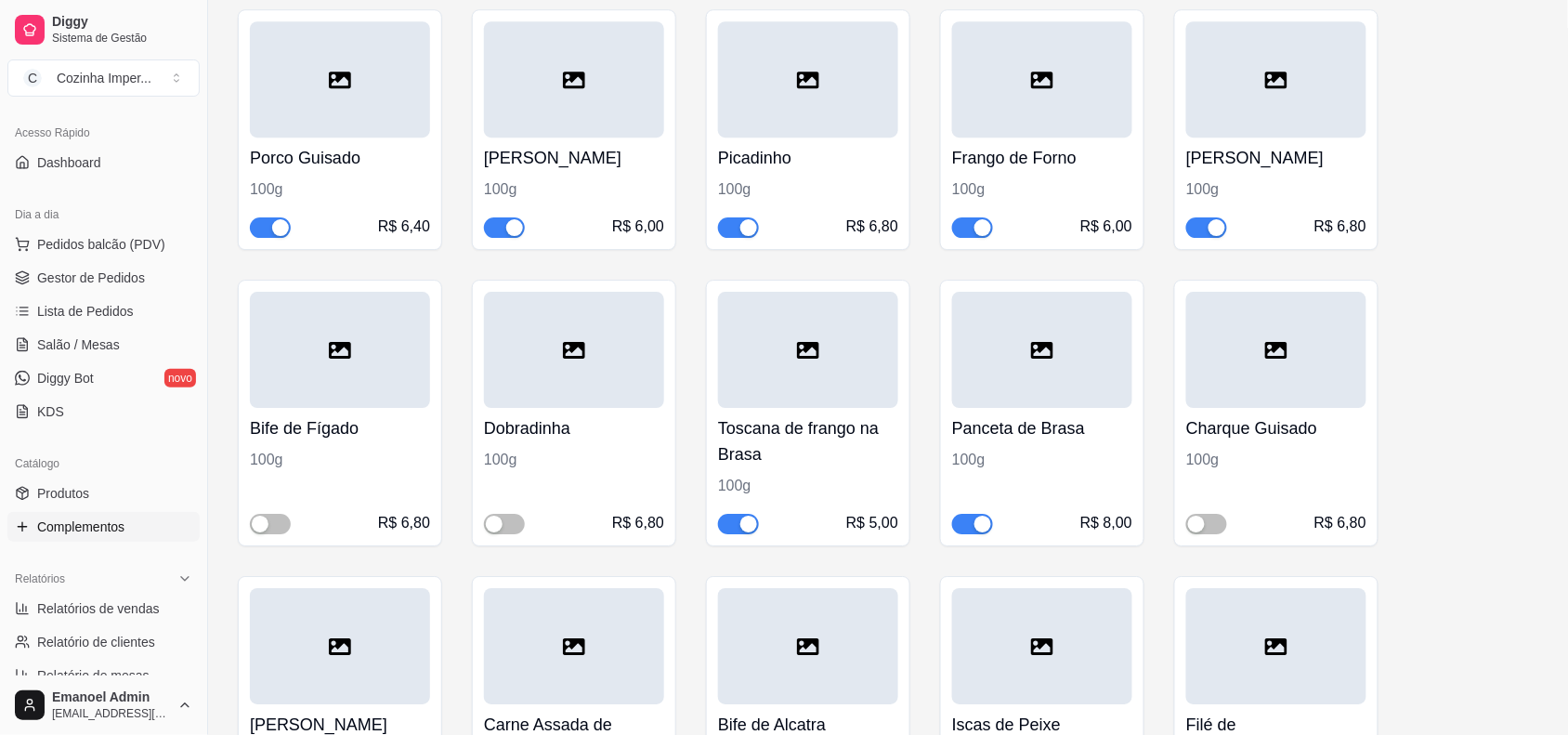
click at [268, 226] on span "button" at bounding box center [270, 227] width 41 height 21
click at [84, 281] on span "Gestor de Pedidos" at bounding box center [91, 278] width 108 height 19
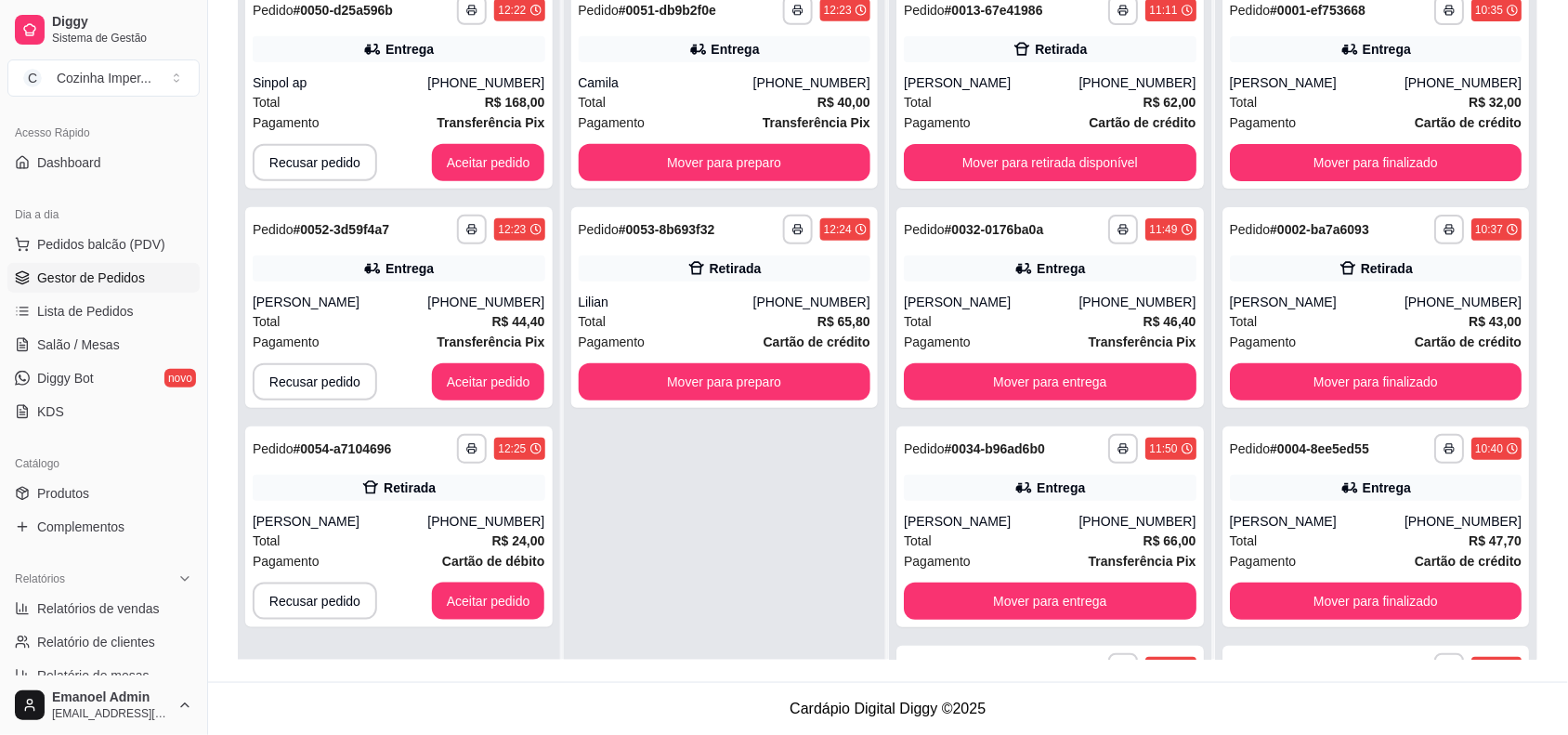
click at [112, 280] on span "Gestor de Pedidos" at bounding box center [91, 278] width 108 height 19
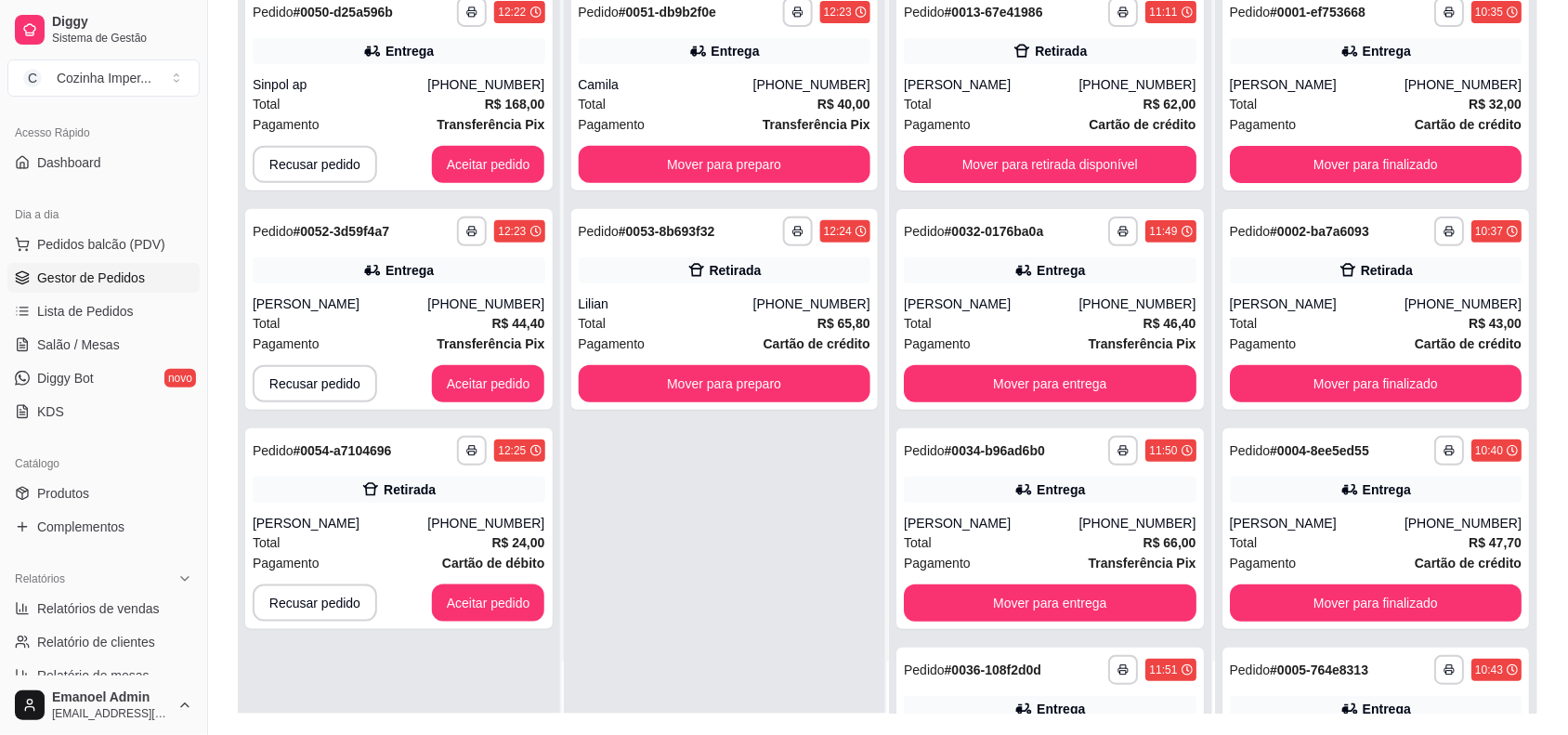
scroll to position [232, 0]
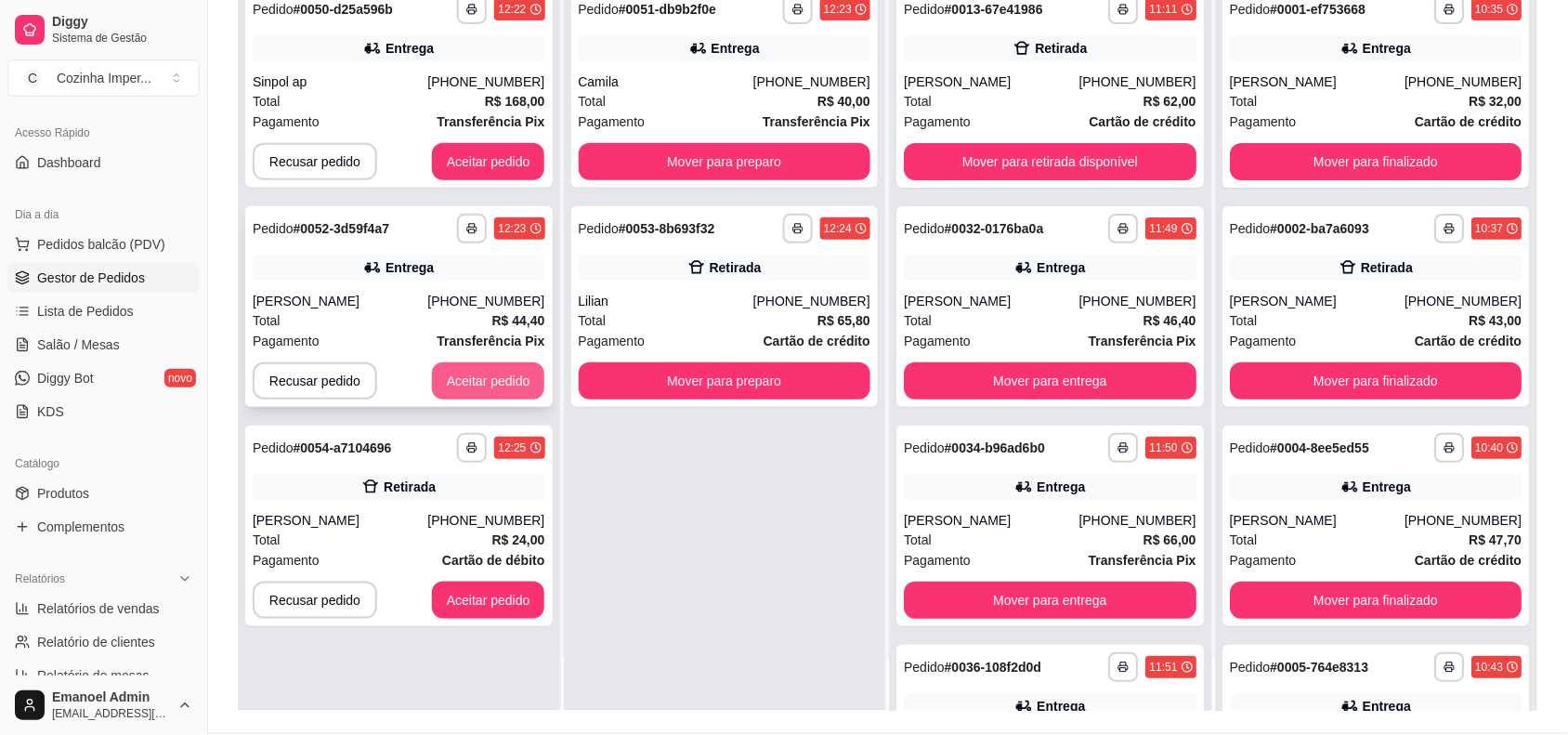
click at [489, 376] on button "Aceitar pedido" at bounding box center [489, 380] width 113 height 37
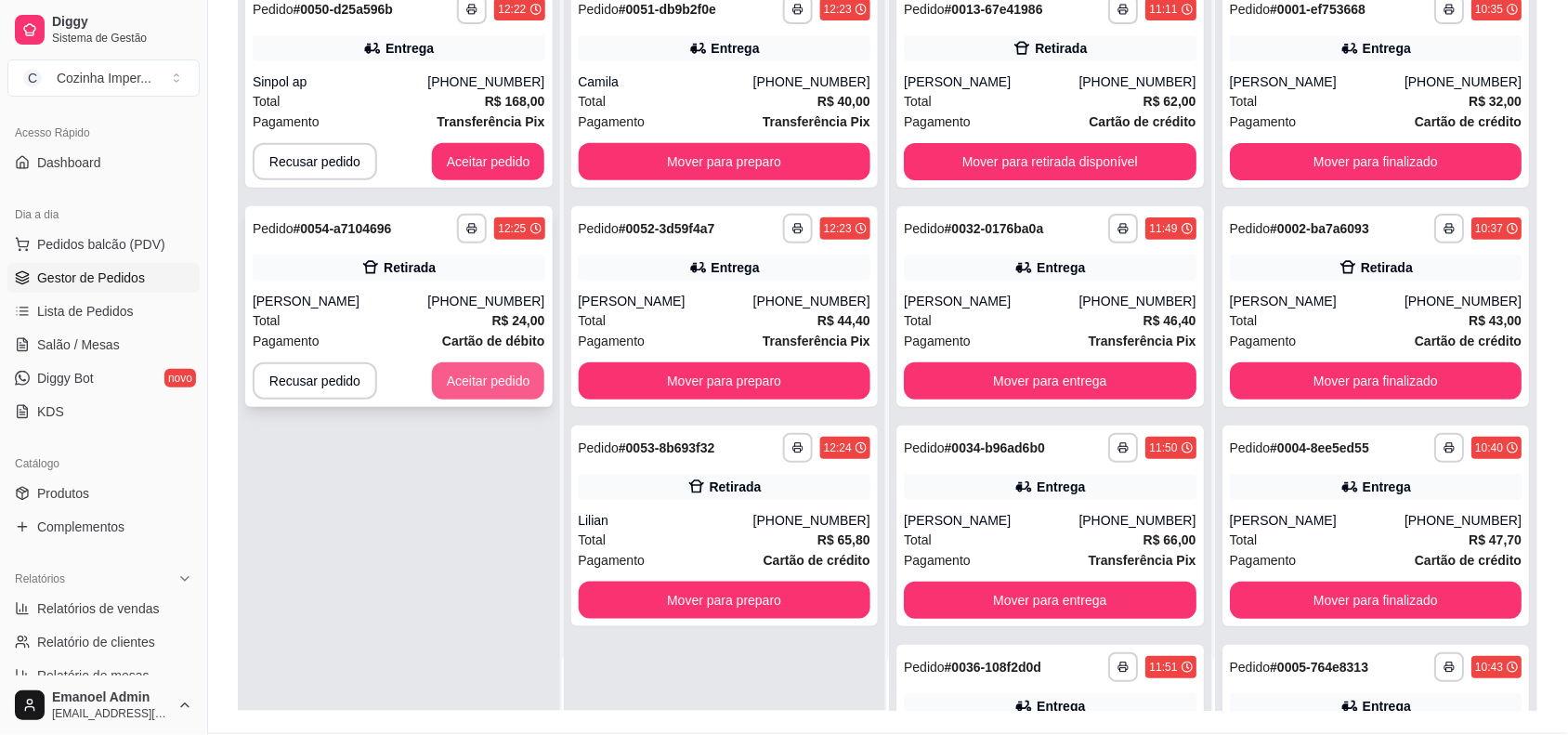
click at [489, 378] on button "Aceitar pedido" at bounding box center [489, 380] width 113 height 37
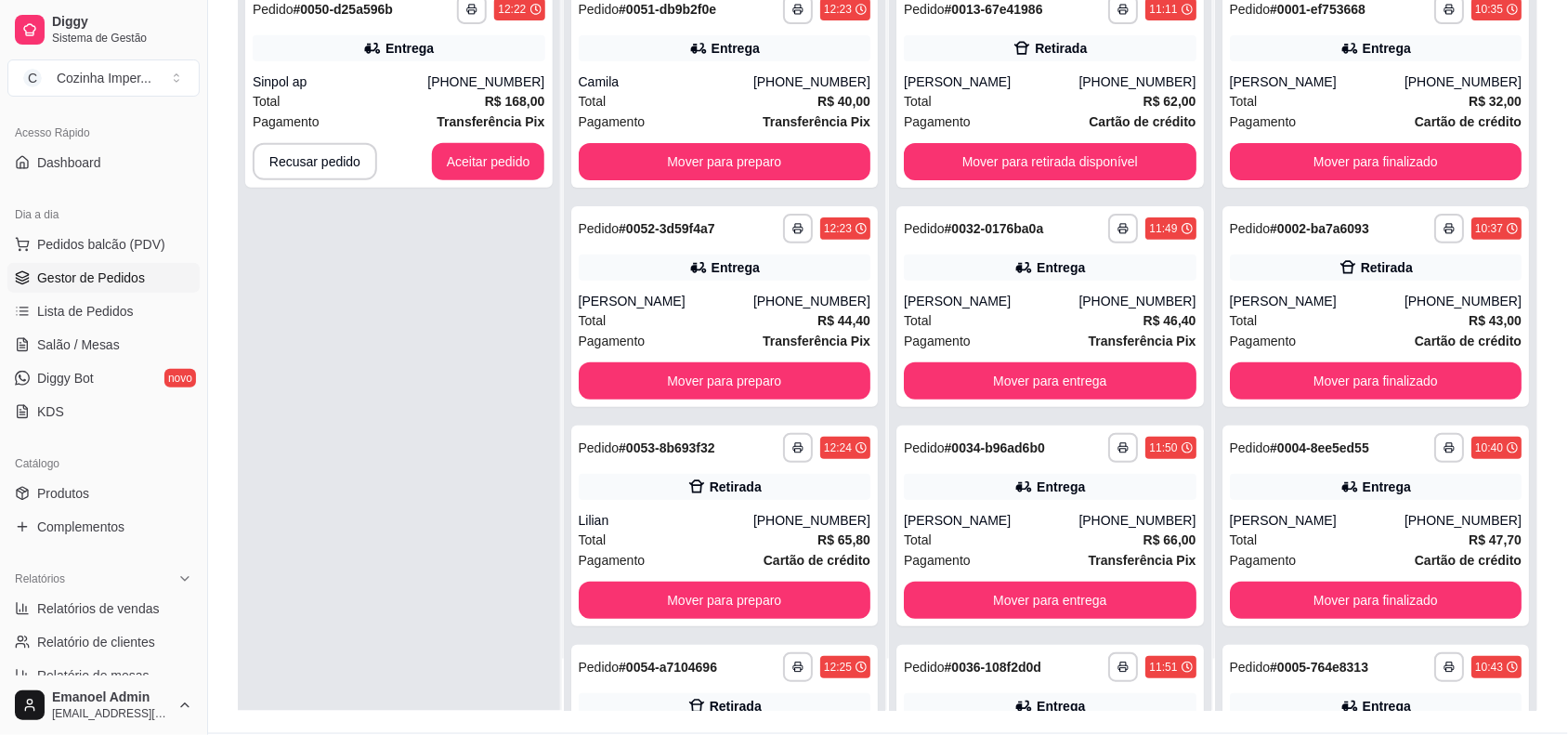
scroll to position [0, 0]
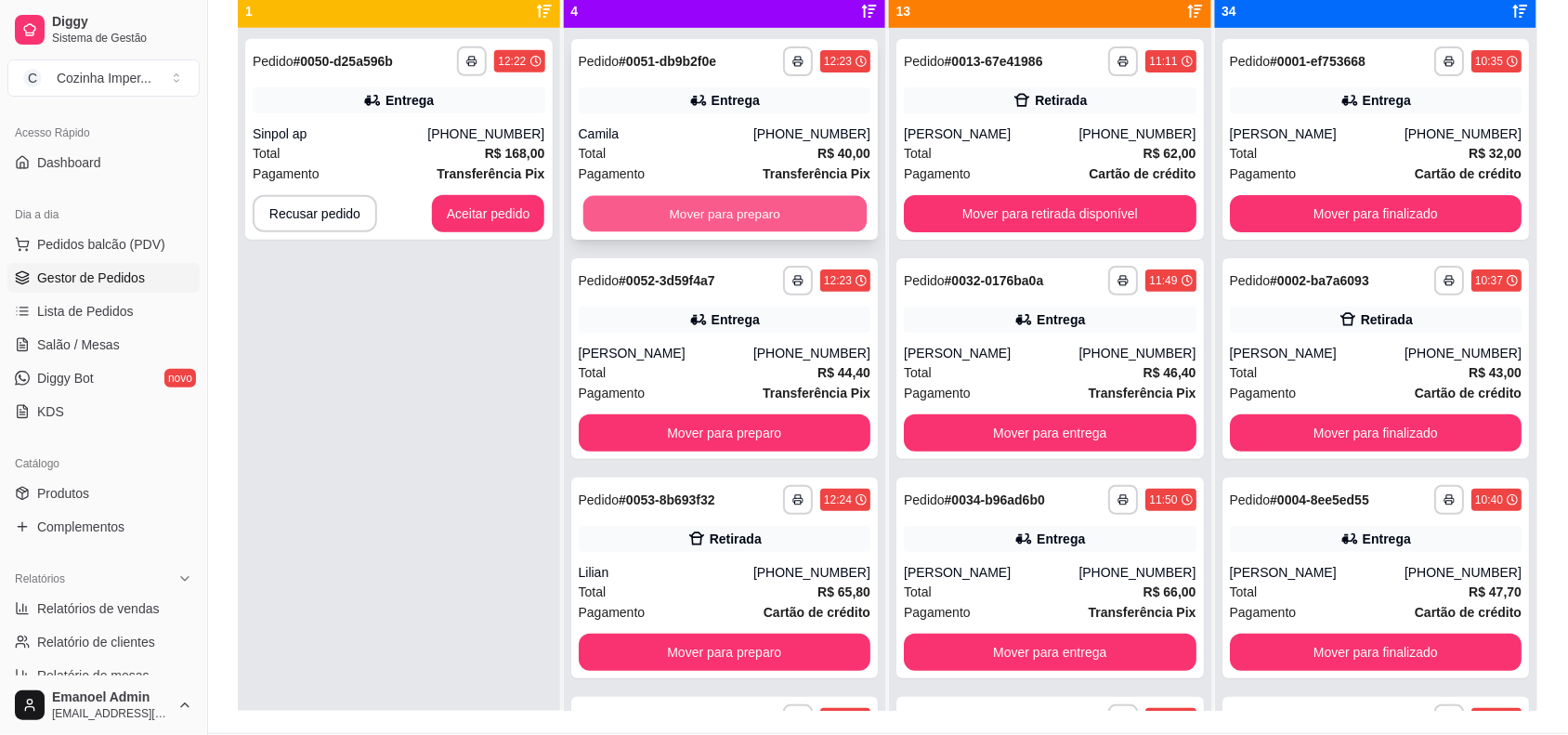
click at [782, 205] on button "Mover para preparo" at bounding box center [724, 214] width 284 height 36
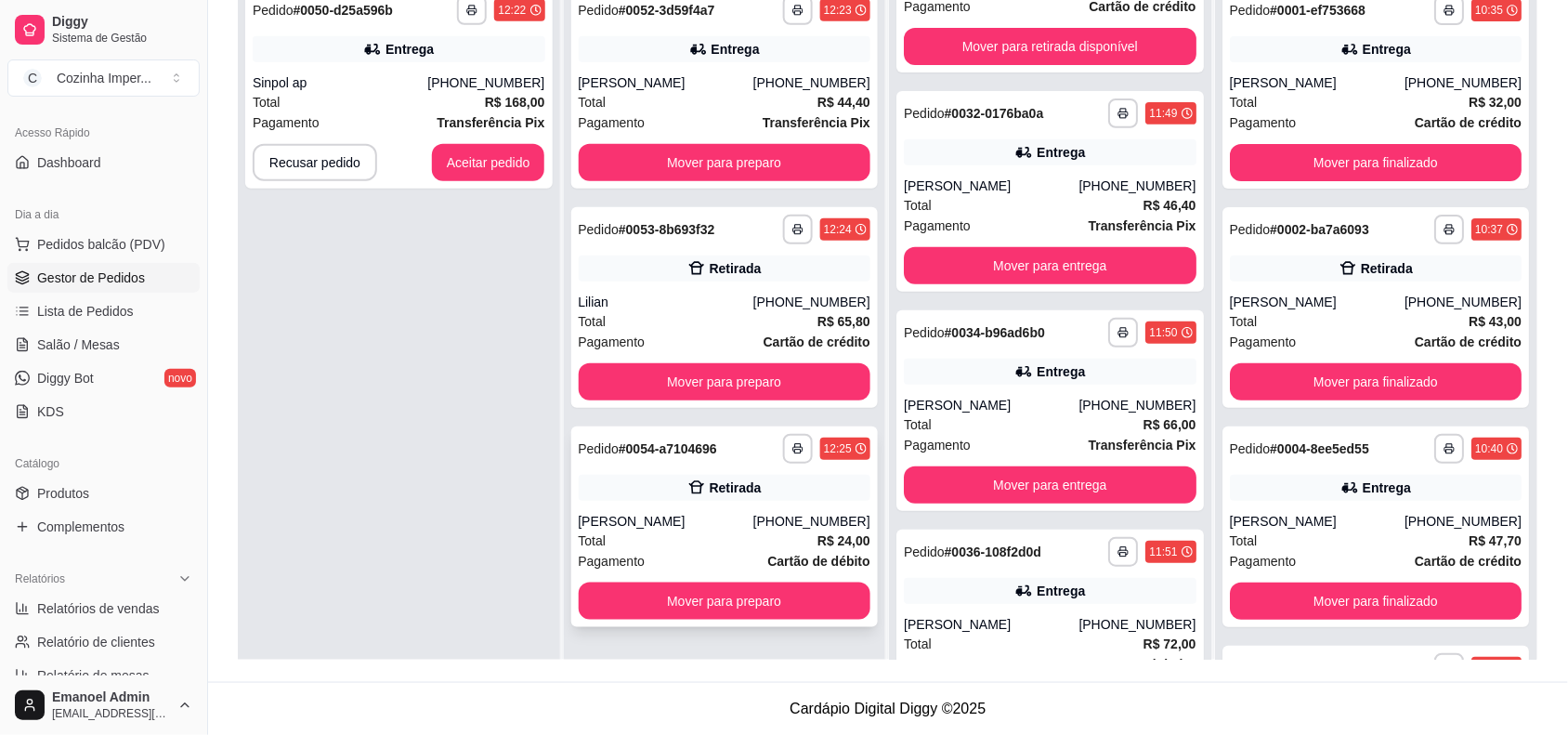
scroll to position [51, 0]
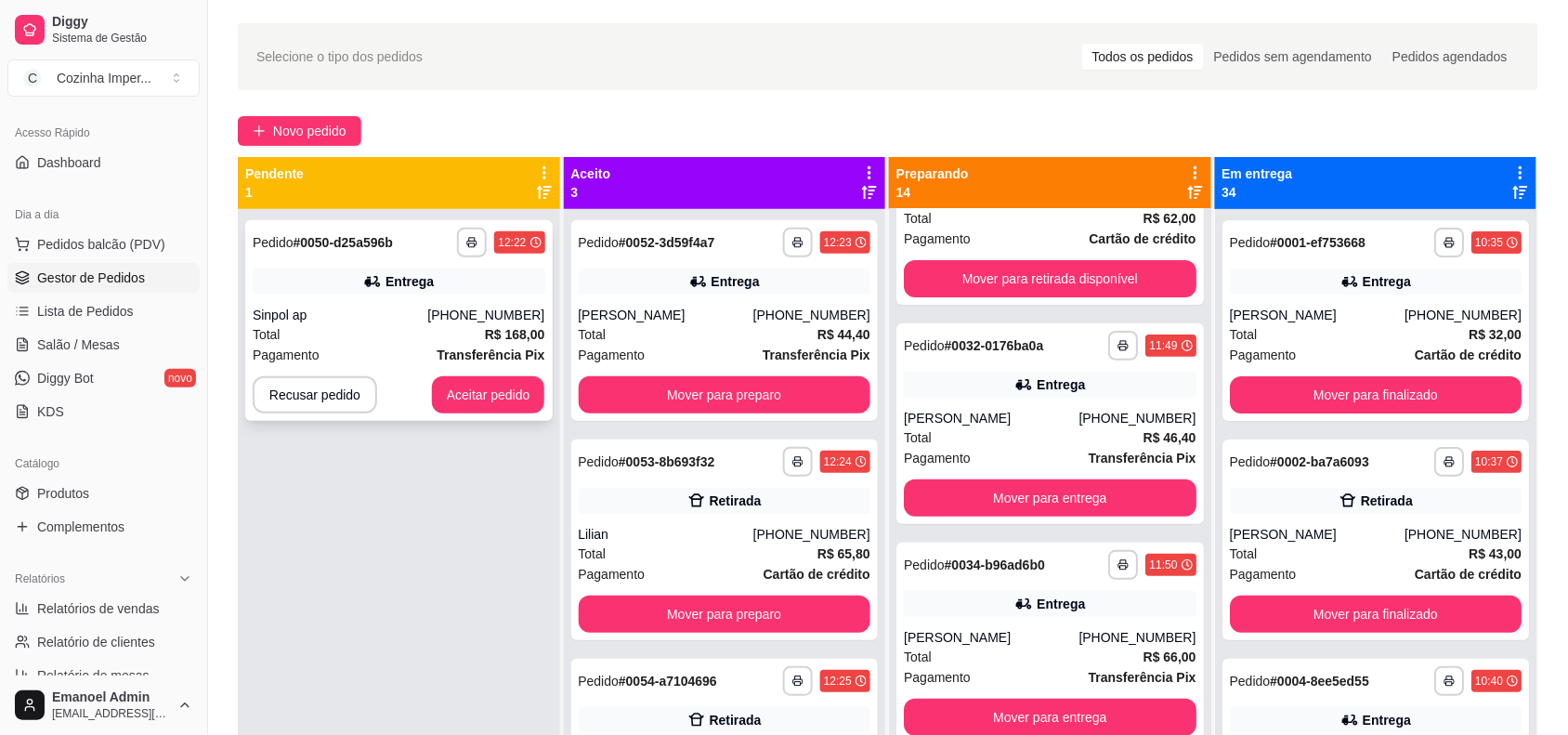
click at [422, 234] on div "**********" at bounding box center [399, 243] width 293 height 30
click at [783, 388] on button "Mover para preparo" at bounding box center [725, 394] width 293 height 37
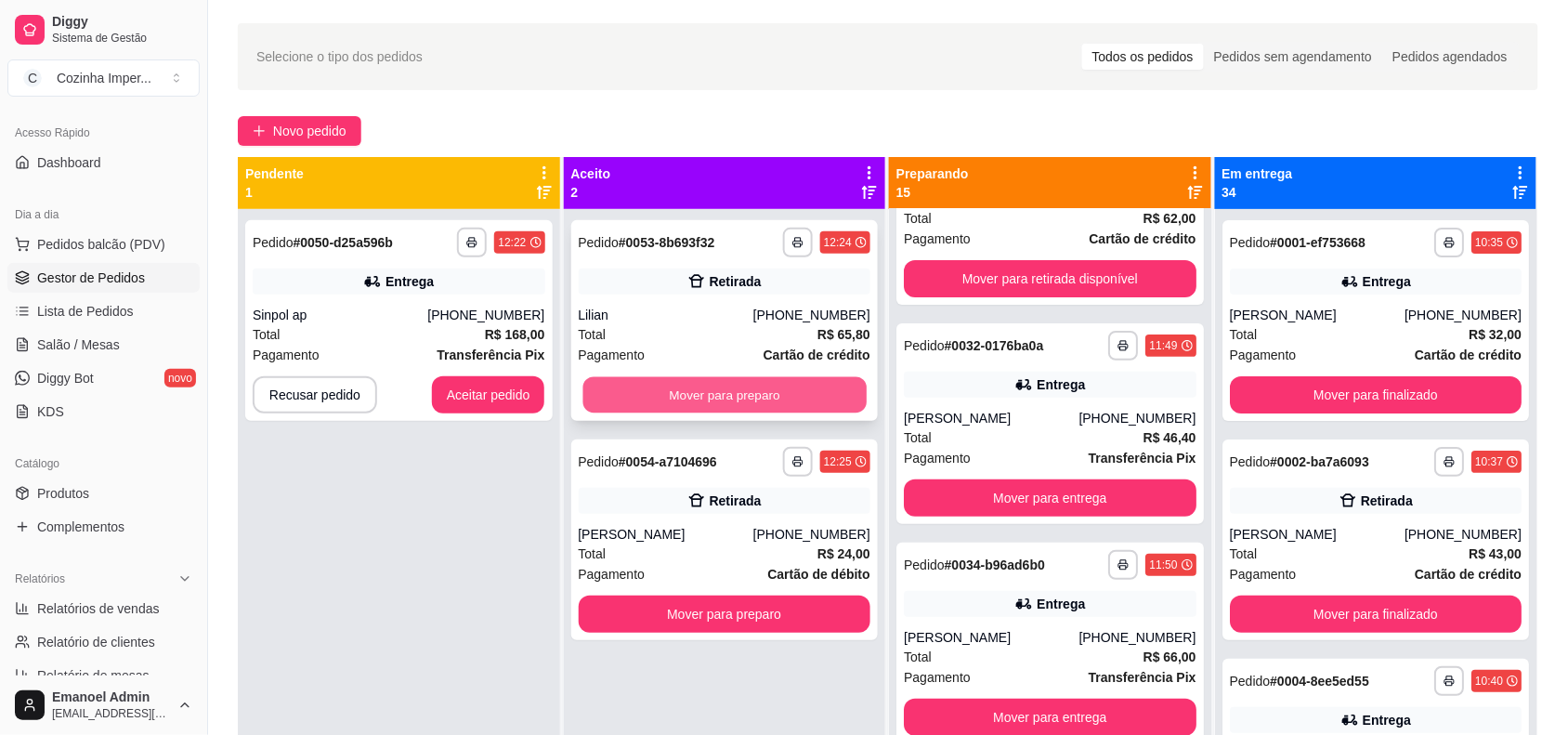
click at [708, 387] on button "Mover para preparo" at bounding box center [724, 395] width 284 height 36
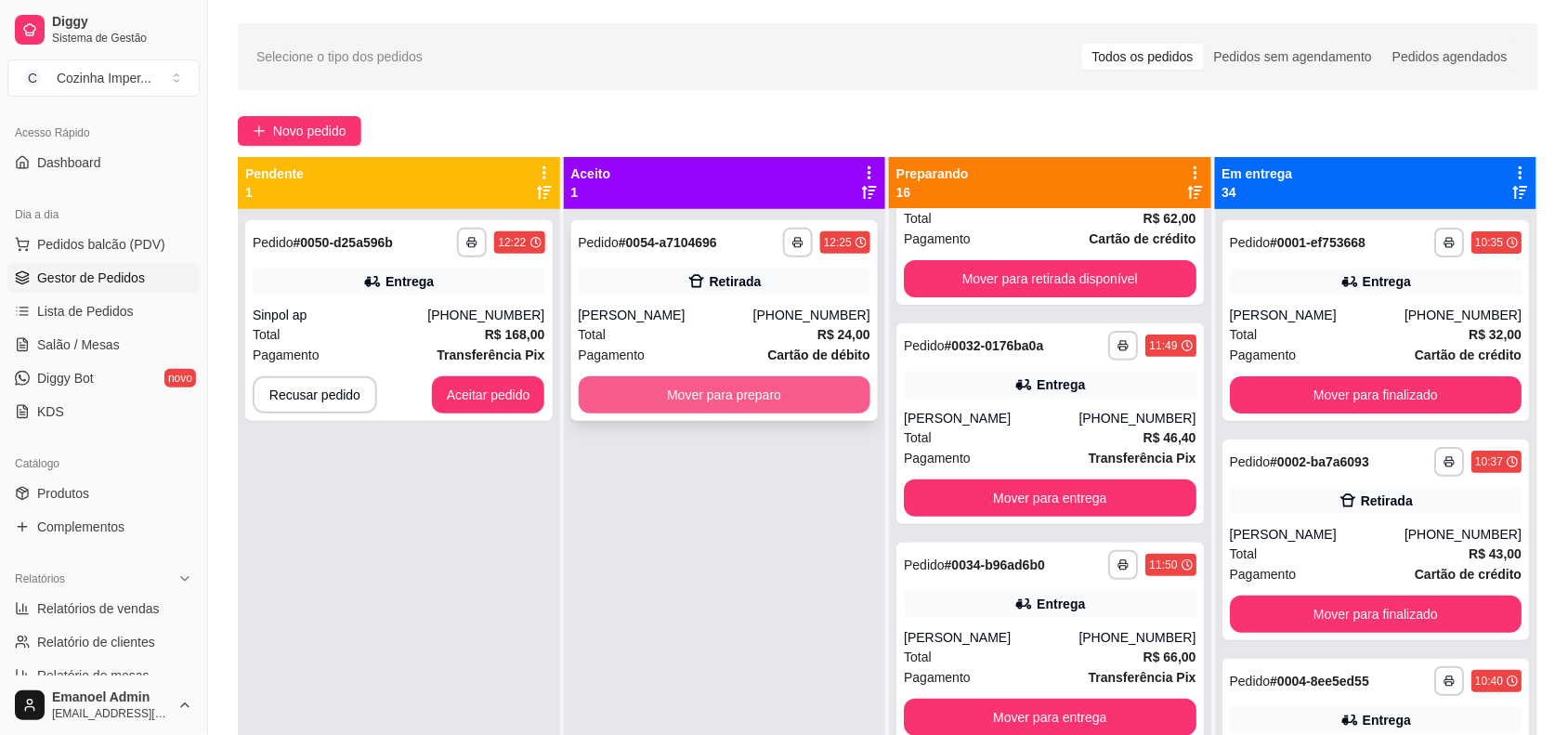
click at [769, 396] on button "Mover para preparo" at bounding box center [725, 394] width 293 height 37
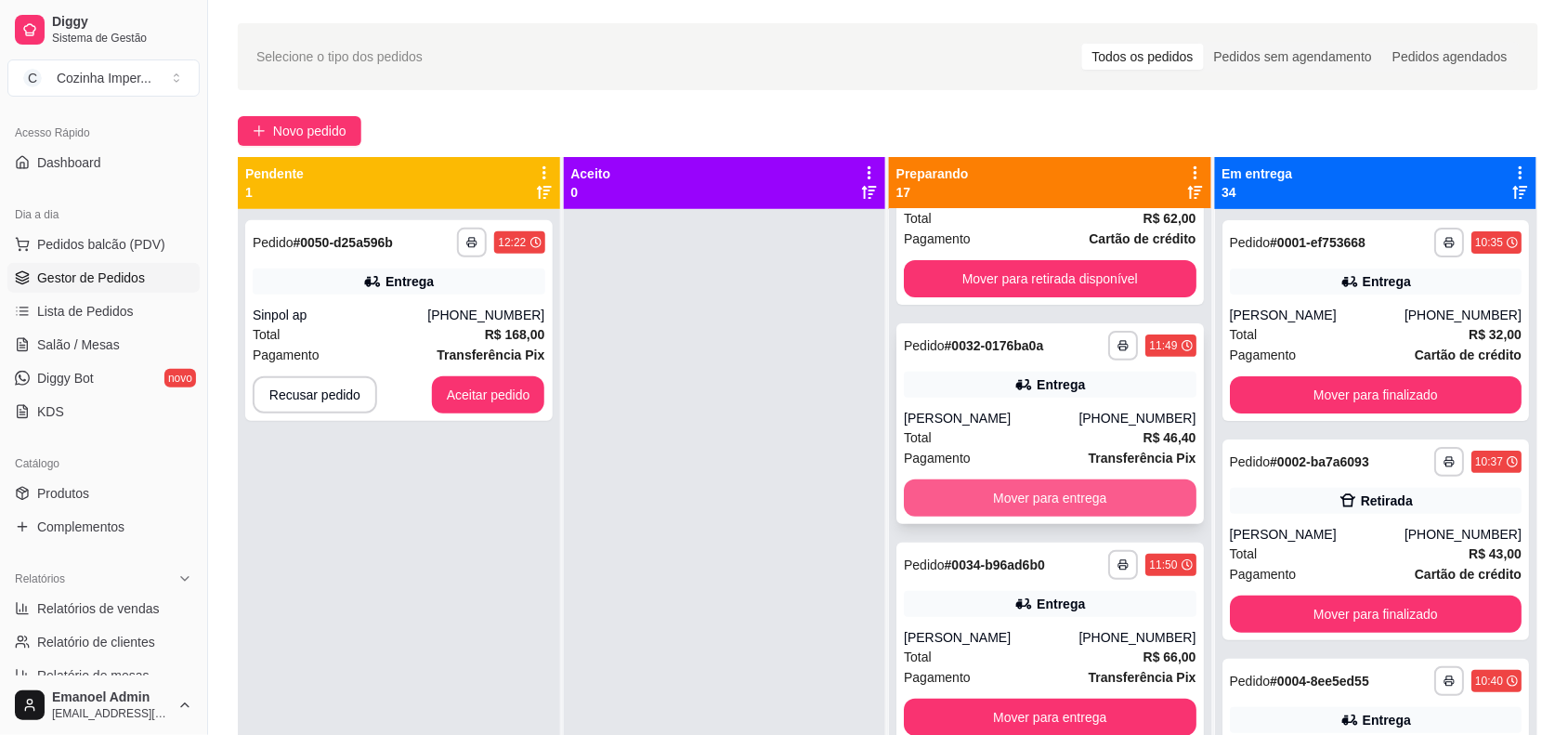
click at [1093, 490] on button "Mover para entrega" at bounding box center [1050, 497] width 293 height 37
click at [1049, 485] on button "Mover para entrega" at bounding box center [1050, 497] width 293 height 37
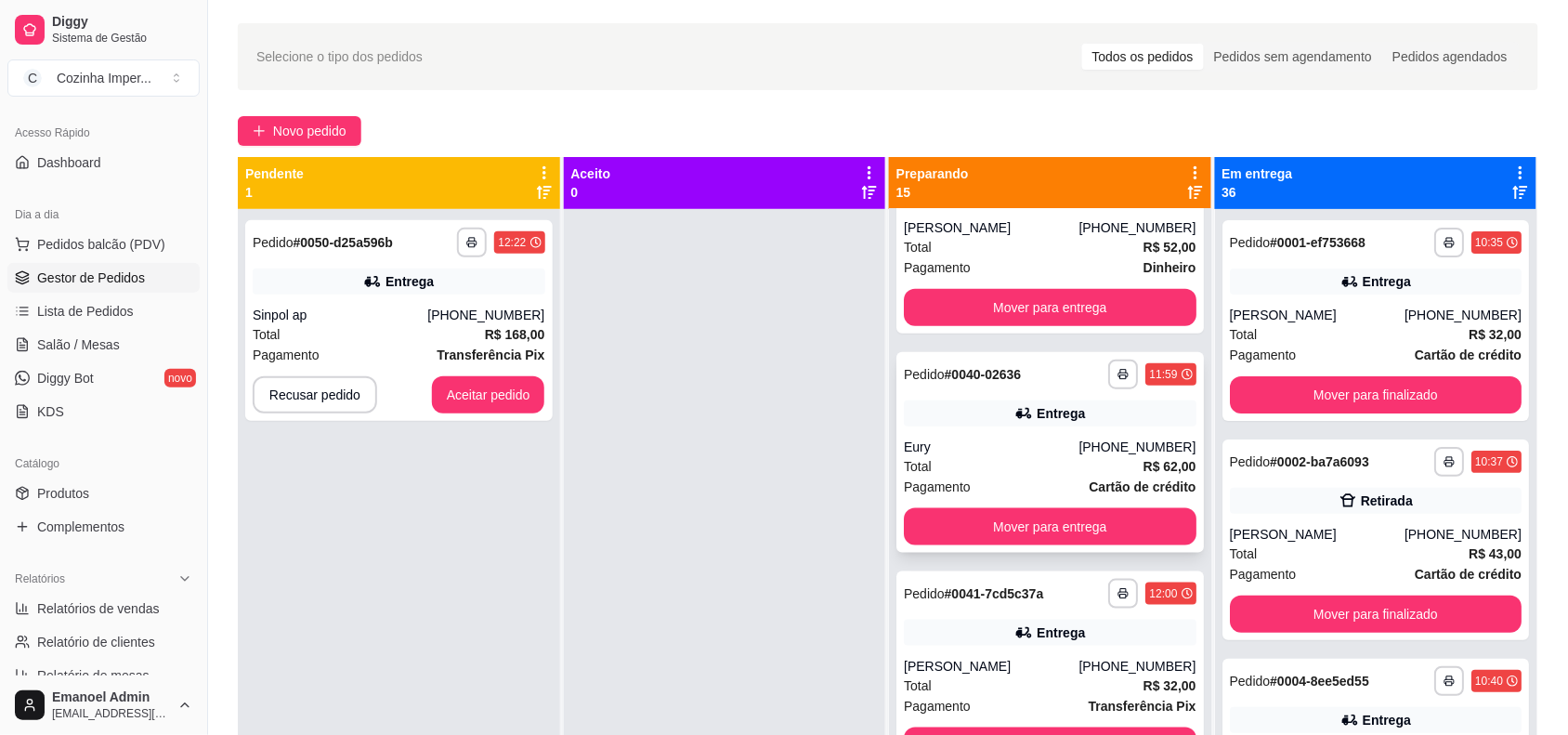
scroll to position [581, 0]
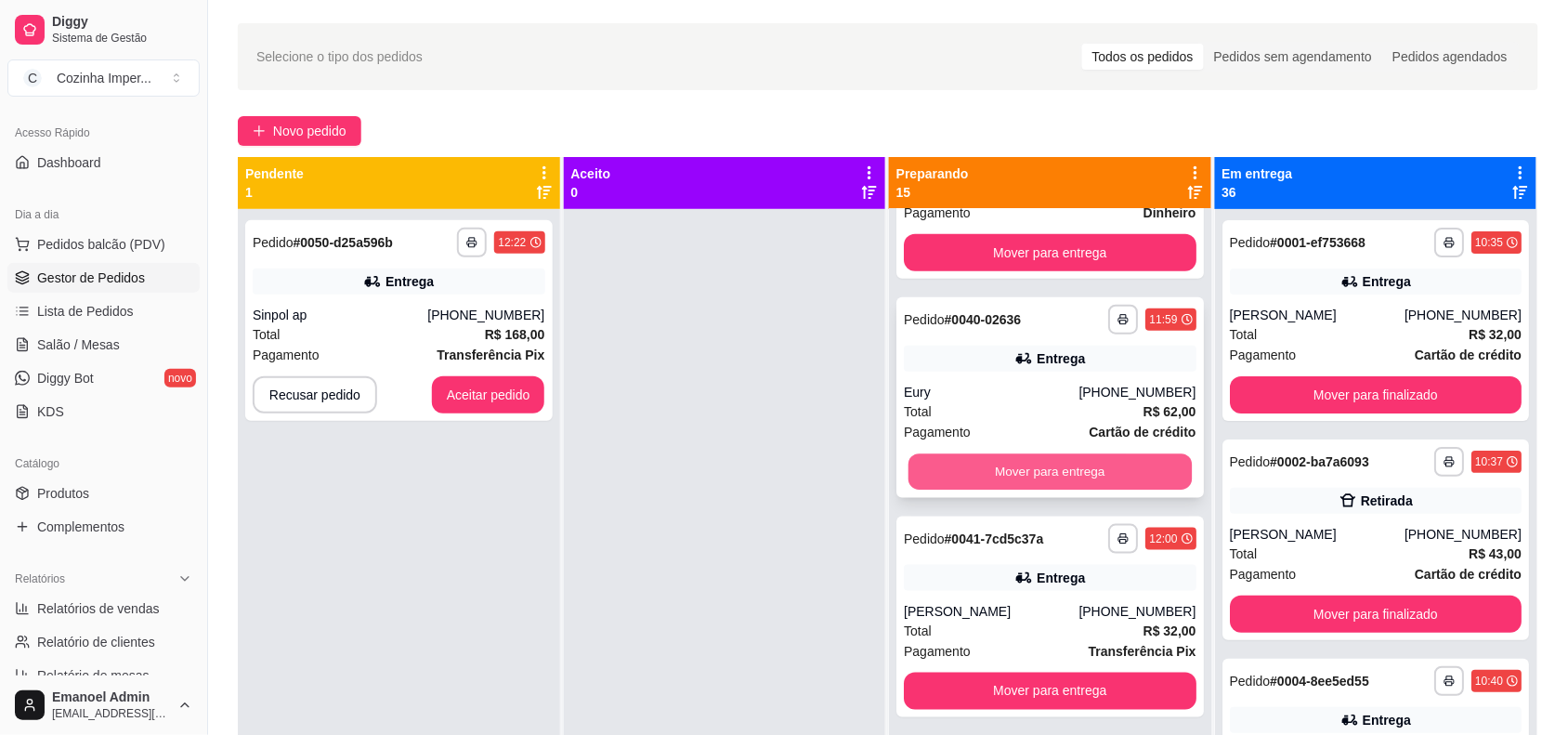
click at [1060, 474] on button "Mover para entrega" at bounding box center [1049, 472] width 284 height 36
click at [1060, 458] on button "Mover para entrega" at bounding box center [1049, 472] width 284 height 36
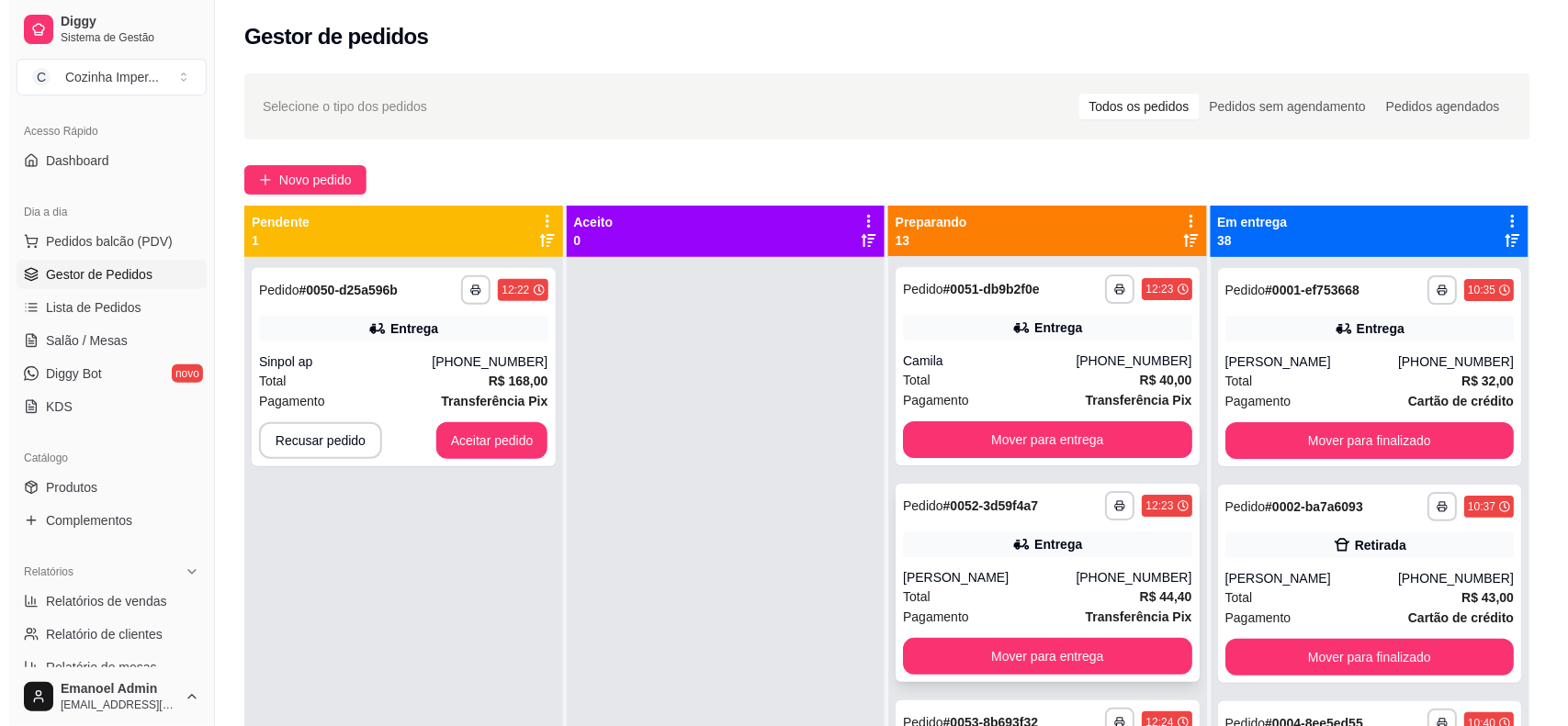
scroll to position [1836, 0]
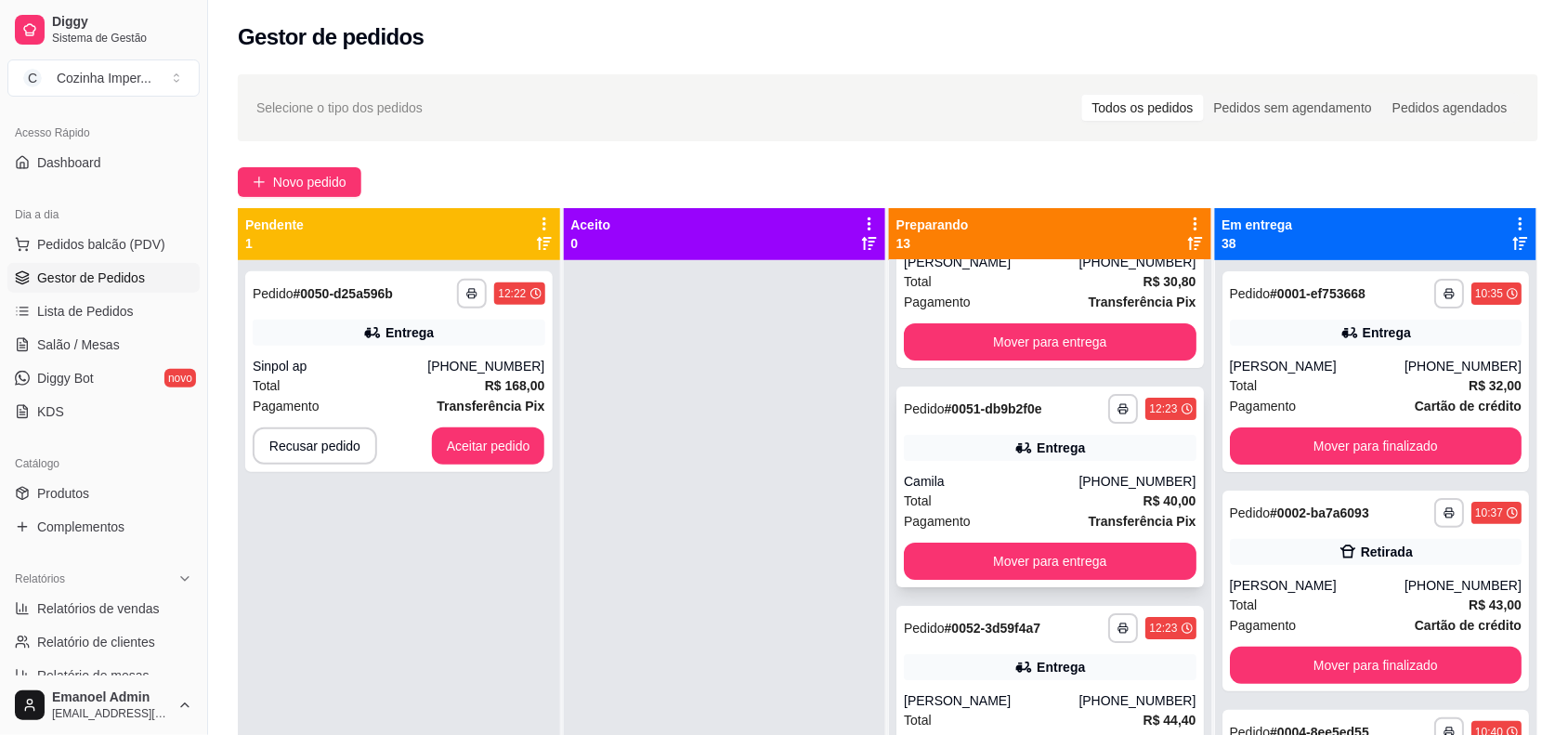
click at [977, 419] on div "**********" at bounding box center [1050, 409] width 293 height 30
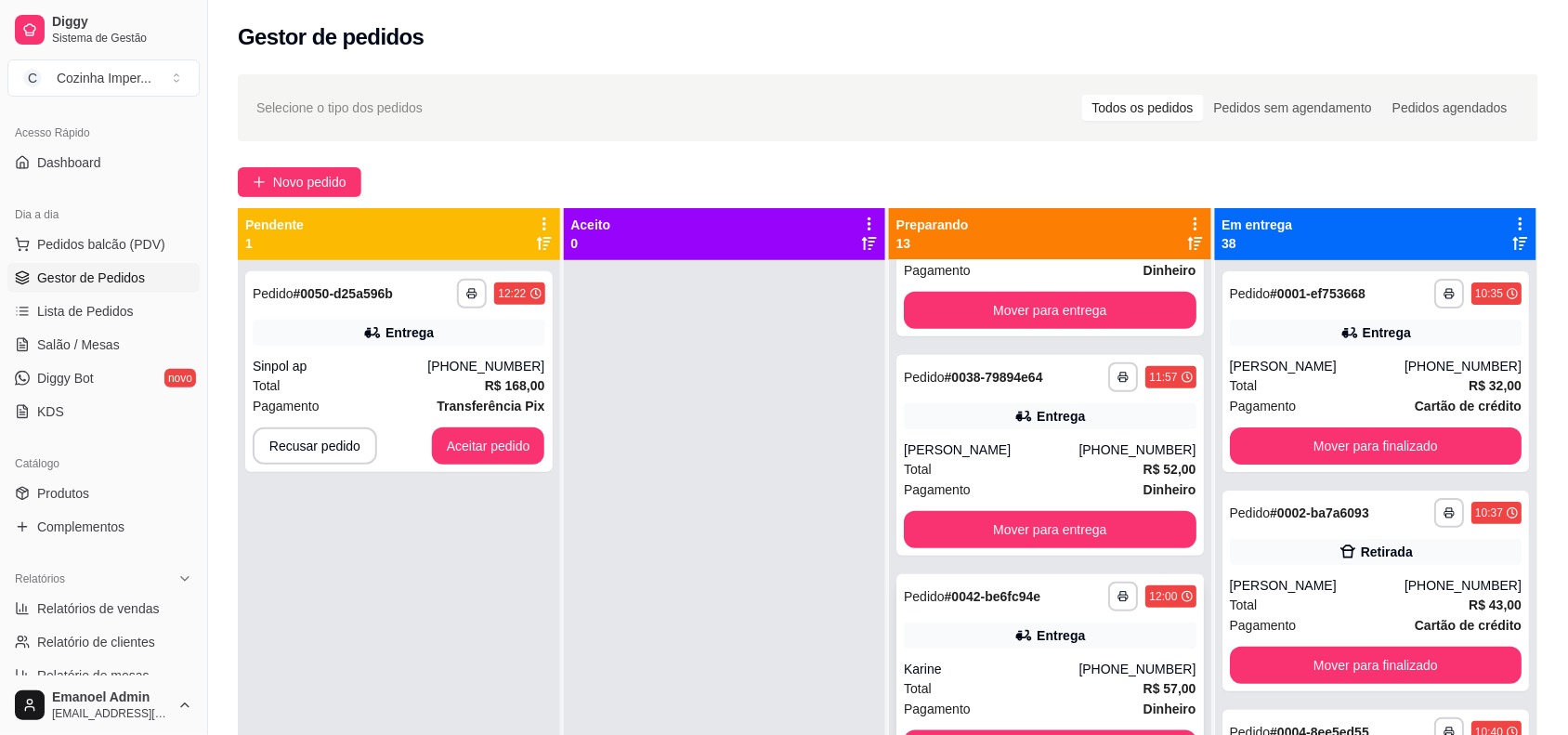
scroll to position [0, 0]
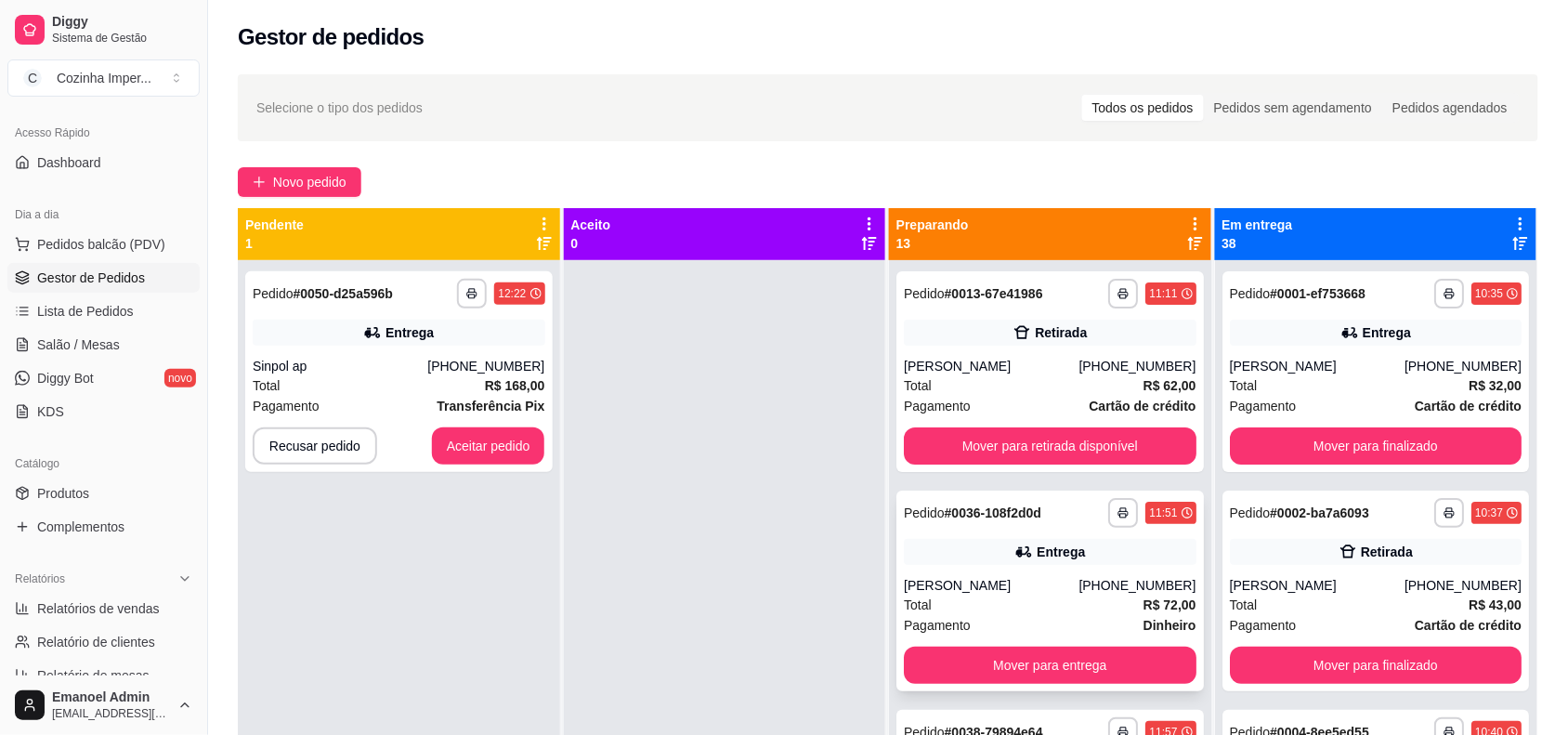
click at [1045, 499] on div "**********" at bounding box center [1050, 513] width 293 height 30
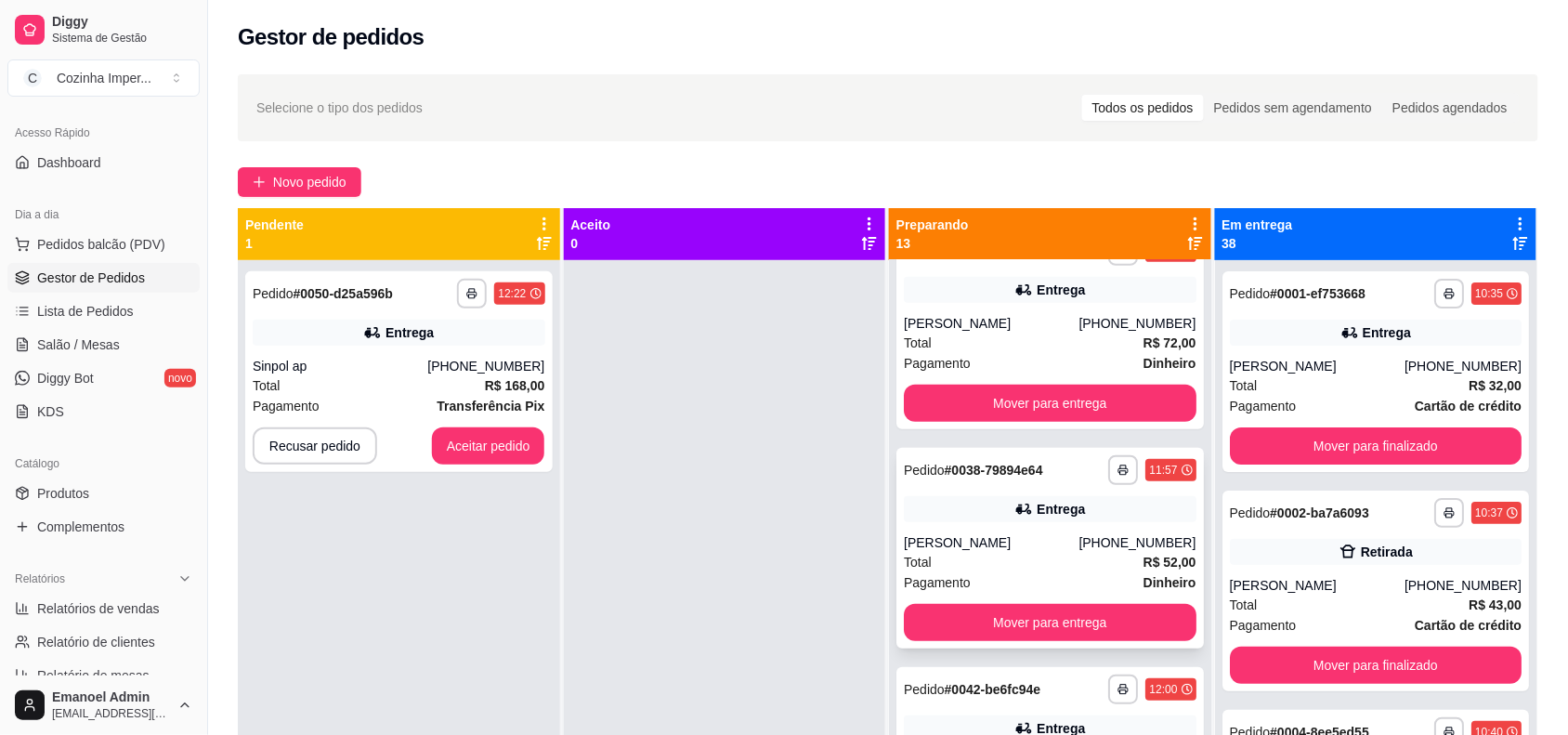
scroll to position [349, 0]
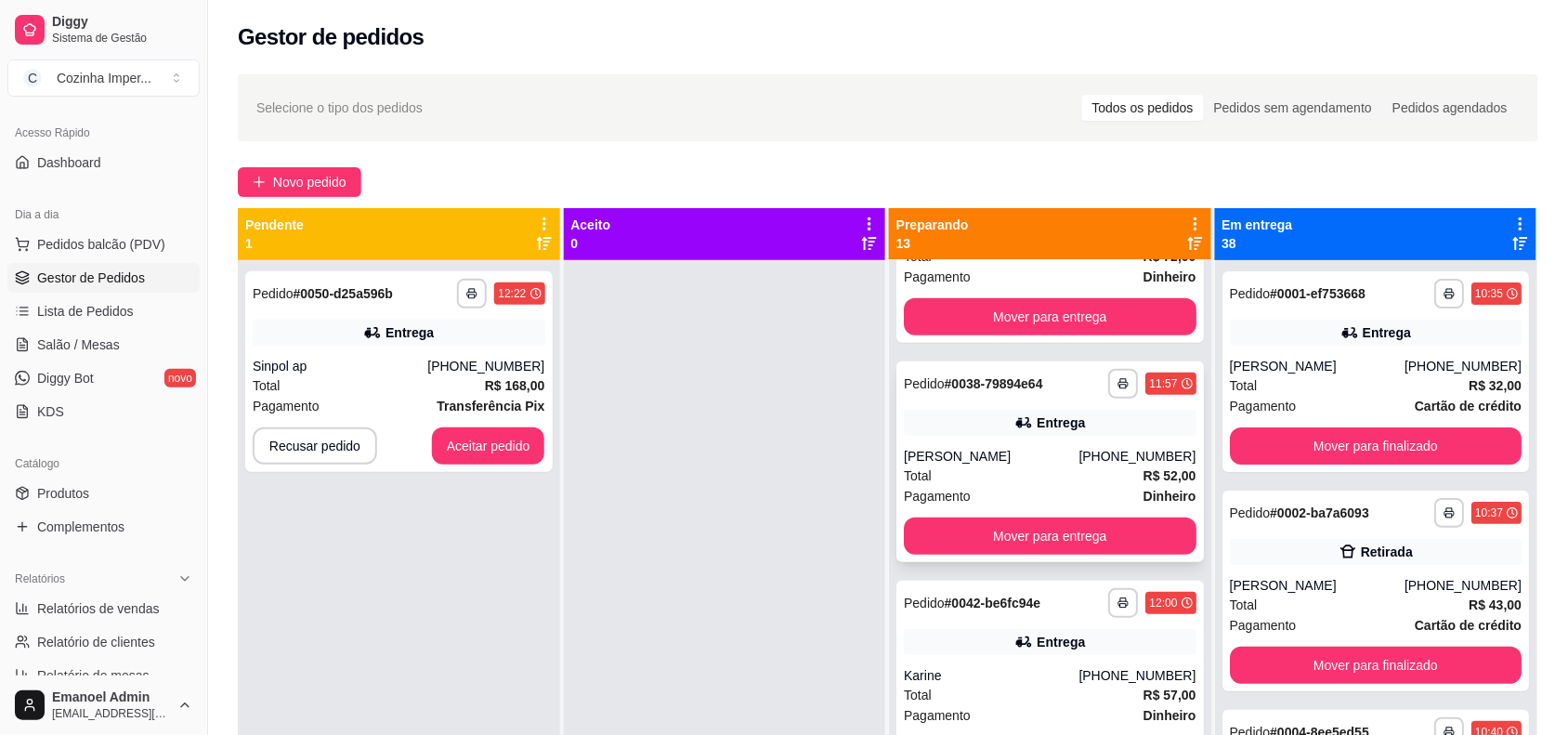
click at [1040, 382] on div "**********" at bounding box center [1050, 383] width 293 height 30
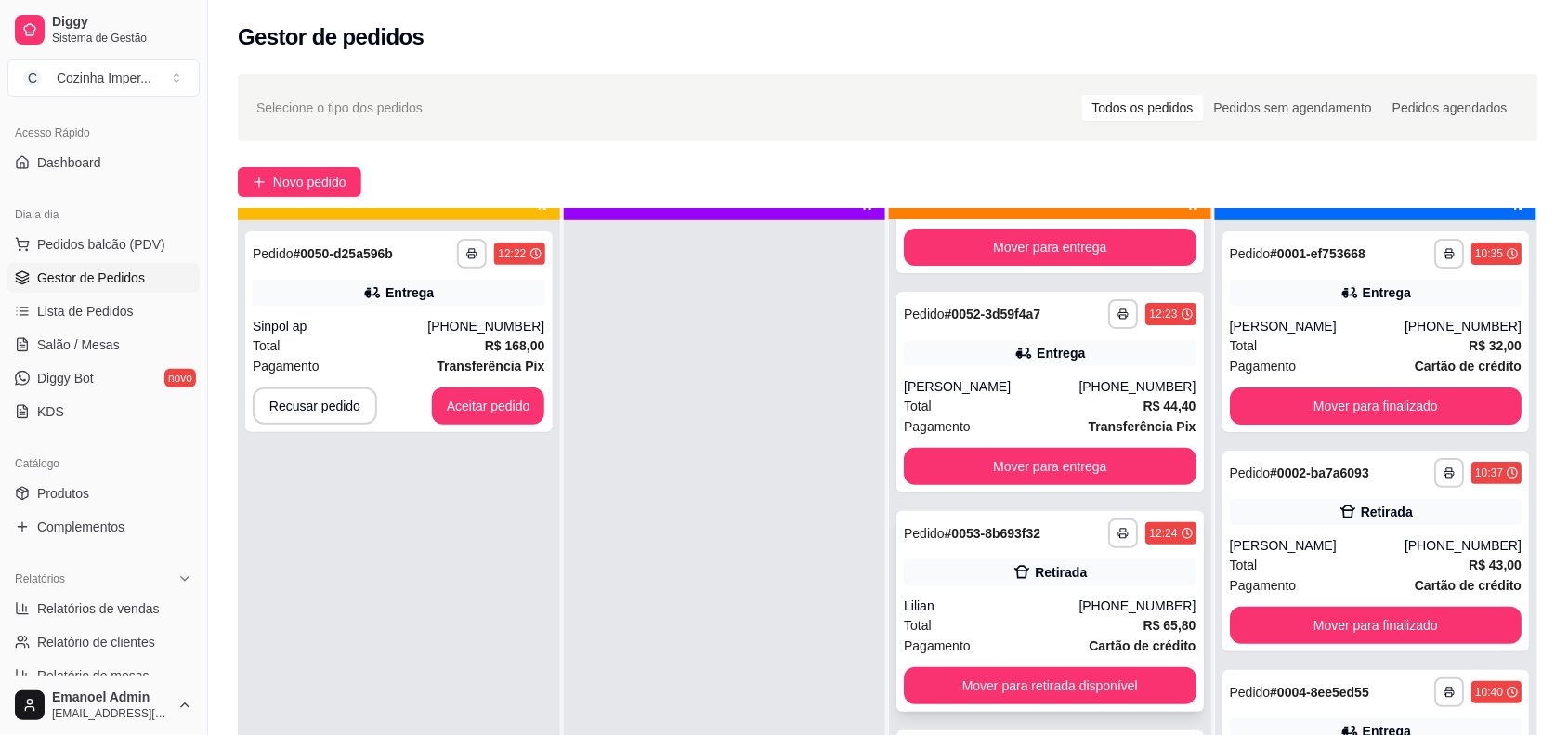
scroll to position [52, 0]
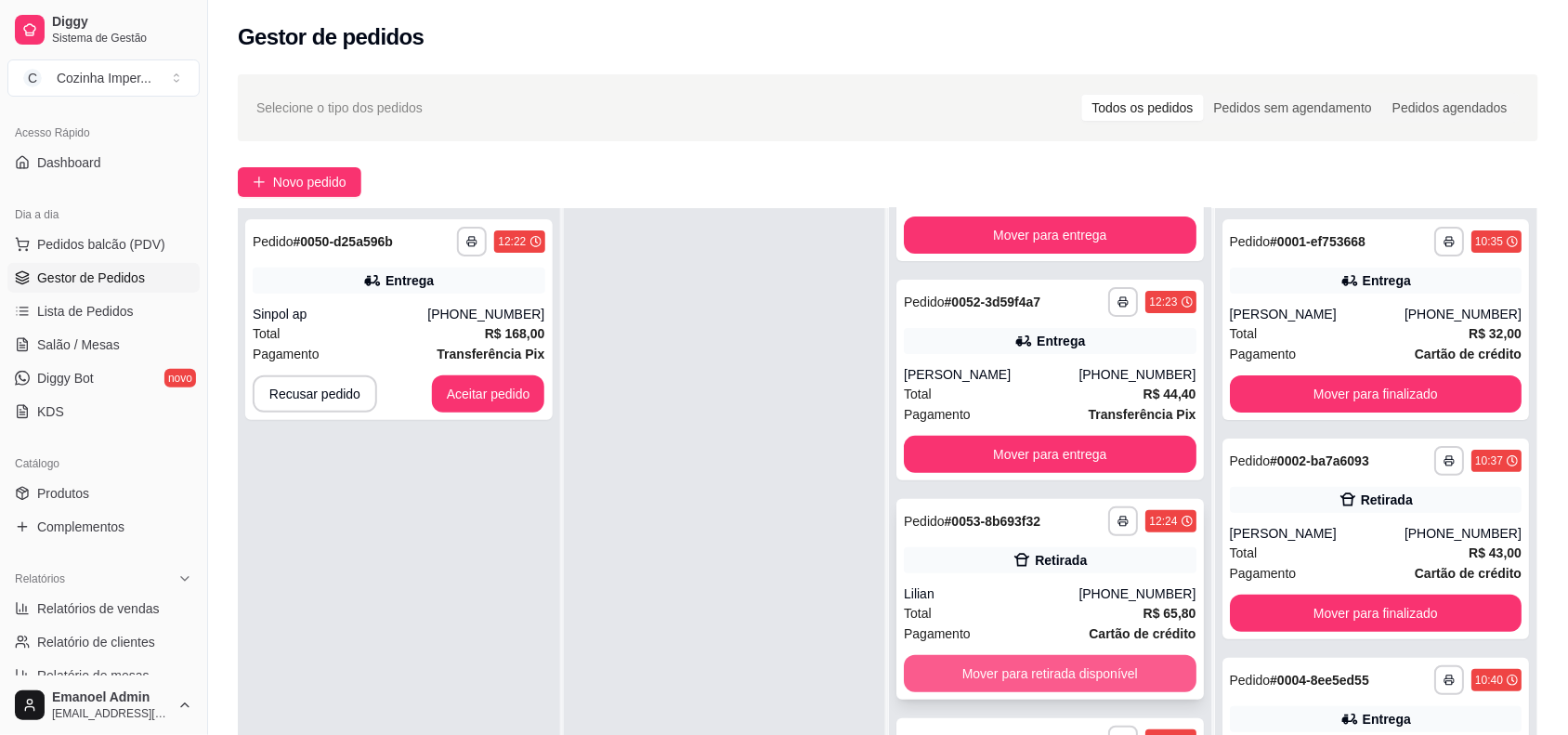
click at [1027, 655] on button "Mover para retirada disponível" at bounding box center [1050, 673] width 293 height 37
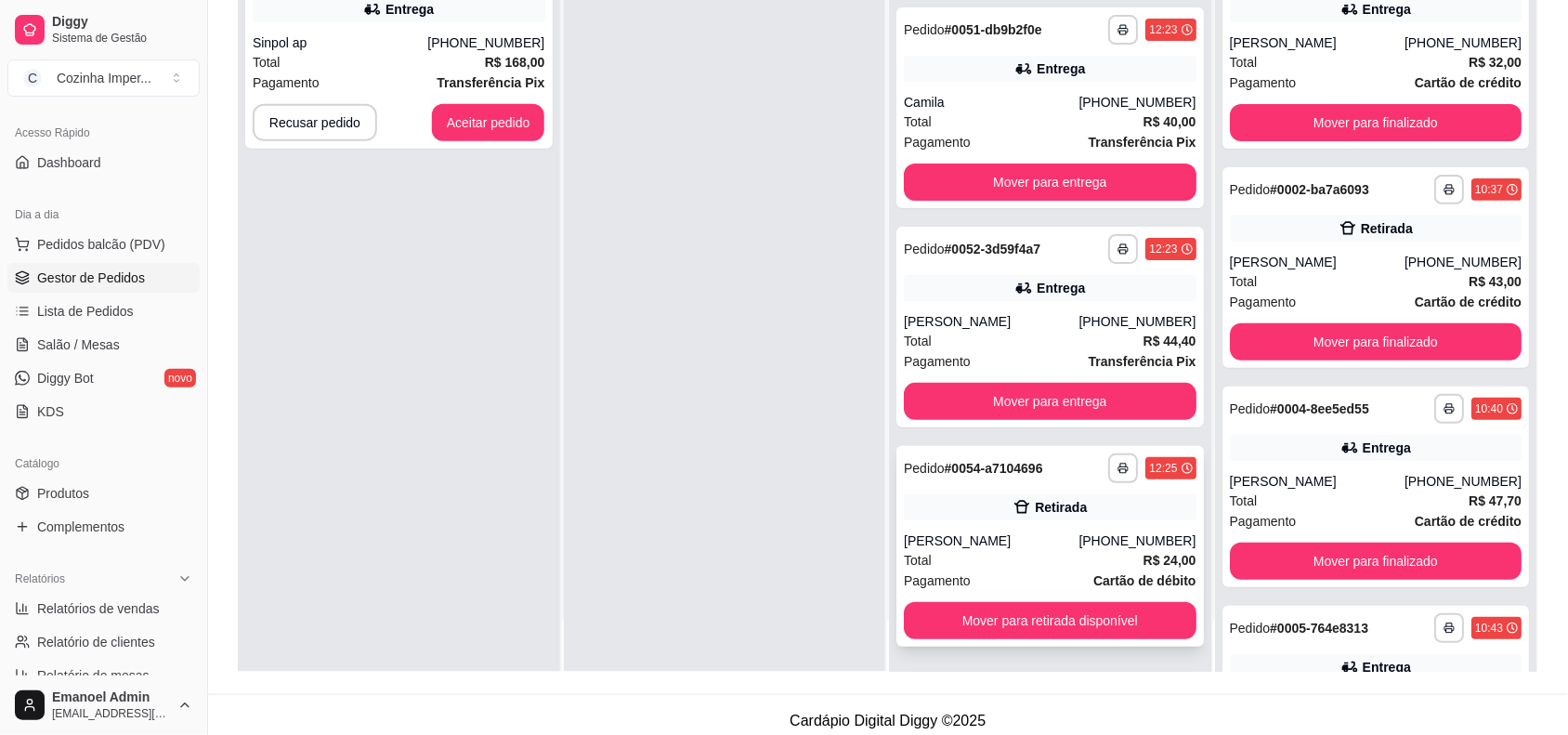
scroll to position [284, 0]
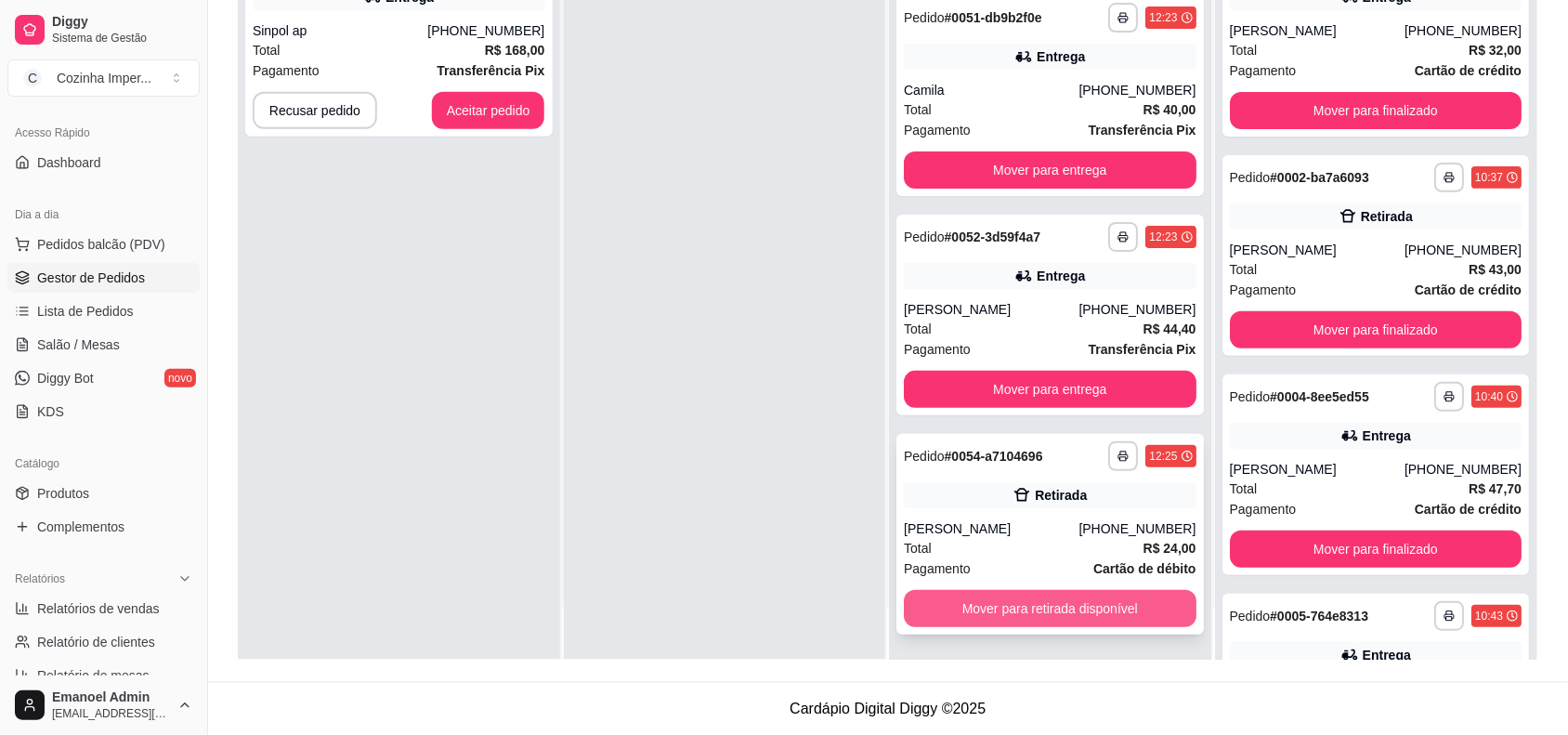
click at [1054, 607] on button "Mover para retirada disponível" at bounding box center [1050, 608] width 293 height 37
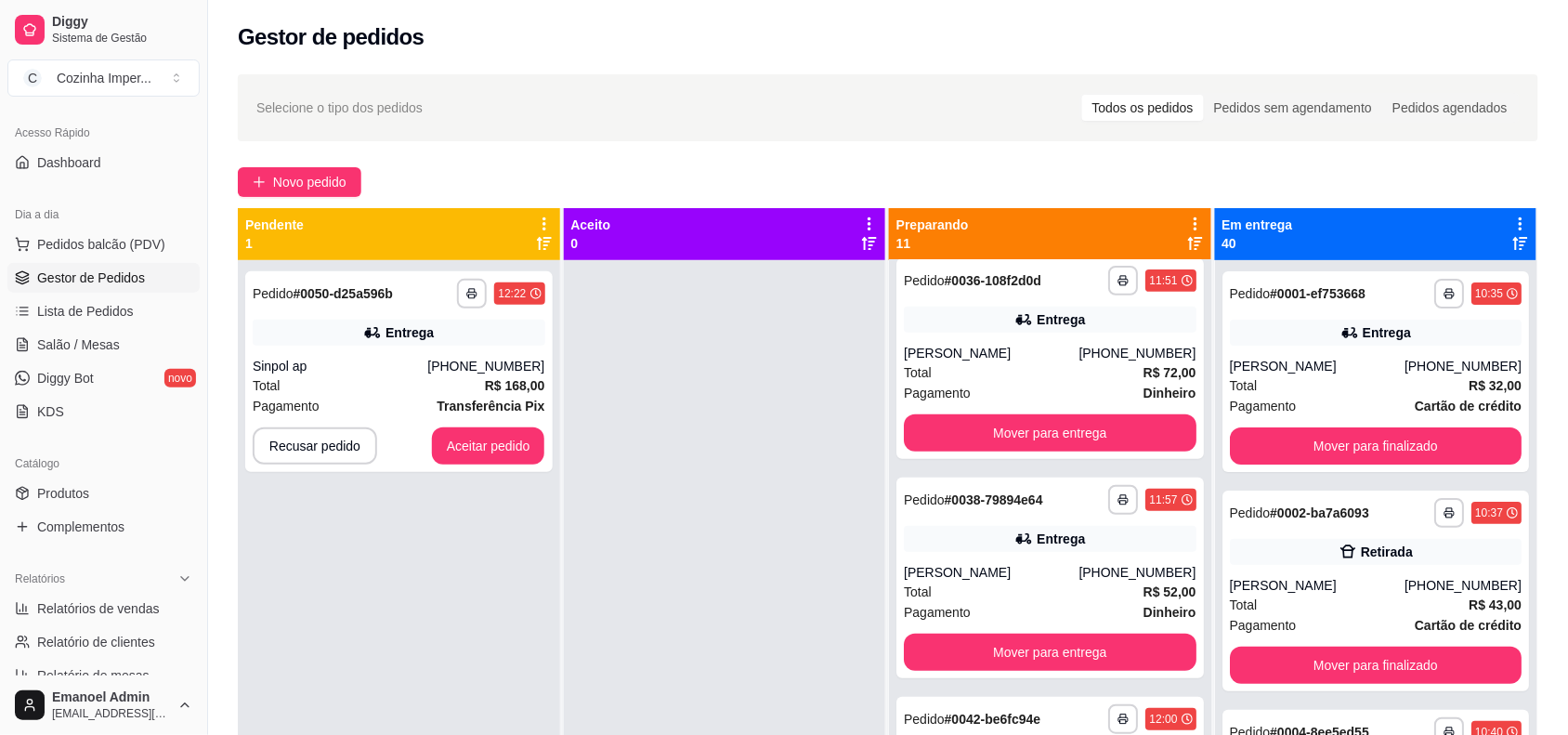
scroll to position [232, 0]
click at [104, 481] on link "Produtos" at bounding box center [103, 493] width 192 height 30
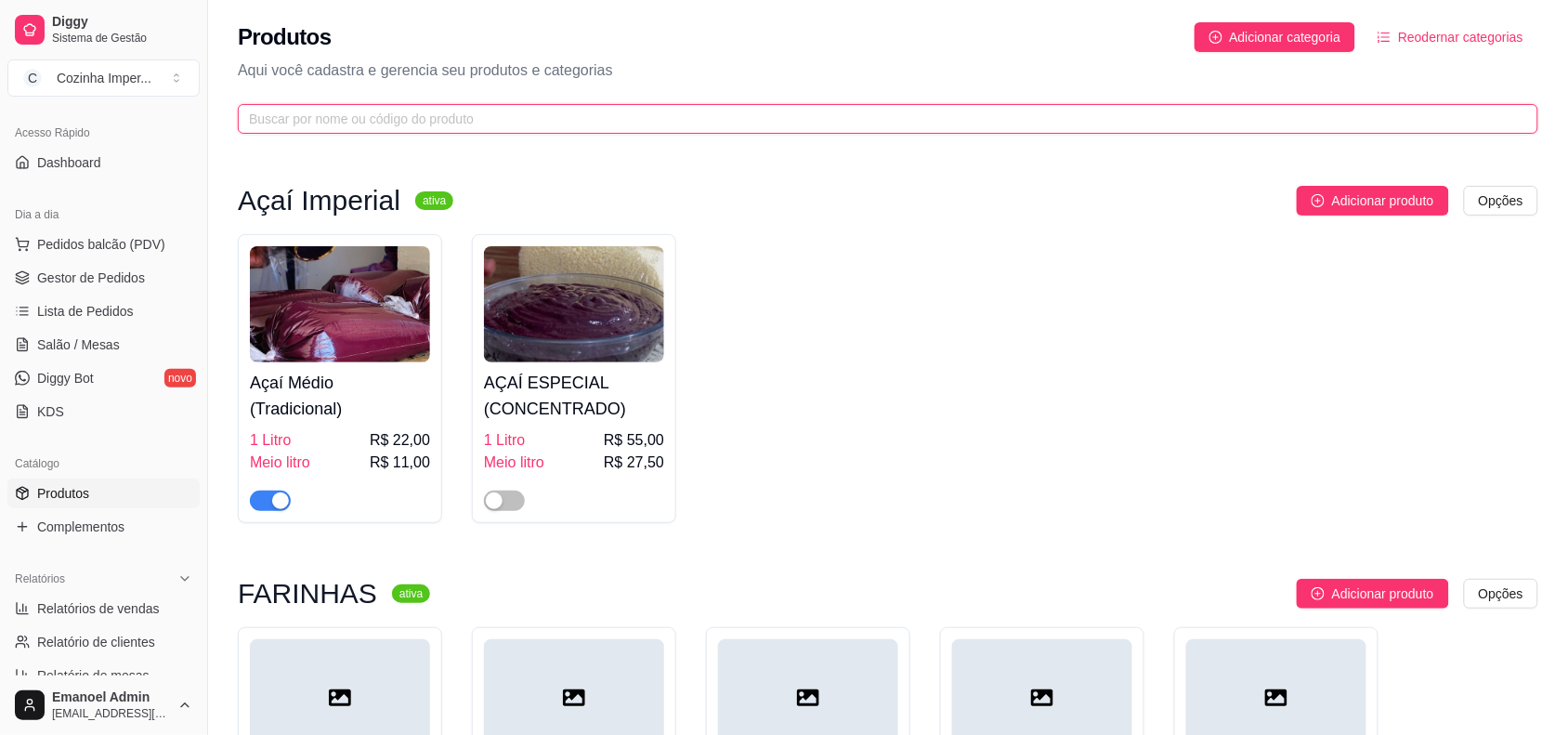
click at [767, 118] on input "text" at bounding box center [880, 119] width 1263 height 21
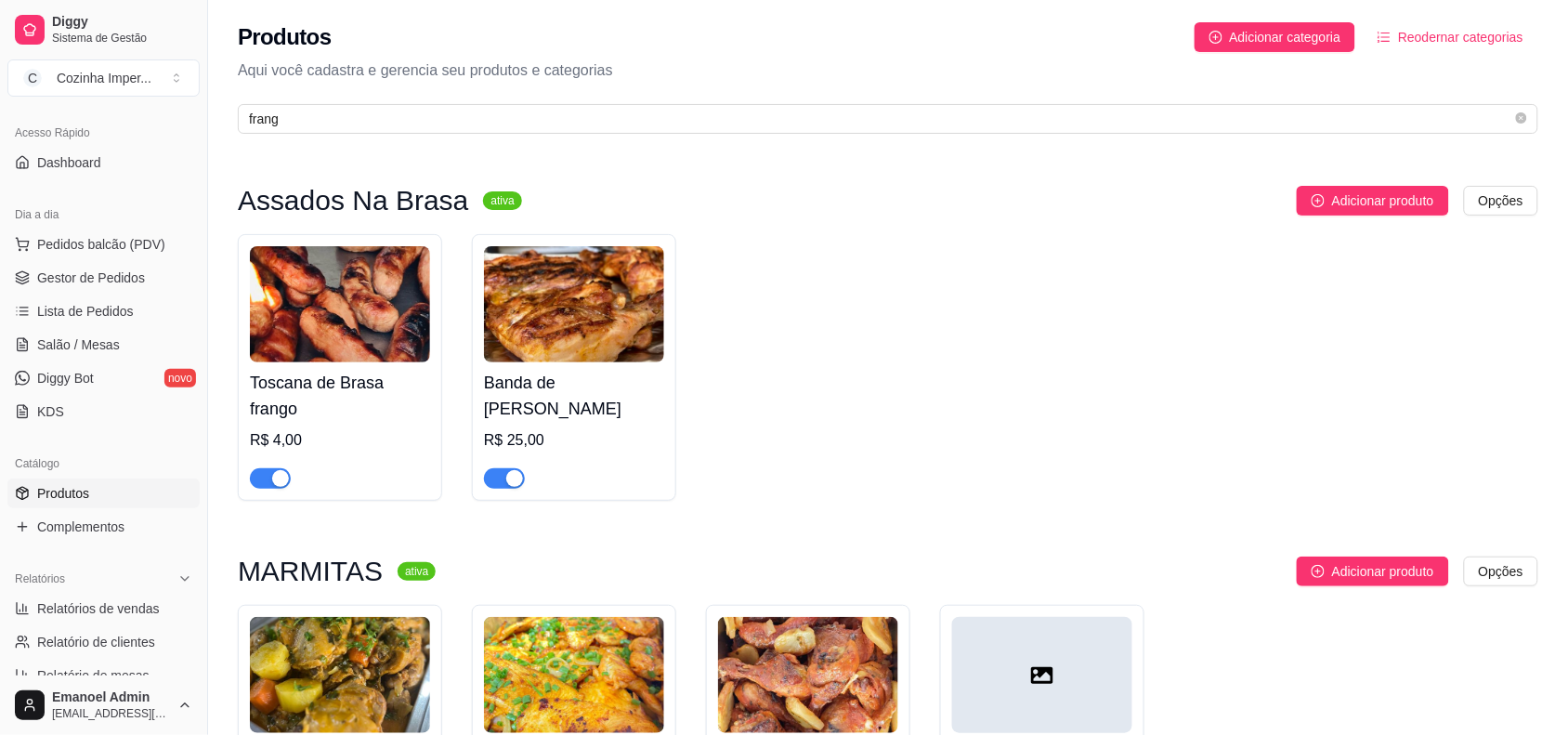
click at [506, 485] on div "button" at bounding box center [514, 478] width 17 height 17
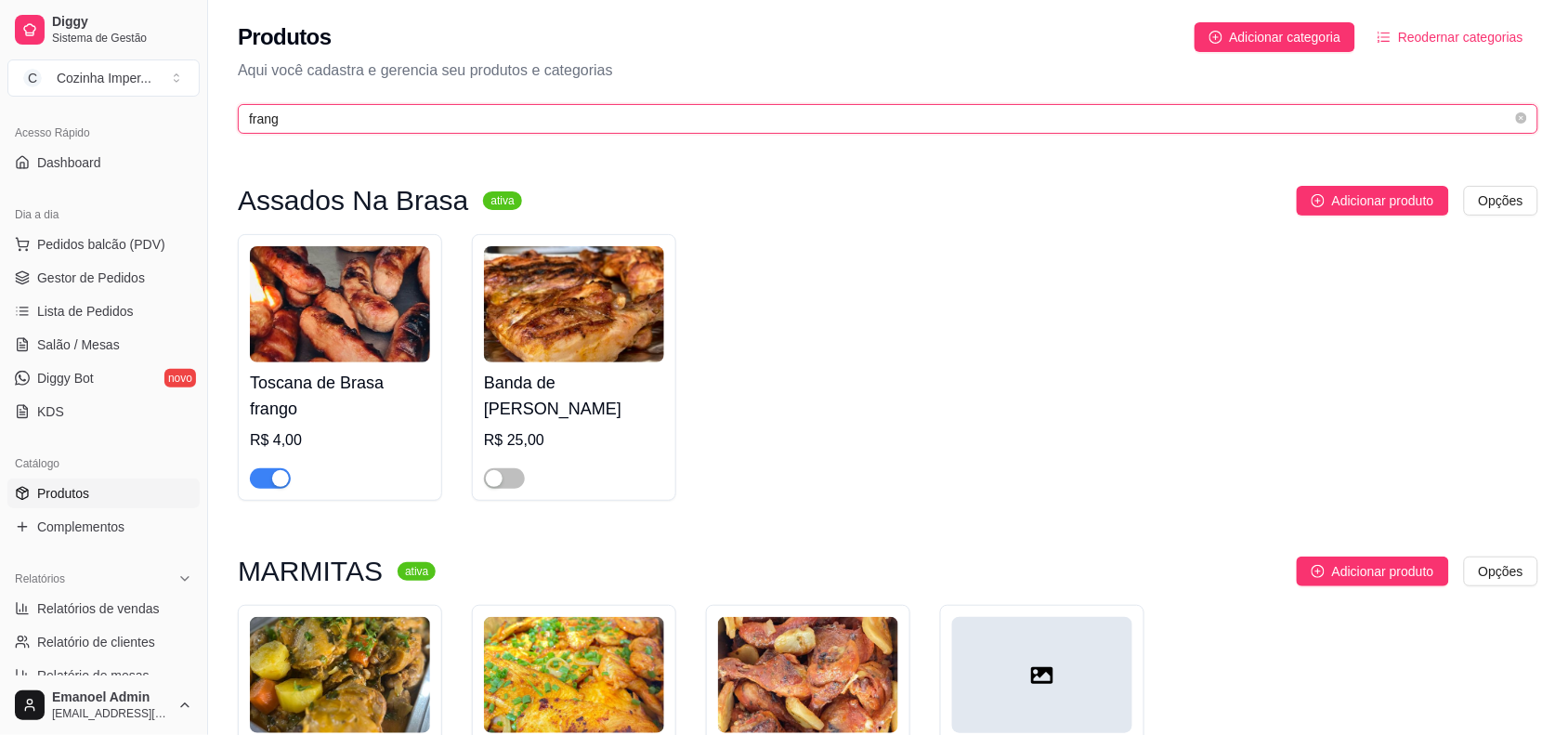
click at [671, 110] on input "frang" at bounding box center [880, 119] width 1263 height 21
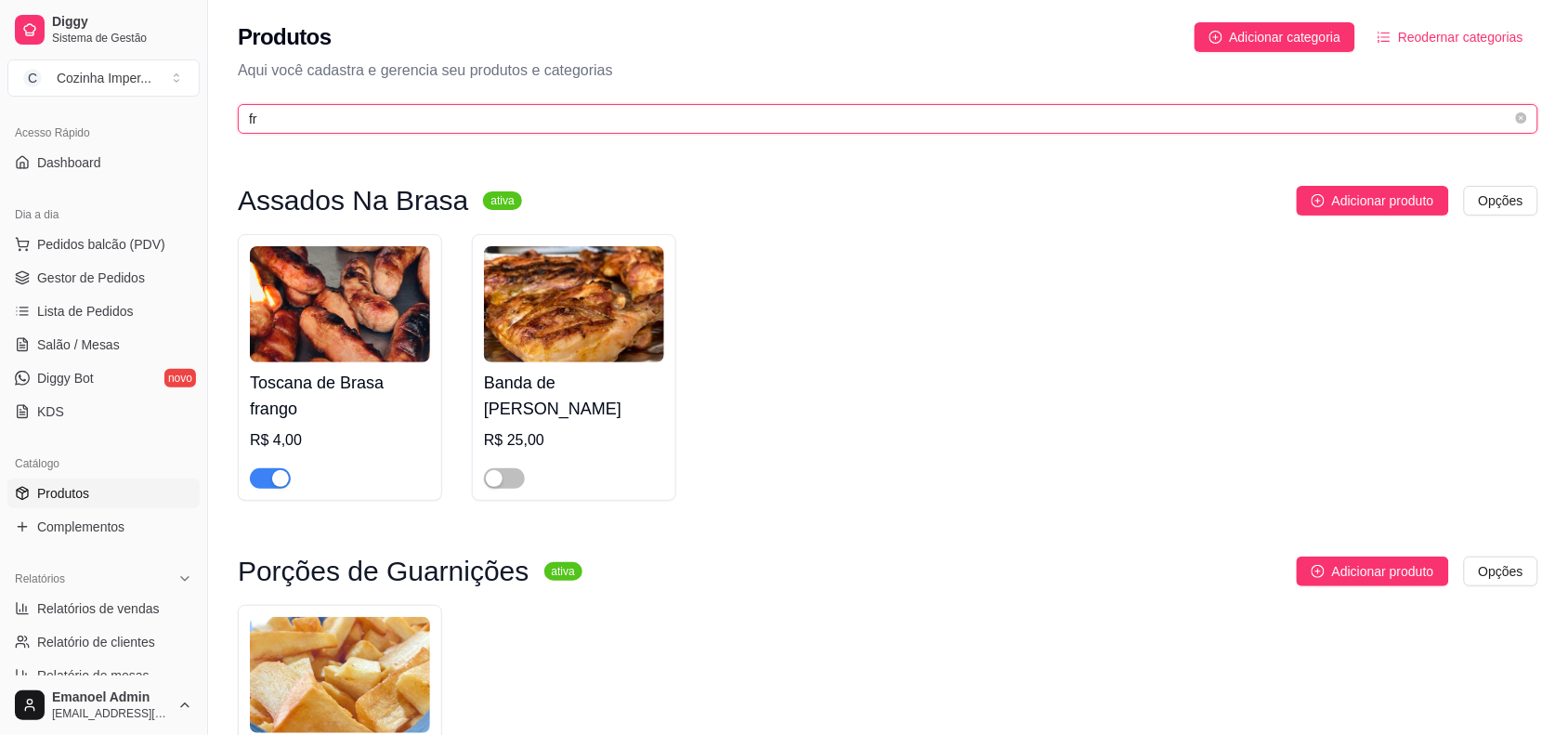
type input "f"
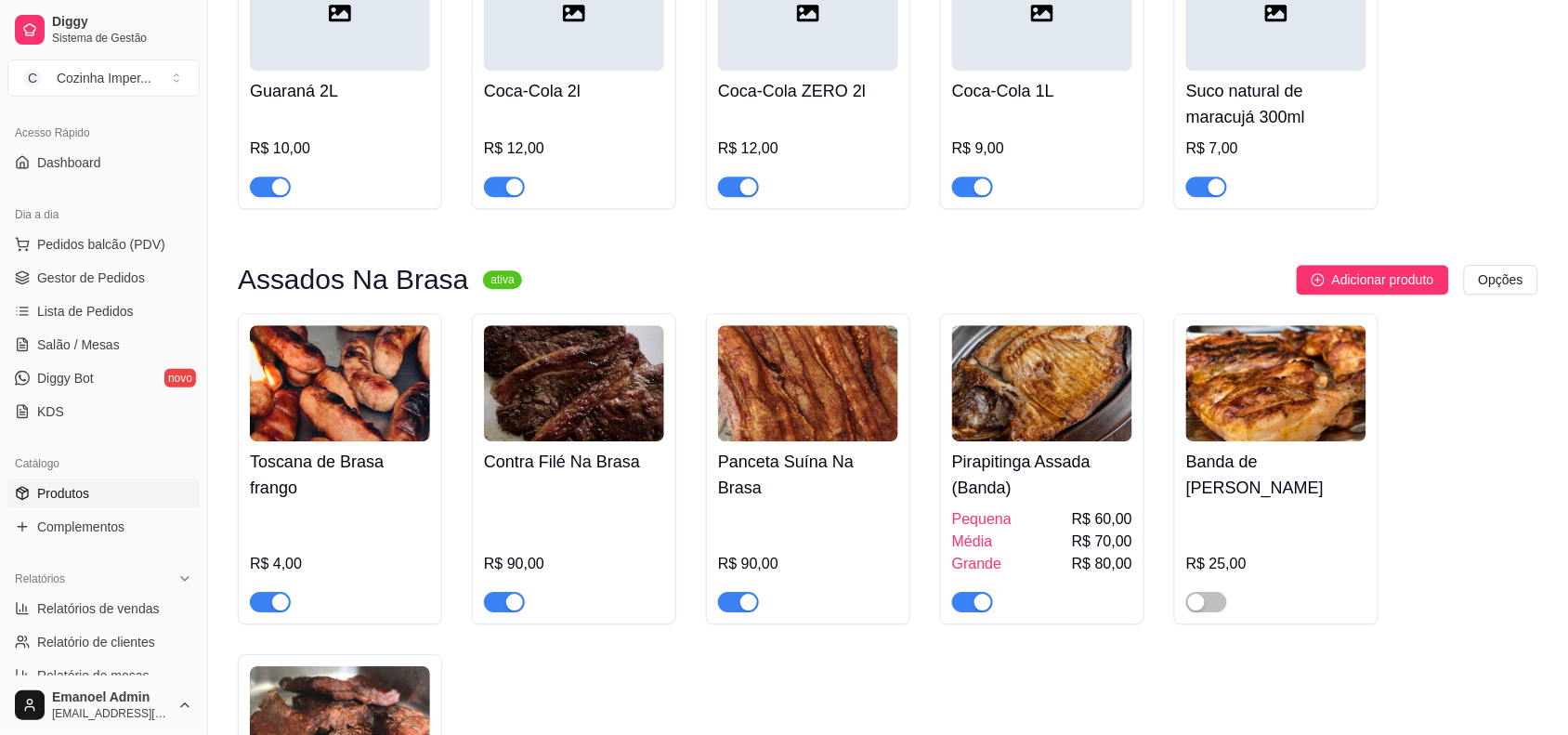
scroll to position [1742, 0]
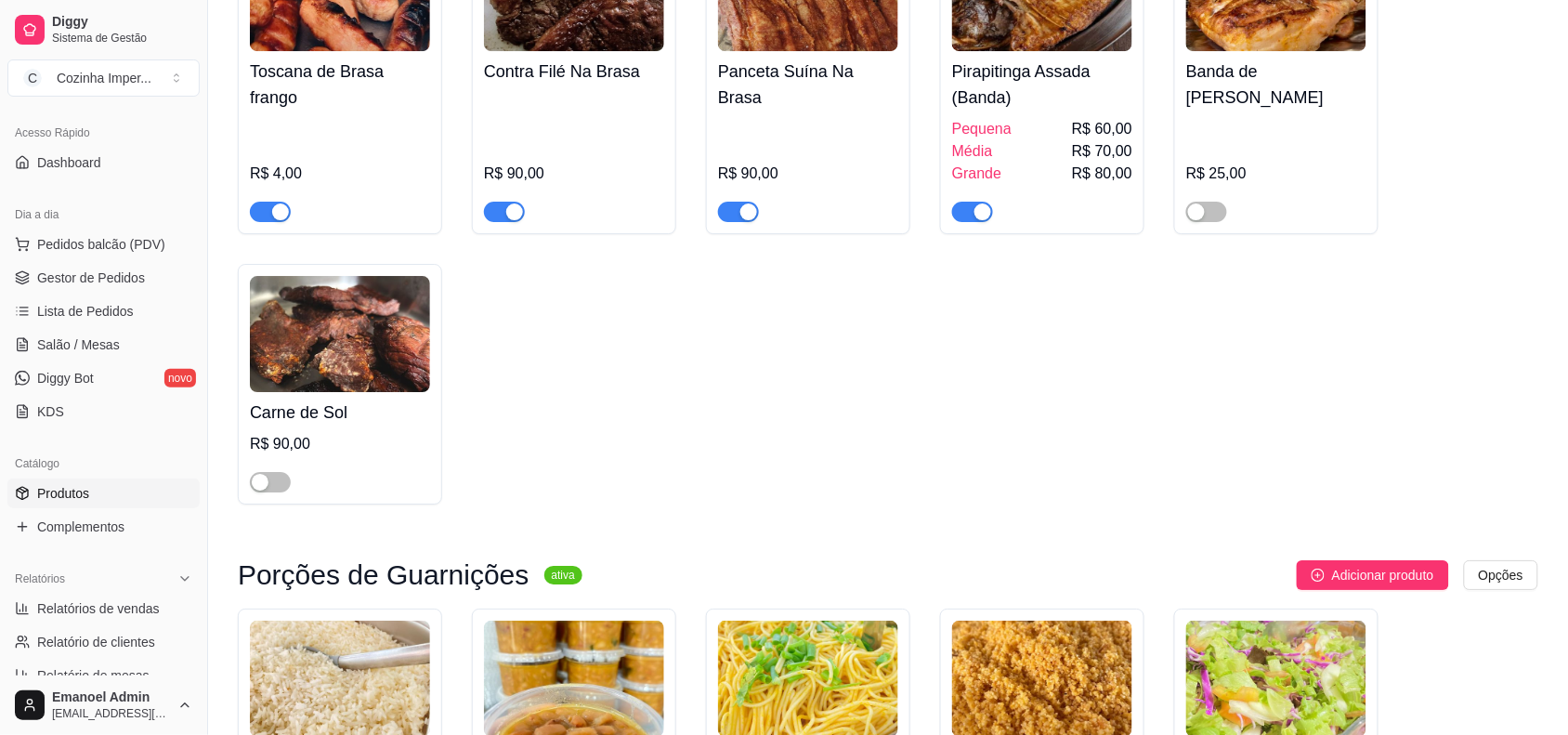
click at [954, 201] on span "button" at bounding box center [972, 211] width 41 height 21
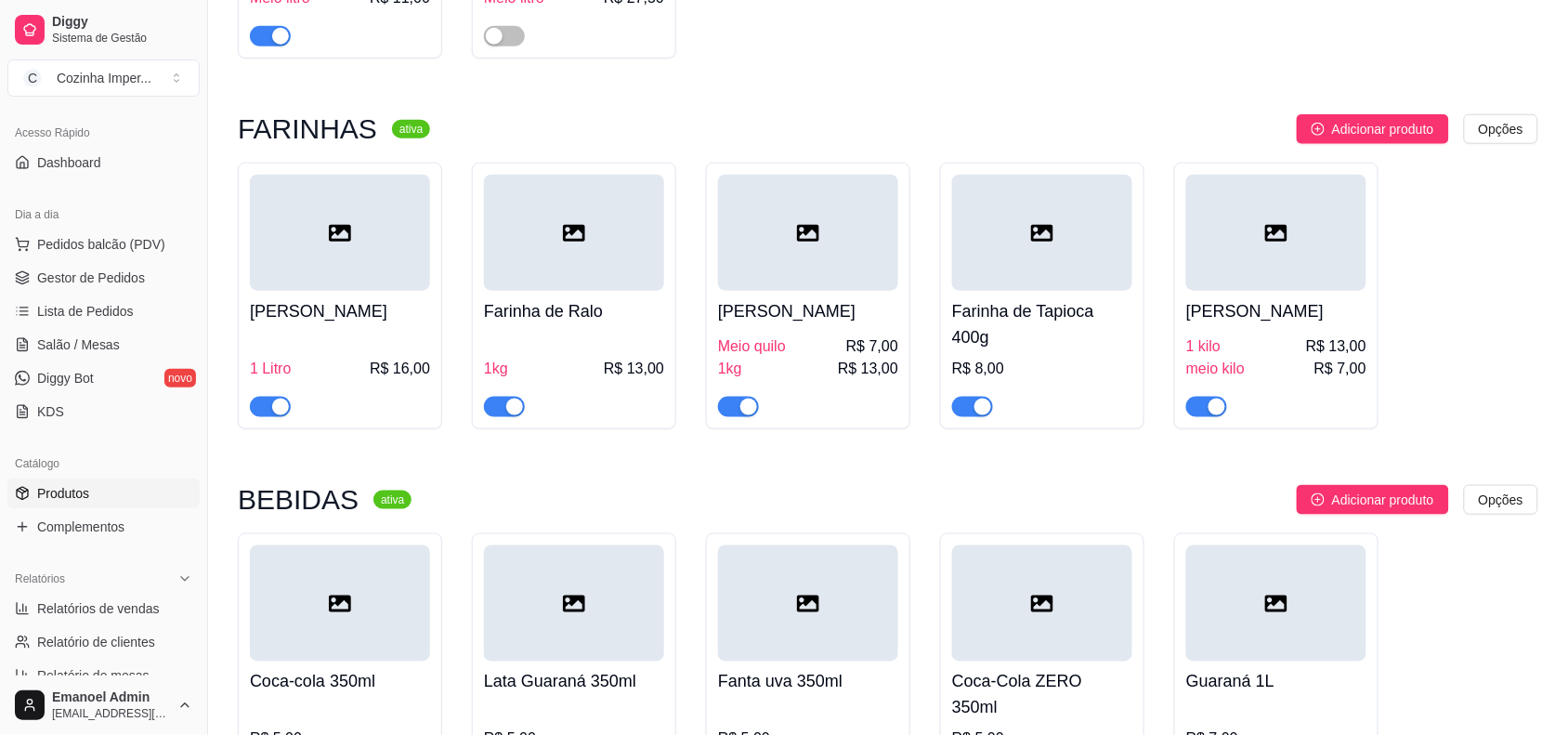
scroll to position [0, 0]
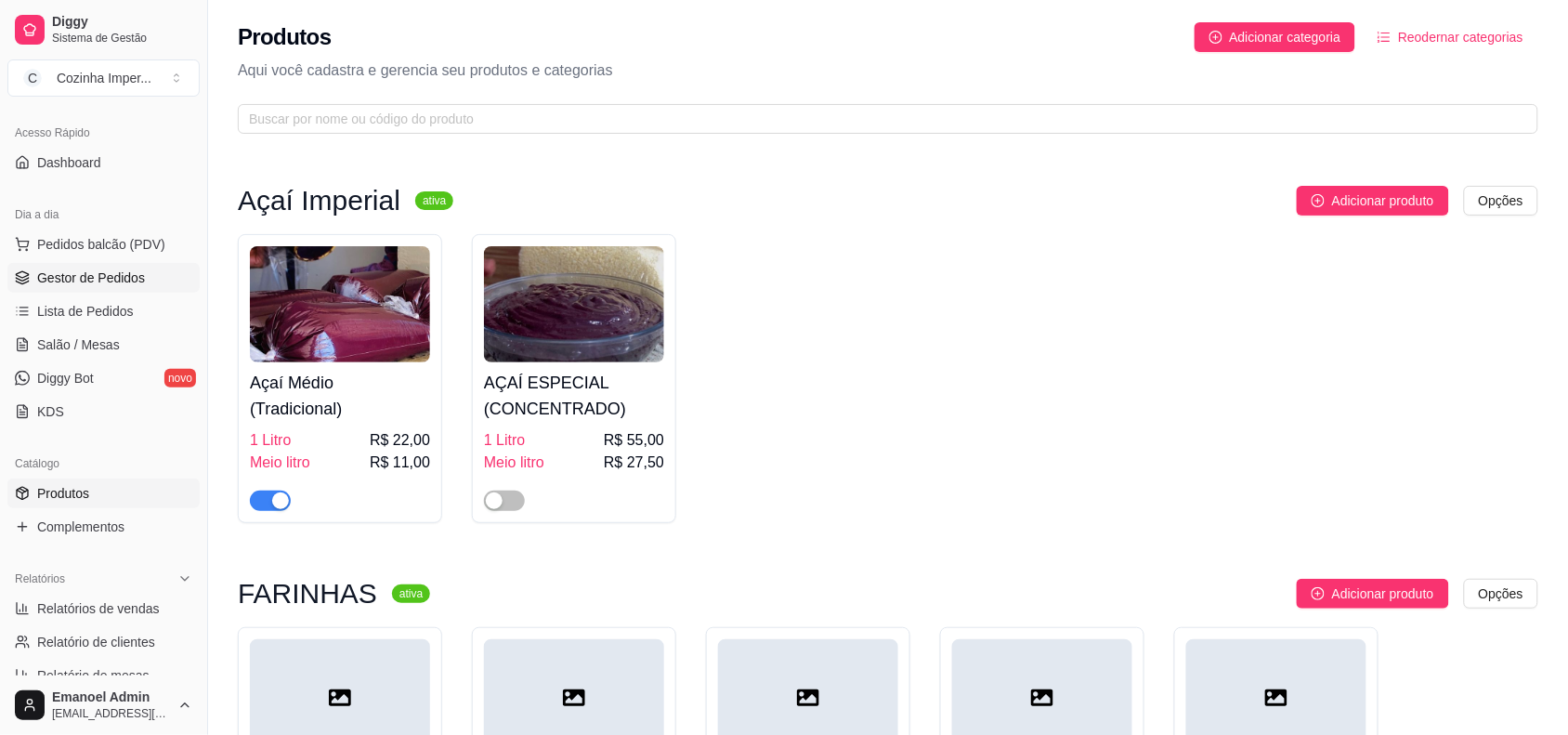
click at [105, 281] on span "Gestor de Pedidos" at bounding box center [91, 278] width 108 height 19
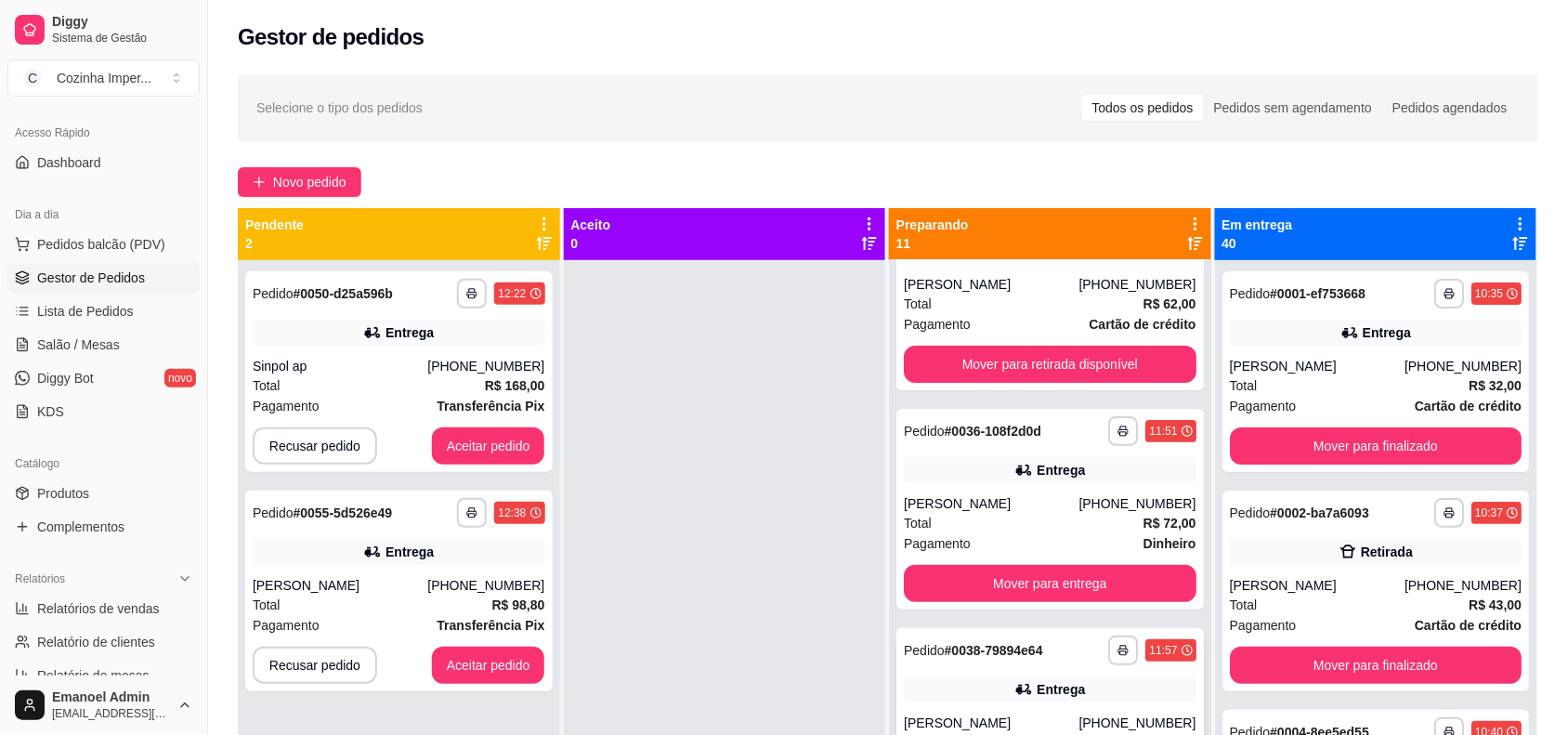
scroll to position [117, 0]
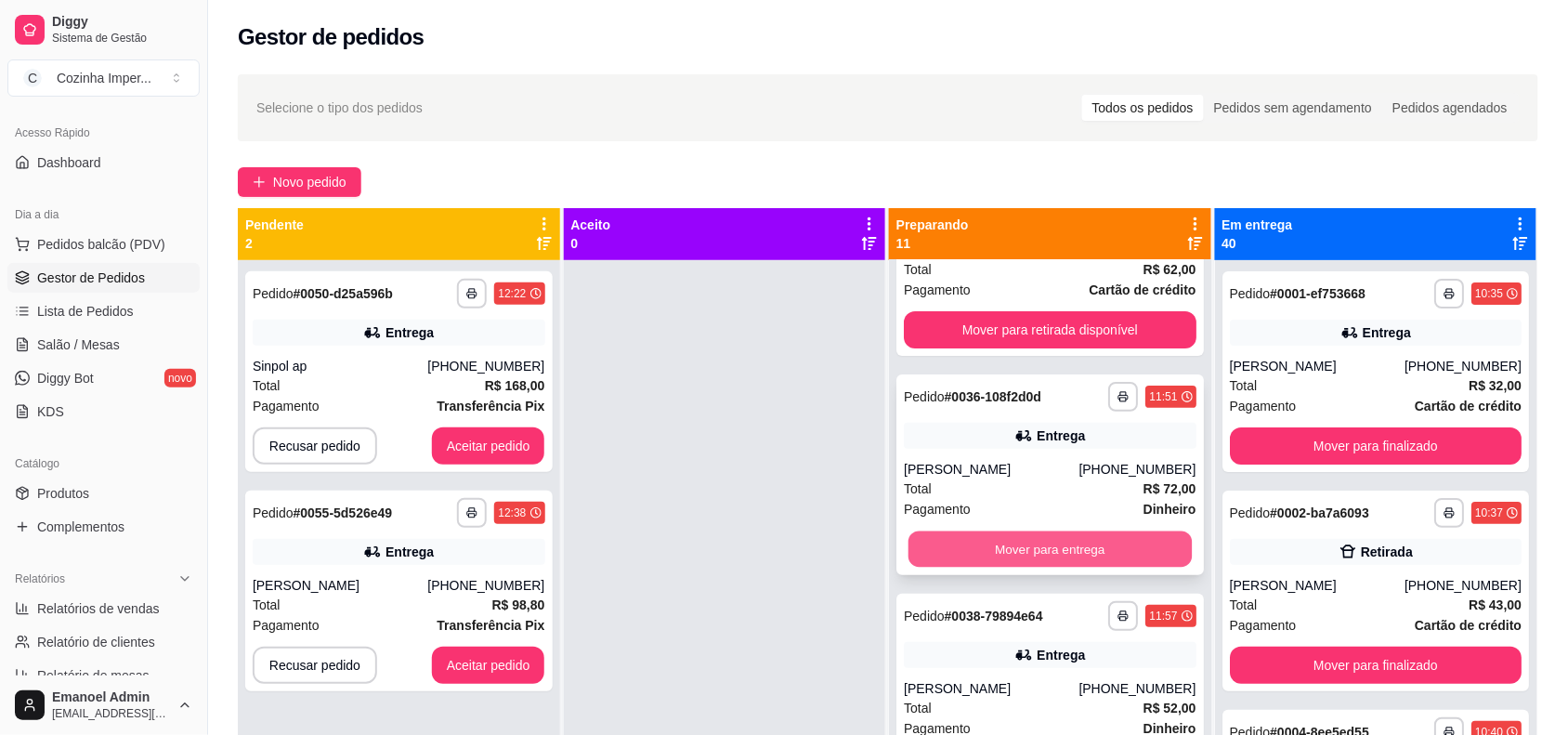
click at [1014, 546] on button "Mover para entrega" at bounding box center [1049, 550] width 284 height 36
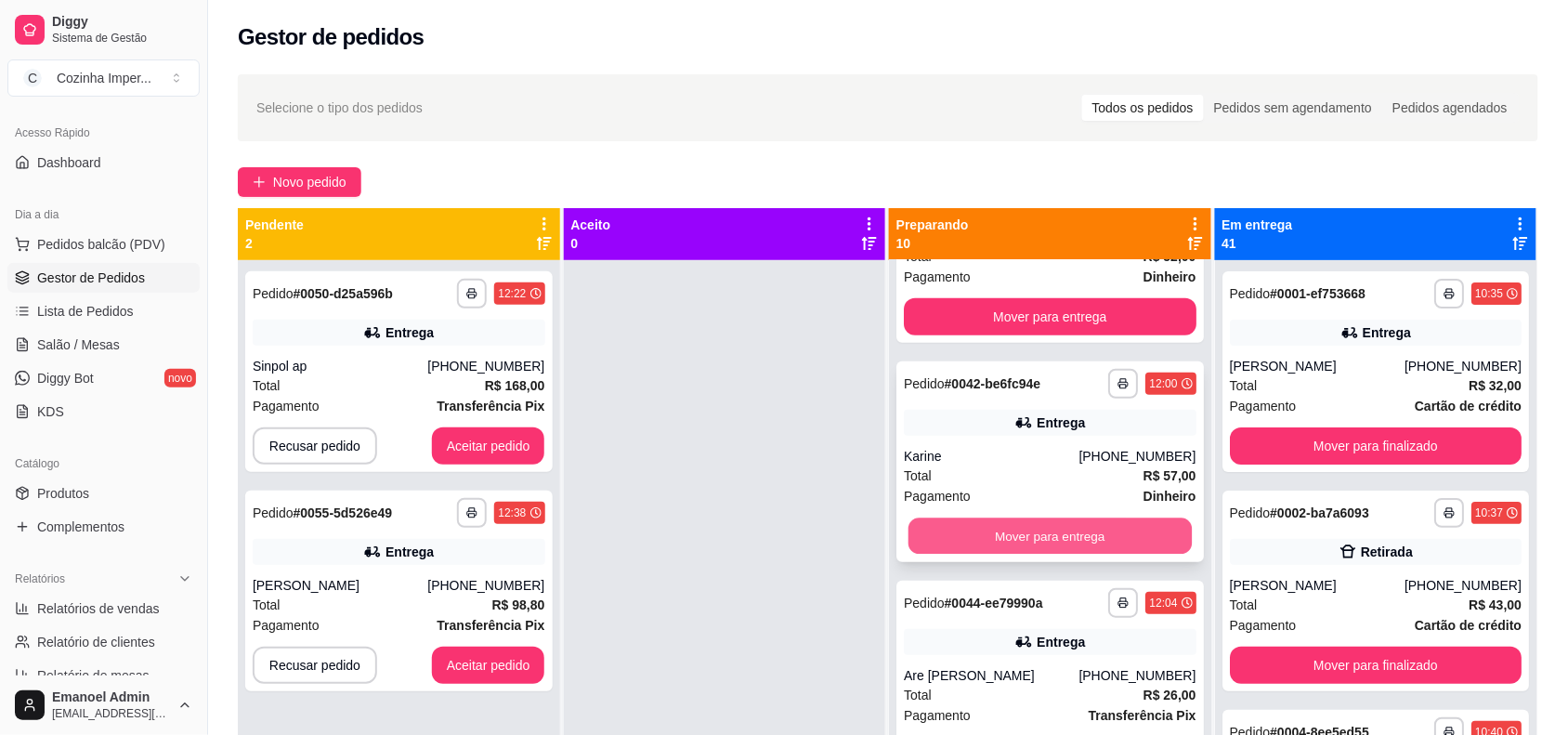
click at [1010, 542] on button "Mover para entrega" at bounding box center [1049, 537] width 284 height 36
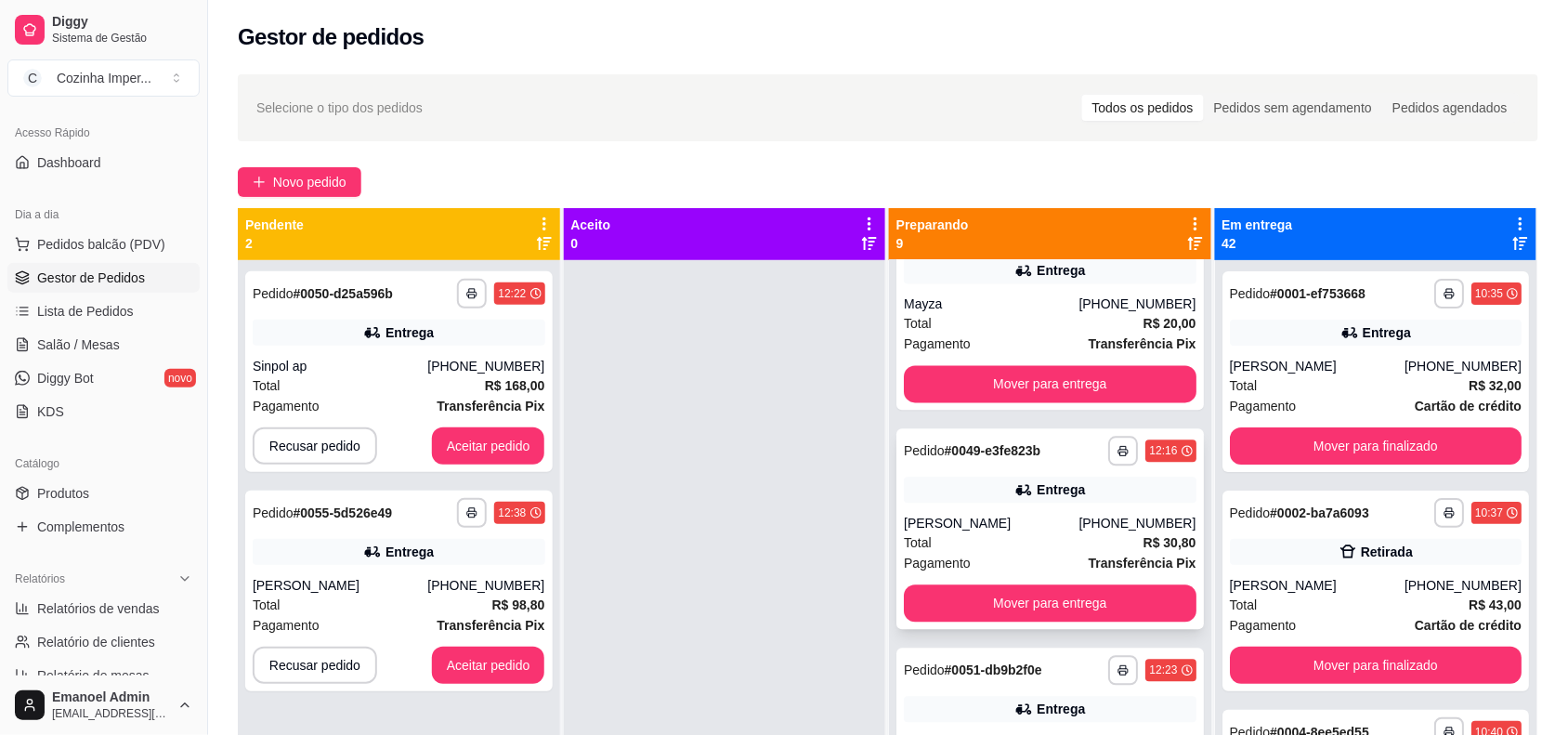
scroll to position [1161, 0]
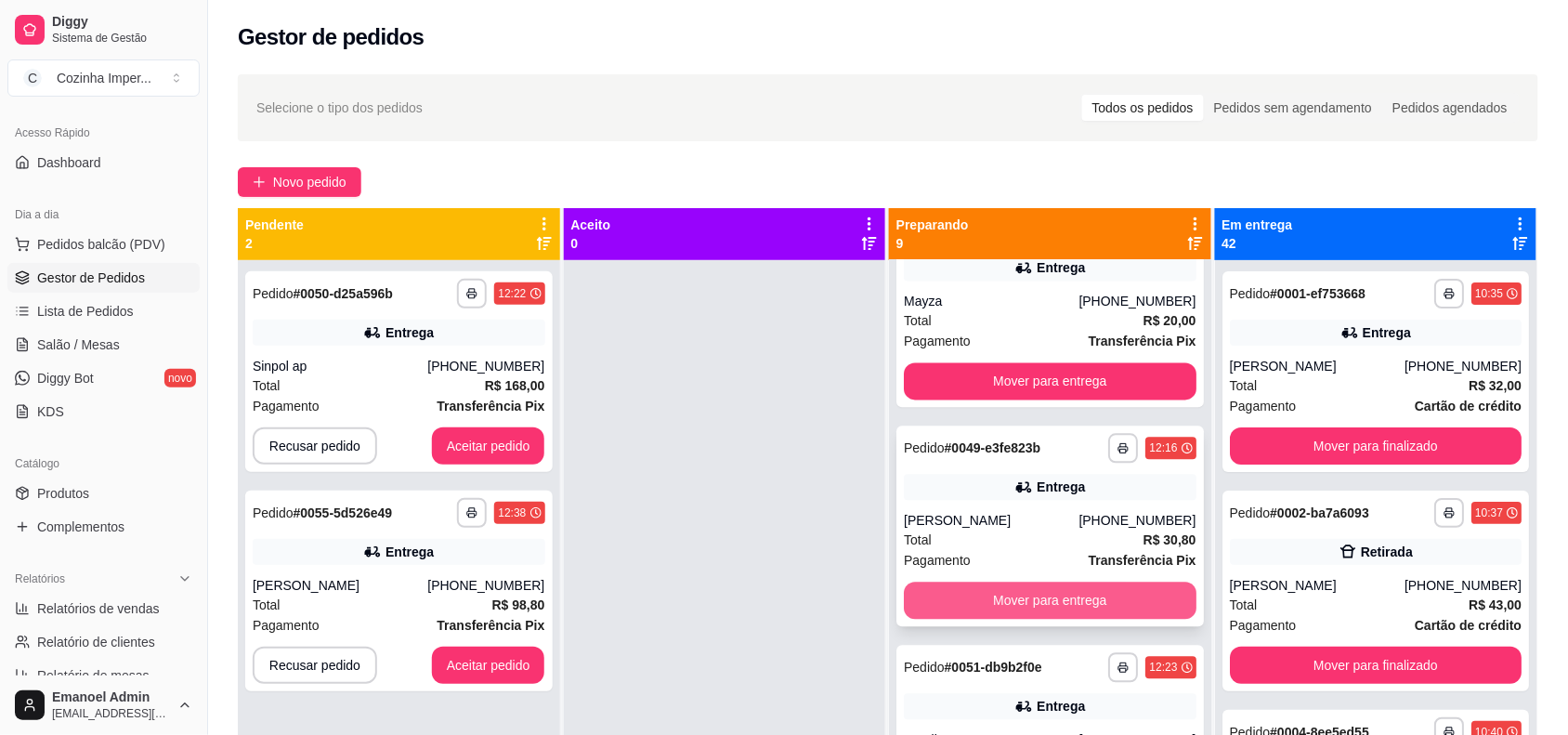
click at [982, 602] on button "Mover para entrega" at bounding box center [1050, 600] width 293 height 37
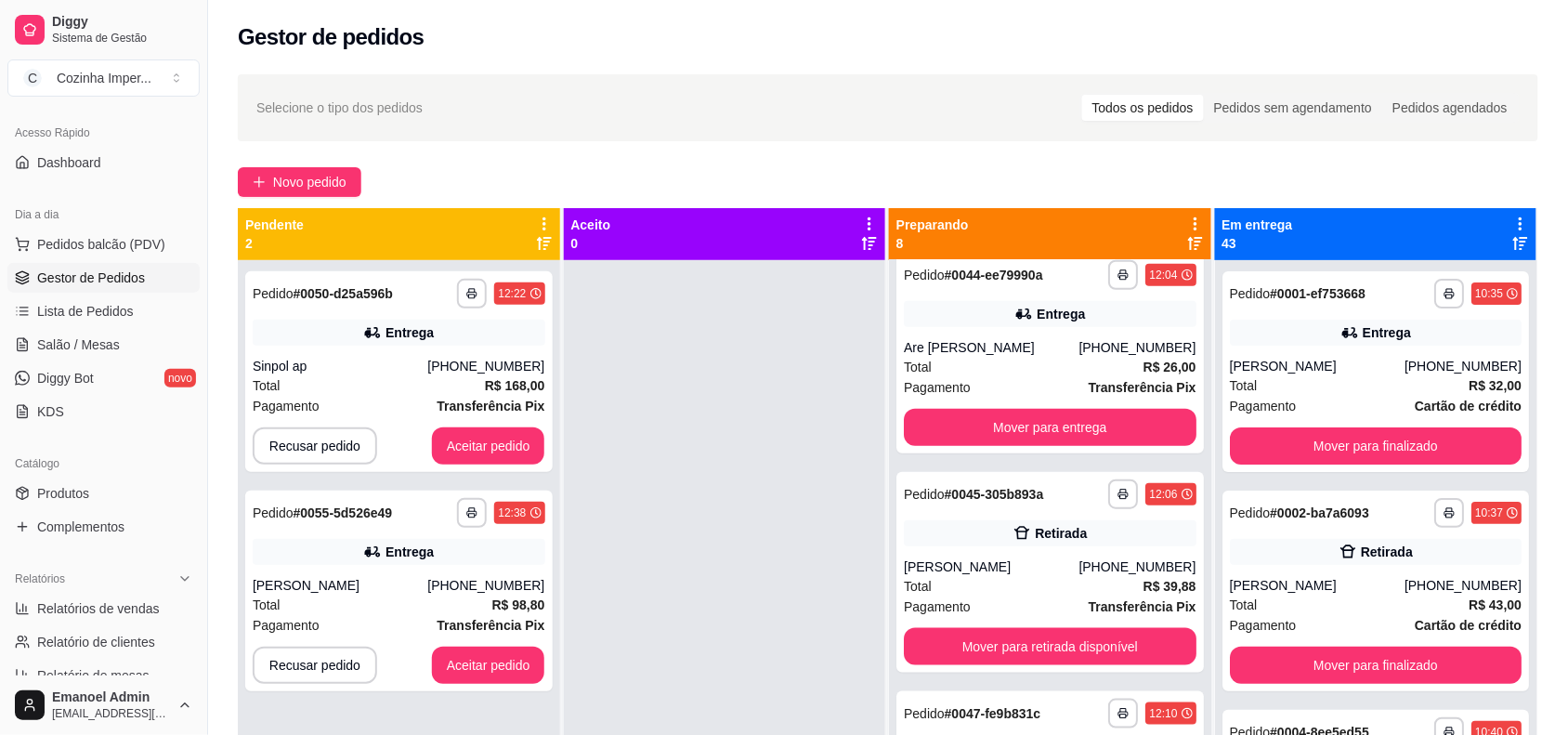
scroll to position [456, 0]
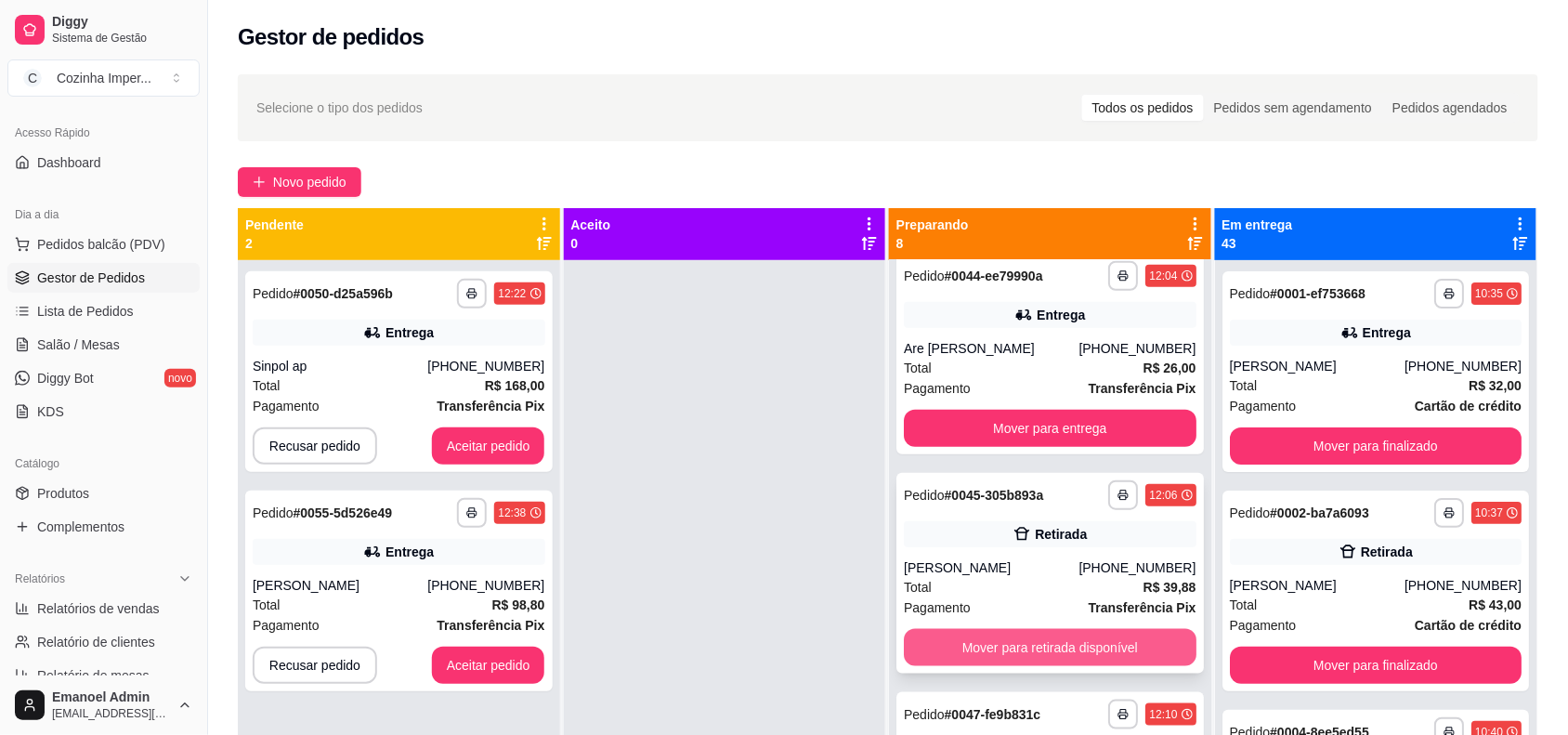
click at [972, 632] on button "Mover para retirada disponível" at bounding box center [1050, 647] width 293 height 37
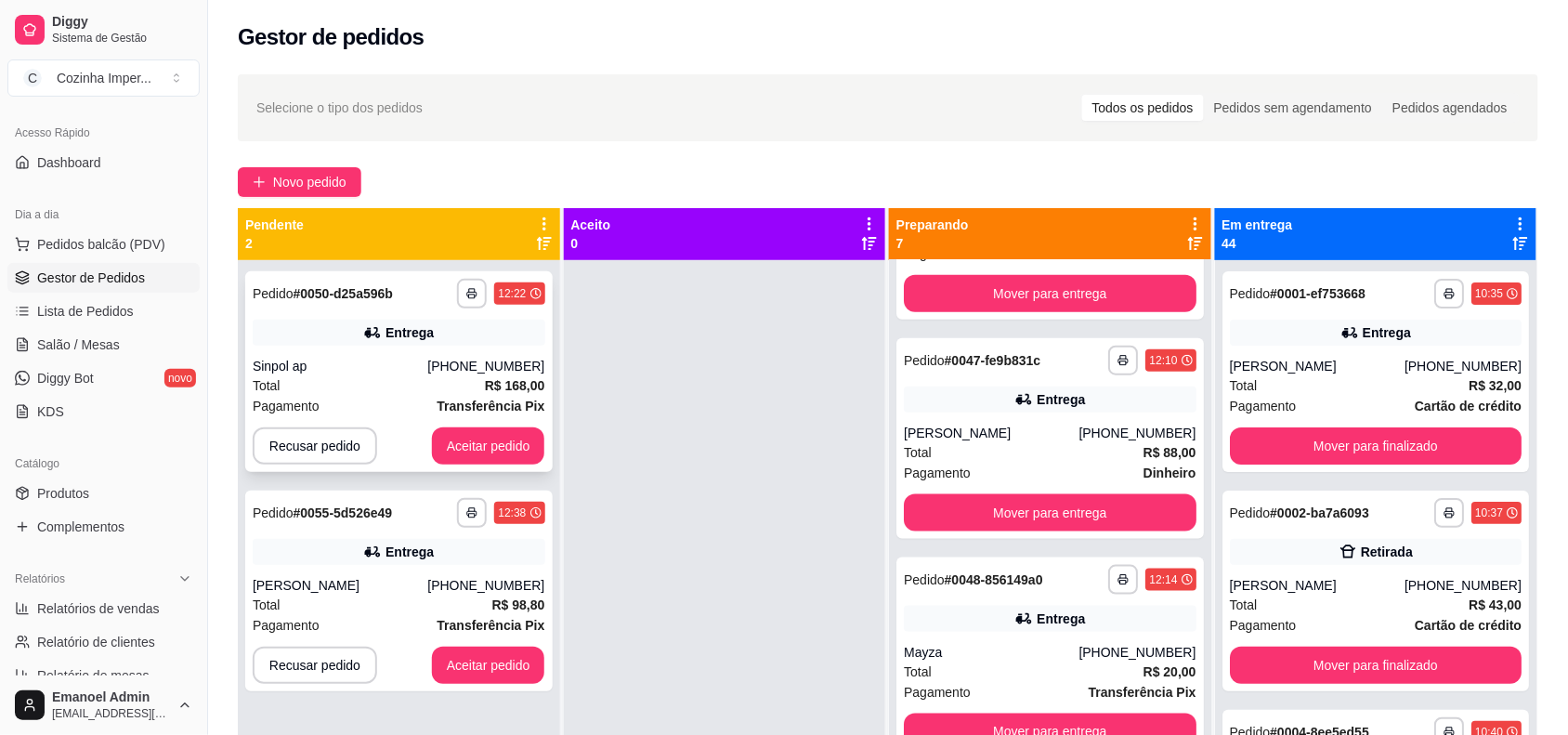
scroll to position [586, 0]
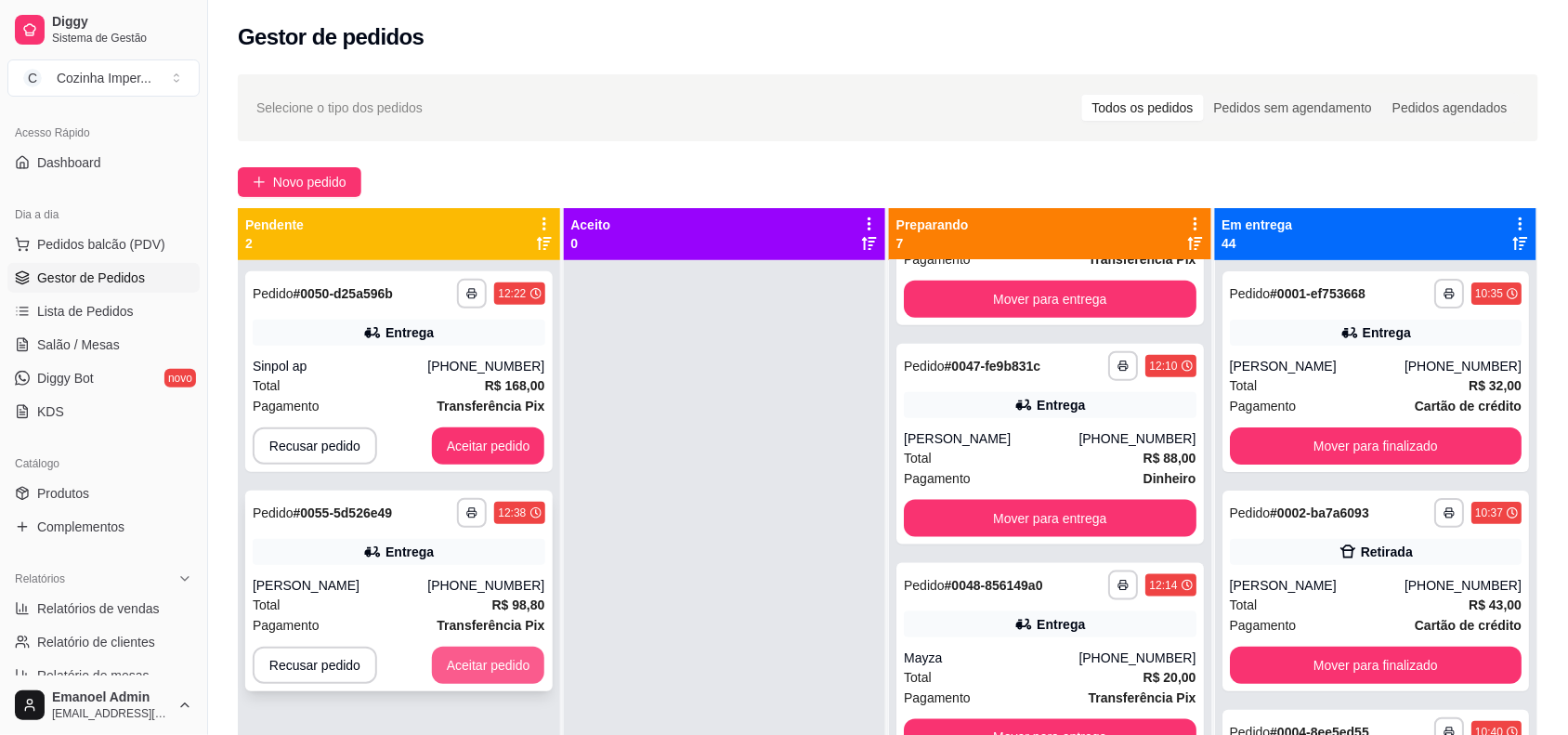
click at [514, 672] on button "Aceitar pedido" at bounding box center [489, 664] width 113 height 37
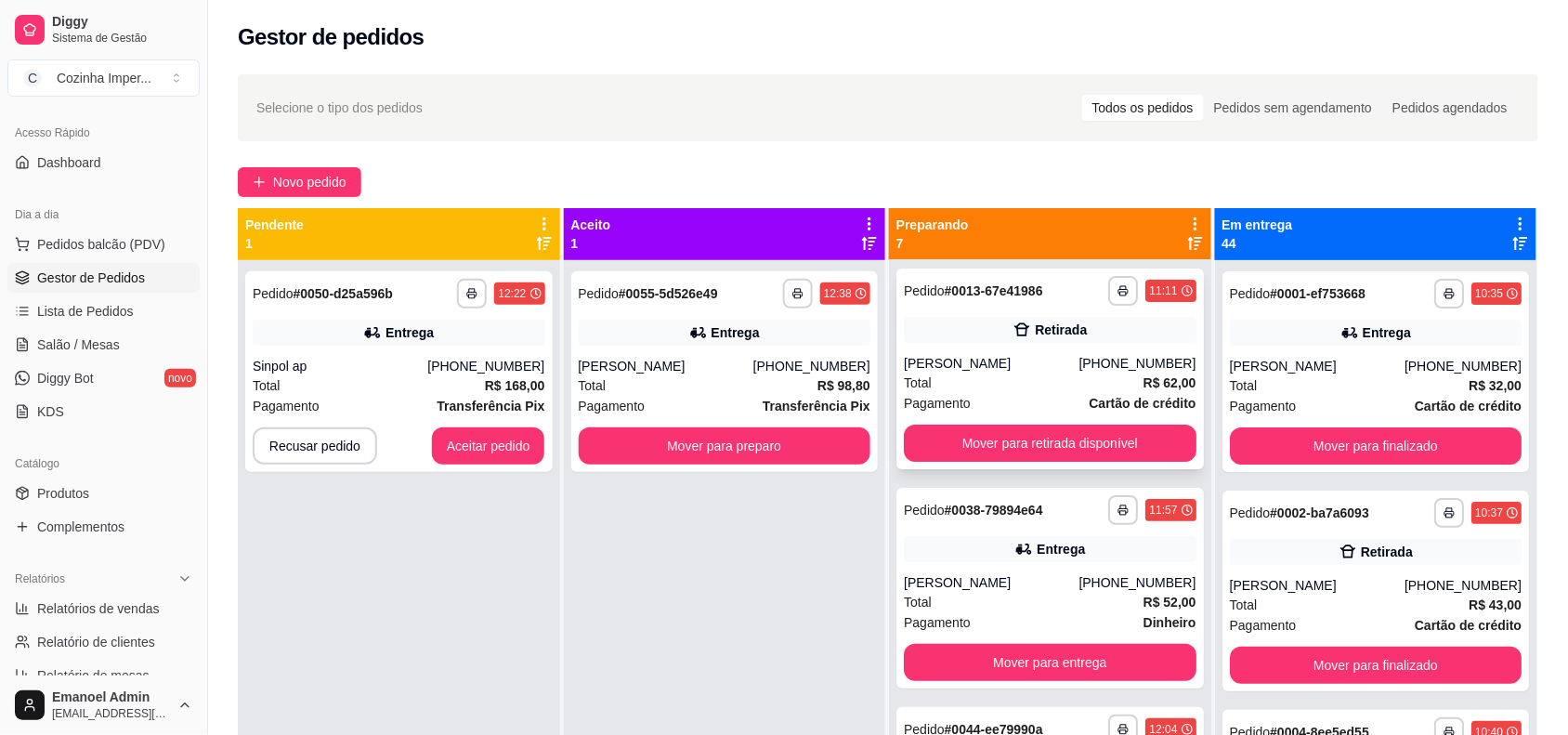
scroll to position [0, 0]
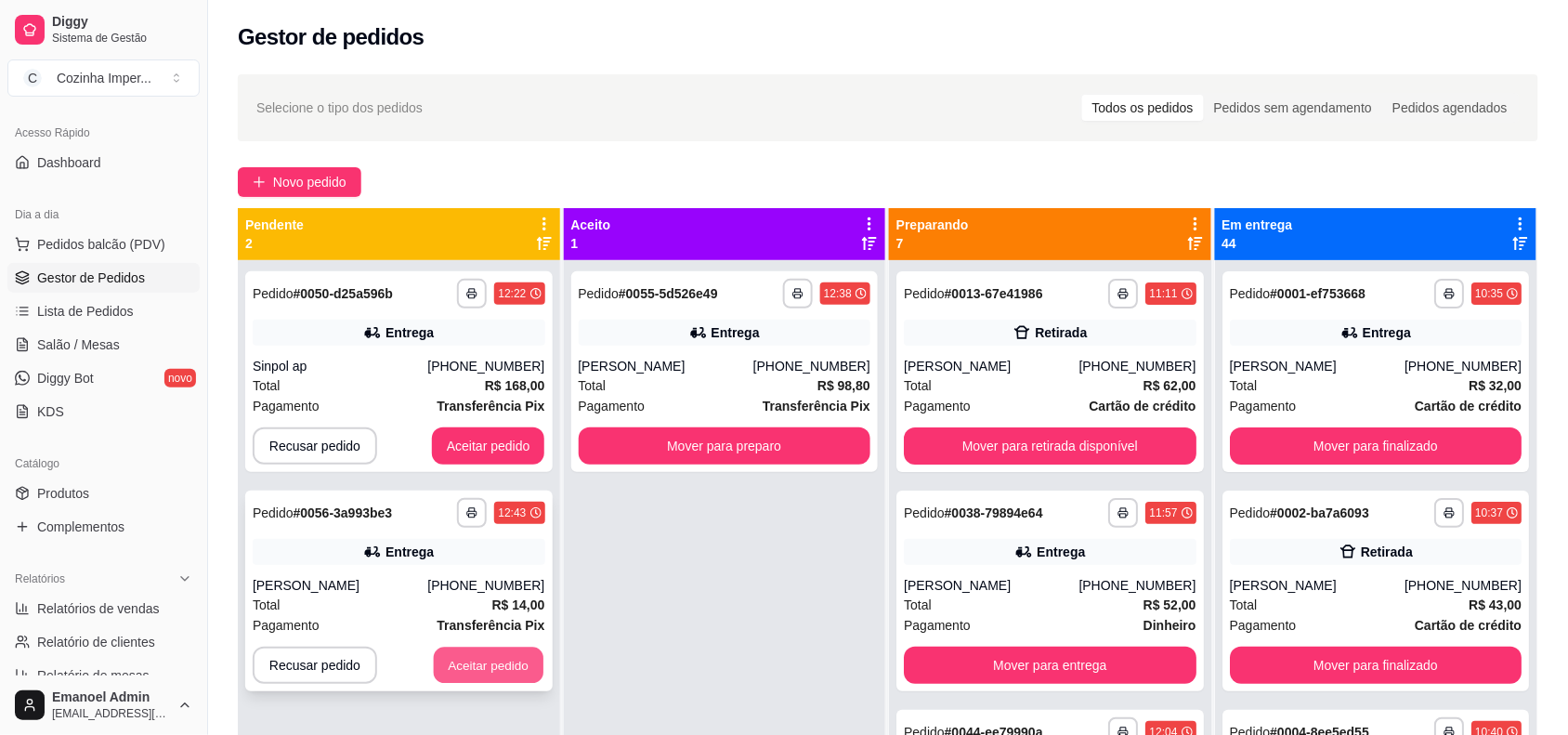
click at [497, 659] on button "Aceitar pedido" at bounding box center [489, 665] width 110 height 36
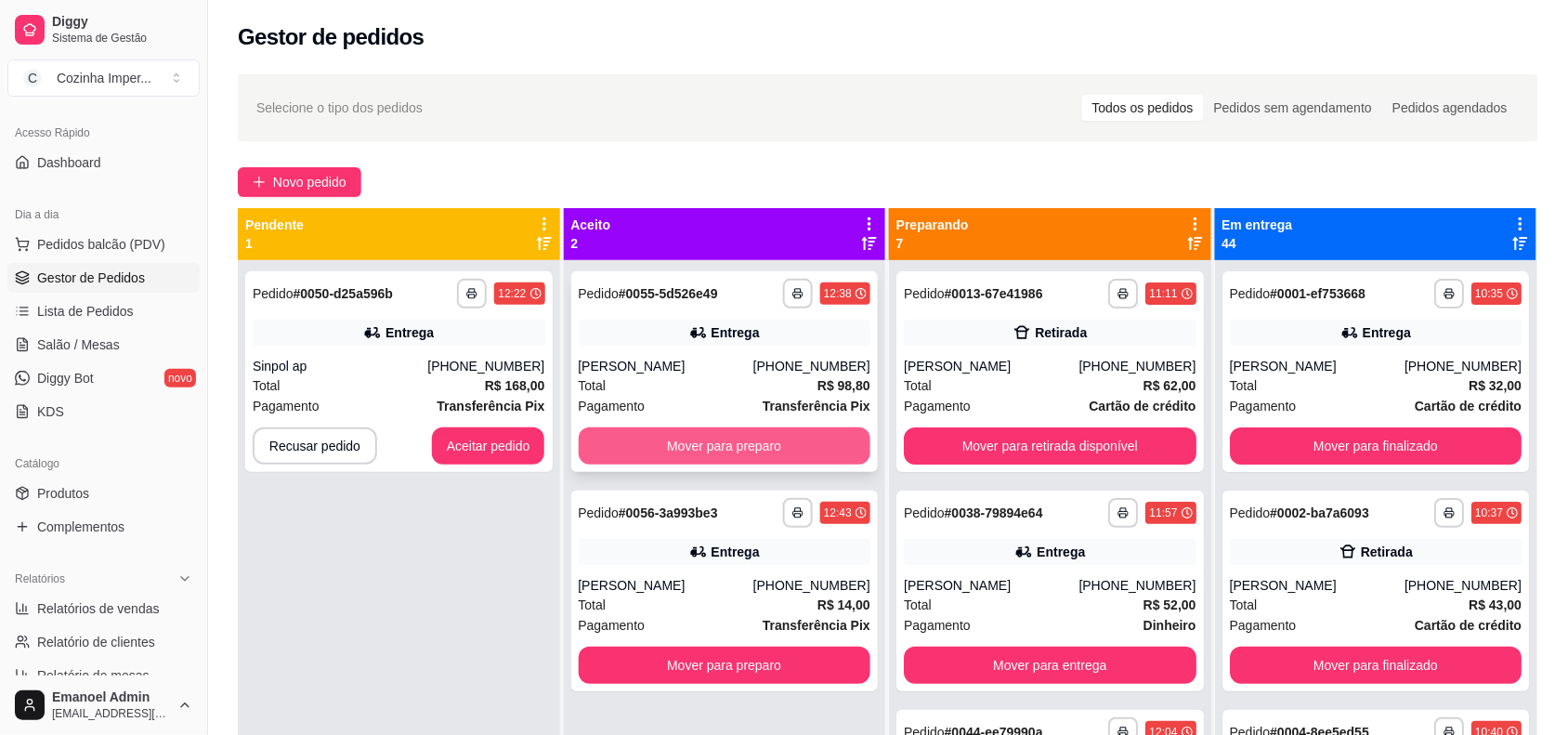
click at [670, 436] on button "Mover para preparo" at bounding box center [725, 445] width 293 height 37
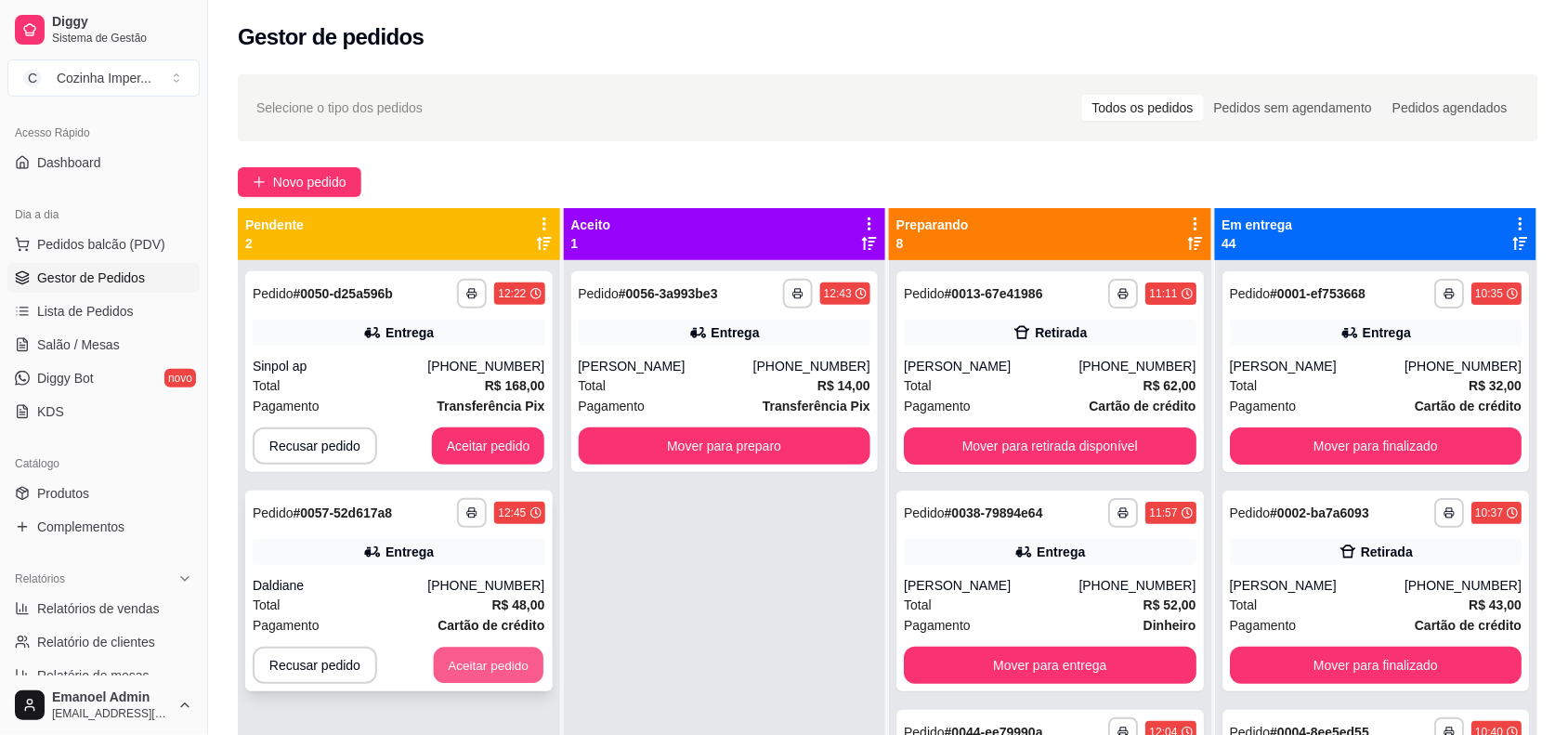
click at [508, 648] on button "Aceitar pedido" at bounding box center [489, 665] width 110 height 36
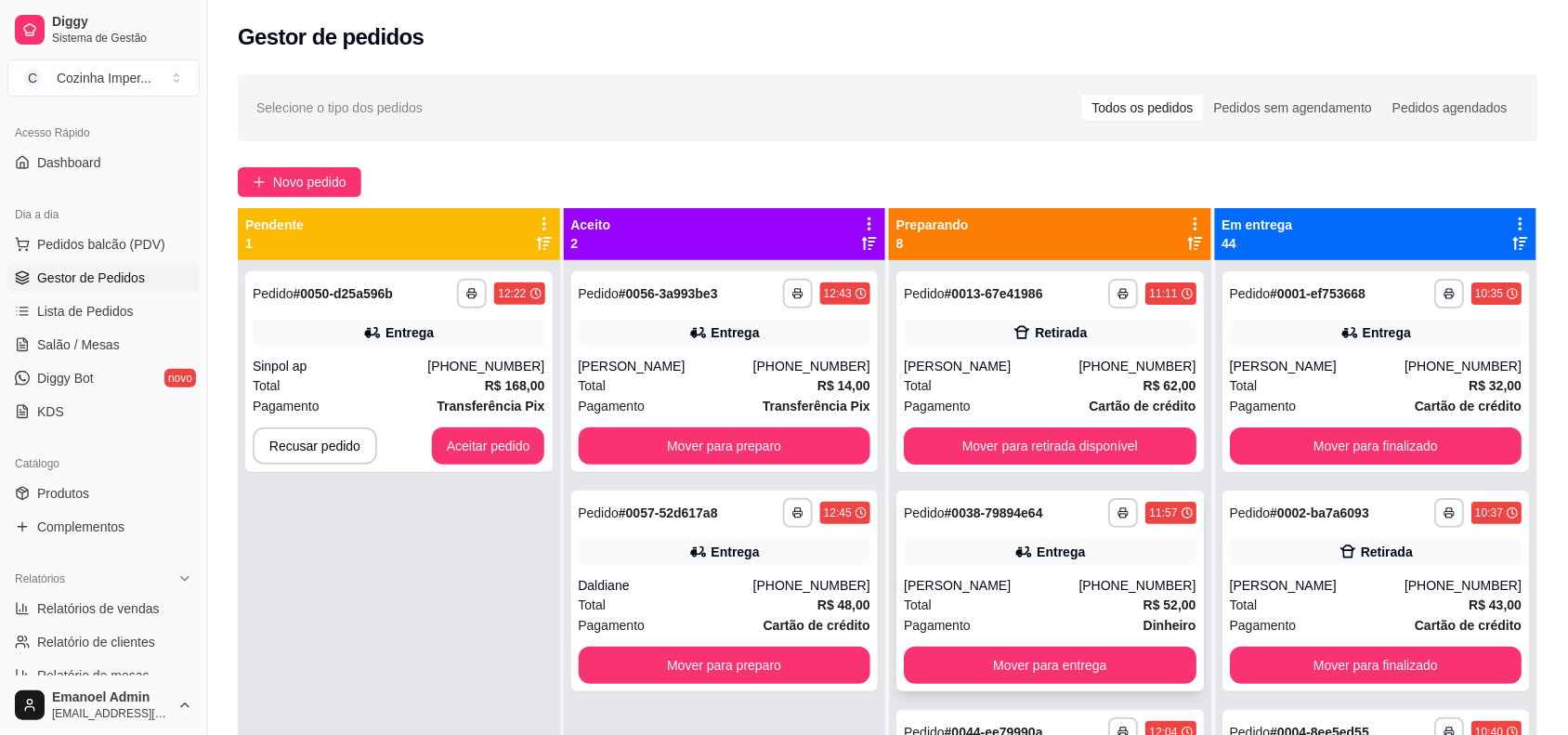
click at [982, 520] on strong "# 0038-79894e64" at bounding box center [994, 513] width 99 height 15
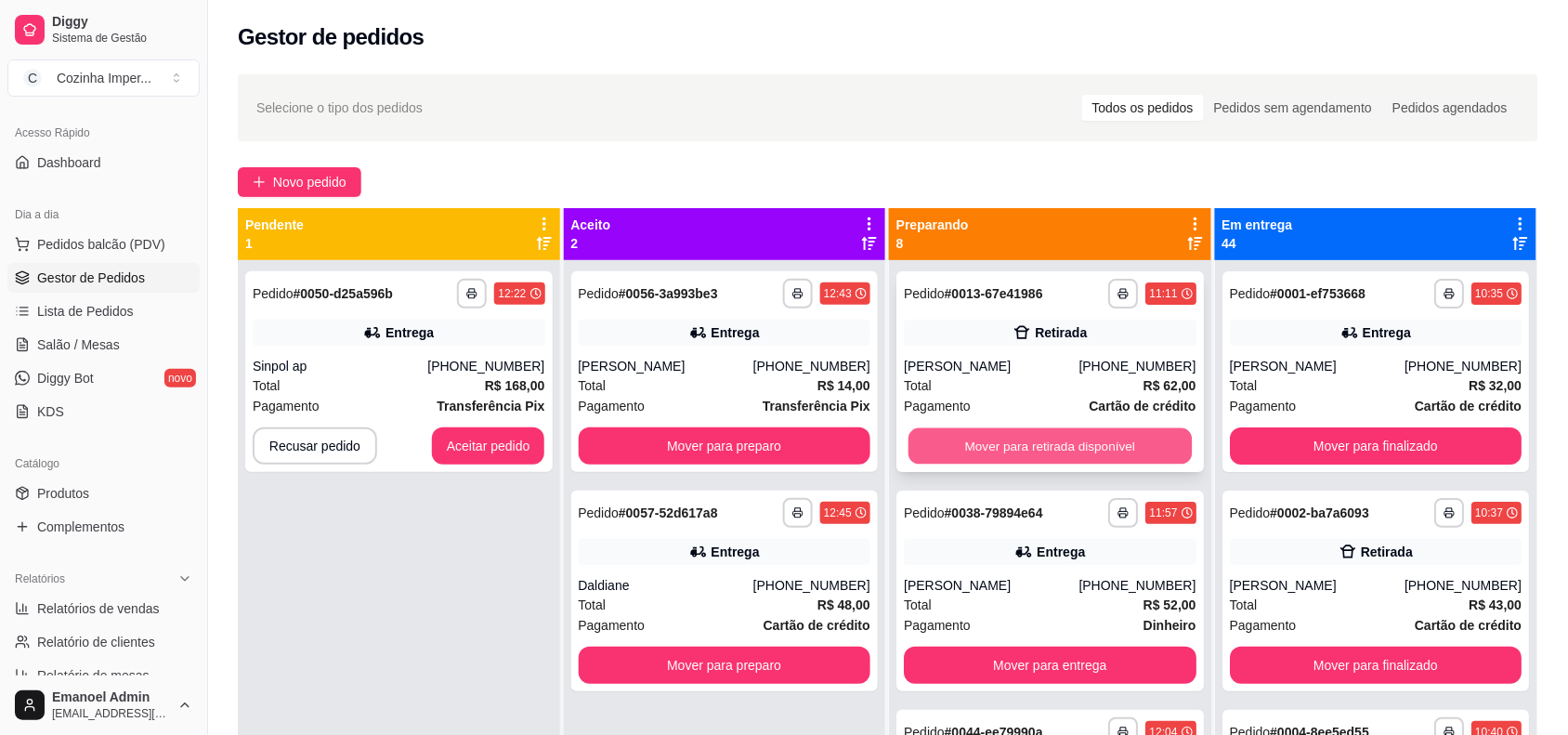
click at [1051, 448] on button "Mover para retirada disponível" at bounding box center [1049, 446] width 284 height 36
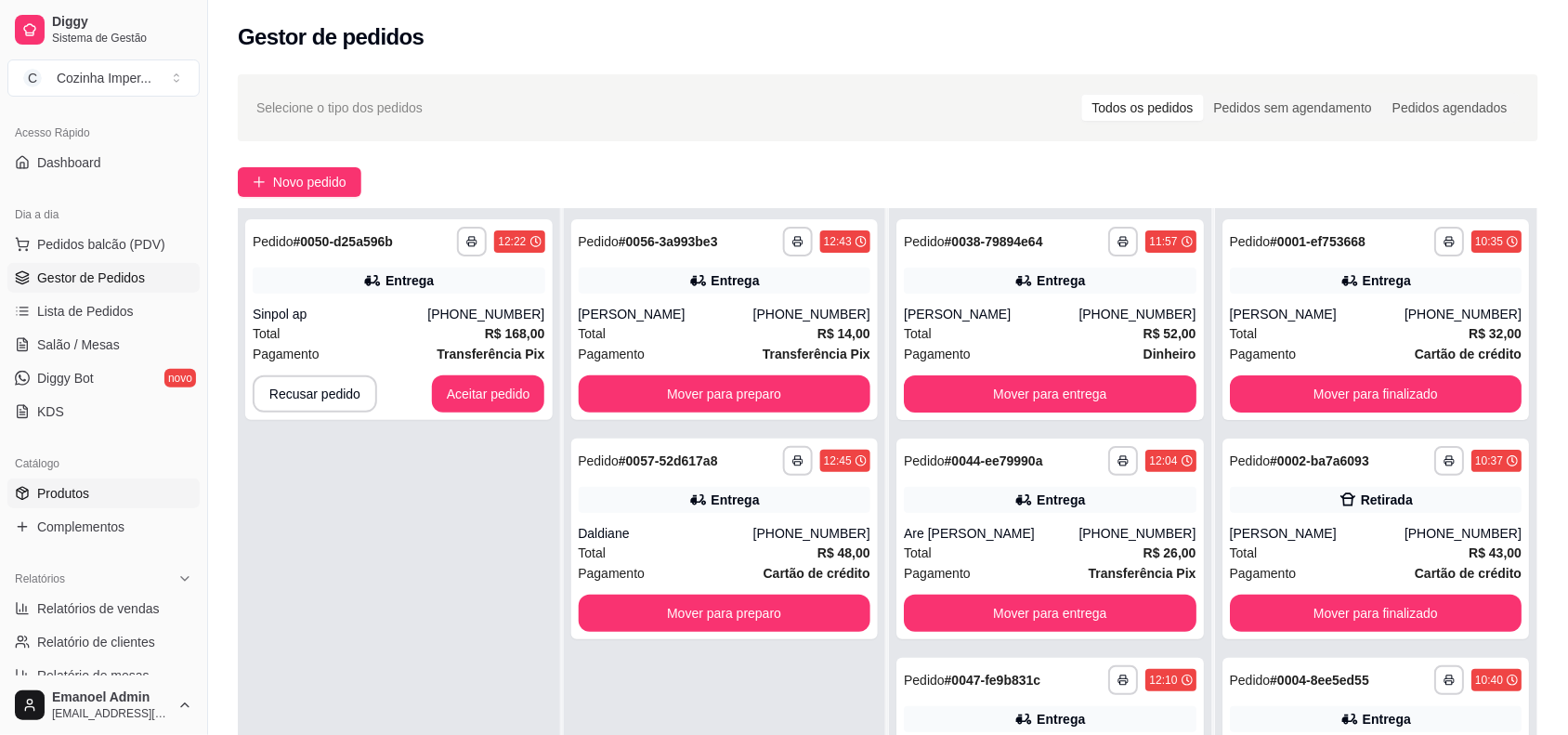
click at [130, 489] on link "Produtos" at bounding box center [103, 493] width 192 height 30
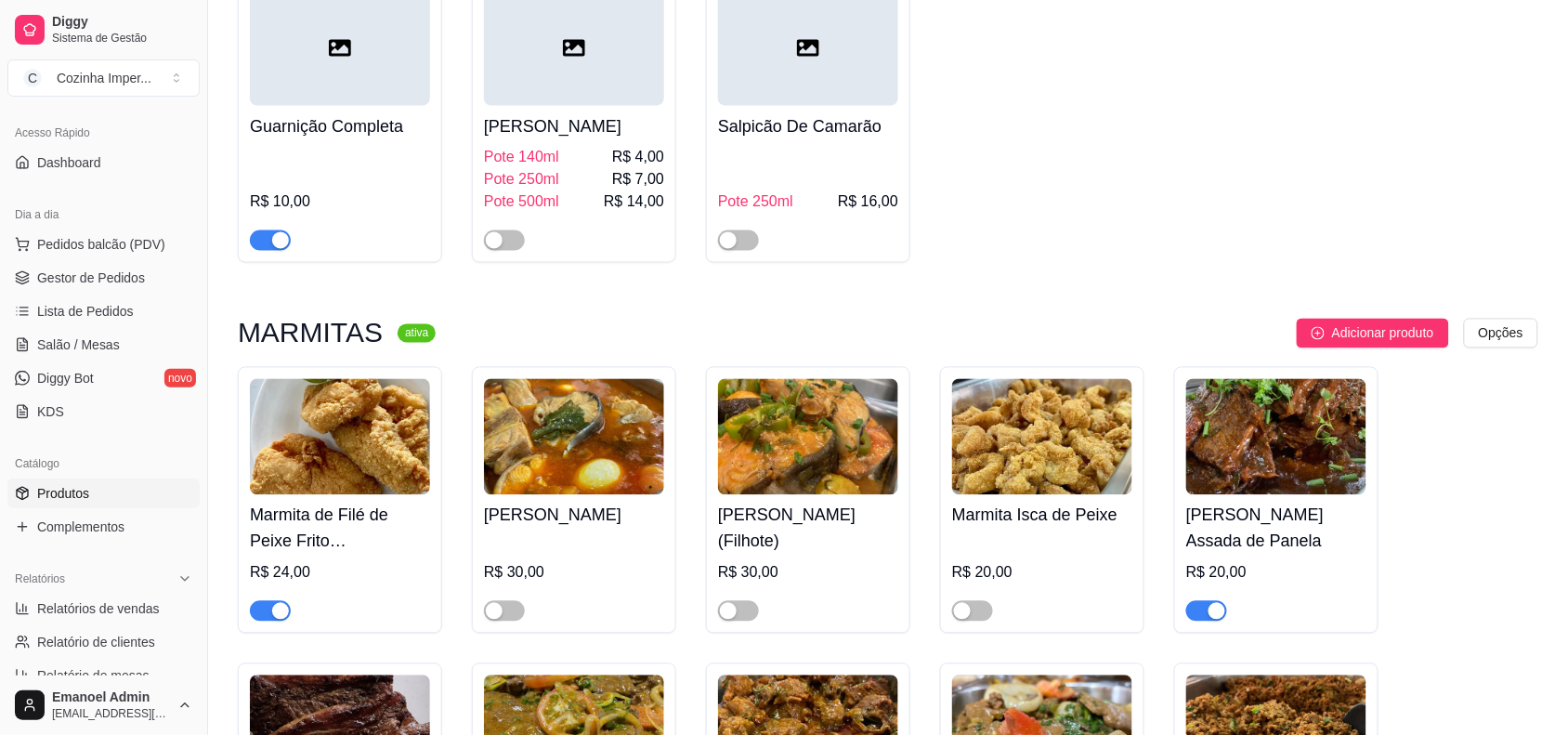
scroll to position [3136, 0]
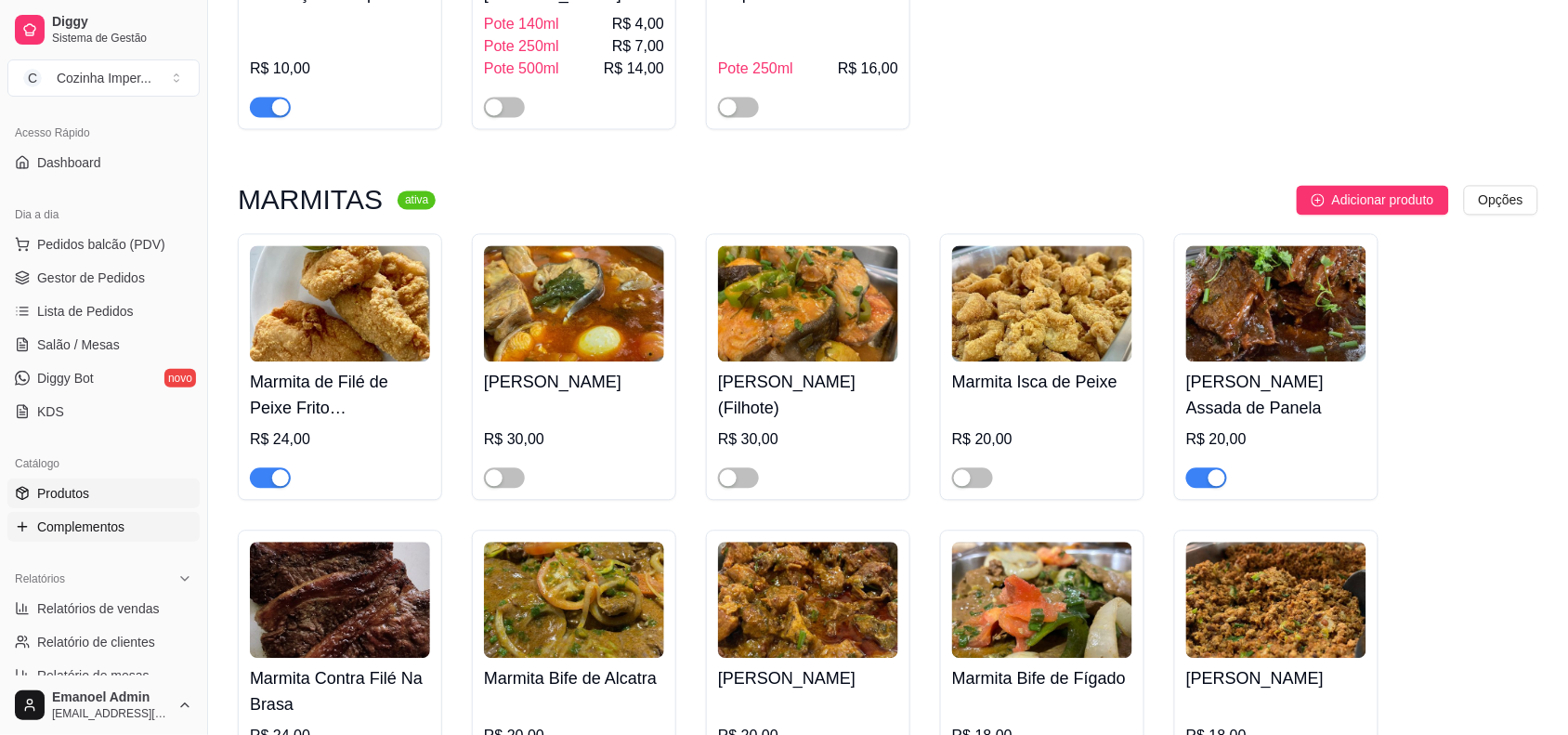
click at [80, 525] on span "Complementos" at bounding box center [81, 527] width 88 height 19
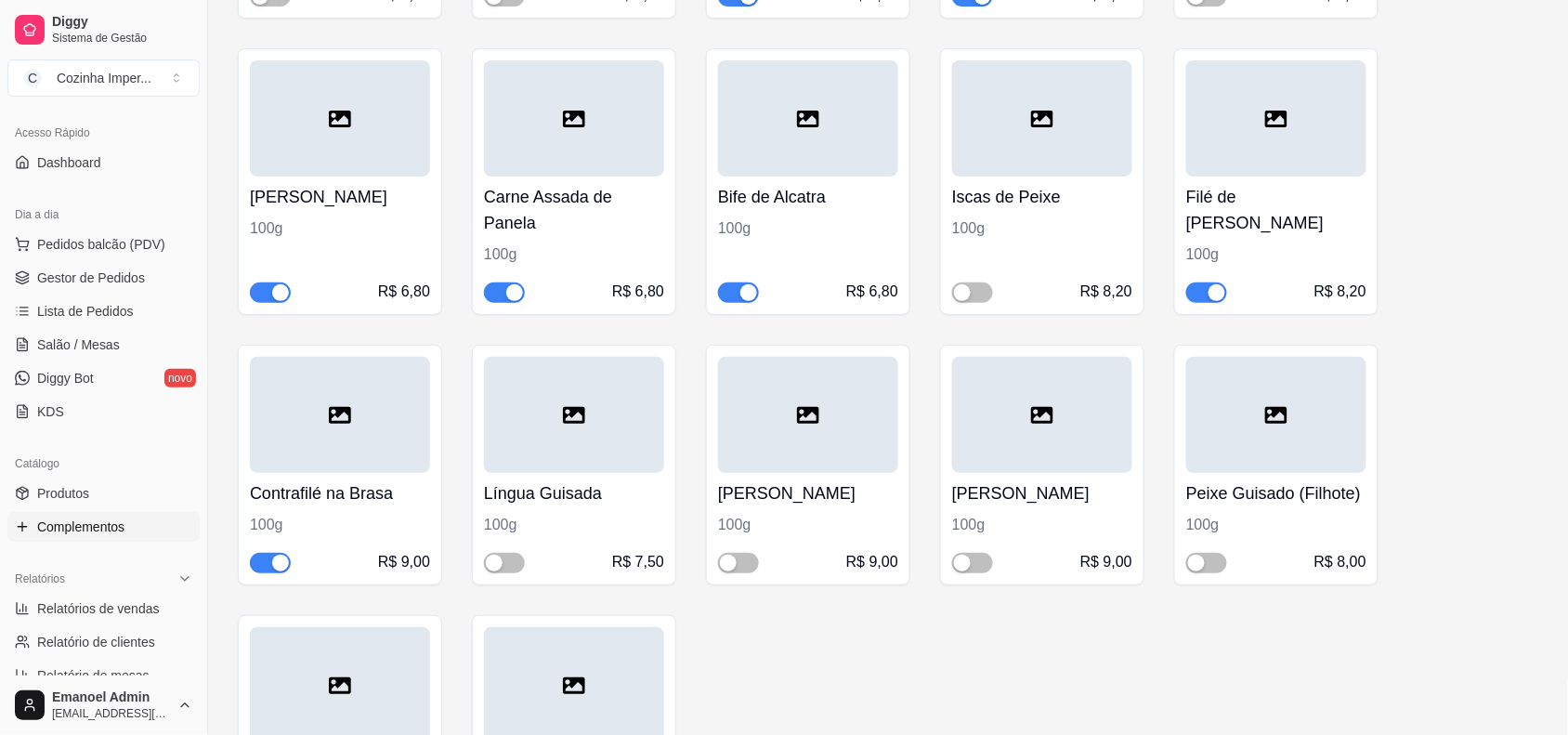
scroll to position [2207, 0]
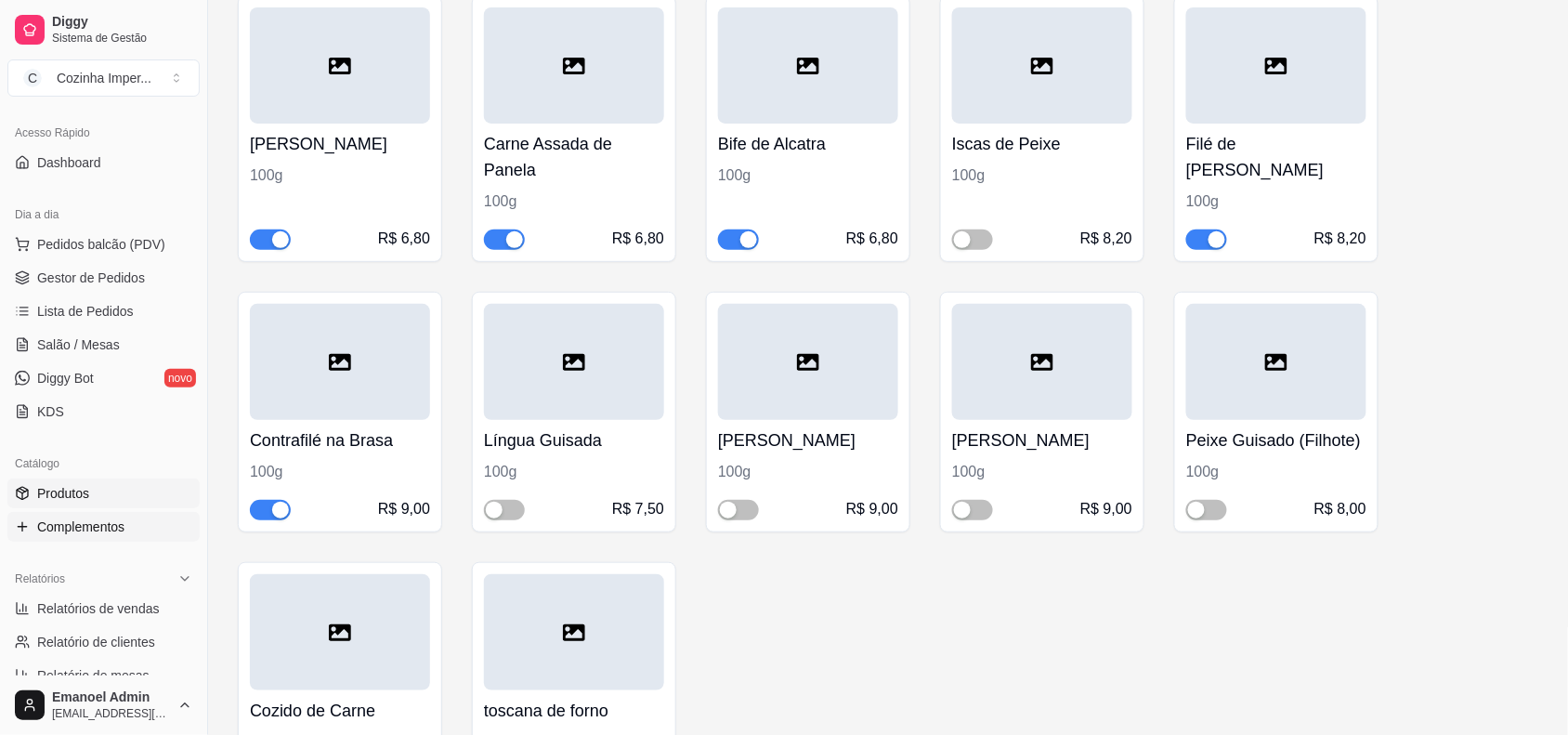
click at [99, 492] on link "Produtos" at bounding box center [103, 493] width 192 height 30
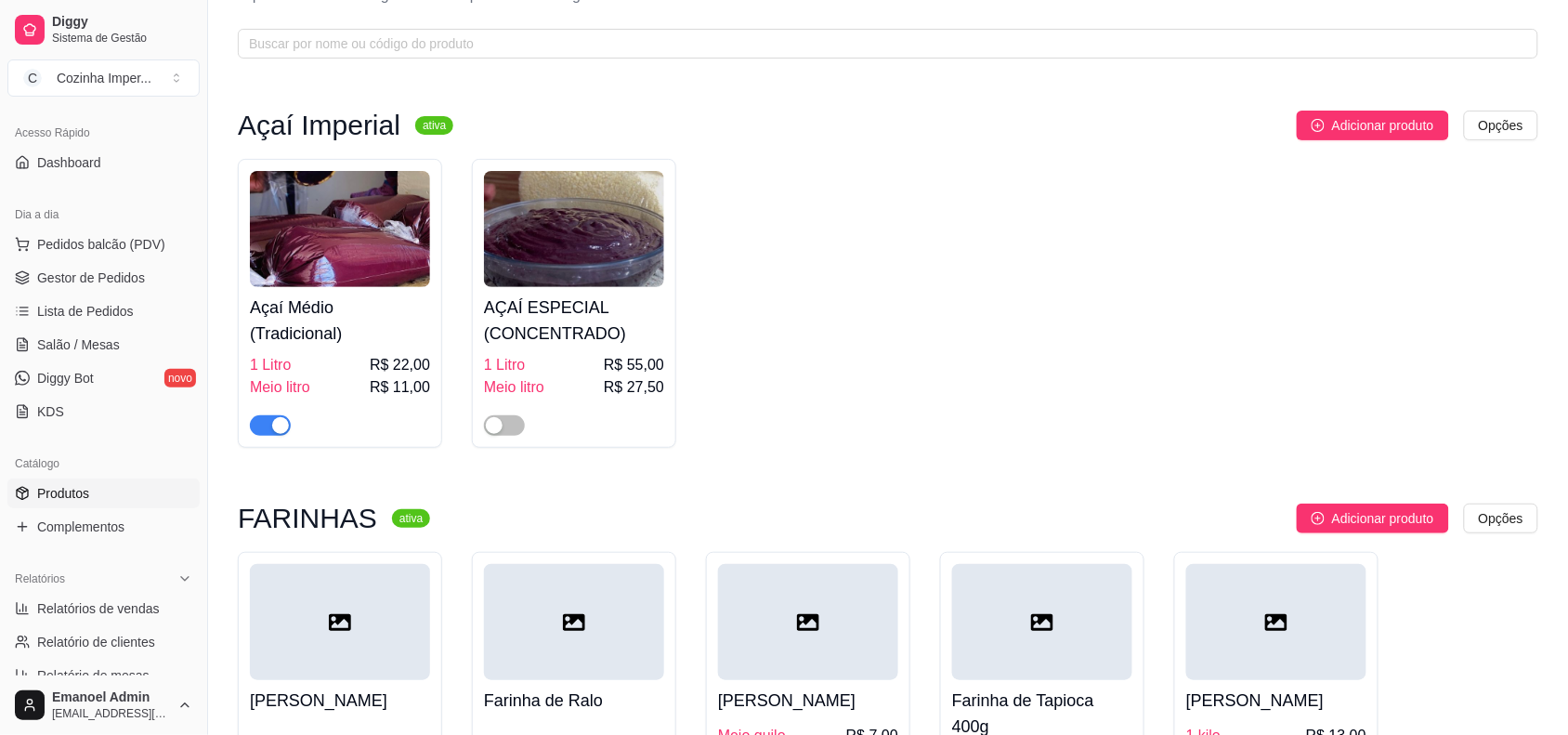
scroll to position [117, 0]
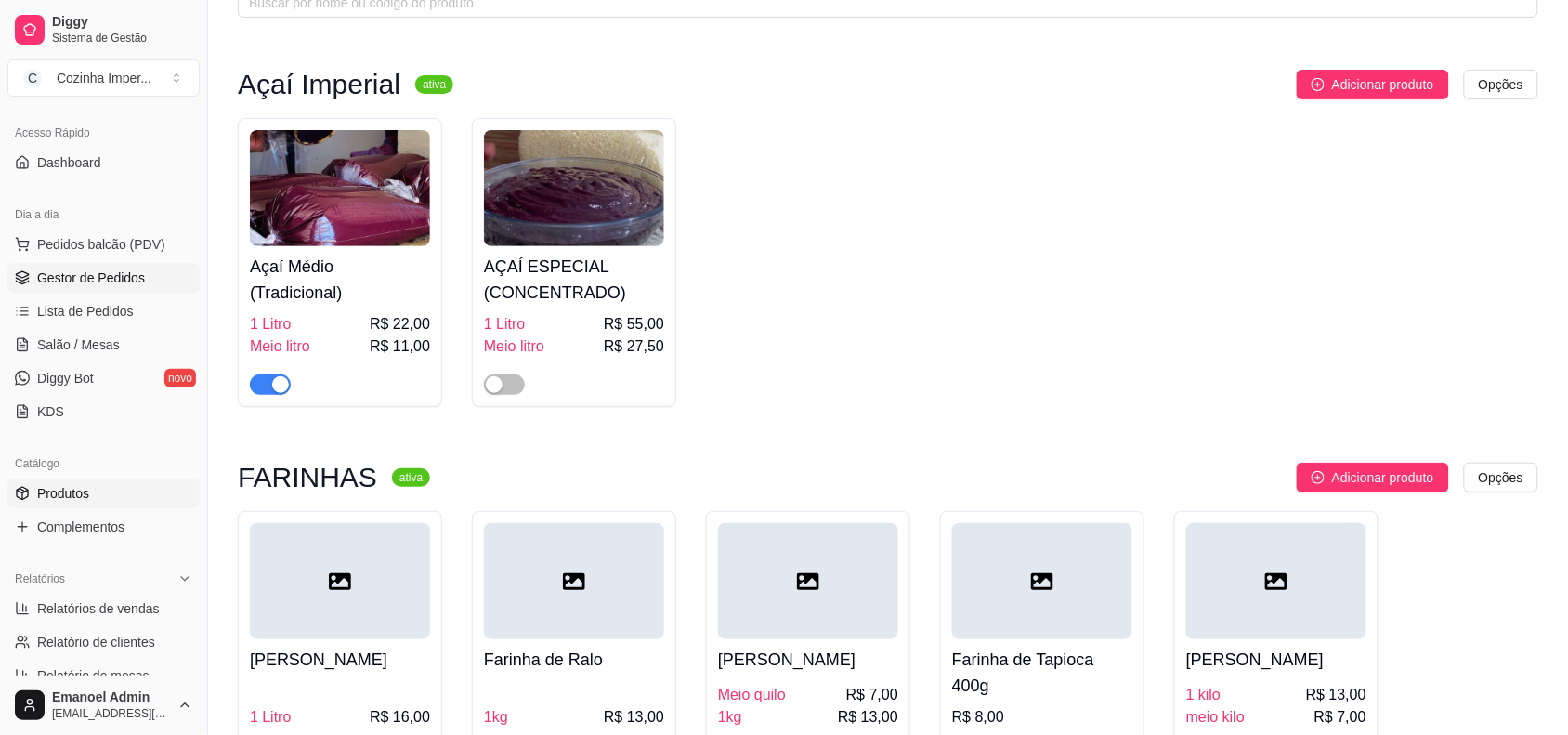
click at [118, 270] on span "Gestor de Pedidos" at bounding box center [91, 278] width 108 height 19
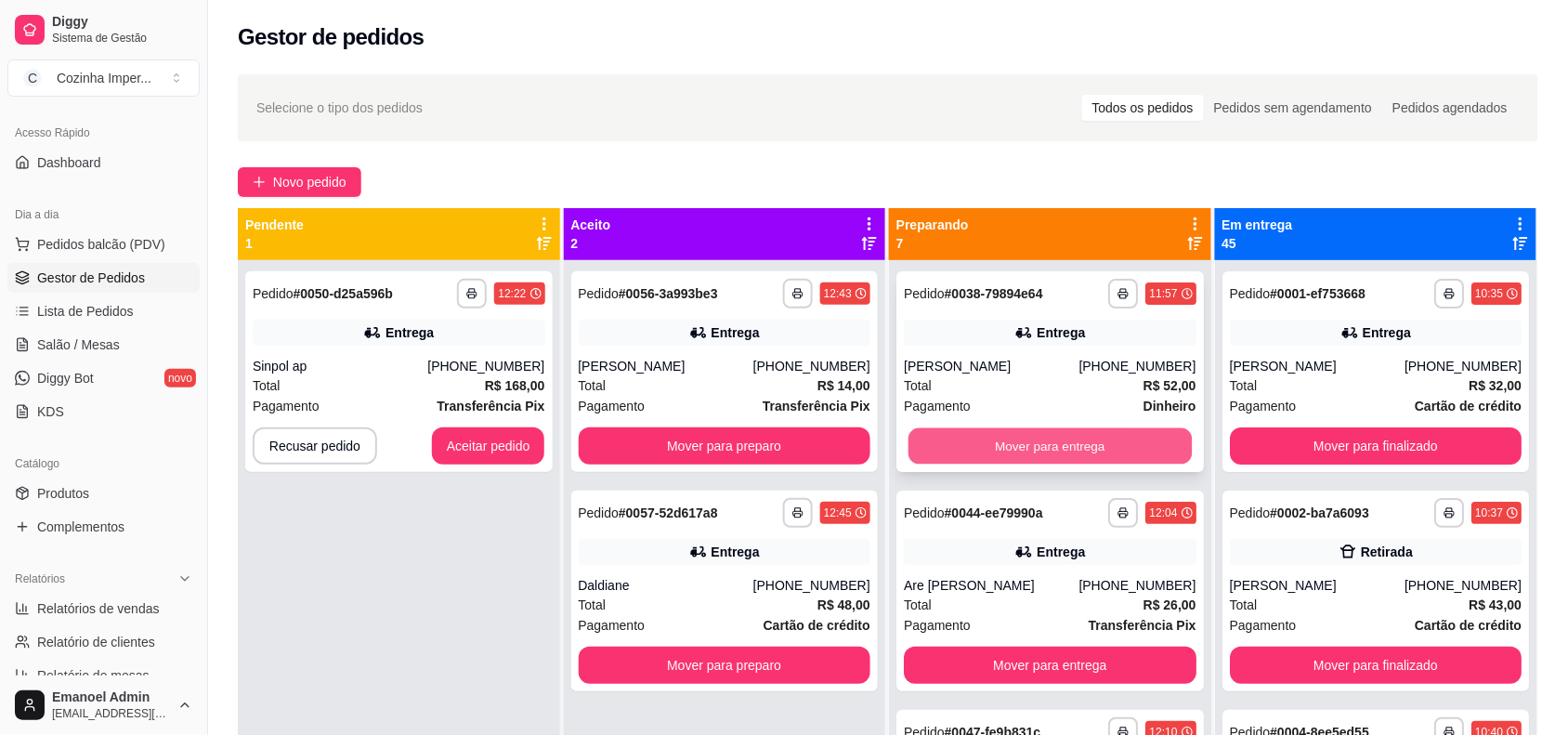
click at [1041, 447] on button "Mover para entrega" at bounding box center [1049, 446] width 284 height 36
click at [1045, 444] on button "Mover para entrega" at bounding box center [1049, 446] width 284 height 36
click at [1059, 434] on button "Mover para entrega" at bounding box center [1050, 445] width 293 height 37
click at [1055, 435] on button "Mover para entrega" at bounding box center [1049, 446] width 284 height 36
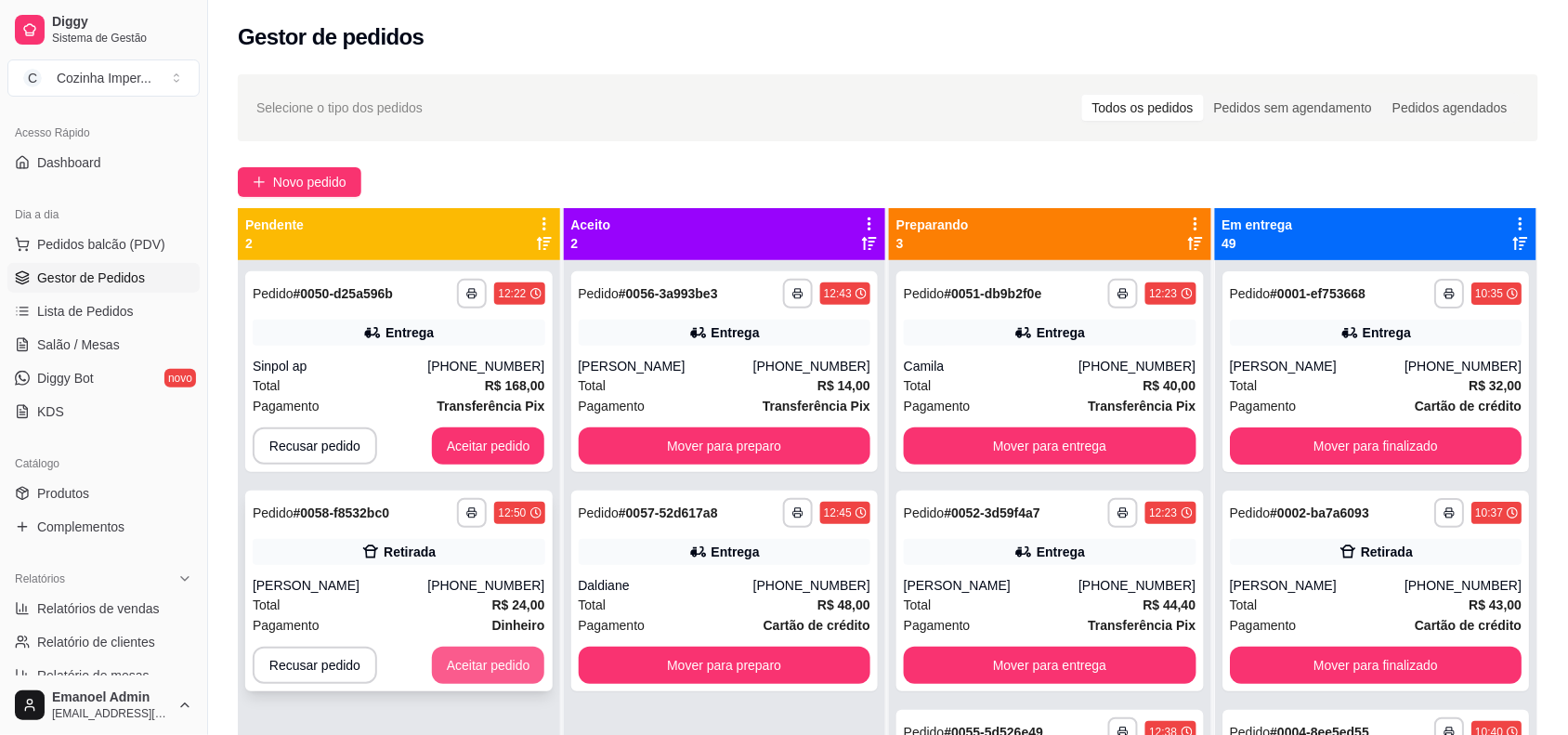
click at [489, 662] on button "Aceitar pedido" at bounding box center [489, 664] width 113 height 37
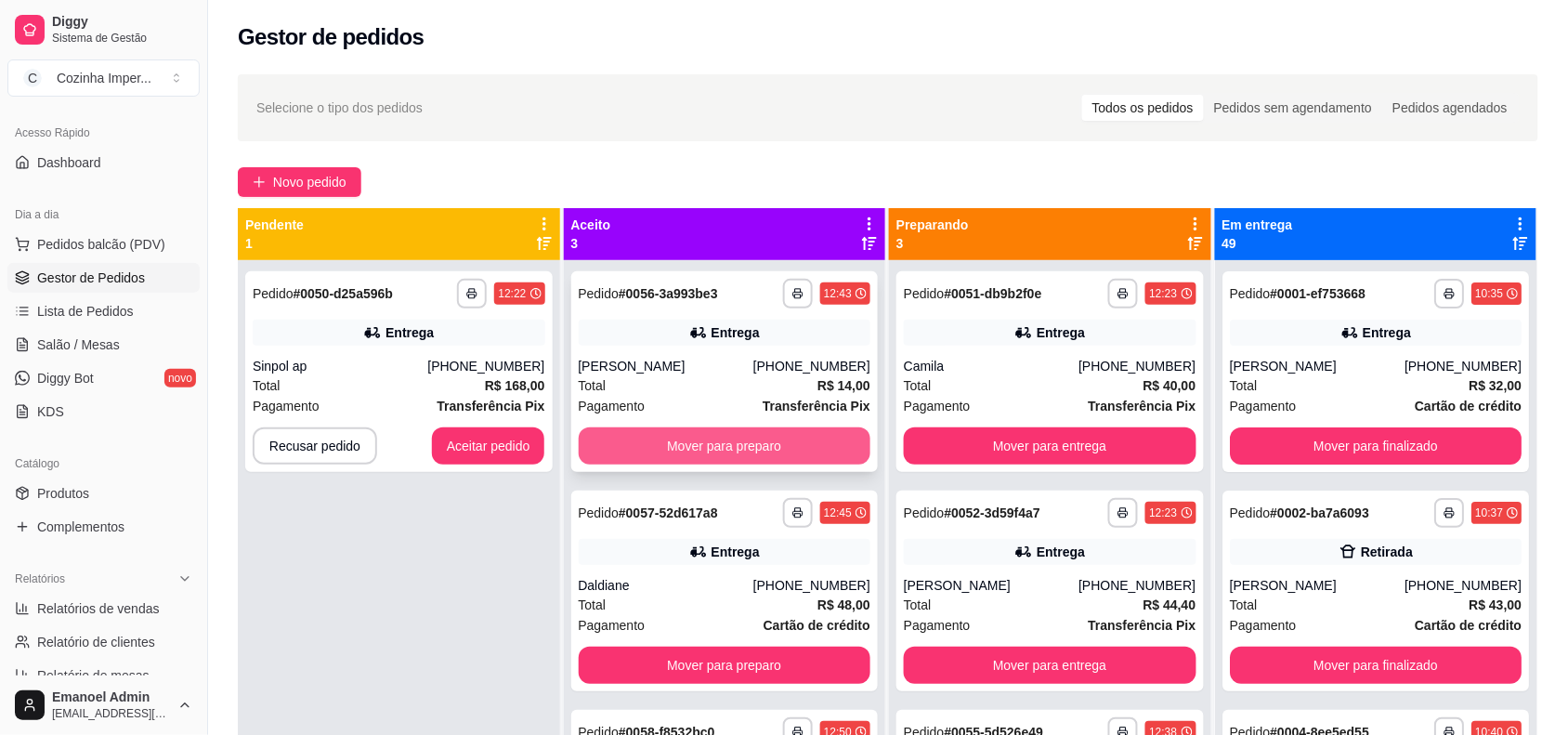
click at [685, 437] on button "Mover para preparo" at bounding box center [725, 445] width 293 height 37
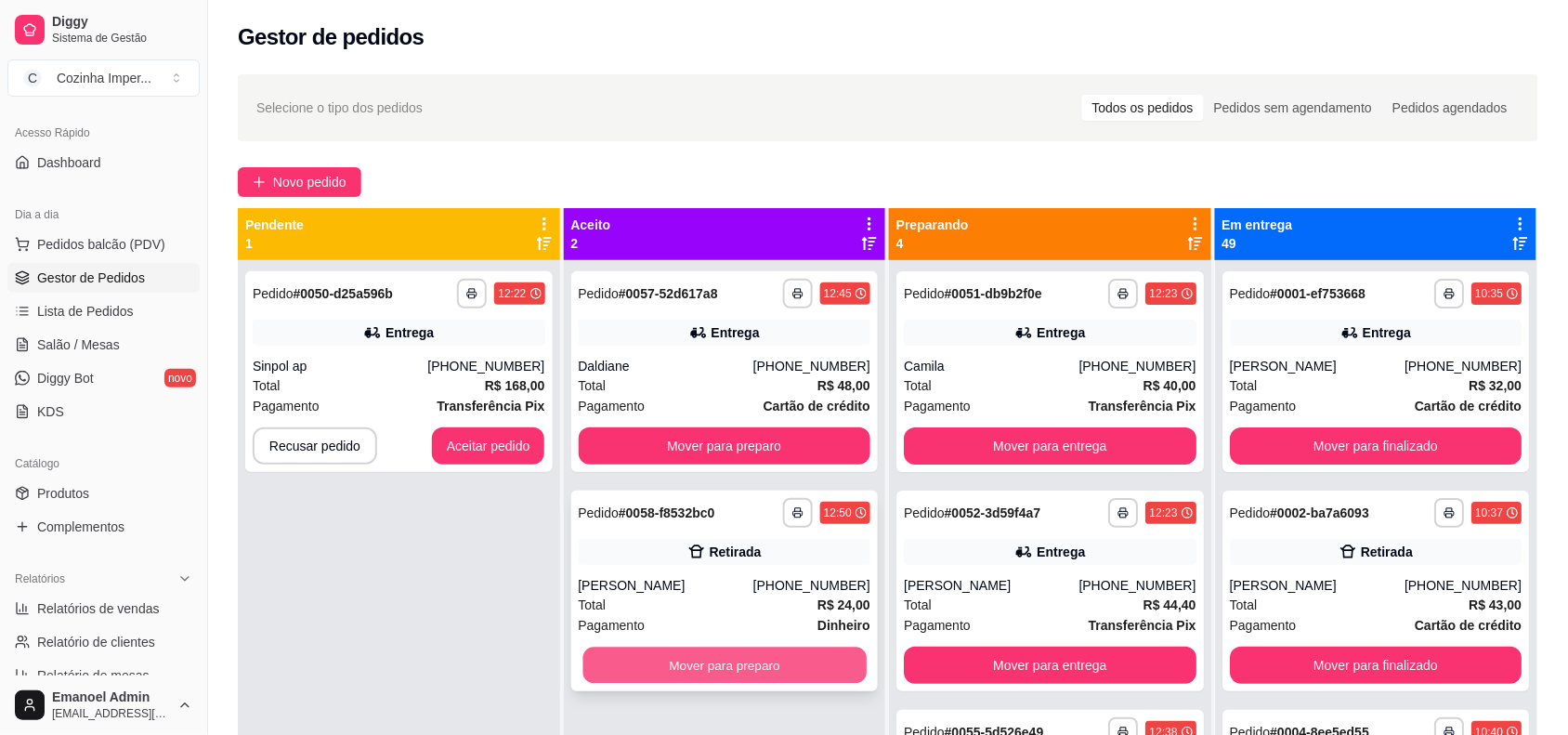
click at [746, 666] on button "Mover para preparo" at bounding box center [724, 665] width 284 height 36
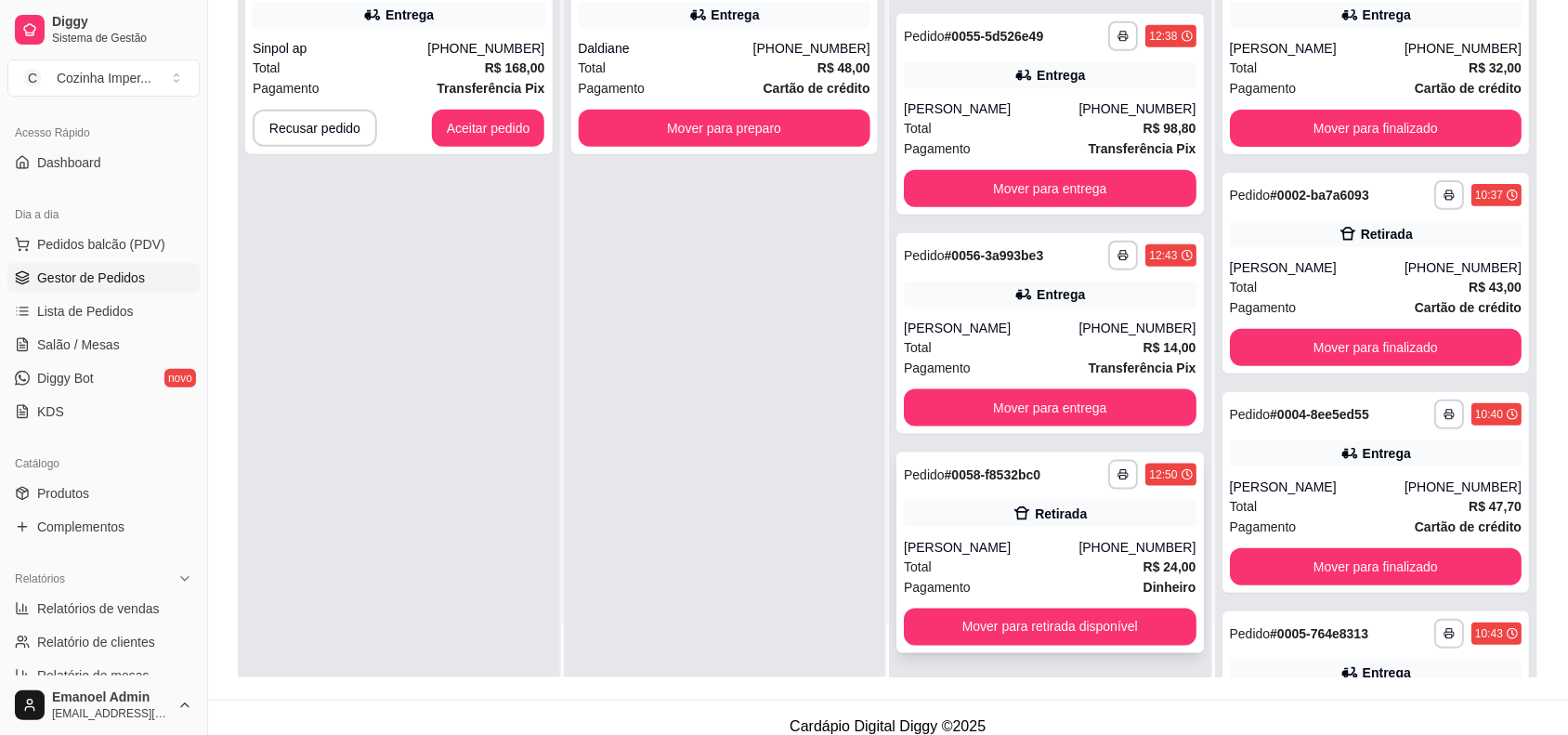
scroll to position [284, 0]
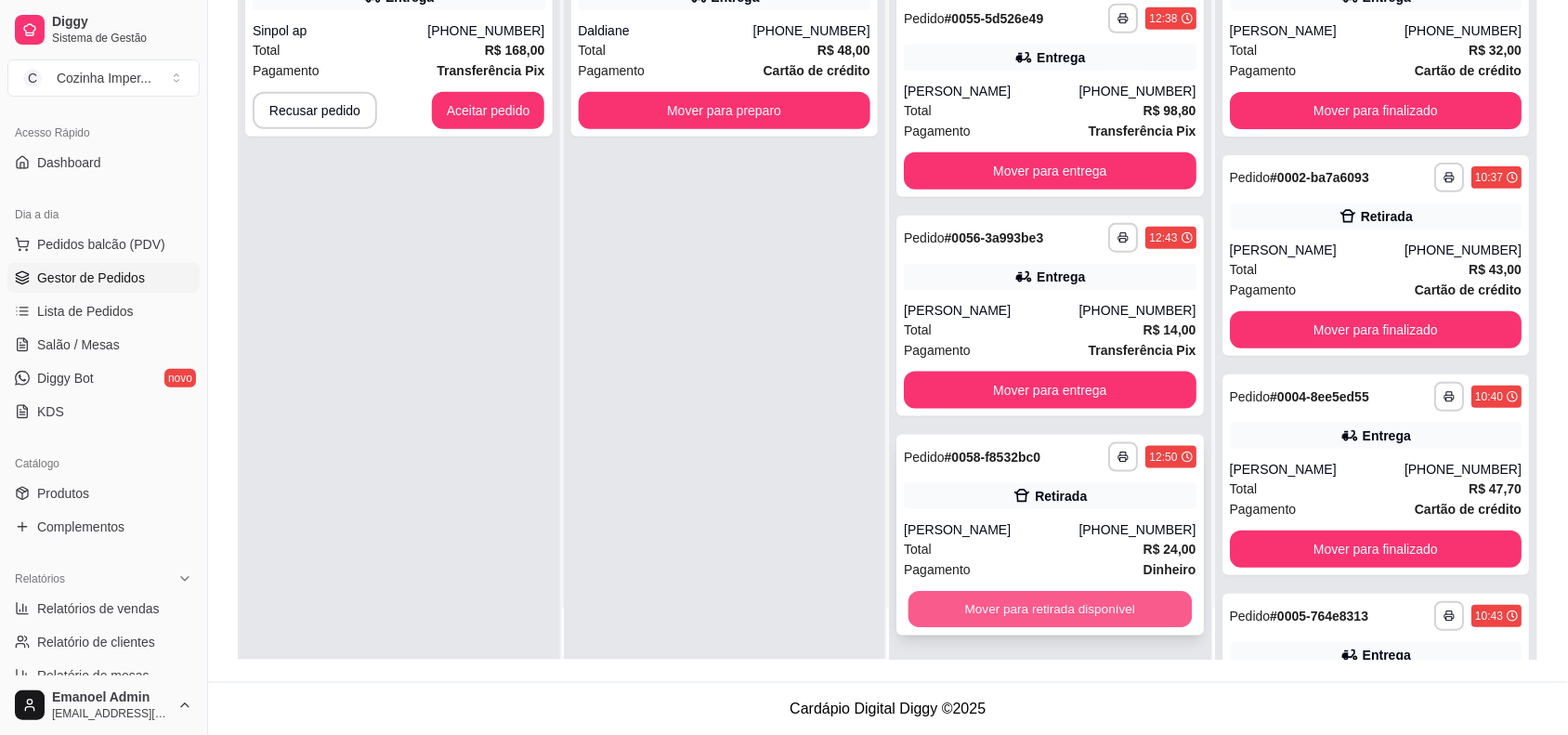
click at [1075, 616] on button "Mover para retirada disponível" at bounding box center [1049, 610] width 284 height 36
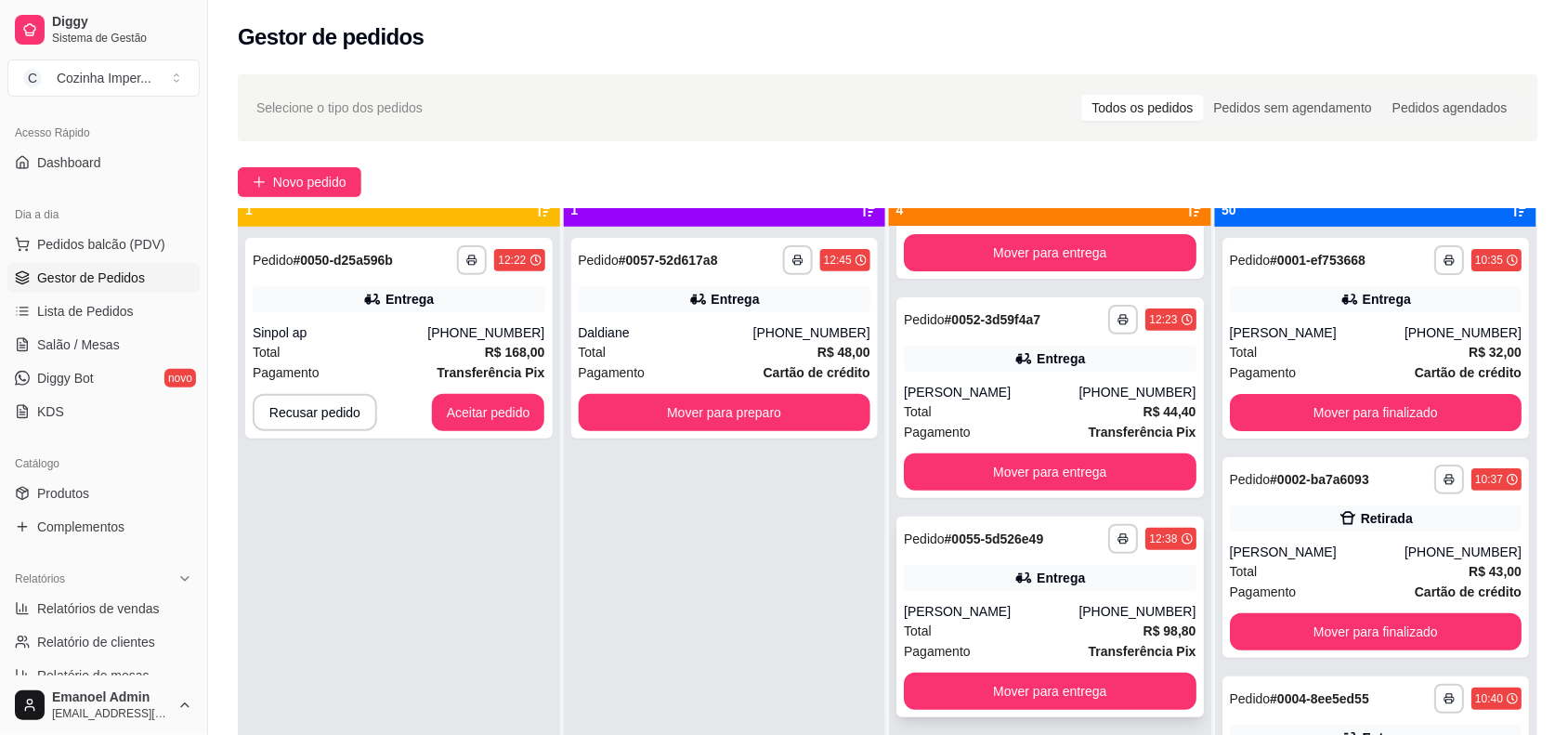
scroll to position [52, 0]
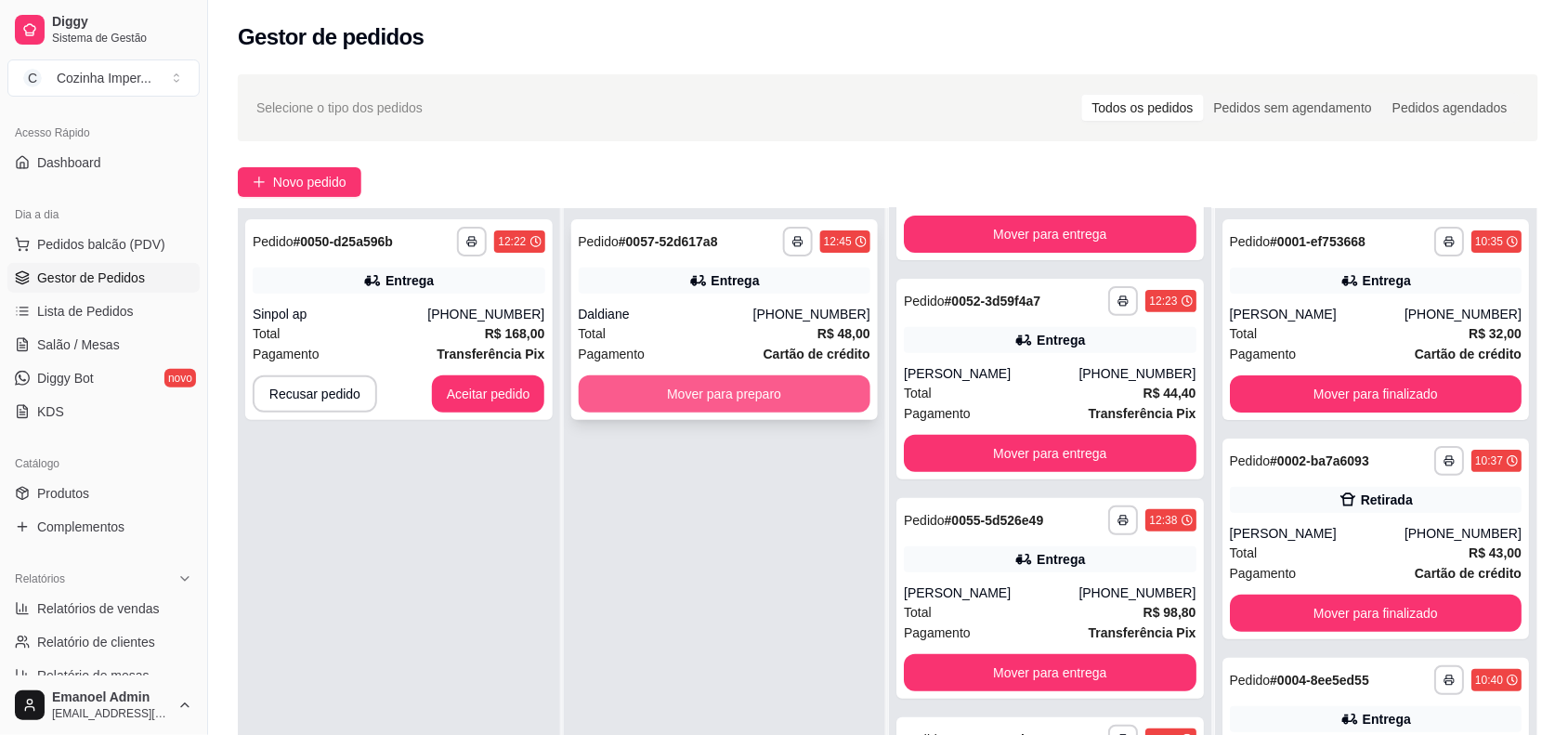
click at [792, 387] on button "Mover para preparo" at bounding box center [725, 393] width 293 height 37
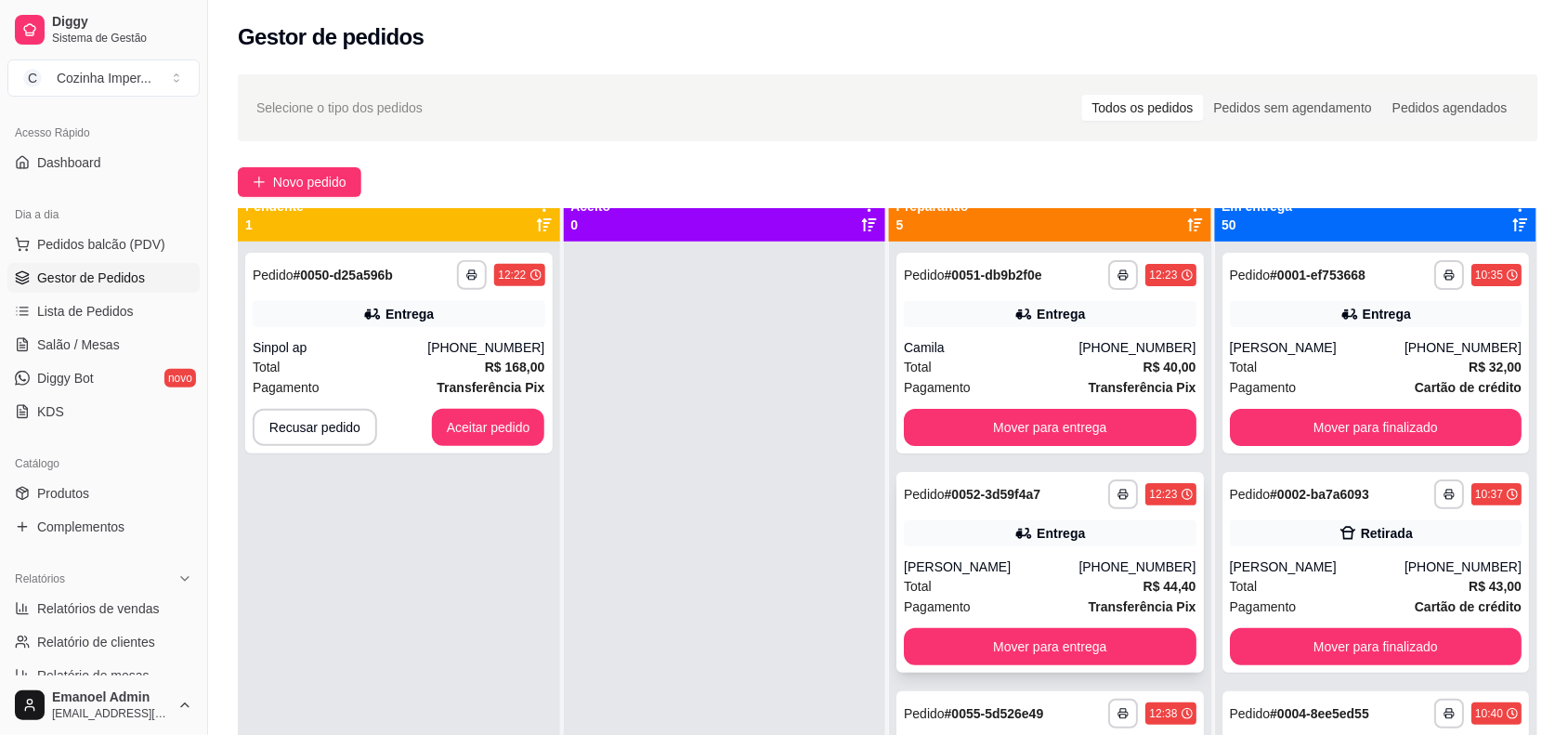
scroll to position [0, 0]
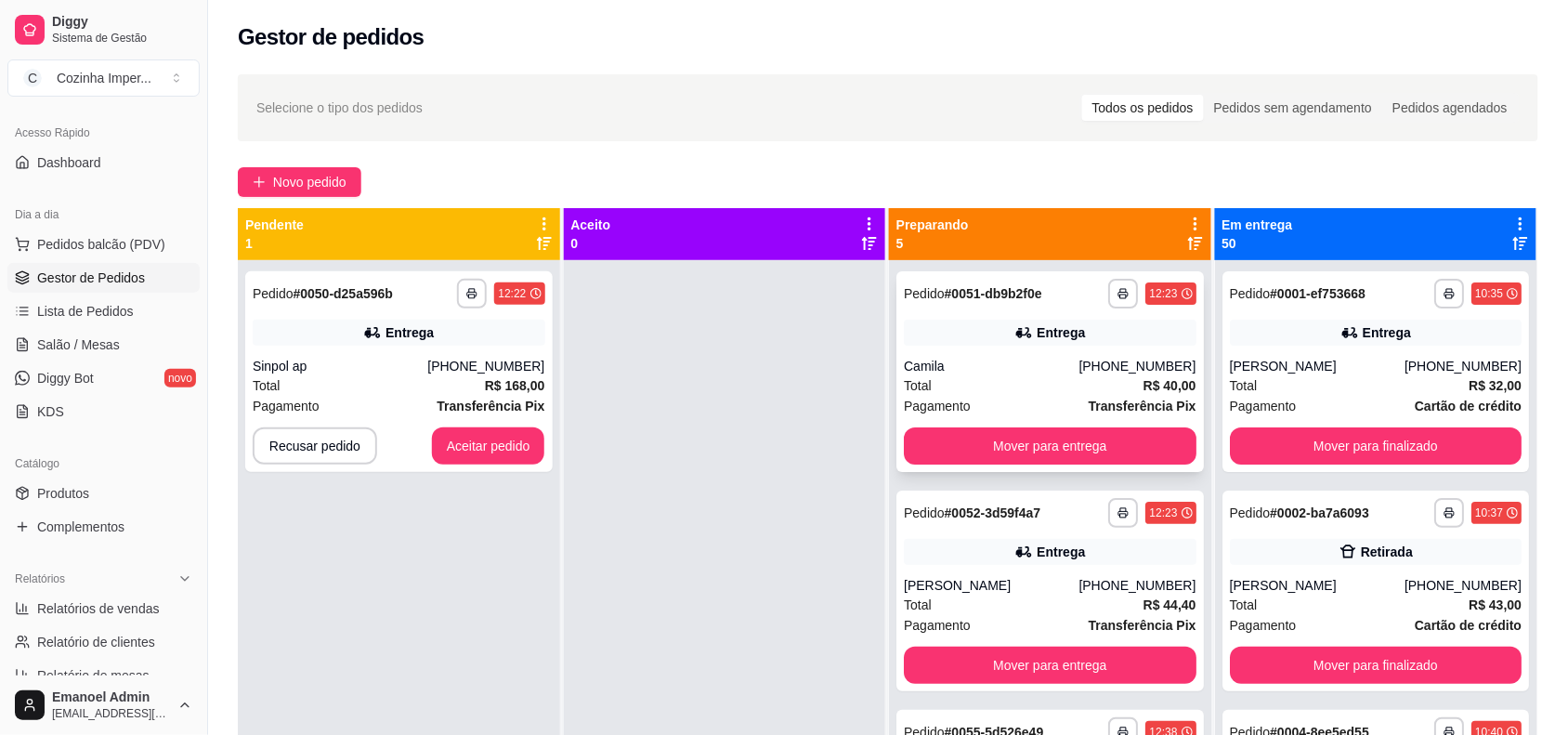
click at [1063, 295] on div "**********" at bounding box center [1050, 294] width 293 height 30
click at [1032, 449] on button "Mover para entrega" at bounding box center [1050, 445] width 293 height 37
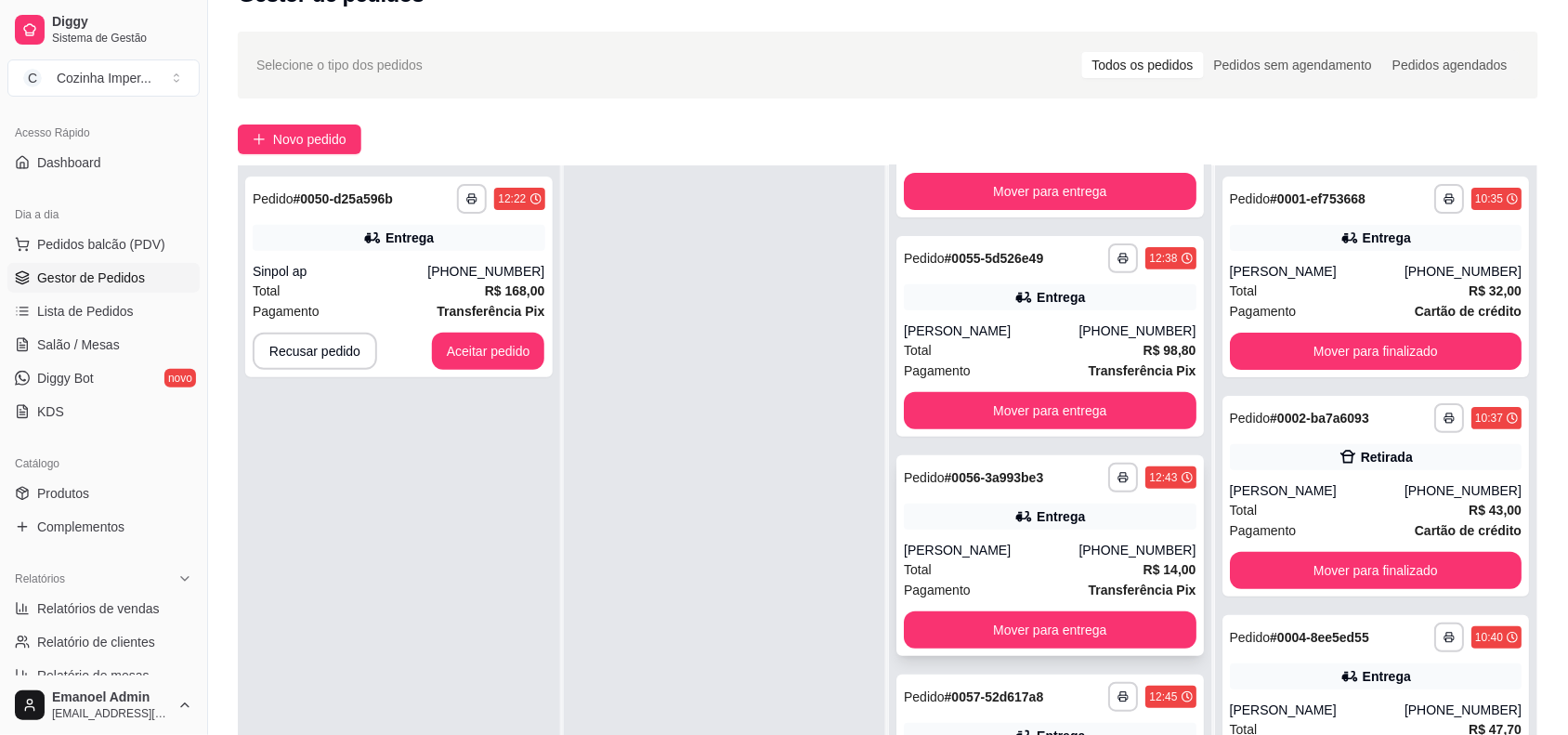
scroll to position [117, 0]
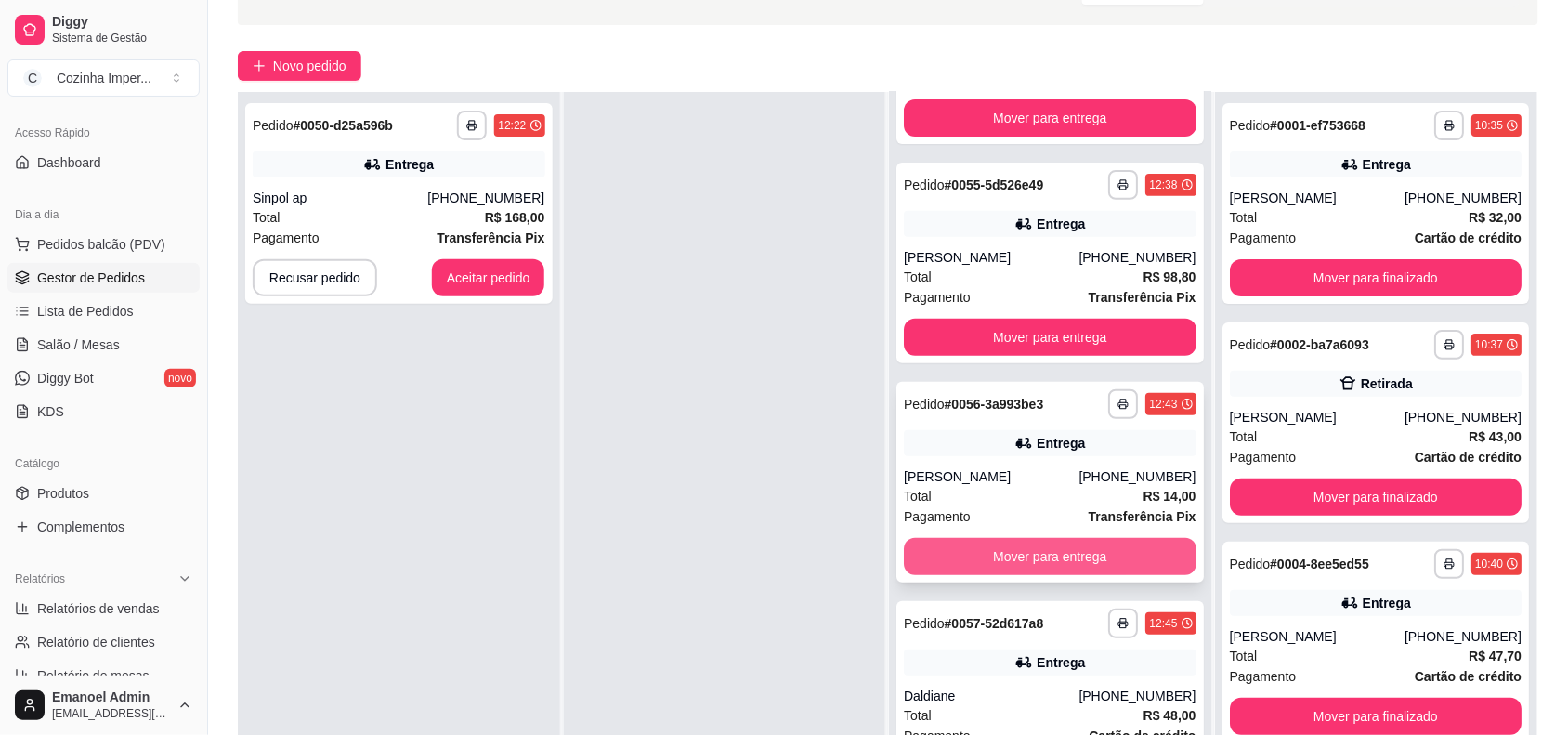
click at [1057, 547] on button "Mover para entrega" at bounding box center [1050, 556] width 293 height 37
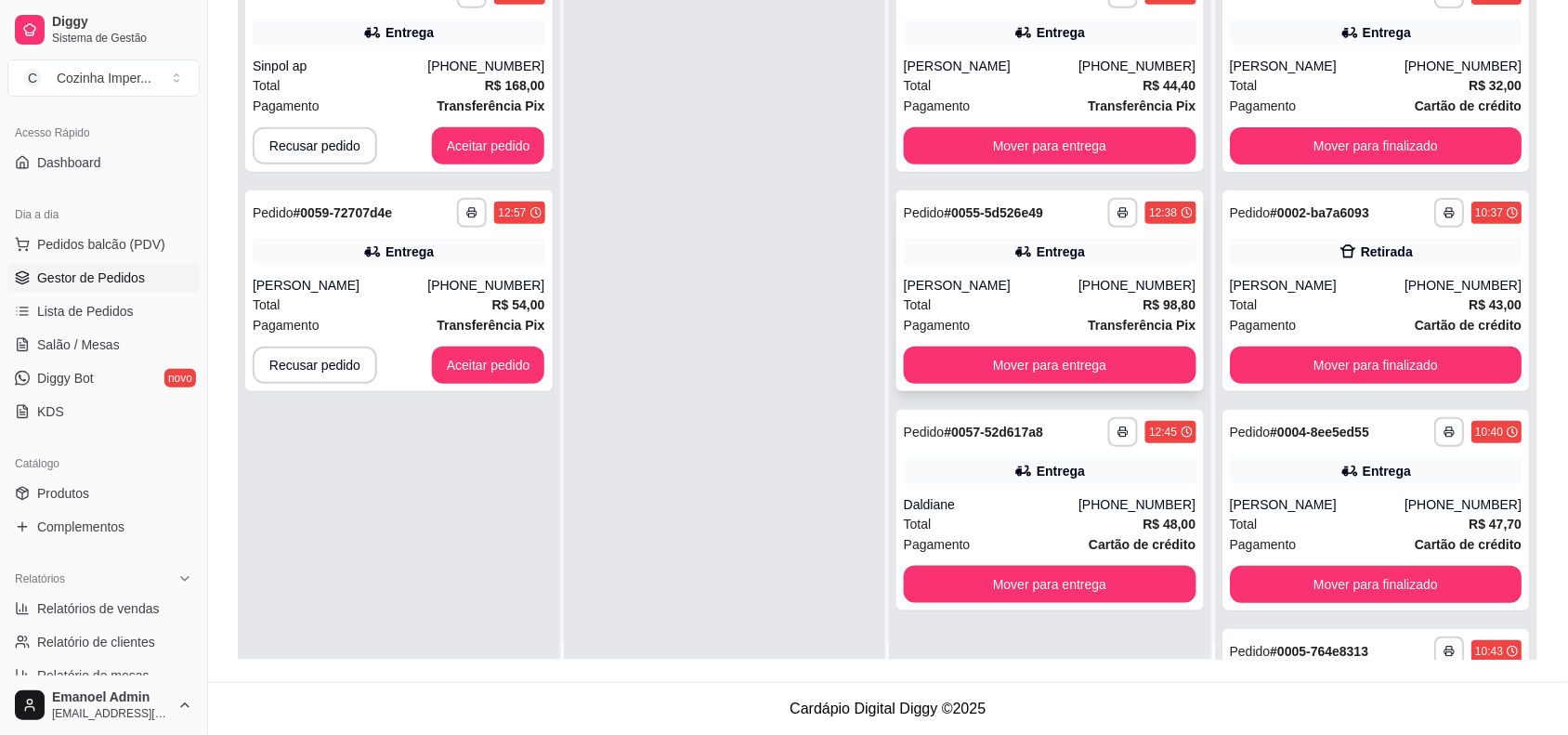
scroll to position [0, 0]
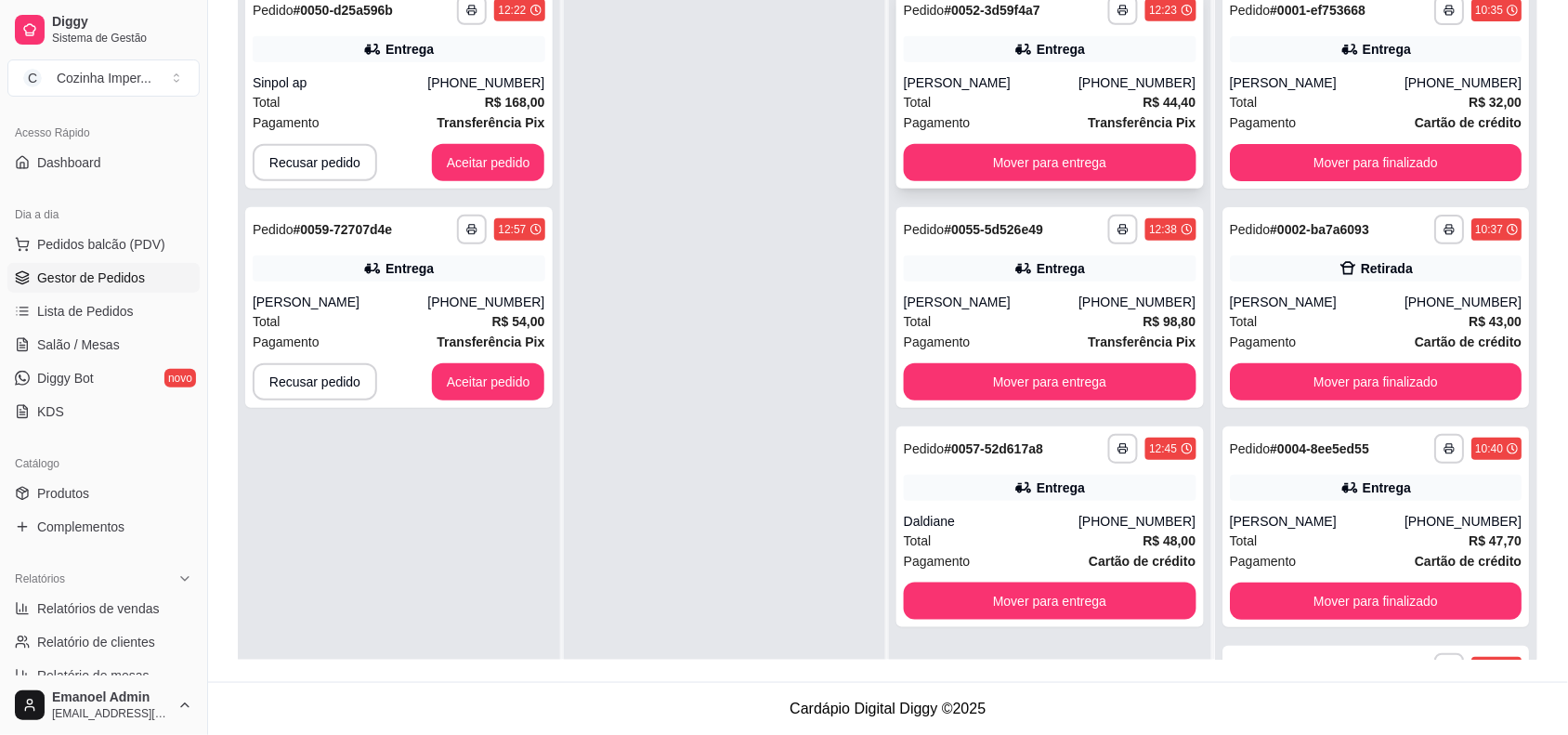
click at [1140, 77] on div "[PHONE_NUMBER]" at bounding box center [1137, 83] width 117 height 19
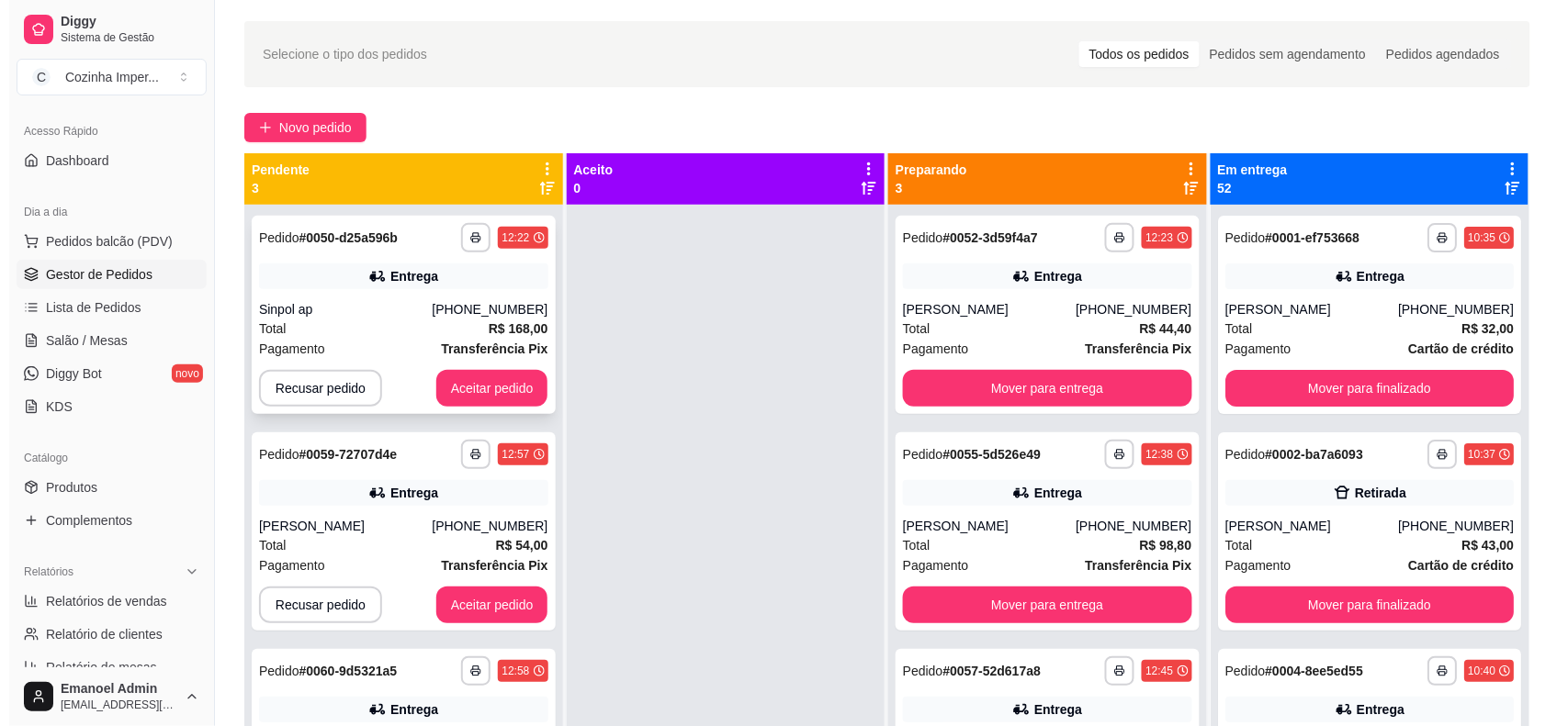
scroll to position [50, 0]
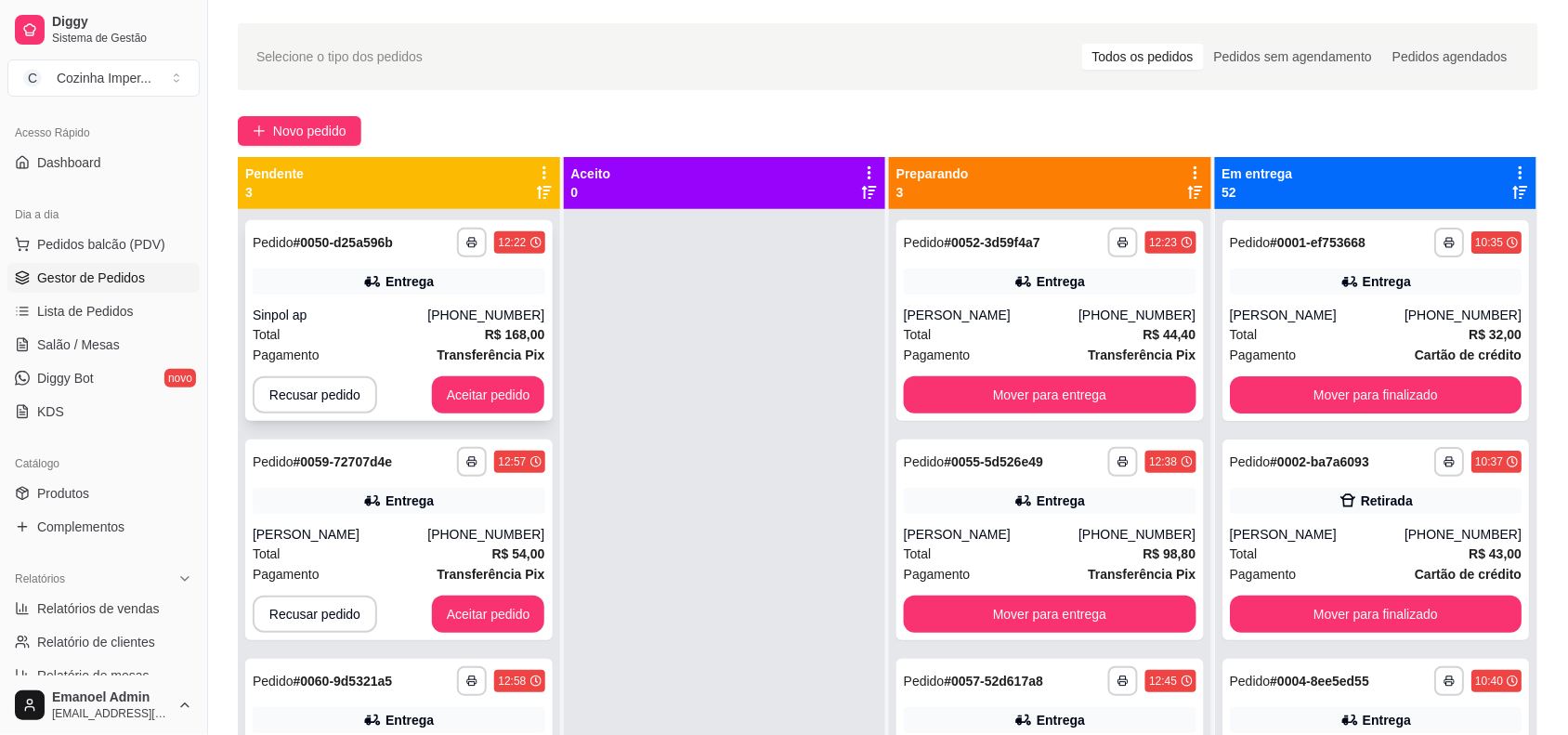
click at [430, 233] on div "**********" at bounding box center [399, 243] width 293 height 30
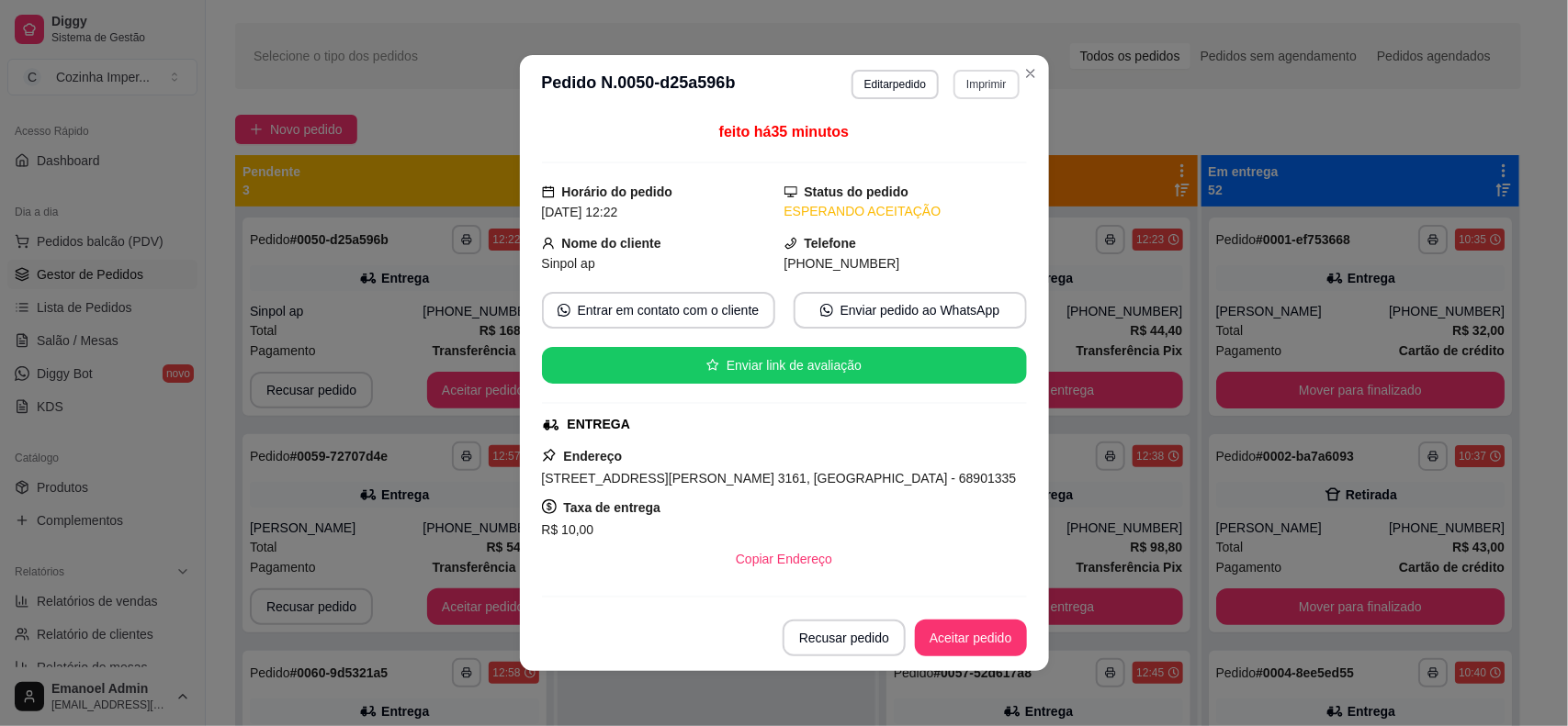
click at [990, 89] on button "Imprimir" at bounding box center [985, 85] width 65 height 30
click at [925, 148] on button "cozinhaa" at bounding box center [945, 150] width 133 height 30
click at [869, 79] on div "Selecione o tipo dos pedidos Todos os pedidos Pedidos sem agendamento Pedidos a…" at bounding box center [878, 55] width 1286 height 66
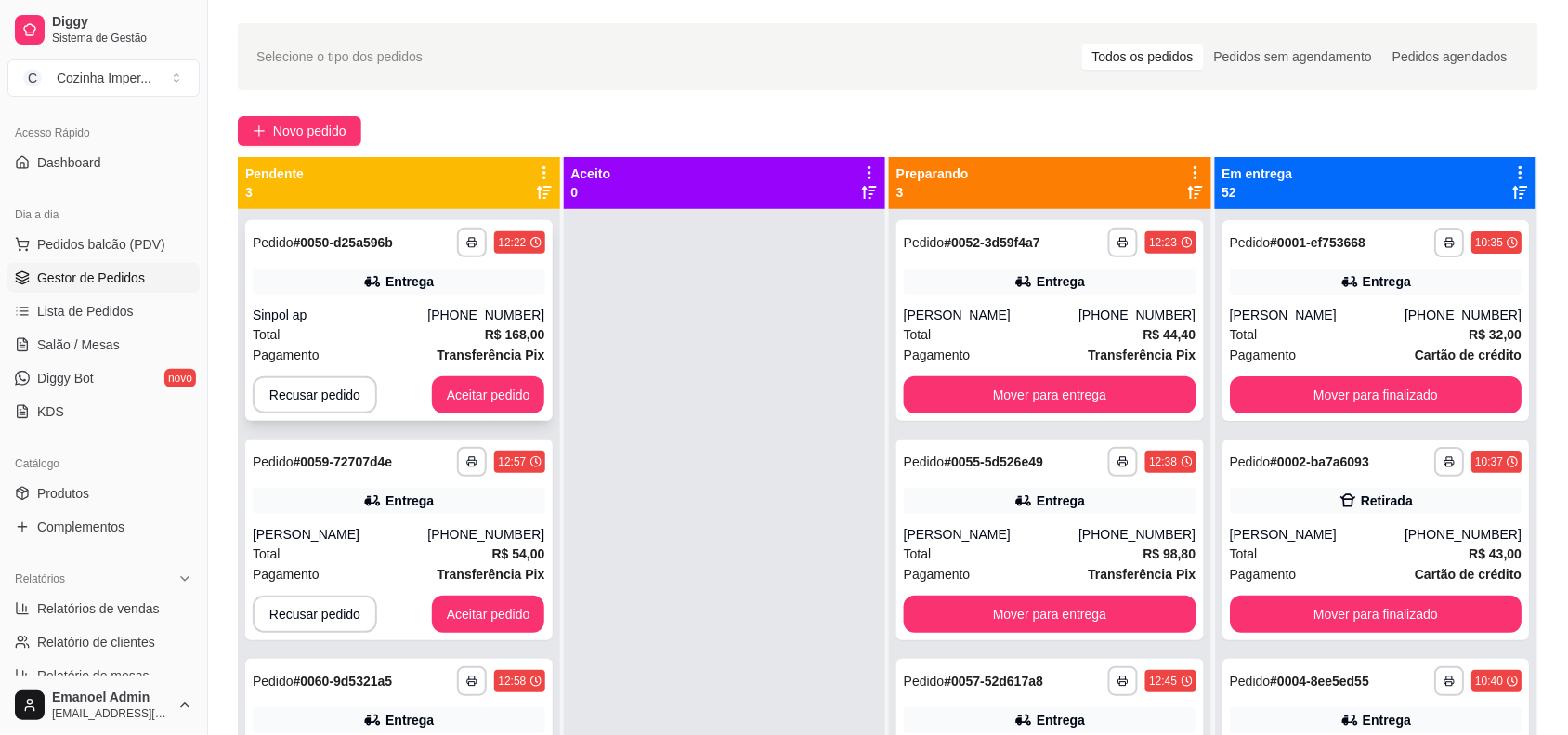
click at [495, 277] on div "Entrega" at bounding box center [399, 282] width 293 height 26
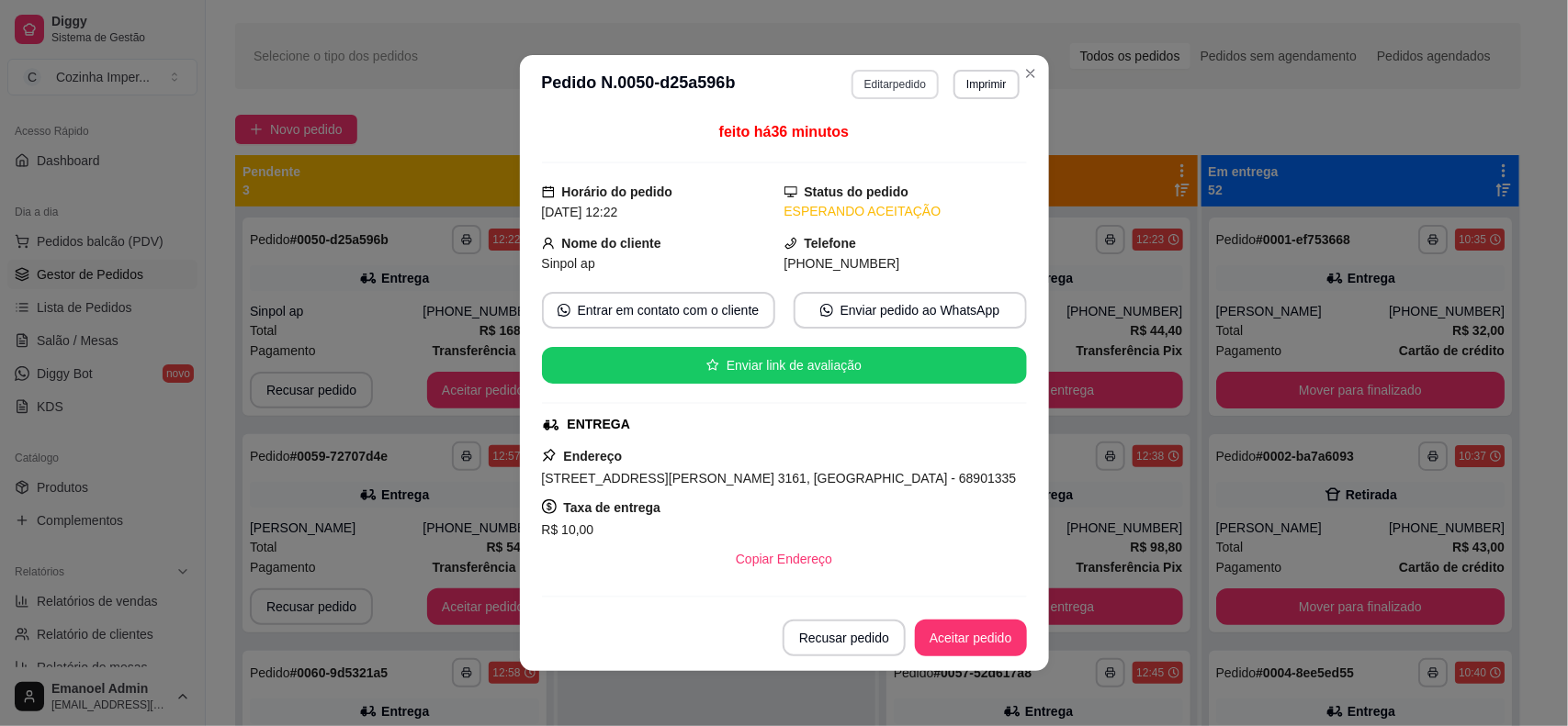
click at [875, 81] on button "Editar pedido" at bounding box center [895, 85] width 88 height 30
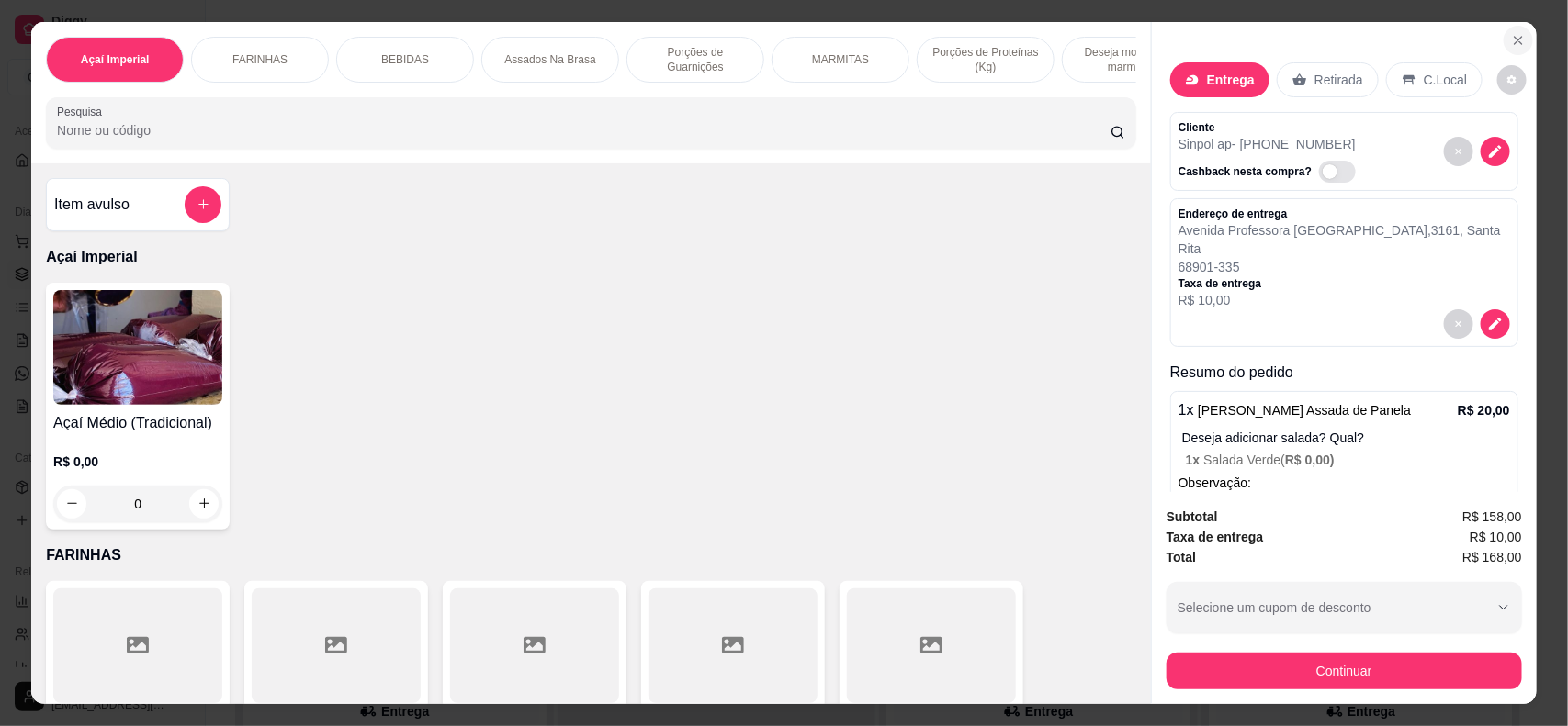
click at [1512, 34] on icon "Close" at bounding box center [1518, 40] width 15 height 15
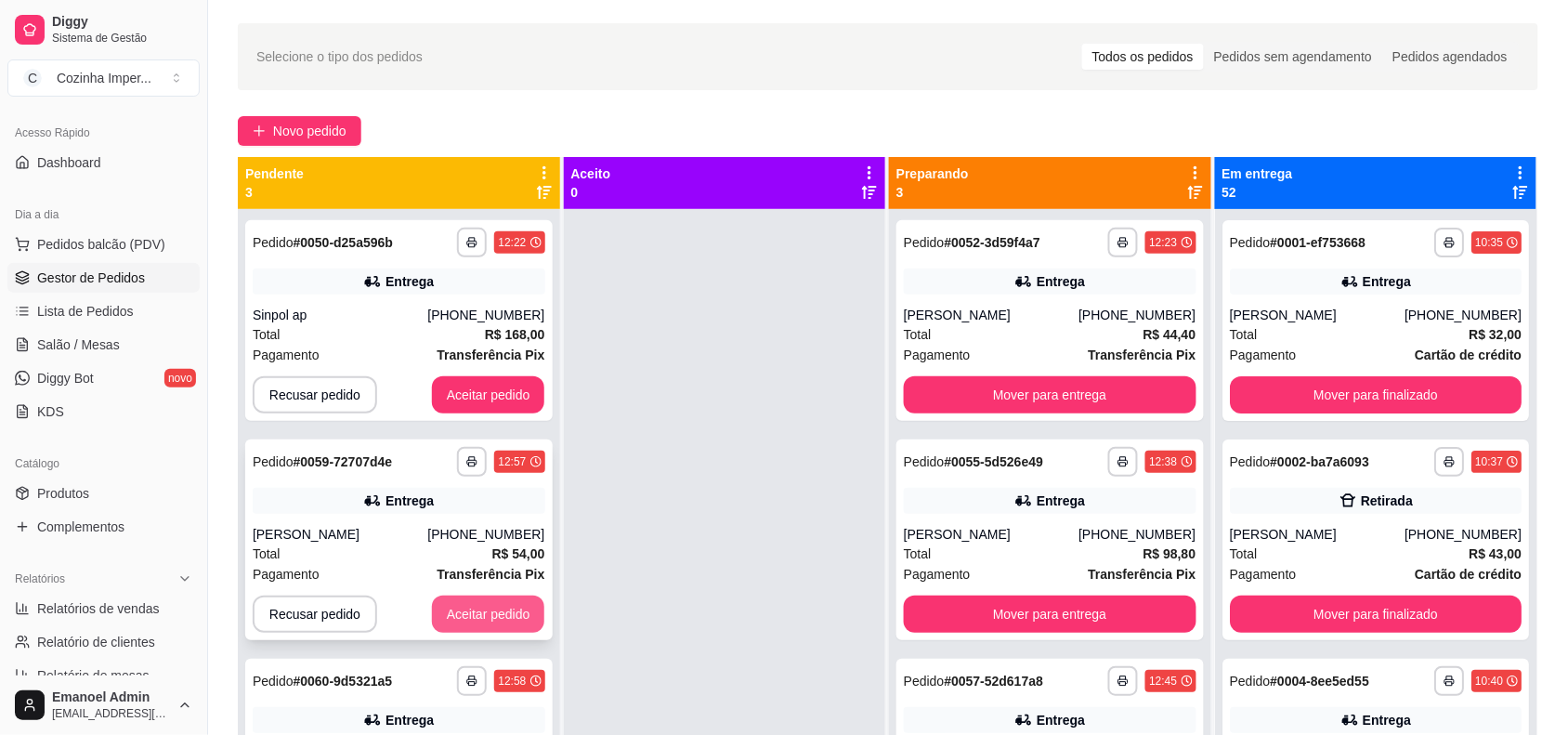
click at [488, 618] on button "Aceitar pedido" at bounding box center [489, 613] width 113 height 37
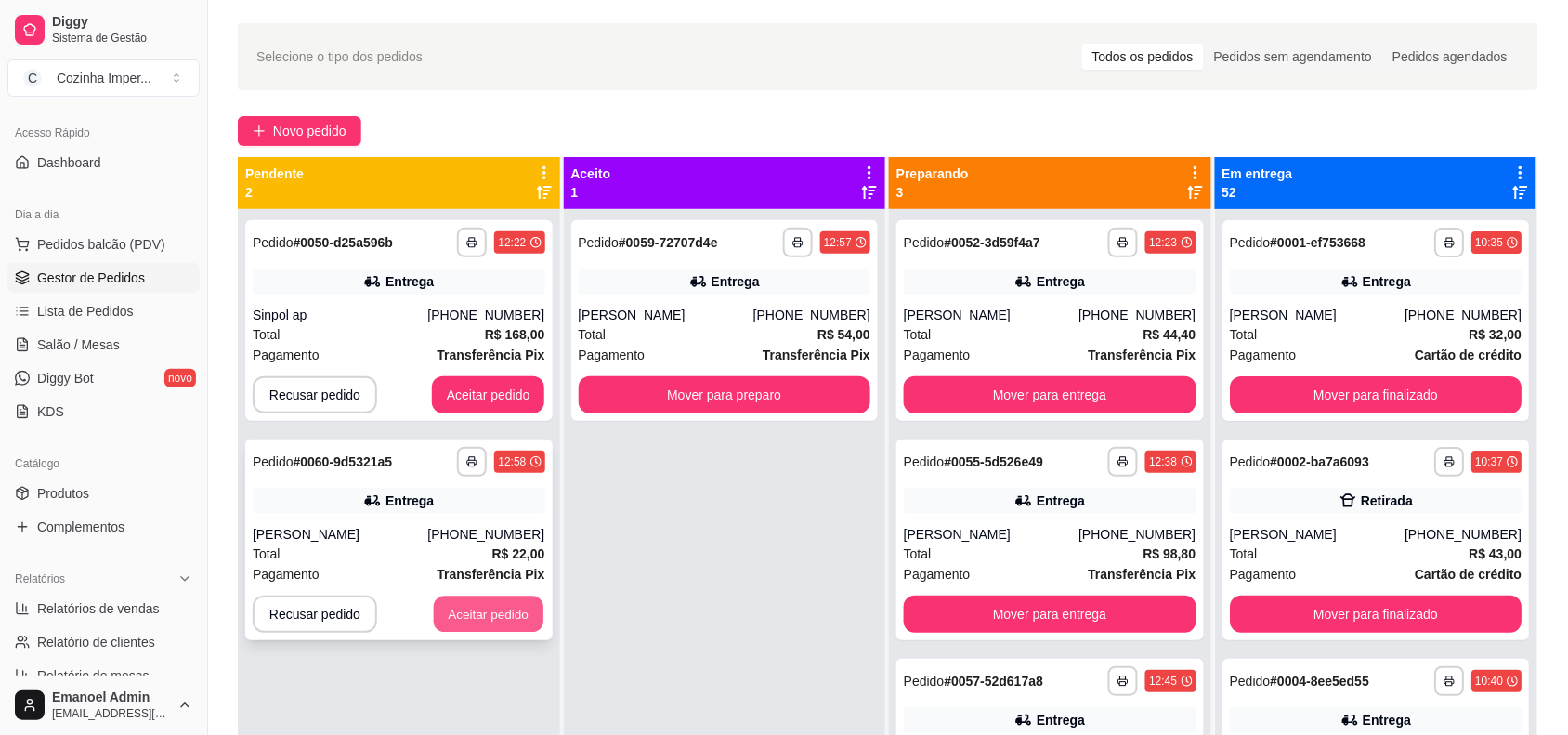
click at [522, 610] on button "Aceitar pedido" at bounding box center [489, 614] width 110 height 36
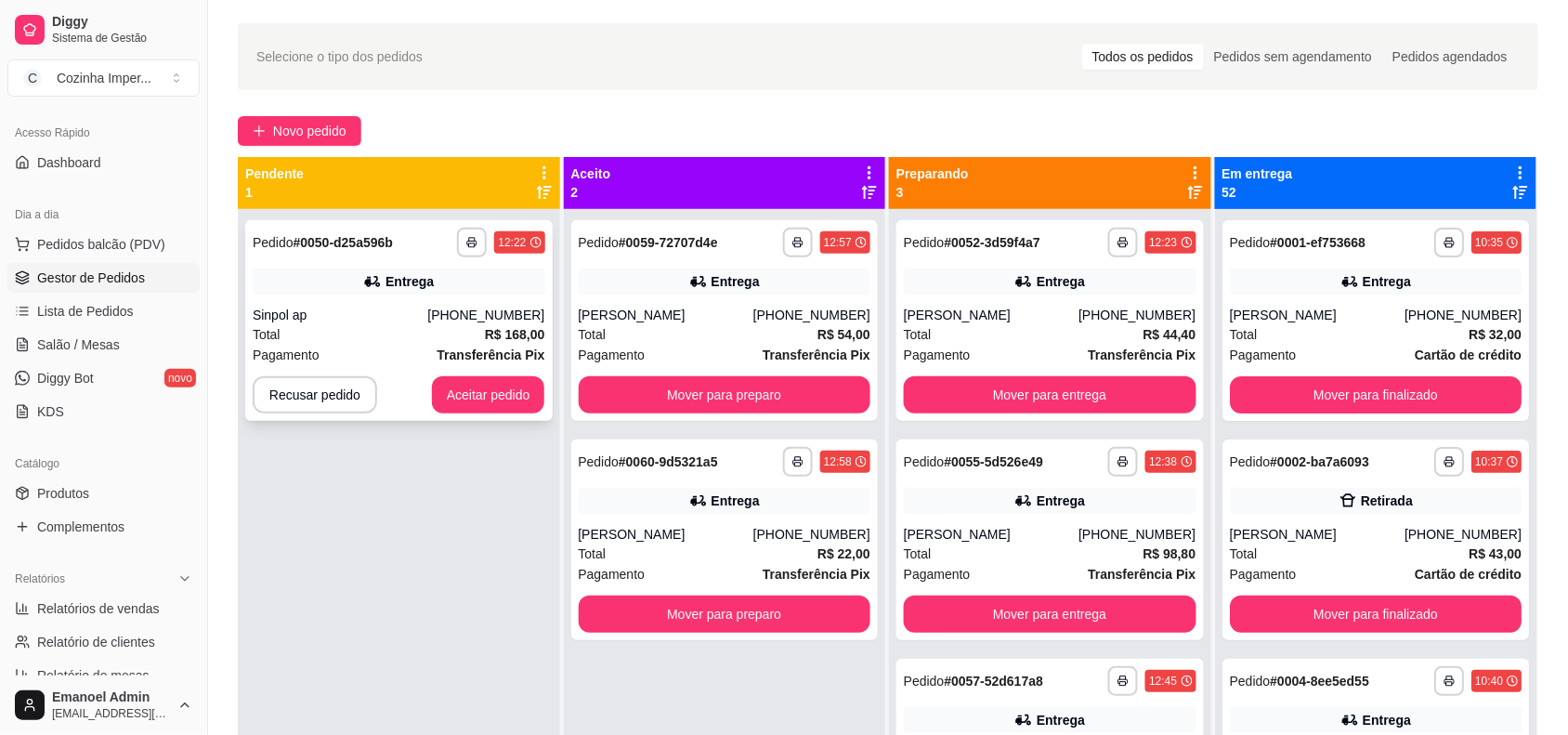
click at [531, 270] on div "Entrega" at bounding box center [399, 282] width 293 height 26
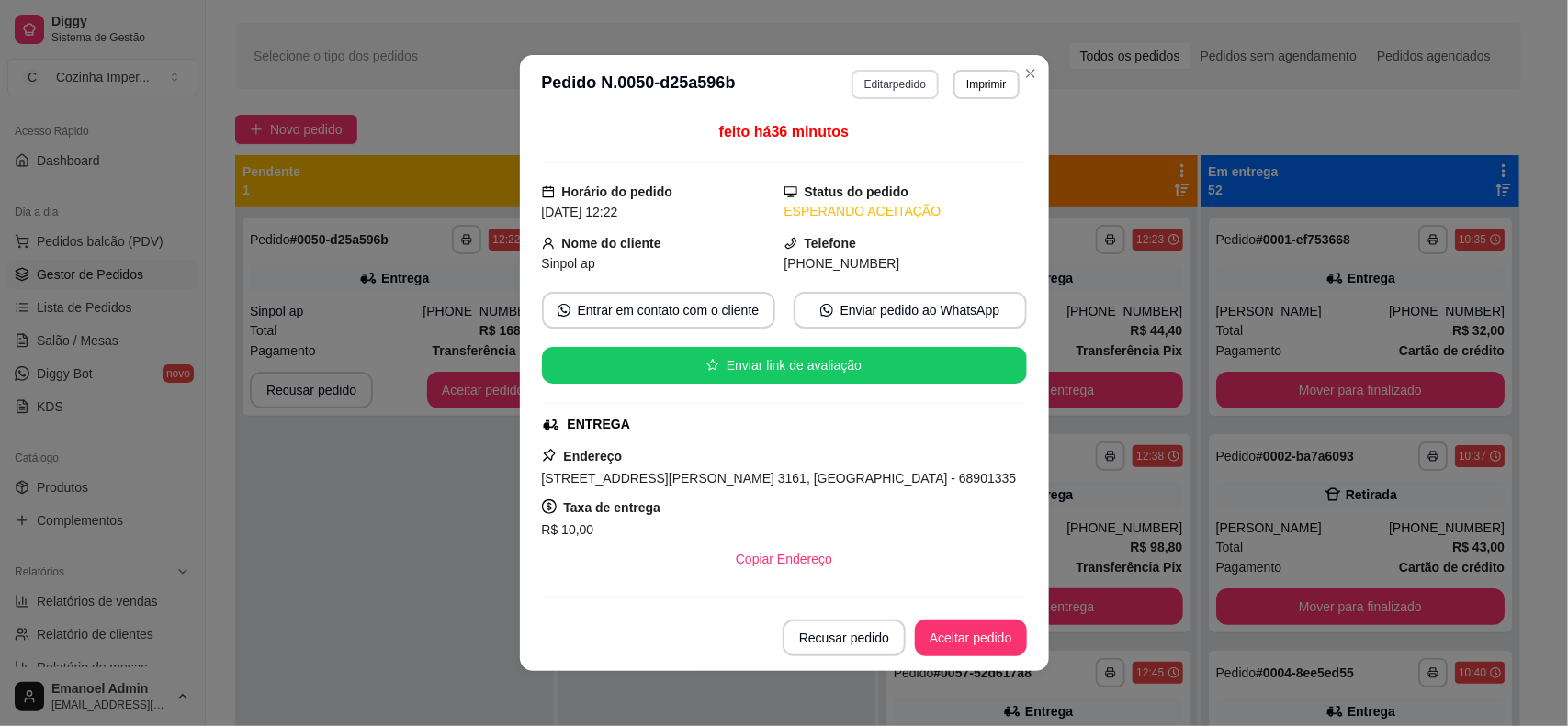
click at [886, 81] on button "Editar pedido" at bounding box center [895, 85] width 88 height 30
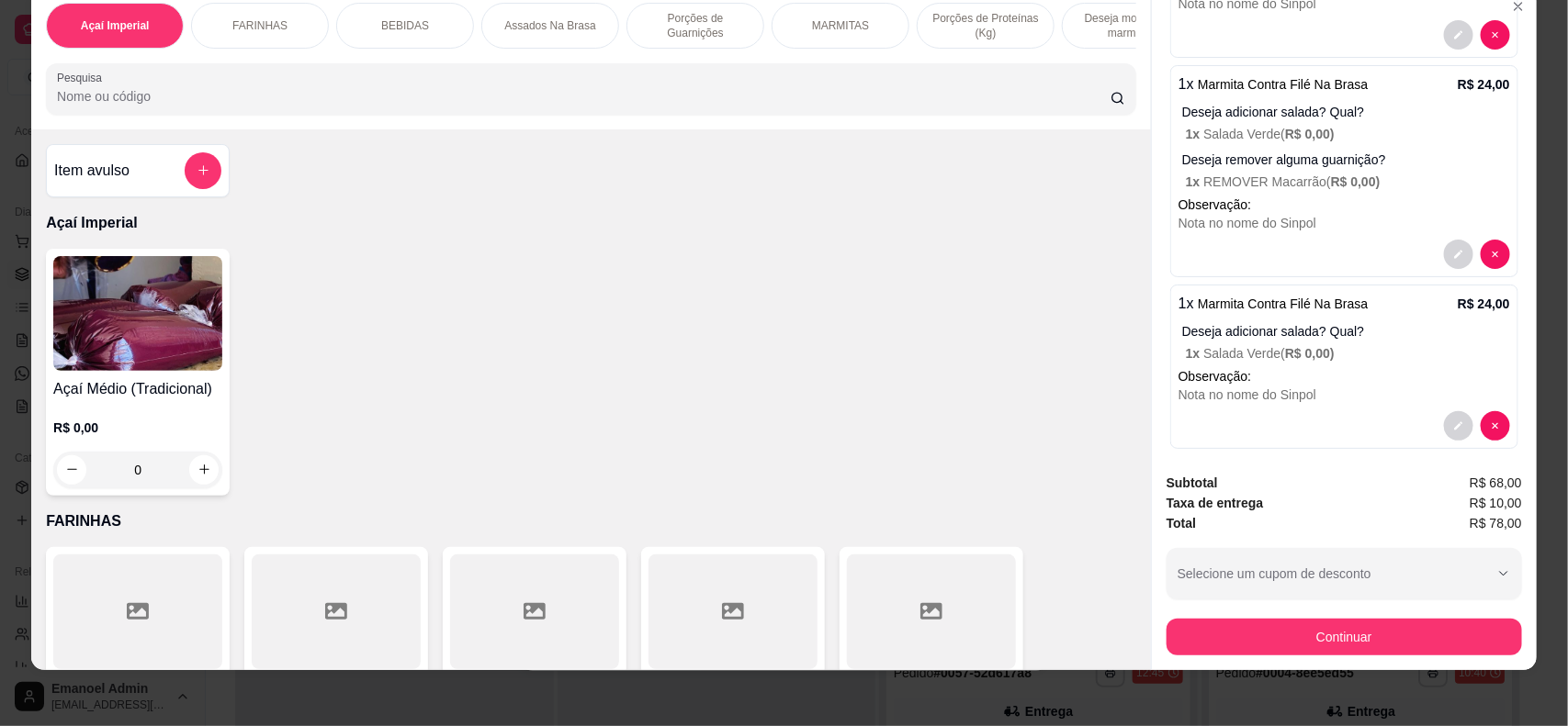
scroll to position [36, 0]
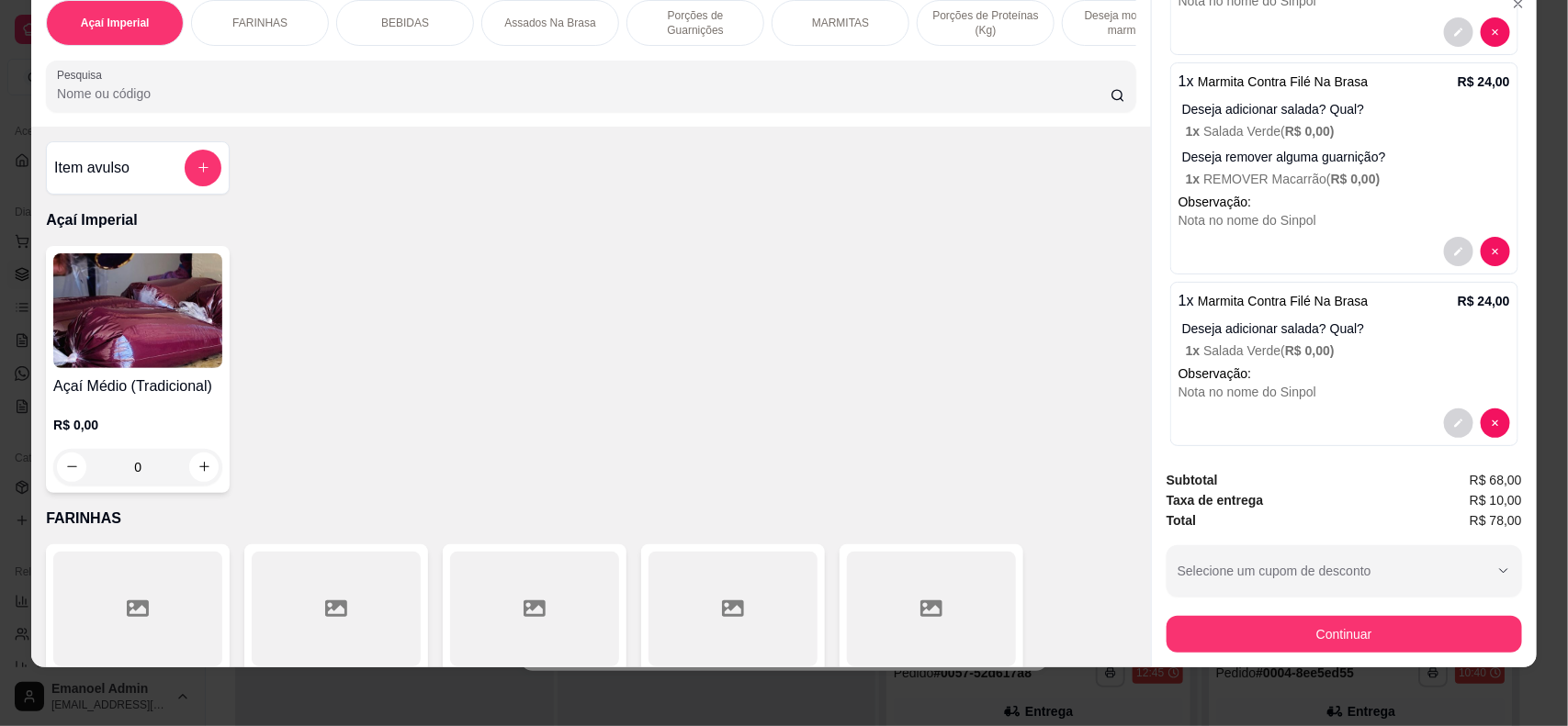
click at [817, 19] on p "MARMITAS" at bounding box center [841, 23] width 57 height 15
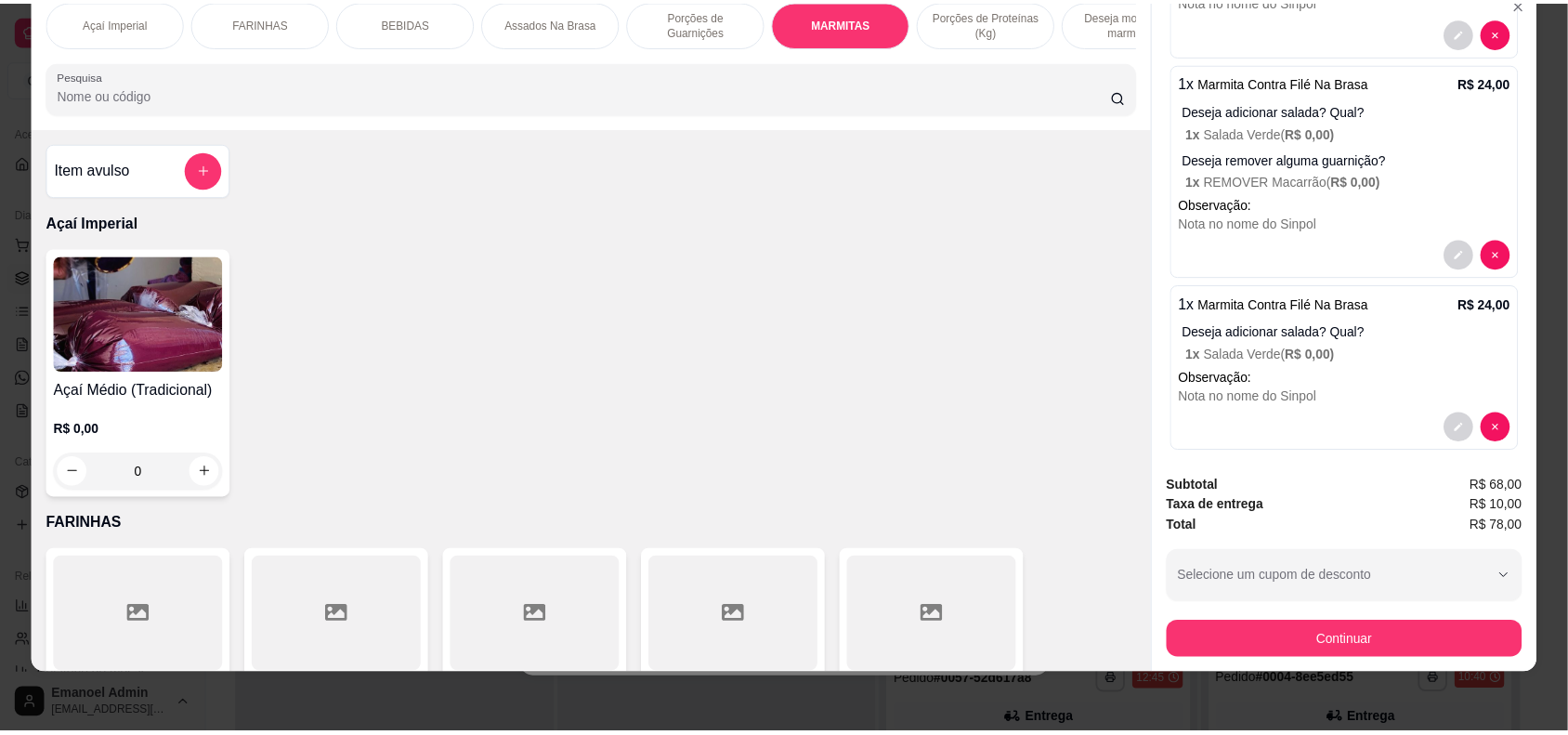
scroll to position [2144, 0]
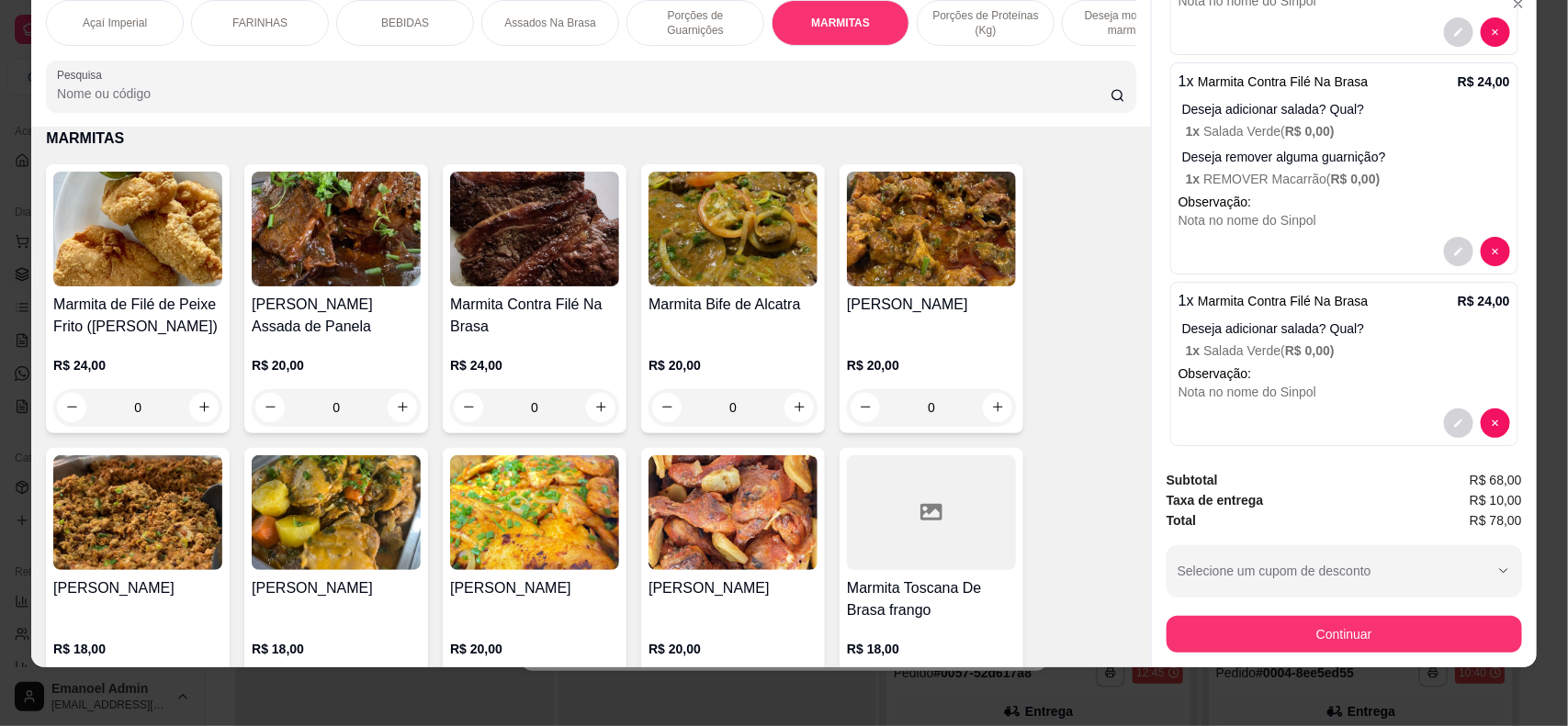
click at [915, 308] on div "[PERSON_NAME] R$ 20,00 0" at bounding box center [931, 298] width 184 height 269
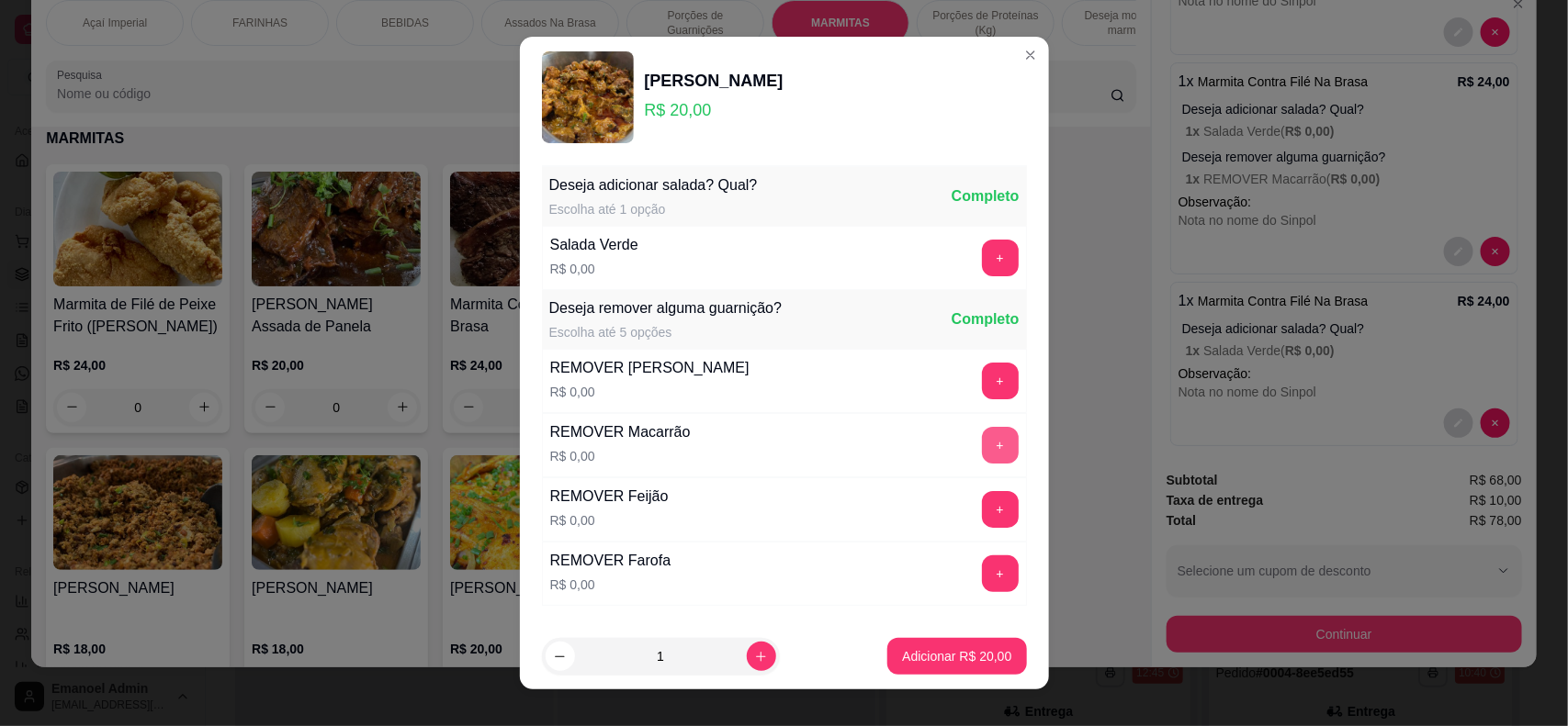
click at [981, 445] on button "+" at bounding box center [999, 445] width 36 height 36
click at [963, 656] on p "Adicionar R$ 20,00" at bounding box center [956, 656] width 109 height 19
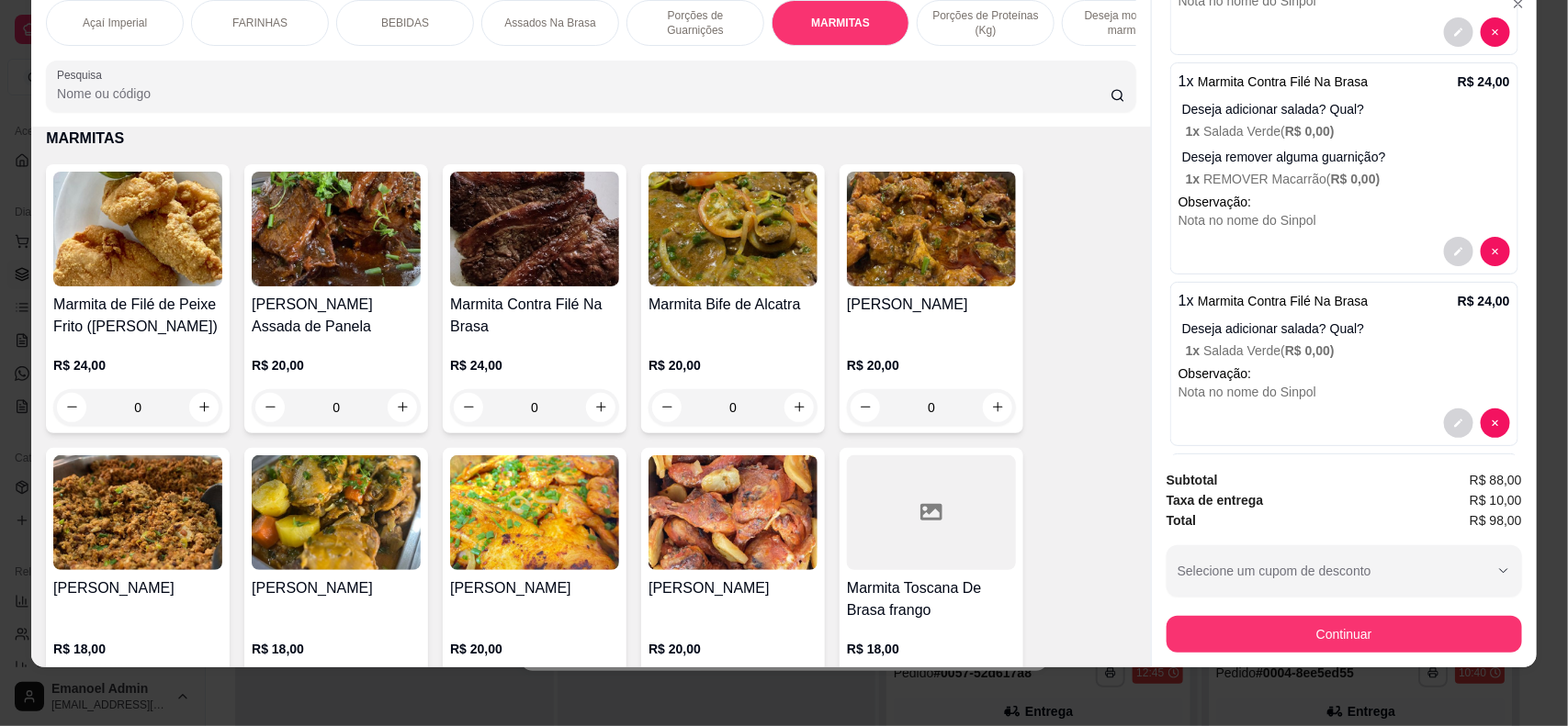
click at [139, 278] on img at bounding box center [138, 228] width 169 height 115
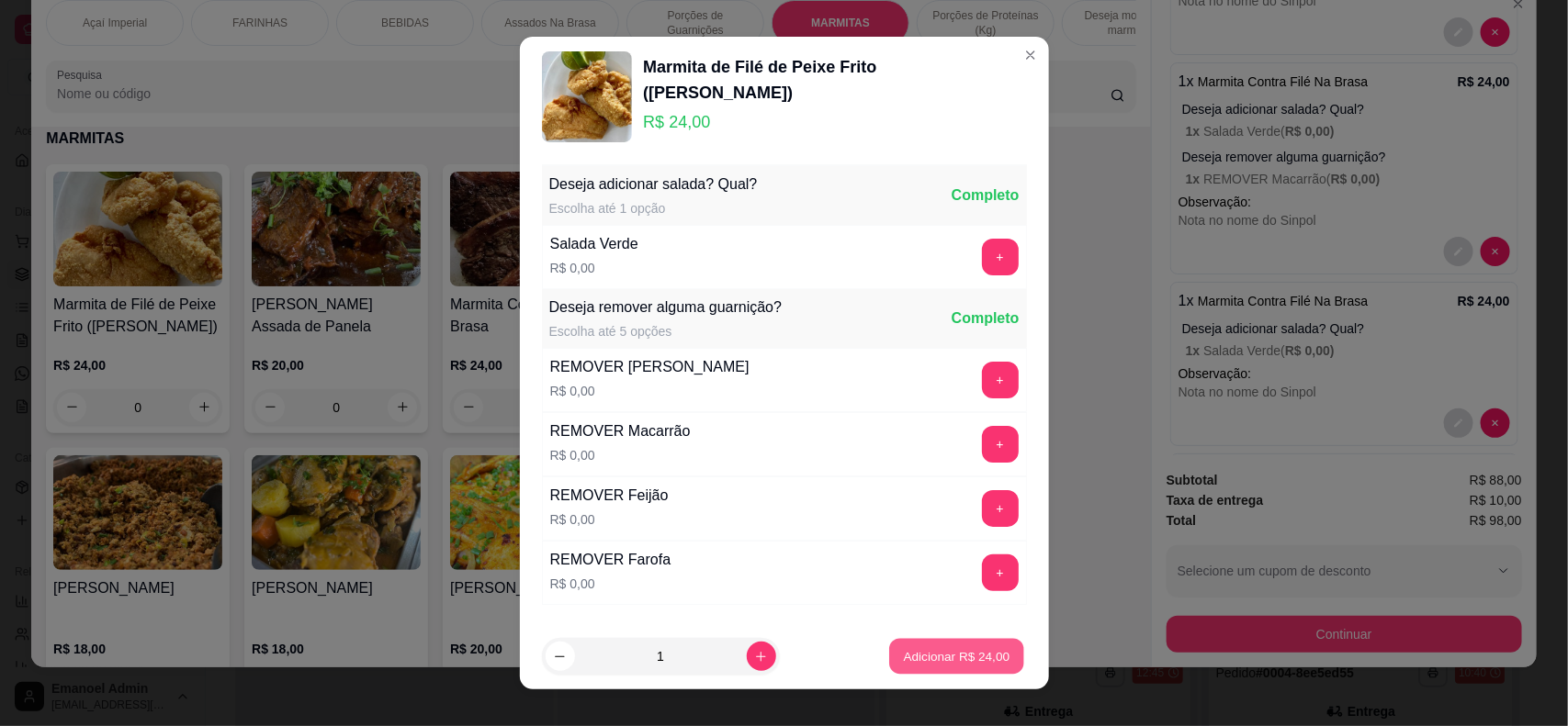
click at [952, 653] on p "Adicionar R$ 24,00" at bounding box center [957, 657] width 106 height 18
type input "1"
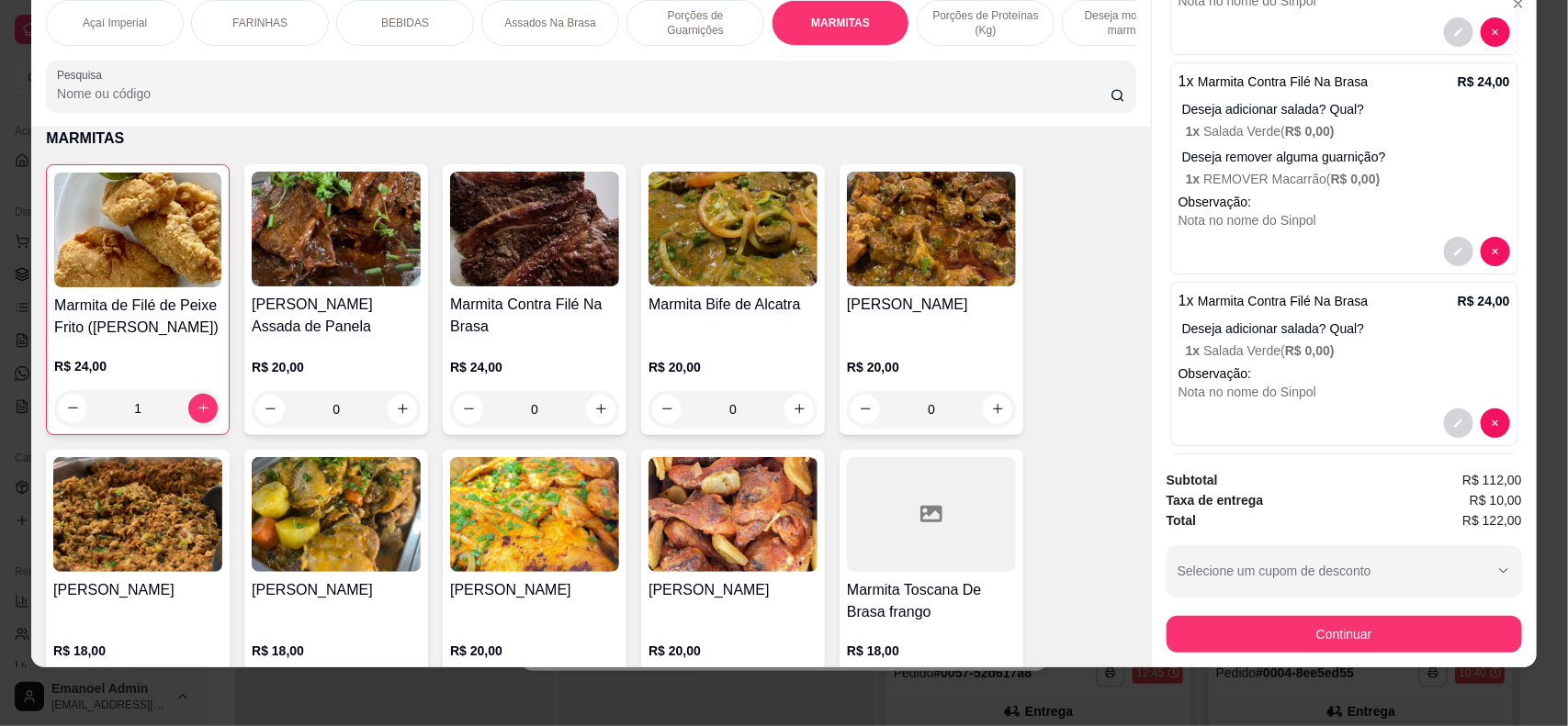
click at [561, 332] on h4 "Marmita Contra Filé Na Brasa" at bounding box center [534, 316] width 169 height 44
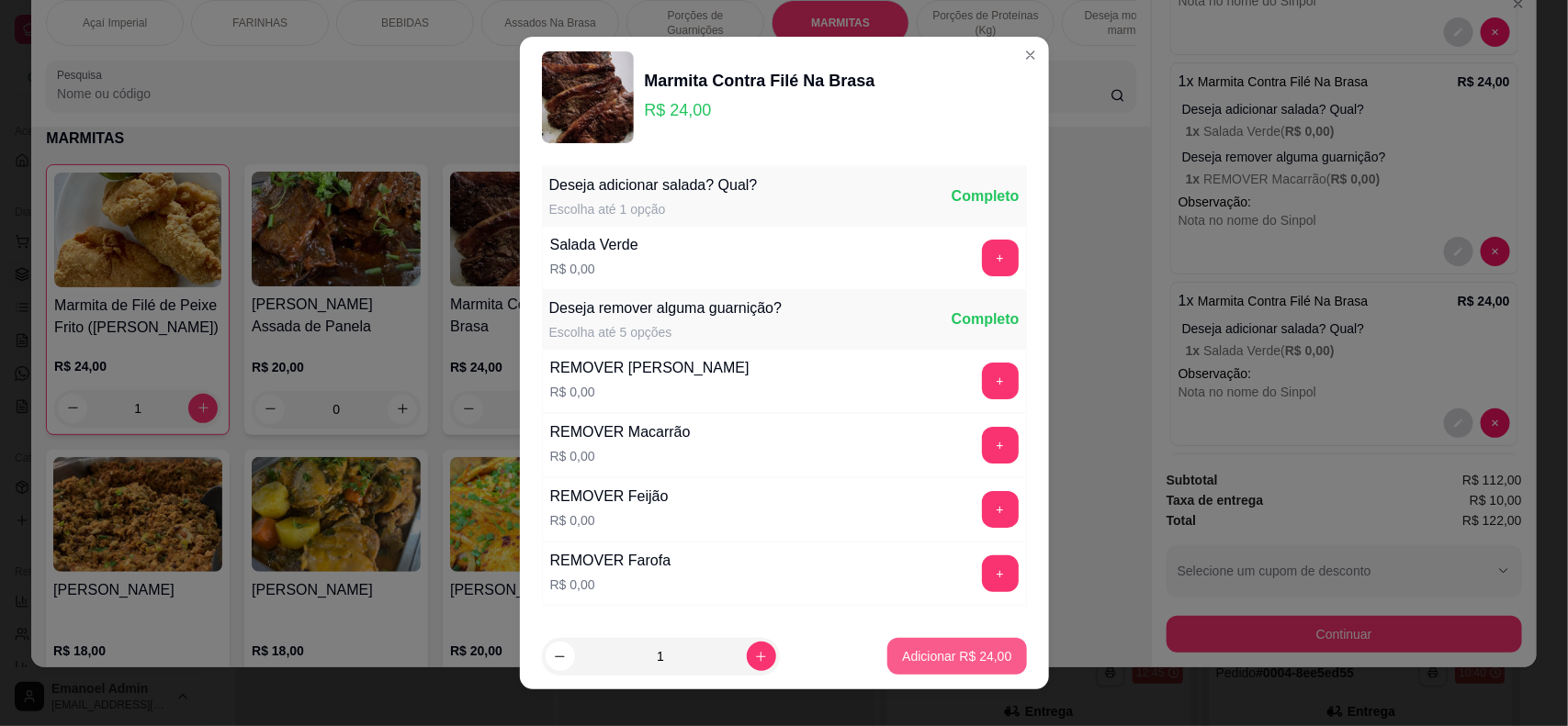
click at [927, 651] on p "Adicionar R$ 24,00" at bounding box center [956, 656] width 109 height 19
type input "1"
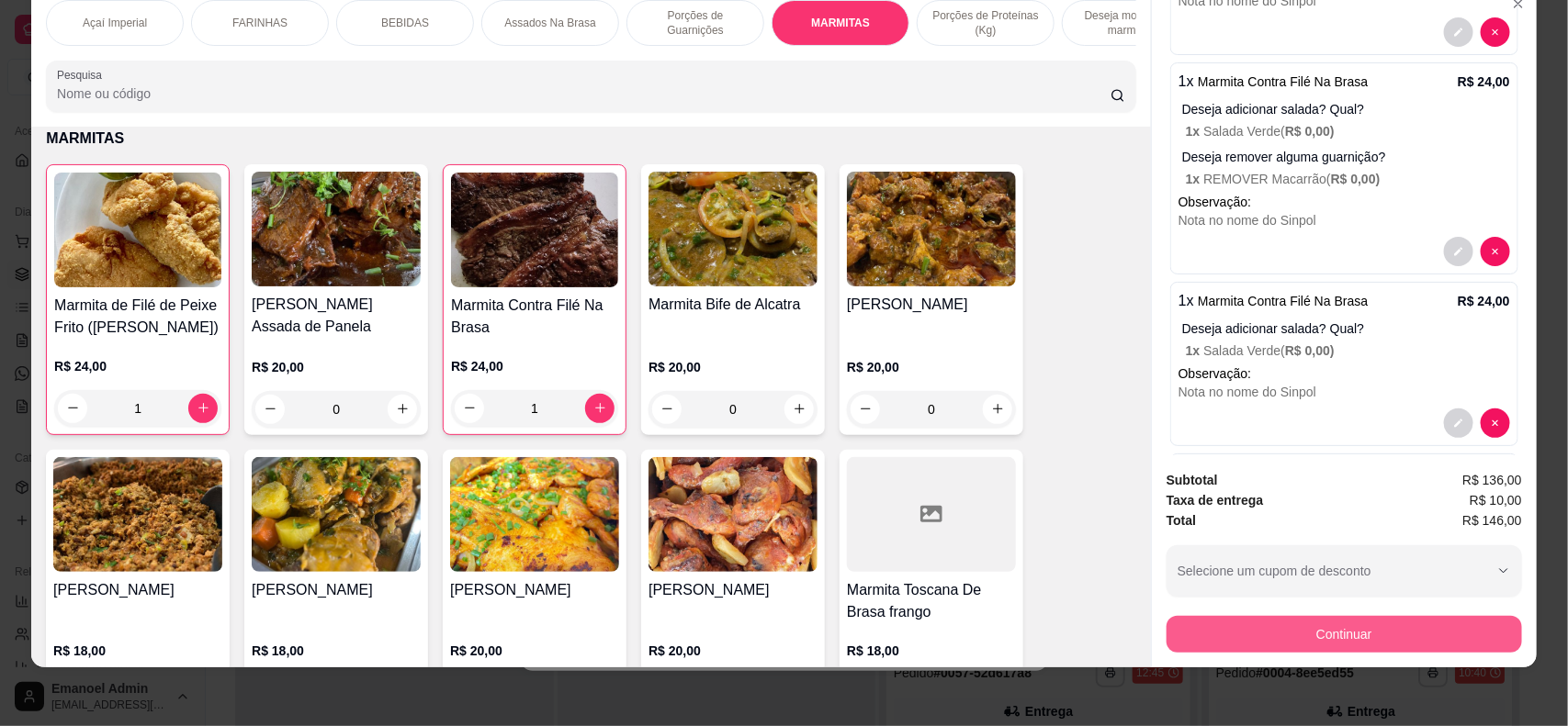
click at [1199, 626] on button "Continuar" at bounding box center [1344, 634] width 355 height 36
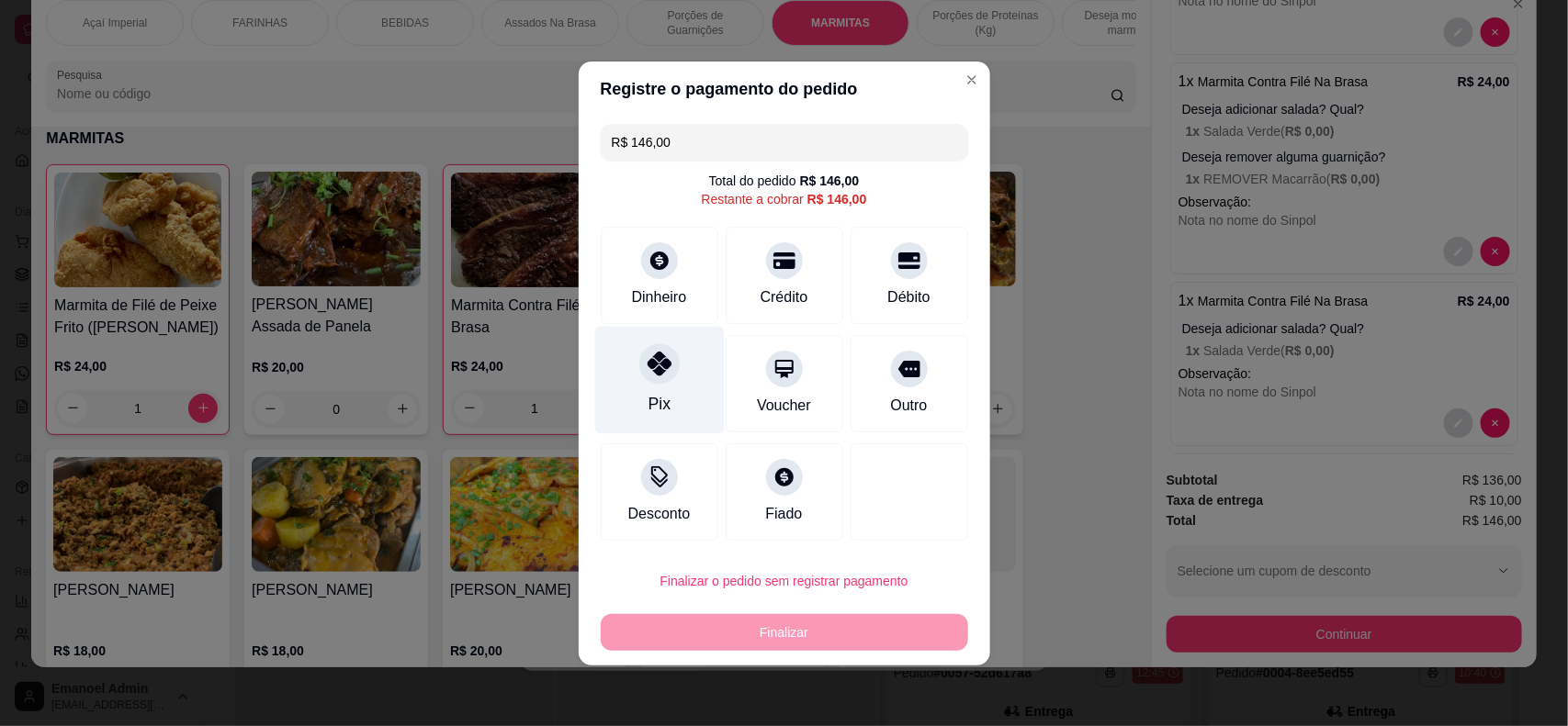
click at [675, 395] on div "Pix" at bounding box center [659, 379] width 130 height 107
type input "R$ 0,00"
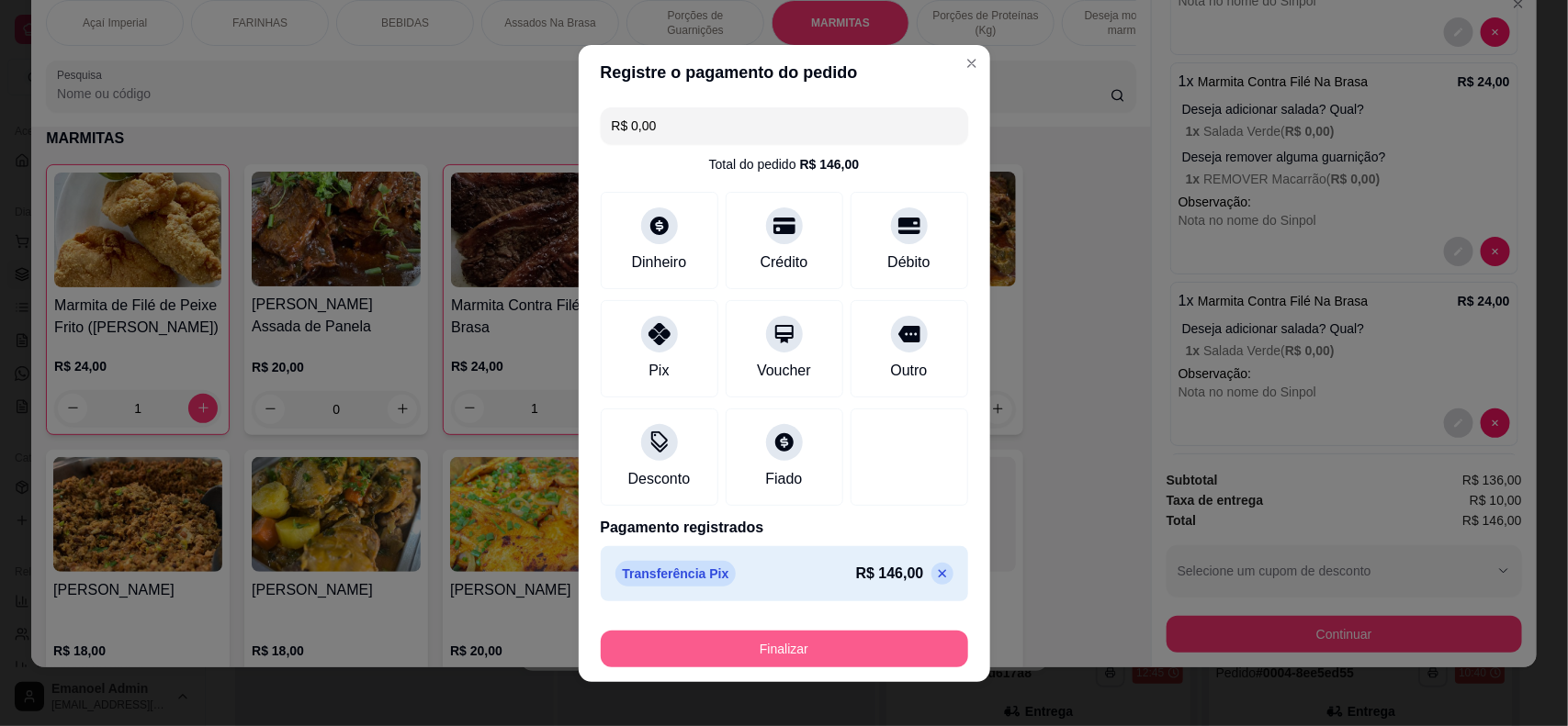
click at [803, 647] on button "Finalizar" at bounding box center [784, 648] width 367 height 36
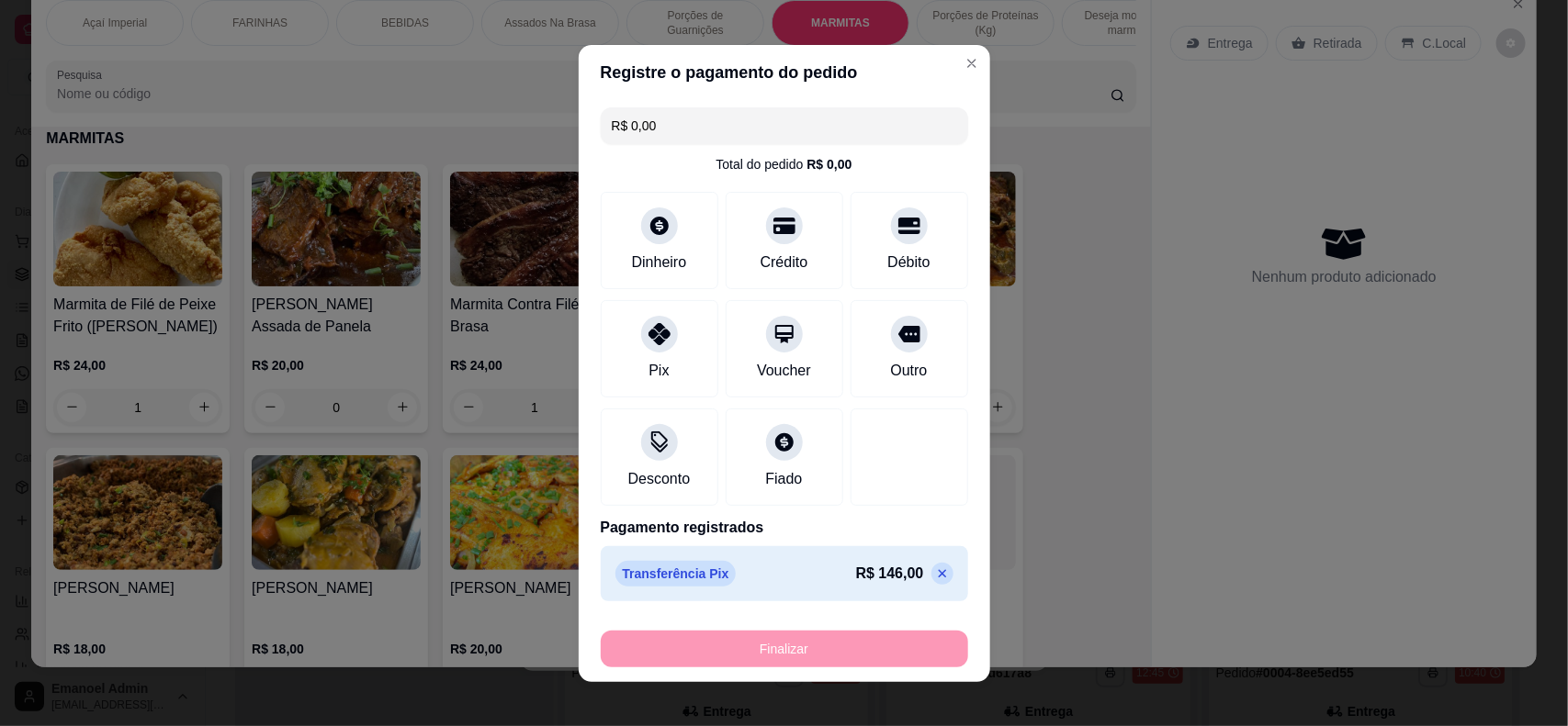
type input "0"
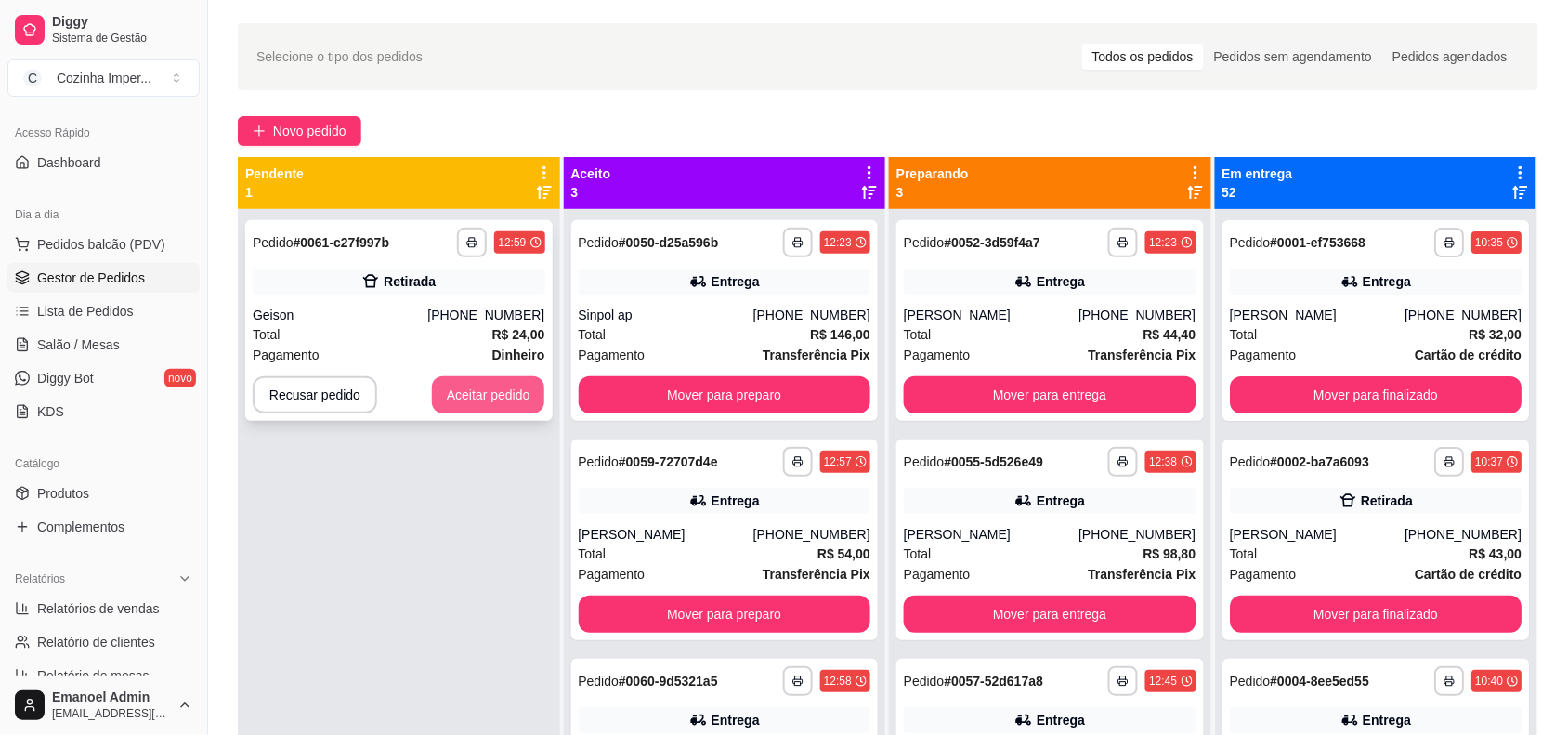
click at [464, 382] on button "Aceitar pedido" at bounding box center [489, 394] width 113 height 37
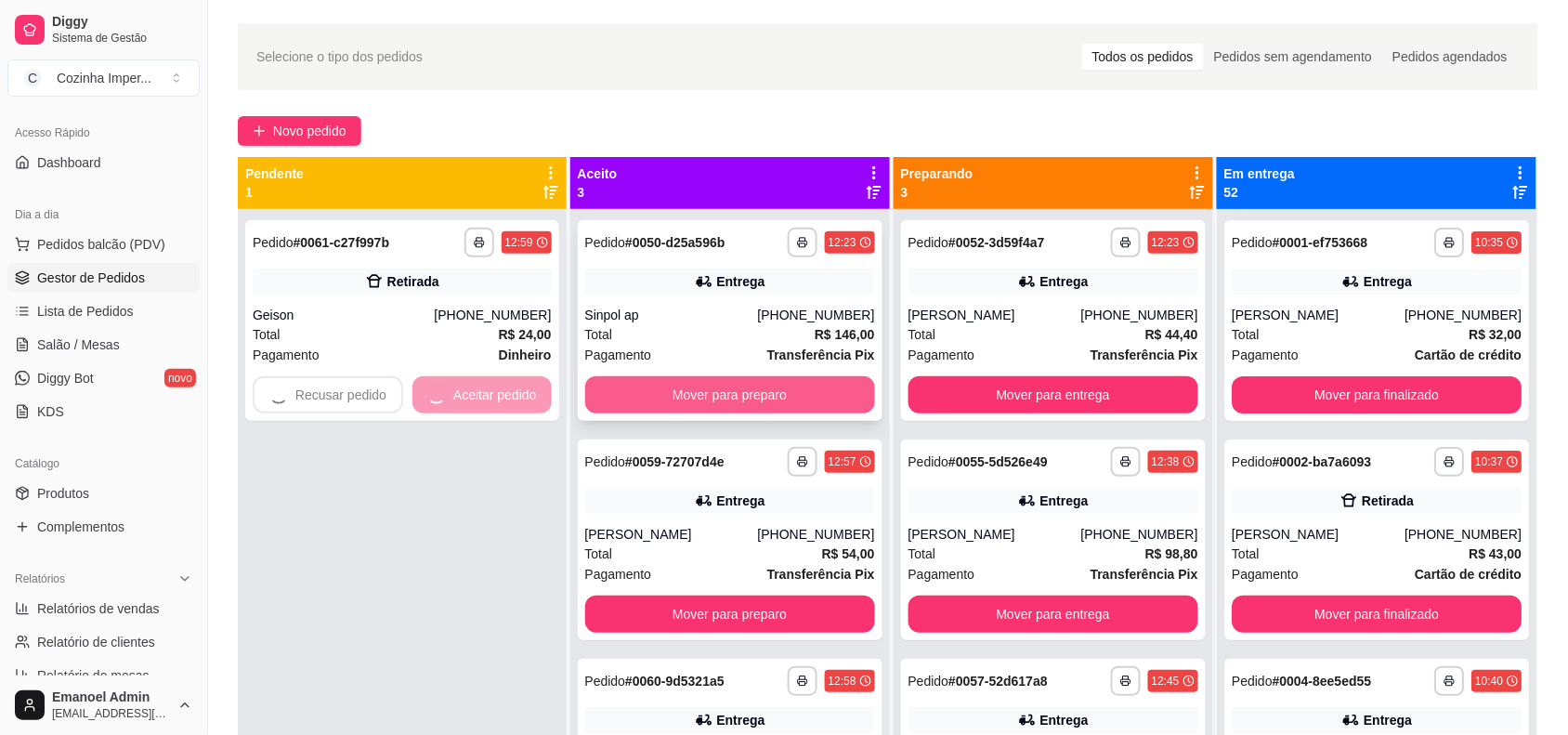
click at [699, 391] on button "Mover para preparo" at bounding box center [730, 394] width 290 height 37
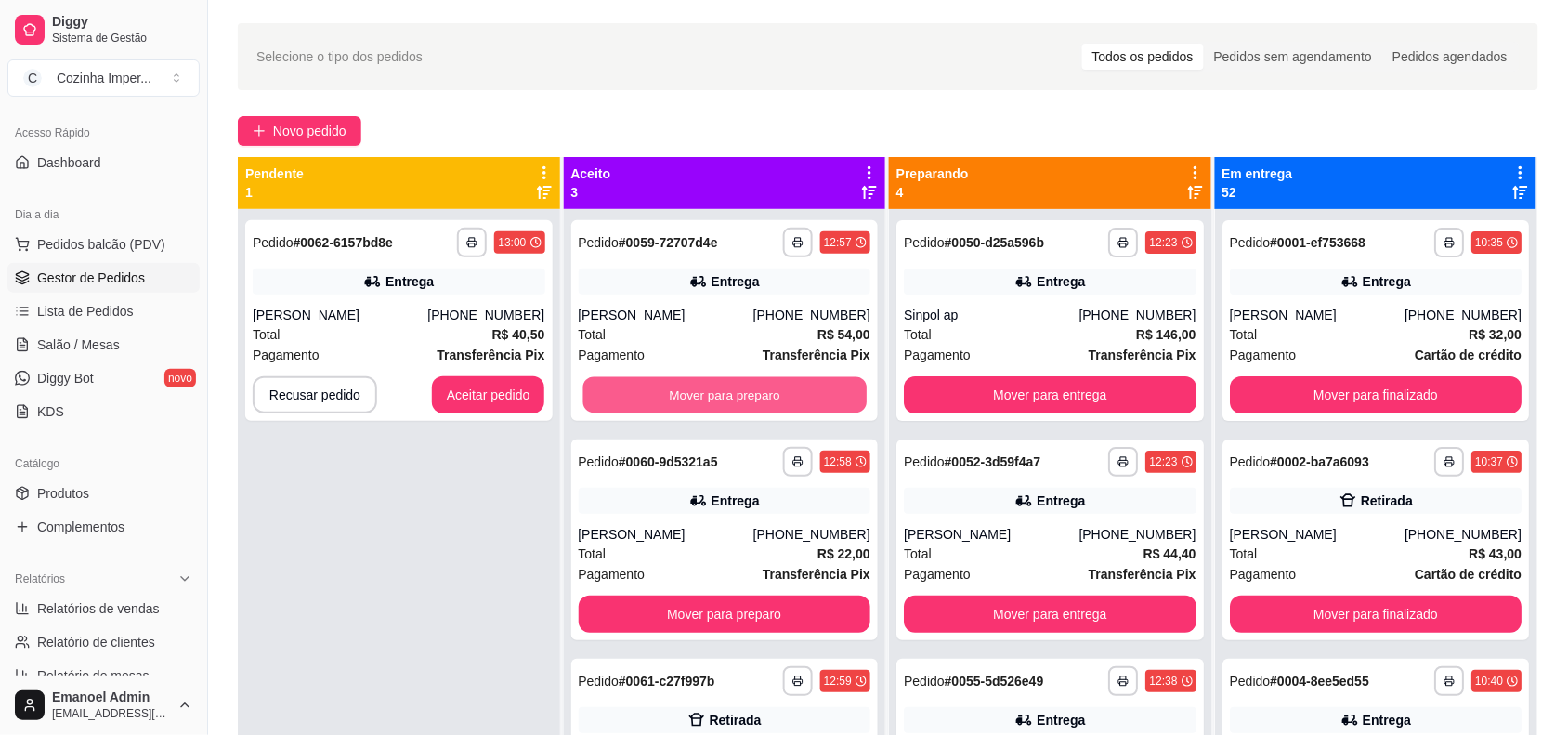
click at [699, 391] on button "Mover para preparo" at bounding box center [724, 395] width 284 height 36
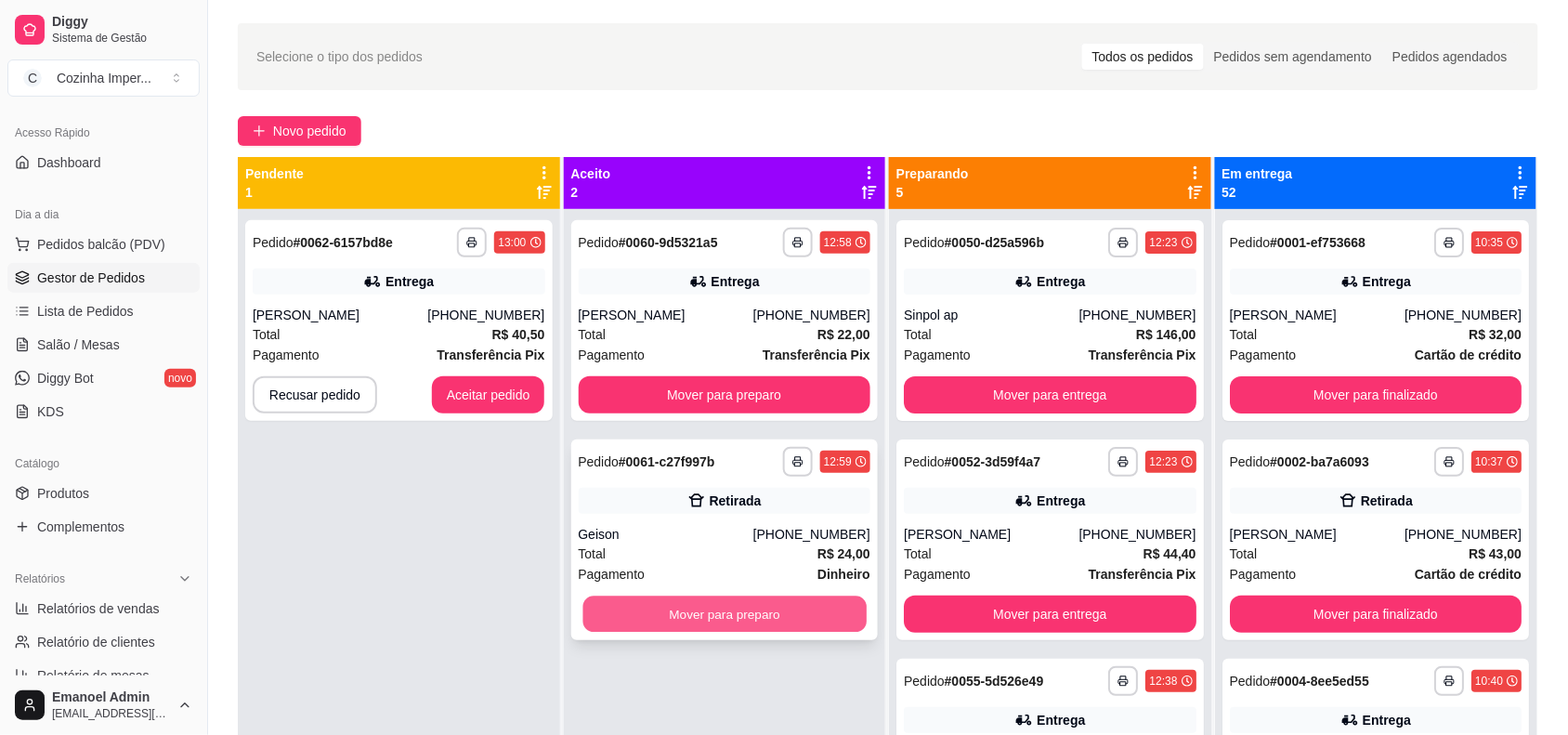
click at [745, 616] on button "Mover para preparo" at bounding box center [724, 614] width 284 height 36
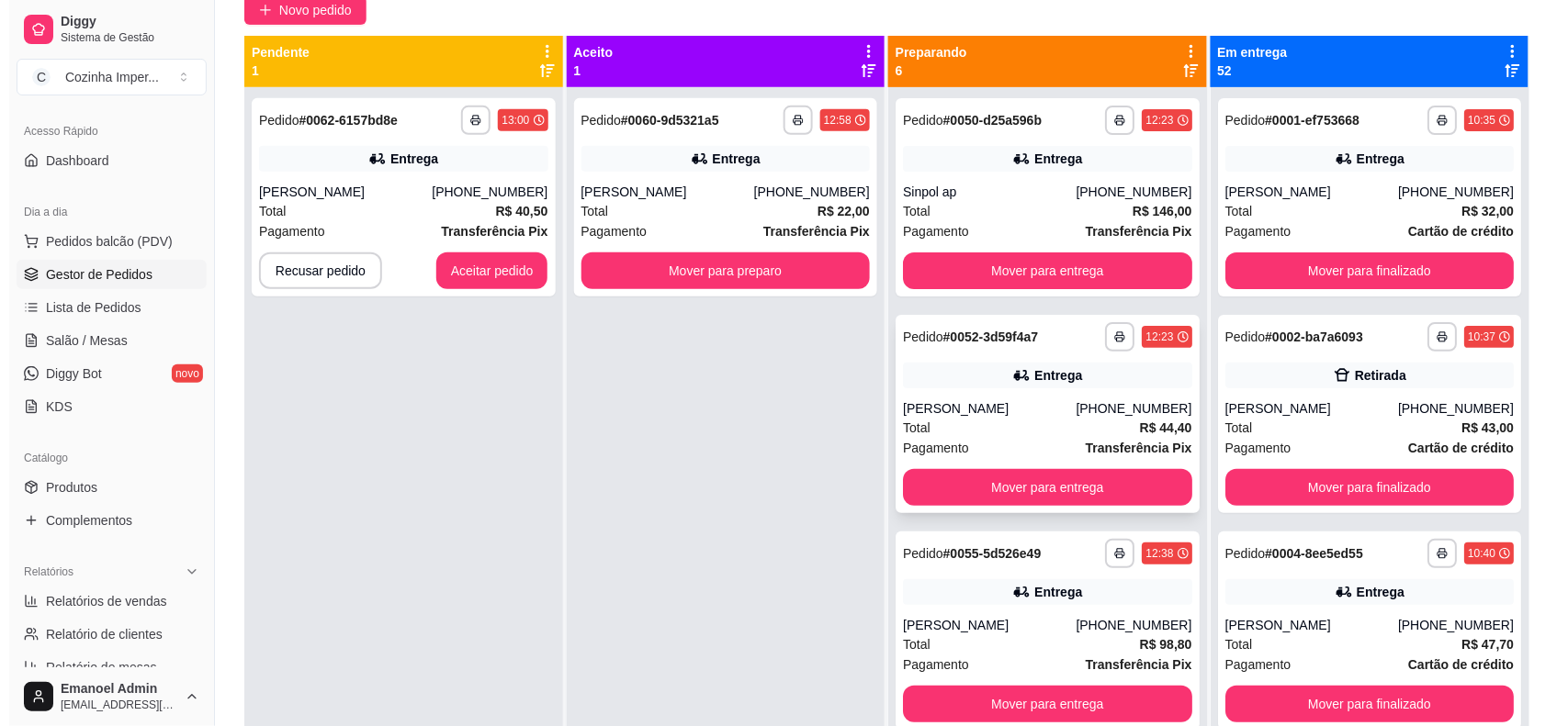
scroll to position [0, 0]
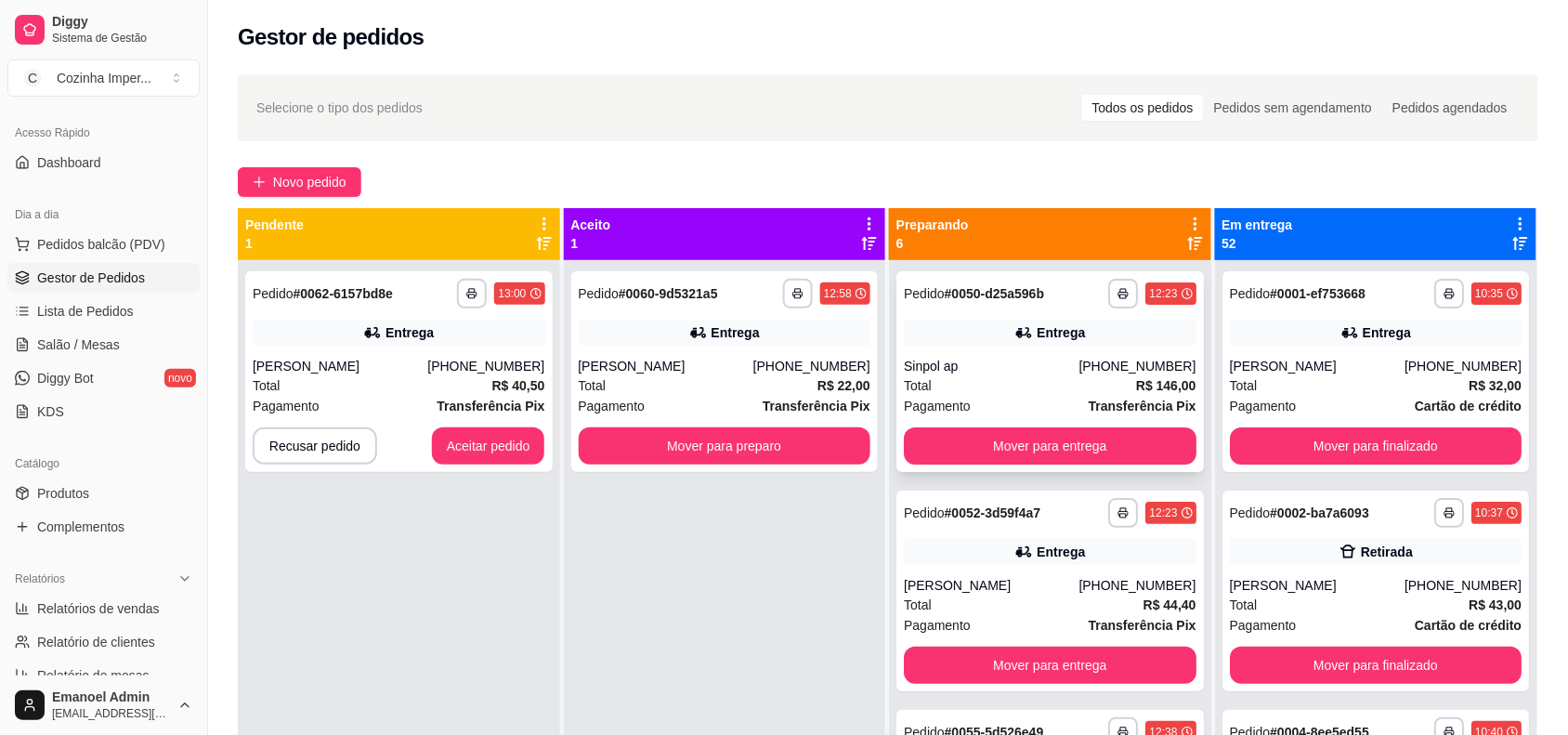
click at [1091, 331] on div "Entrega" at bounding box center [1050, 333] width 293 height 26
click at [1105, 546] on div "Entrega" at bounding box center [1050, 552] width 293 height 26
click at [1094, 450] on button "Mover para entrega" at bounding box center [1049, 446] width 284 height 36
click at [1094, 447] on button "Mover para entrega" at bounding box center [1049, 446] width 284 height 36
click at [1073, 313] on div "**********" at bounding box center [1049, 371] width 308 height 201
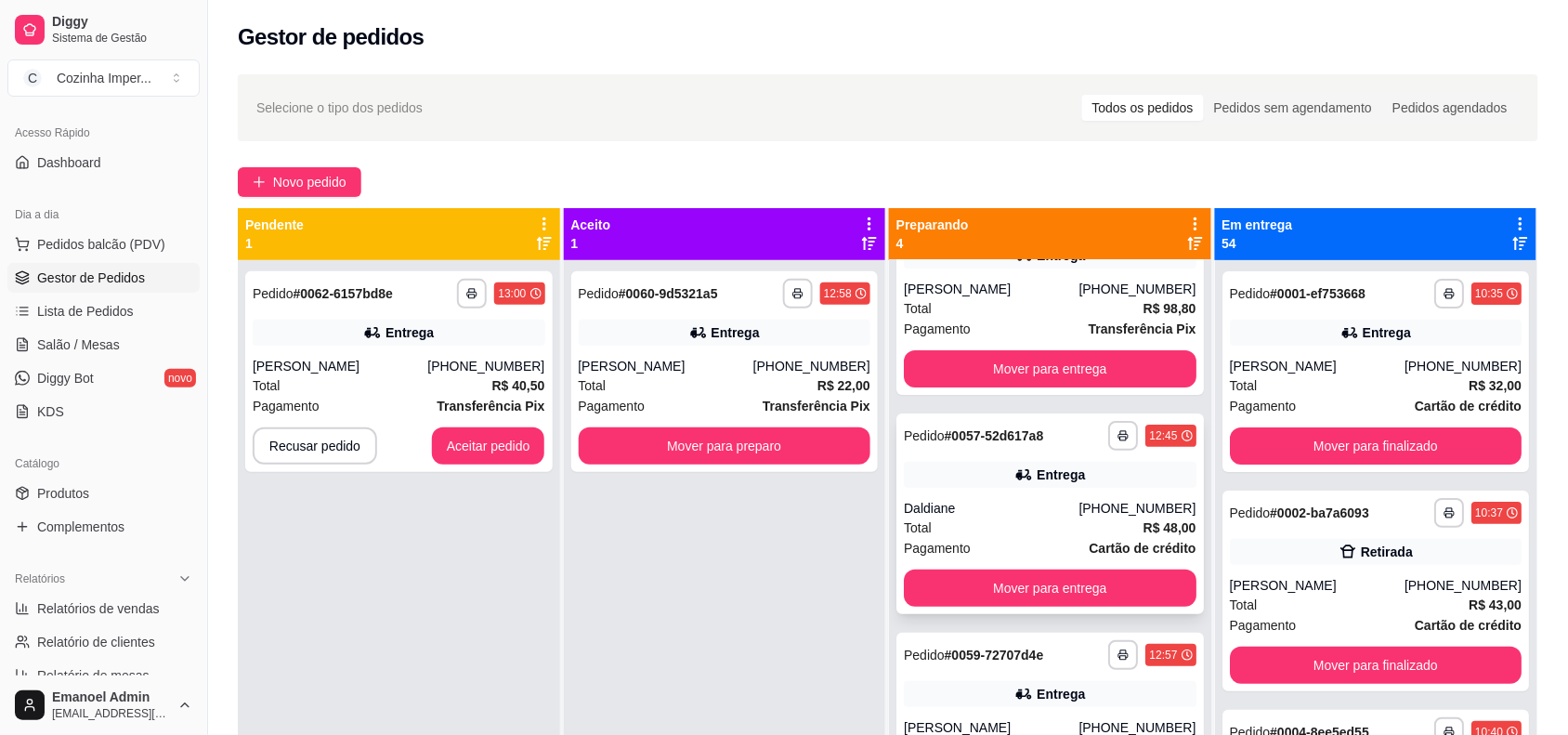
scroll to position [117, 0]
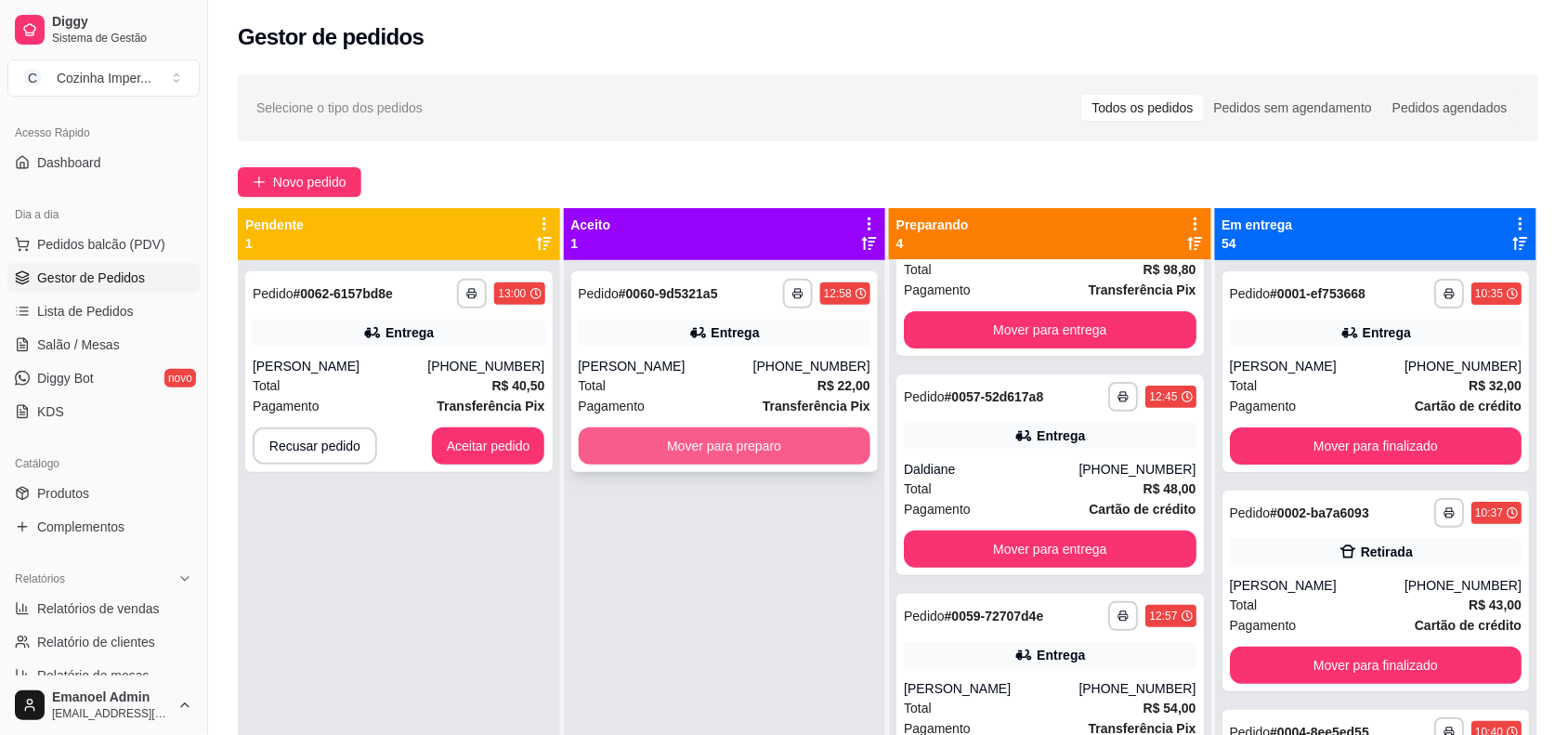
click at [812, 450] on button "Mover para preparo" at bounding box center [725, 445] width 293 height 37
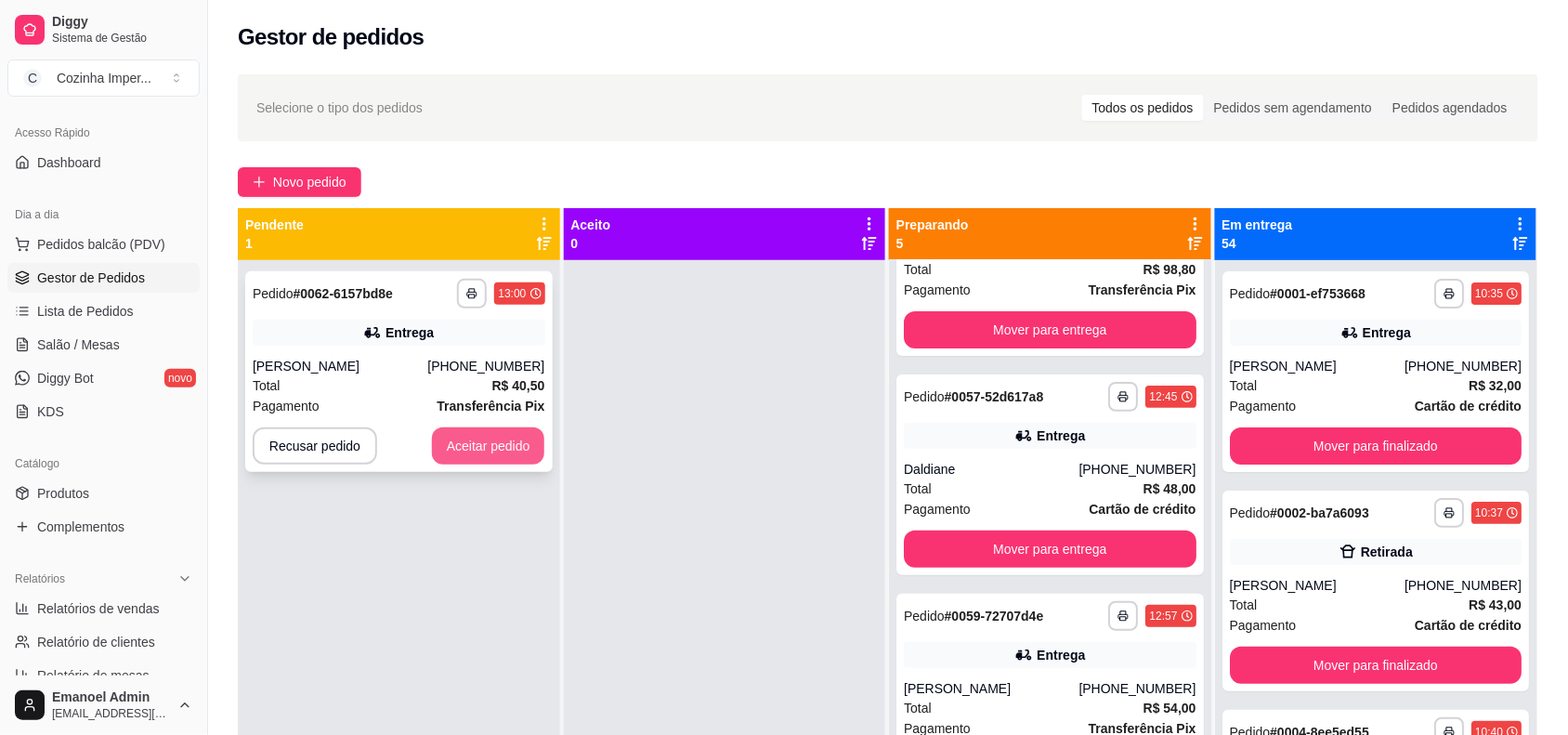
click at [478, 438] on button "Aceitar pedido" at bounding box center [489, 445] width 113 height 37
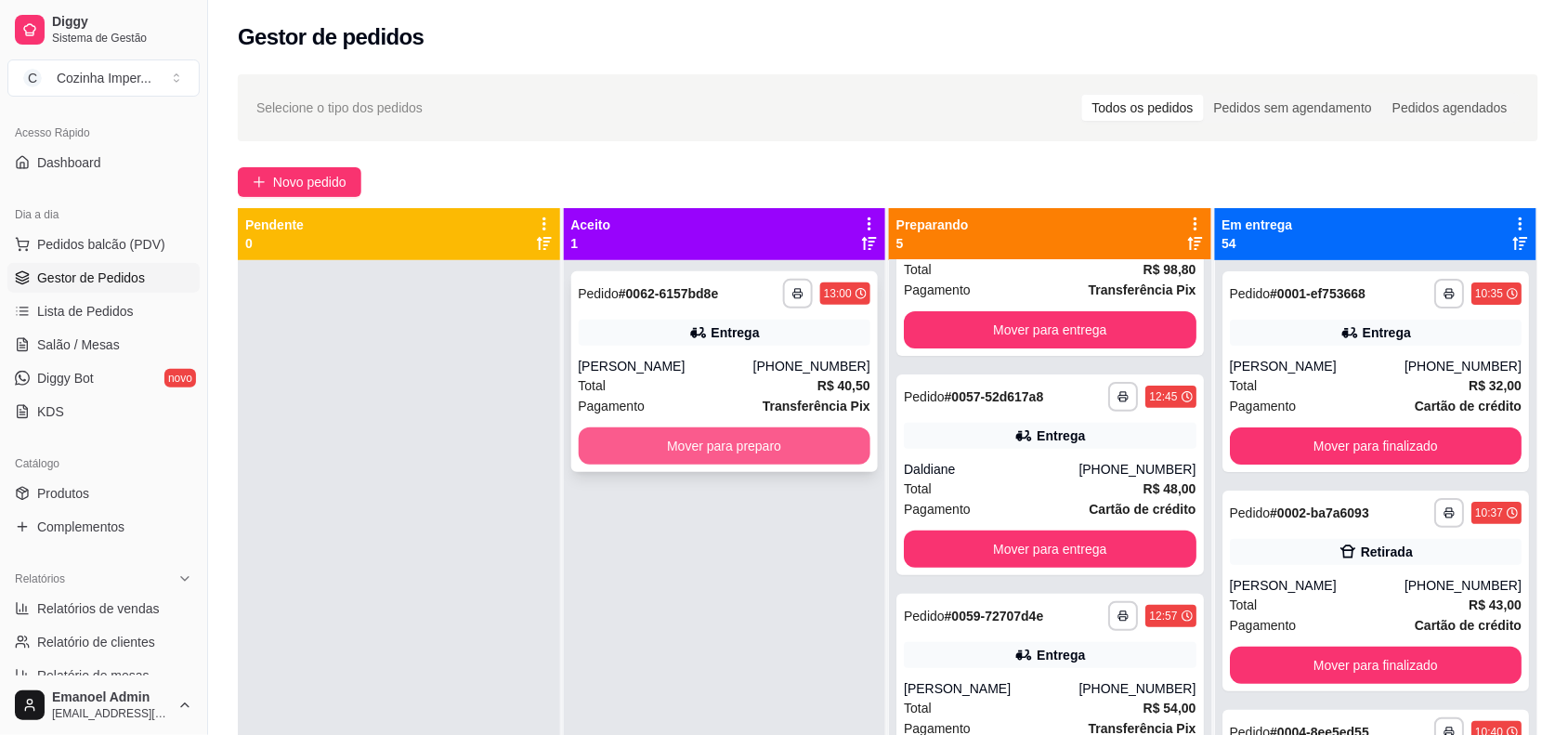
click at [750, 451] on button "Mover para preparo" at bounding box center [725, 445] width 293 height 37
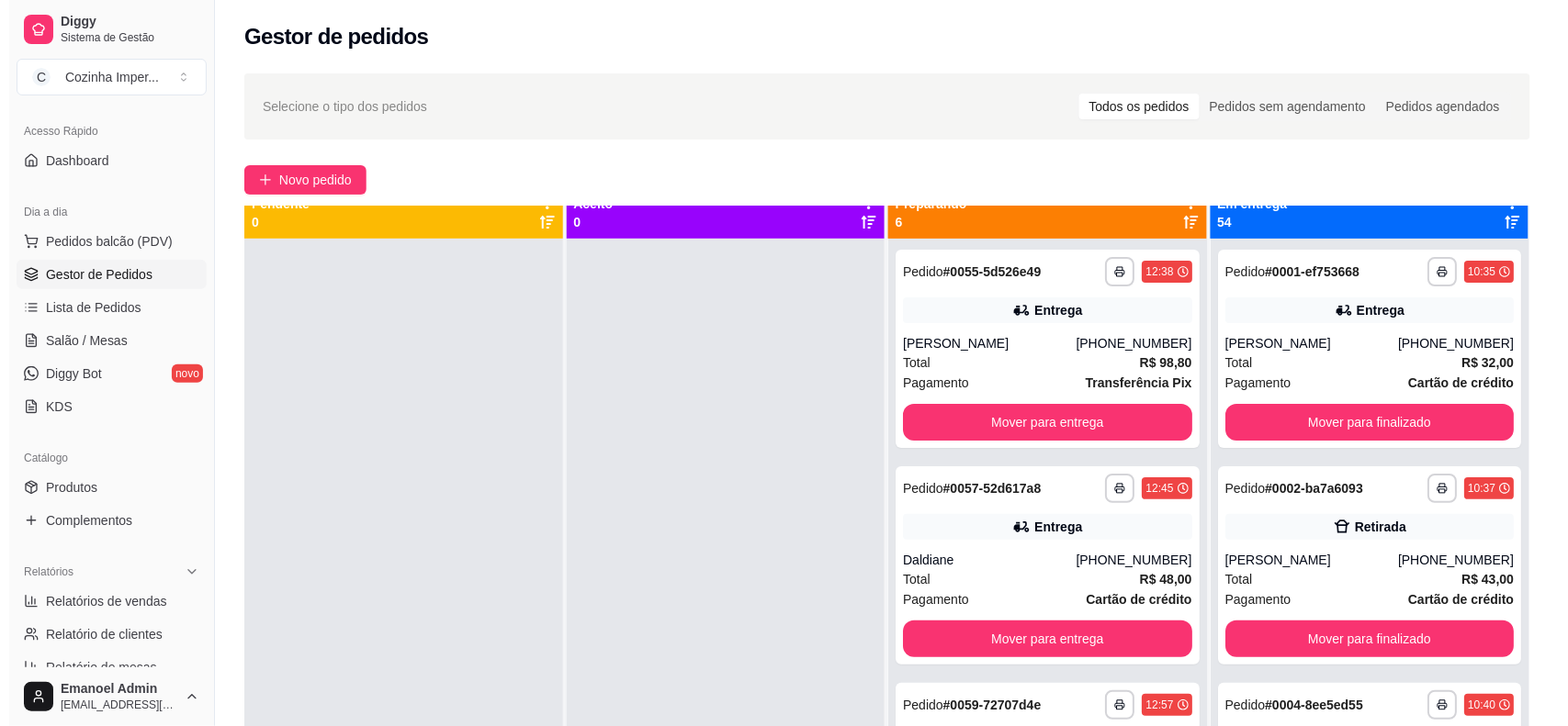
scroll to position [0, 0]
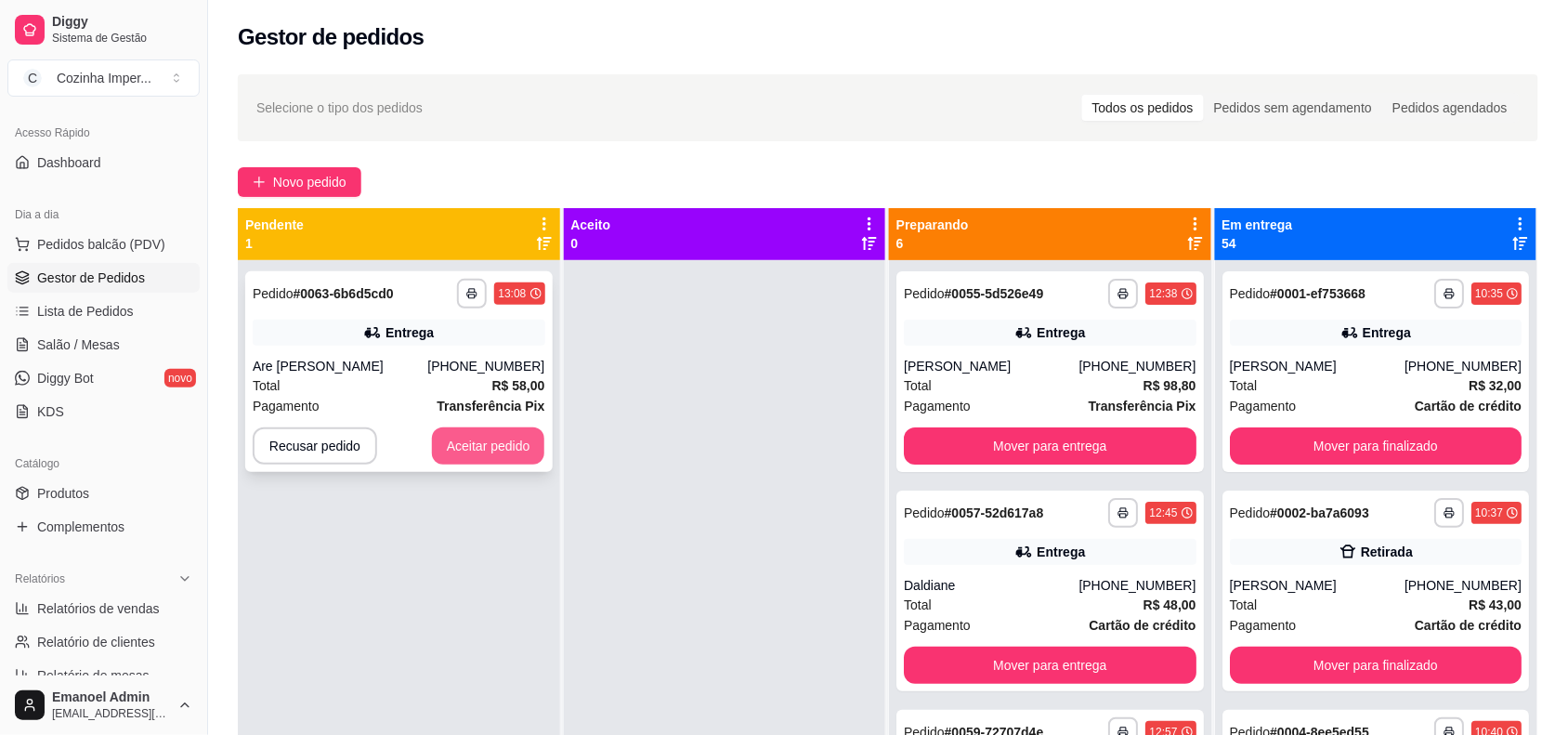
click at [475, 457] on button "Aceitar pedido" at bounding box center [489, 445] width 113 height 37
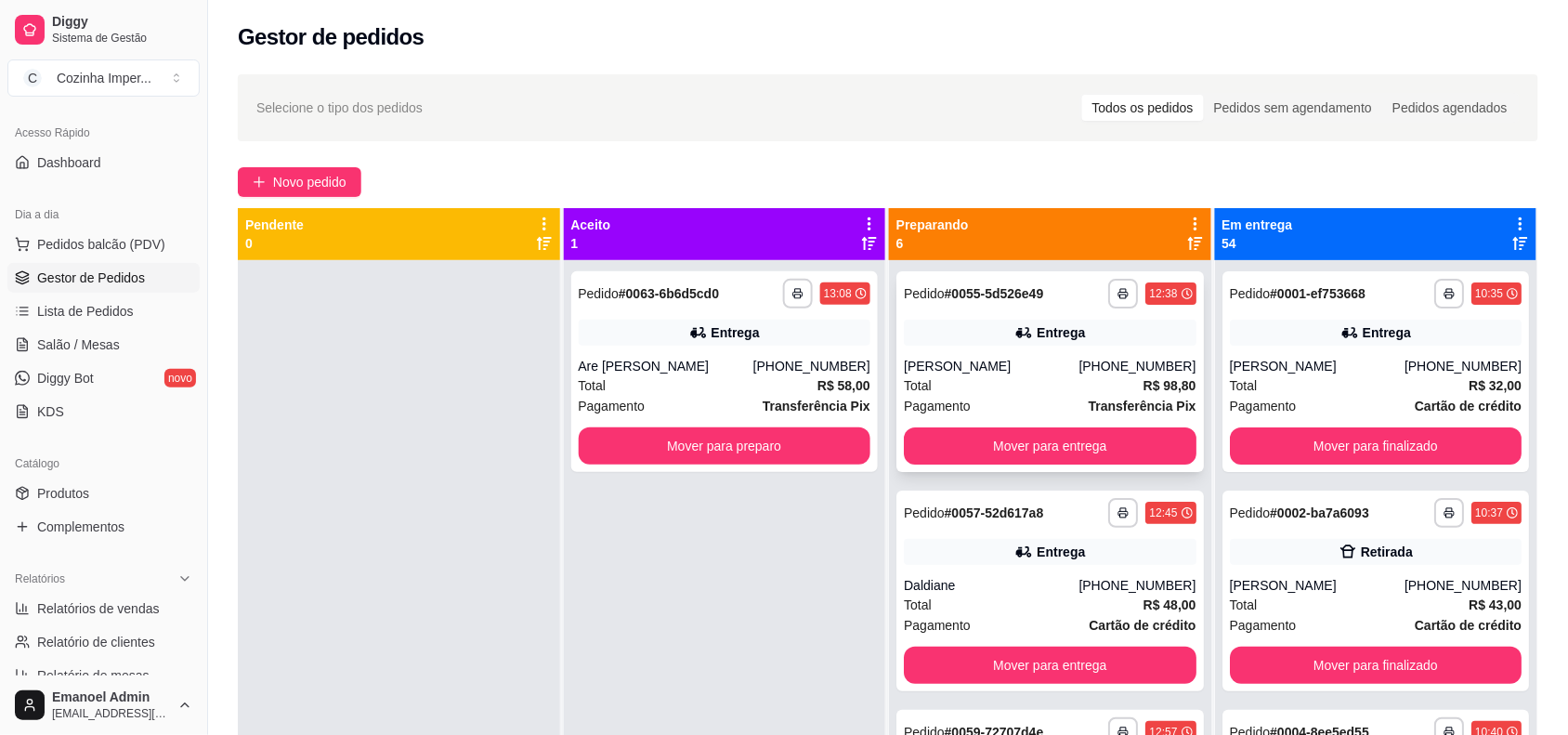
click at [1017, 310] on div "**********" at bounding box center [1049, 371] width 308 height 201
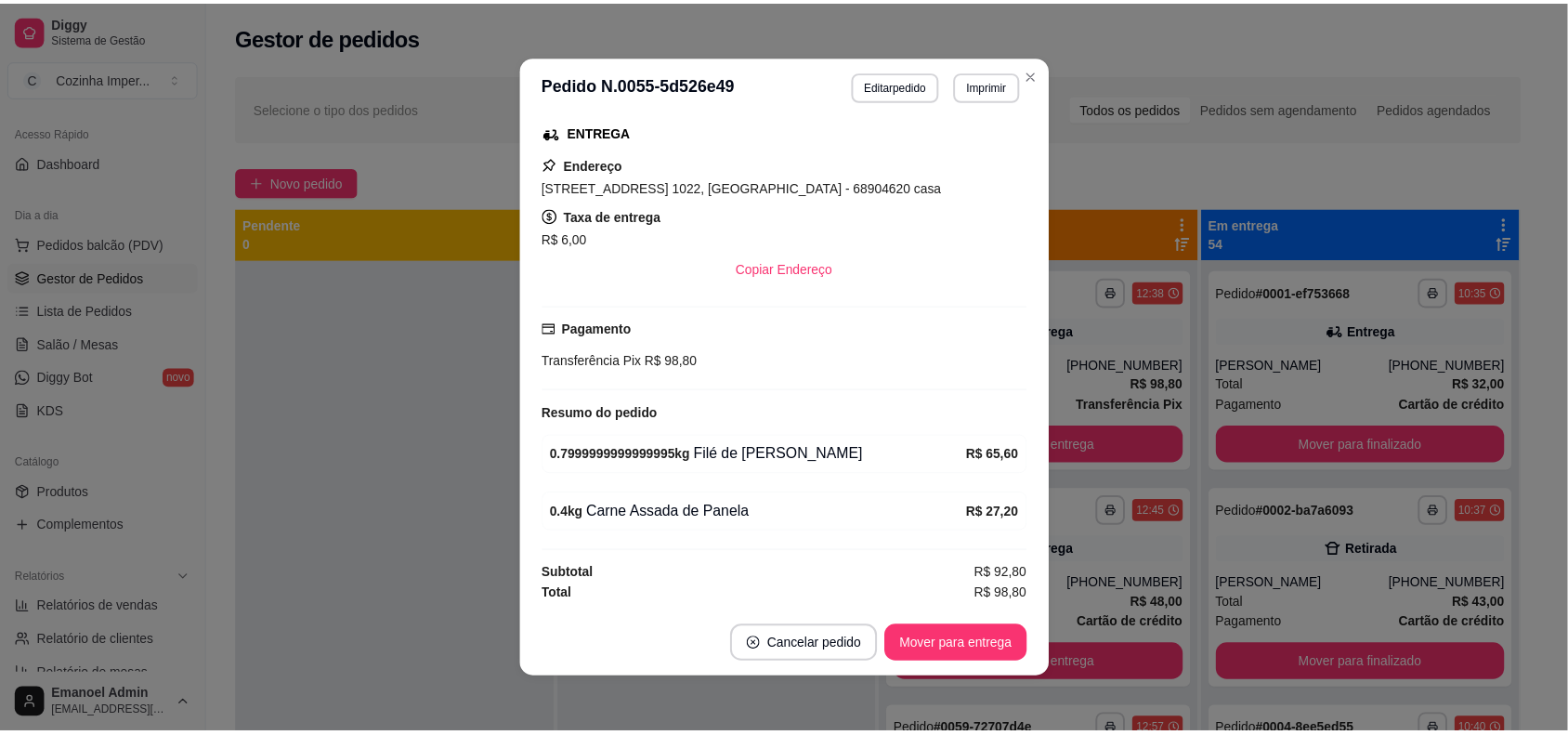
scroll to position [3, 0]
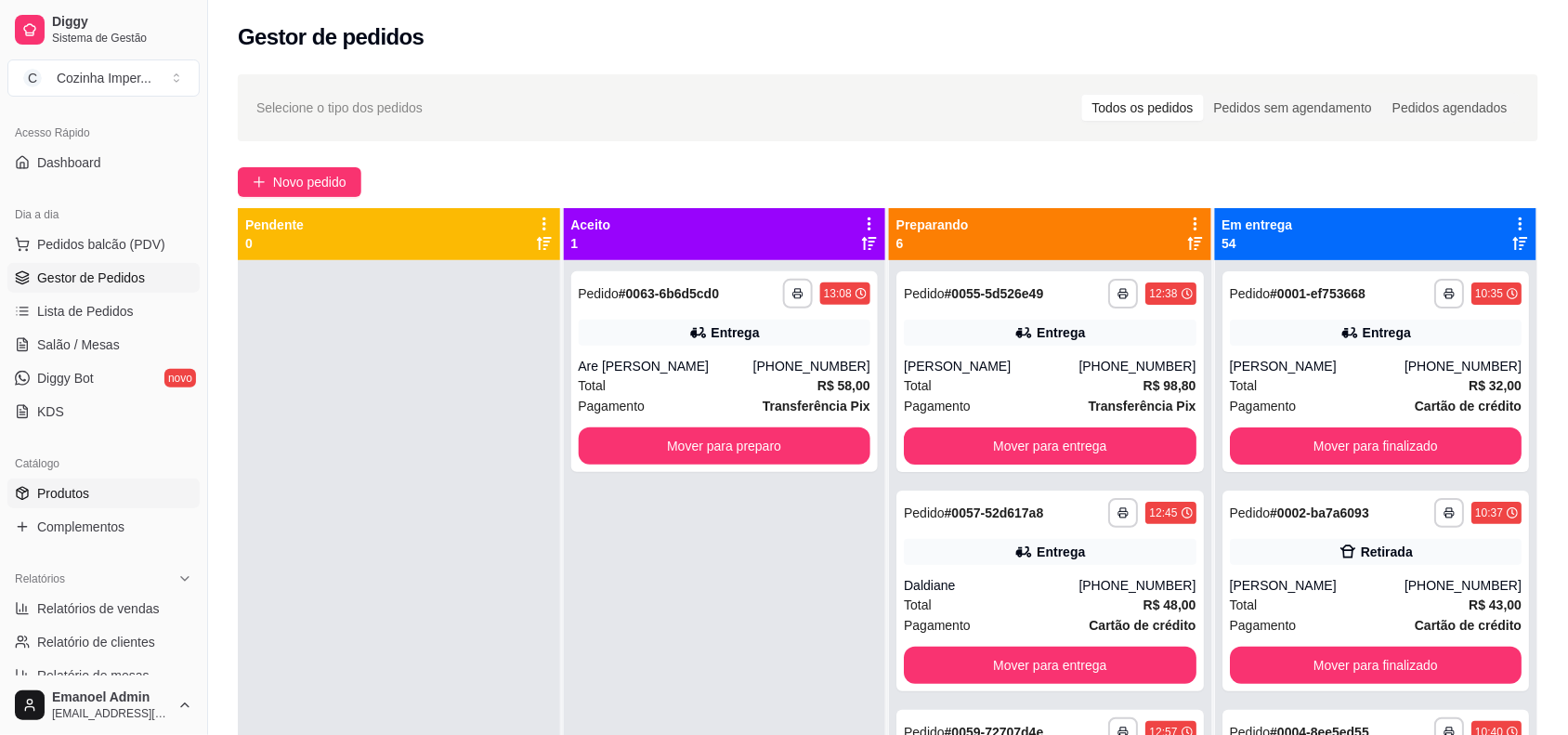
click at [17, 483] on link "Produtos" at bounding box center [103, 493] width 192 height 30
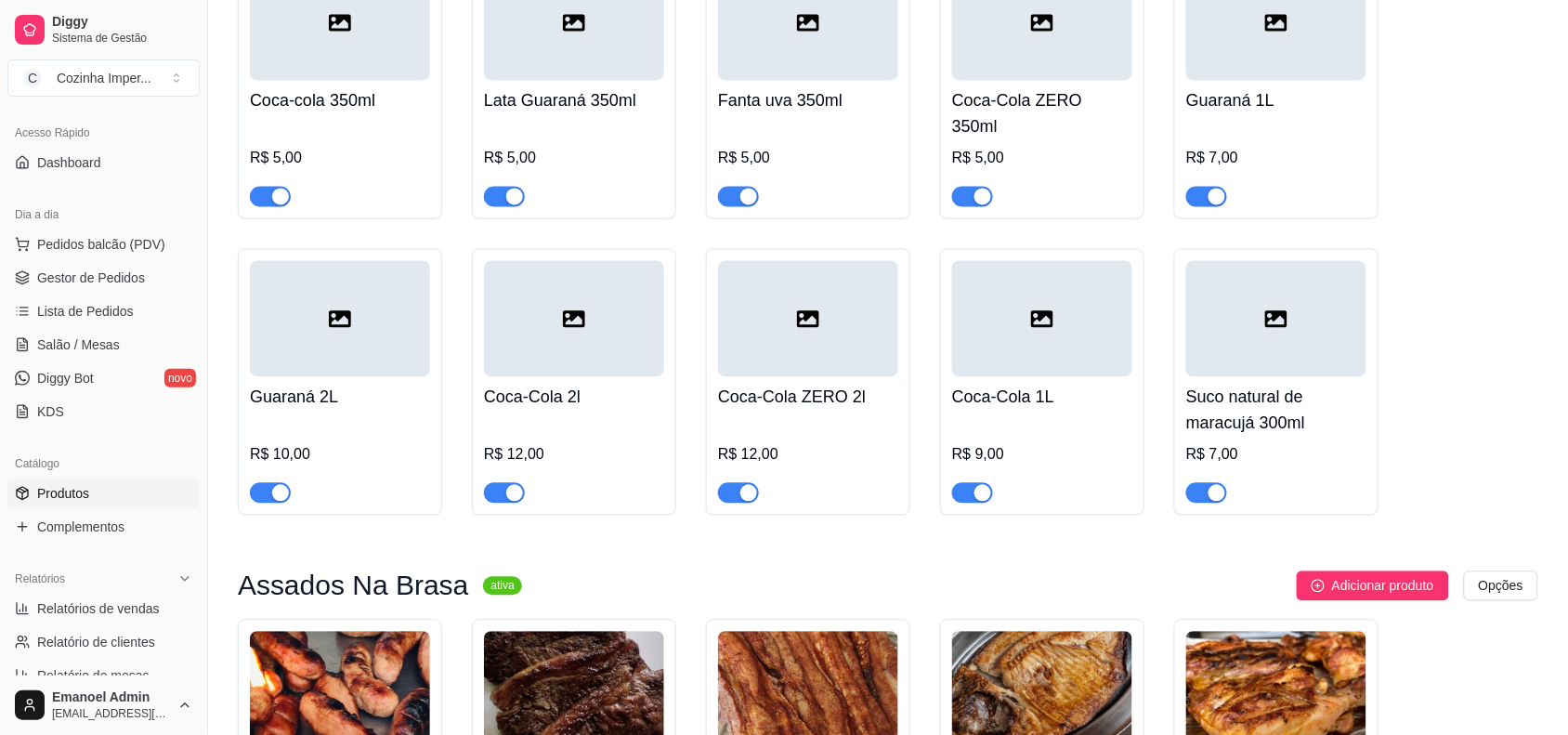
scroll to position [1510, 0]
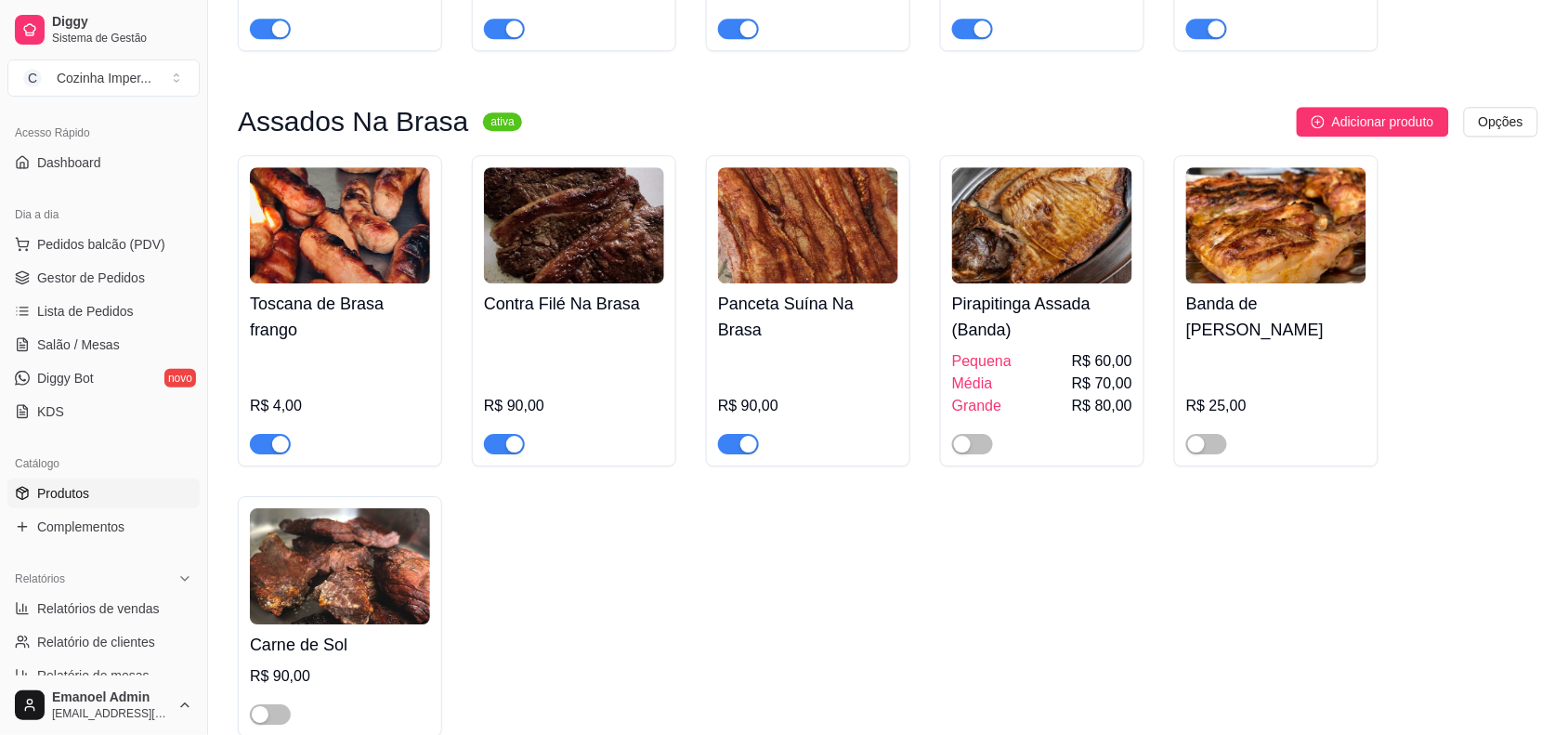
click at [749, 436] on div "button" at bounding box center [749, 444] width 17 height 17
click at [260, 434] on span "button" at bounding box center [270, 444] width 41 height 21
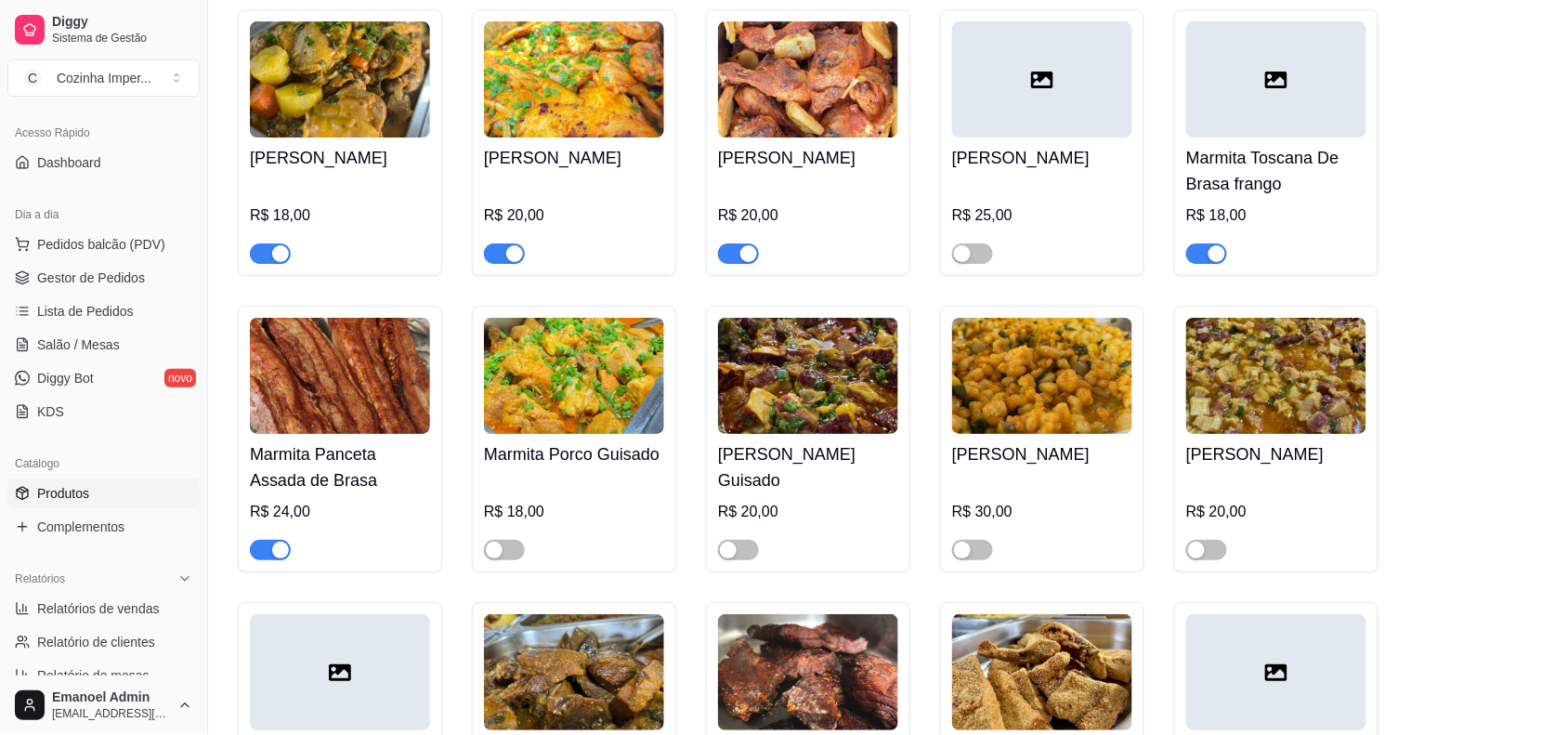
scroll to position [4065, 0]
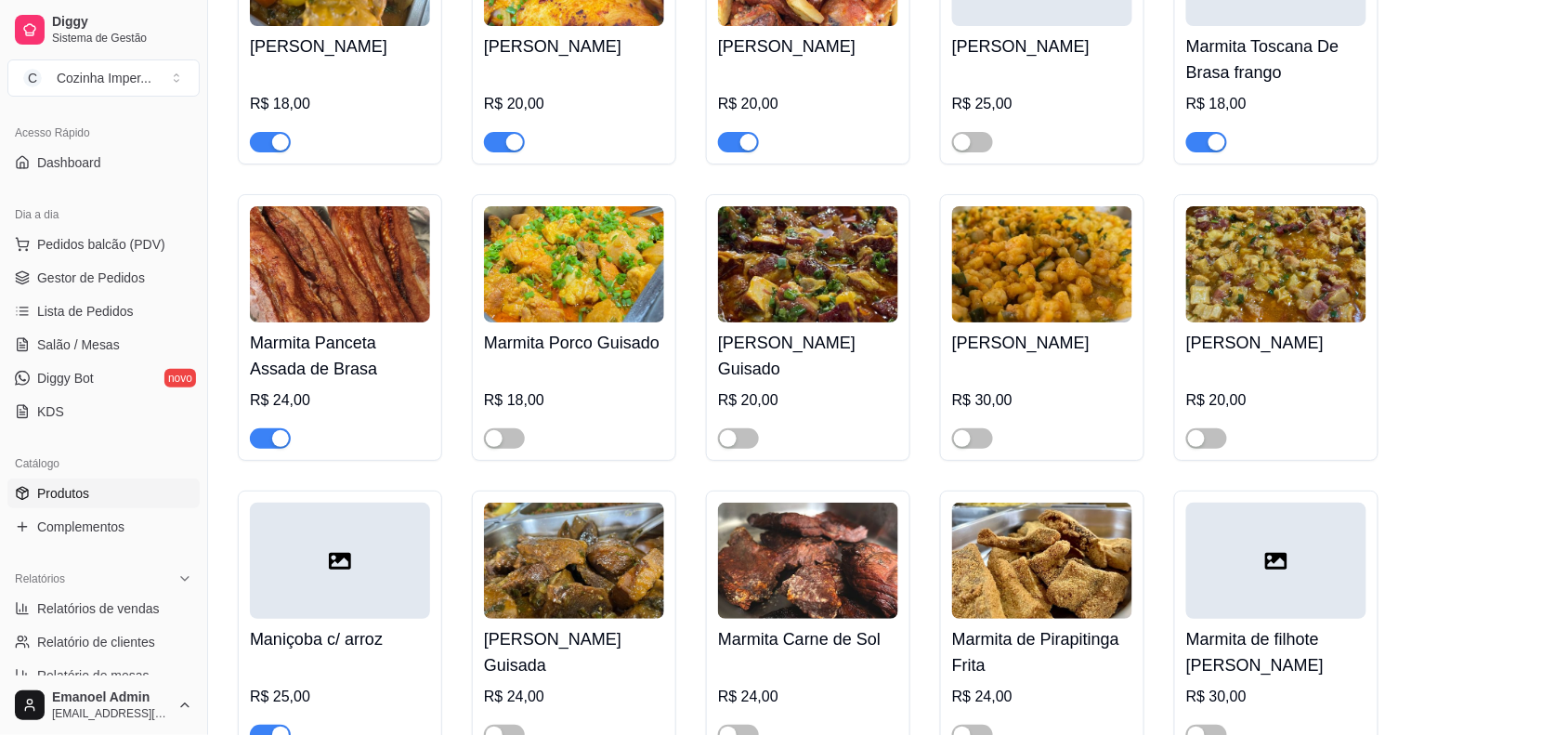
click at [261, 430] on span "button" at bounding box center [270, 438] width 41 height 21
click at [1217, 145] on div "button" at bounding box center [1217, 141] width 17 height 17
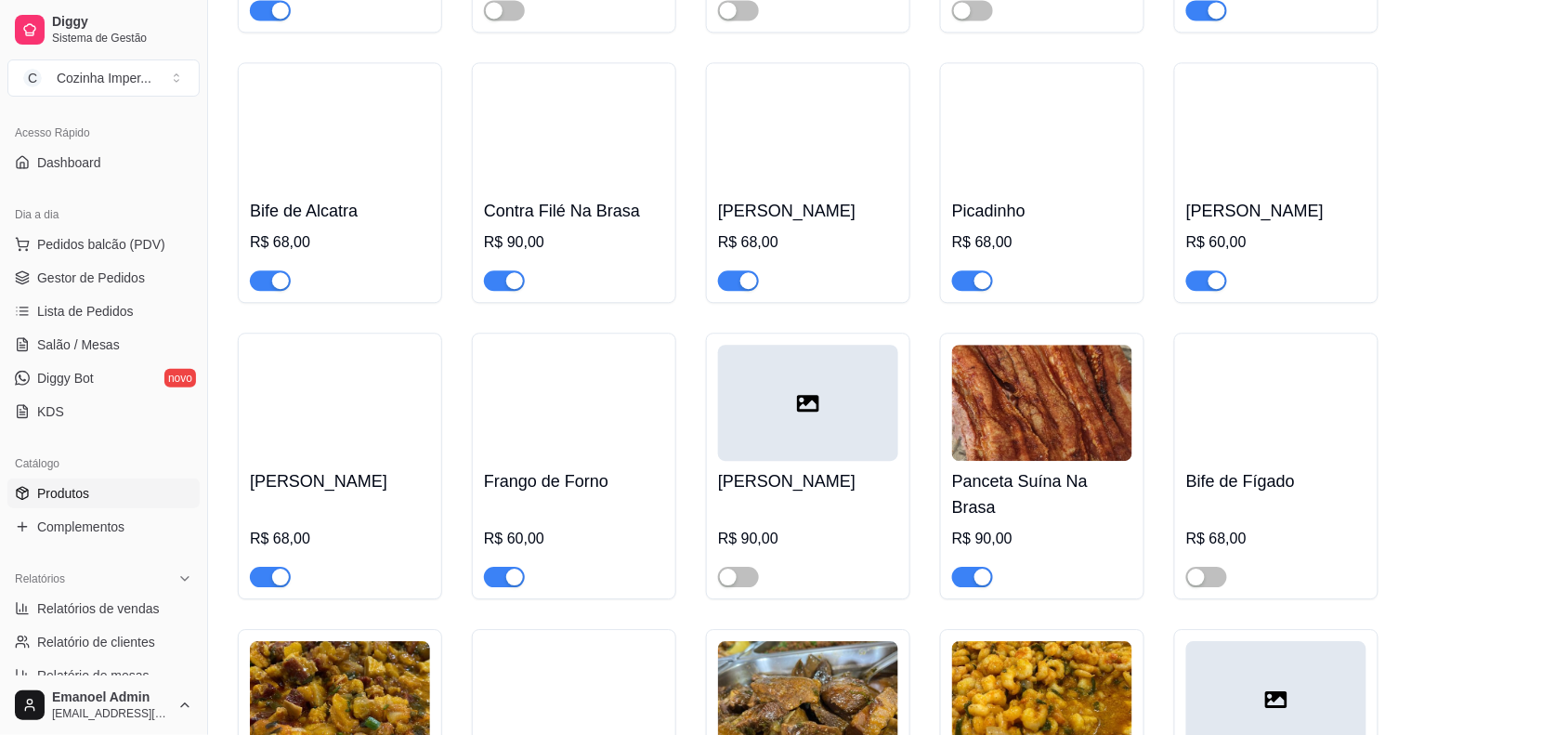
scroll to position [5459, 0]
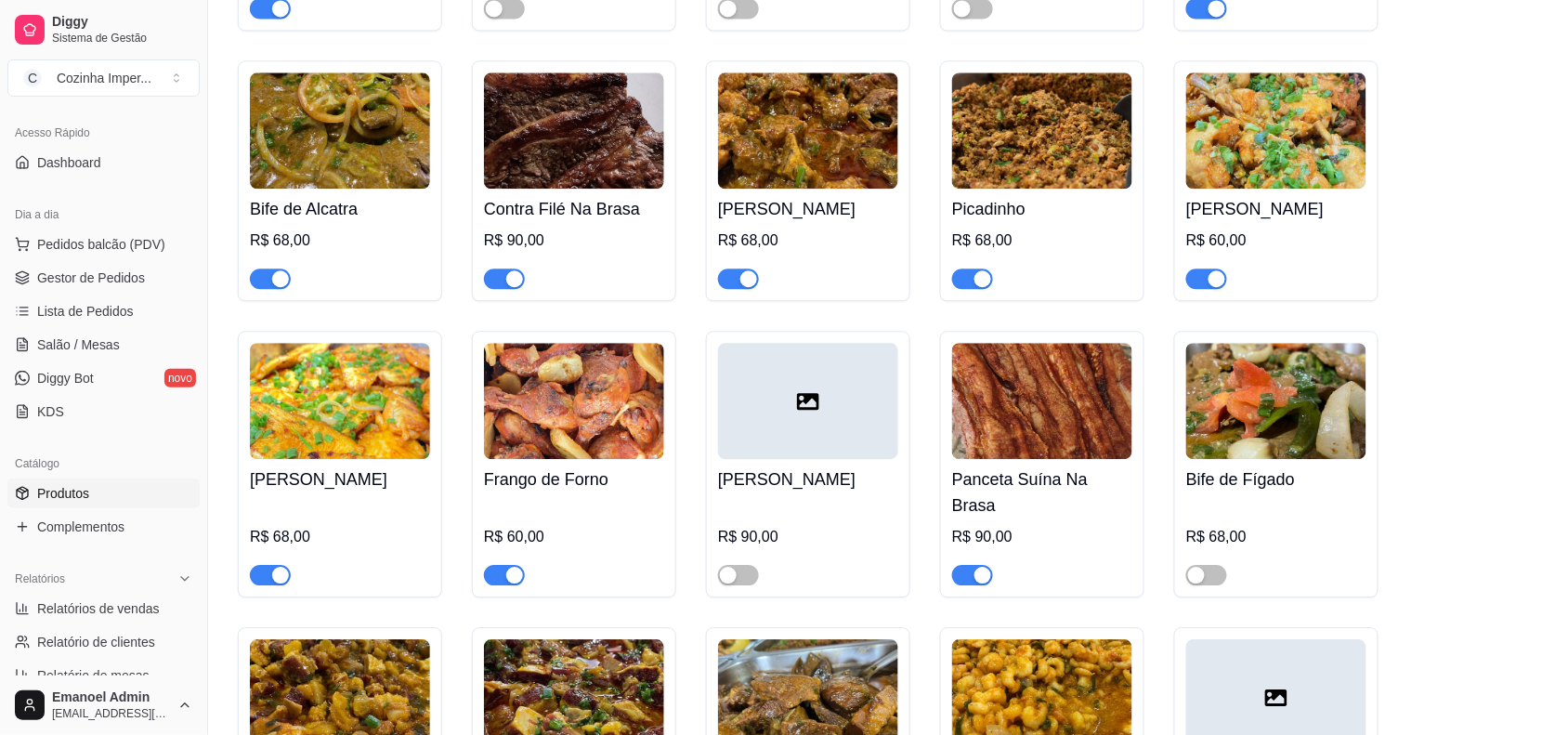
click at [966, 565] on span "button" at bounding box center [972, 575] width 41 height 21
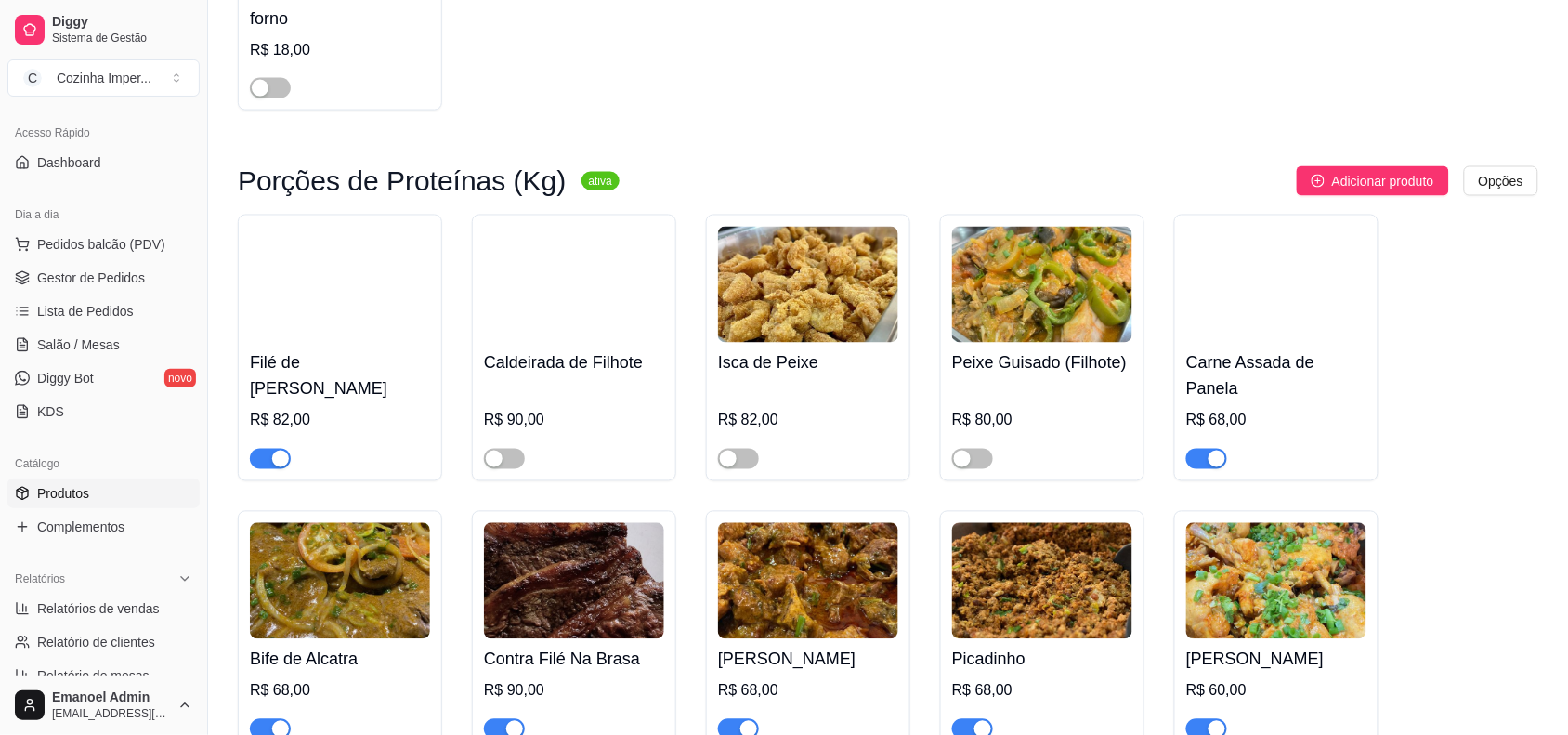
scroll to position [4646, 0]
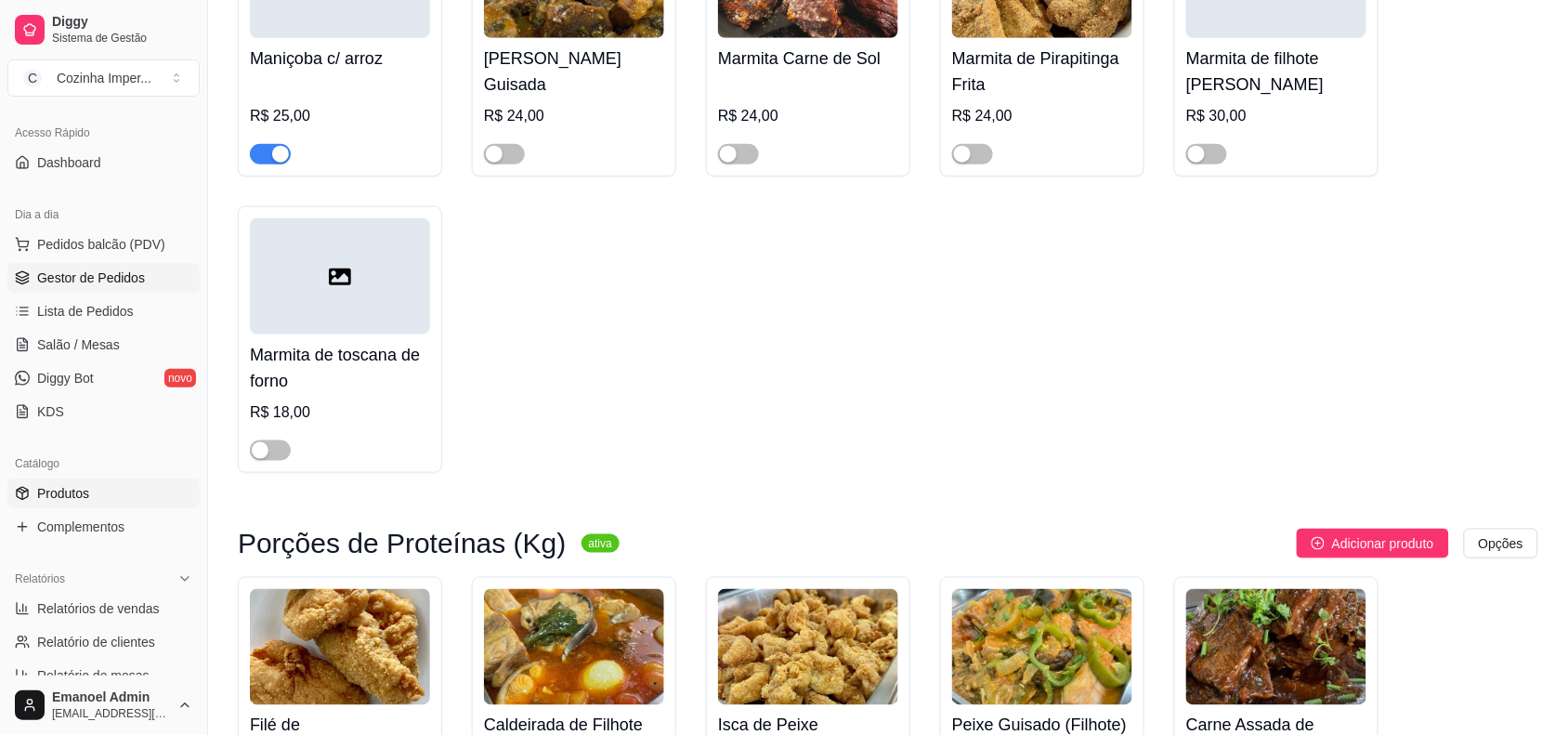
click at [128, 281] on span "Gestor de Pedidos" at bounding box center [91, 278] width 108 height 19
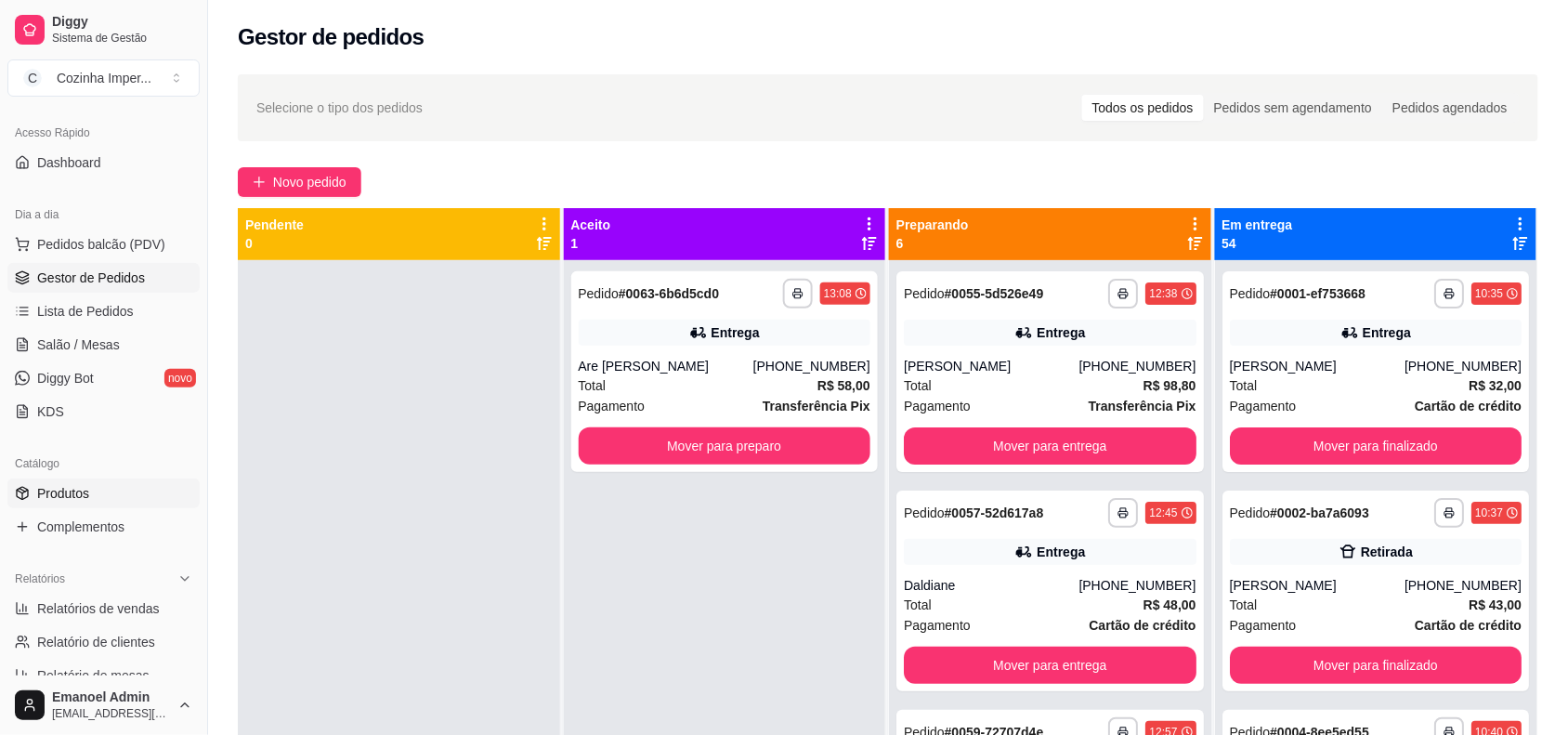
click at [109, 493] on link "Produtos" at bounding box center [103, 493] width 192 height 30
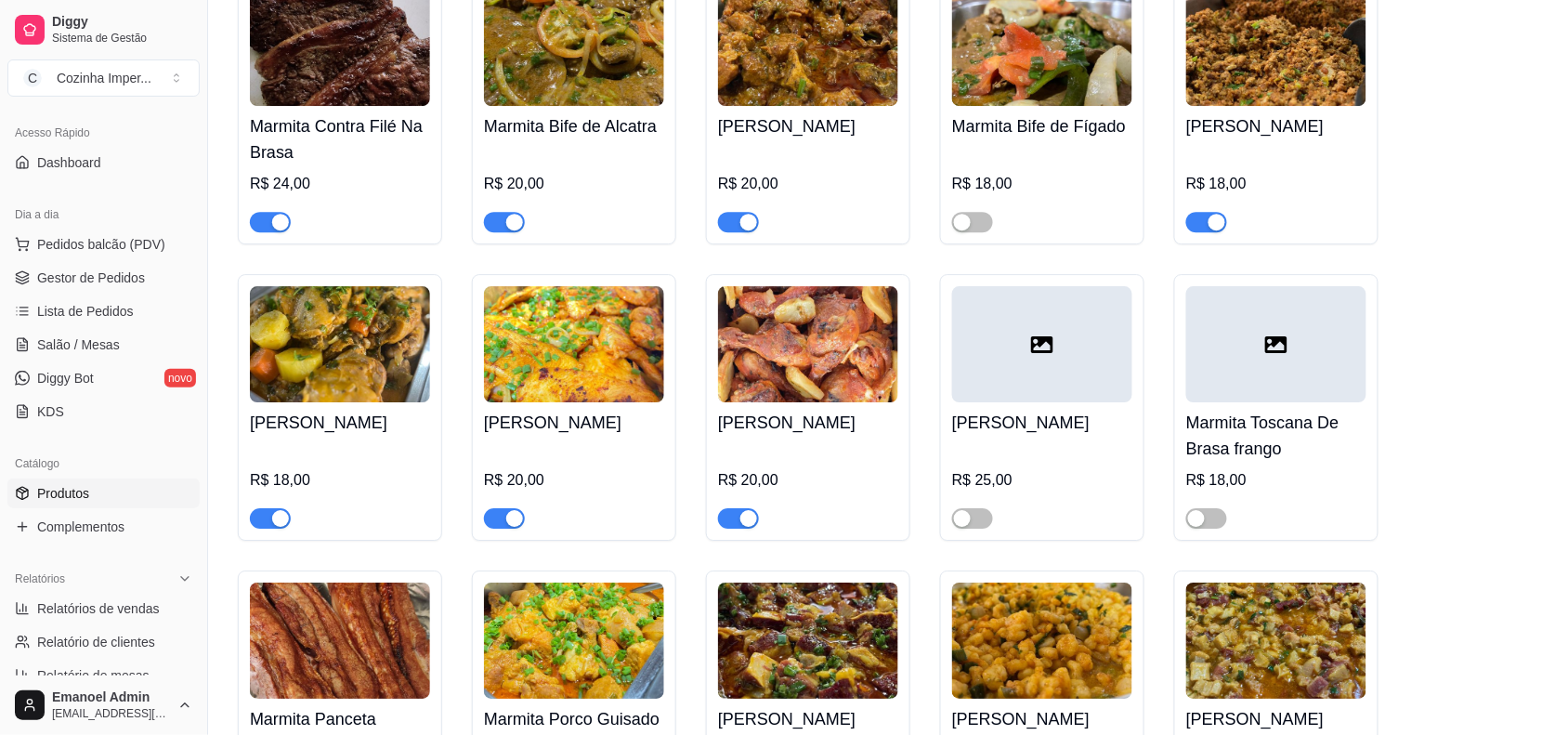
scroll to position [3484, 0]
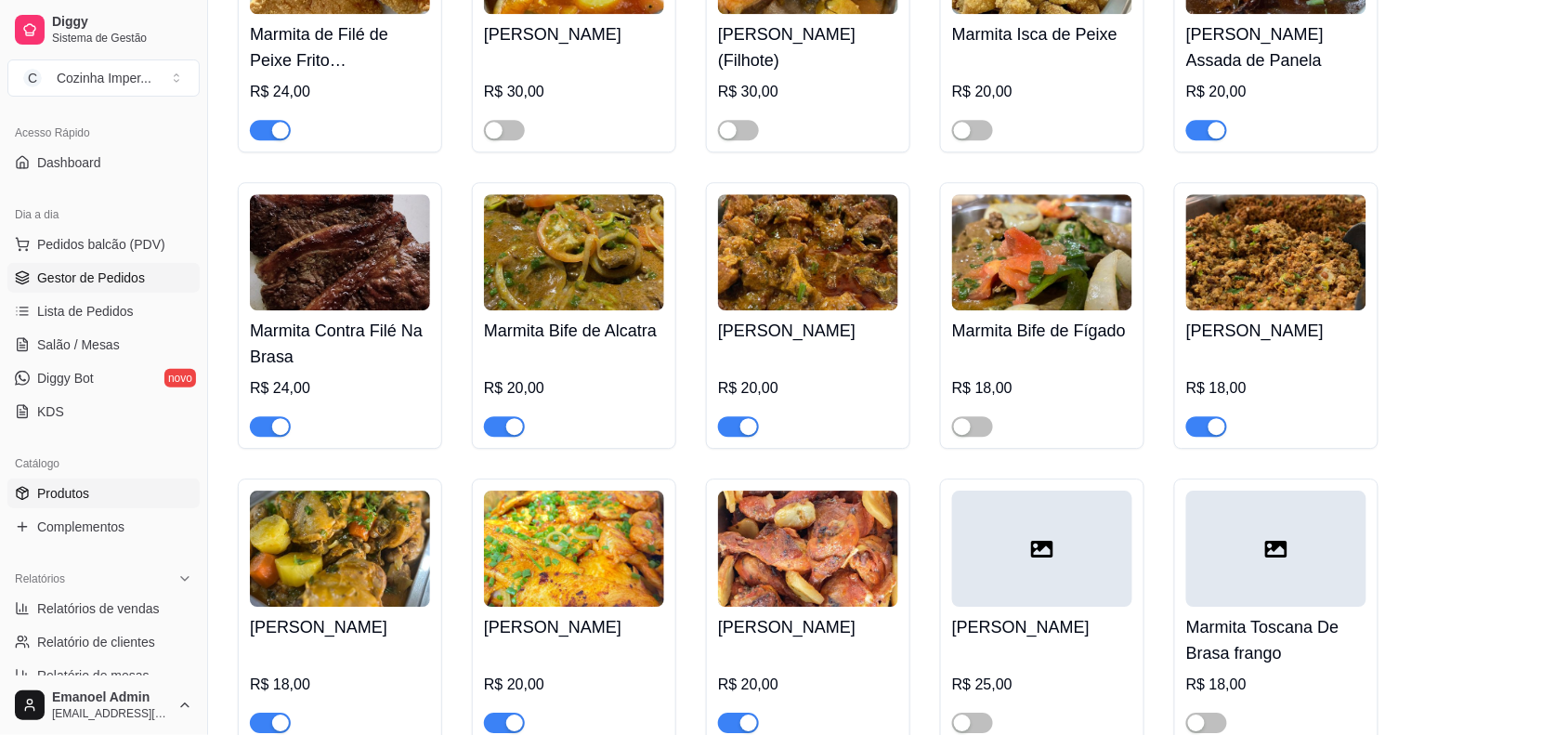
click at [61, 282] on span "Gestor de Pedidos" at bounding box center [91, 278] width 108 height 19
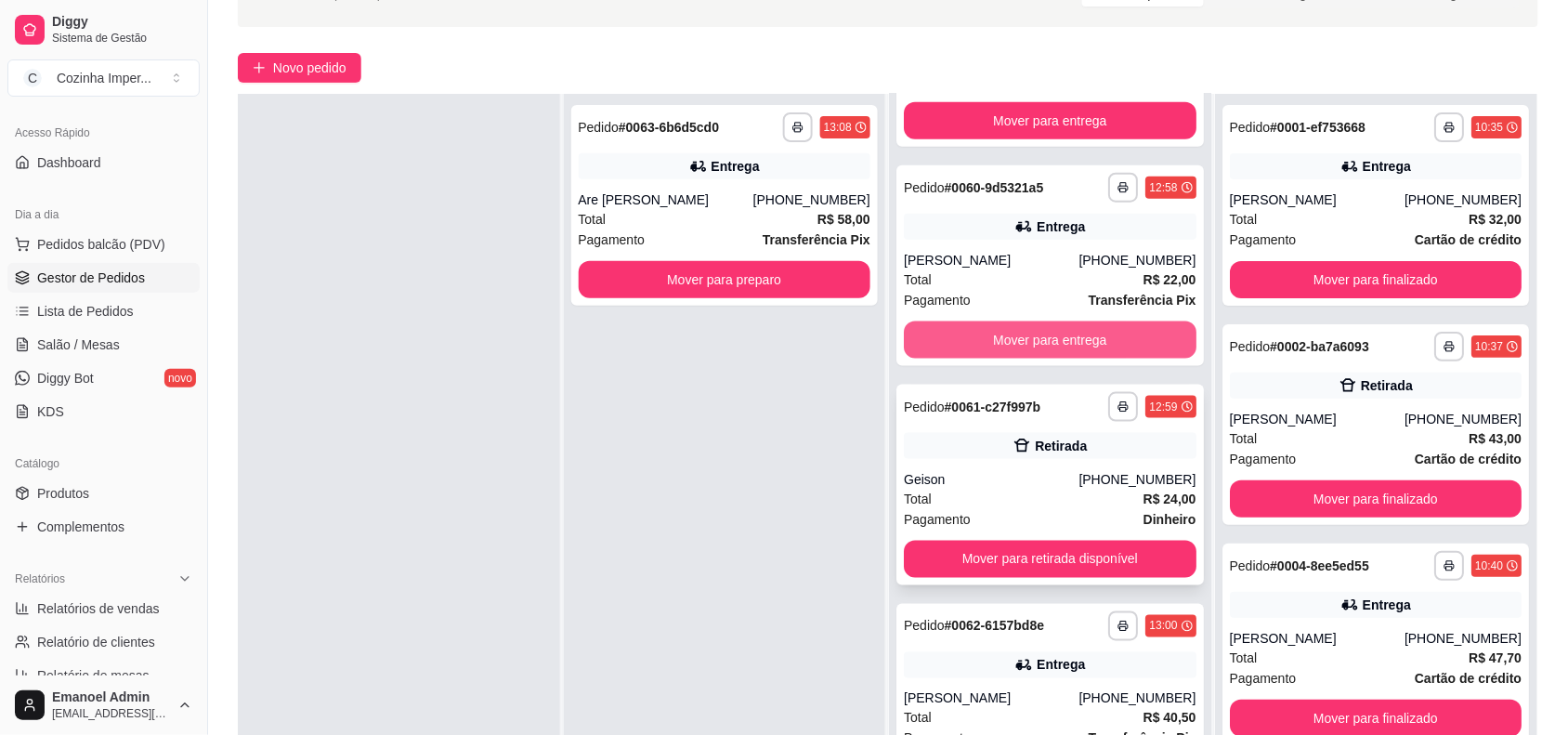
scroll to position [117, 0]
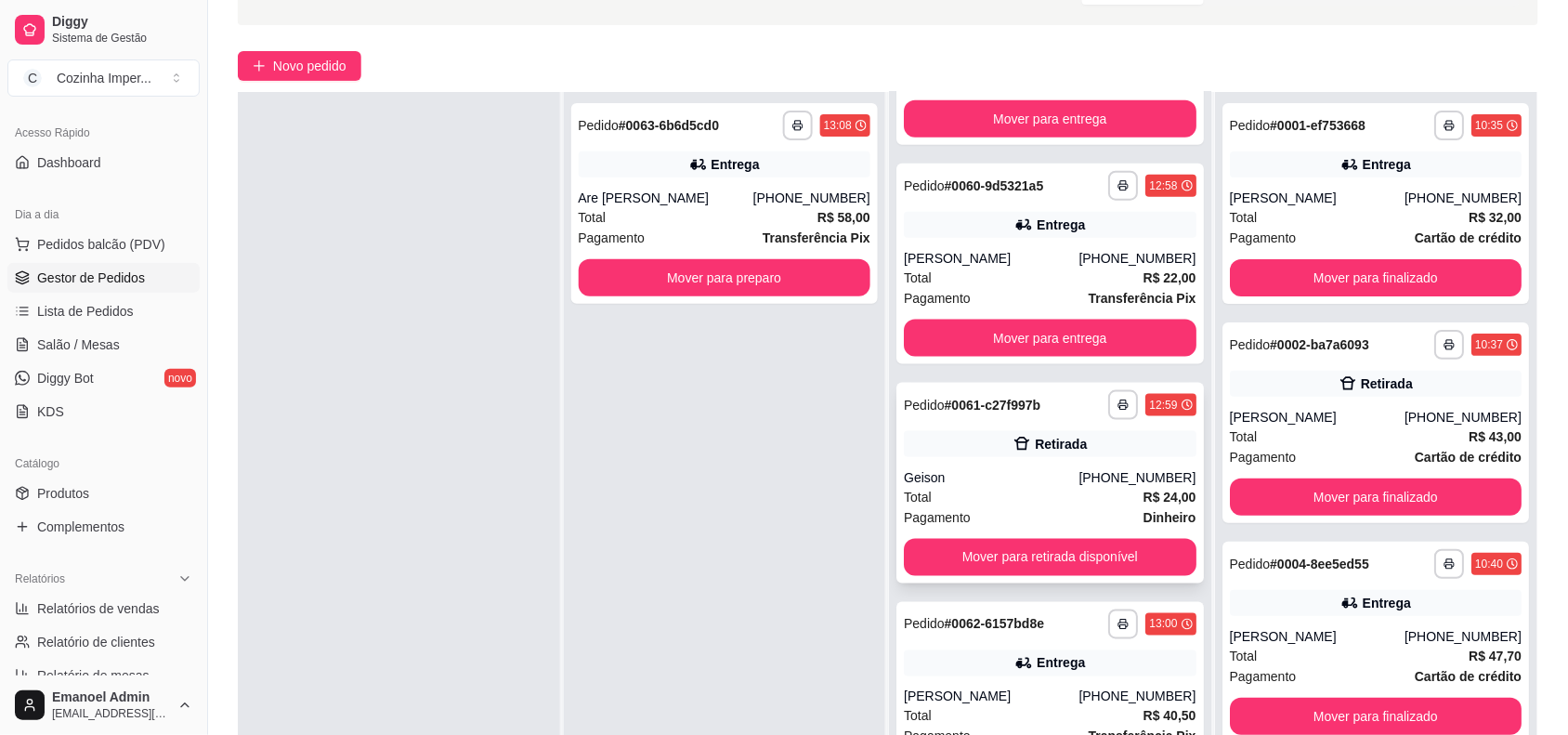
click at [1012, 442] on icon at bounding box center [1021, 444] width 19 height 19
click at [104, 489] on link "Produtos" at bounding box center [103, 493] width 192 height 30
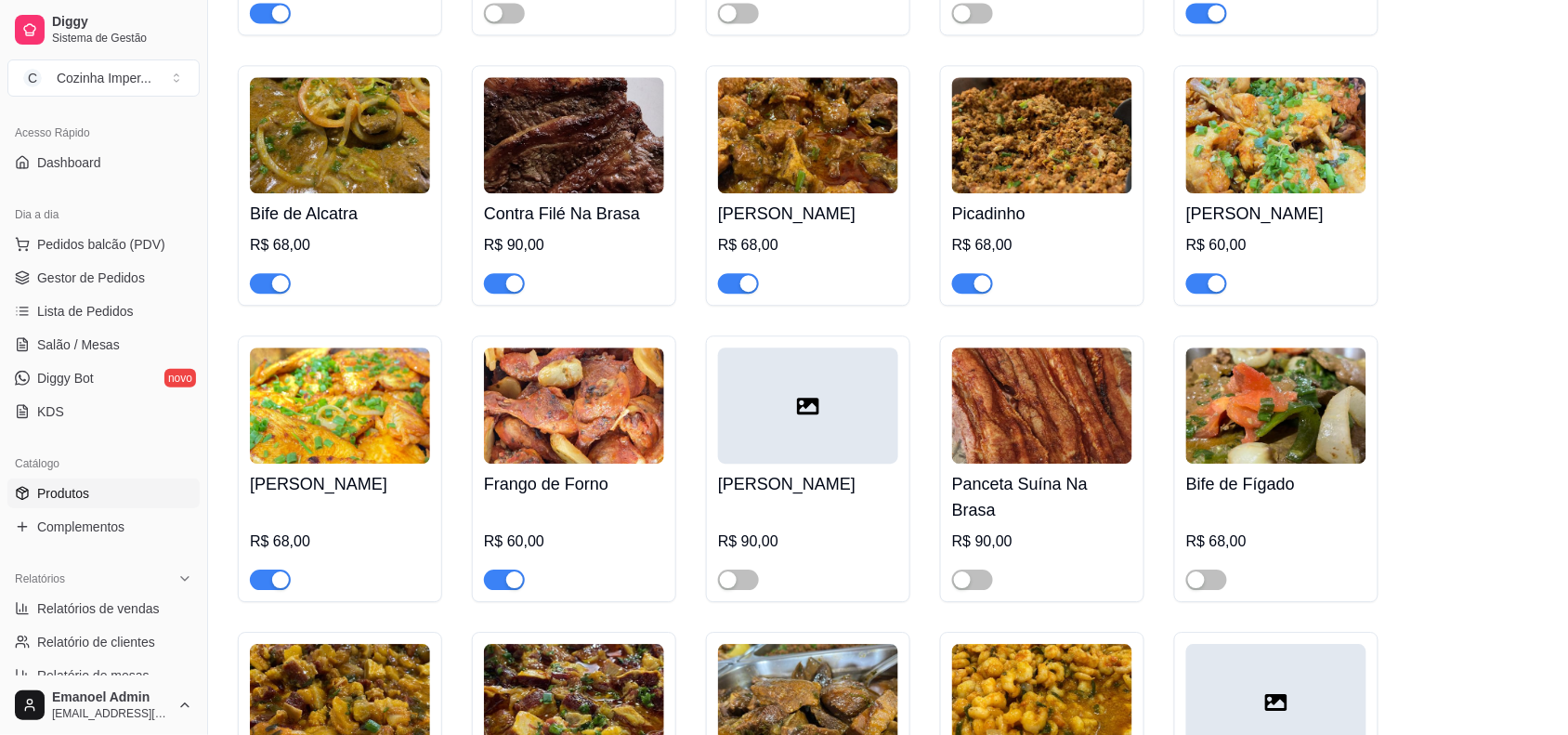
scroll to position [5459, 0]
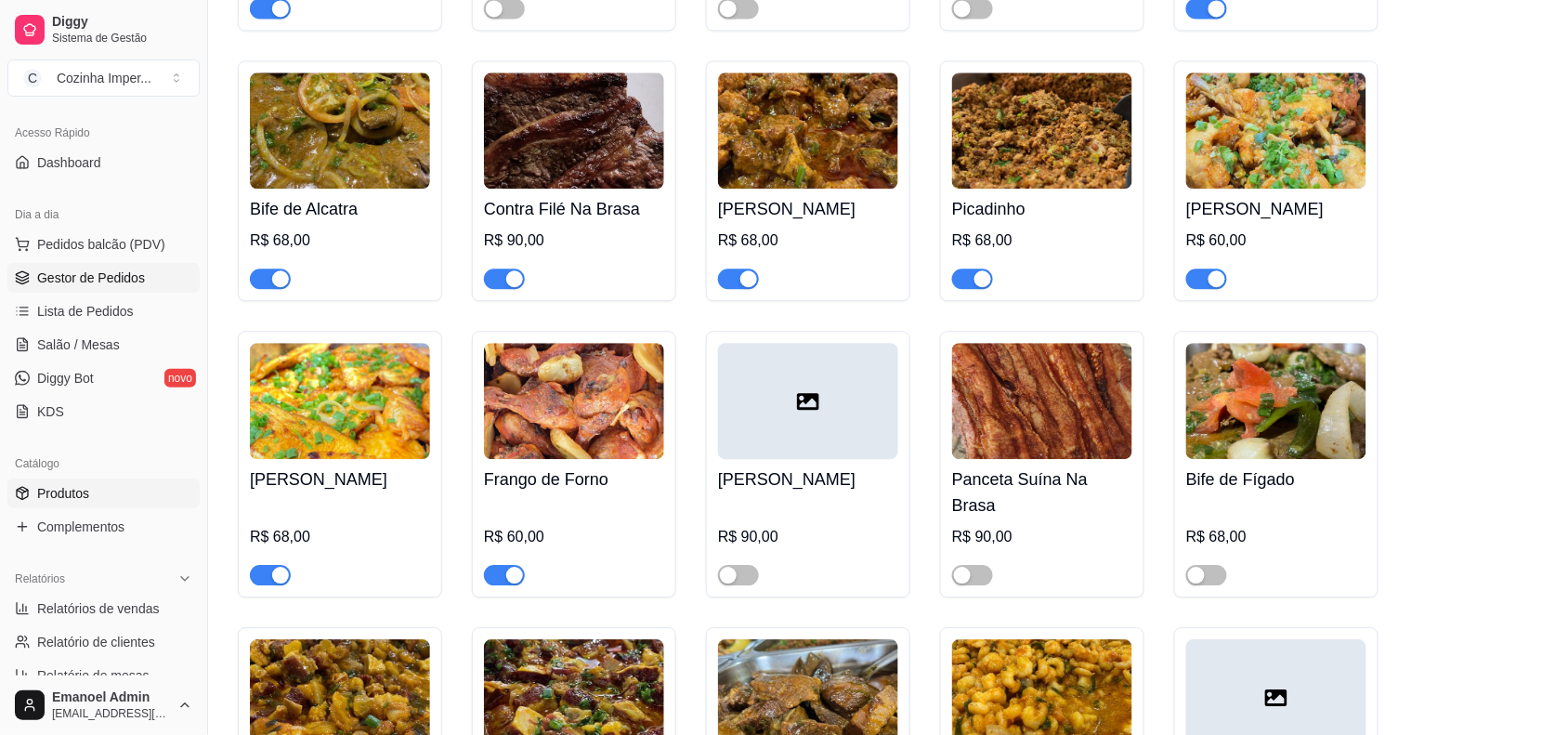
click at [89, 275] on span "Gestor de Pedidos" at bounding box center [91, 278] width 108 height 19
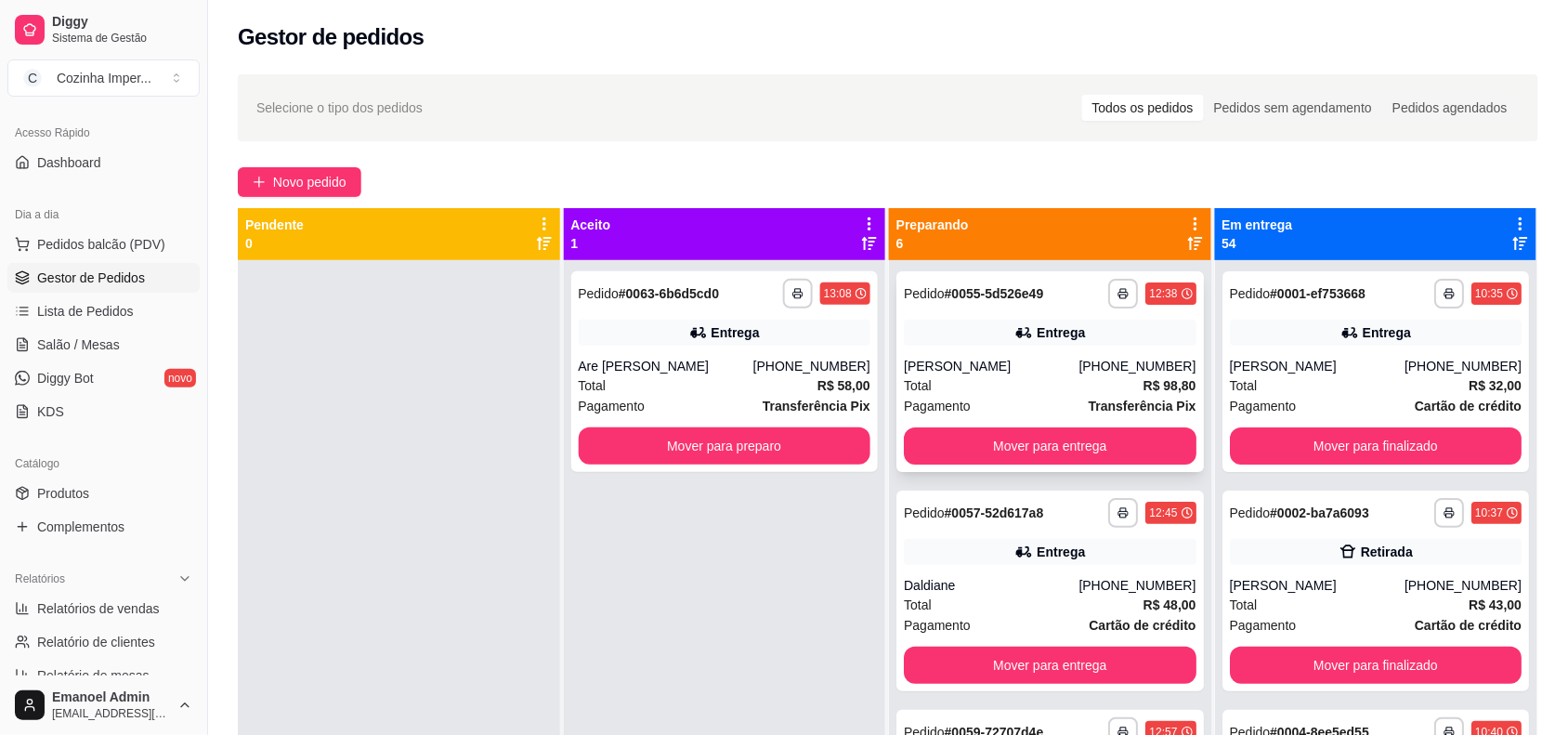
click at [1008, 309] on div "**********" at bounding box center [1049, 371] width 308 height 201
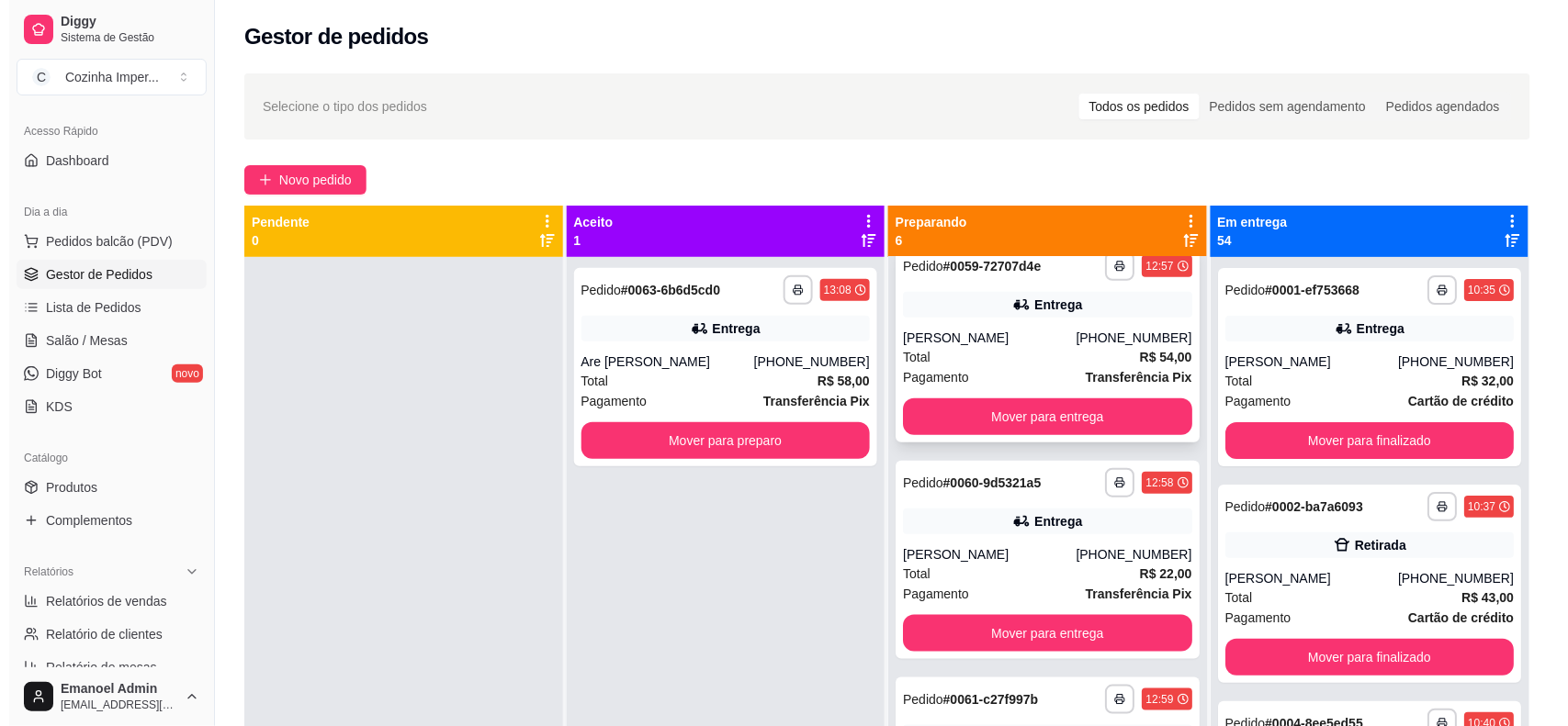
scroll to position [458, 0]
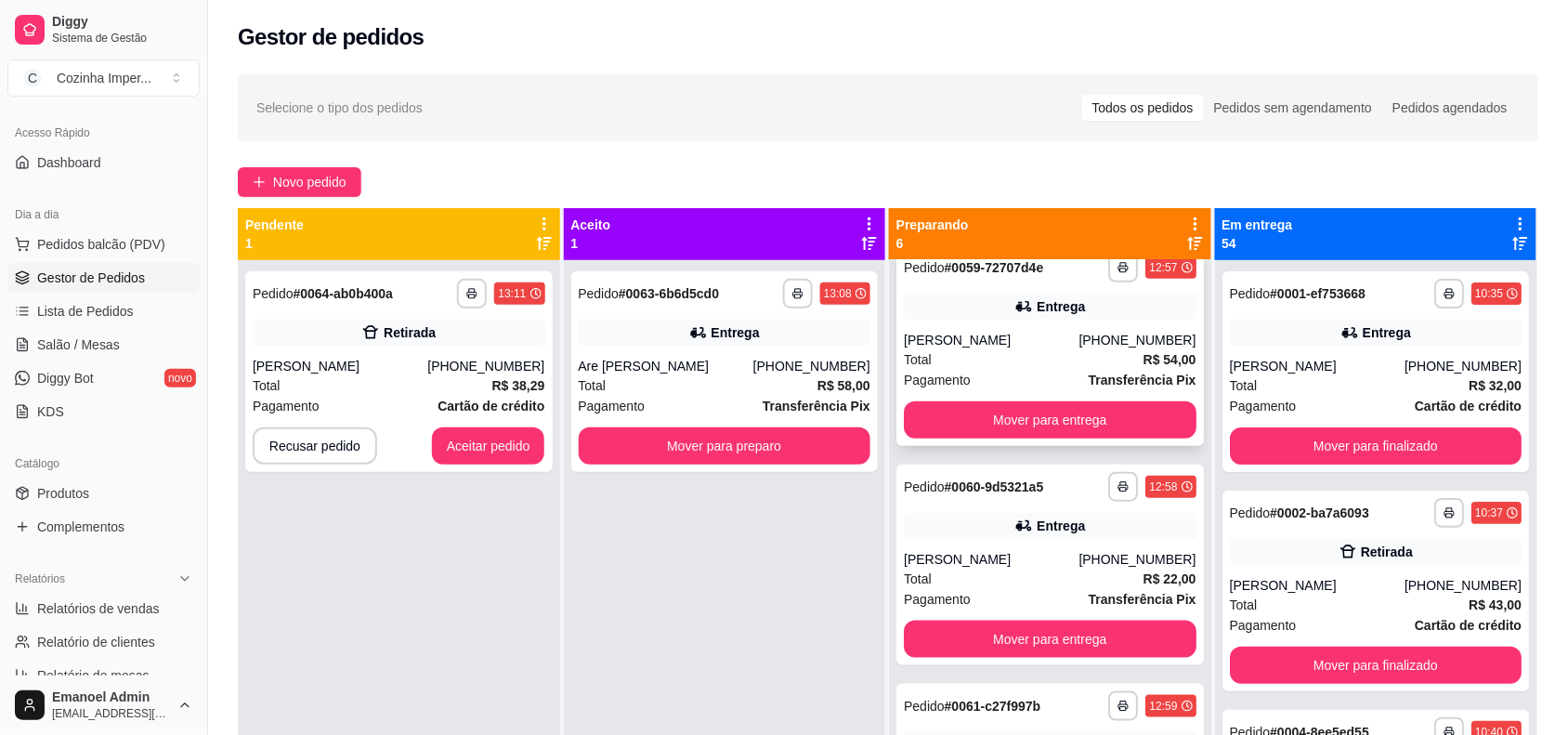
click at [1017, 342] on div "[PERSON_NAME]" at bounding box center [991, 340] width 174 height 19
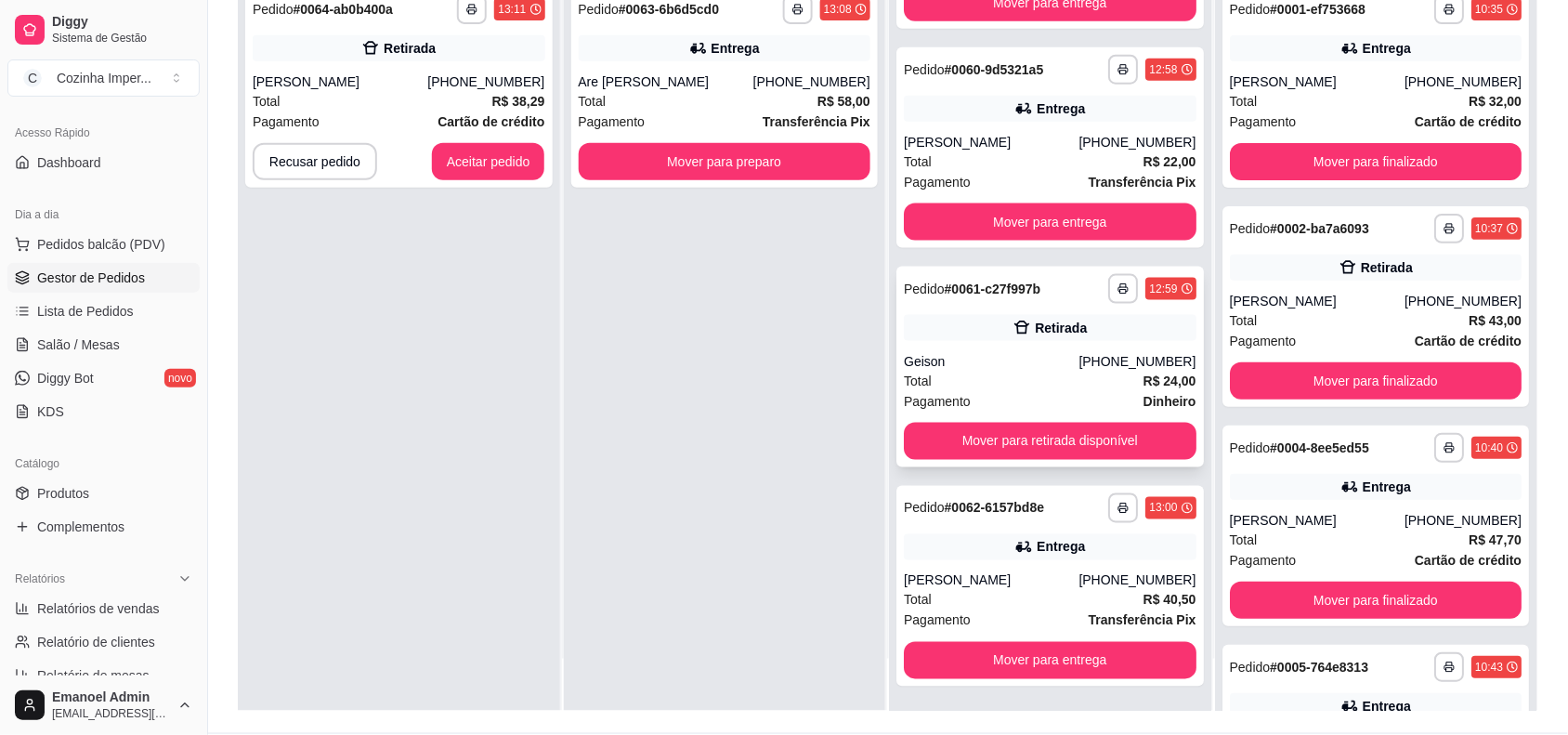
scroll to position [284, 0]
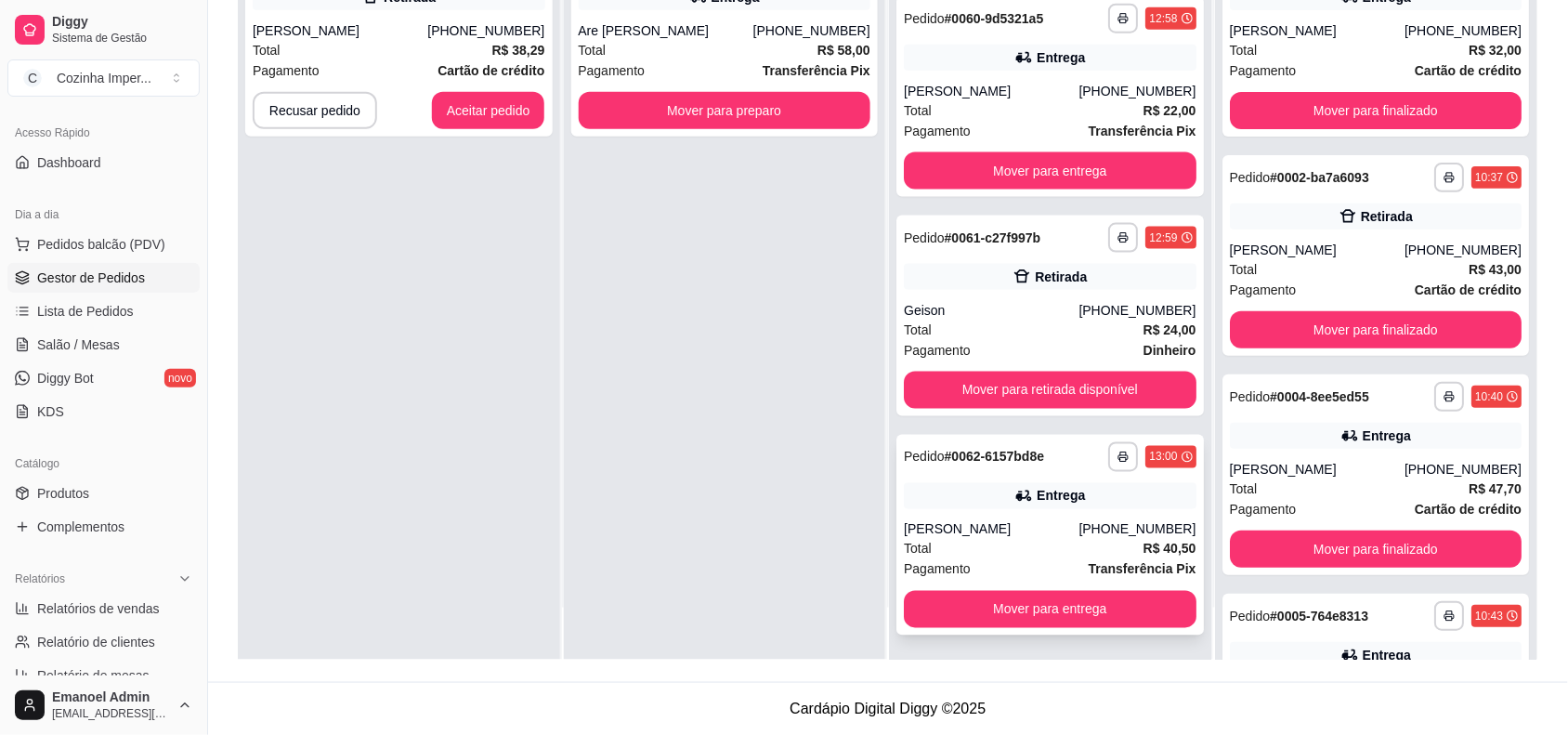
click at [1004, 511] on div "**********" at bounding box center [1049, 536] width 308 height 201
click at [1036, 528] on div "[PERSON_NAME]" at bounding box center [991, 529] width 174 height 19
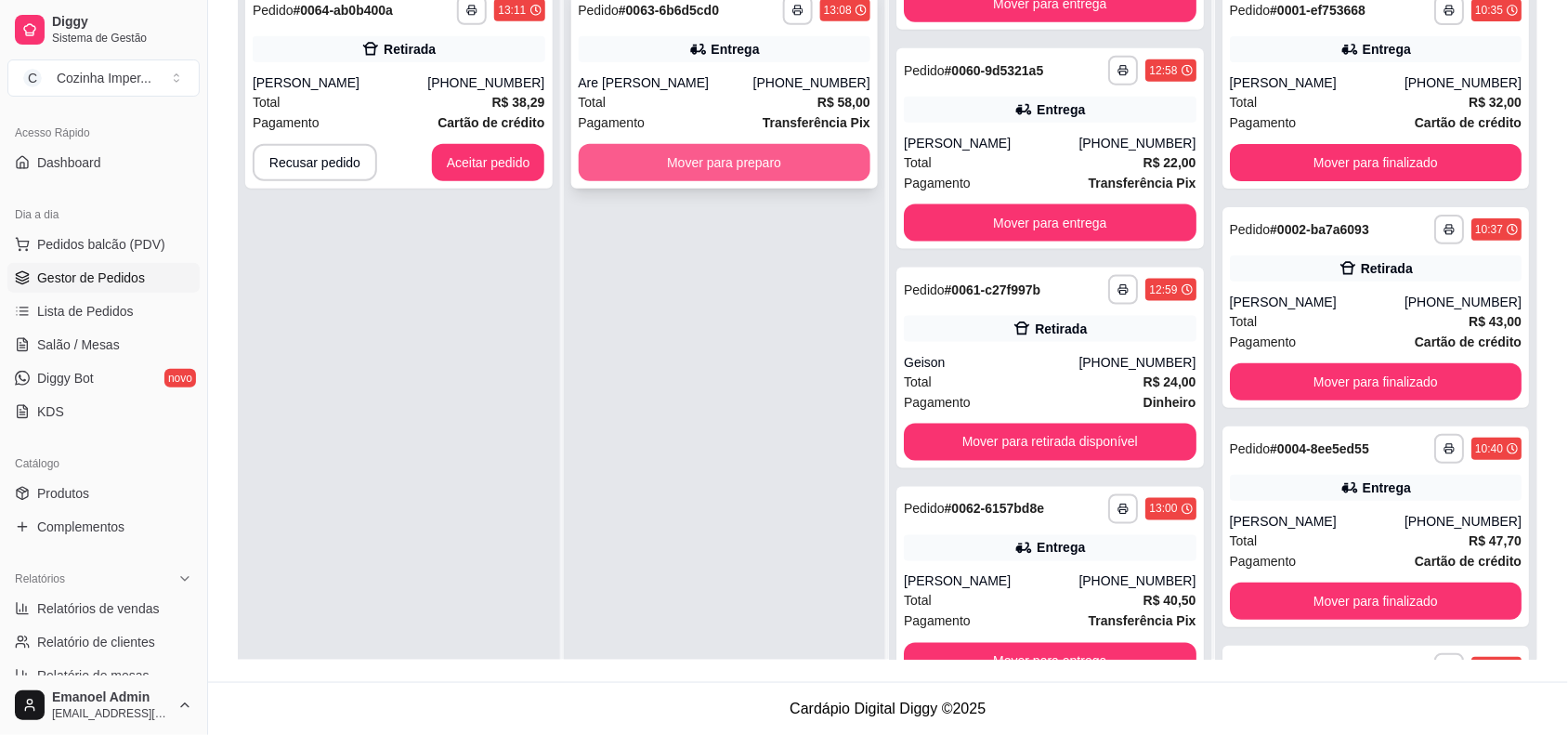
click at [732, 154] on button "Mover para preparo" at bounding box center [725, 162] width 293 height 37
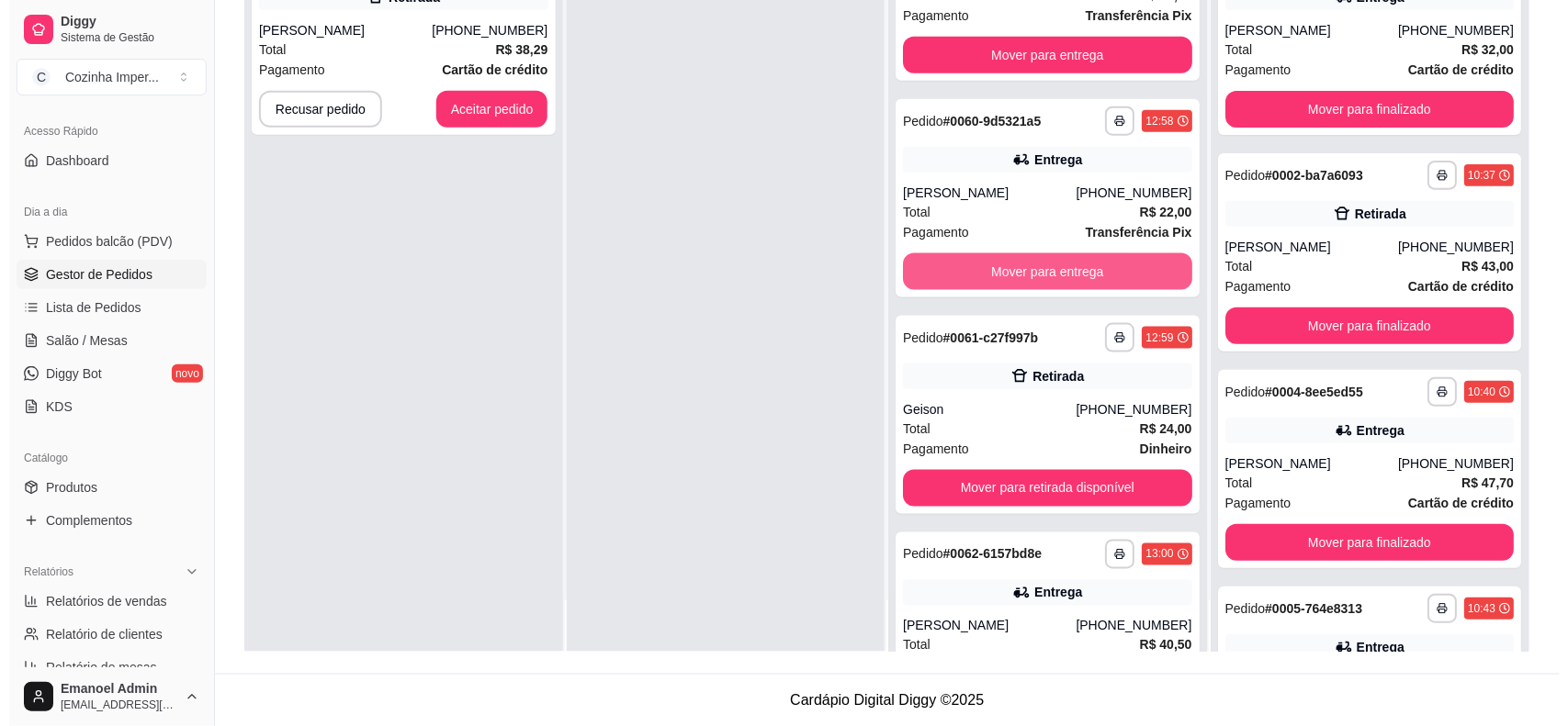
scroll to position [808, 0]
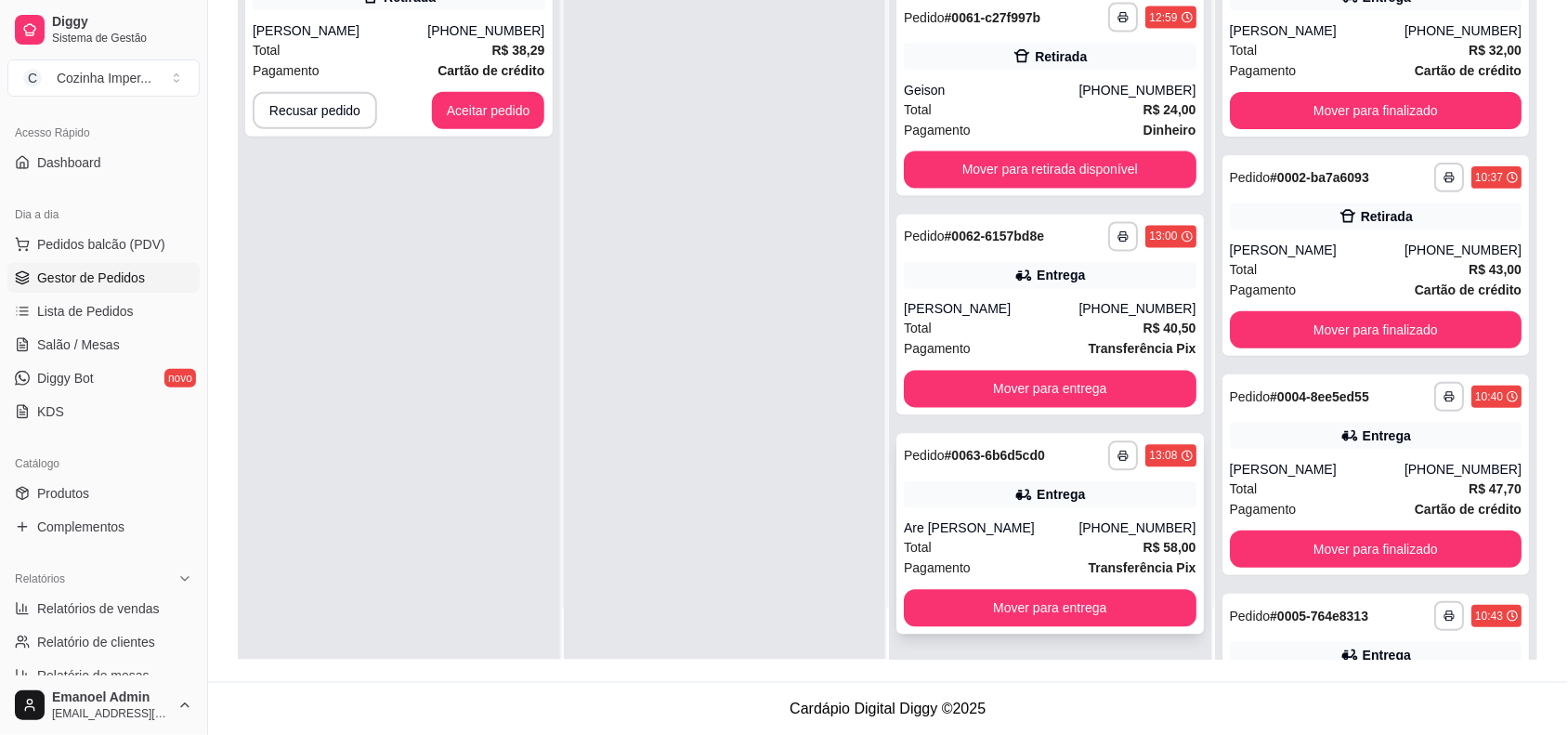
click at [1014, 489] on icon at bounding box center [1023, 495] width 19 height 19
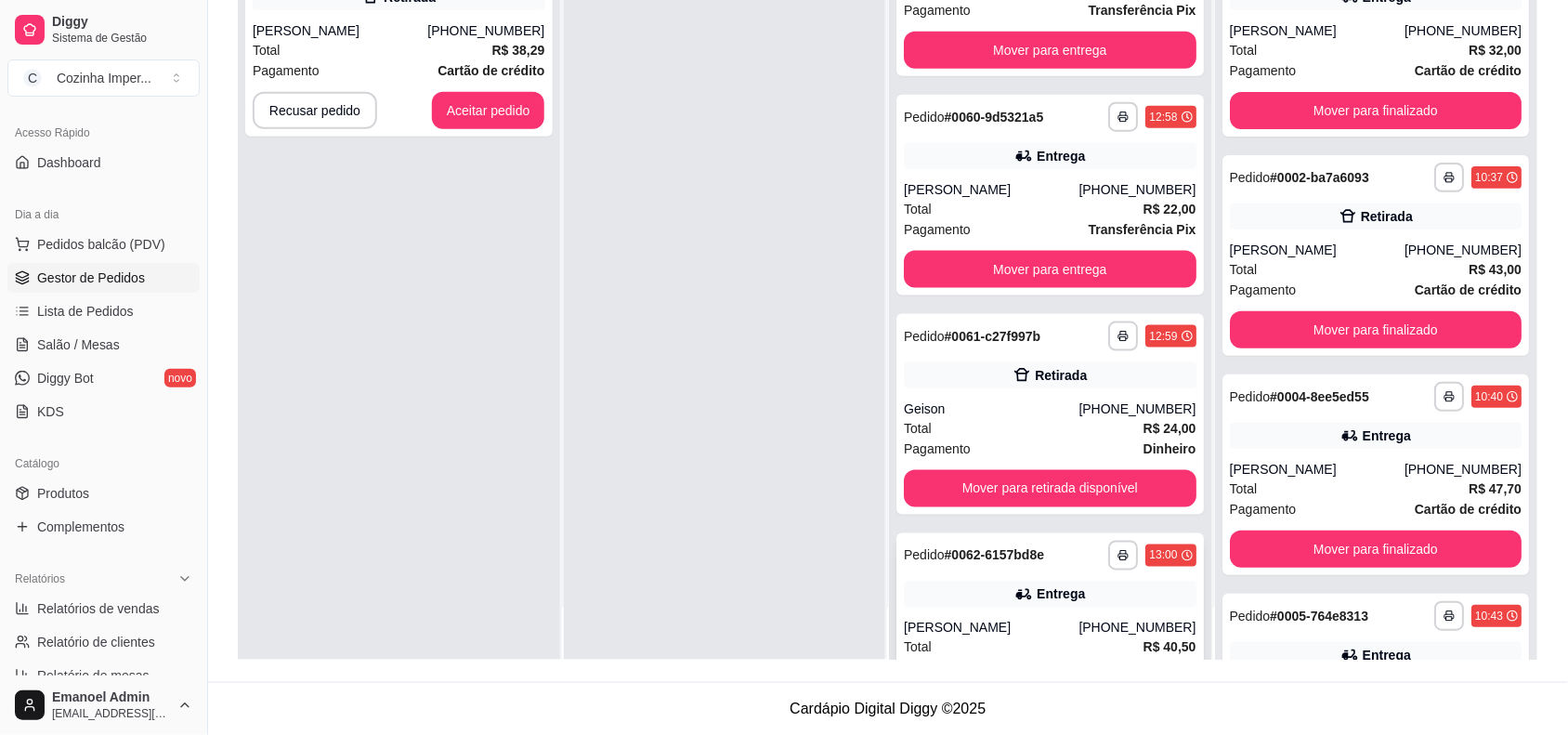
scroll to position [469, 0]
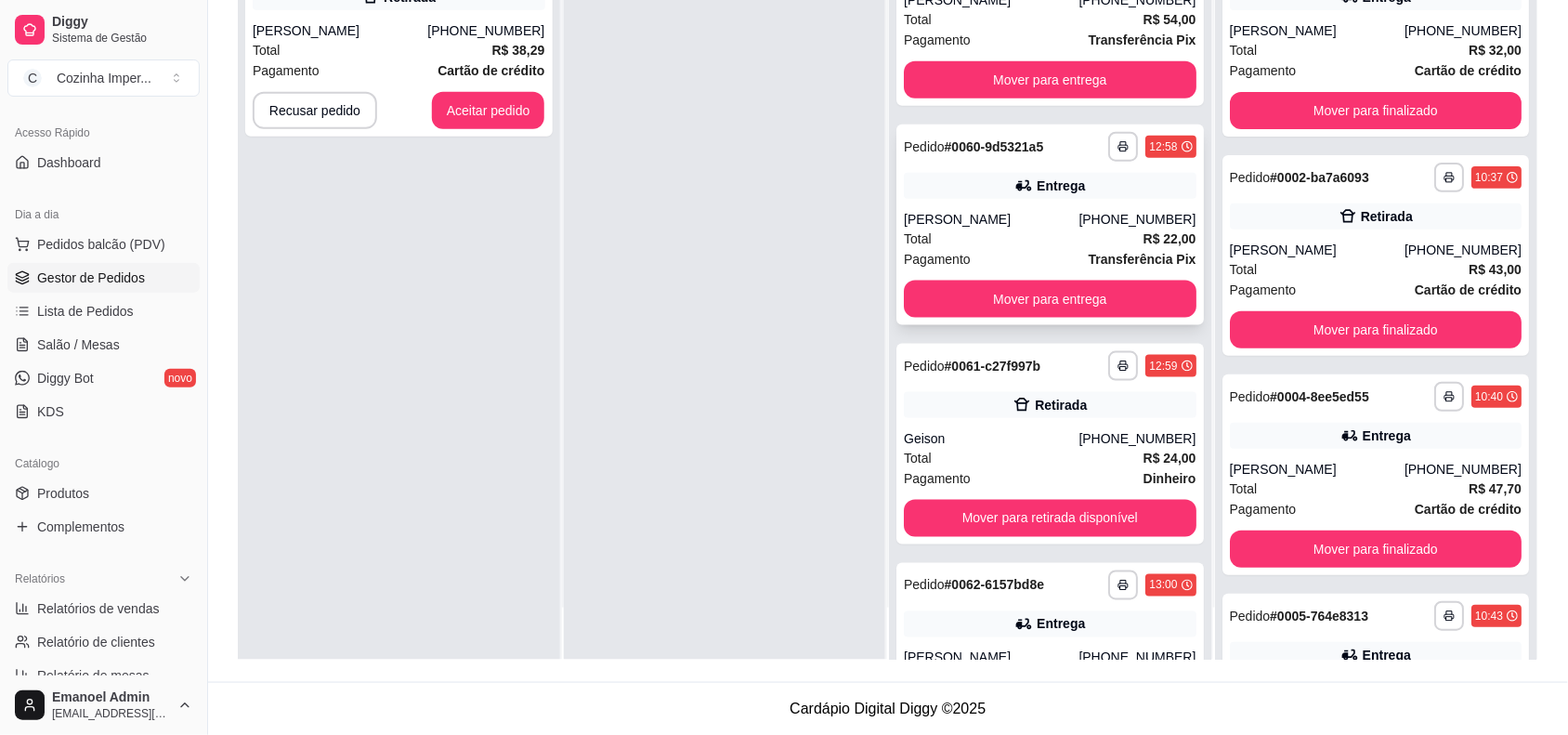
click at [987, 173] on div "Entrega" at bounding box center [1050, 186] width 293 height 26
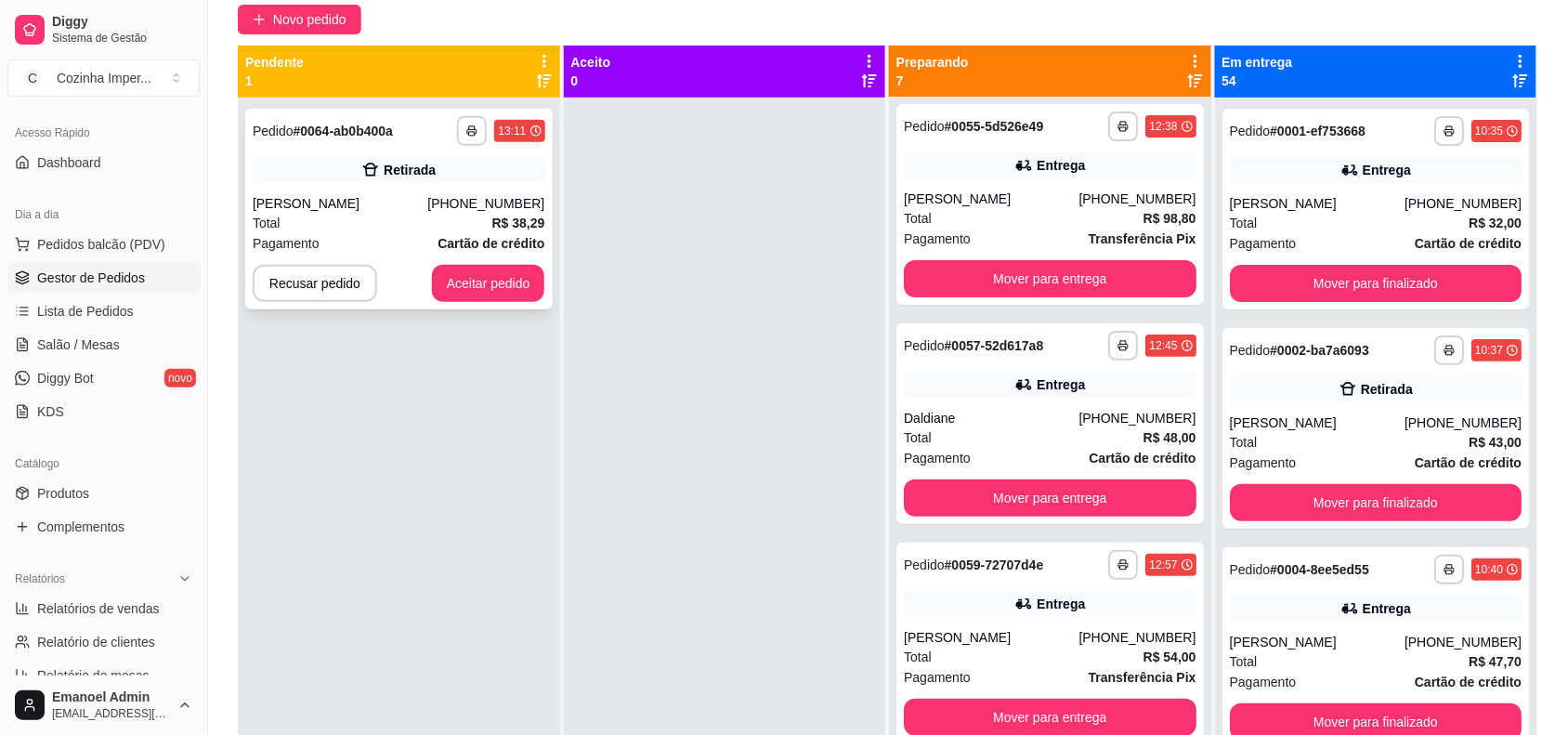
scroll to position [51, 0]
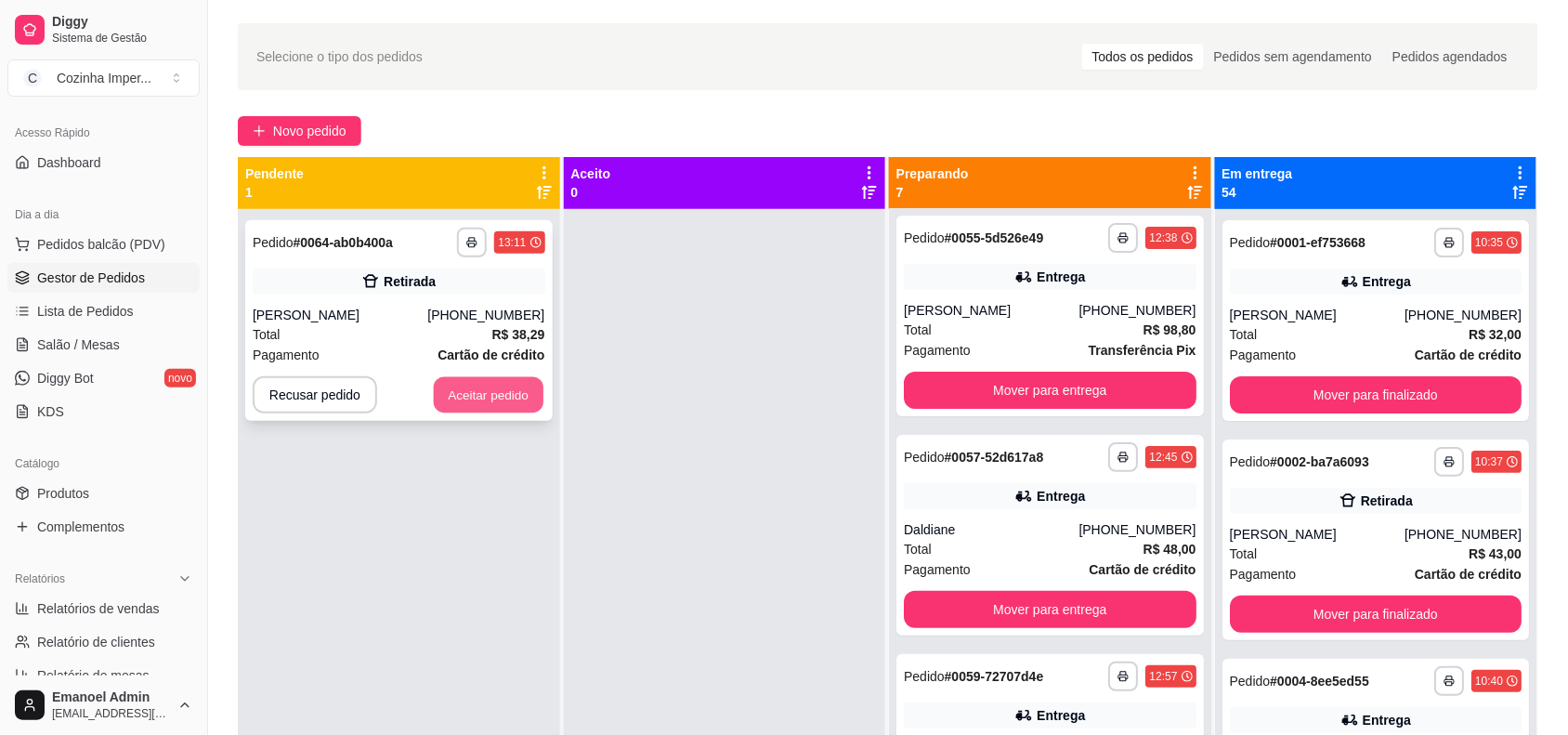
click at [493, 394] on button "Aceitar pedido" at bounding box center [489, 395] width 110 height 36
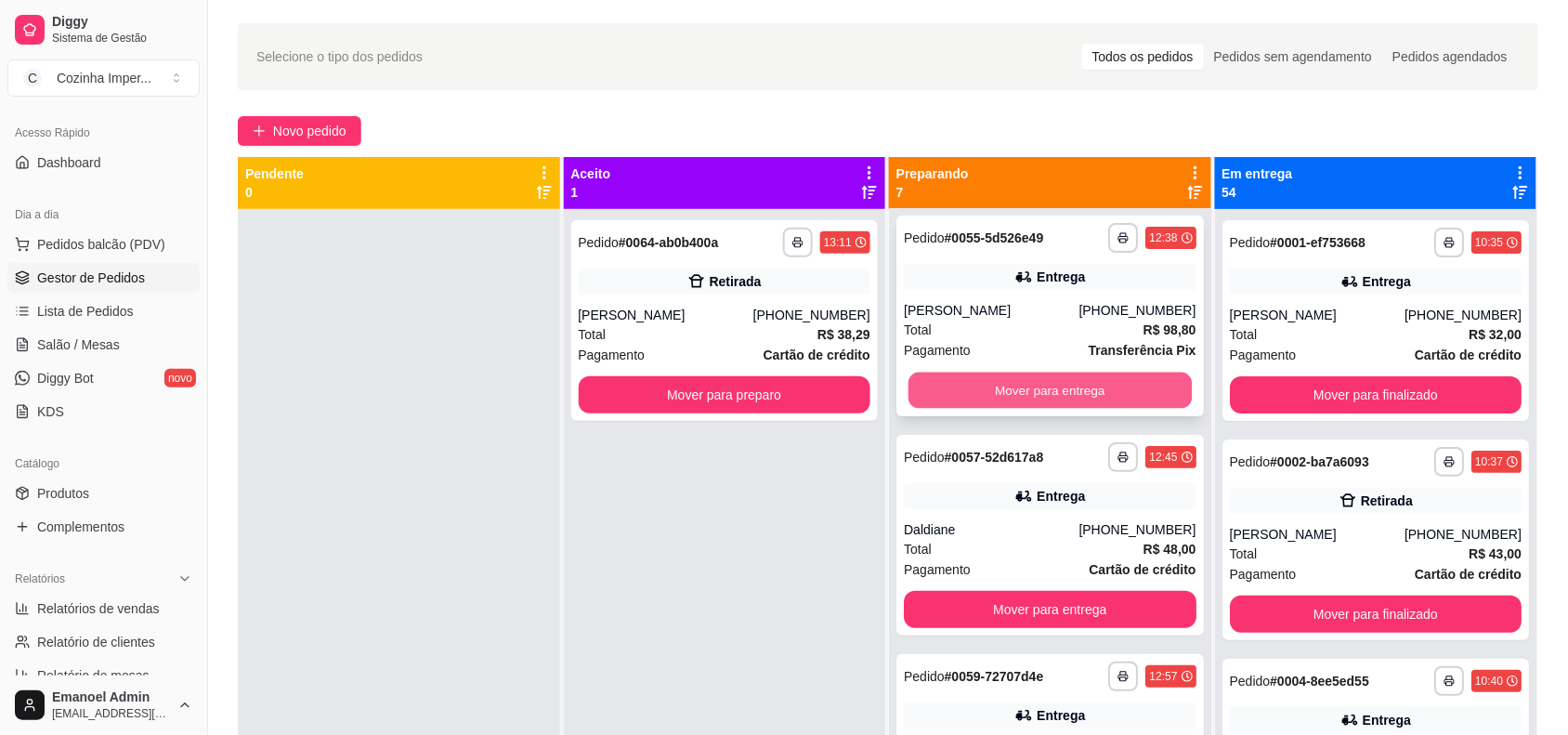
click at [985, 380] on button "Mover para entrega" at bounding box center [1049, 390] width 284 height 36
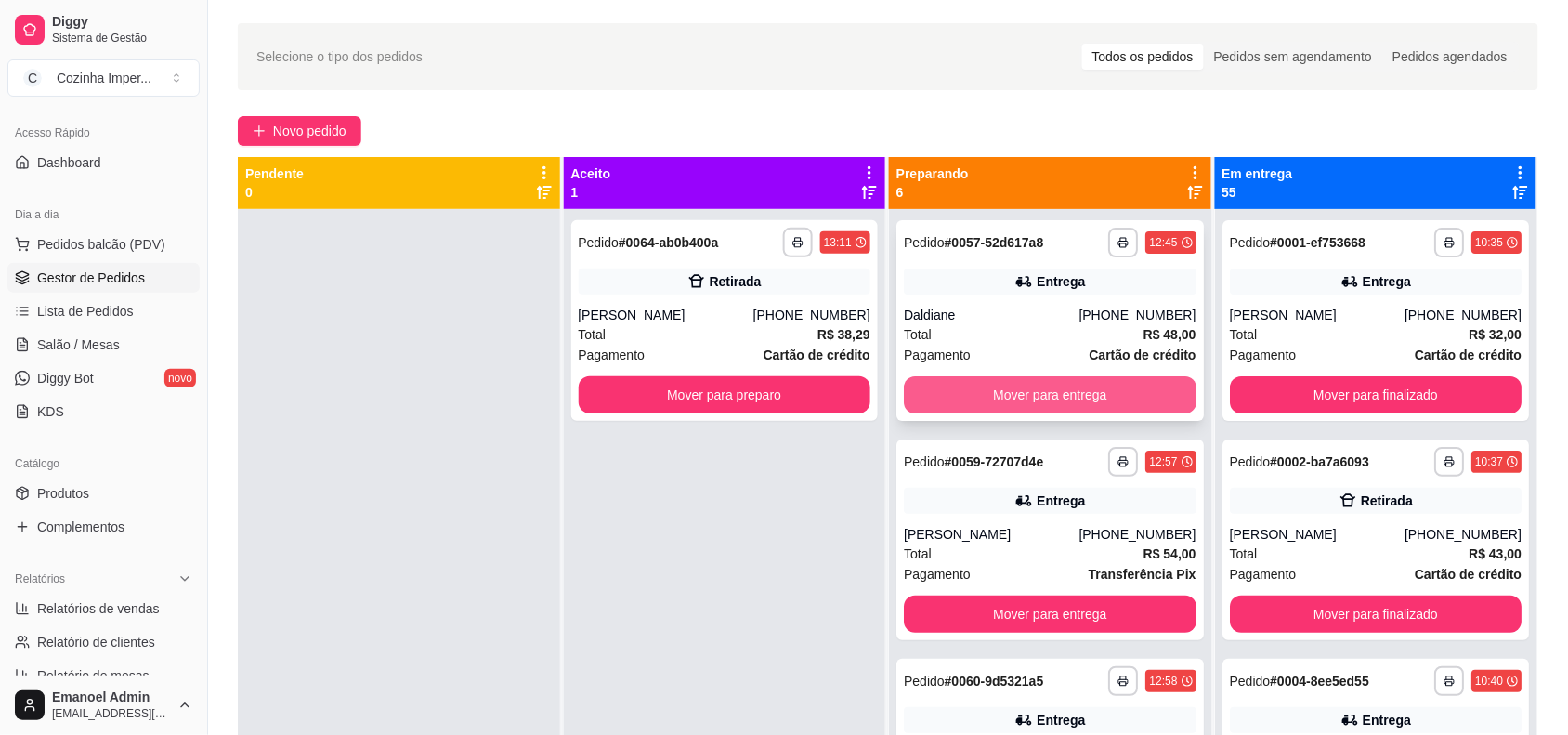
click at [985, 382] on button "Mover para entrega" at bounding box center [1050, 394] width 293 height 37
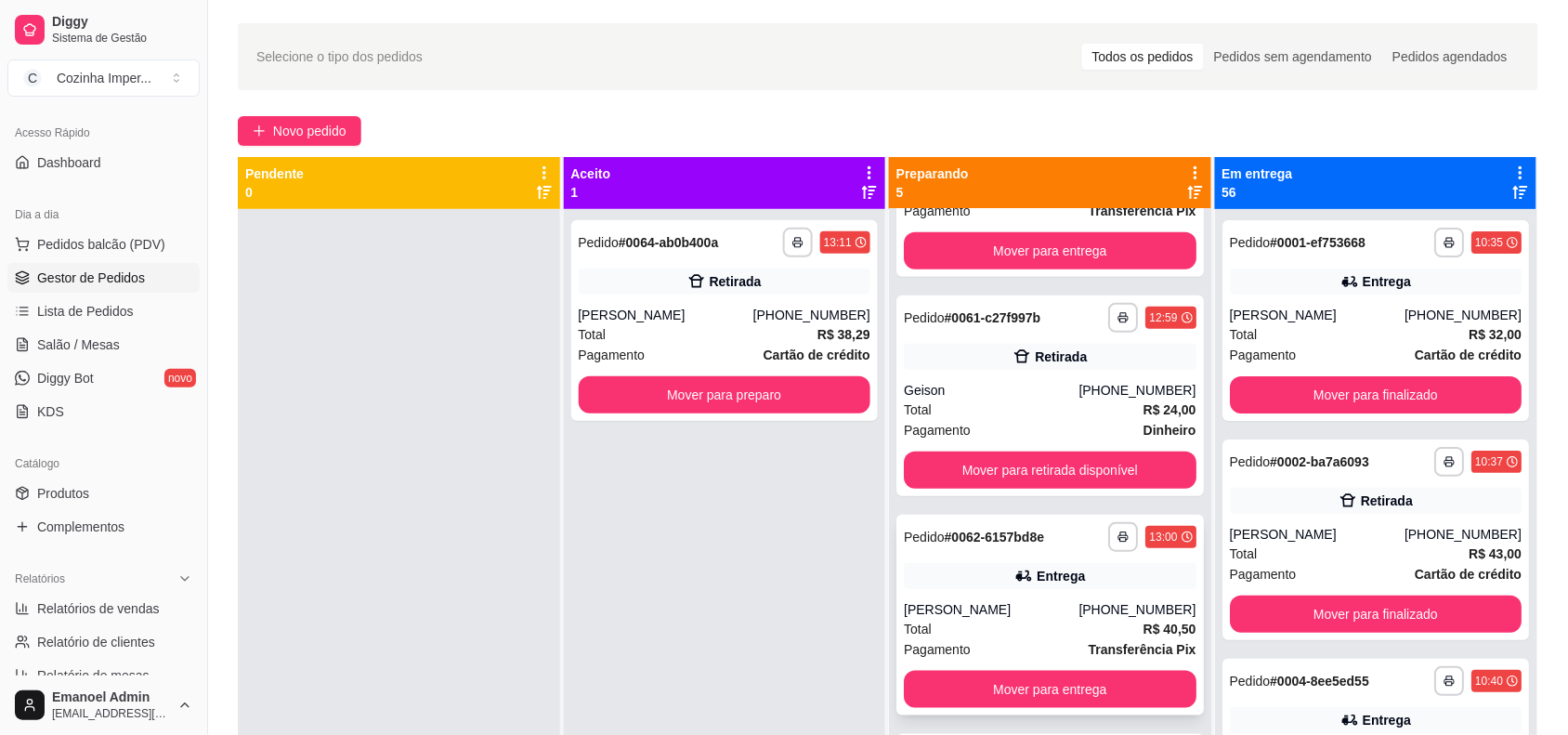
scroll to position [378, 0]
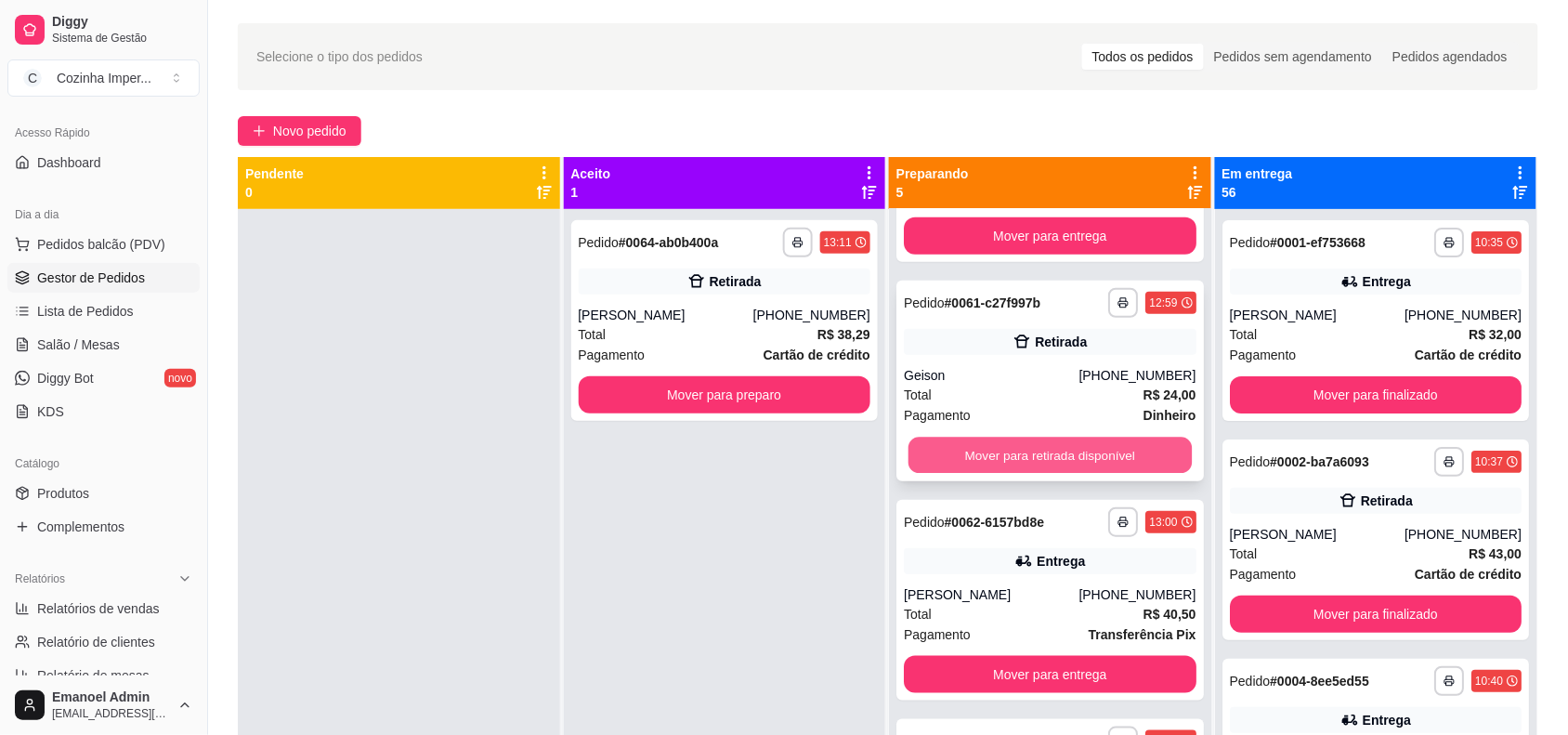
click at [977, 455] on button "Mover para retirada disponível" at bounding box center [1049, 455] width 284 height 36
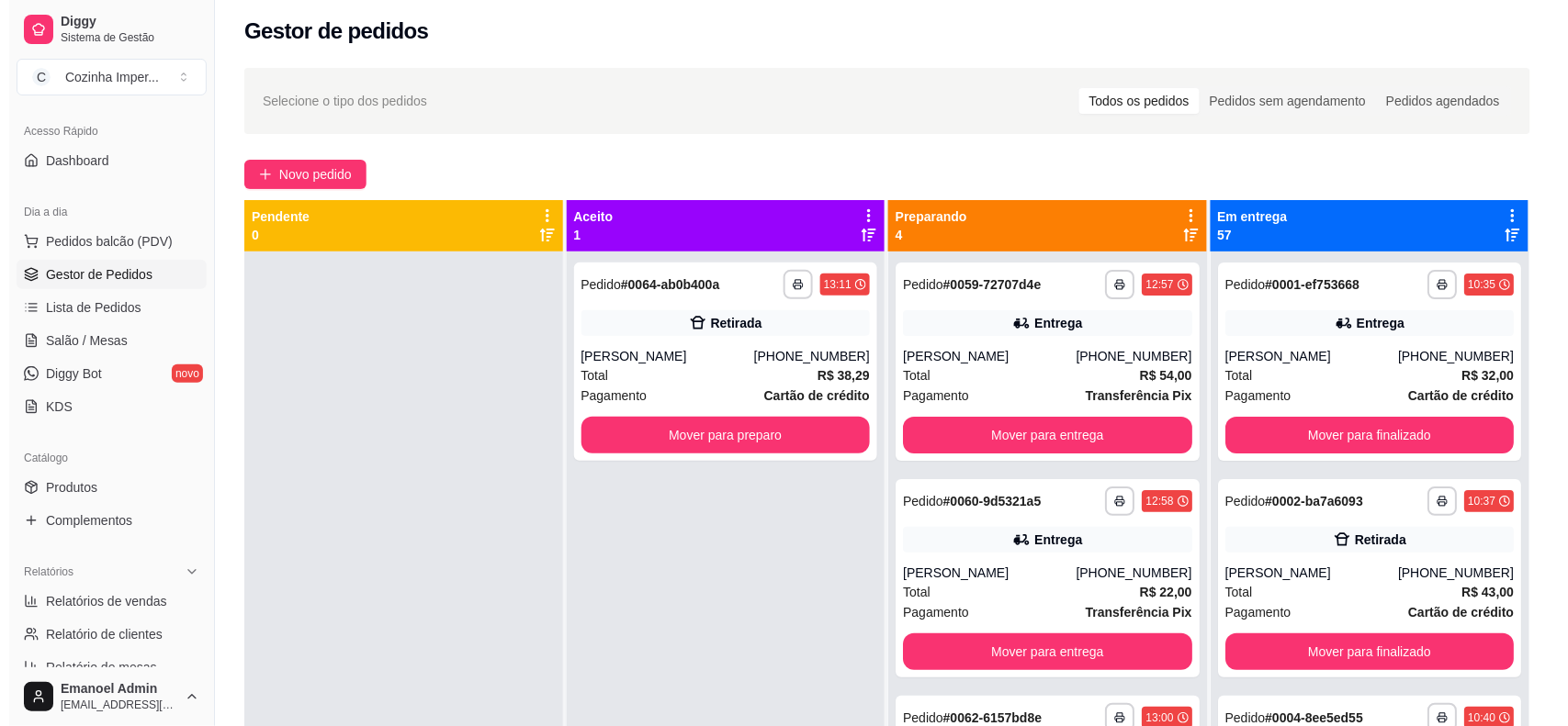
scroll to position [0, 0]
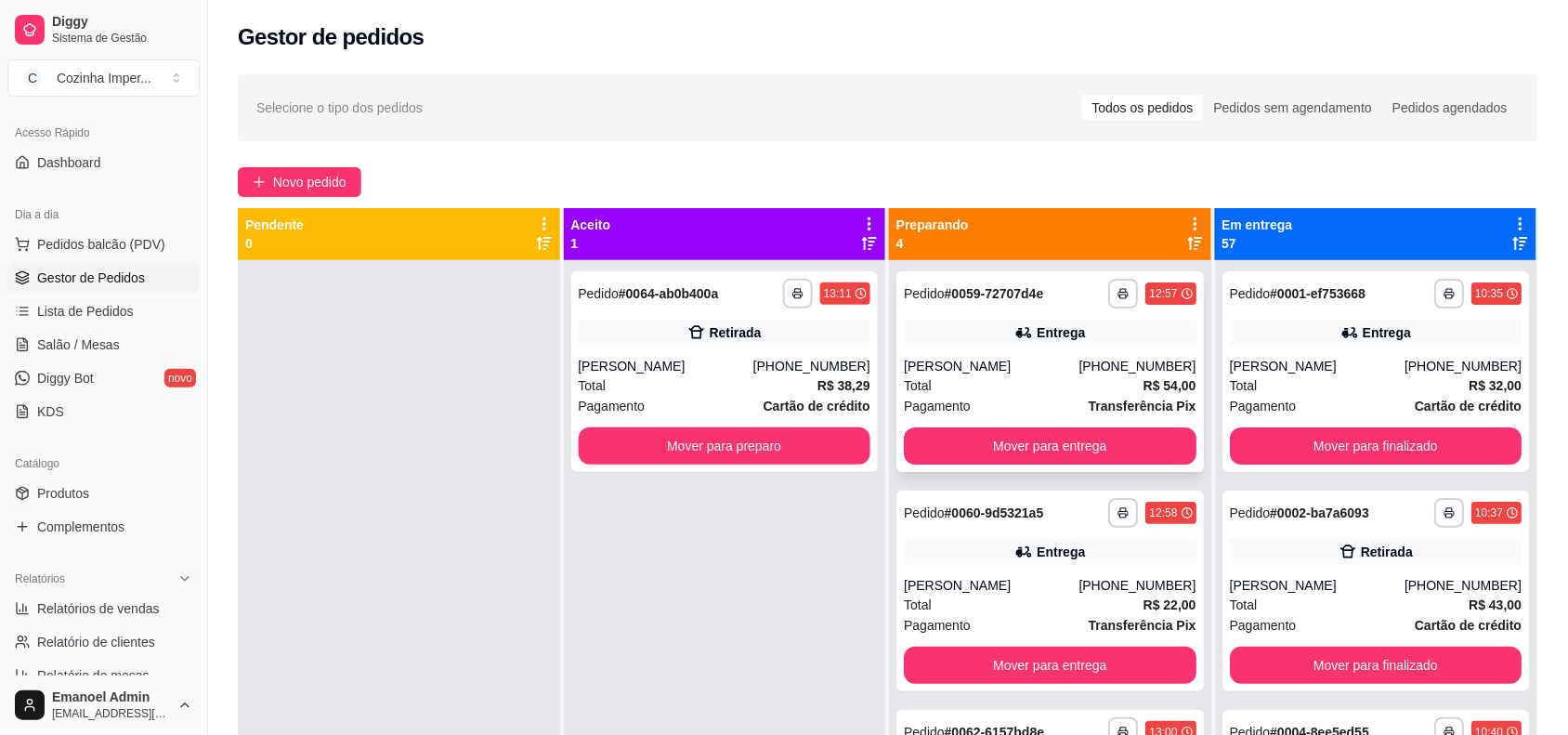
click at [980, 347] on div "**********" at bounding box center [1049, 371] width 308 height 201
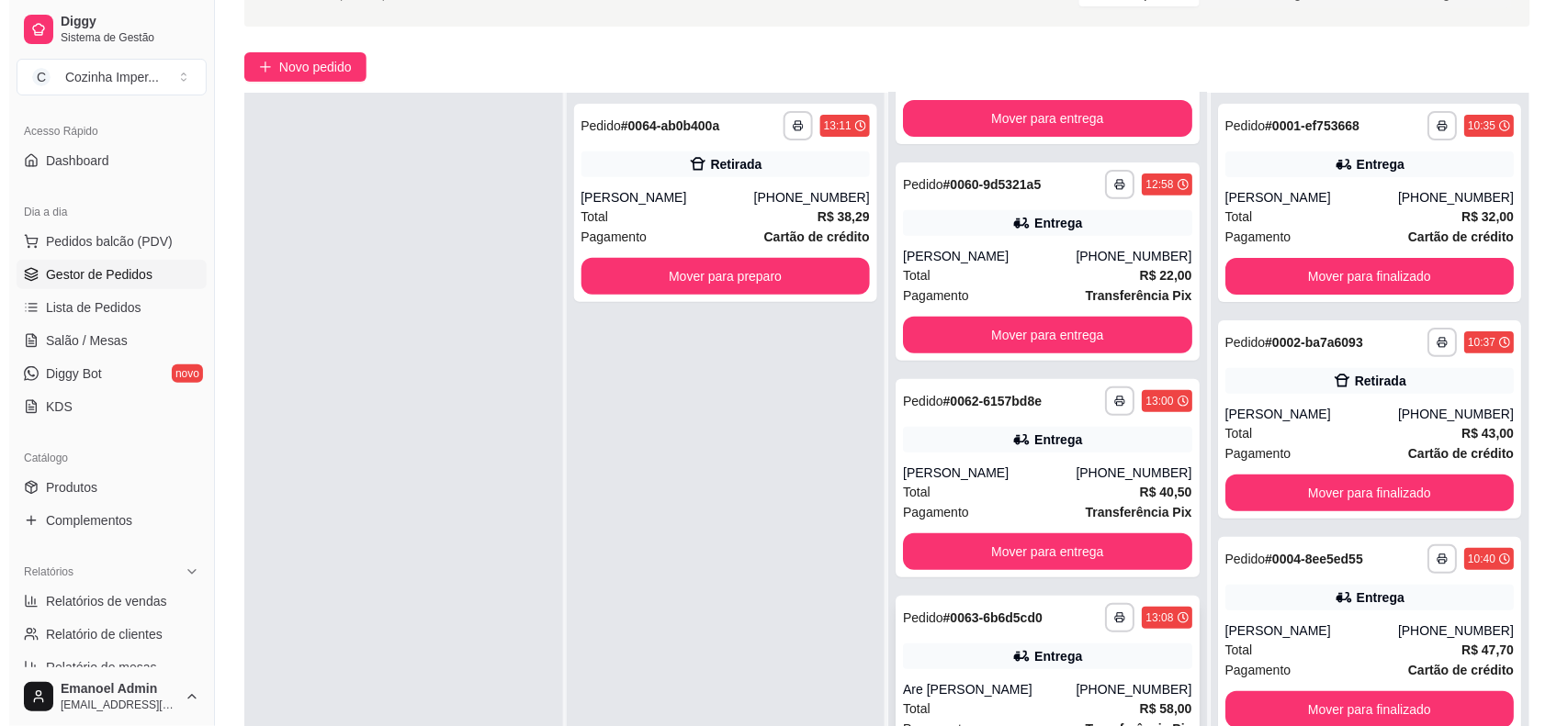
scroll to position [280, 0]
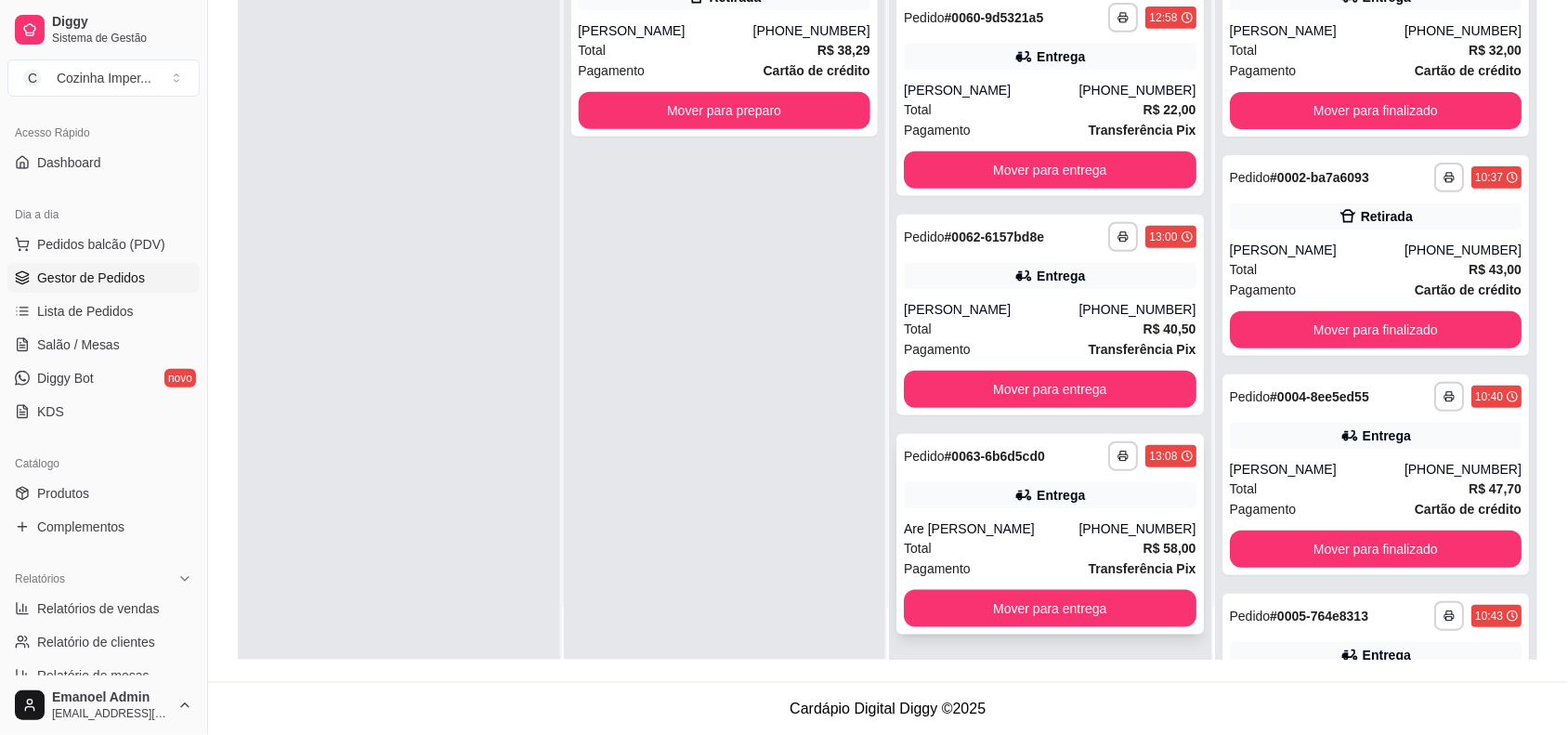
click at [1042, 521] on div "Are [PERSON_NAME]" at bounding box center [991, 529] width 174 height 19
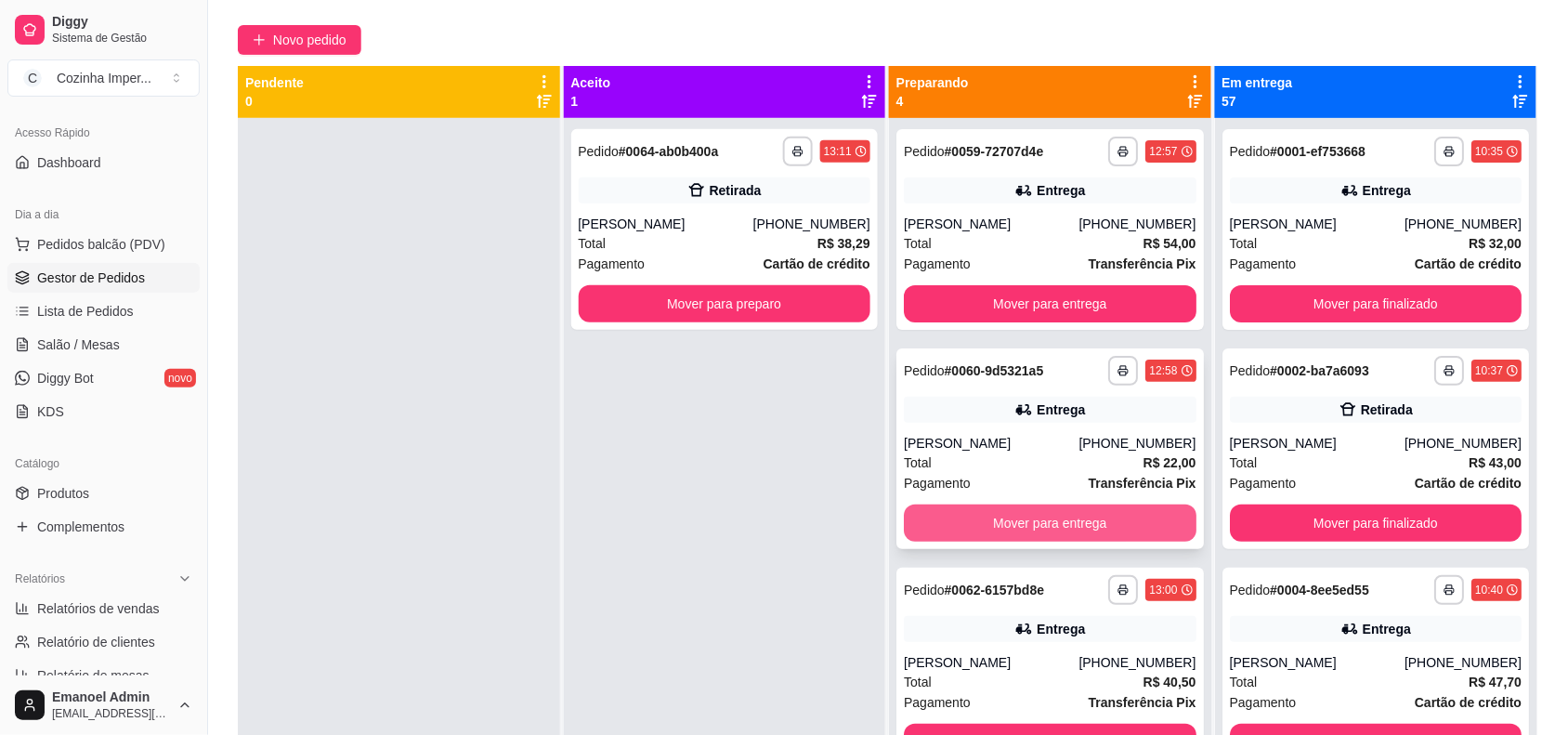
scroll to position [51, 0]
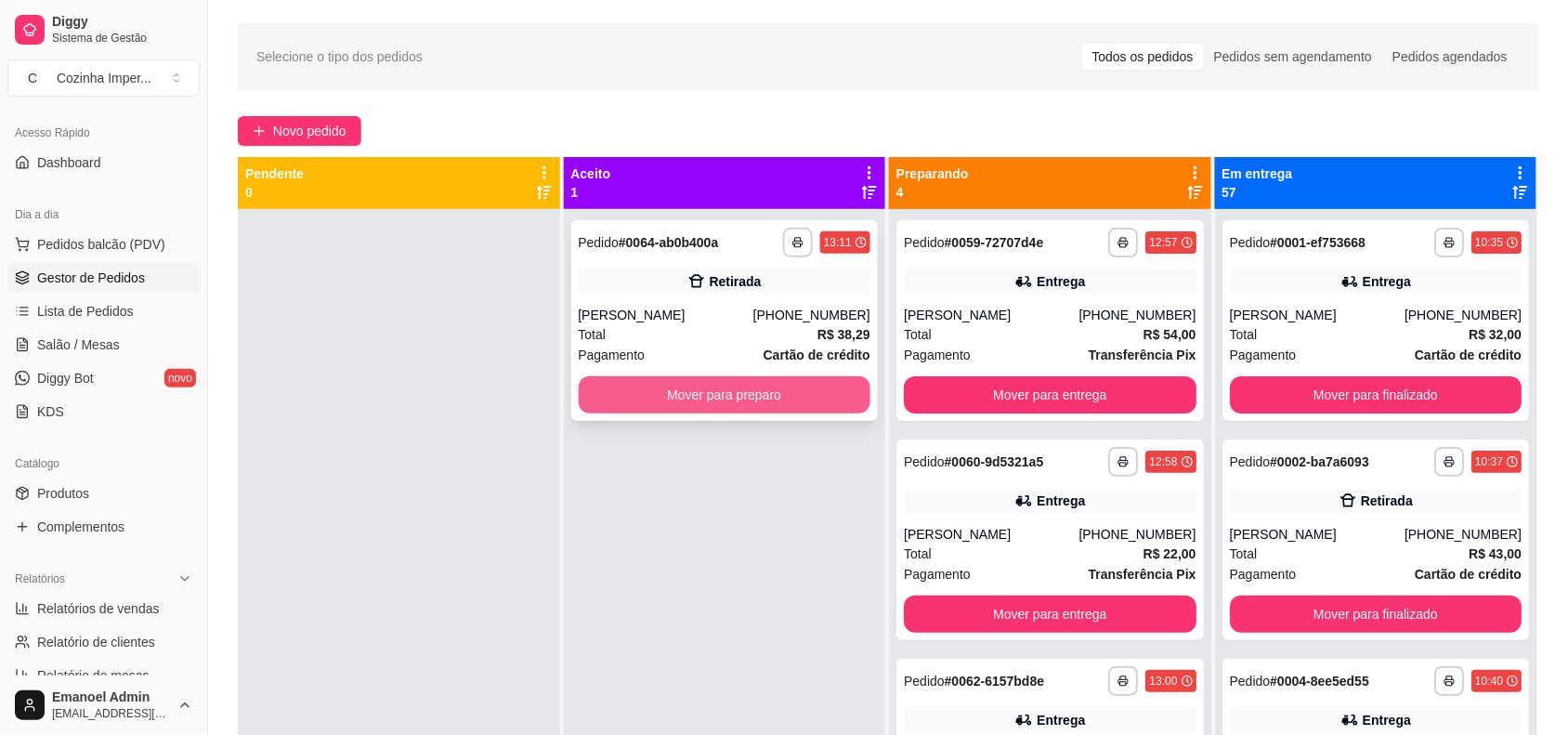
click at [783, 390] on button "Mover para preparo" at bounding box center [725, 394] width 293 height 37
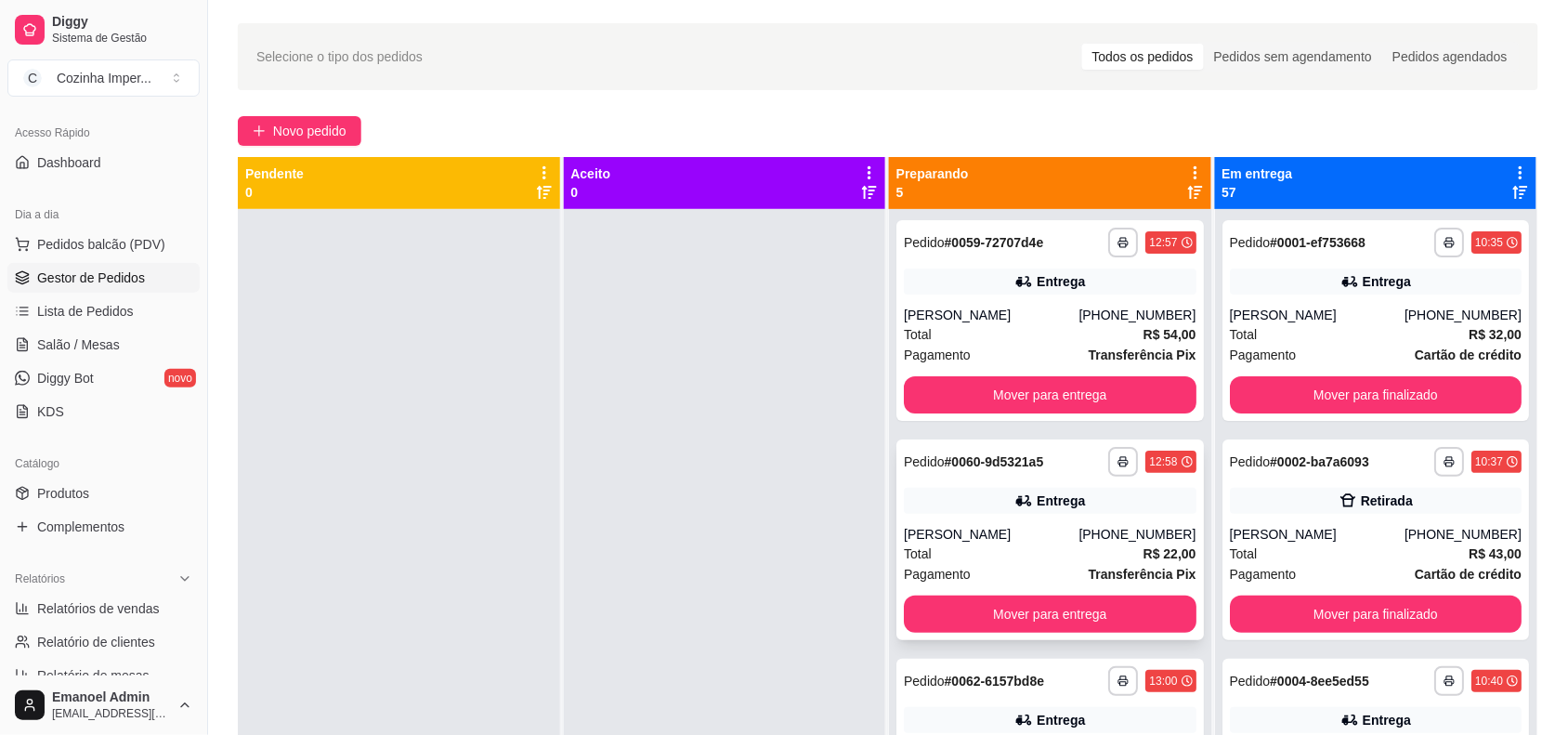
click at [1005, 483] on div "**********" at bounding box center [1049, 540] width 308 height 201
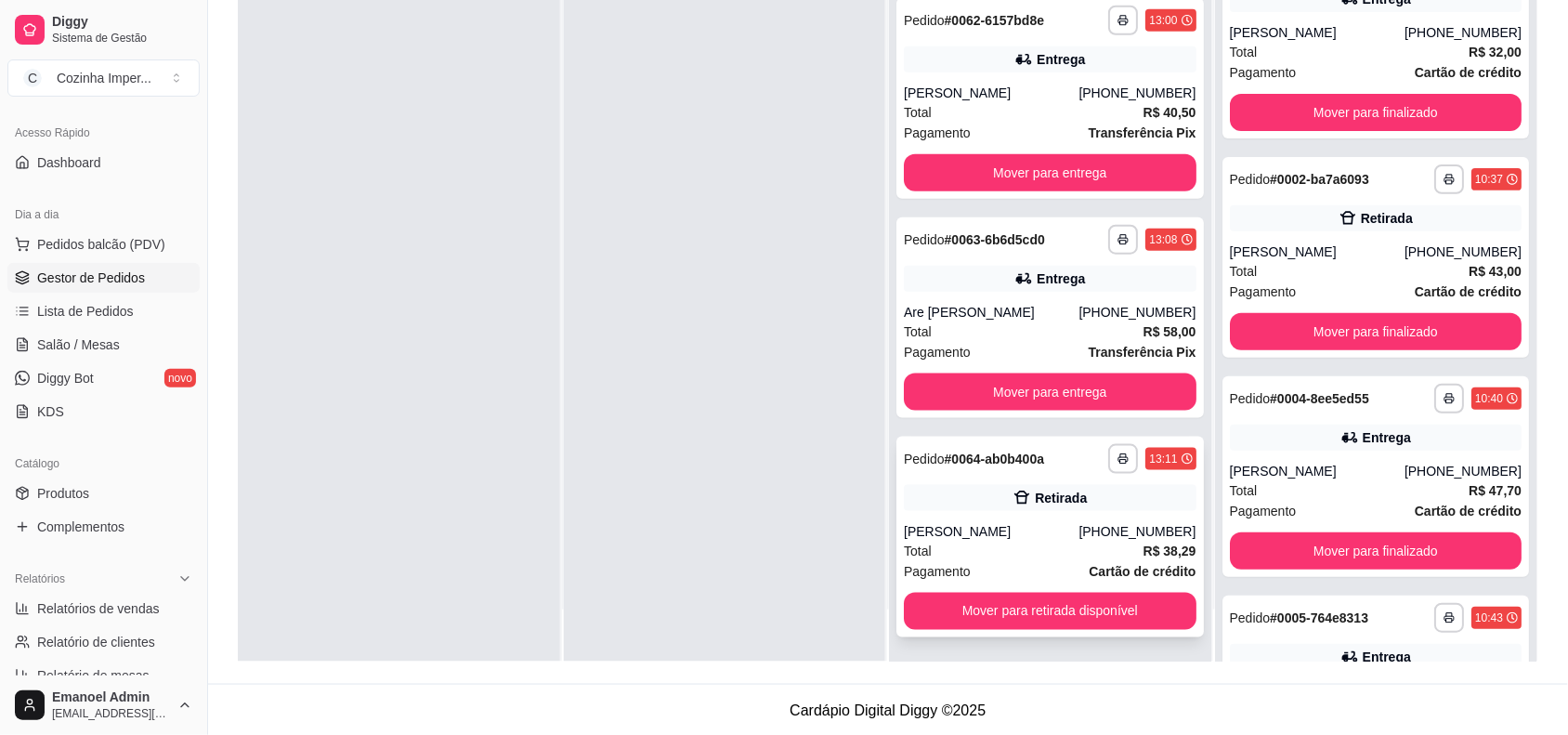
scroll to position [284, 0]
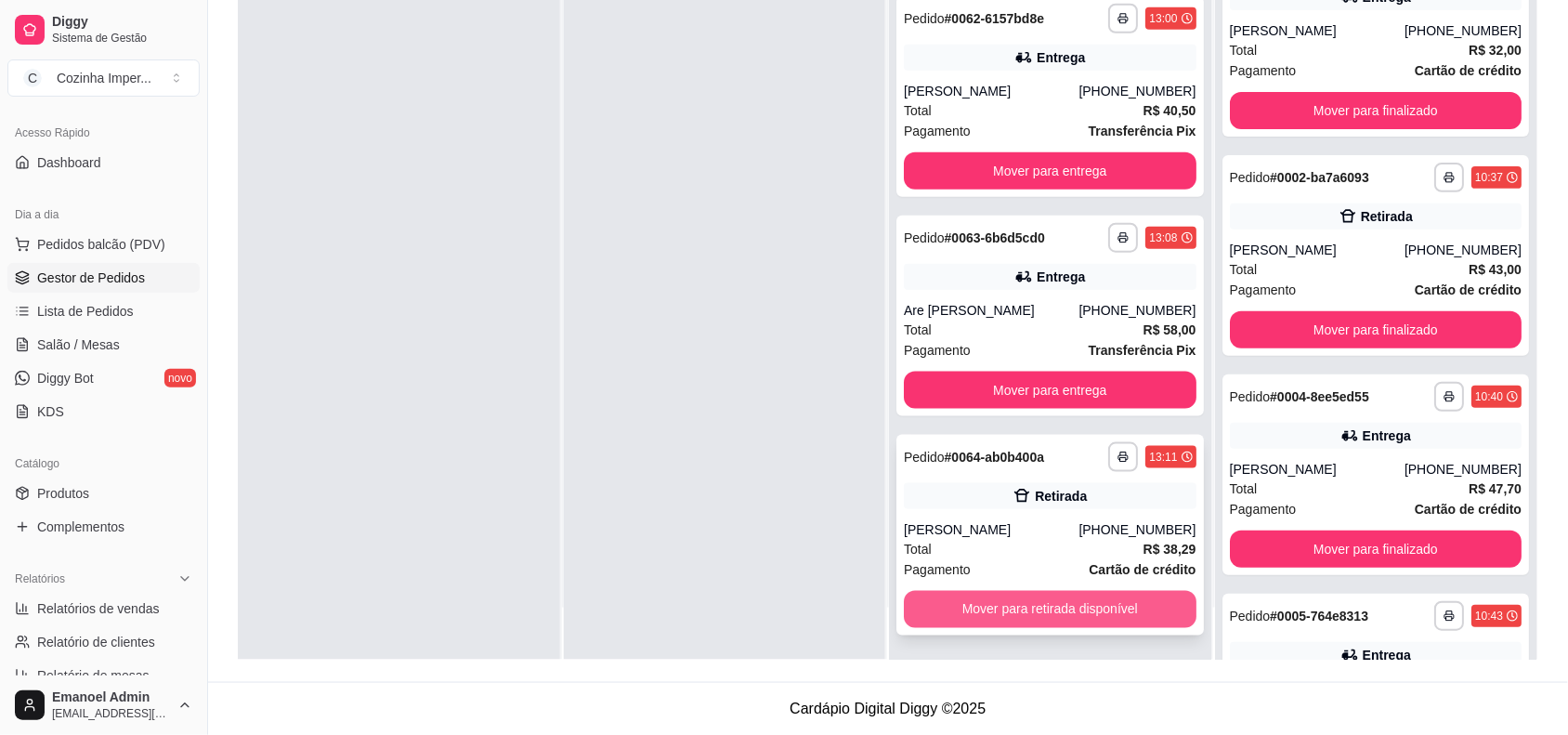
click at [1056, 604] on button "Mover para retirada disponível" at bounding box center [1050, 609] width 293 height 37
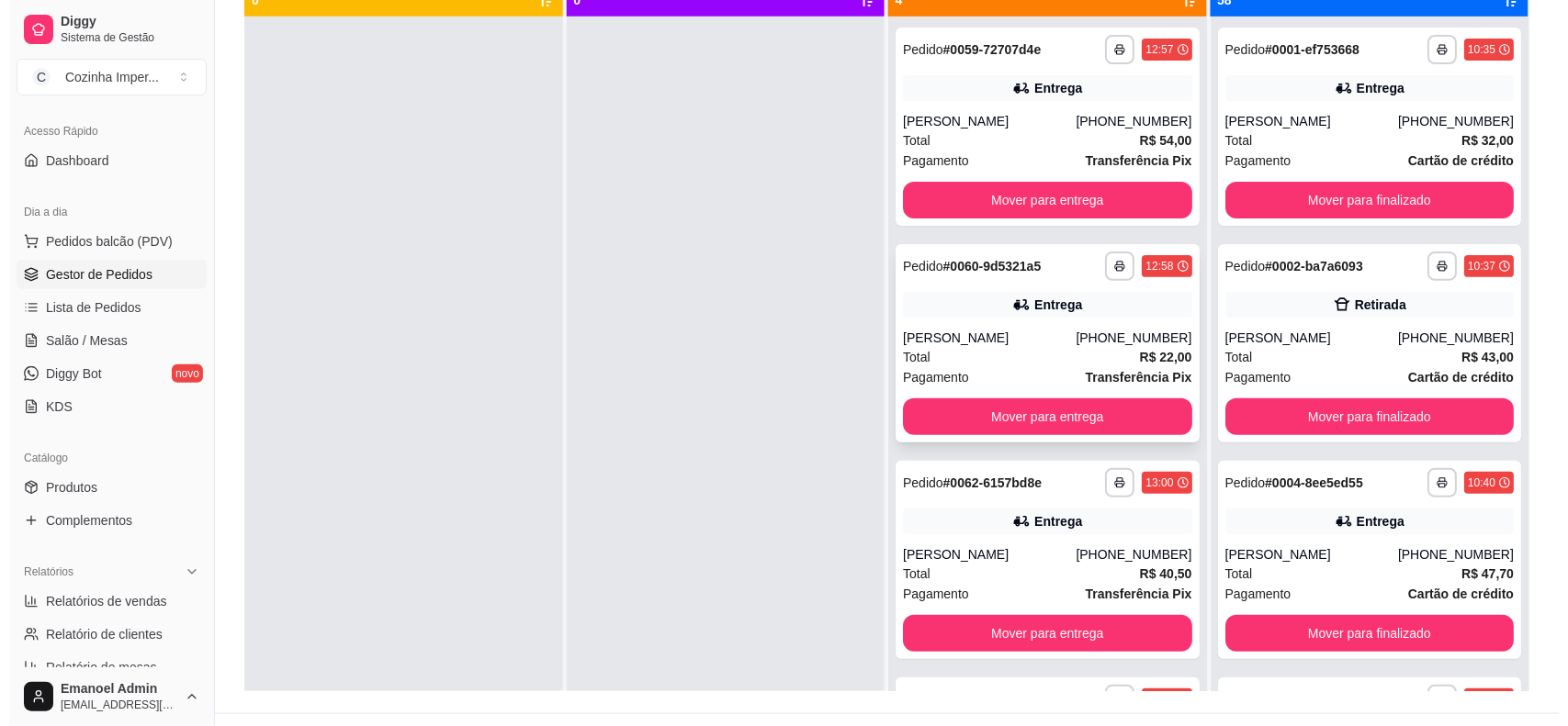
scroll to position [0, 0]
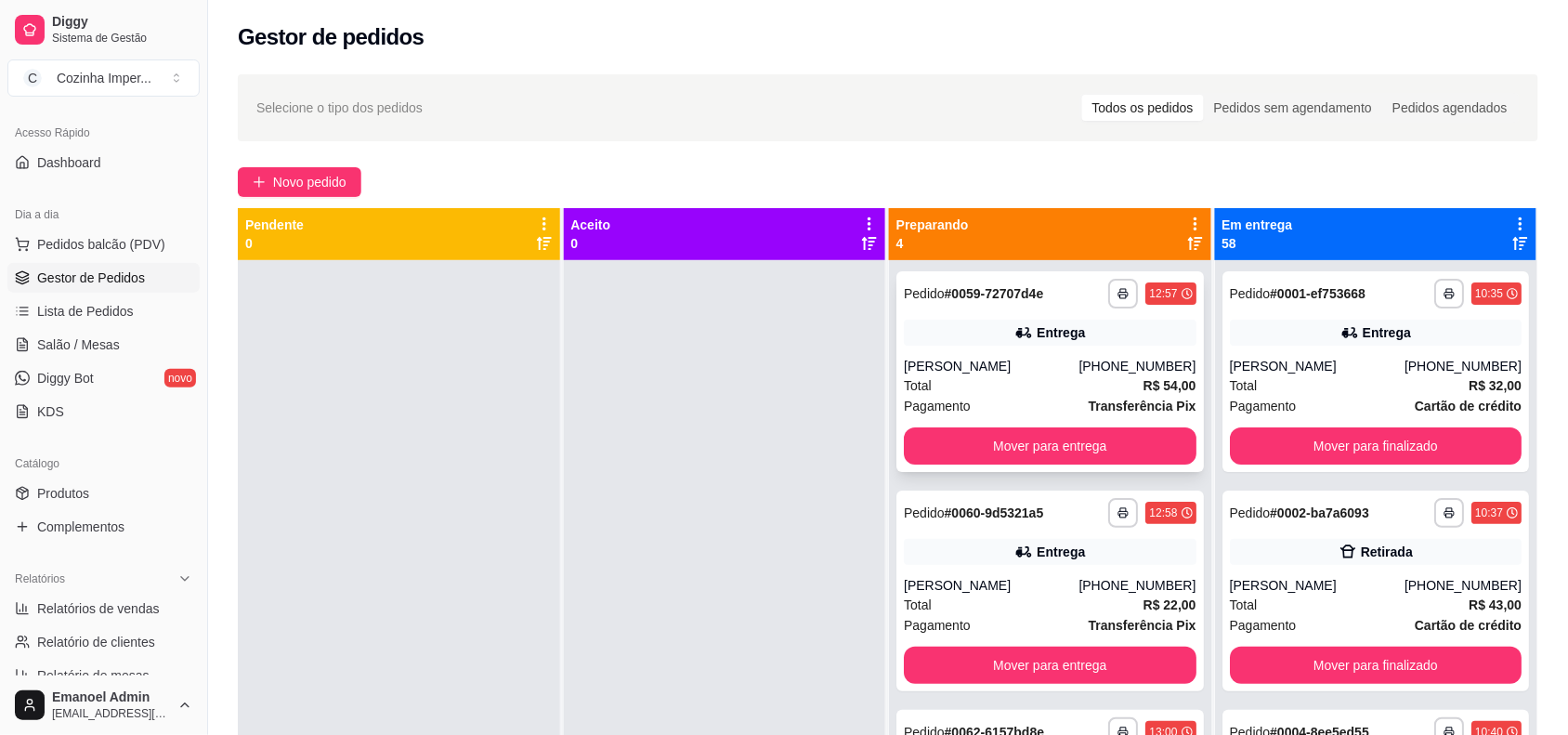
click at [1008, 344] on div "Entrega" at bounding box center [1050, 333] width 293 height 26
click at [1068, 531] on div "**********" at bounding box center [1049, 592] width 308 height 201
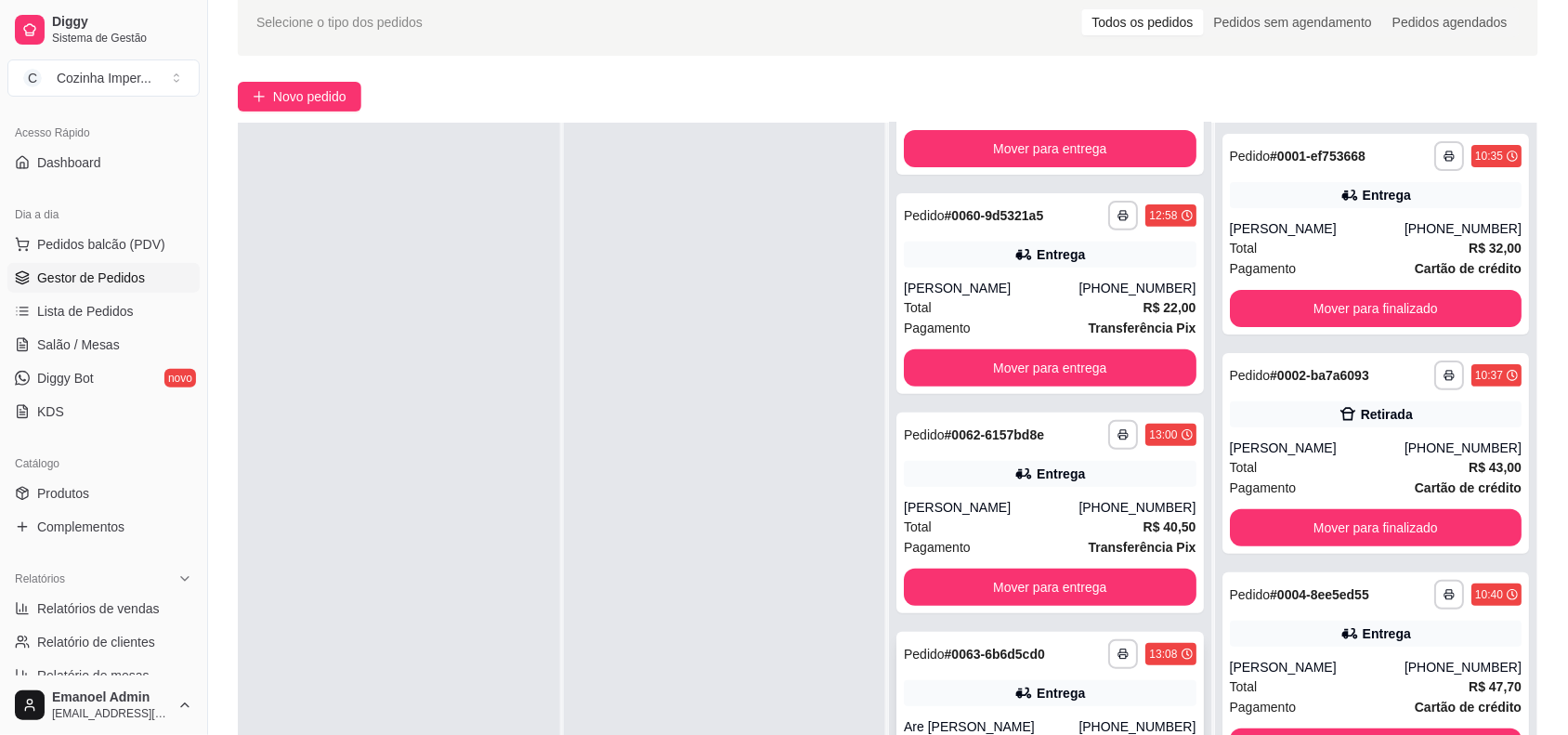
scroll to position [232, 0]
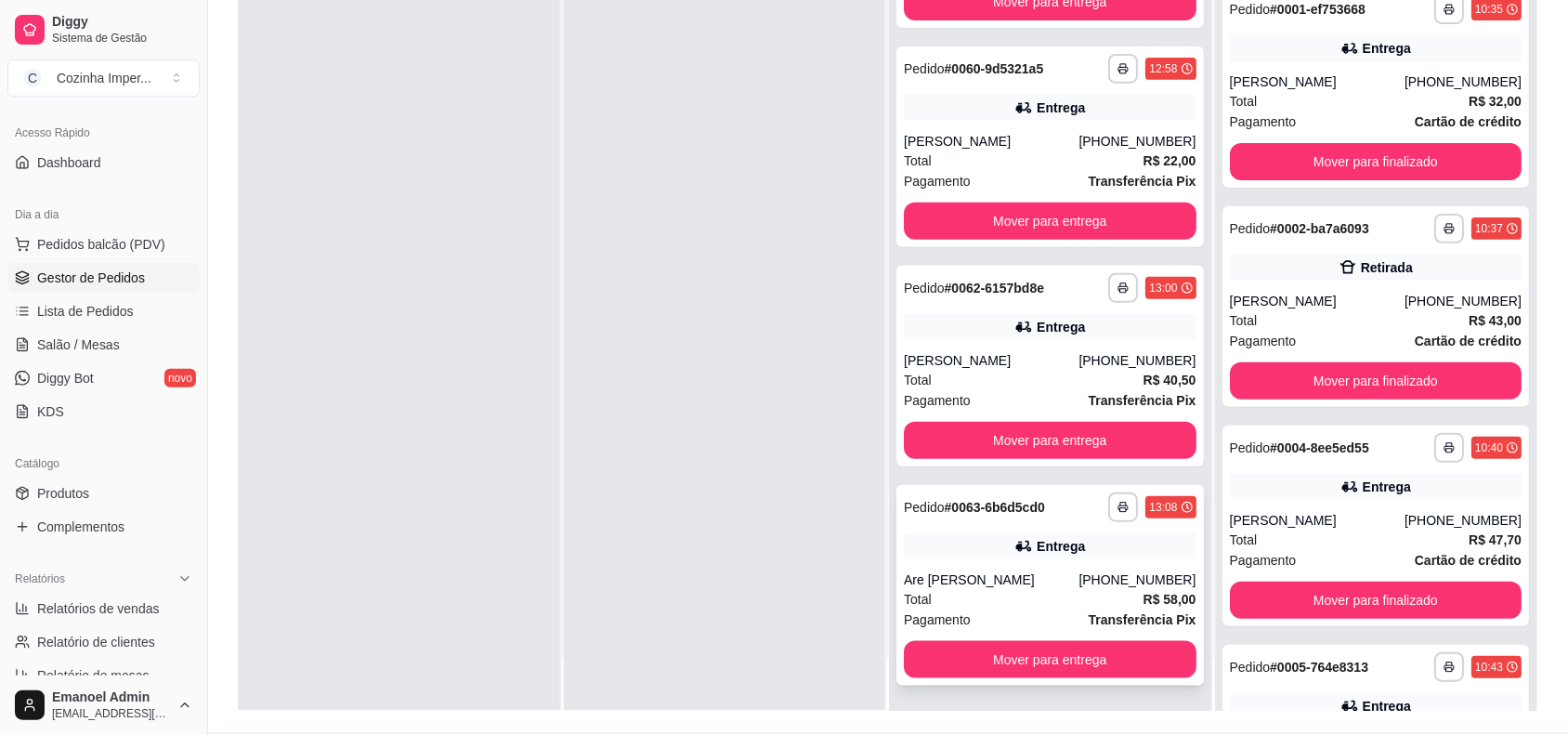
click at [988, 556] on div "Entrega" at bounding box center [1050, 546] width 293 height 26
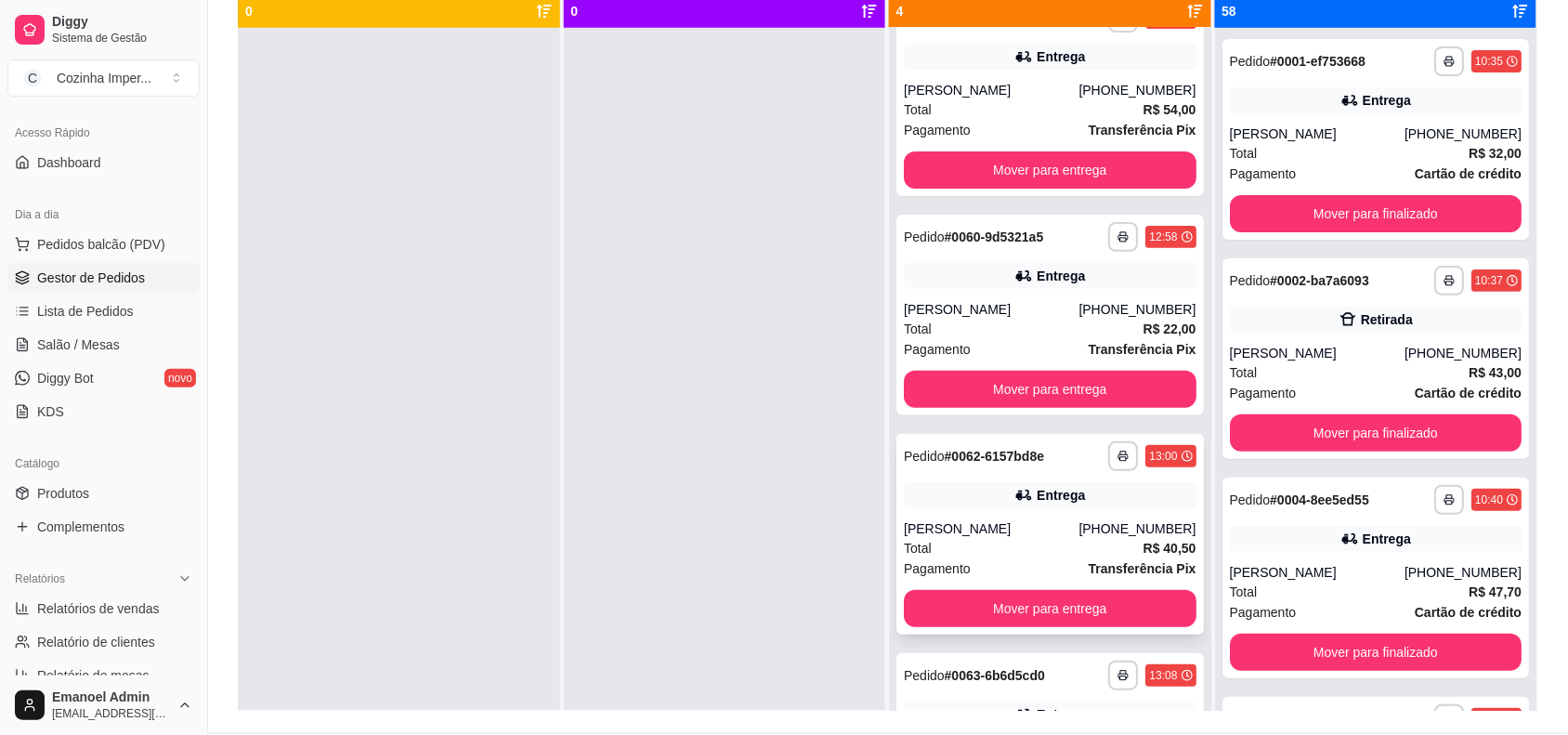
scroll to position [0, 0]
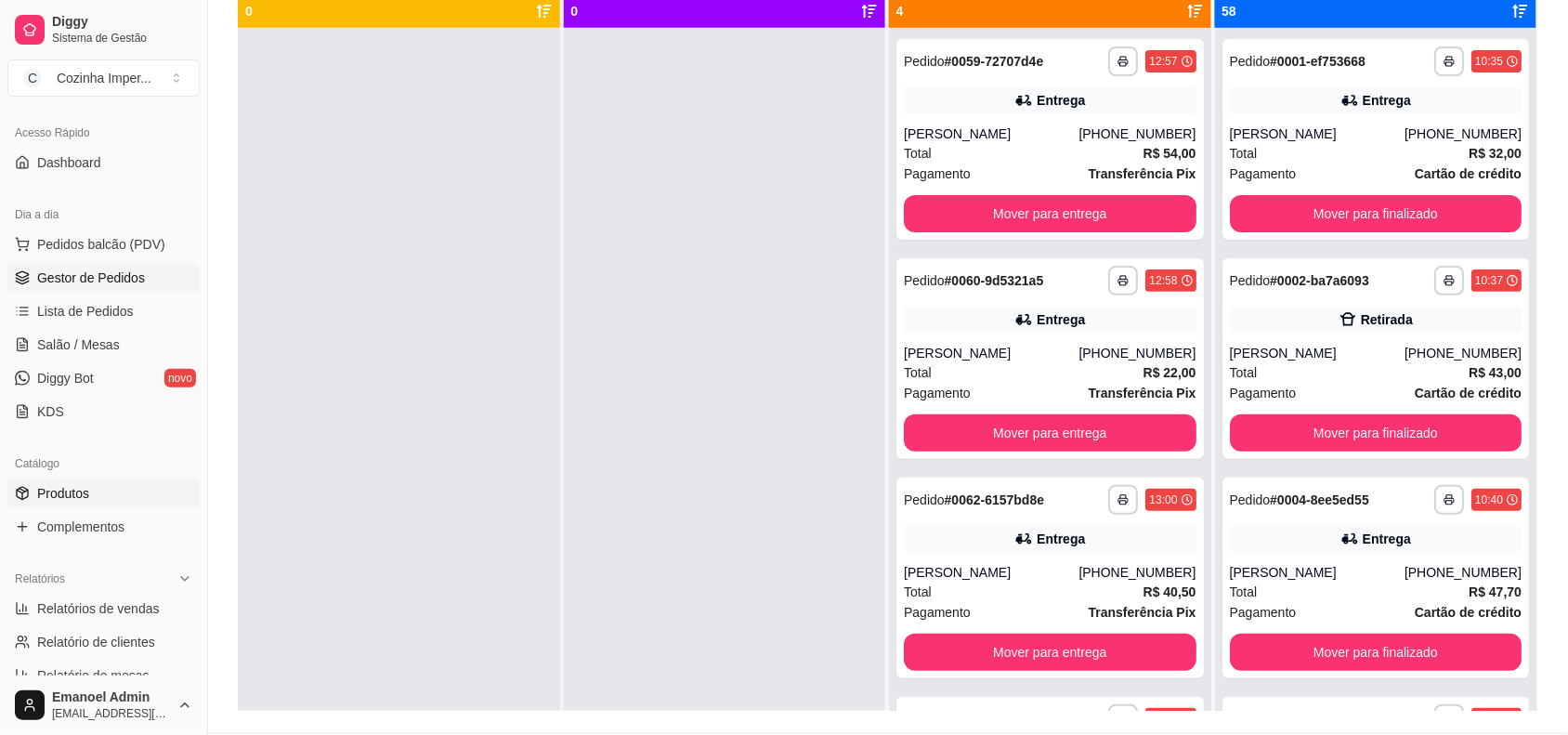
click at [117, 495] on link "Produtos" at bounding box center [103, 493] width 192 height 30
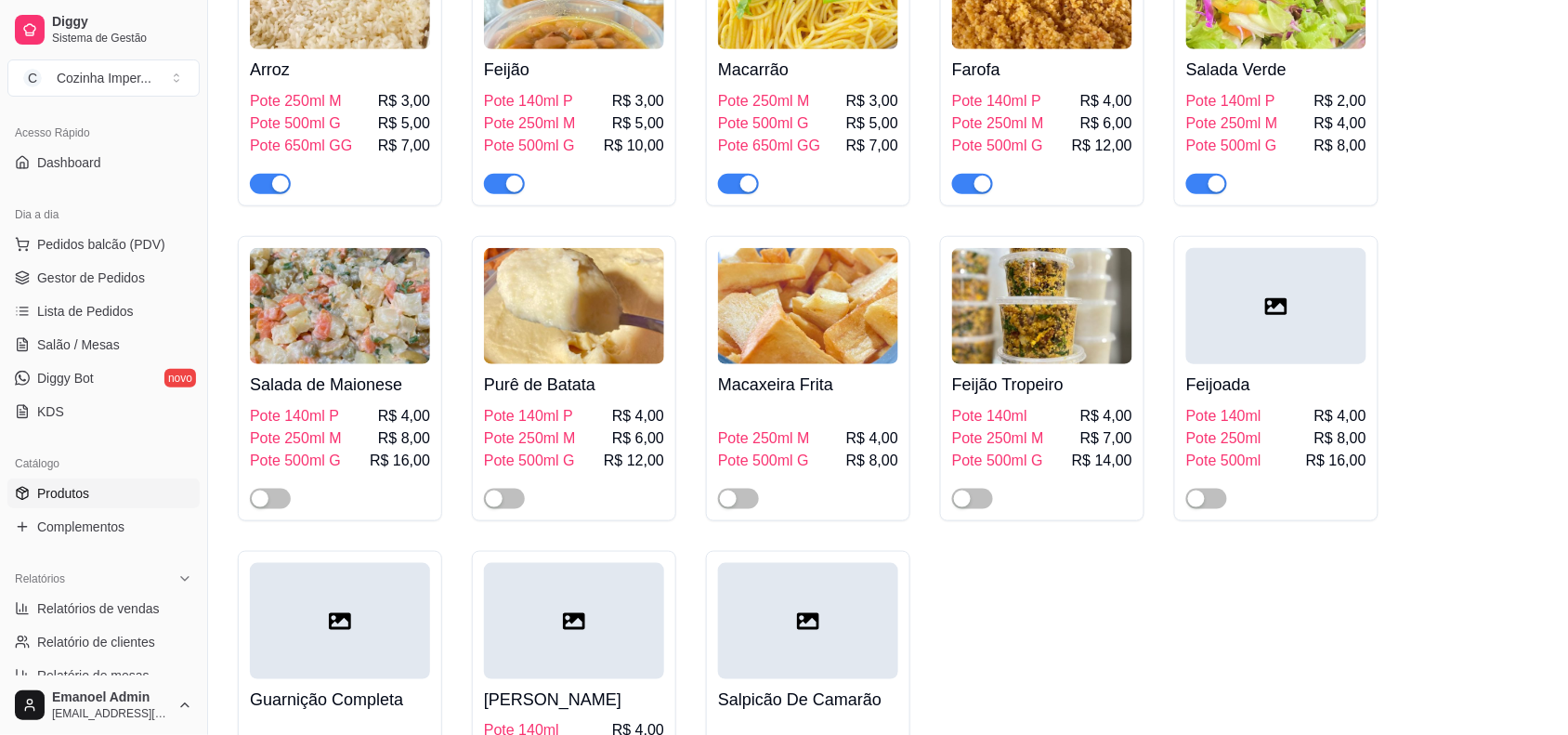
scroll to position [2439, 0]
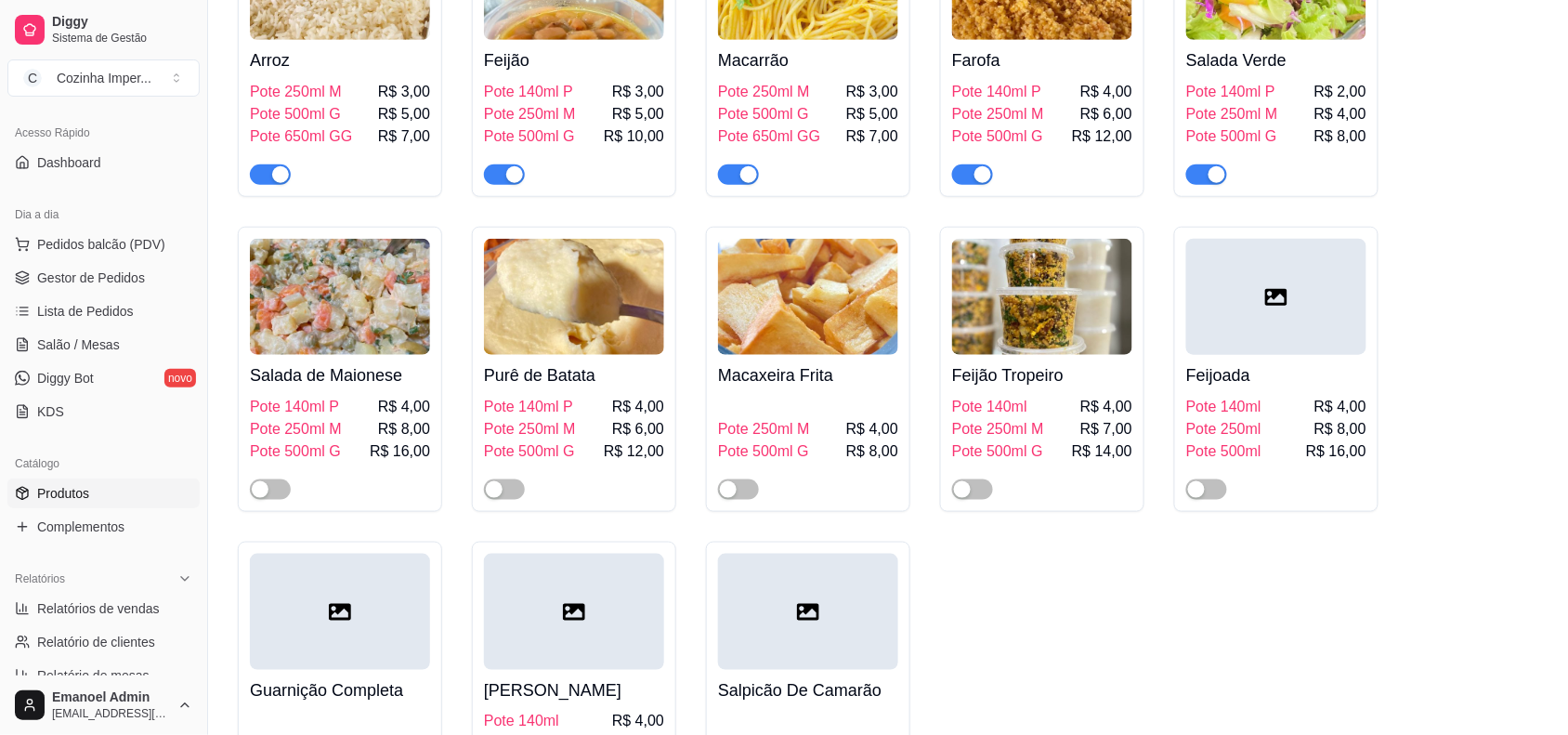
click at [1213, 166] on div "button" at bounding box center [1217, 174] width 17 height 17
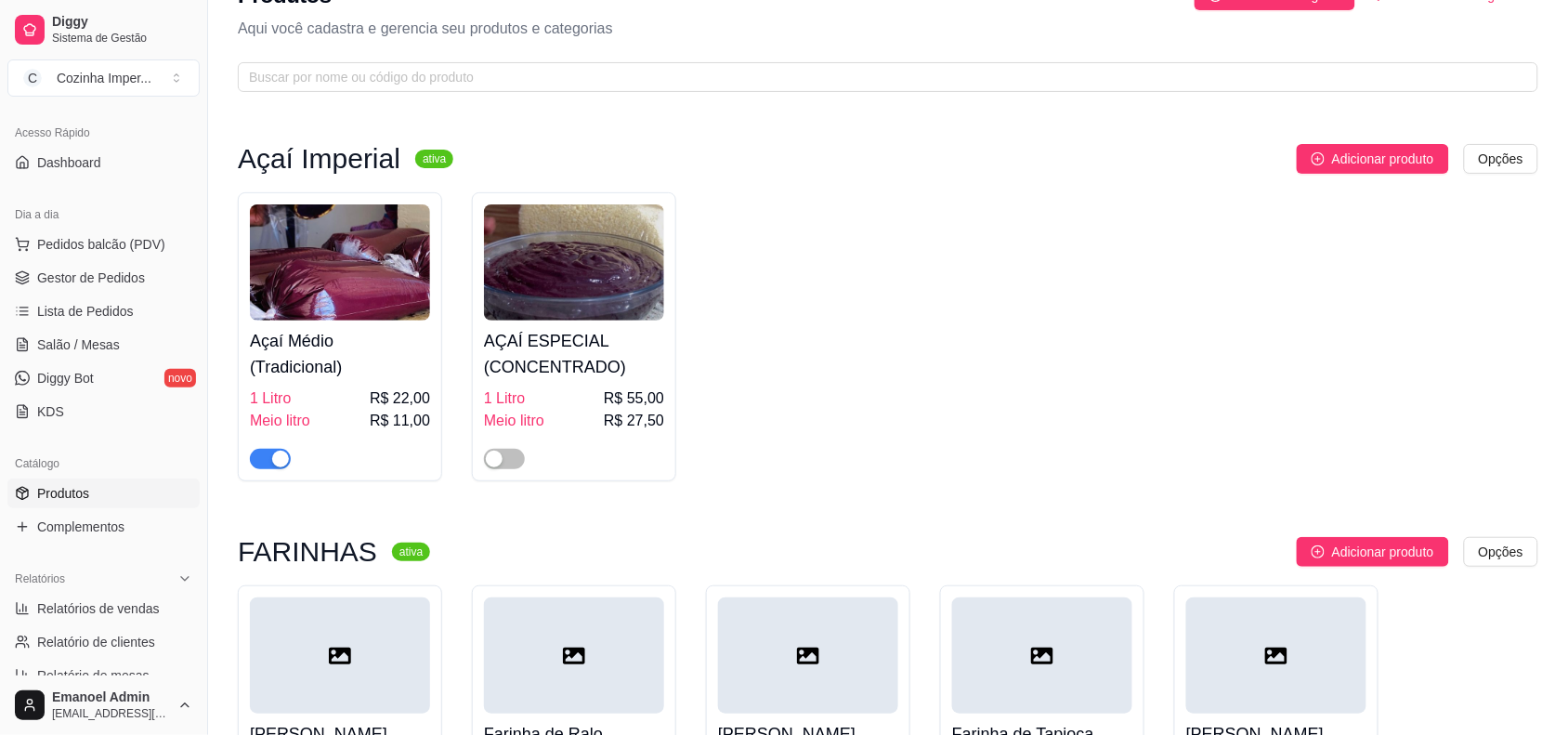
scroll to position [0, 0]
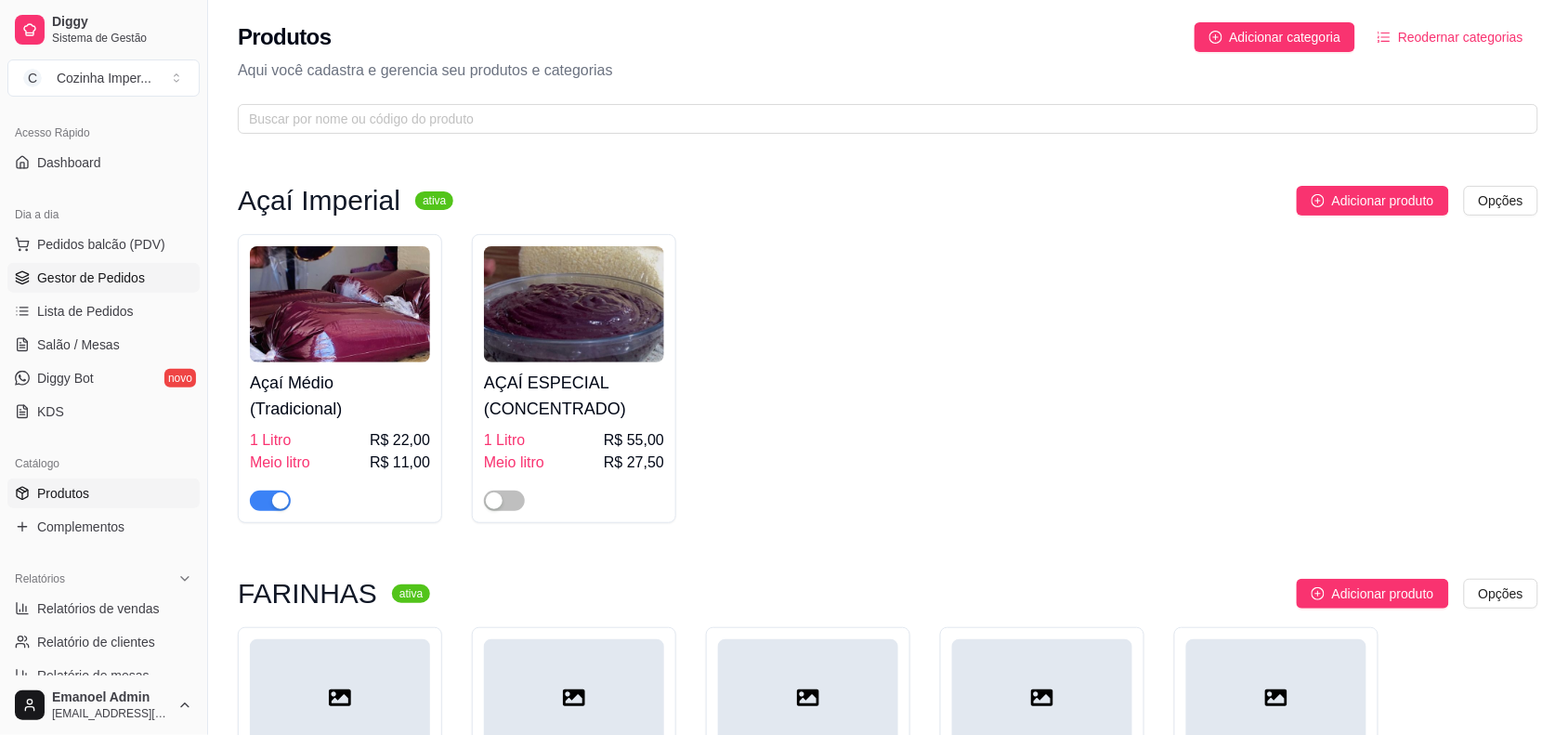
click at [117, 284] on span "Gestor de Pedidos" at bounding box center [91, 278] width 108 height 19
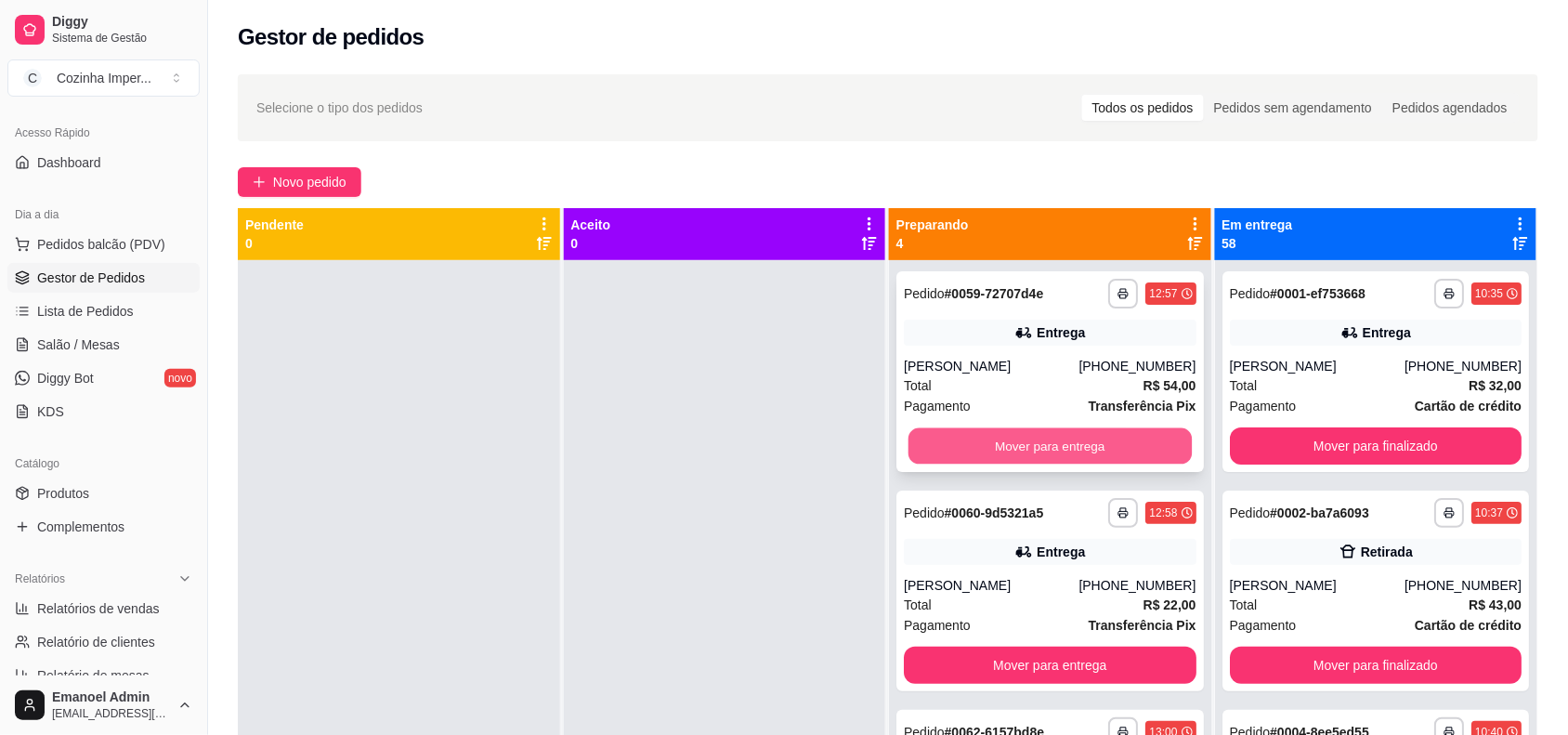
click at [971, 442] on button "Mover para entrega" at bounding box center [1049, 446] width 284 height 36
click at [971, 442] on button "Mover para entrega" at bounding box center [1050, 445] width 293 height 37
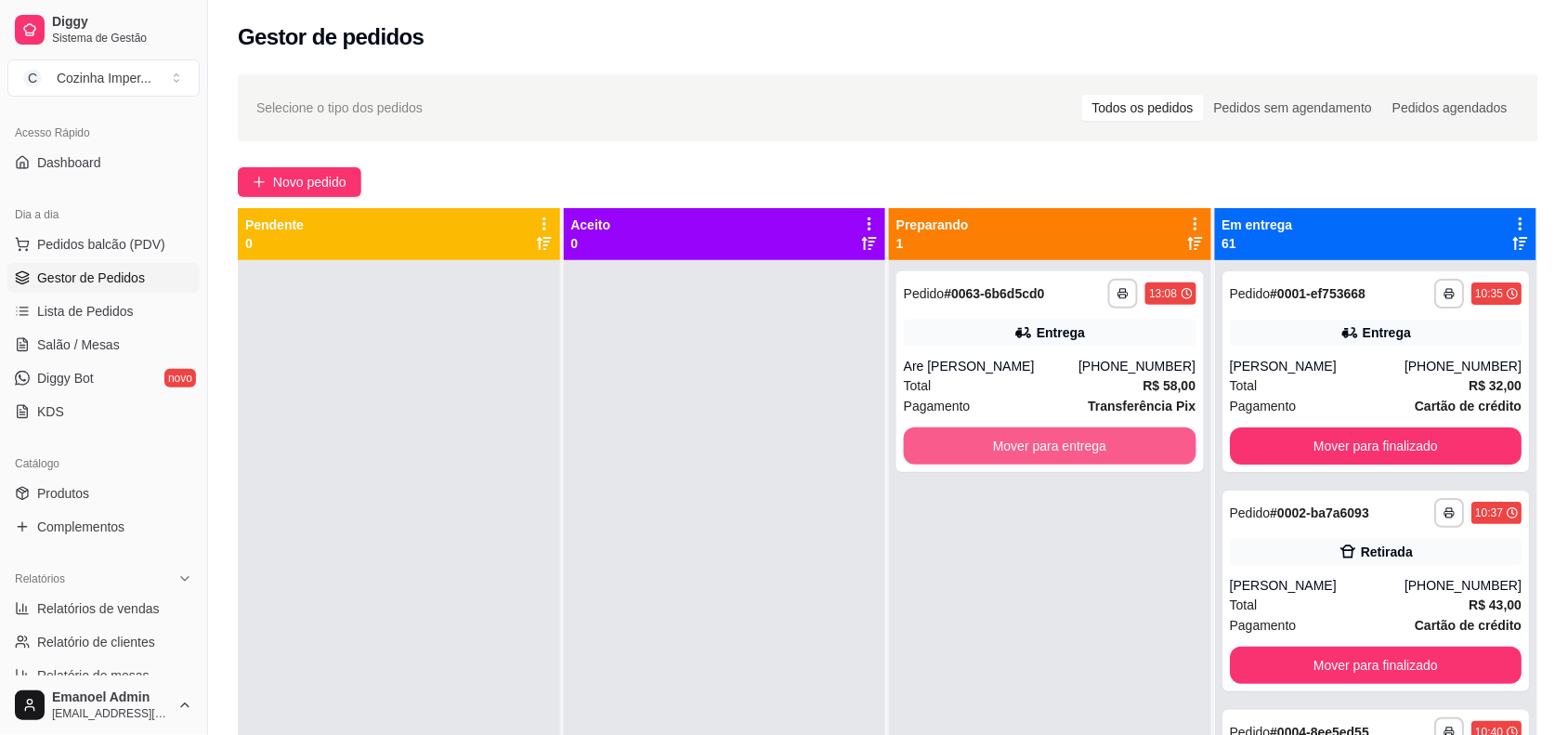
click at [971, 442] on button "Mover para entrega" at bounding box center [1050, 445] width 293 height 37
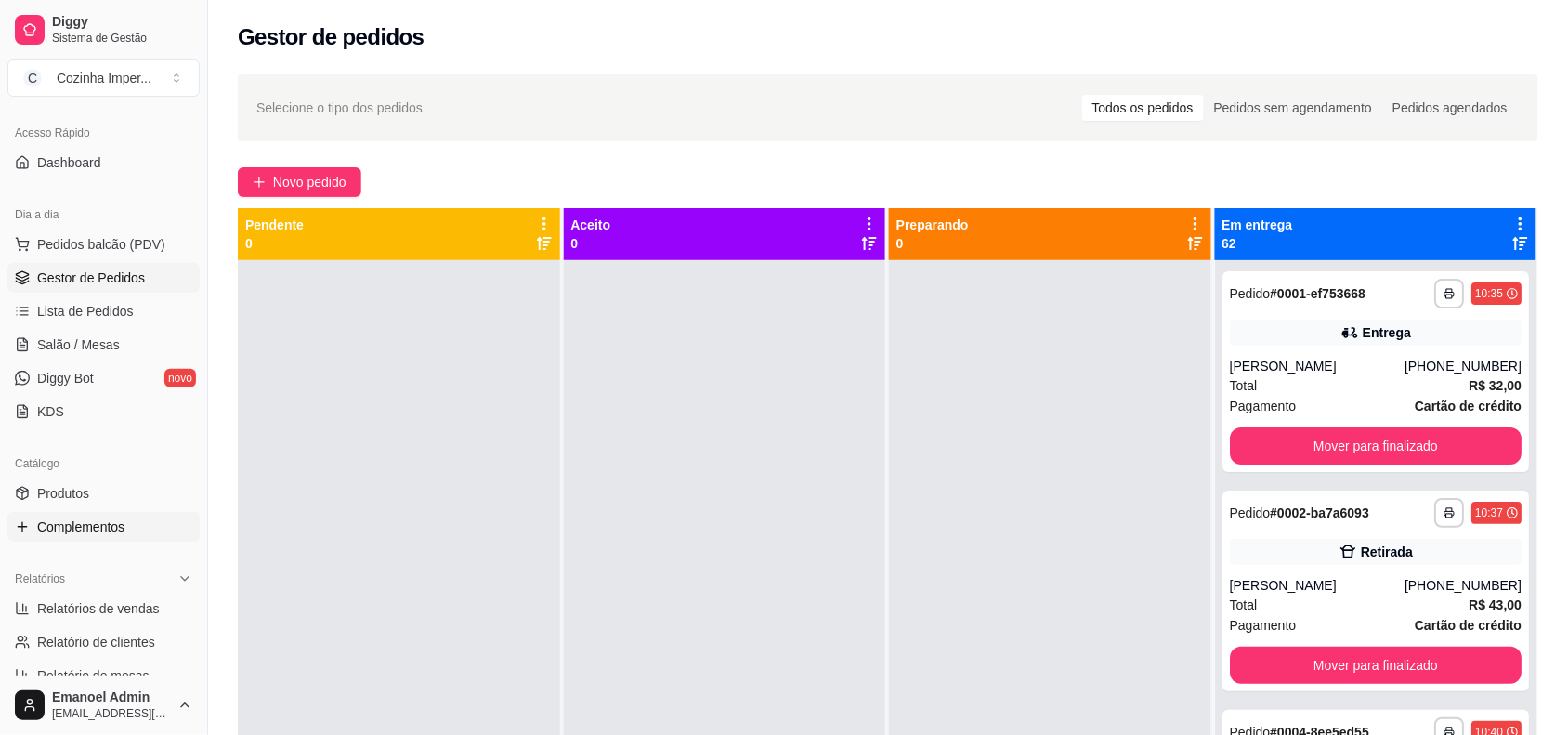
click at [25, 517] on link "Complementos" at bounding box center [103, 527] width 192 height 30
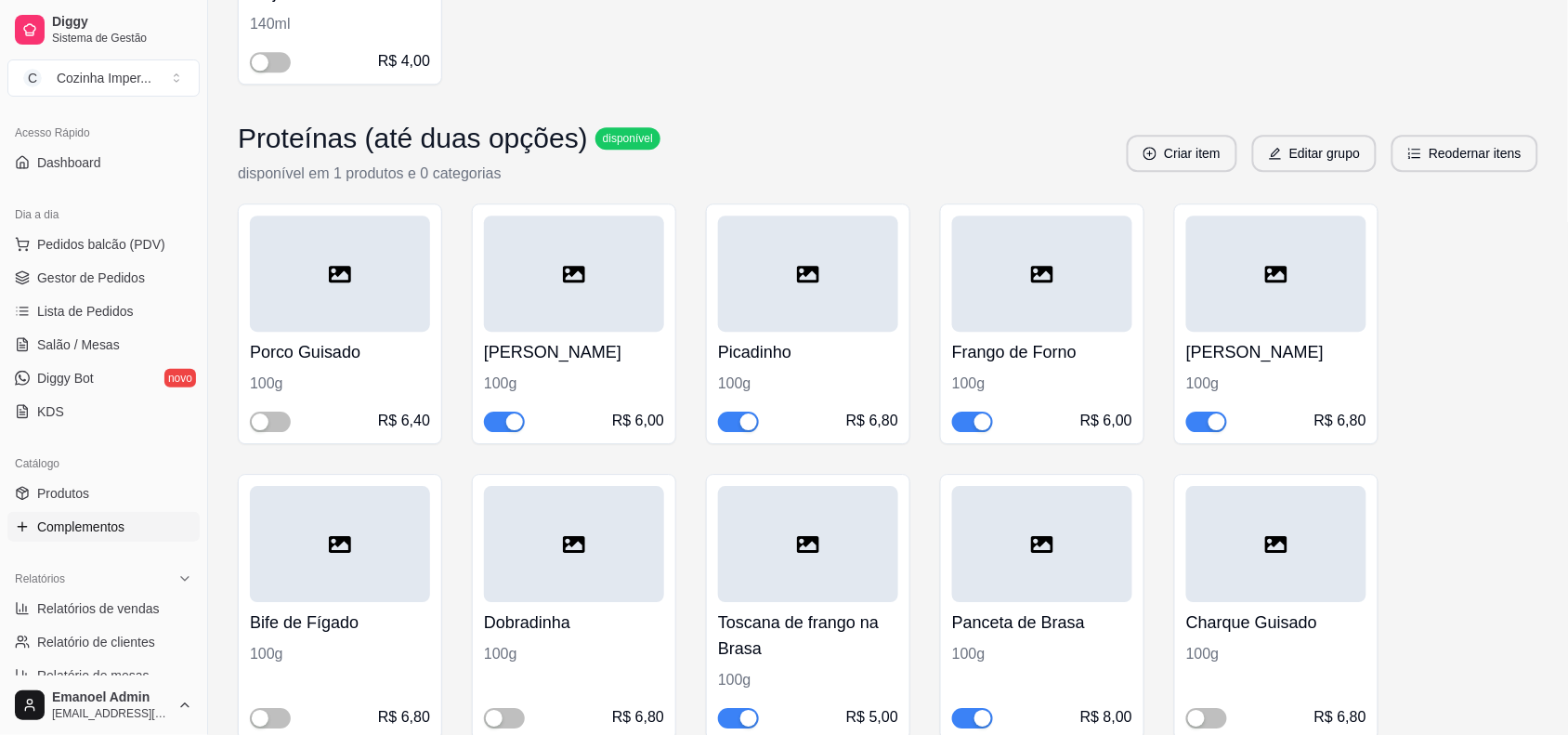
scroll to position [1742, 0]
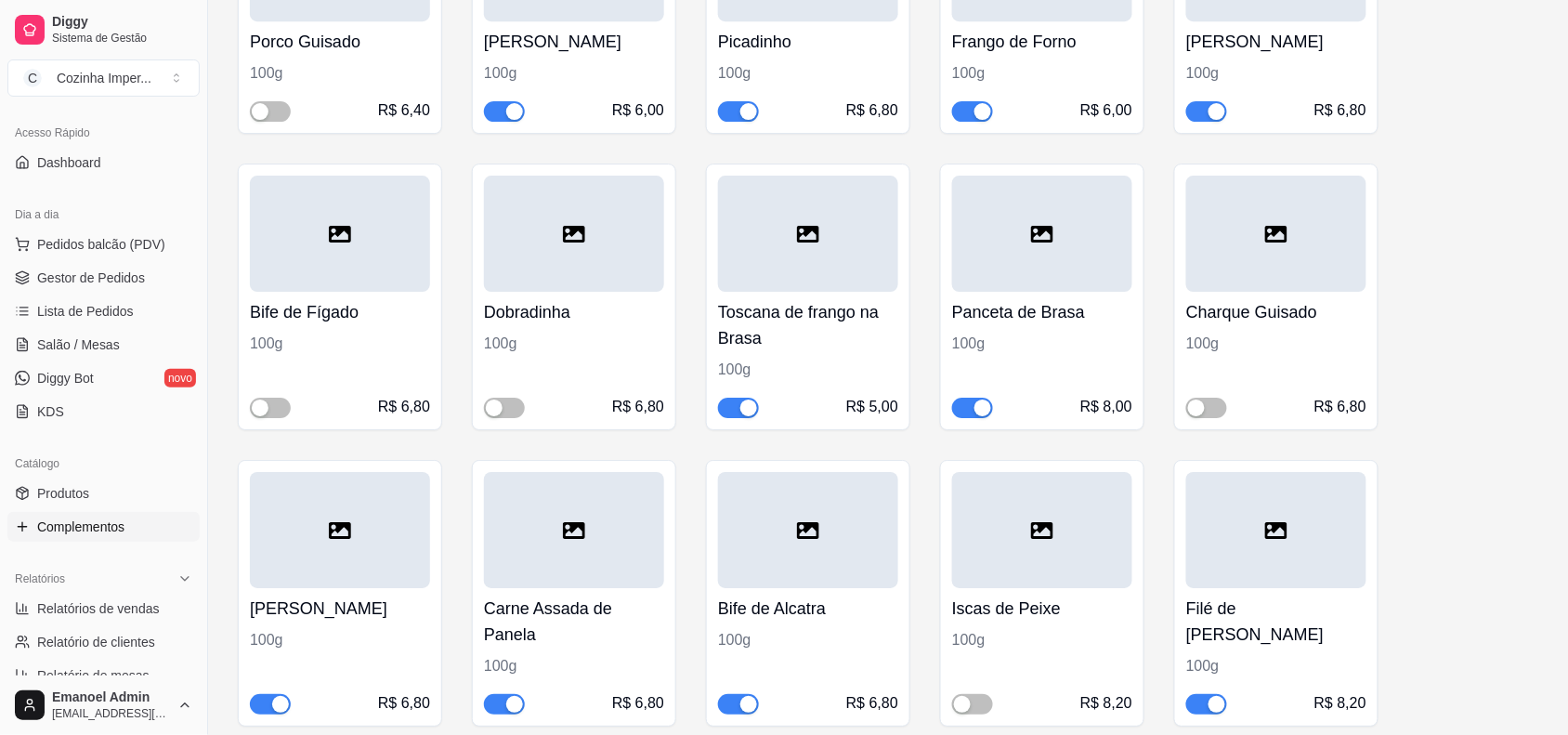
click at [499, 115] on span "button" at bounding box center [504, 112] width 41 height 21
click at [753, 113] on div "button" at bounding box center [749, 112] width 17 height 17
click at [969, 112] on span "button" at bounding box center [972, 112] width 41 height 21
click at [1199, 107] on span "button" at bounding box center [1206, 112] width 41 height 21
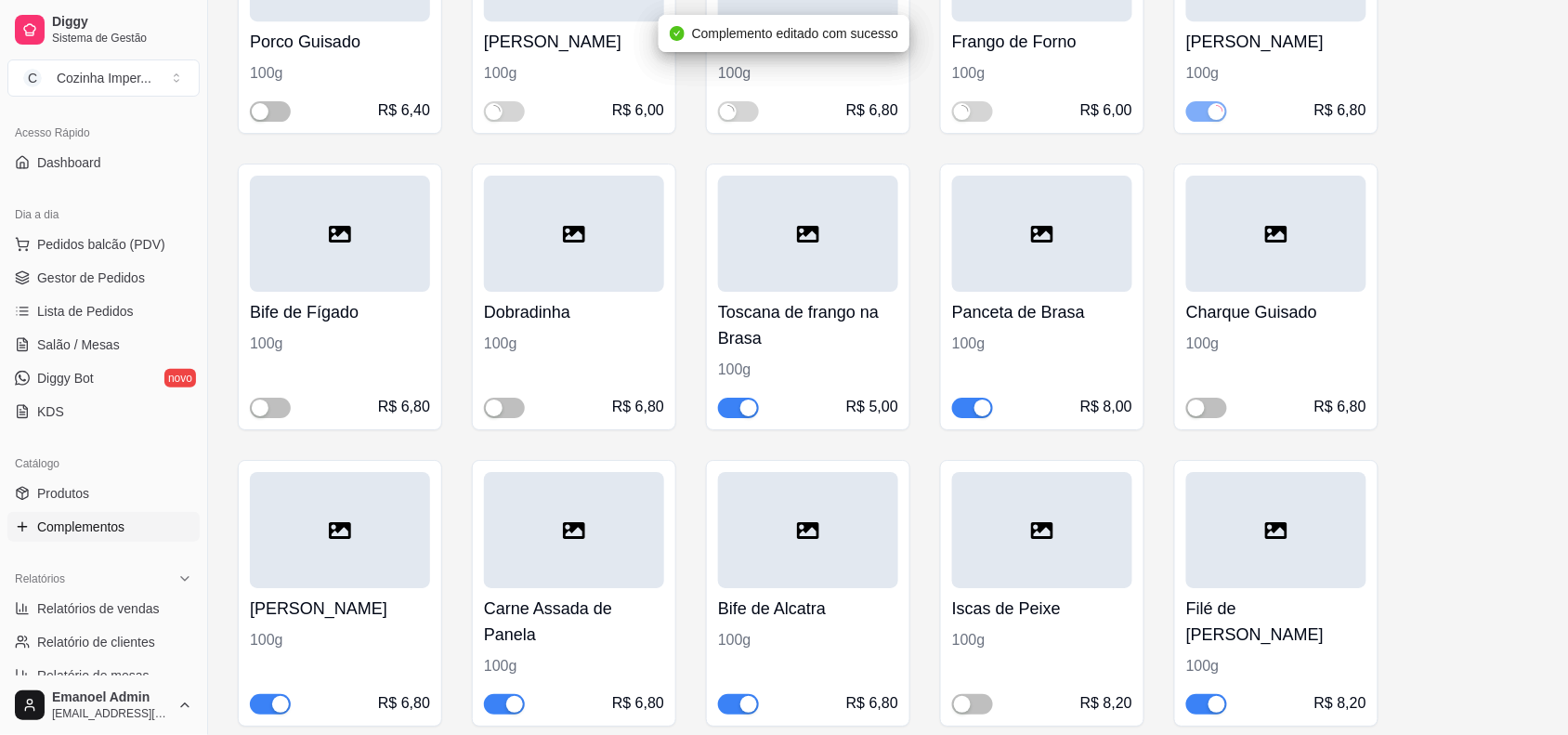
click at [971, 407] on span "button" at bounding box center [972, 407] width 41 height 21
click at [732, 404] on span "button" at bounding box center [738, 407] width 41 height 21
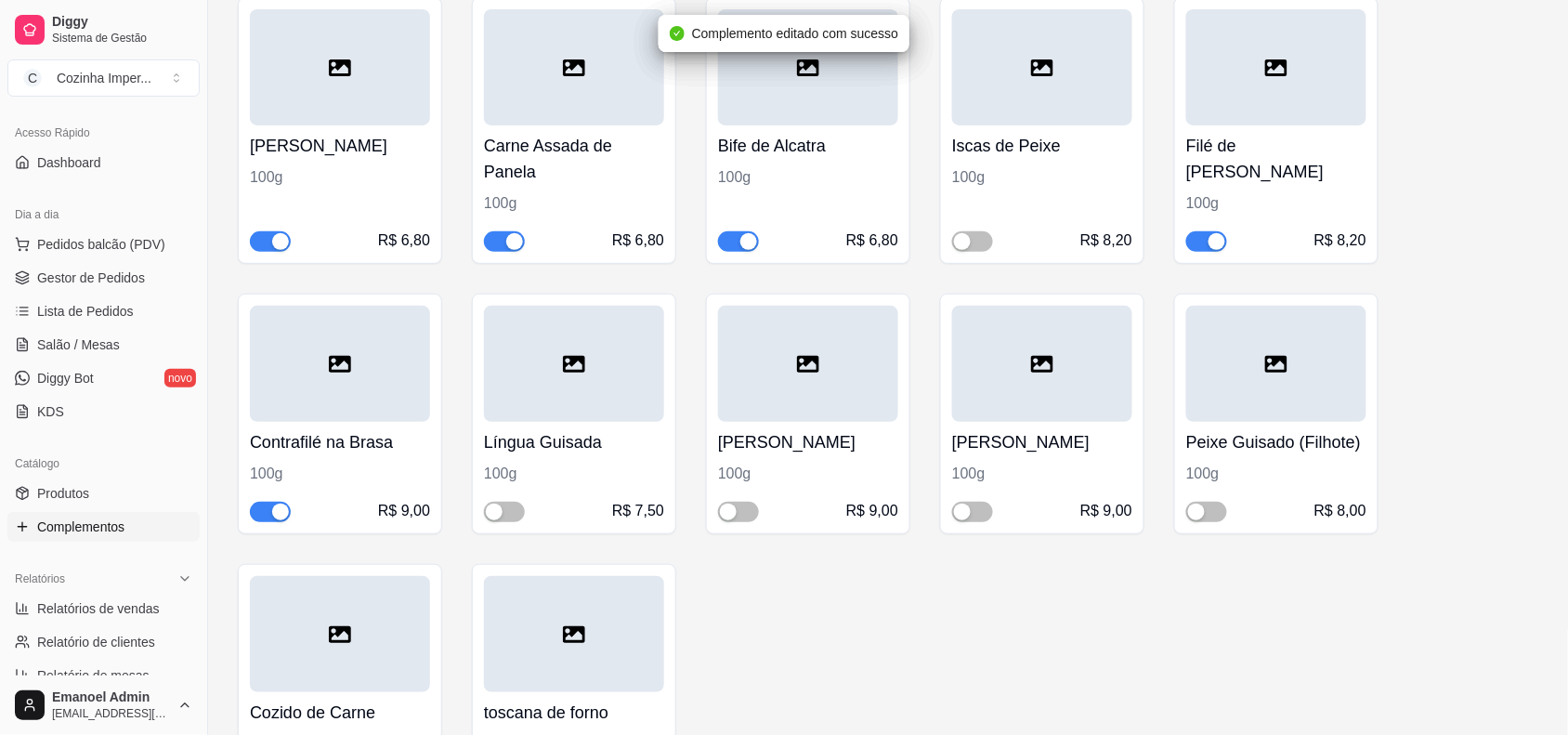
scroll to position [2207, 0]
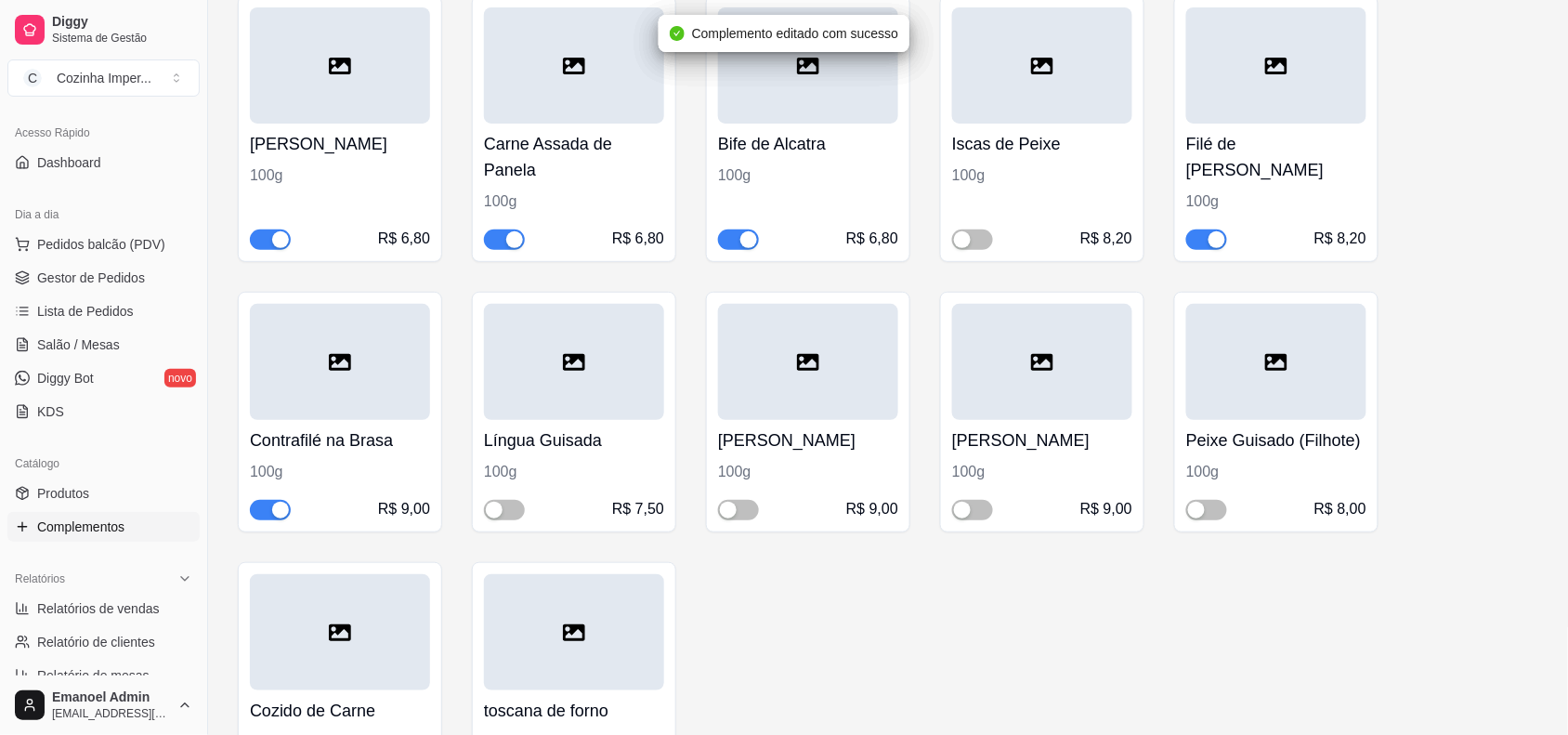
click at [258, 234] on span "button" at bounding box center [270, 239] width 41 height 21
click at [506, 238] on div "button" at bounding box center [514, 239] width 17 height 17
click at [735, 237] on span "button" at bounding box center [738, 239] width 41 height 21
click at [1201, 243] on span "button" at bounding box center [1206, 239] width 41 height 21
click at [267, 508] on span "button" at bounding box center [270, 510] width 41 height 21
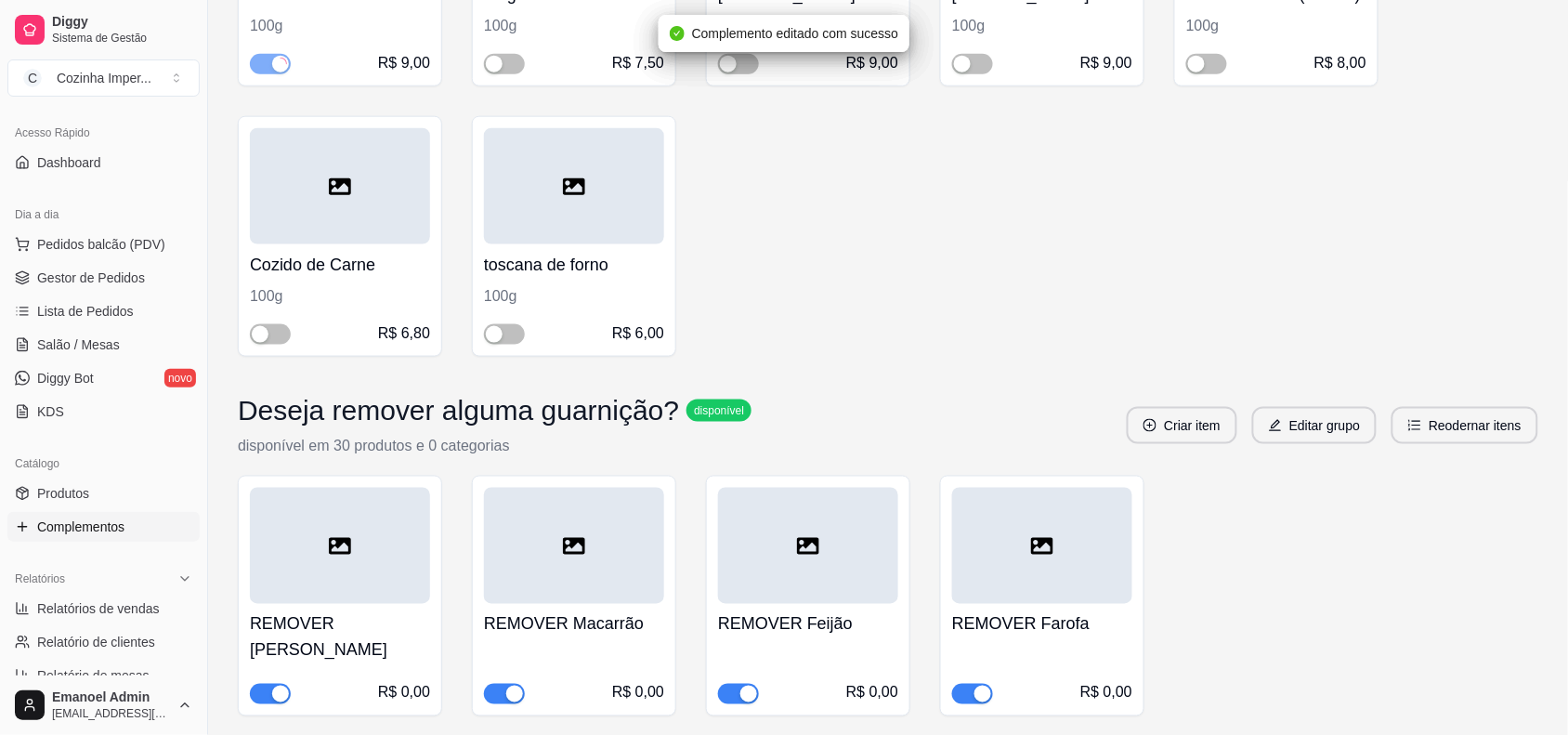
scroll to position [2671, 0]
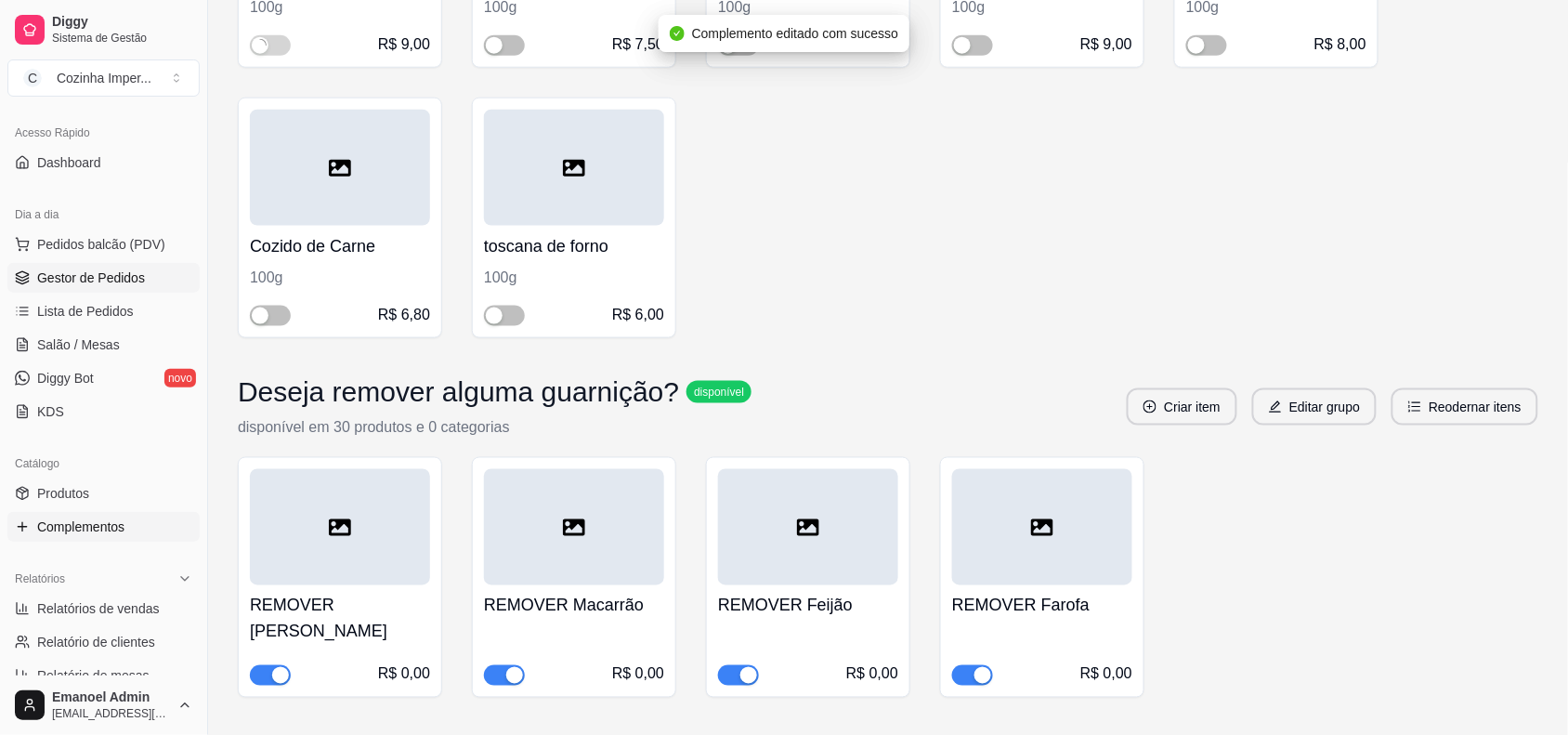
click at [43, 271] on span "Gestor de Pedidos" at bounding box center [91, 278] width 108 height 19
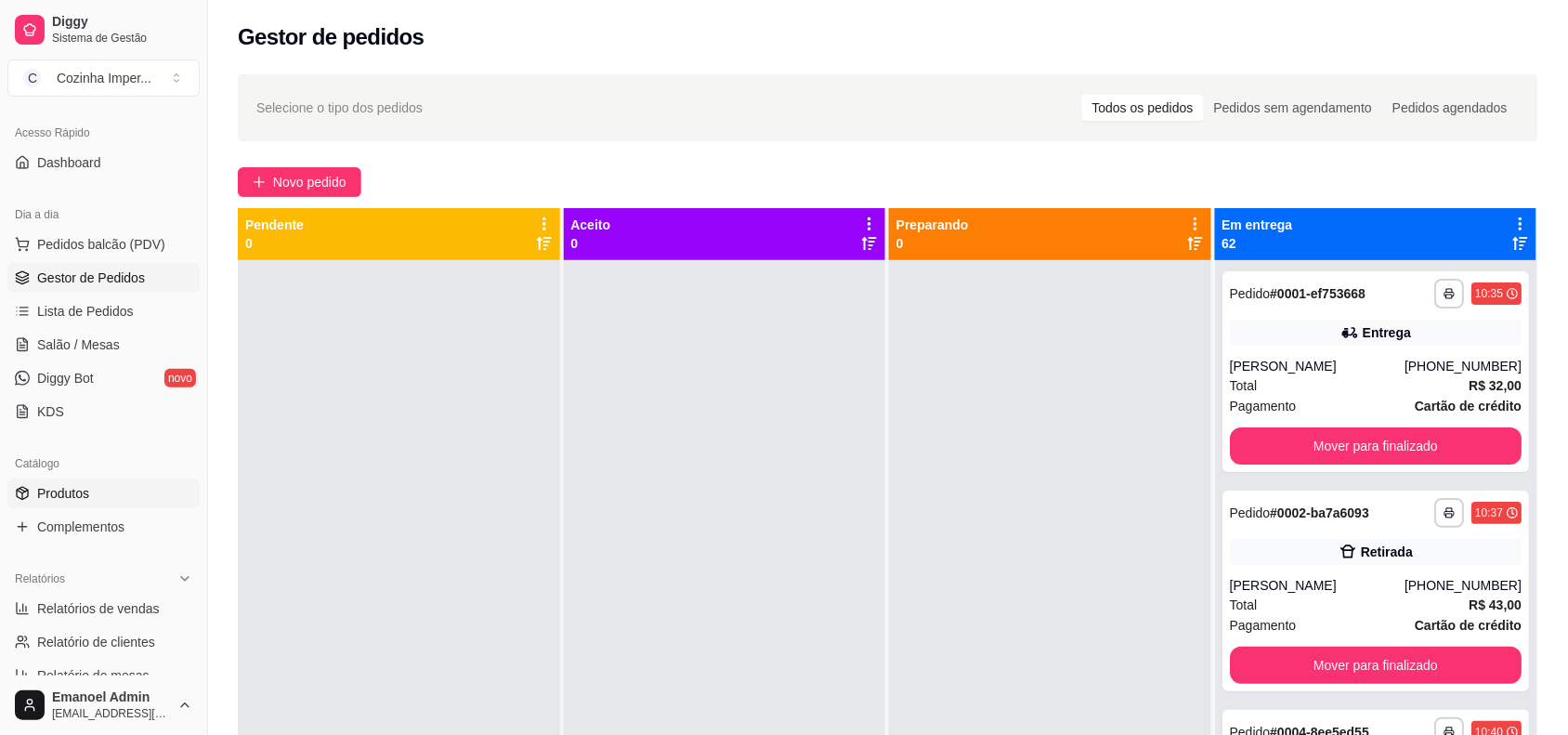
click at [43, 493] on span "Produtos" at bounding box center [63, 493] width 52 height 19
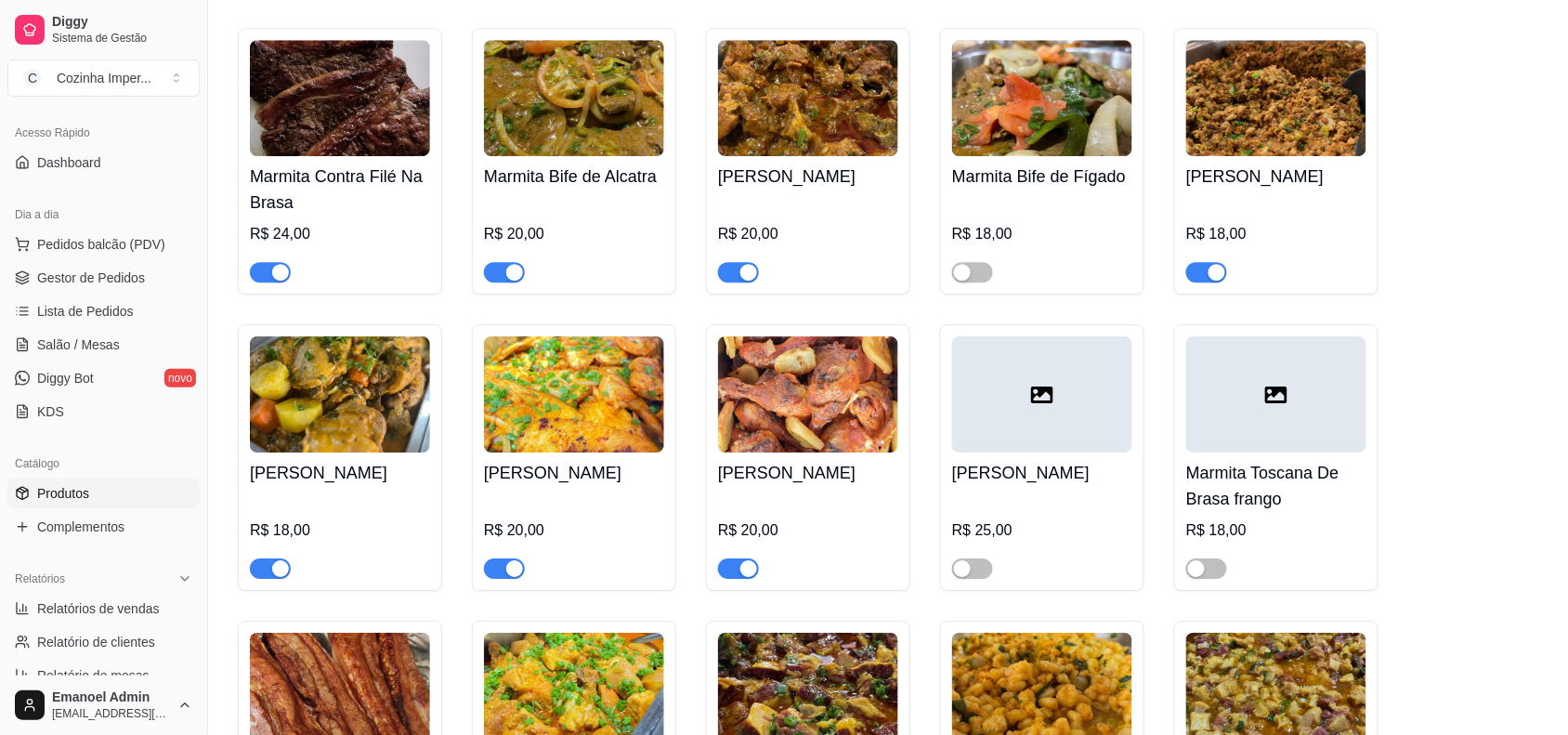
scroll to position [3484, 0]
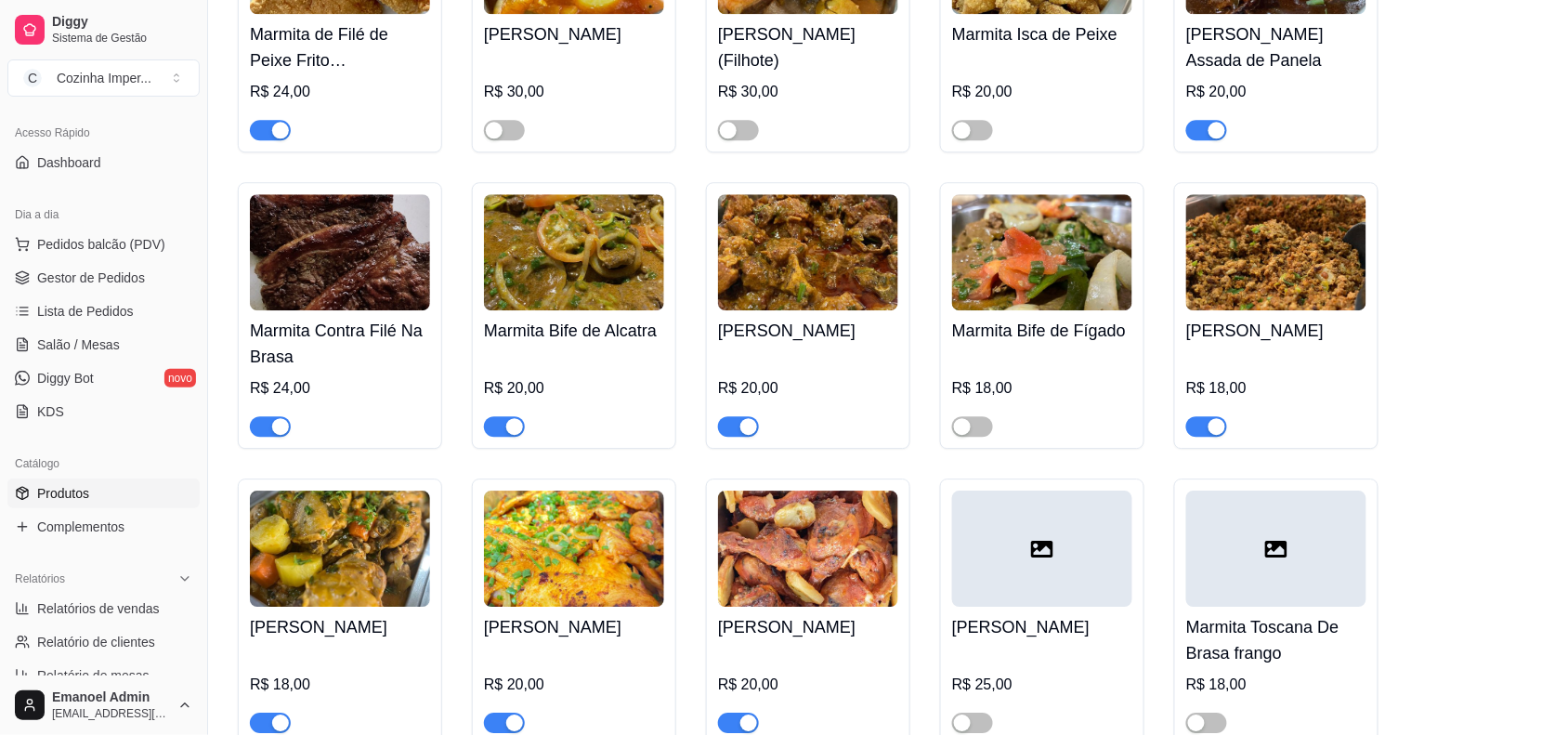
click at [511, 419] on div "button" at bounding box center [514, 426] width 17 height 17
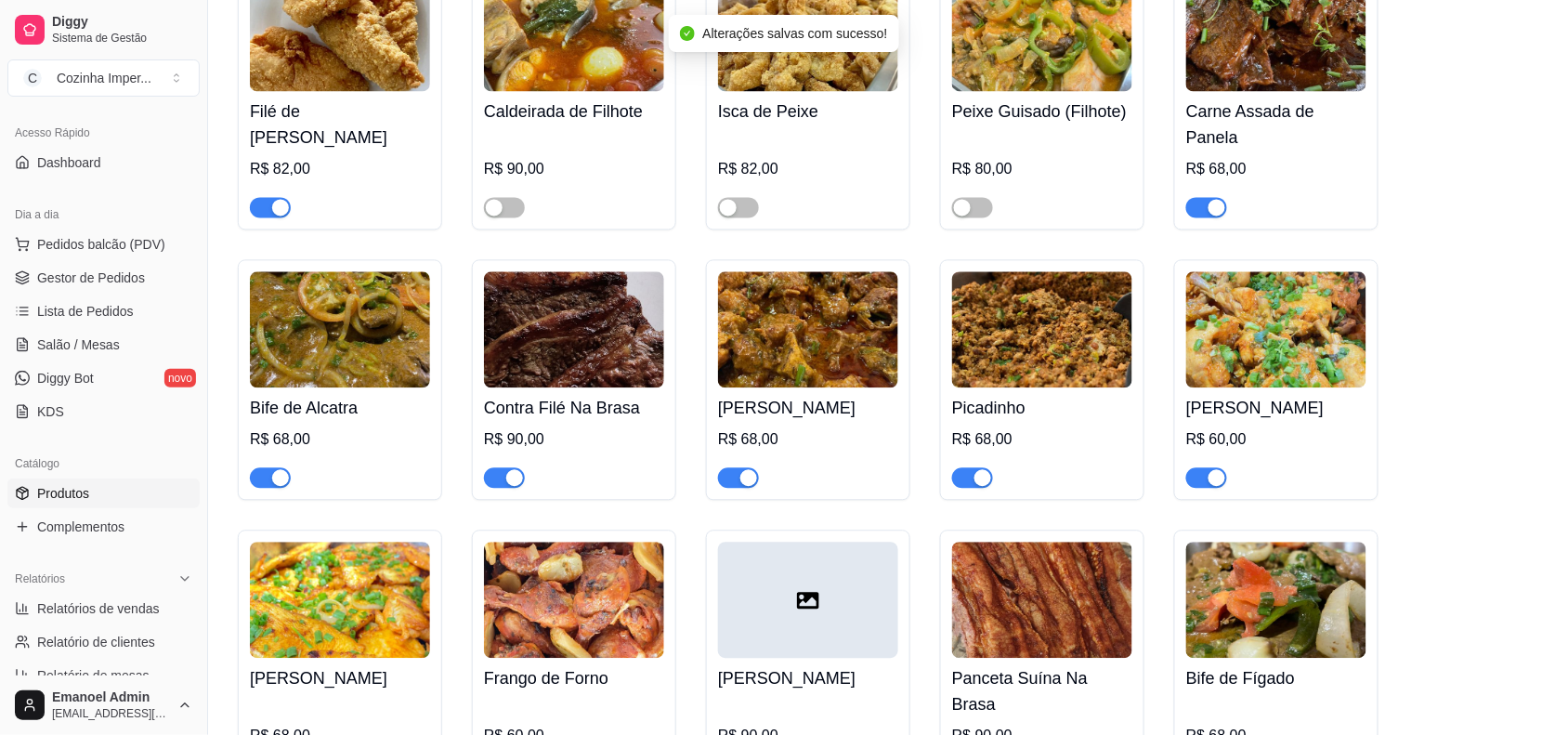
scroll to position [5459, 0]
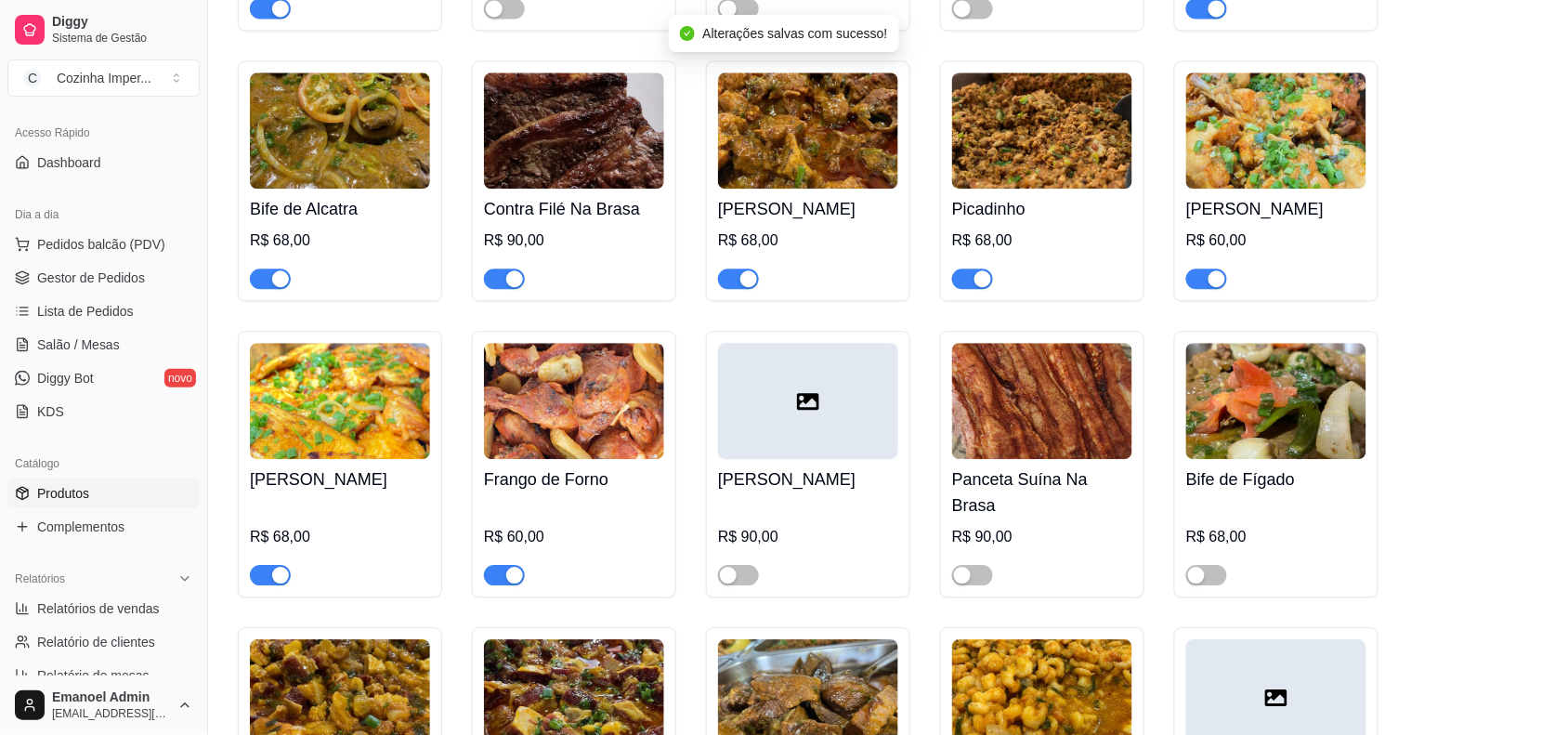
click at [274, 287] on div "button" at bounding box center [280, 278] width 17 height 17
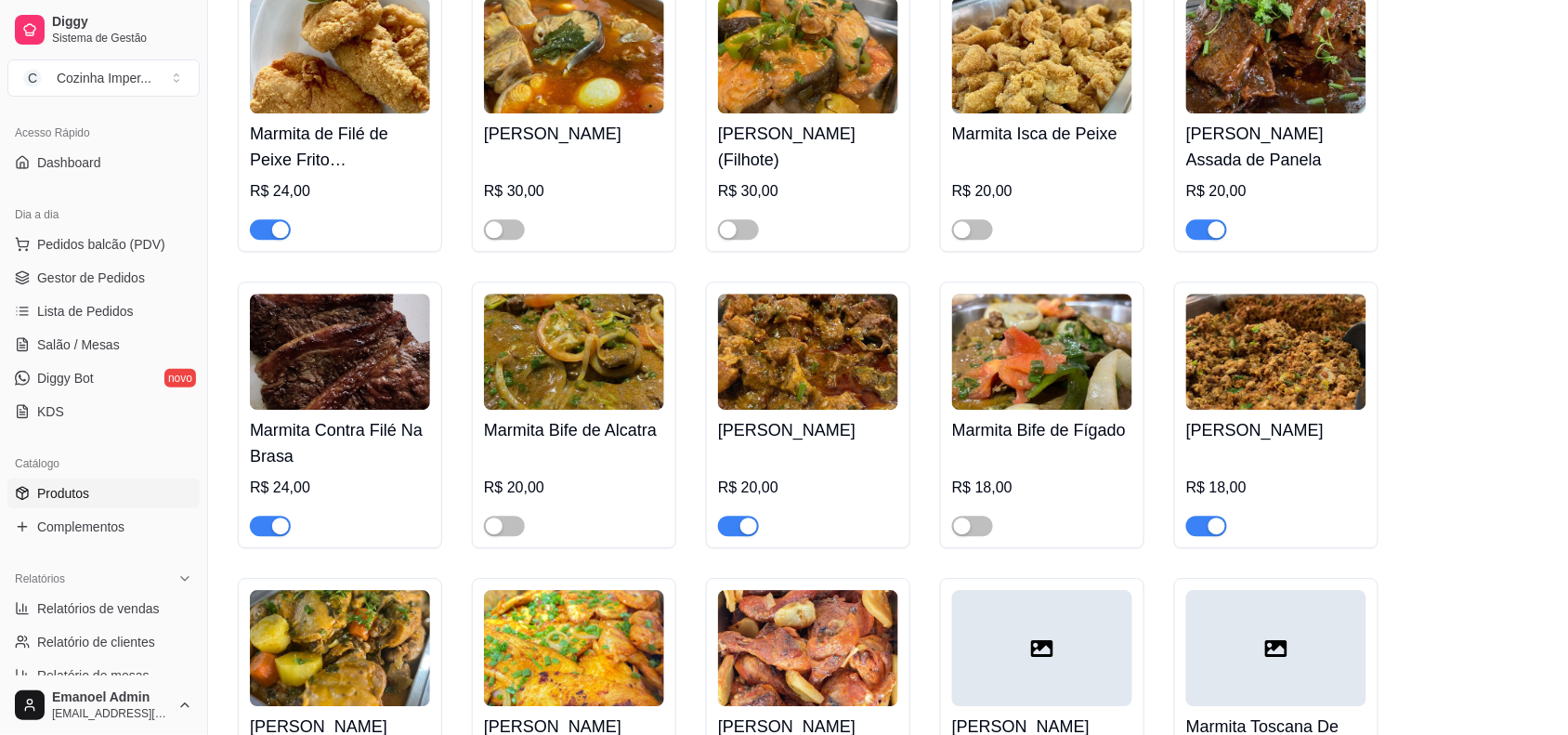
scroll to position [3368, 0]
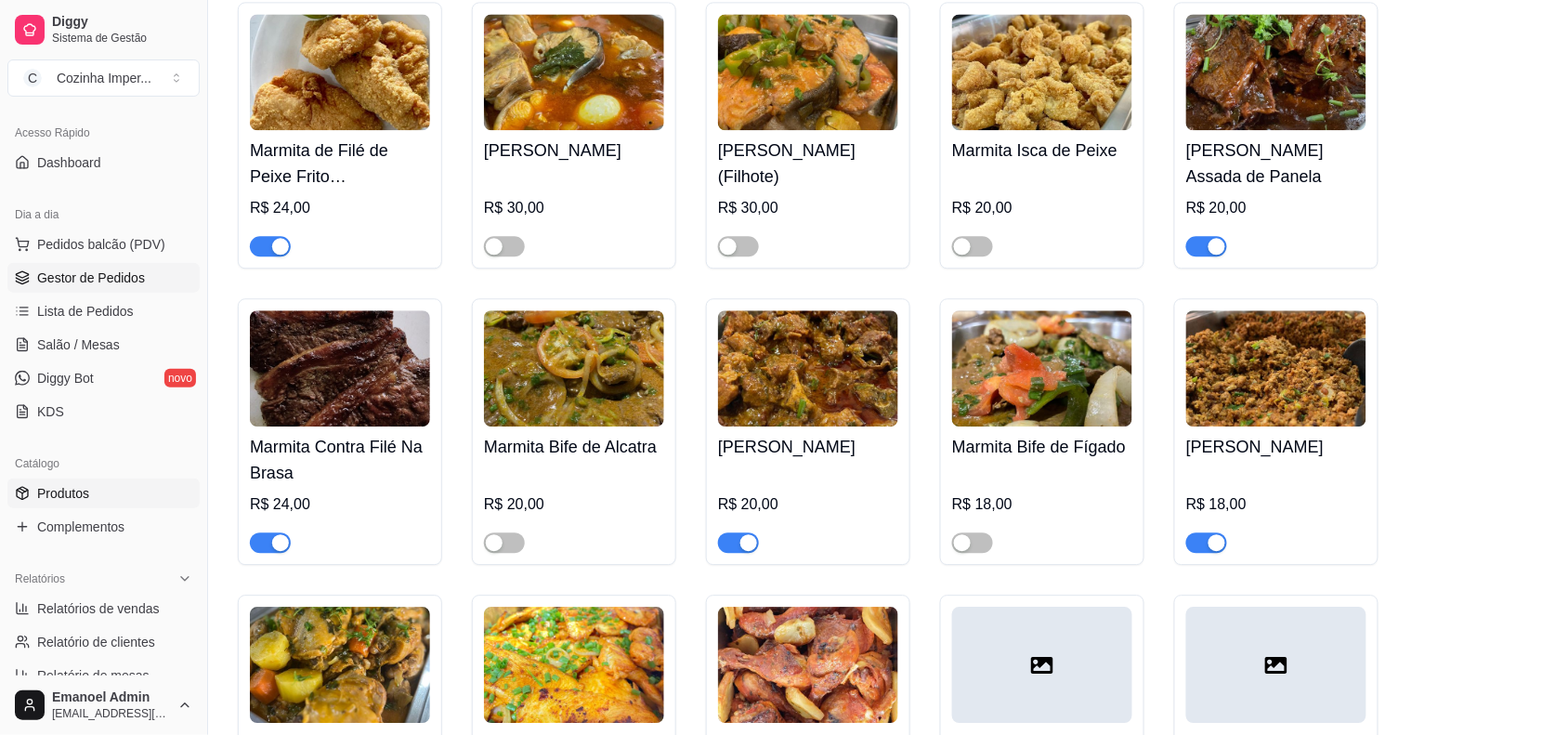
click at [95, 275] on span "Gestor de Pedidos" at bounding box center [91, 278] width 108 height 19
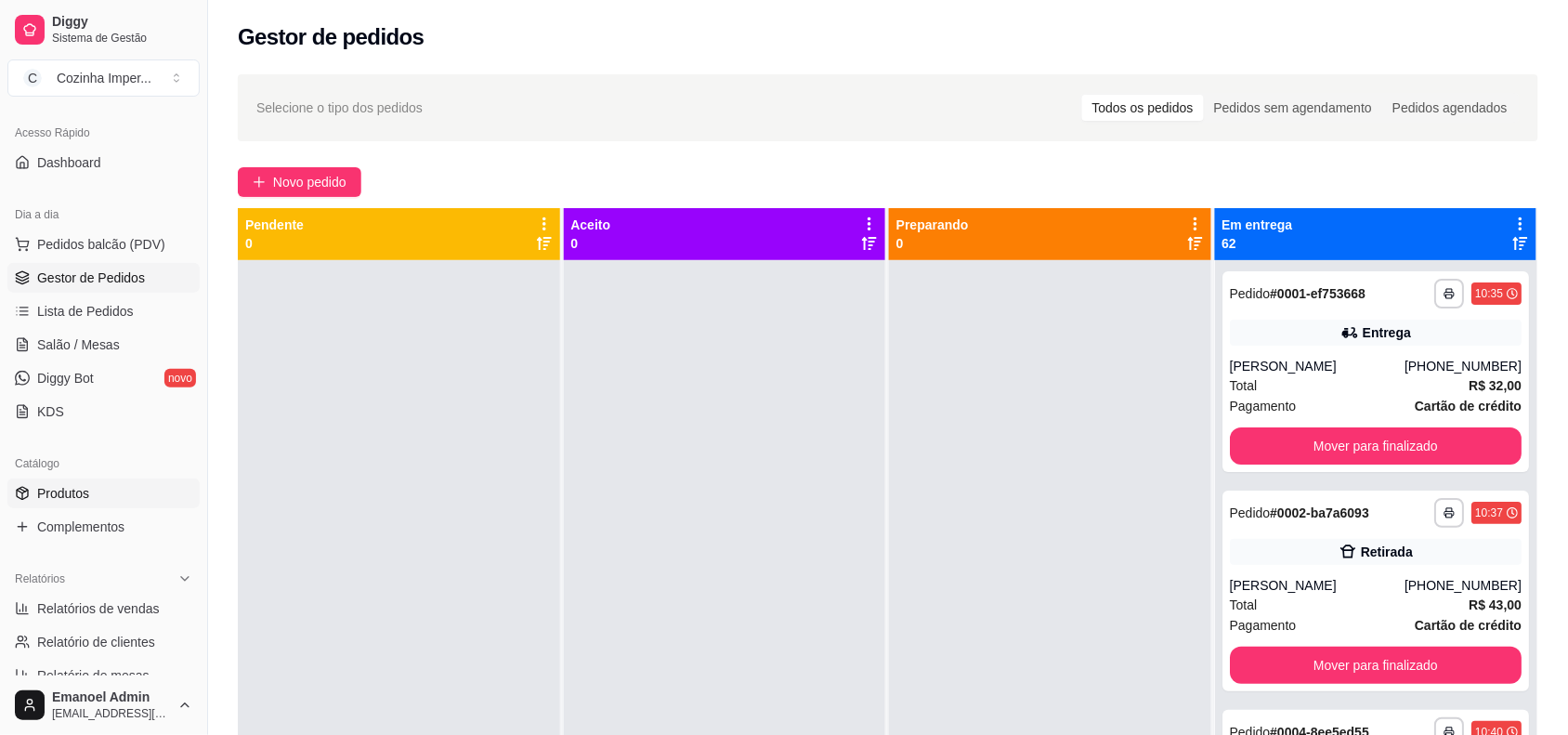
click at [47, 497] on span "Produtos" at bounding box center [63, 493] width 52 height 19
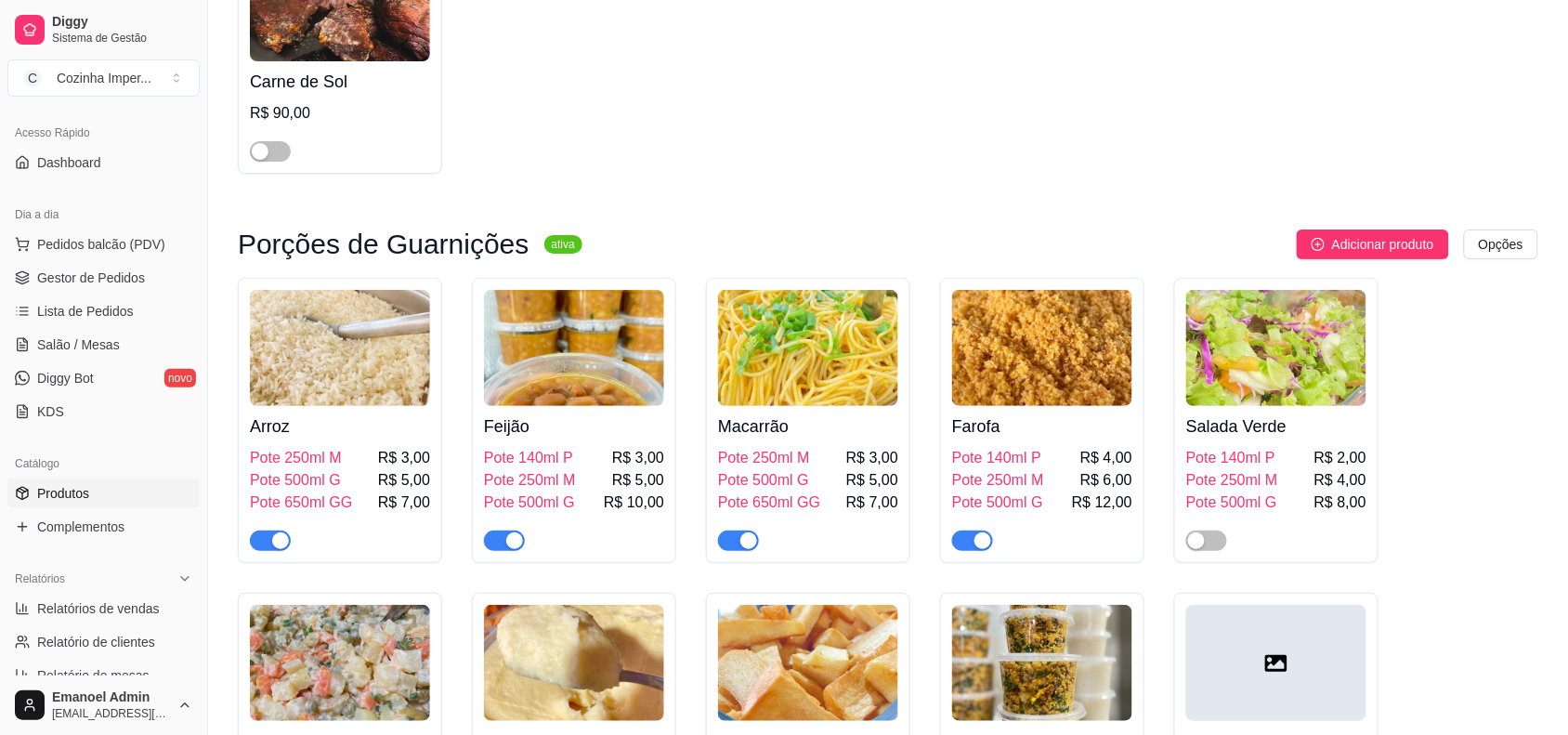
scroll to position [2090, 0]
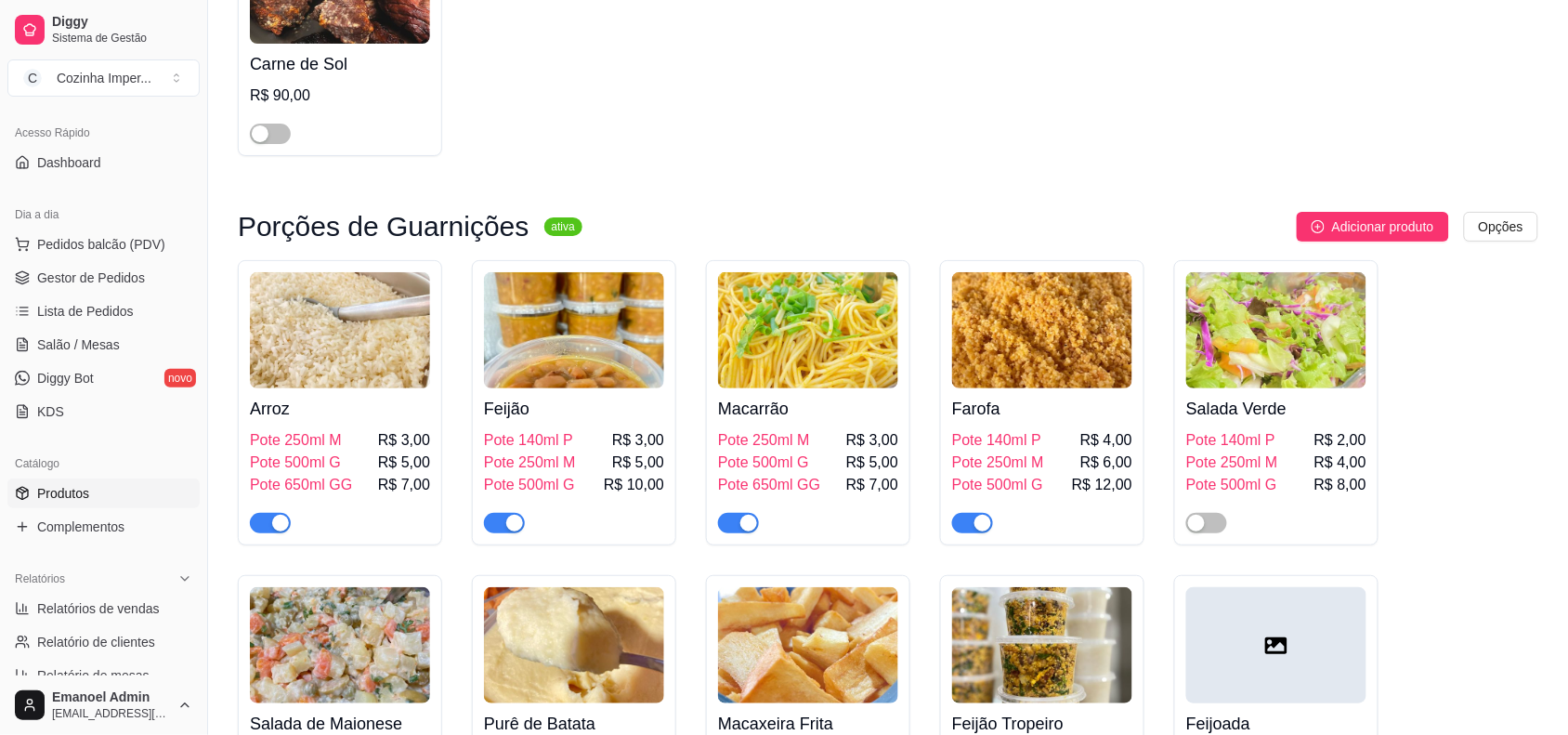
click at [511, 515] on div "button" at bounding box center [514, 523] width 17 height 17
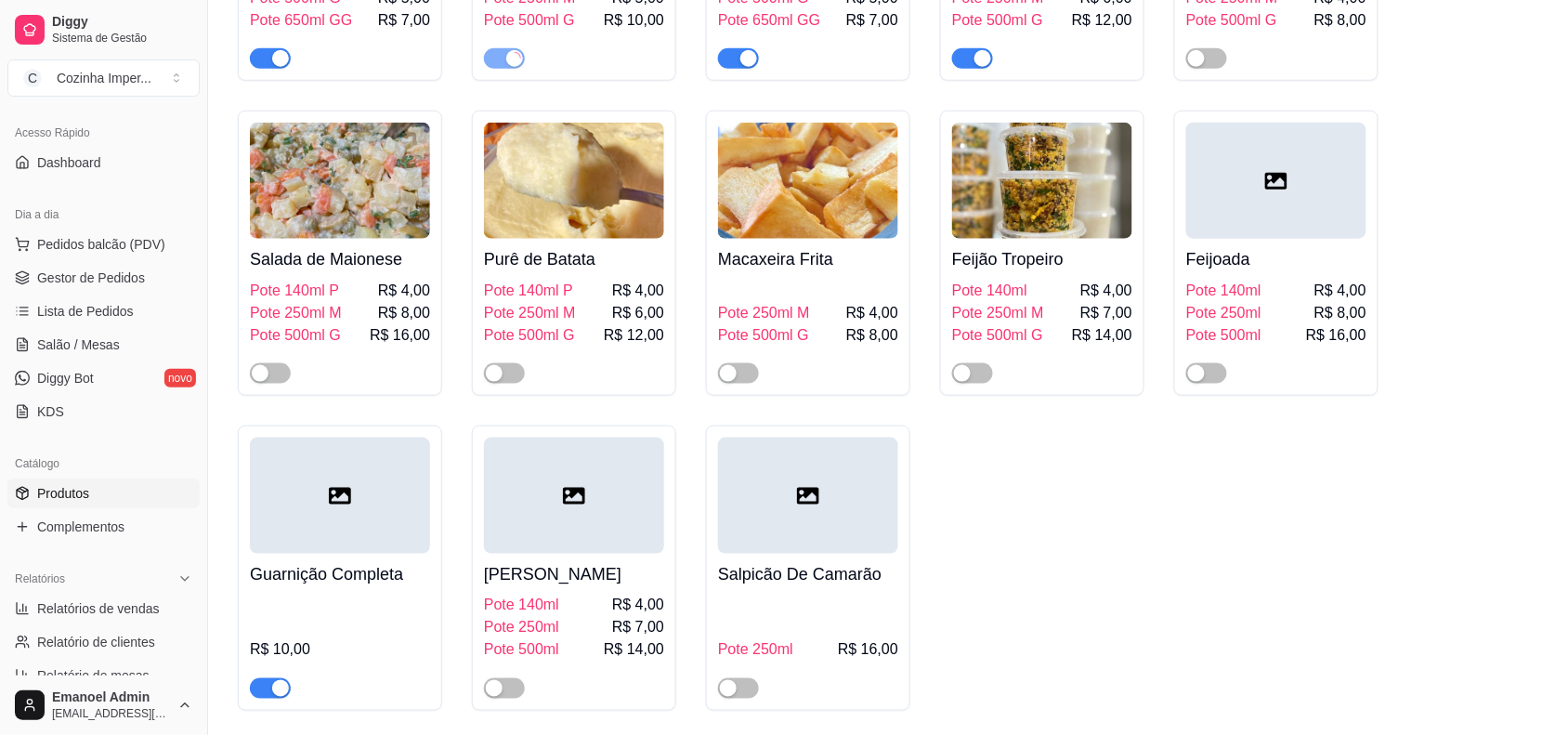
click at [275, 680] on div "button" at bounding box center [280, 688] width 17 height 17
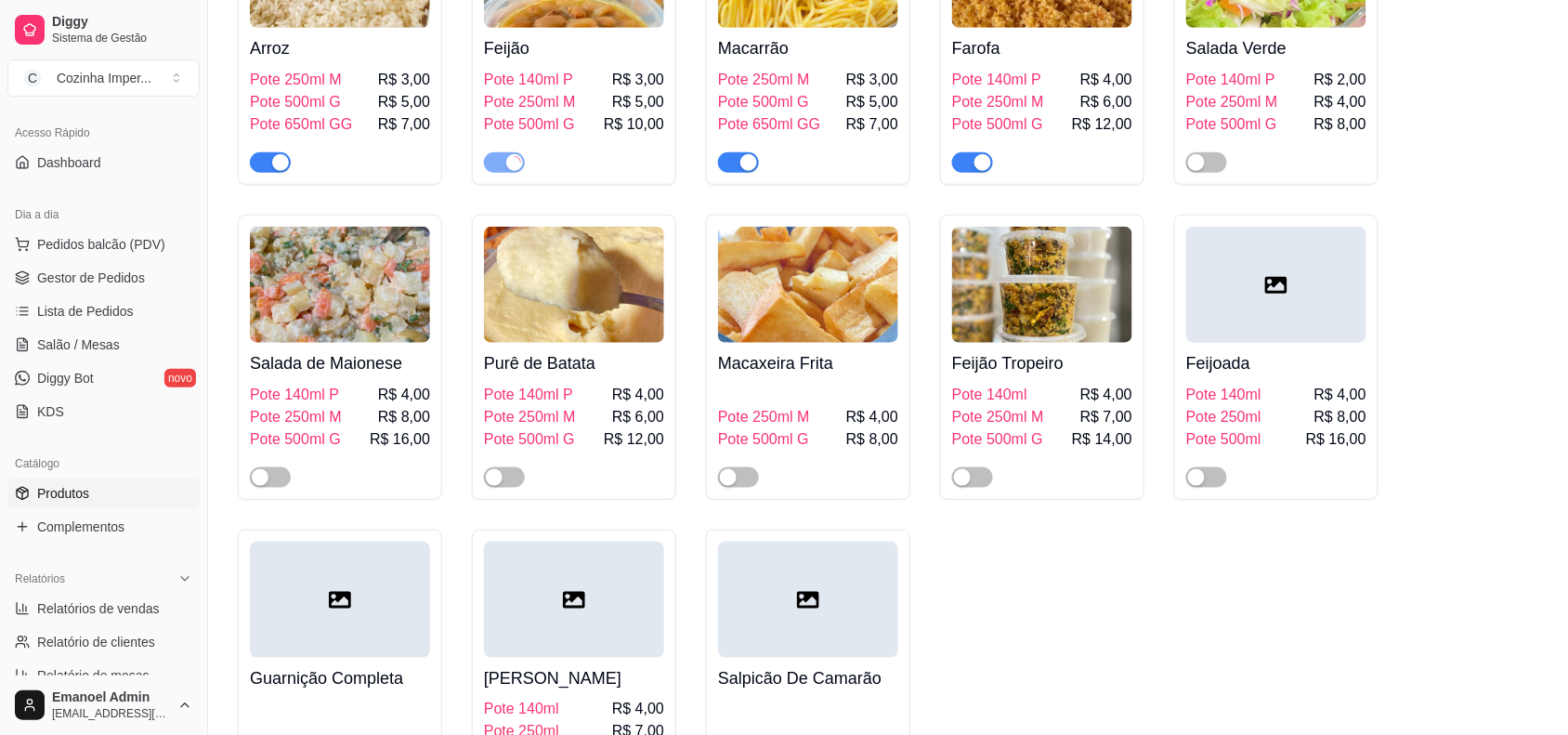
scroll to position [2323, 0]
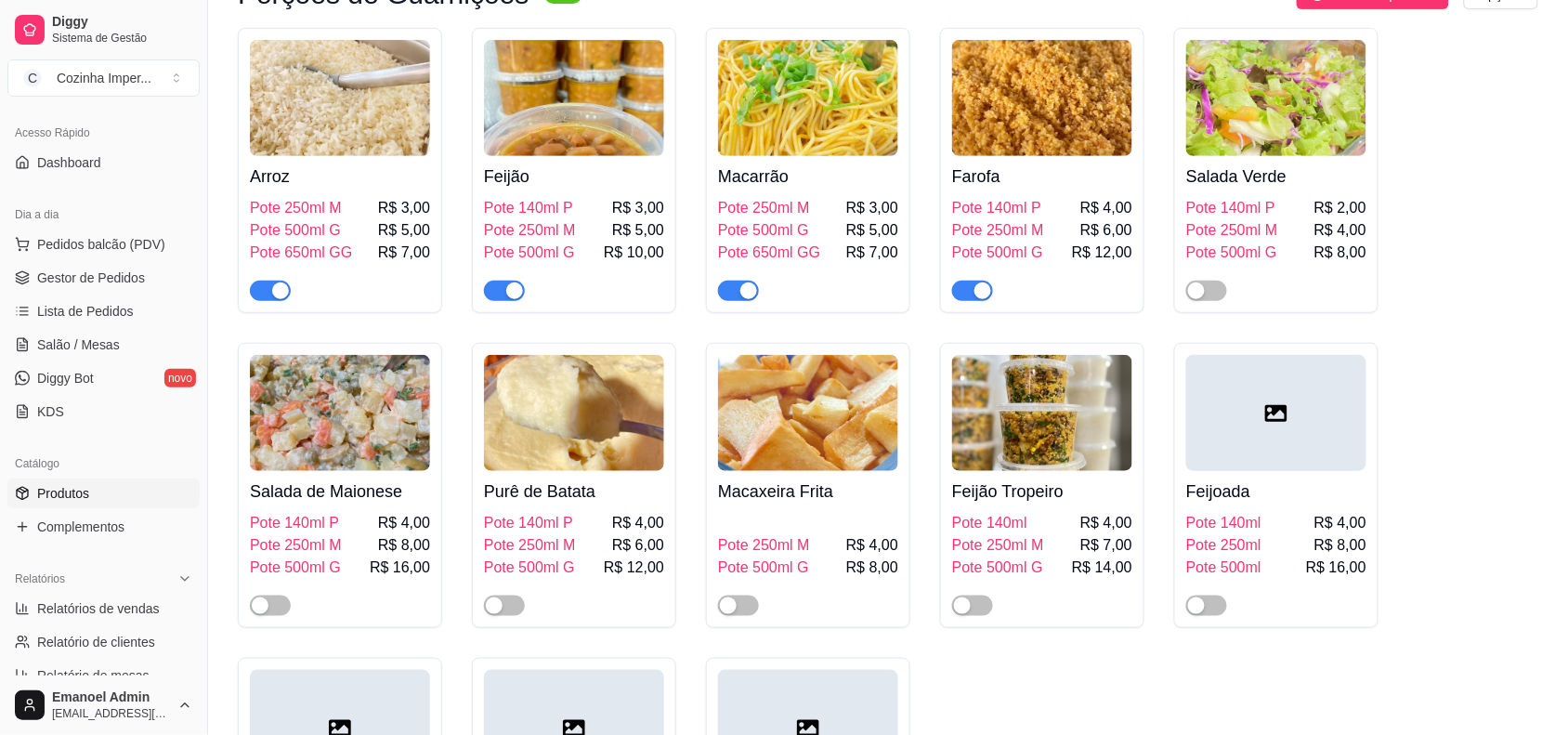
click at [502, 285] on span "button" at bounding box center [504, 291] width 41 height 21
click at [58, 279] on span "Gestor de Pedidos" at bounding box center [91, 278] width 108 height 19
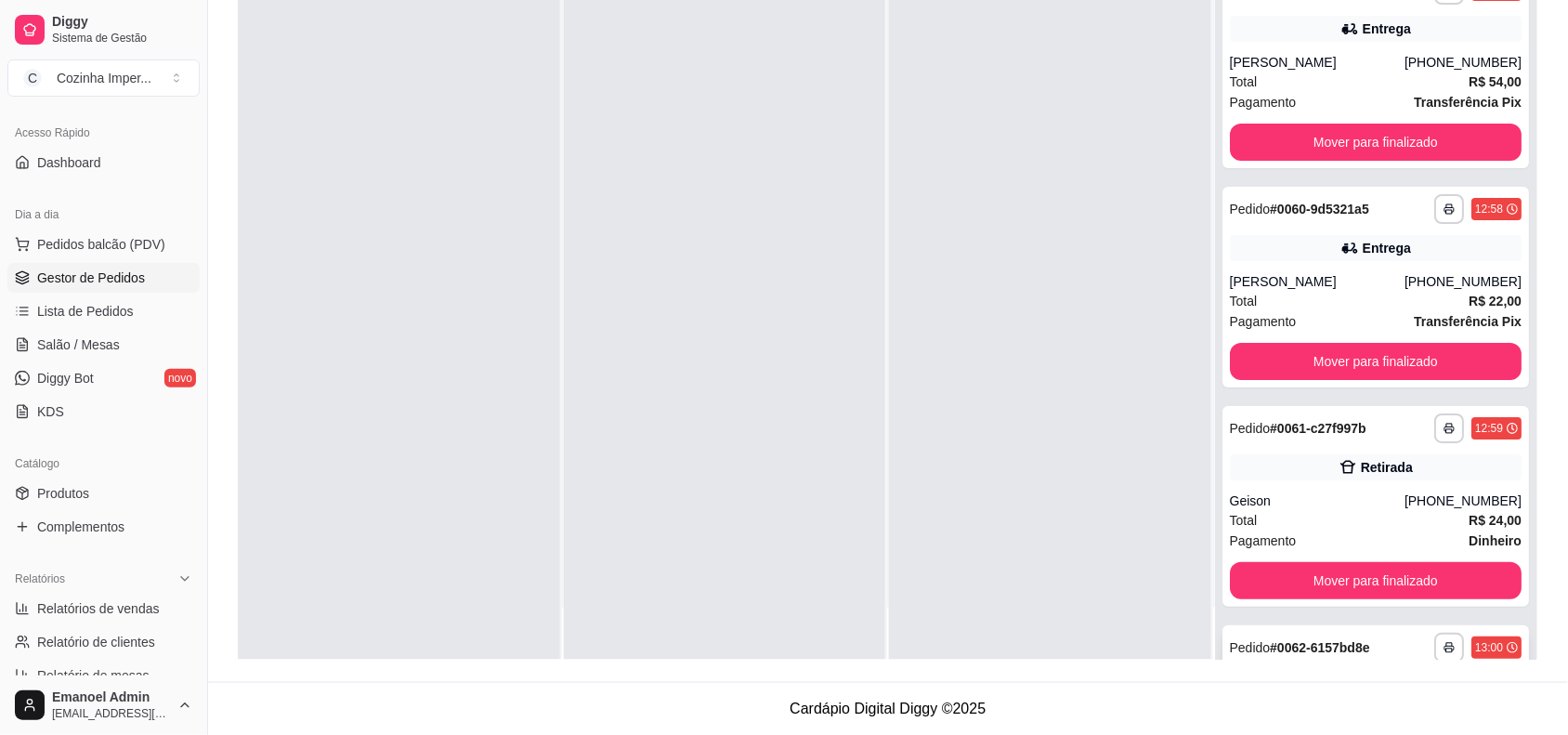
scroll to position [12193, 0]
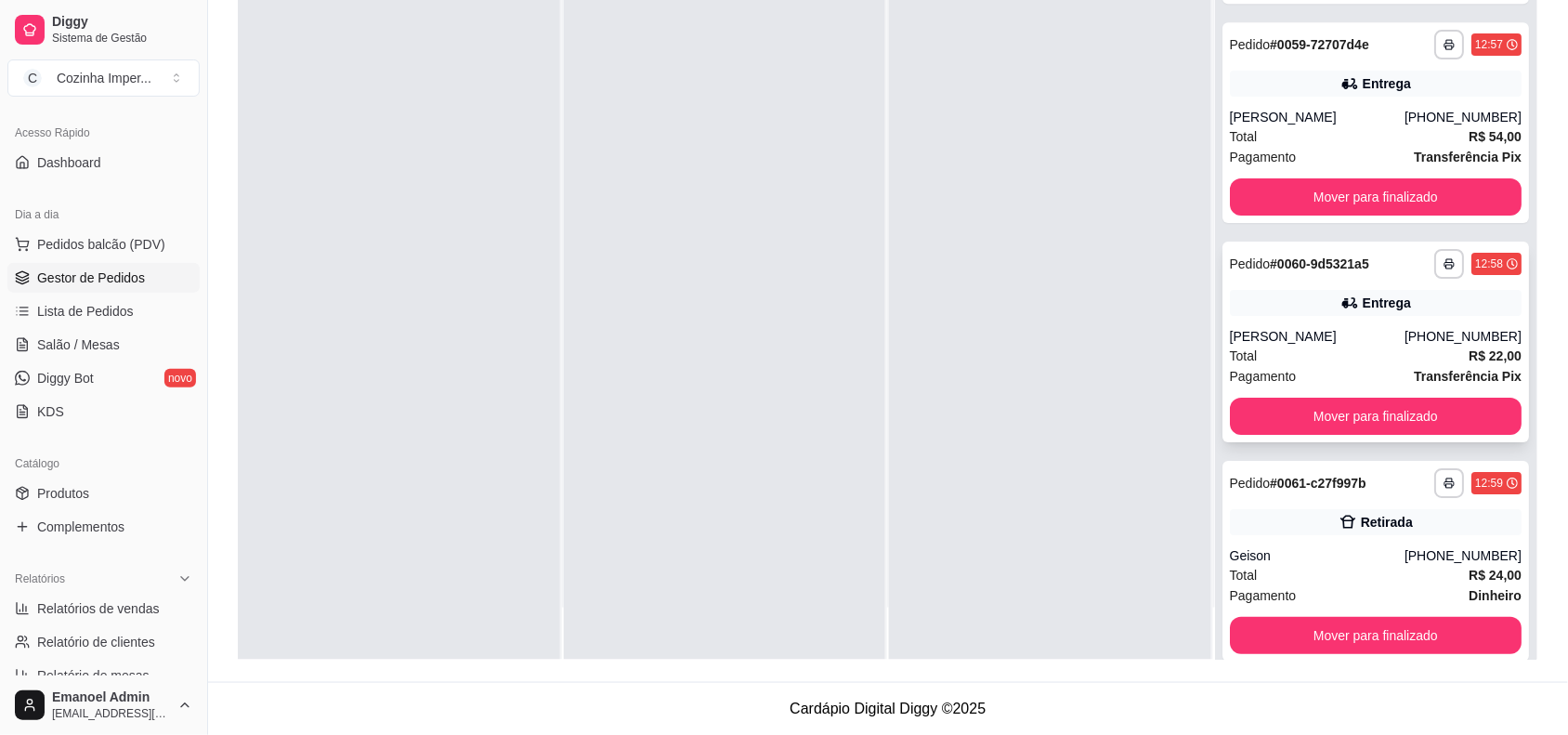
click at [1298, 313] on div "Entrega" at bounding box center [1376, 303] width 293 height 26
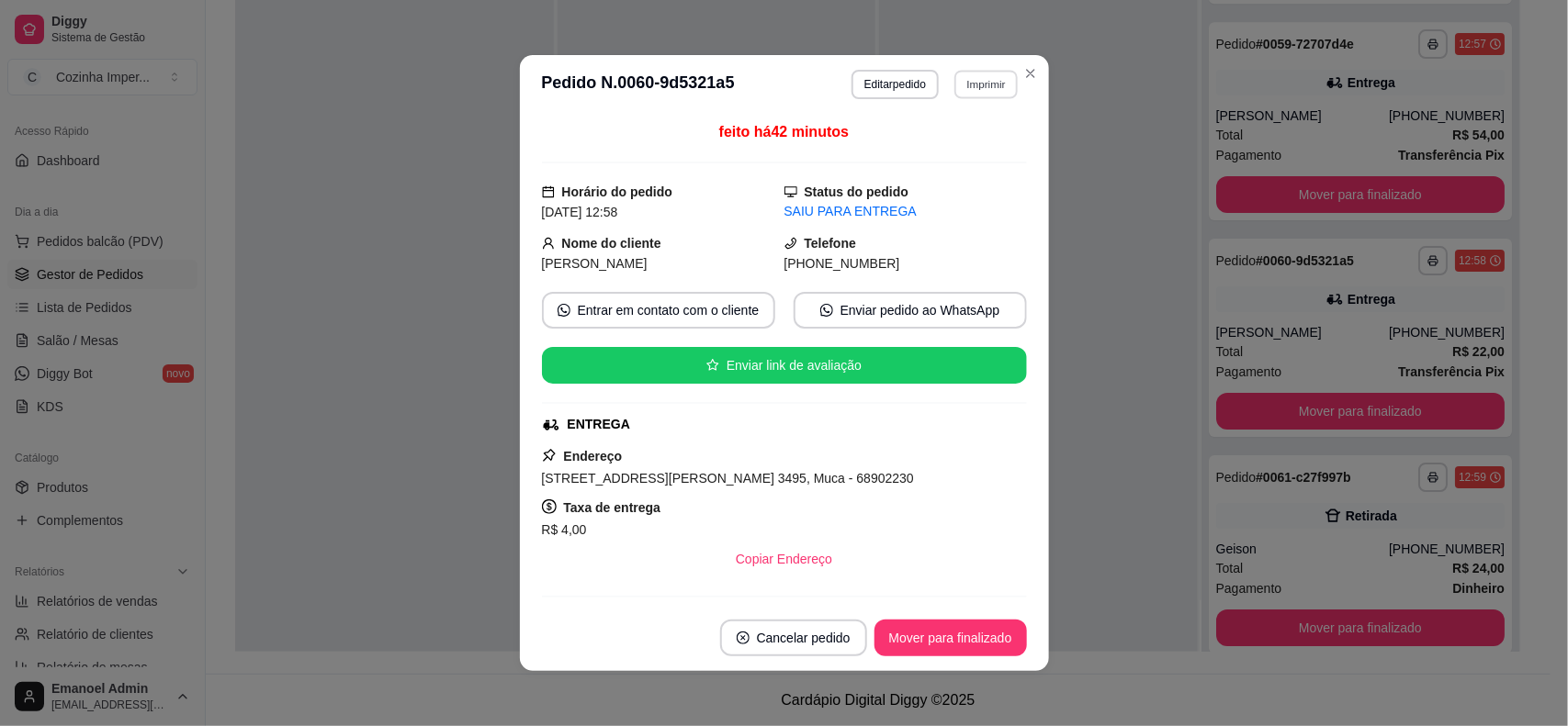
click at [957, 84] on button "Imprimir" at bounding box center [985, 84] width 63 height 29
click at [956, 140] on button "cozinhaa" at bounding box center [945, 150] width 133 height 30
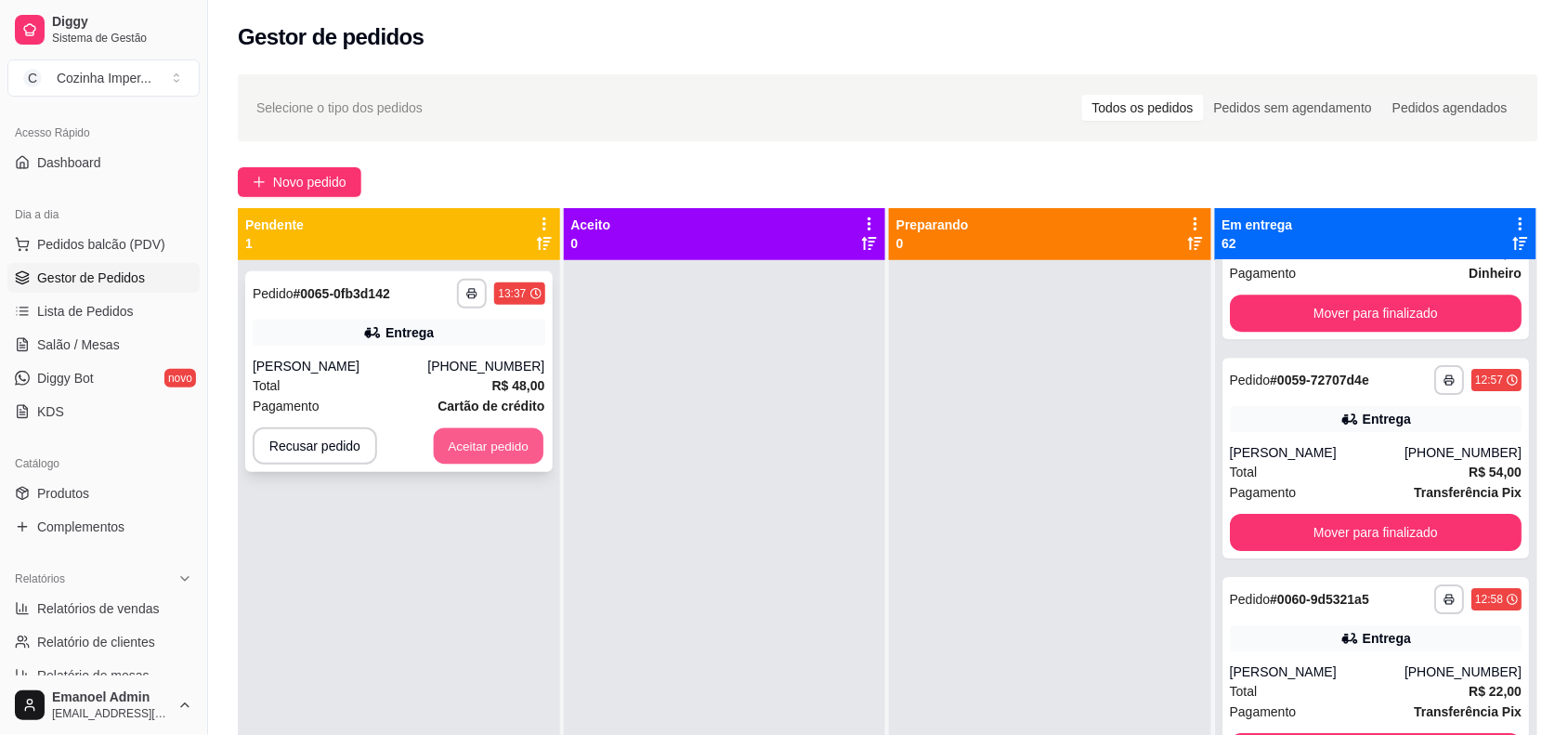
click at [503, 442] on button "Aceitar pedido" at bounding box center [489, 446] width 110 height 36
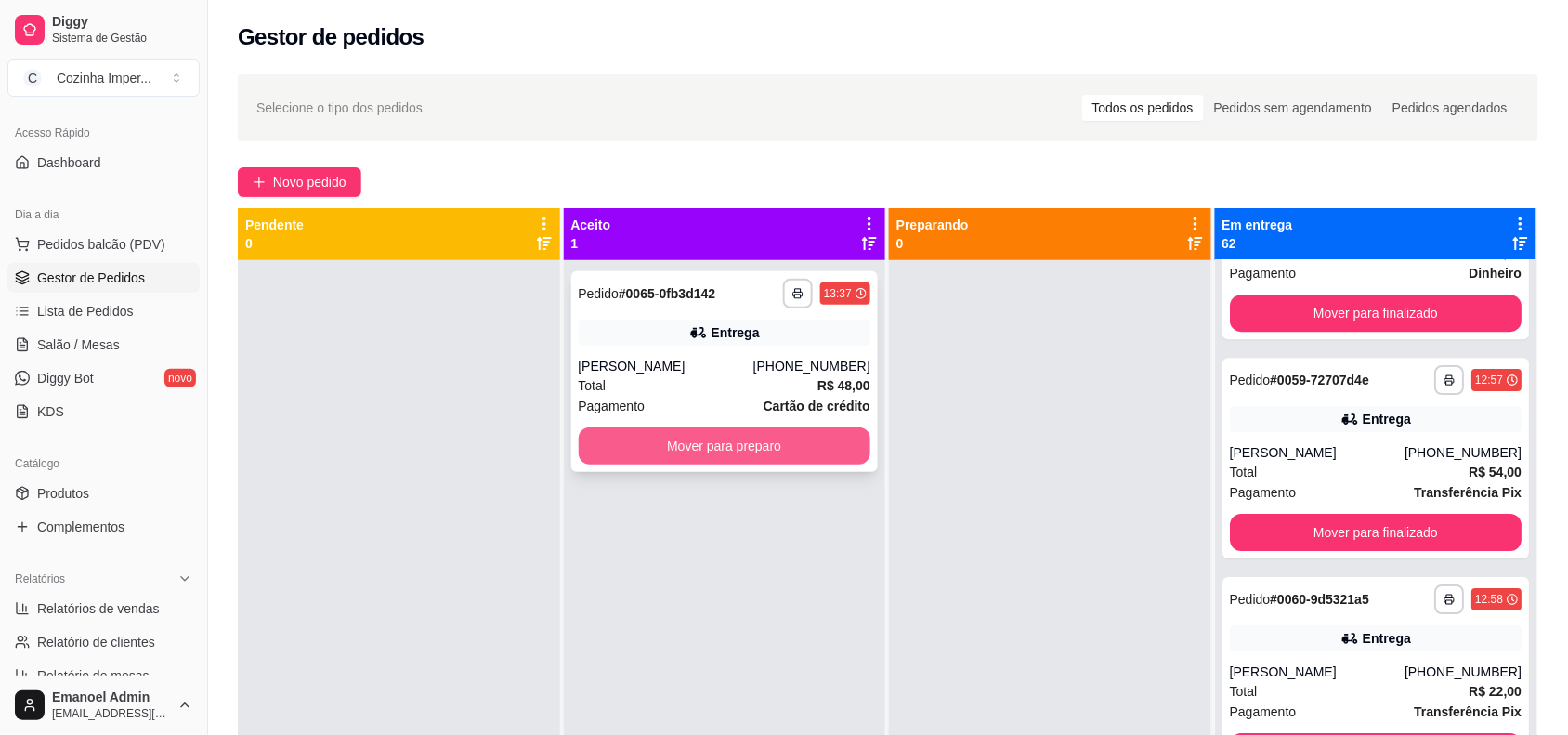
click at [723, 455] on button "Mover para preparo" at bounding box center [725, 445] width 293 height 37
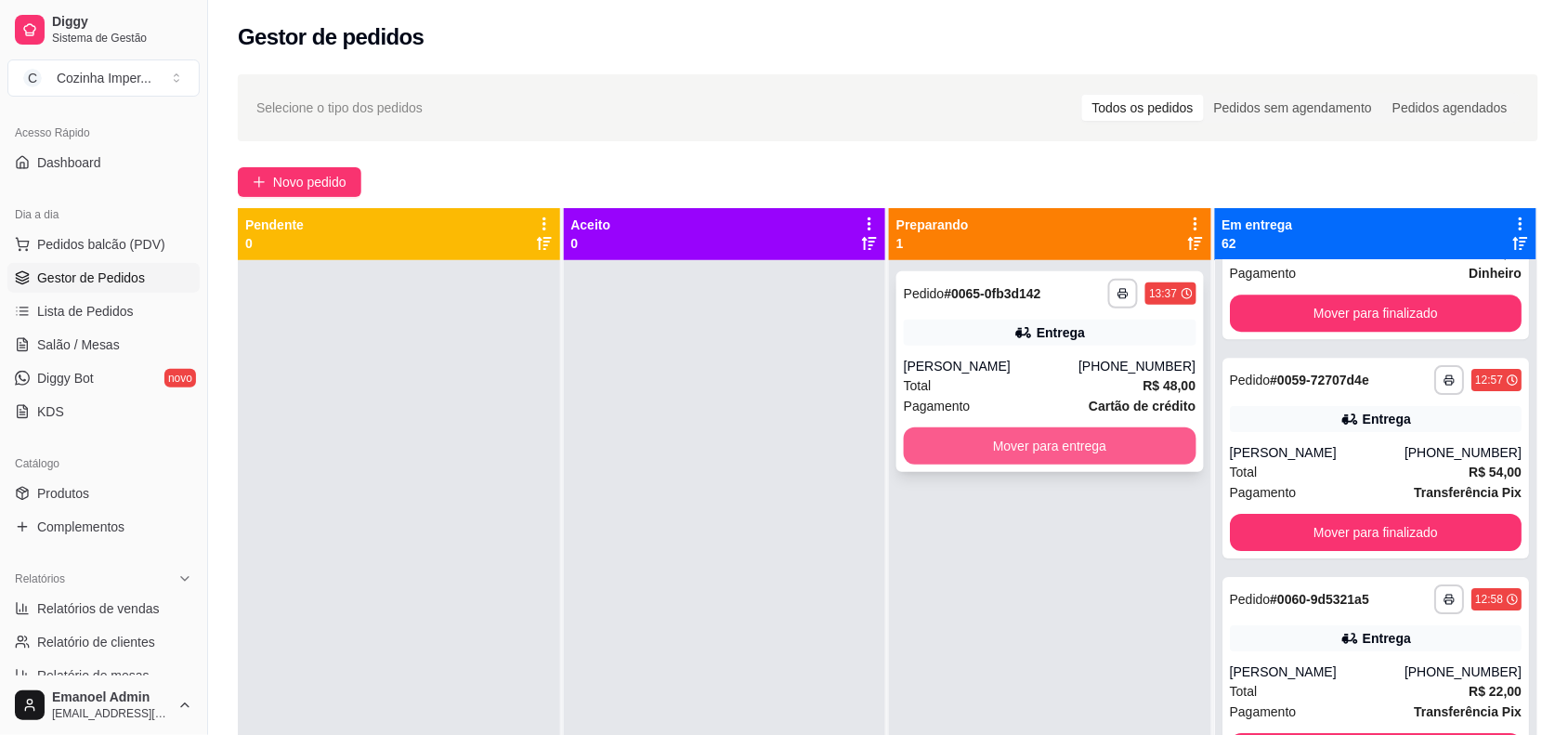
click at [958, 442] on button "Mover para entrega" at bounding box center [1050, 445] width 293 height 37
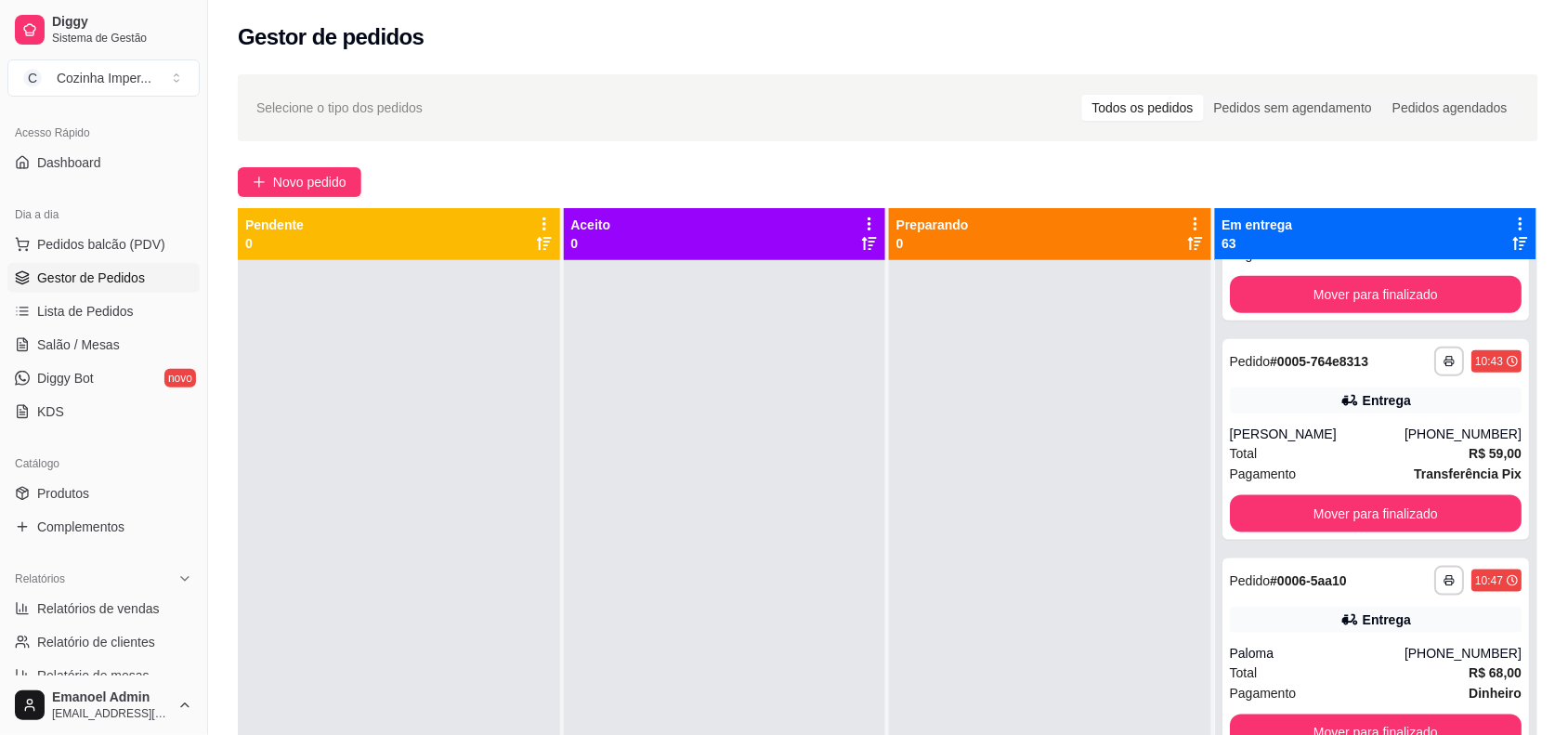
scroll to position [0, 0]
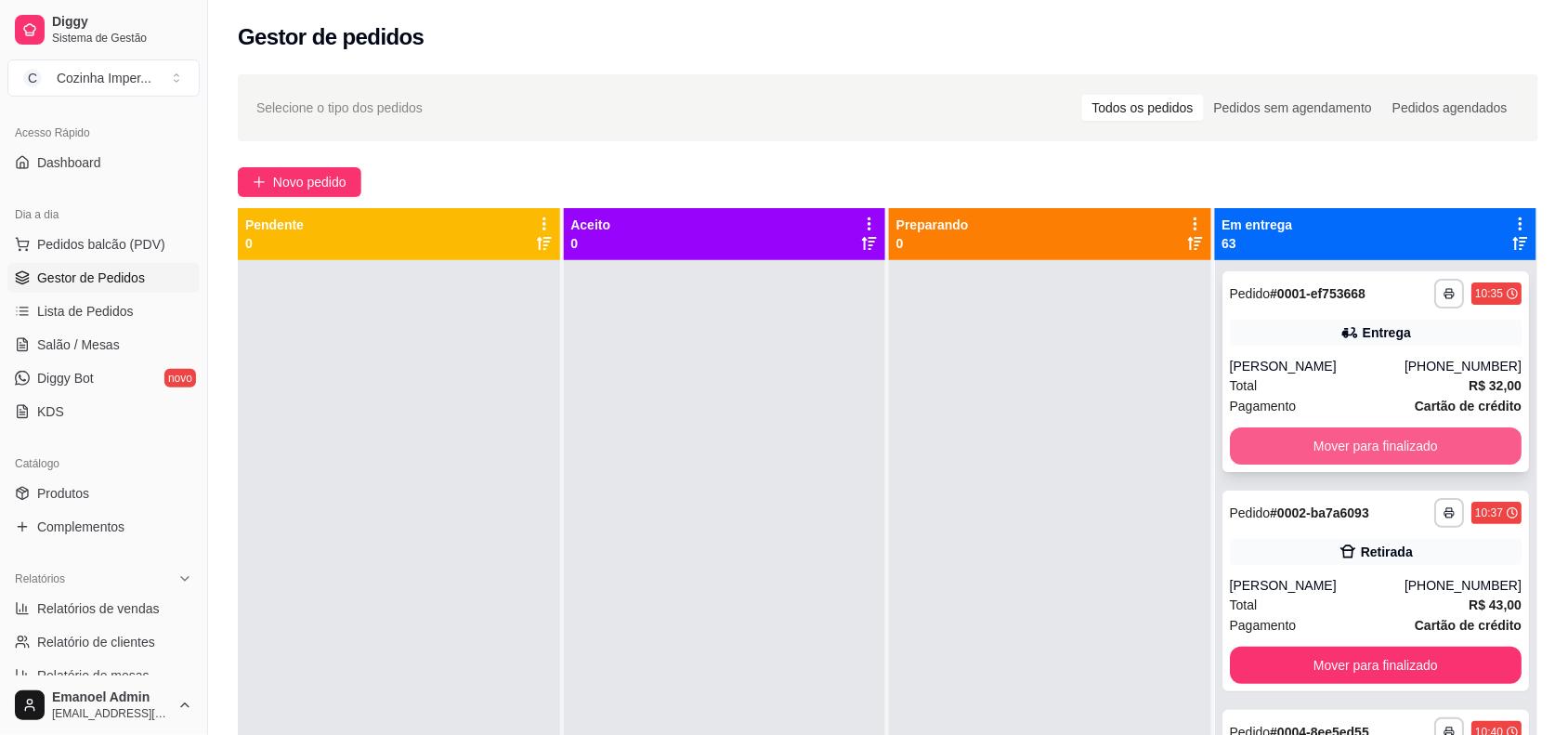
click at [1460, 436] on button "Mover para finalizado" at bounding box center [1376, 445] width 293 height 37
click at [1460, 436] on button "Mover para finalizado" at bounding box center [1375, 446] width 284 height 36
click at [1460, 436] on button "Mover para finalizado" at bounding box center [1376, 445] width 293 height 37
click at [1460, 436] on button "Mover para finalizado" at bounding box center [1375, 446] width 284 height 36
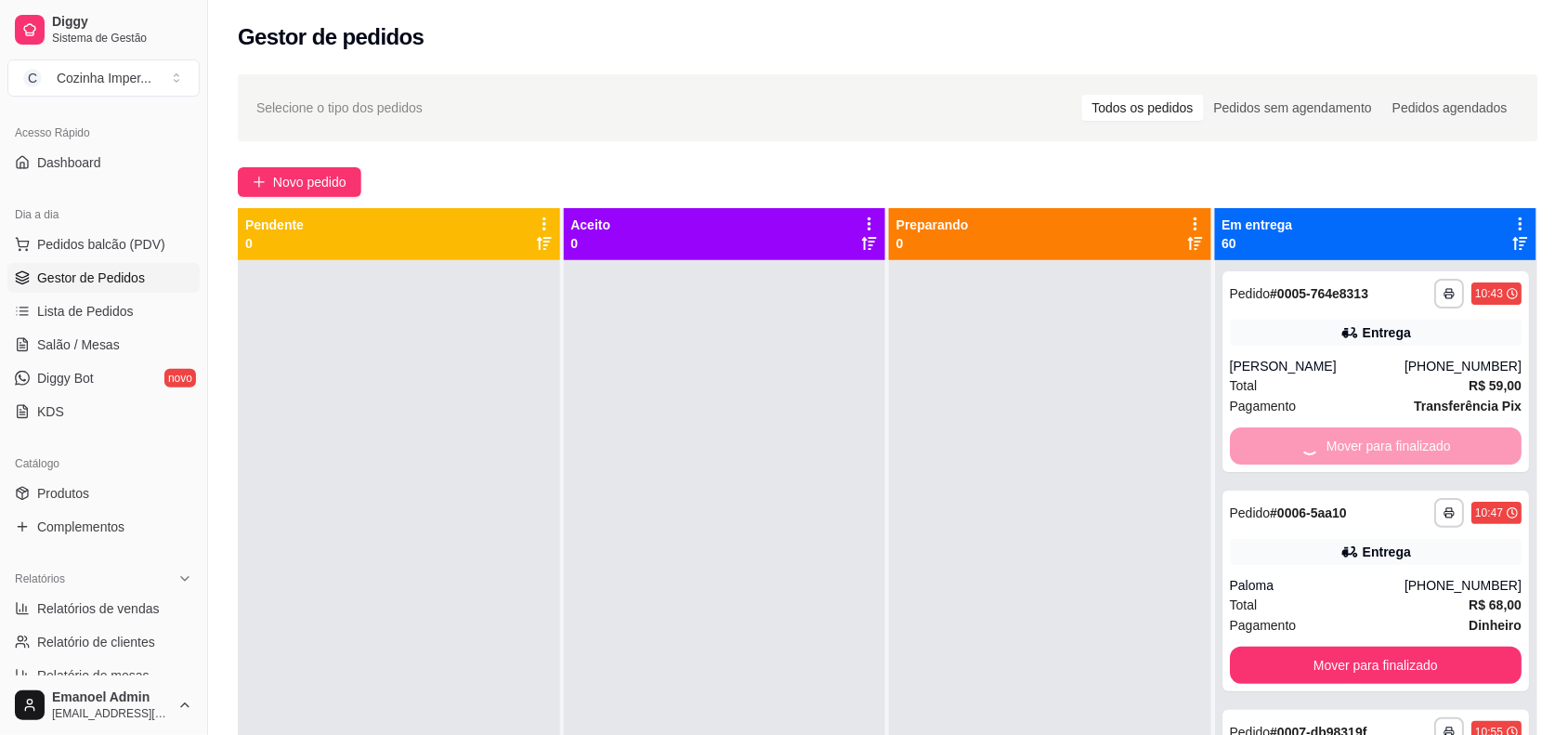
click at [1460, 646] on button "Mover para finalizado" at bounding box center [1376, 664] width 293 height 37
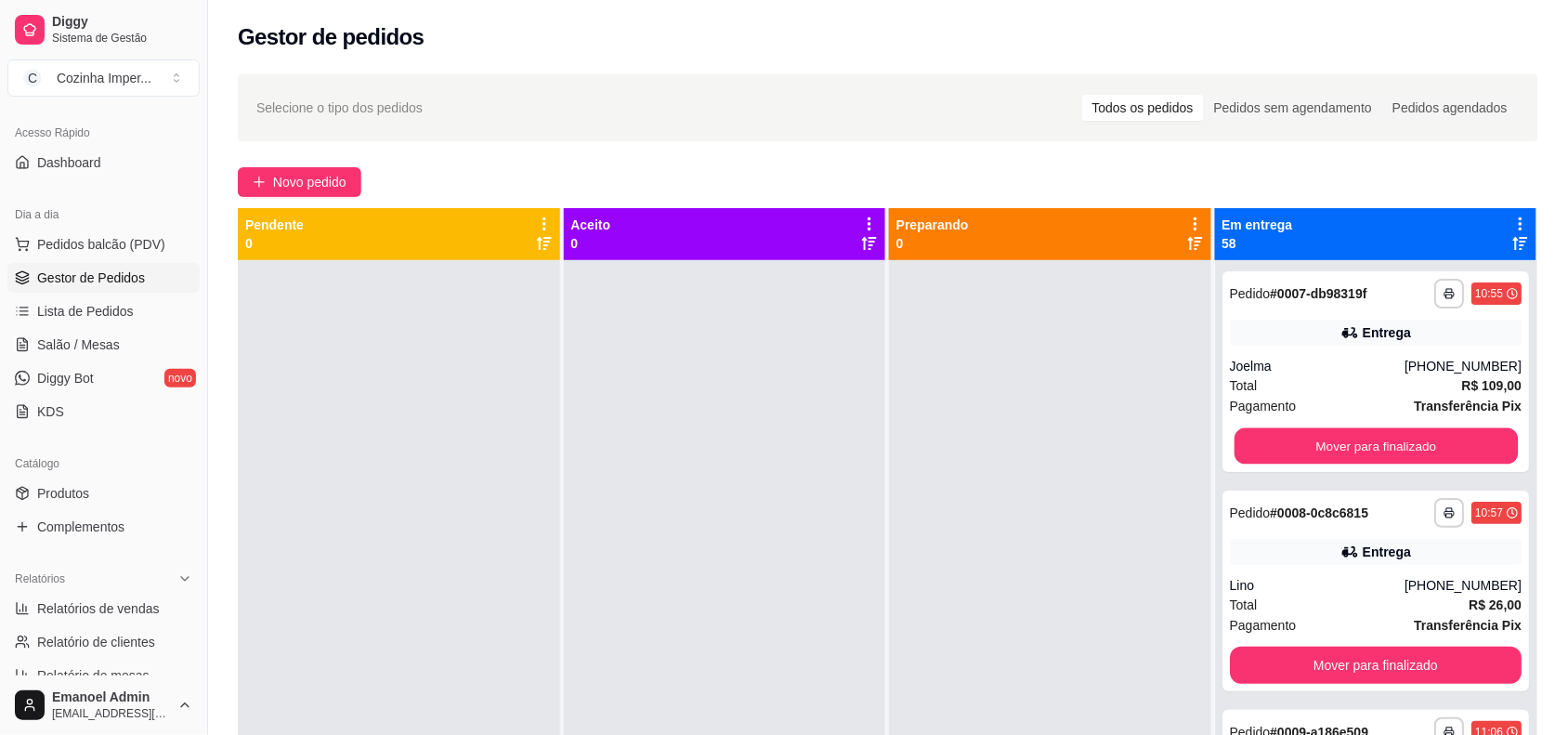
click at [1460, 436] on button "Mover para finalizado" at bounding box center [1375, 446] width 284 height 36
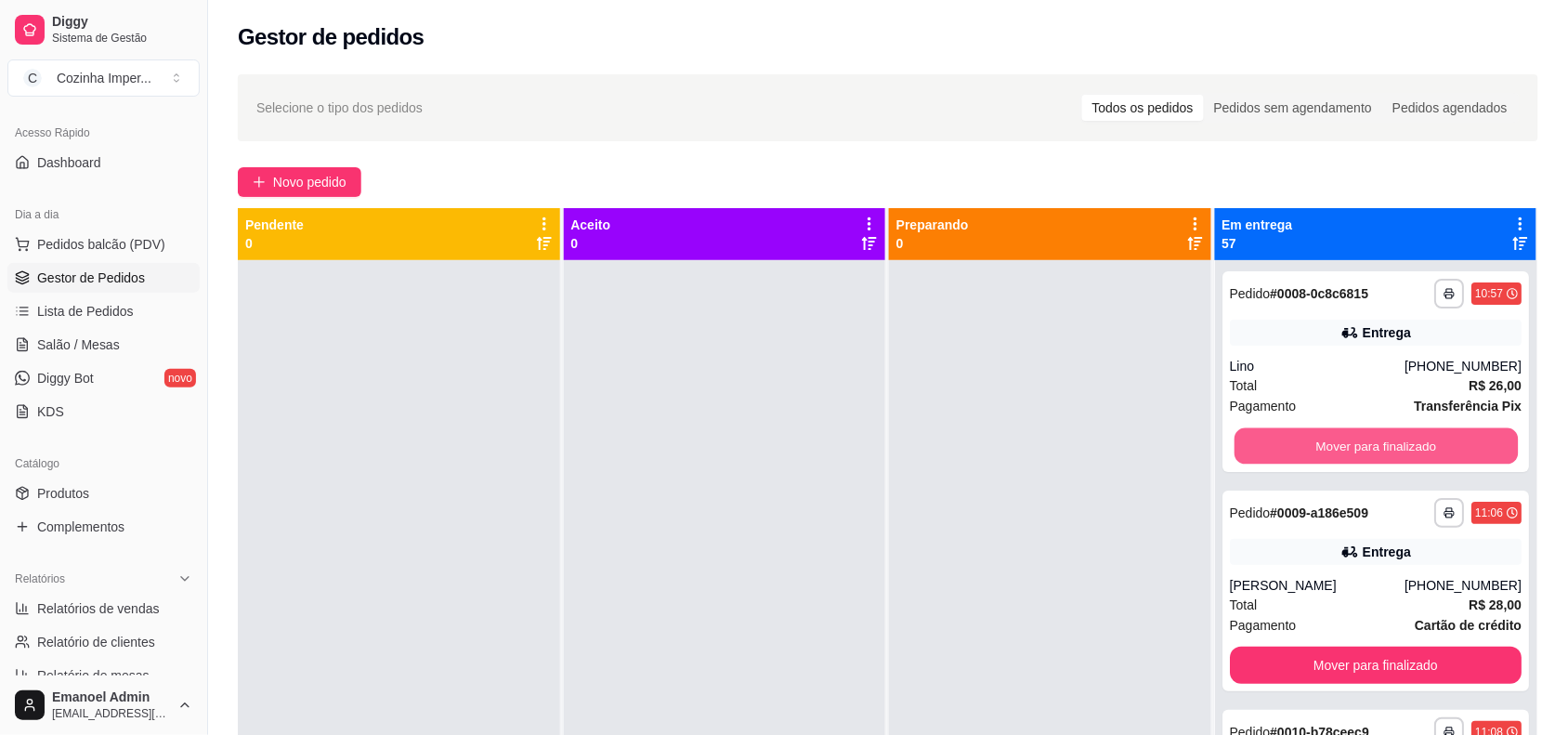
click at [1460, 436] on button "Mover para finalizado" at bounding box center [1375, 446] width 284 height 36
click at [1460, 436] on button "Mover para finalizado" at bounding box center [1376, 445] width 293 height 37
click at [1459, 441] on button "Mover para finalizado" at bounding box center [1376, 445] width 293 height 37
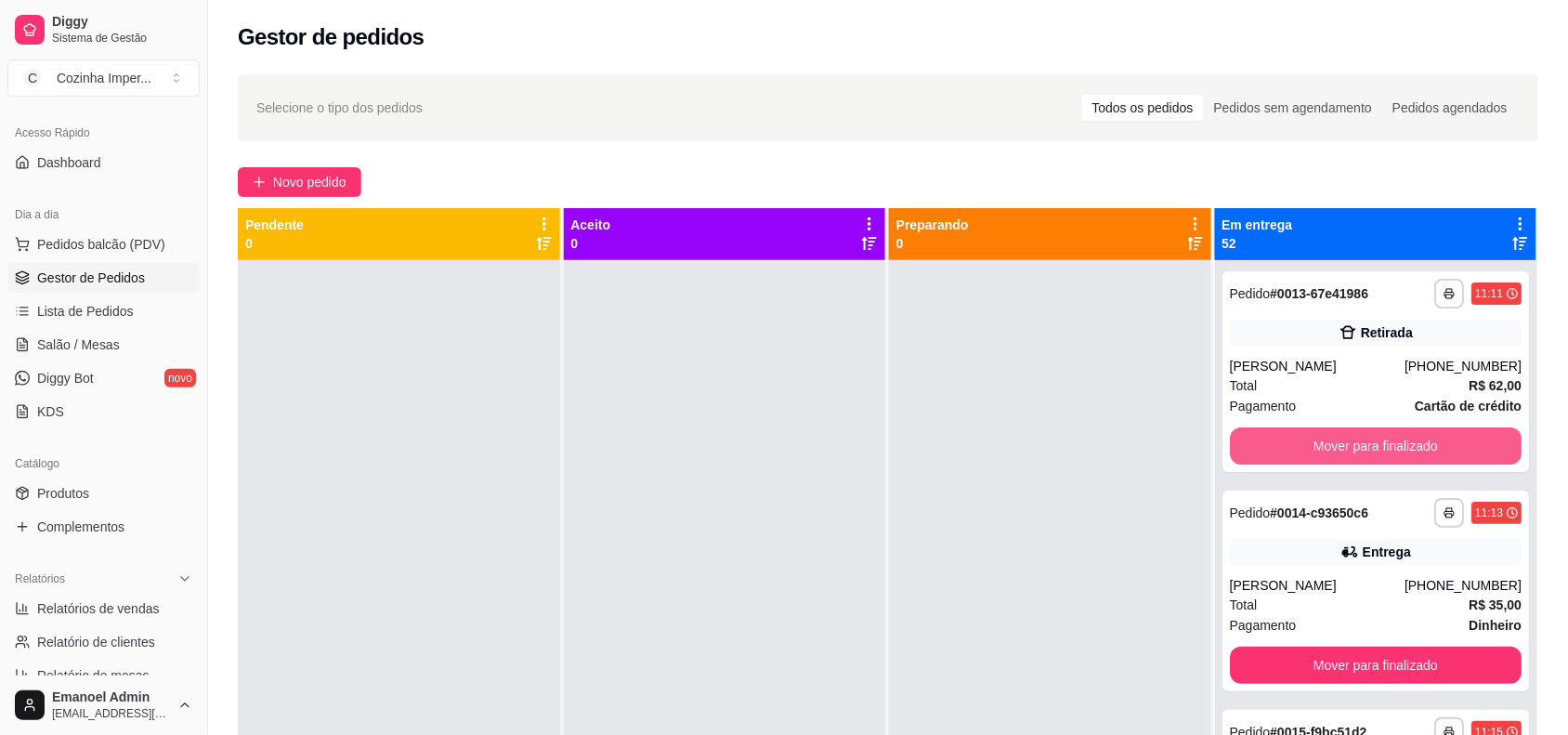
click at [1456, 442] on button "Mover para finalizado" at bounding box center [1376, 445] width 293 height 37
click at [1456, 442] on button "Mover para finalizado" at bounding box center [1375, 446] width 284 height 36
click at [1456, 442] on button "Mover para finalizado" at bounding box center [1376, 445] width 293 height 37
click at [1456, 442] on button "Mover para finalizado" at bounding box center [1375, 446] width 284 height 36
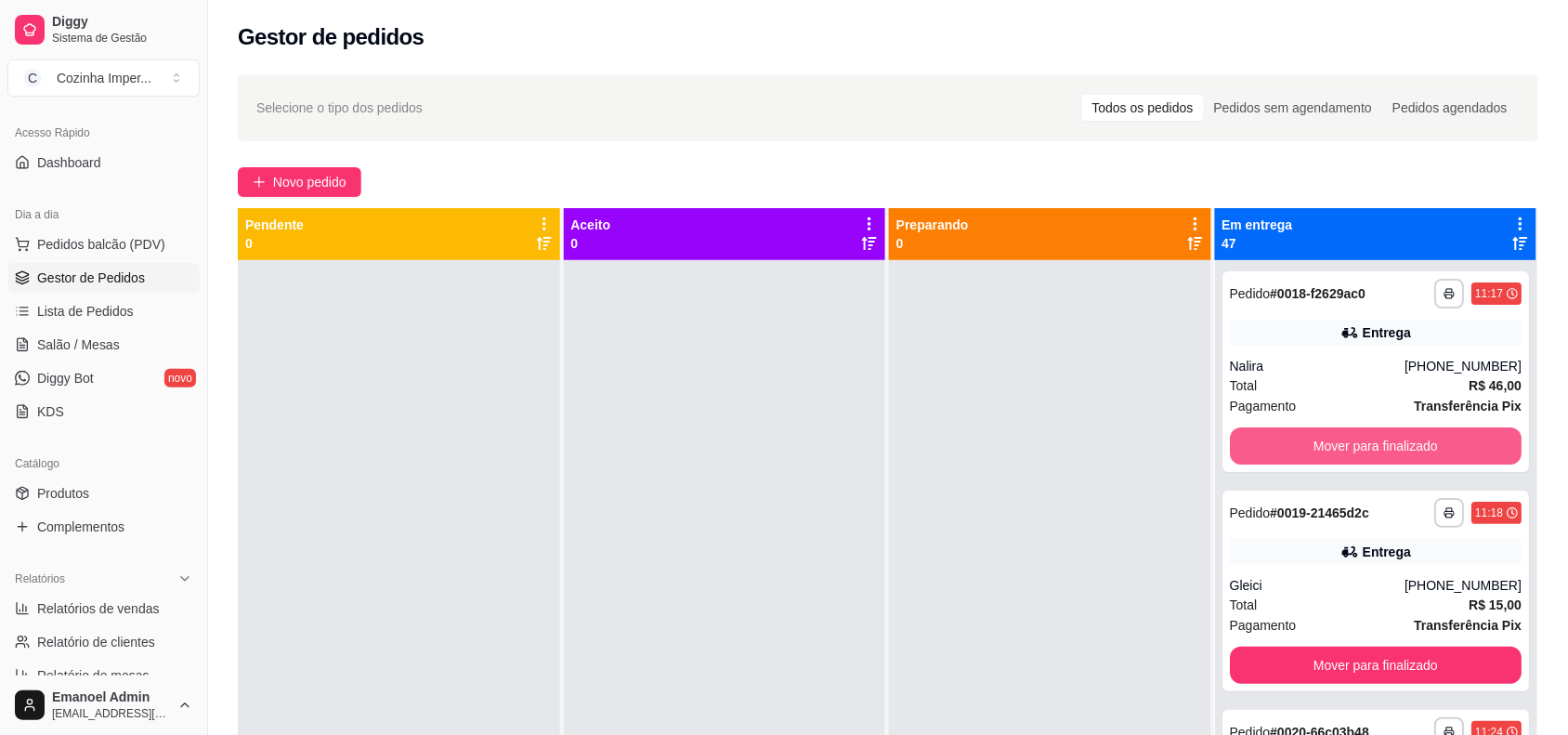
click at [1456, 442] on button "Mover para finalizado" at bounding box center [1376, 445] width 293 height 37
click at [1456, 442] on button "Mover para finalizado" at bounding box center [1375, 446] width 284 height 36
click at [1456, 442] on button "Mover para finalizado" at bounding box center [1376, 445] width 293 height 37
click at [1456, 442] on button "Mover para finalizado" at bounding box center [1375, 446] width 284 height 36
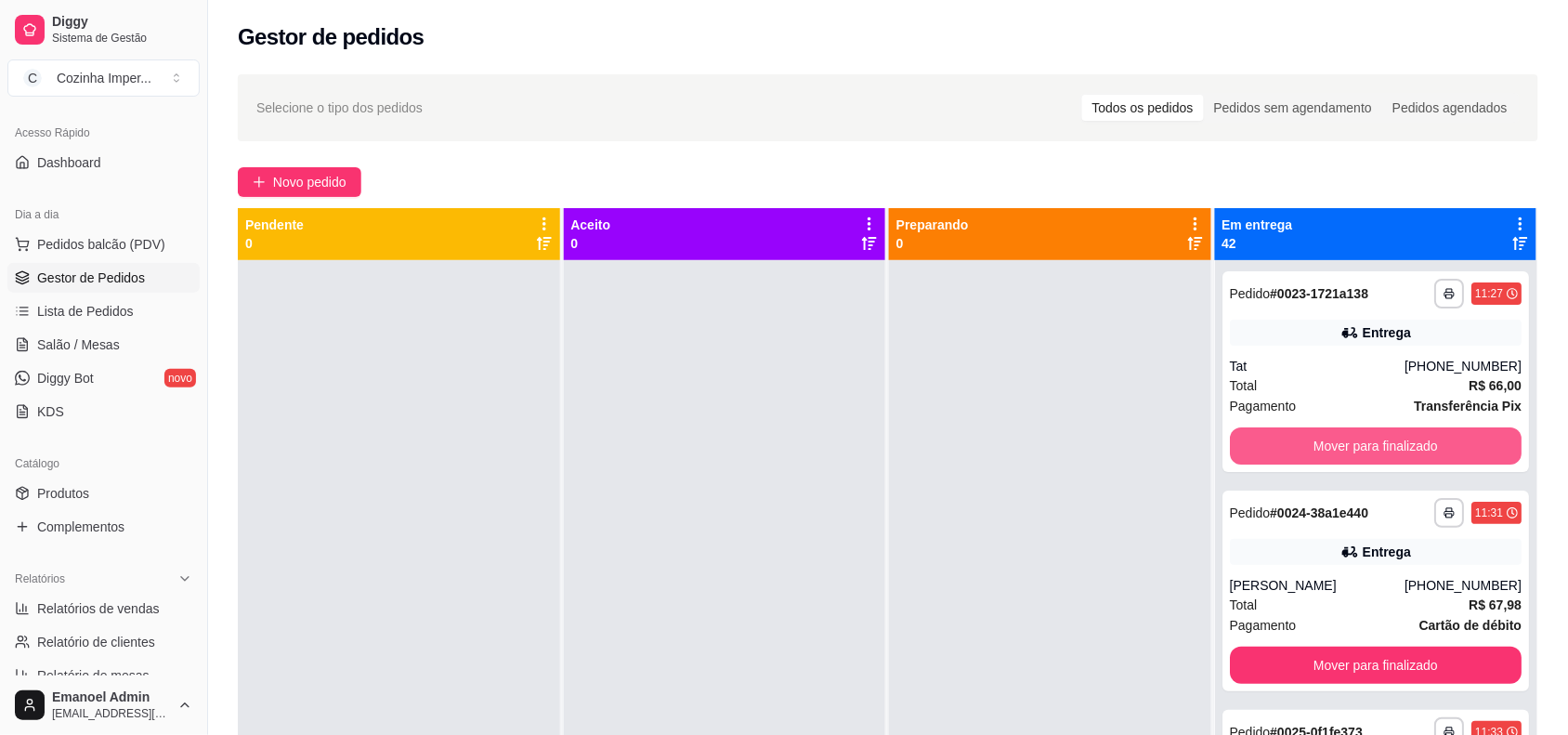
click at [1456, 442] on button "Mover para finalizado" at bounding box center [1376, 445] width 293 height 37
click at [1456, 442] on button "Mover para finalizado" at bounding box center [1375, 446] width 284 height 36
click at [1455, 442] on button "Mover para finalizado" at bounding box center [1375, 446] width 284 height 36
click at [1455, 439] on button "Mover para finalizado" at bounding box center [1375, 446] width 284 height 36
click at [1455, 439] on button "Mover para finalizado" at bounding box center [1376, 445] width 293 height 37
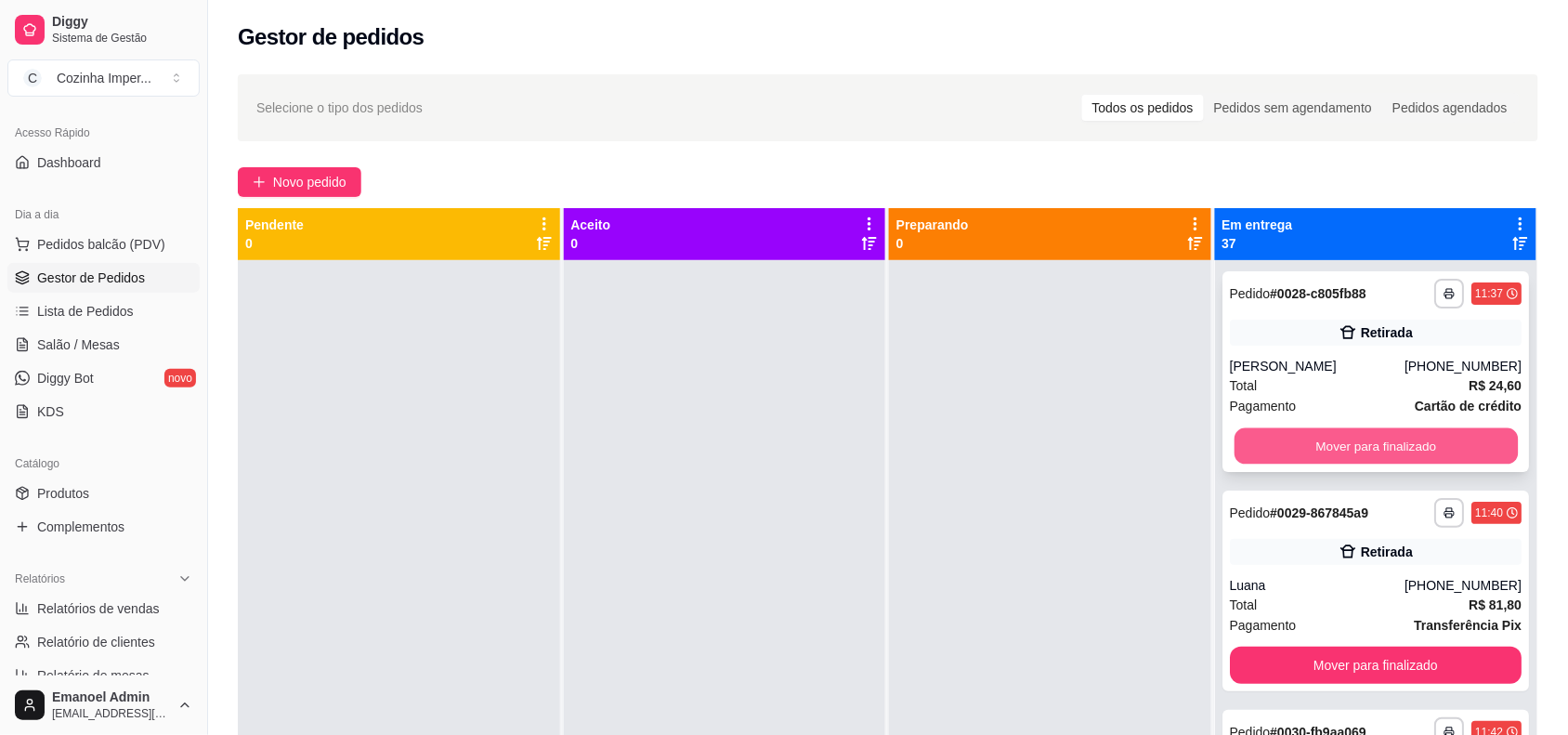
click at [1454, 441] on button "Mover para finalizado" at bounding box center [1375, 446] width 284 height 36
click at [1454, 646] on button "Mover para finalizado" at bounding box center [1376, 664] width 293 height 37
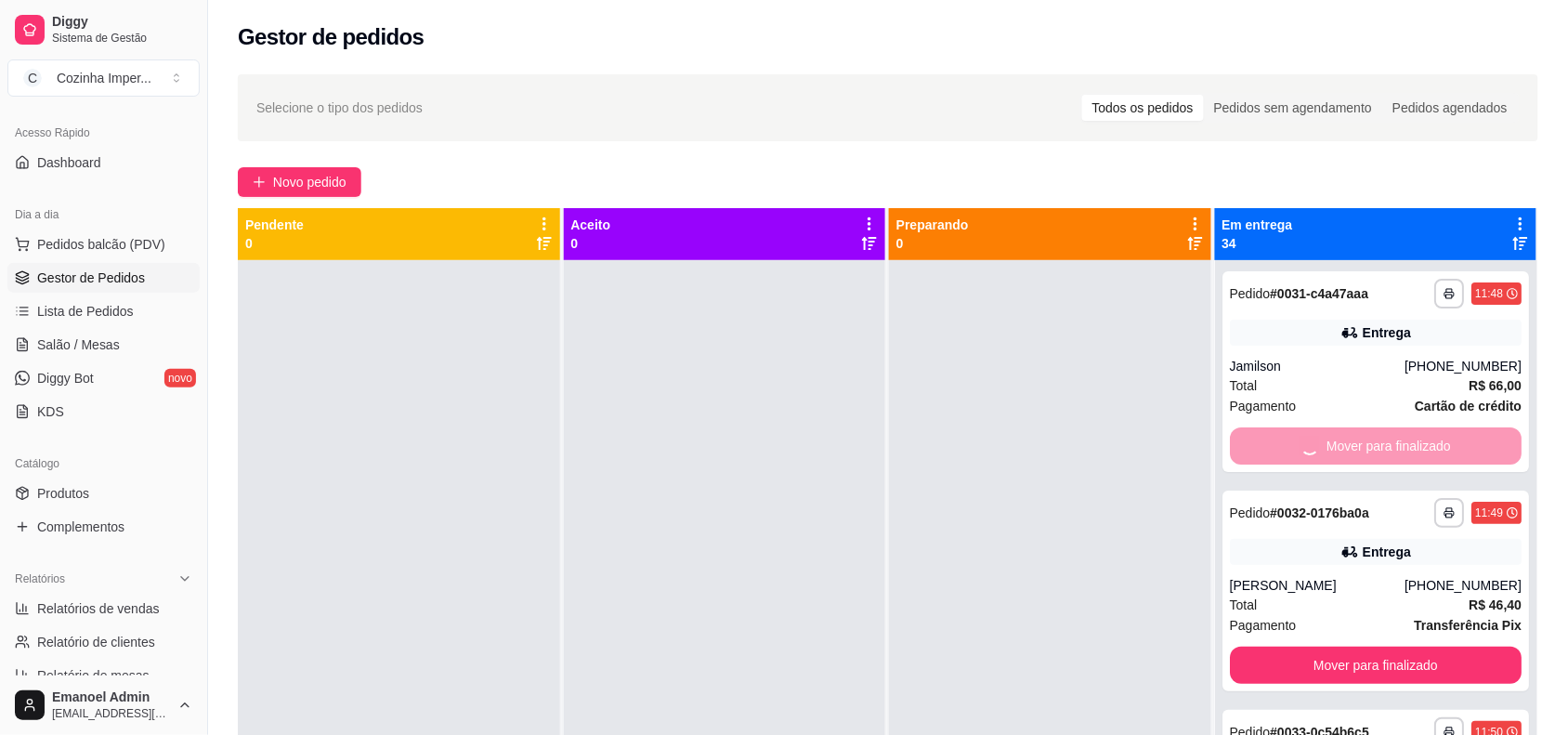
click at [1454, 441] on div "Mover para finalizado" at bounding box center [1376, 445] width 293 height 37
click at [1452, 447] on button "Mover para finalizado" at bounding box center [1375, 446] width 284 height 36
click at [1451, 646] on button "Mover para finalizado" at bounding box center [1376, 664] width 293 height 37
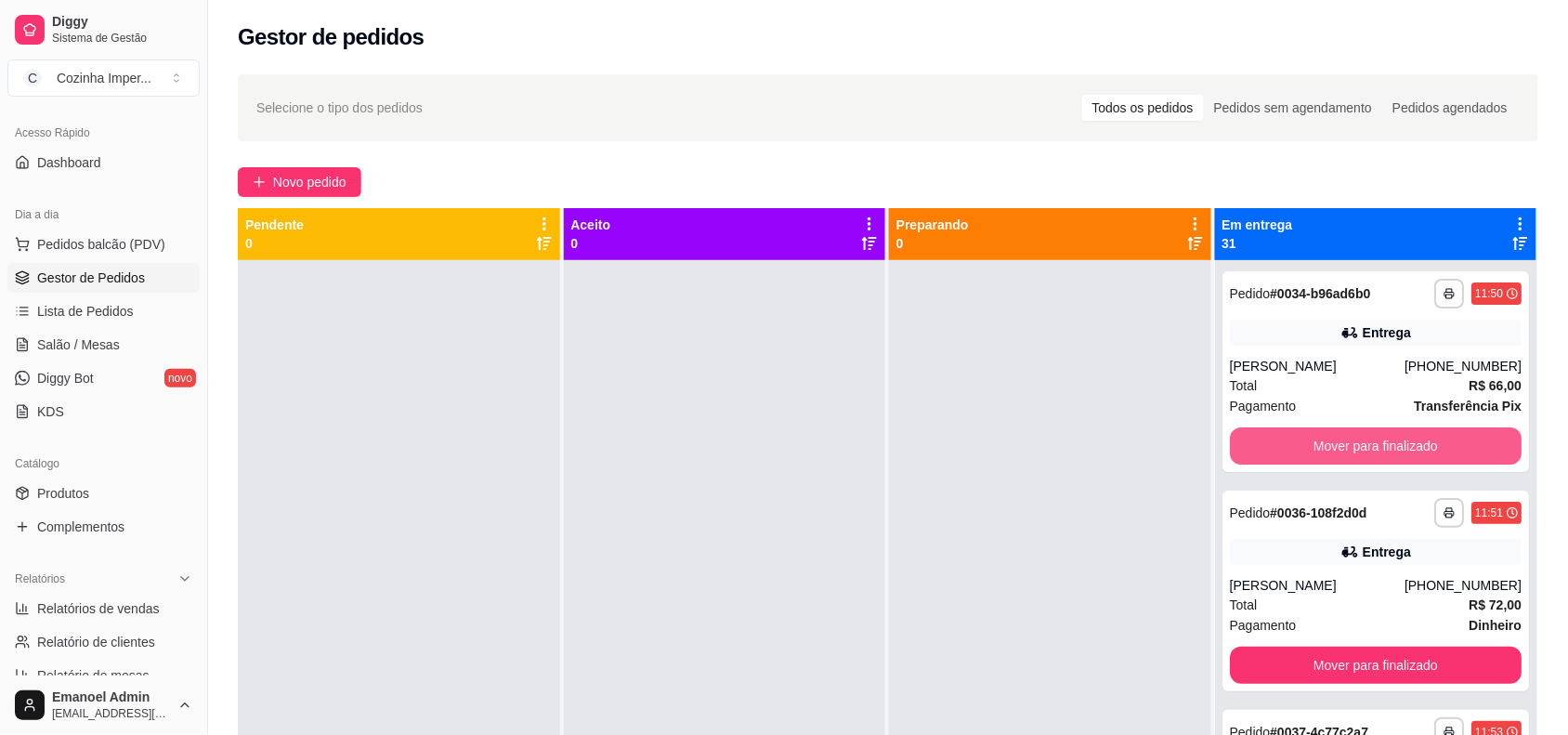
click at [1450, 443] on button "Mover para finalizado" at bounding box center [1376, 445] width 293 height 37
click at [1450, 646] on button "Mover para finalizado" at bounding box center [1376, 664] width 293 height 37
click at [1428, 453] on button "Mover para finalizado" at bounding box center [1376, 445] width 293 height 37
click at [1428, 448] on button "Mover para finalizado" at bounding box center [1376, 445] width 293 height 37
click at [1428, 446] on button "Mover para finalizado" at bounding box center [1376, 445] width 293 height 37
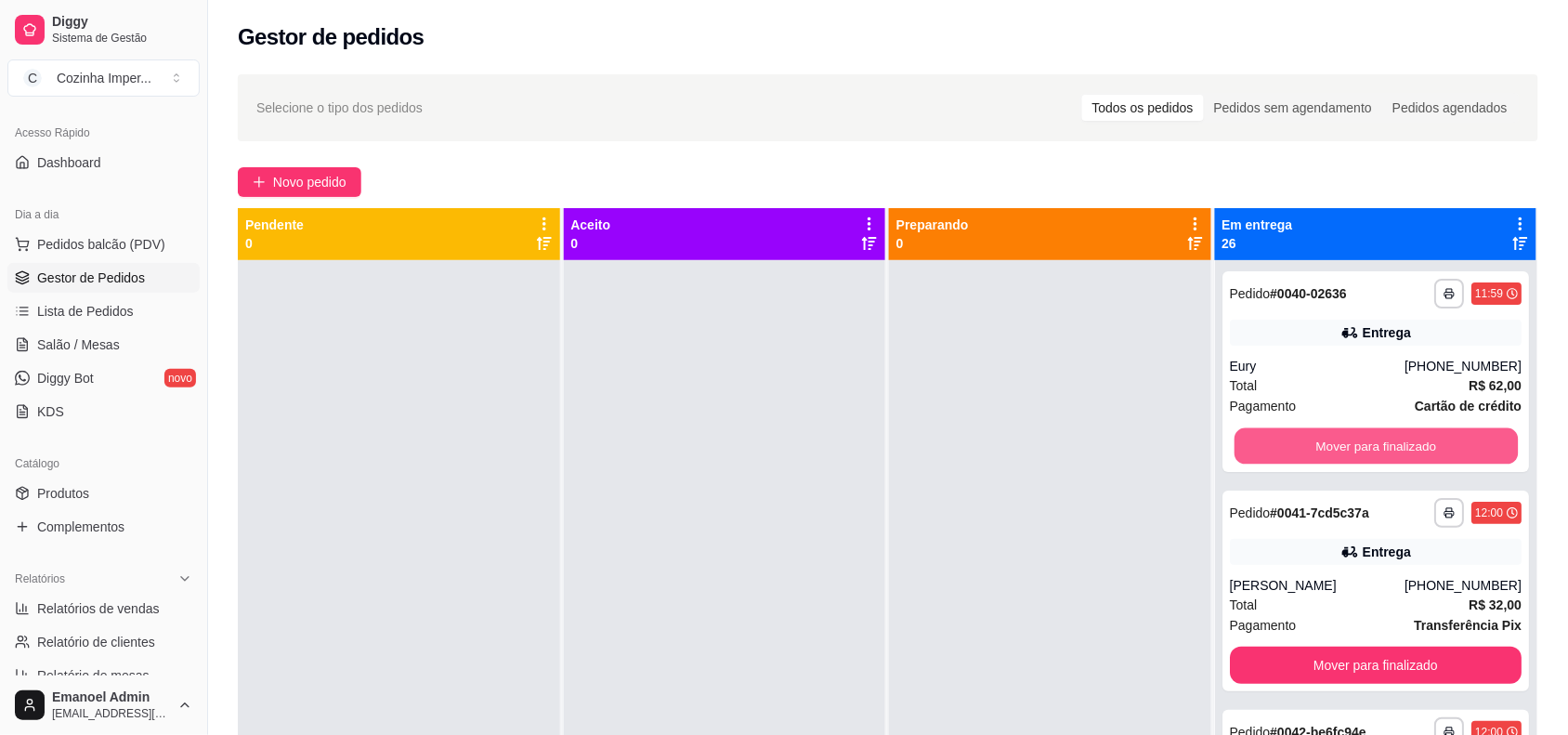
click at [1428, 446] on button "Mover para finalizado" at bounding box center [1375, 446] width 284 height 36
click at [1428, 444] on button "Mover para finalizado" at bounding box center [1375, 446] width 284 height 36
click at [1426, 441] on button "Mover para finalizado" at bounding box center [1376, 445] width 293 height 37
click at [1426, 441] on button "Mover para finalizado" at bounding box center [1375, 446] width 284 height 36
click at [1426, 441] on button "Mover para finalizado" at bounding box center [1376, 445] width 293 height 37
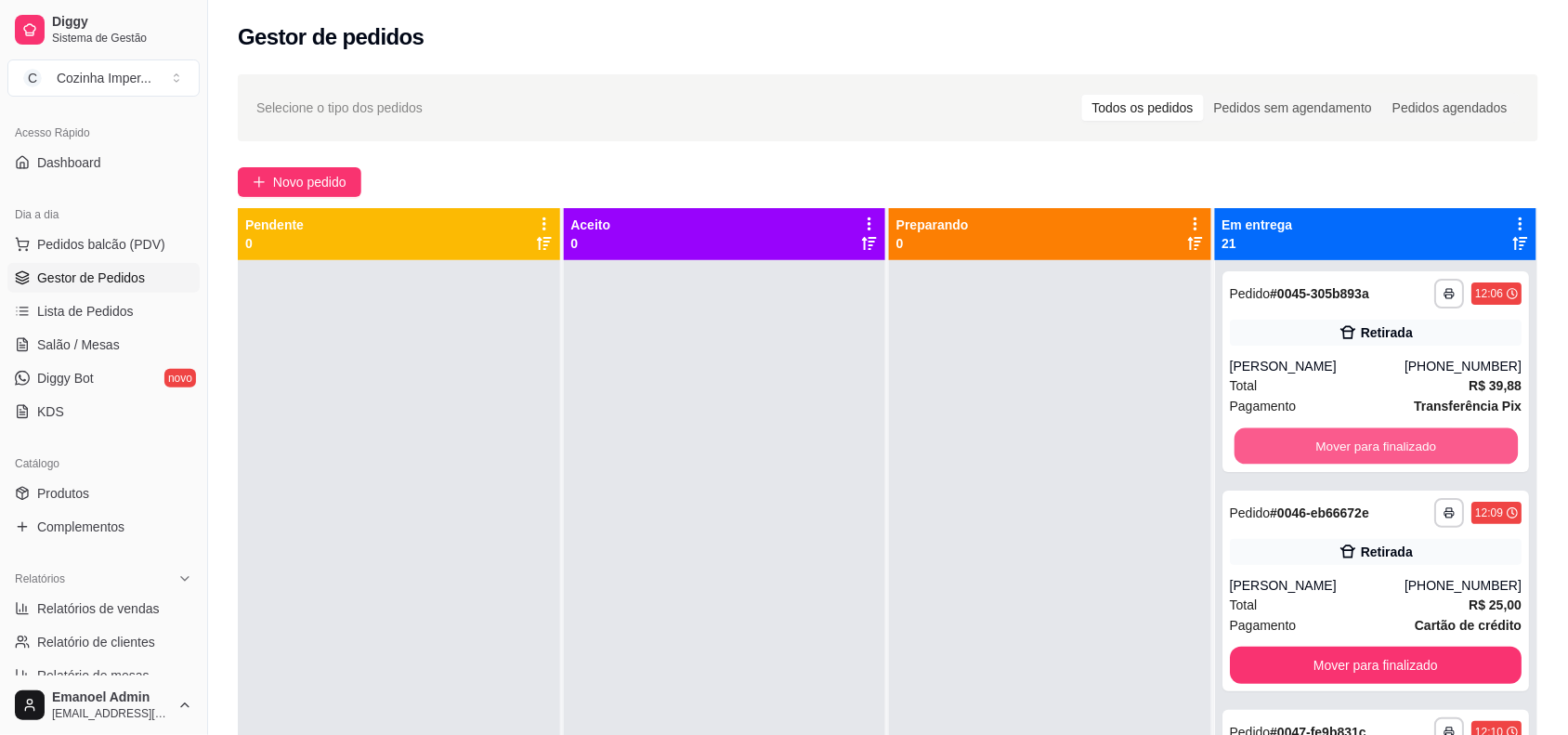
click at [1426, 441] on button "Mover para finalizado" at bounding box center [1375, 446] width 284 height 36
click at [1426, 646] on button "Mover para finalizado" at bounding box center [1376, 664] width 293 height 37
click at [1426, 441] on button "Mover para finalizado" at bounding box center [1375, 446] width 284 height 36
click at [1419, 437] on button "Mover para finalizado" at bounding box center [1376, 445] width 293 height 37
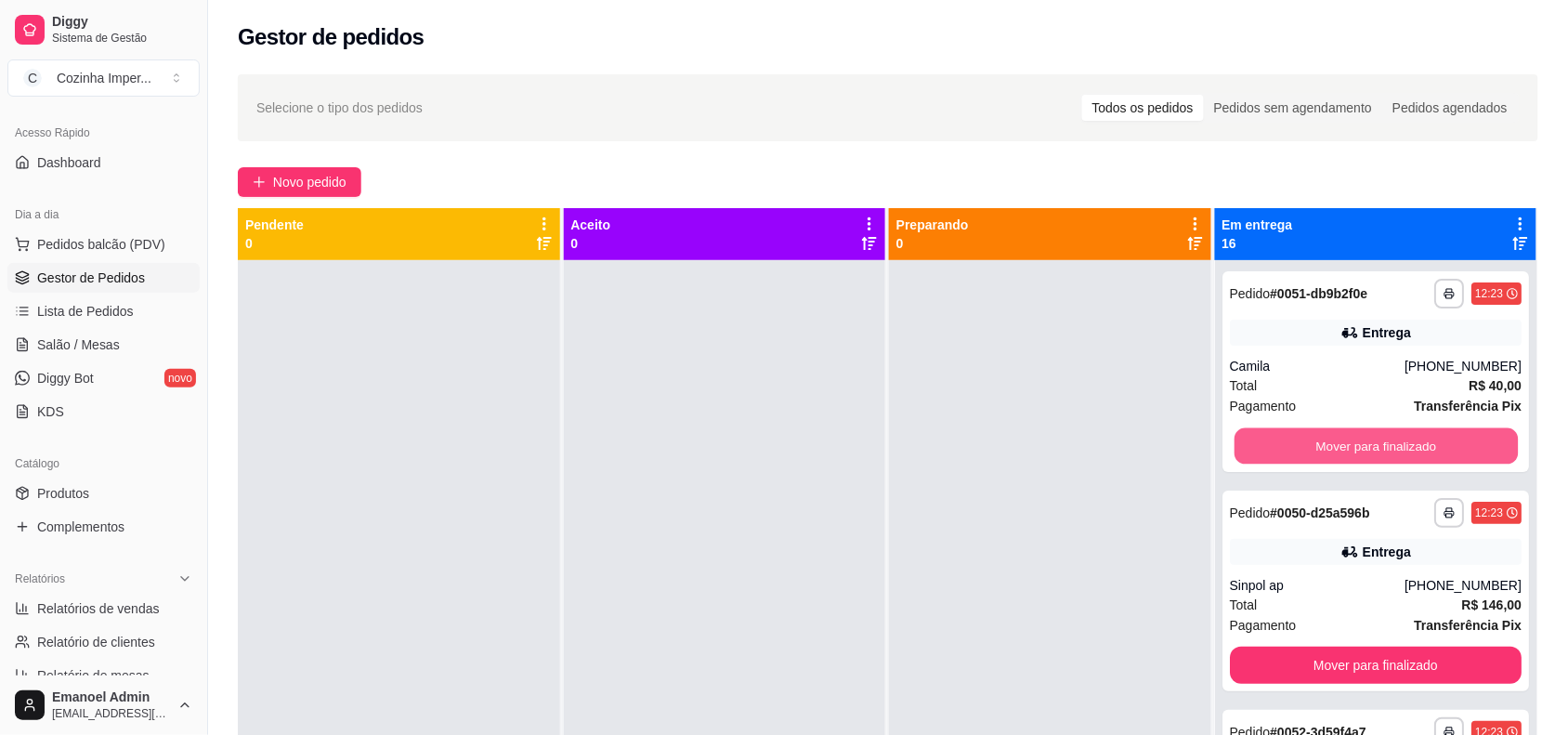
click at [1419, 437] on button "Mover para finalizado" at bounding box center [1375, 446] width 284 height 36
click at [1419, 437] on button "Mover para finalizado" at bounding box center [1376, 445] width 293 height 37
click at [1419, 437] on button "Mover para finalizado" at bounding box center [1375, 446] width 284 height 36
click at [1414, 446] on button "Mover para finalizado" at bounding box center [1376, 445] width 293 height 37
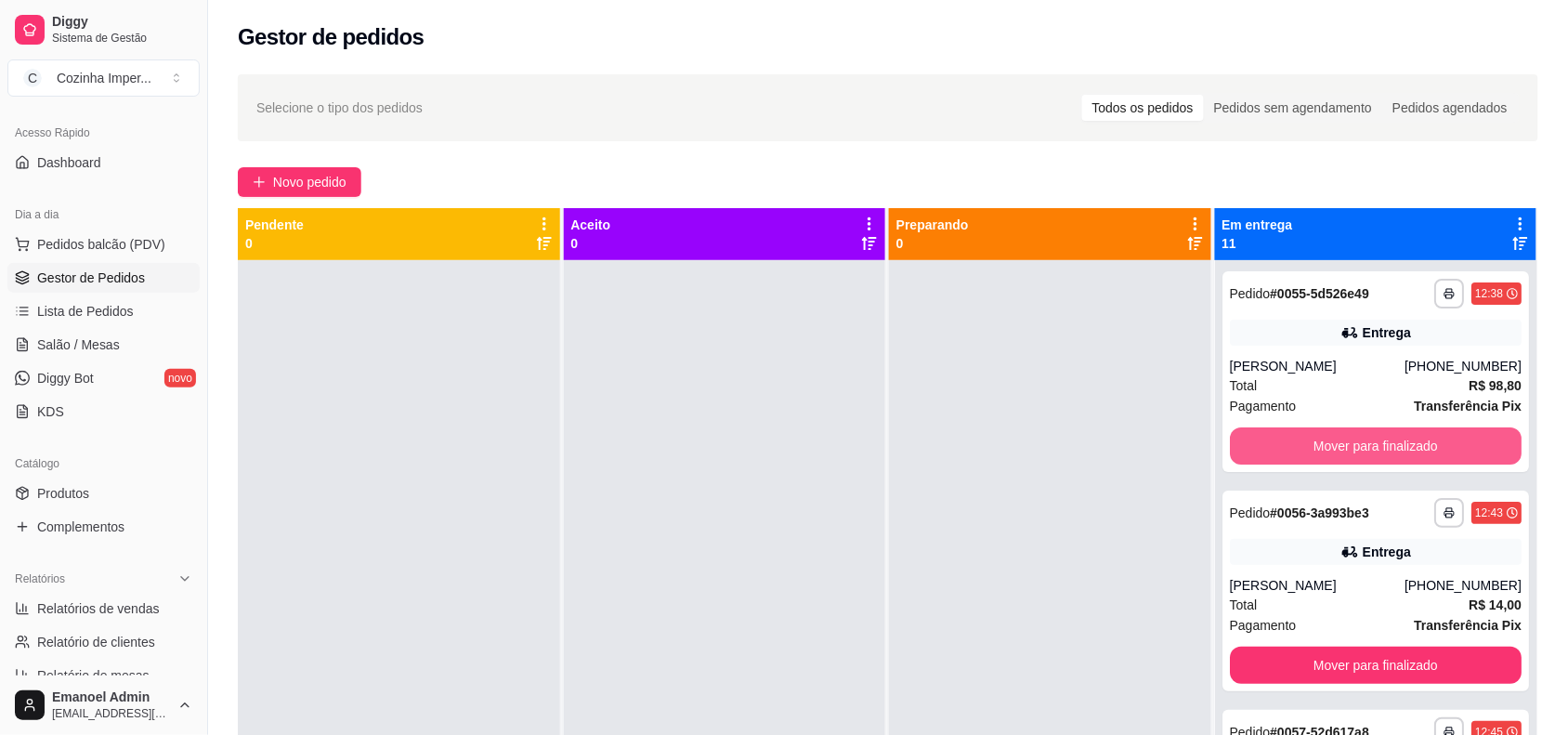
click at [1414, 446] on button "Mover para finalizado" at bounding box center [1376, 445] width 293 height 37
click at [1414, 446] on button "Mover para finalizado" at bounding box center [1375, 446] width 284 height 36
click at [1414, 446] on button "Mover para finalizado" at bounding box center [1376, 445] width 293 height 37
click at [1414, 446] on button "Mover para finalizado" at bounding box center [1375, 446] width 284 height 36
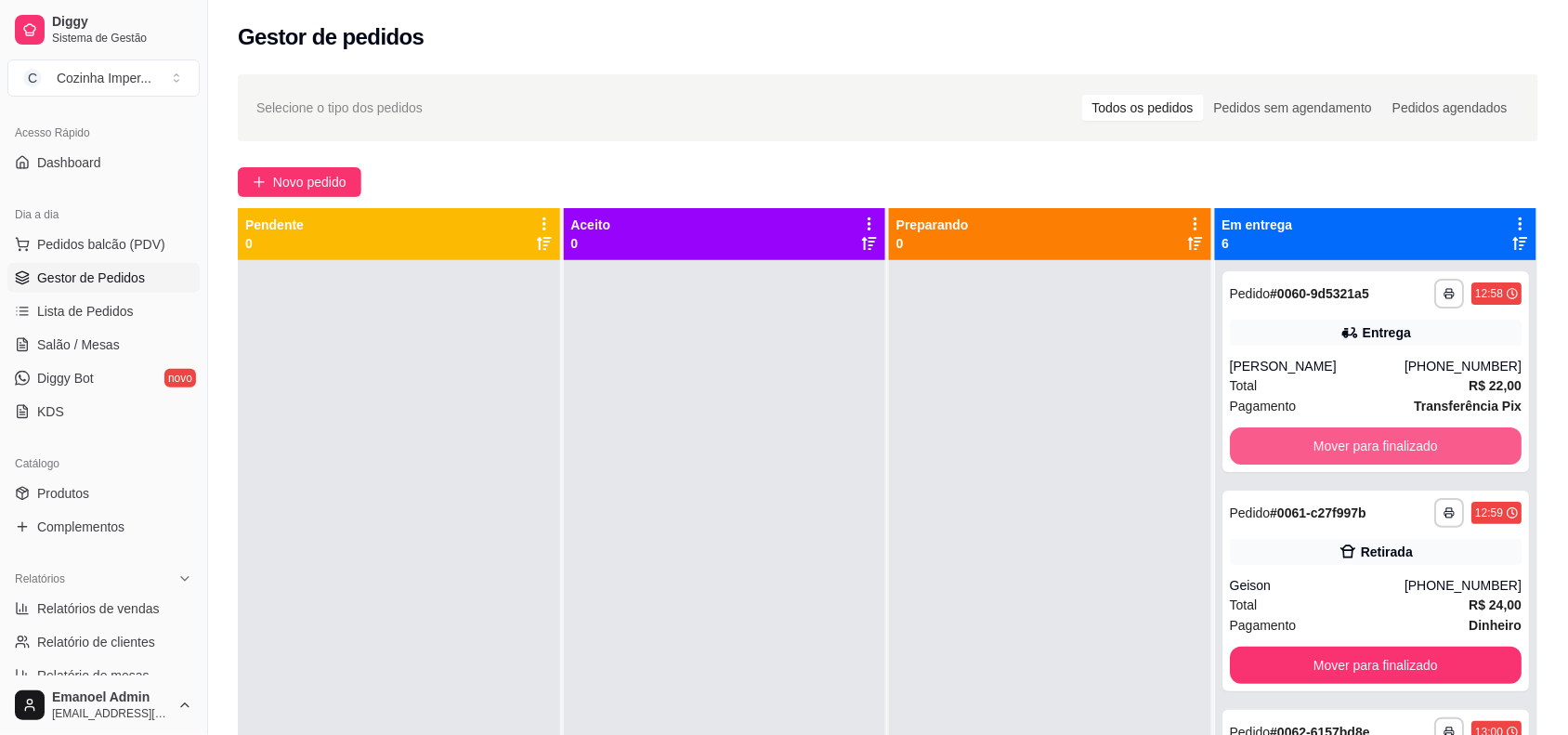
click at [1414, 446] on button "Mover para finalizado" at bounding box center [1376, 445] width 293 height 37
click at [1414, 446] on button "Mover para finalizado" at bounding box center [1375, 446] width 284 height 36
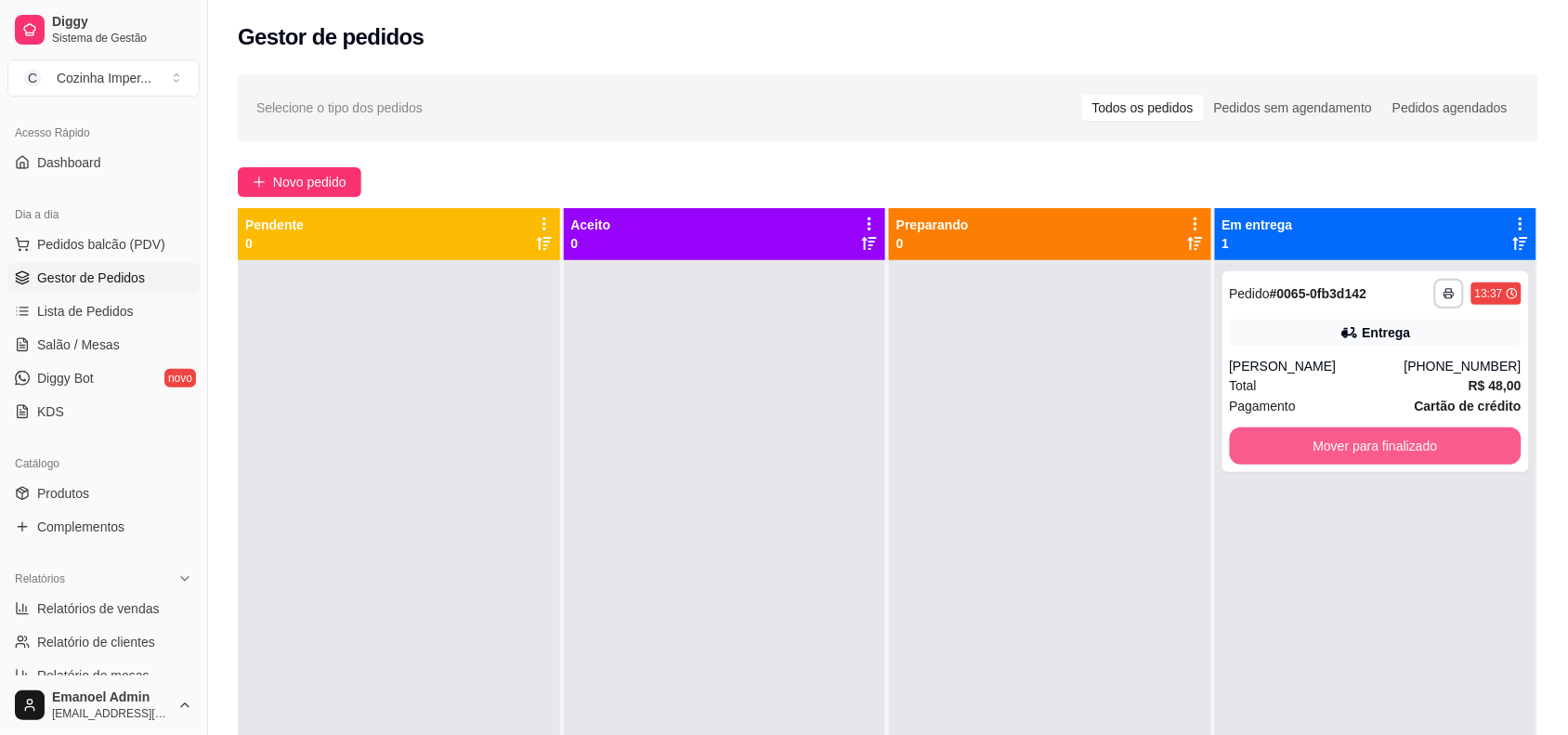
click at [1414, 446] on button "Mover para finalizado" at bounding box center [1376, 445] width 293 height 37
